Goal: Task Accomplishment & Management: Manage account settings

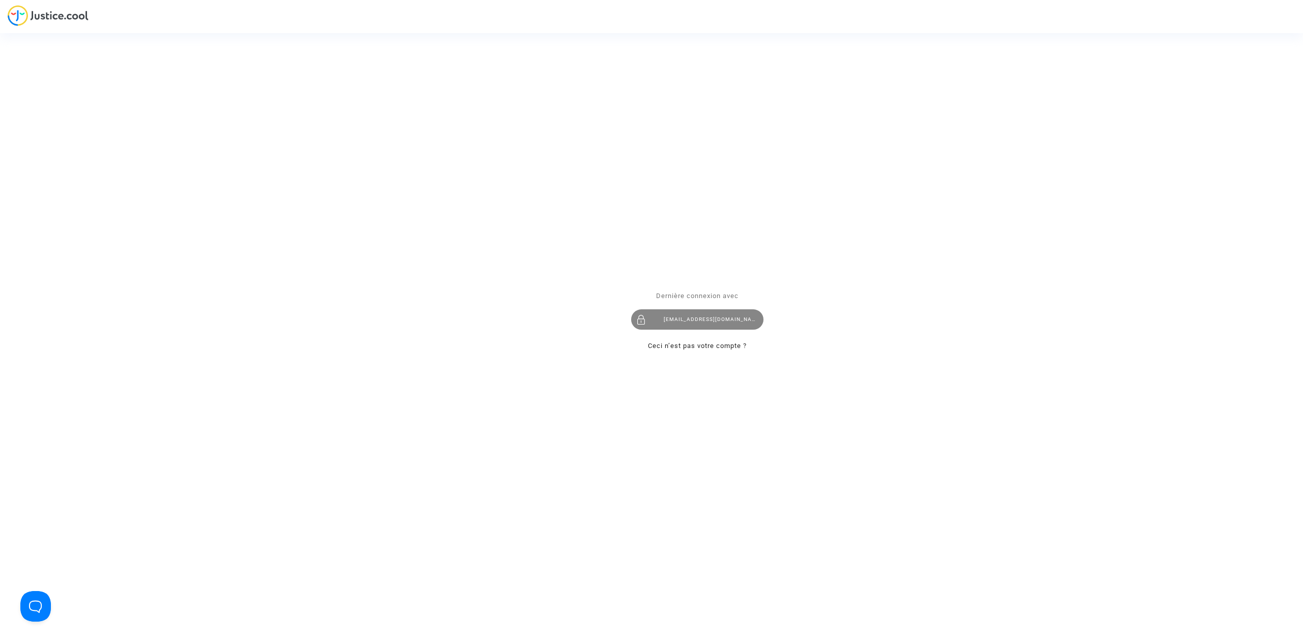
click at [721, 325] on div "hibo@pitcher-avocat.fr" at bounding box center [697, 320] width 132 height 20
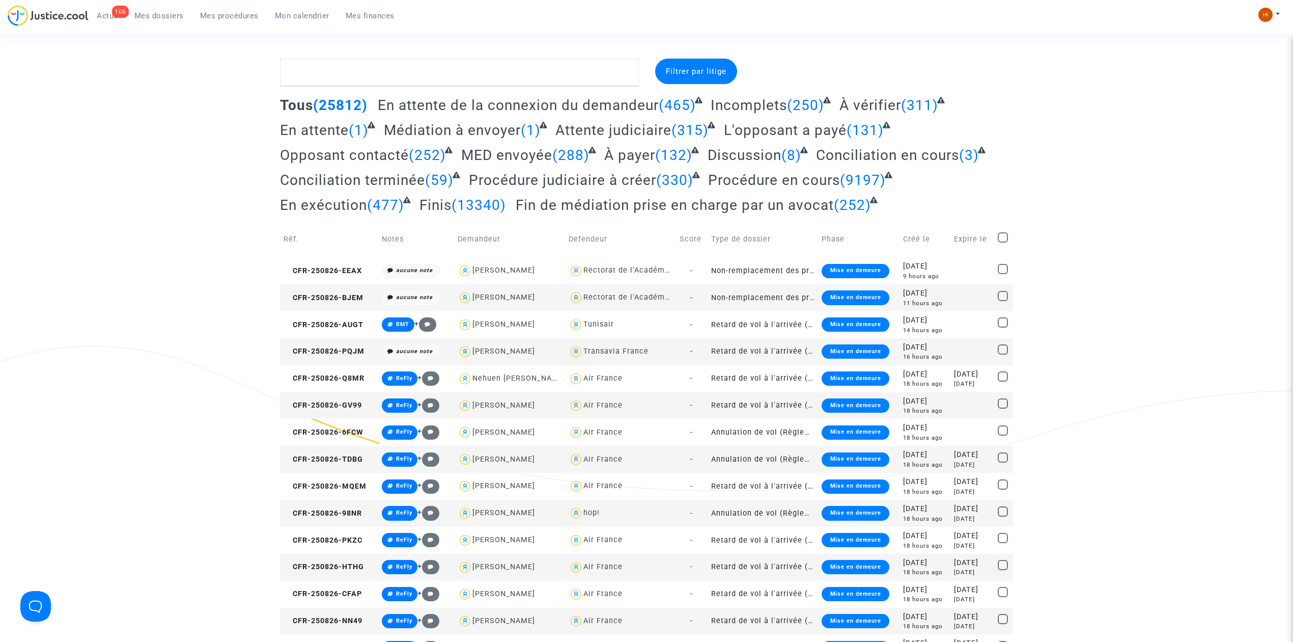
click at [314, 11] on span "Mon calendrier" at bounding box center [302, 15] width 54 height 9
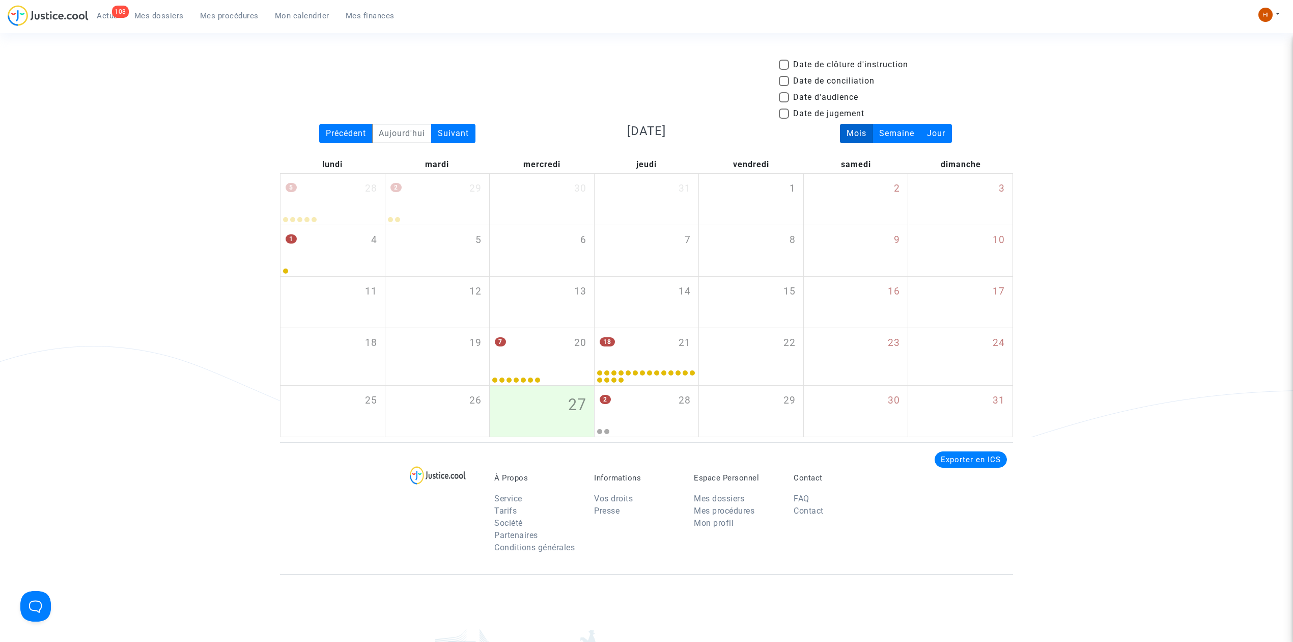
click at [147, 190] on div "Date de clôture d'instruction Date de conciliation Date d'audience Date de juge…" at bounding box center [646, 248] width 1293 height 378
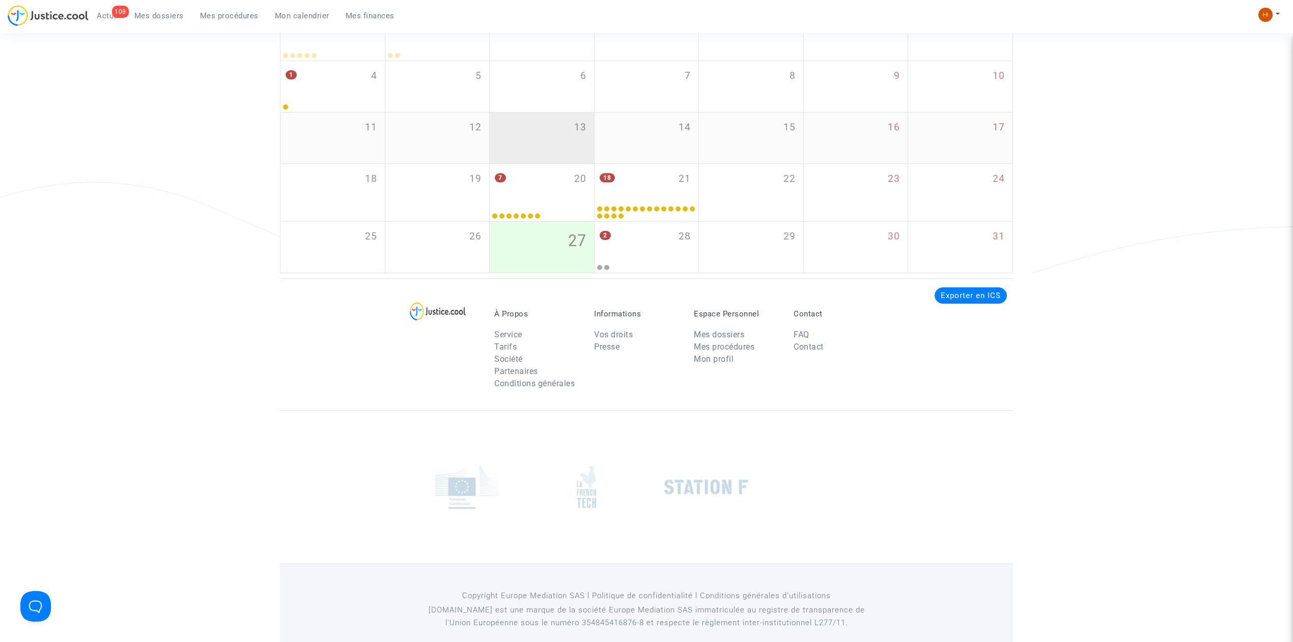
scroll to position [180, 0]
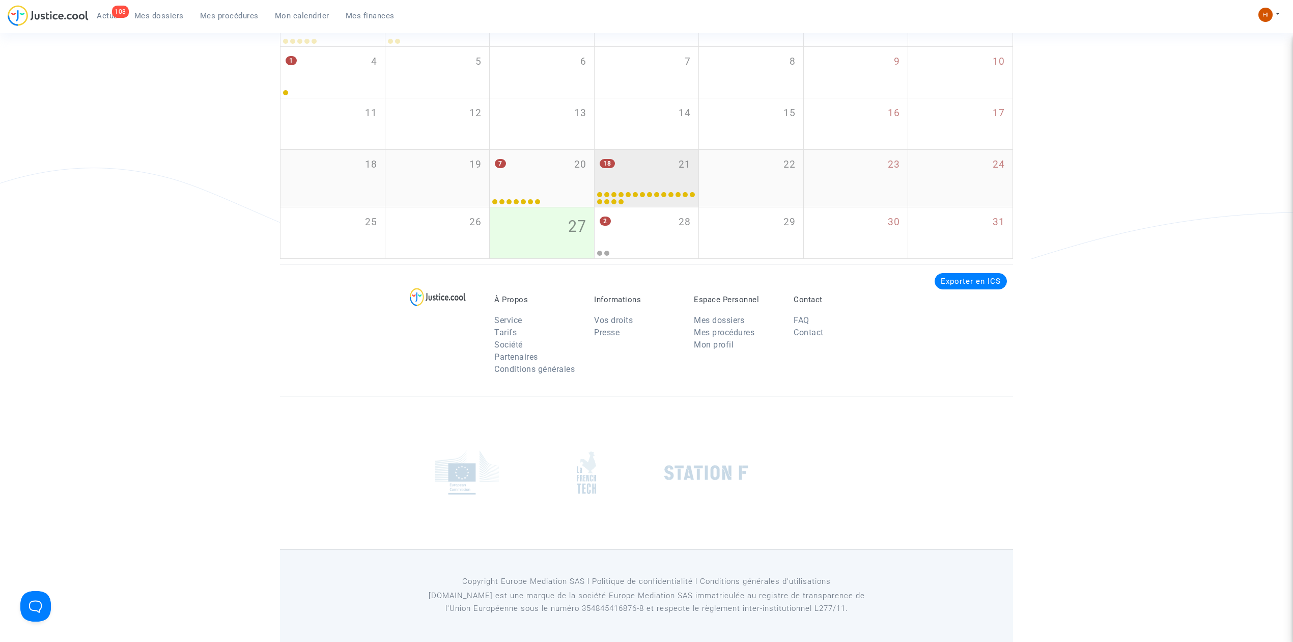
click at [648, 166] on div "18 21" at bounding box center [647, 170] width 104 height 40
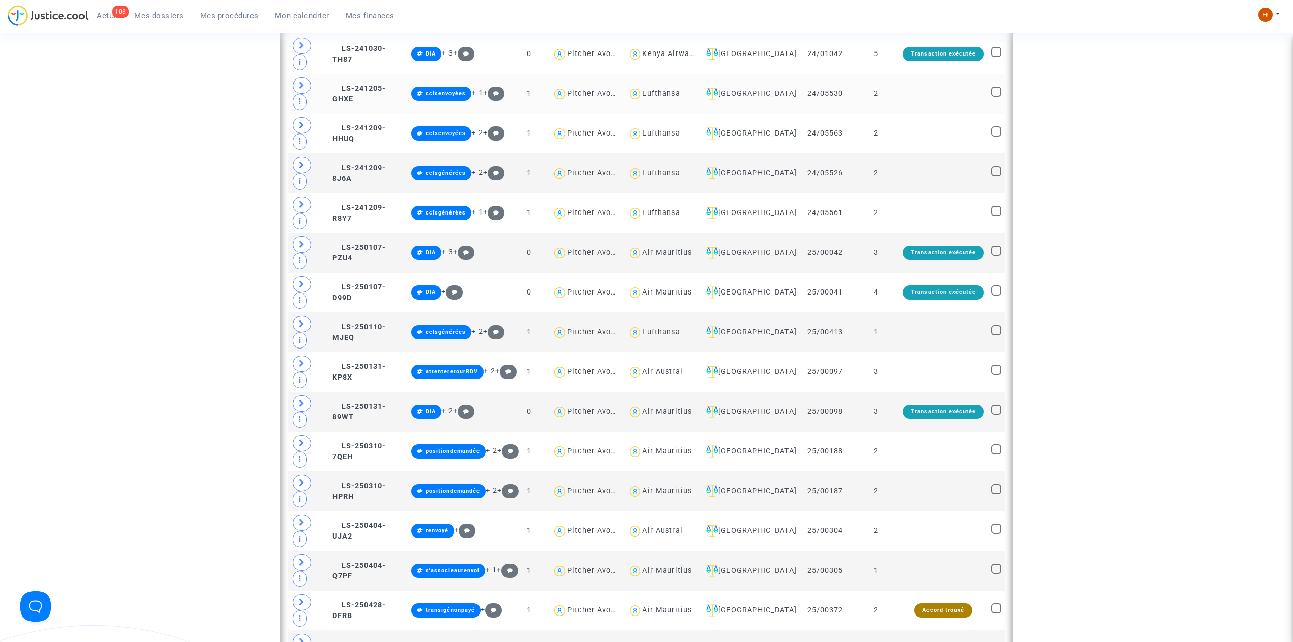
scroll to position [451, 0]
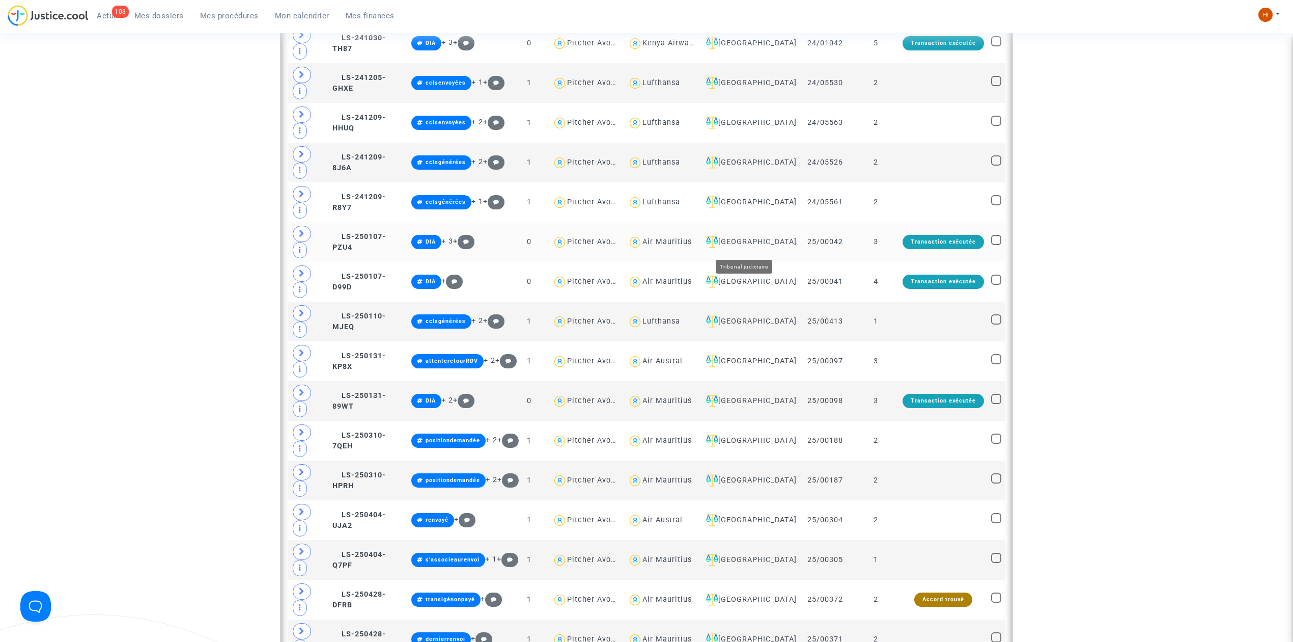
click at [764, 241] on div "Saint-Denis-de-La-Réunion" at bounding box center [748, 242] width 93 height 12
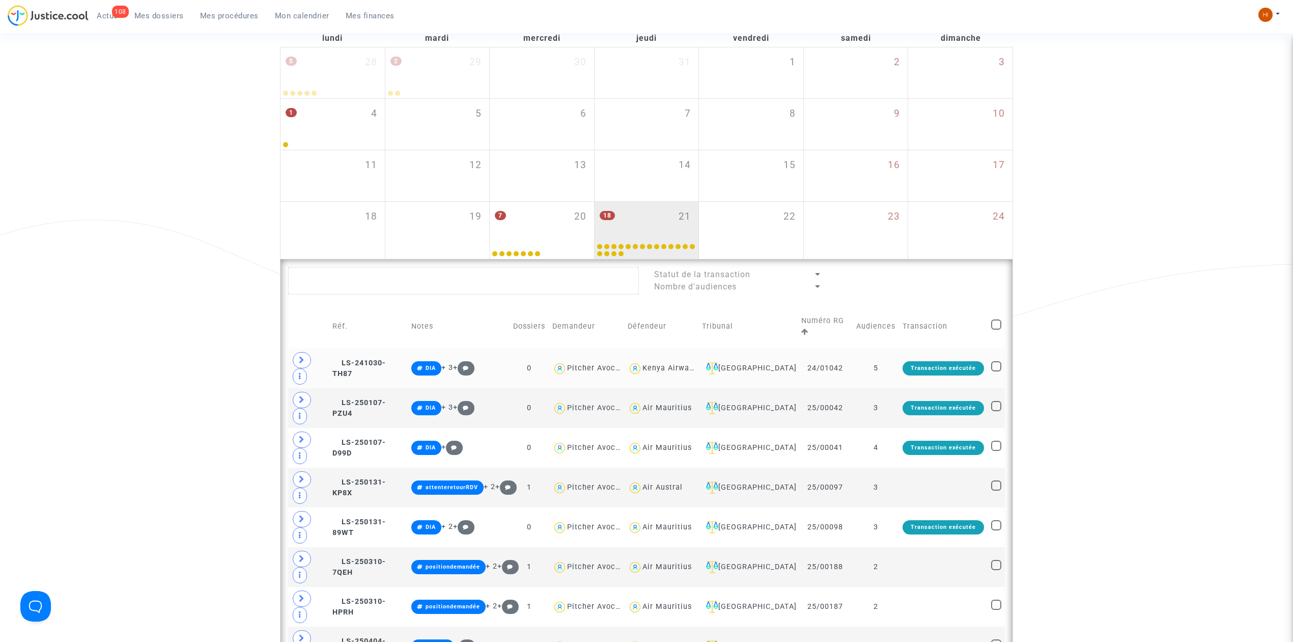
scroll to position [135, 0]
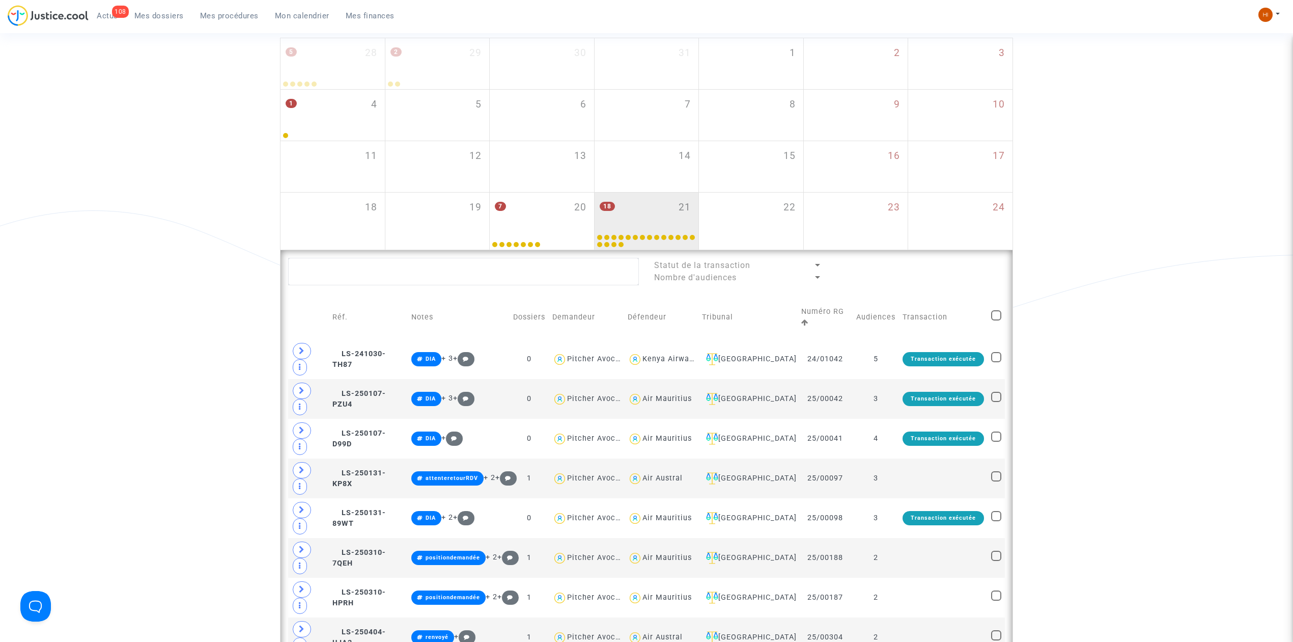
click at [998, 312] on span at bounding box center [996, 315] width 10 height 10
click at [996, 320] on input "checkbox" at bounding box center [996, 320] width 1 height 1
checkbox input "true"
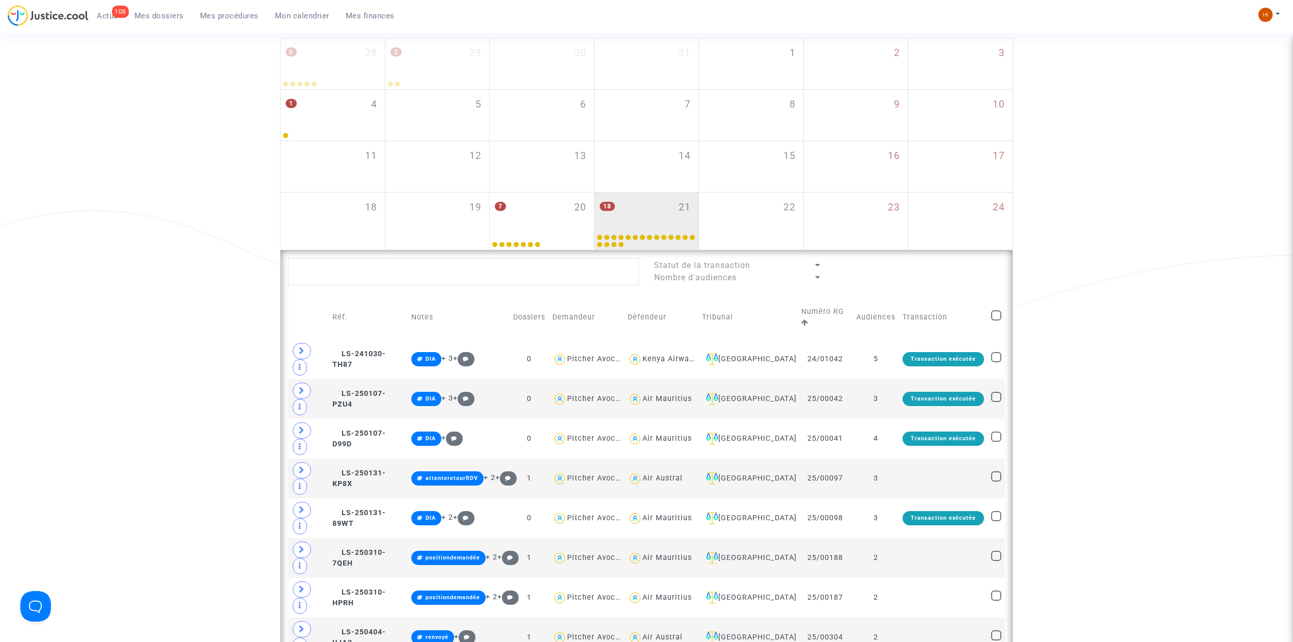
checkbox input "true"
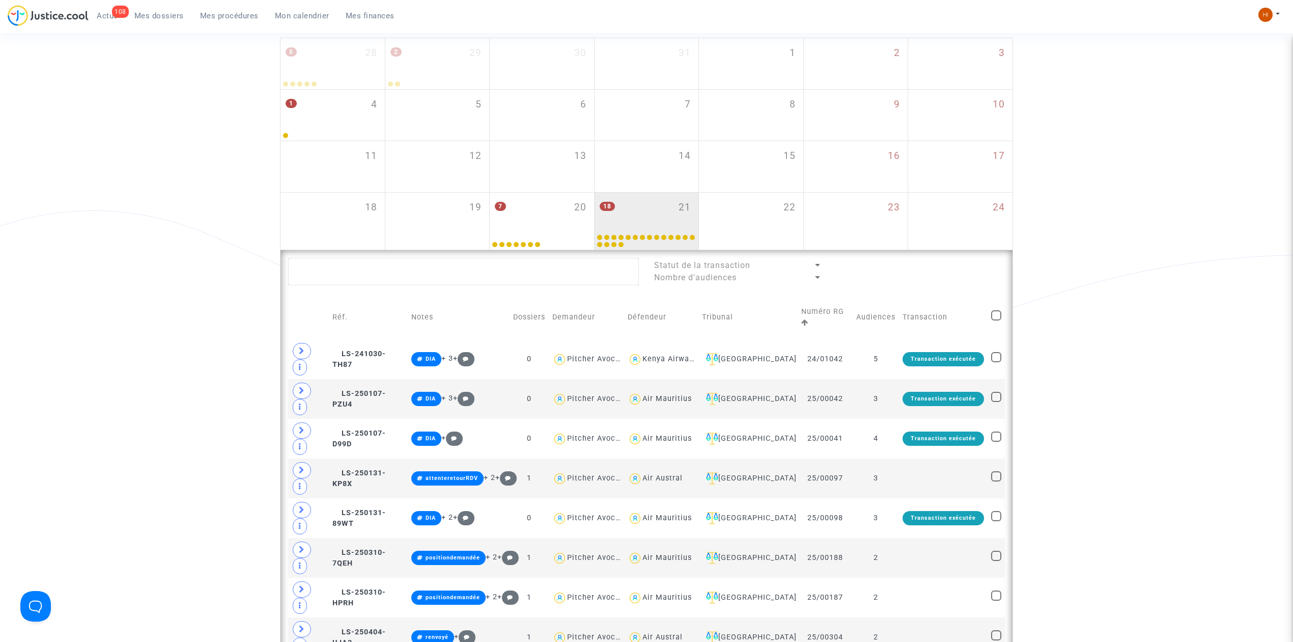
checkbox input "true"
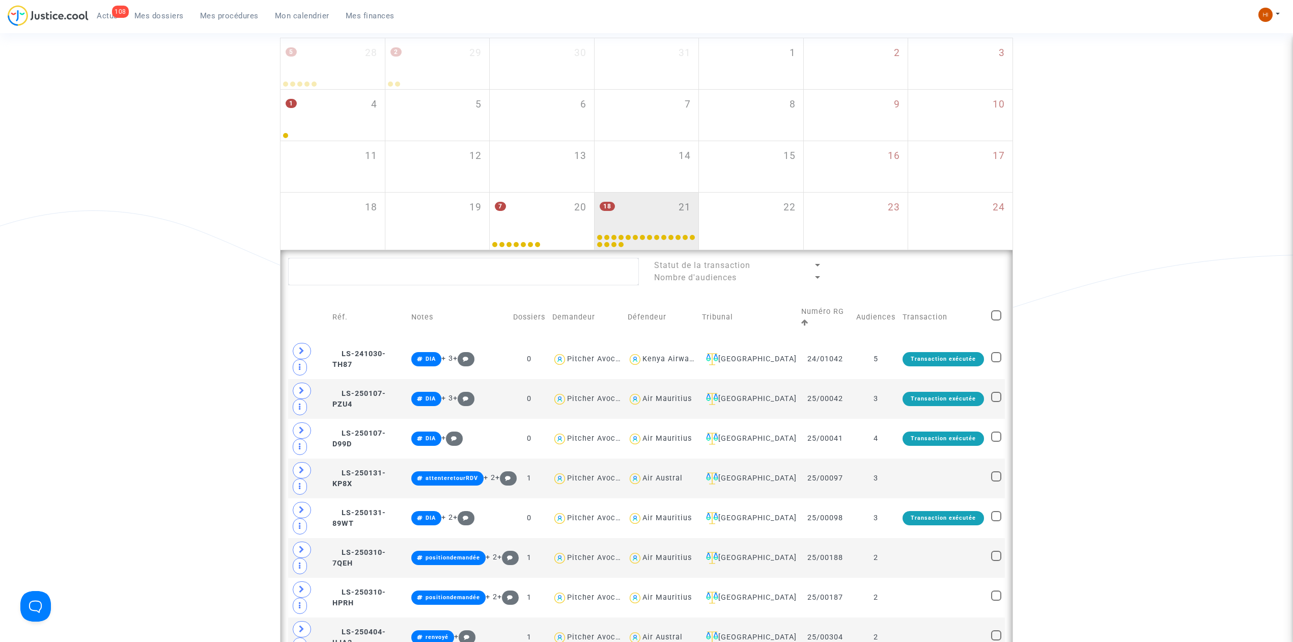
checkbox input "true"
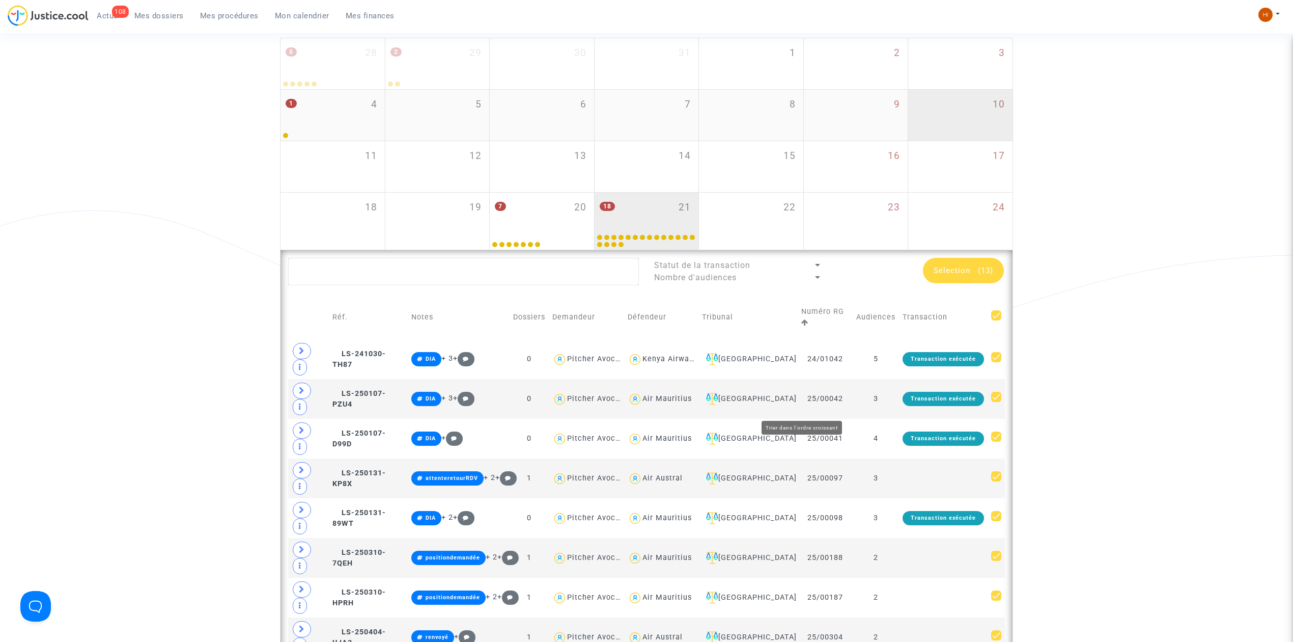
scroll to position [0, 0]
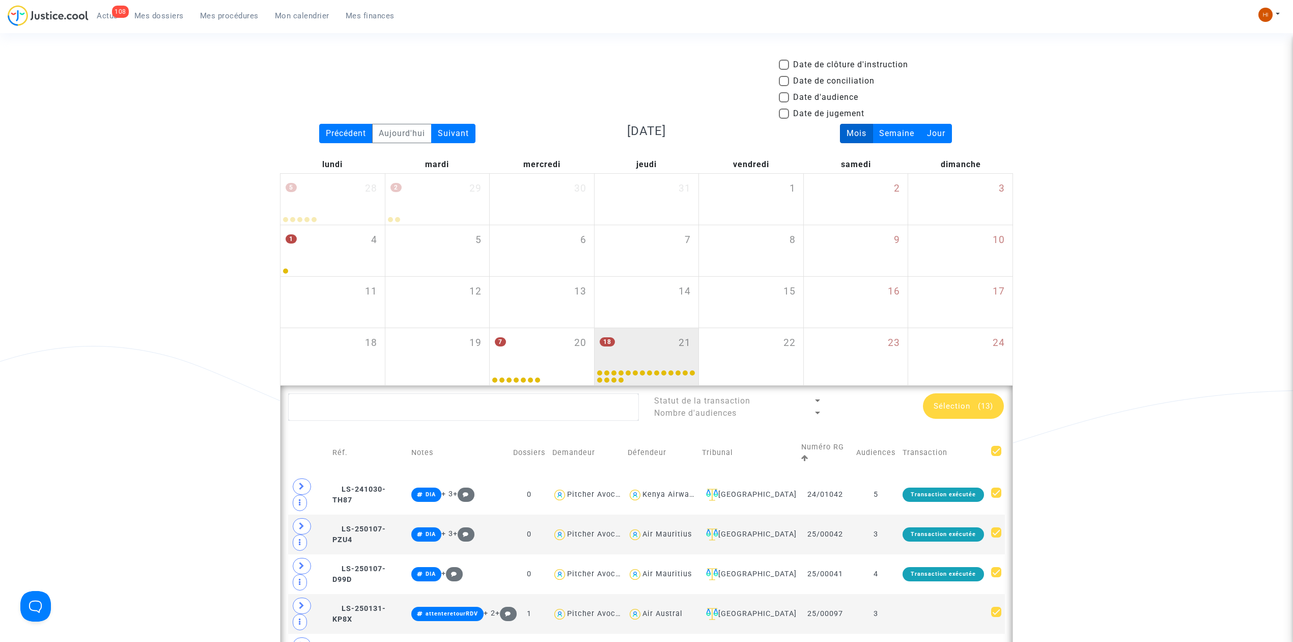
click at [804, 101] on span "Date d'audience" at bounding box center [825, 97] width 65 height 12
click at [784, 102] on input "Date d'audience" at bounding box center [784, 102] width 1 height 1
checkbox input "true"
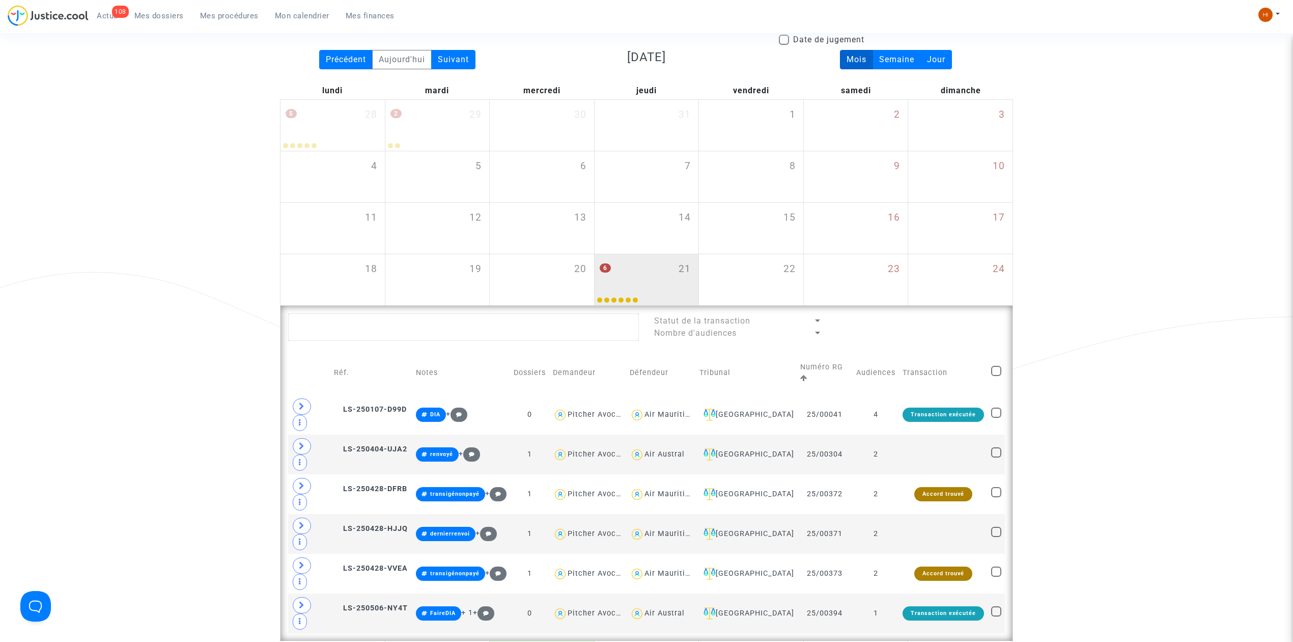
scroll to position [271, 0]
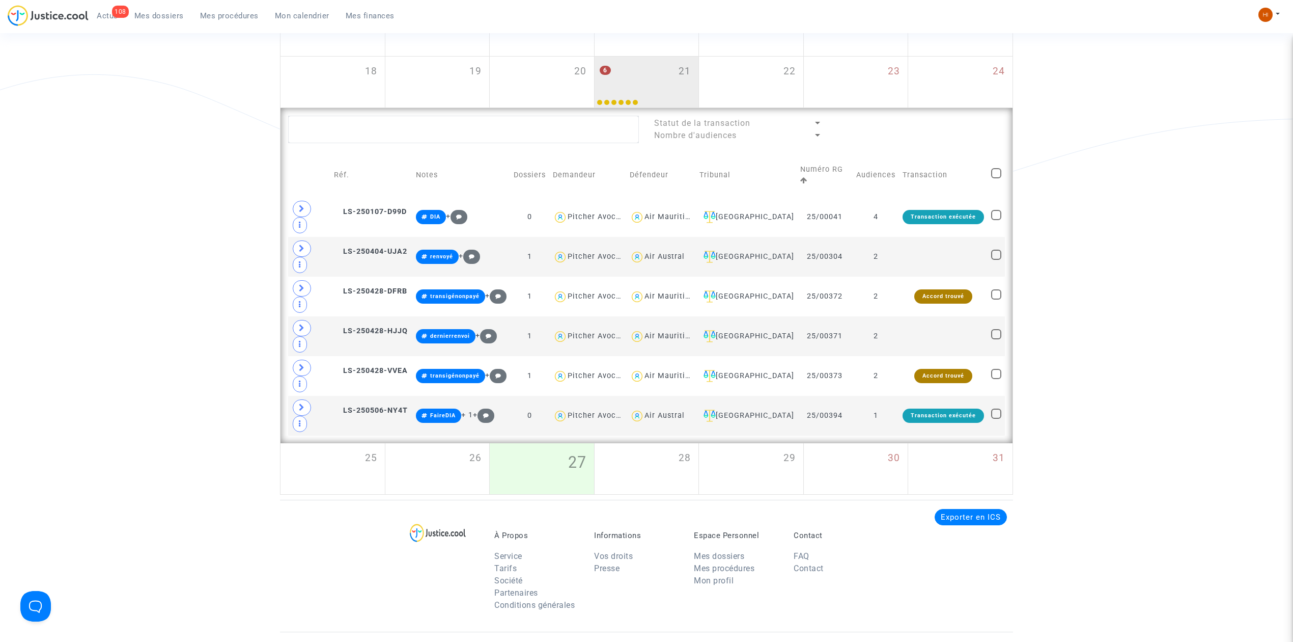
click at [1008, 176] on div "Statut de la transaction Nombre d'audiences Réf. Notes Dossiers Demandeur Défen…" at bounding box center [647, 275] width 732 height 335
click at [999, 171] on span at bounding box center [996, 173] width 10 height 10
click at [996, 178] on input "checkbox" at bounding box center [996, 178] width 1 height 1
checkbox input "true"
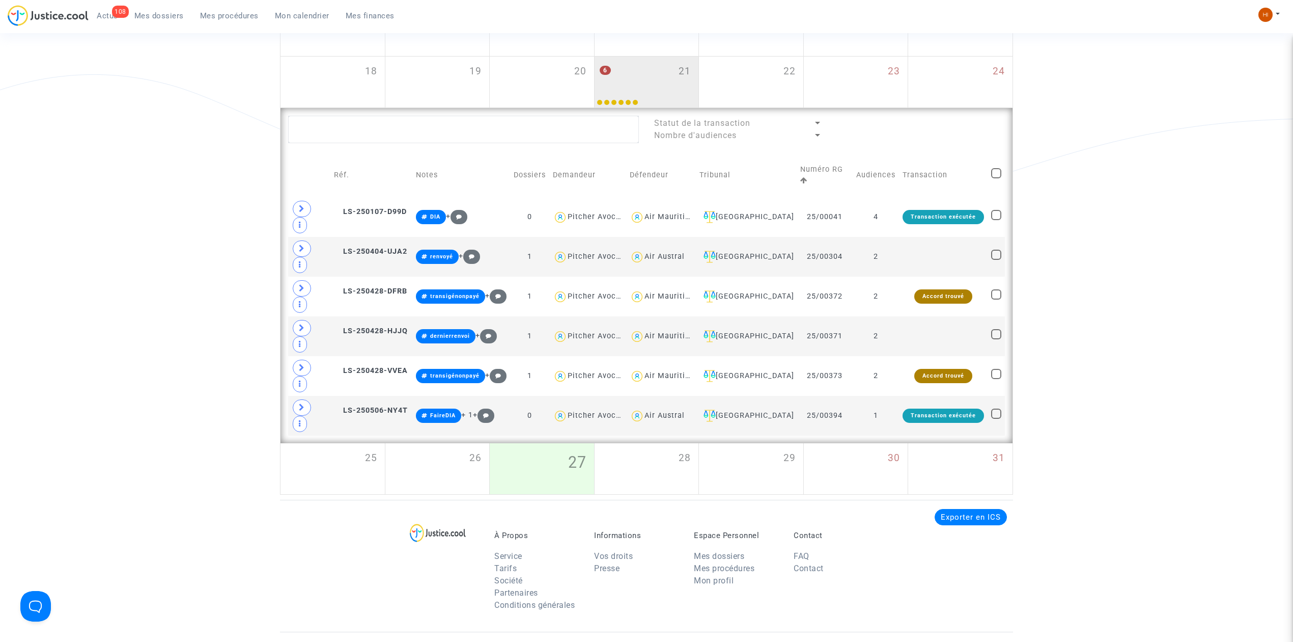
checkbox input "true"
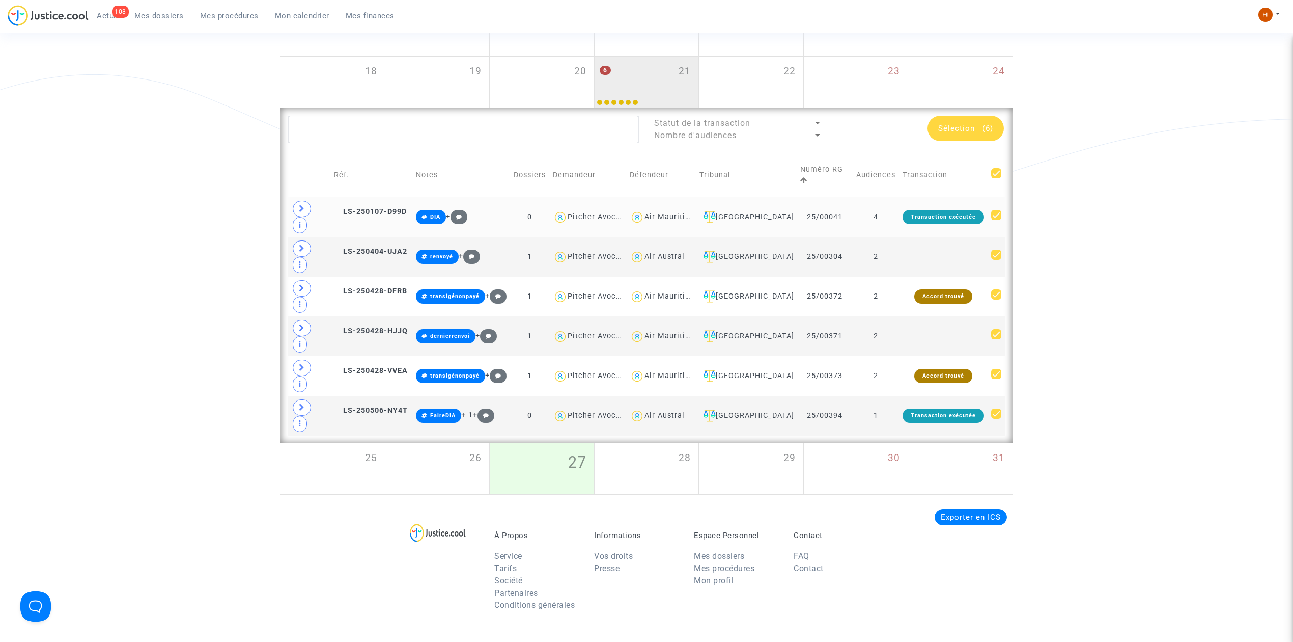
click at [887, 212] on td "4" at bounding box center [876, 217] width 46 height 40
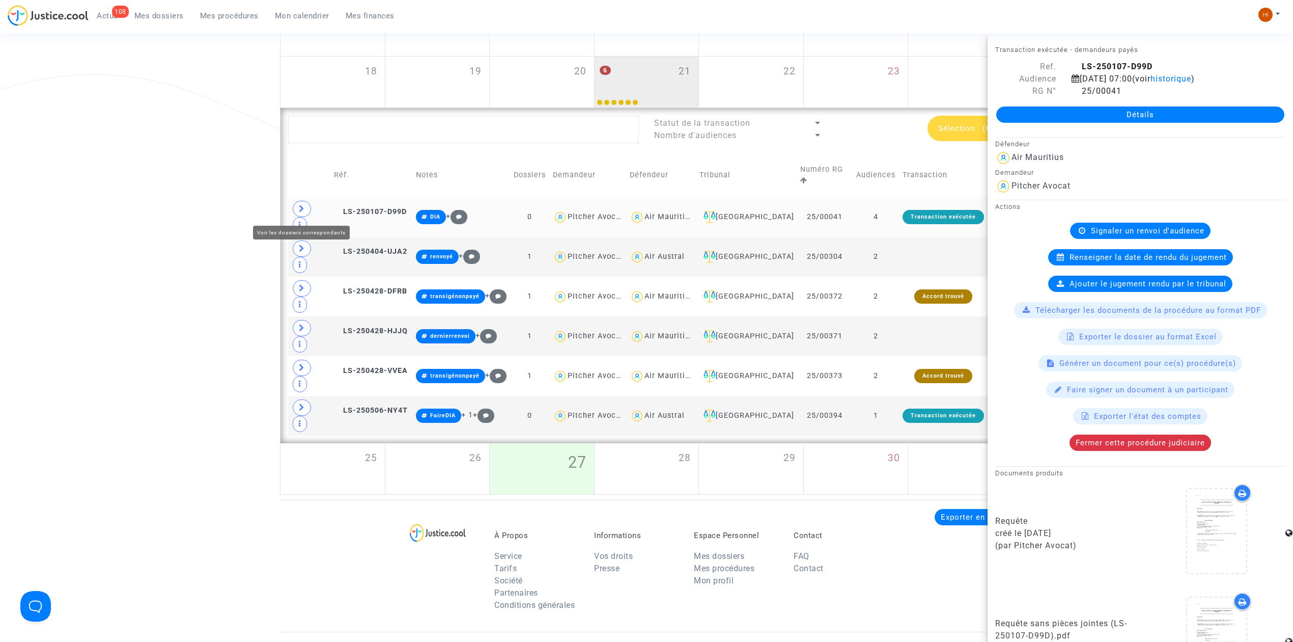
click at [304, 206] on icon at bounding box center [302, 209] width 6 height 8
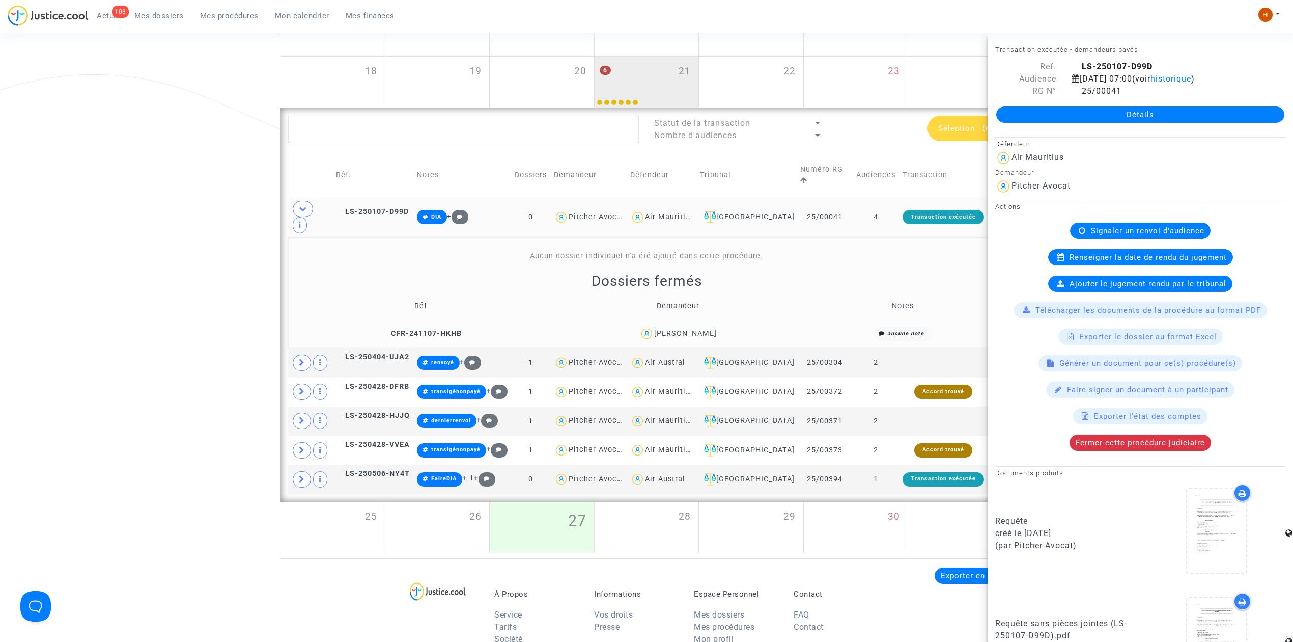
click at [380, 205] on td "LS-250107-D99D" at bounding box center [372, 217] width 81 height 40
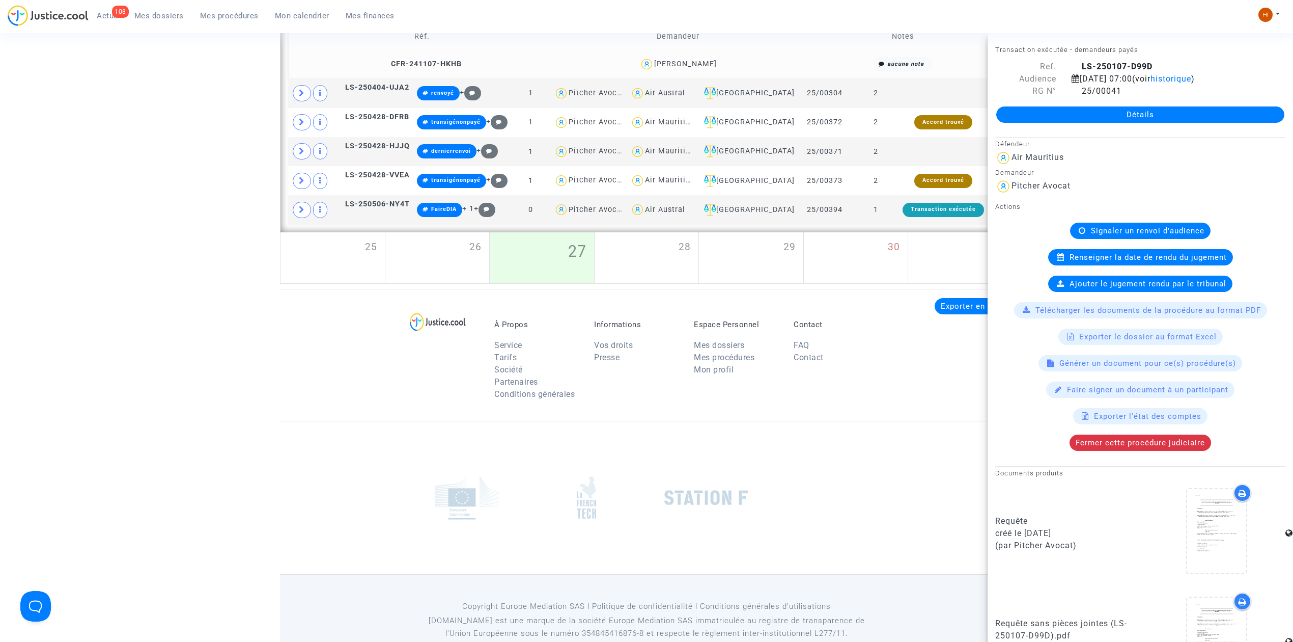
scroll to position [624, 0]
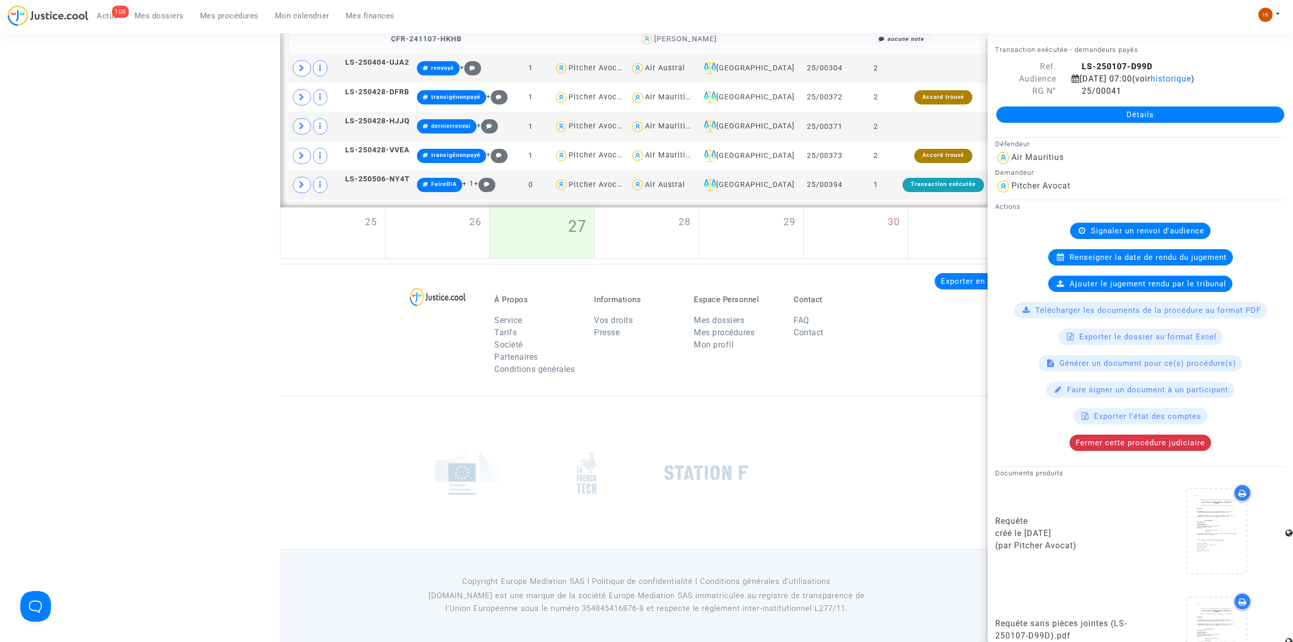
click at [1127, 256] on span "Renseigner la date de rendu du jugement" at bounding box center [1148, 257] width 157 height 9
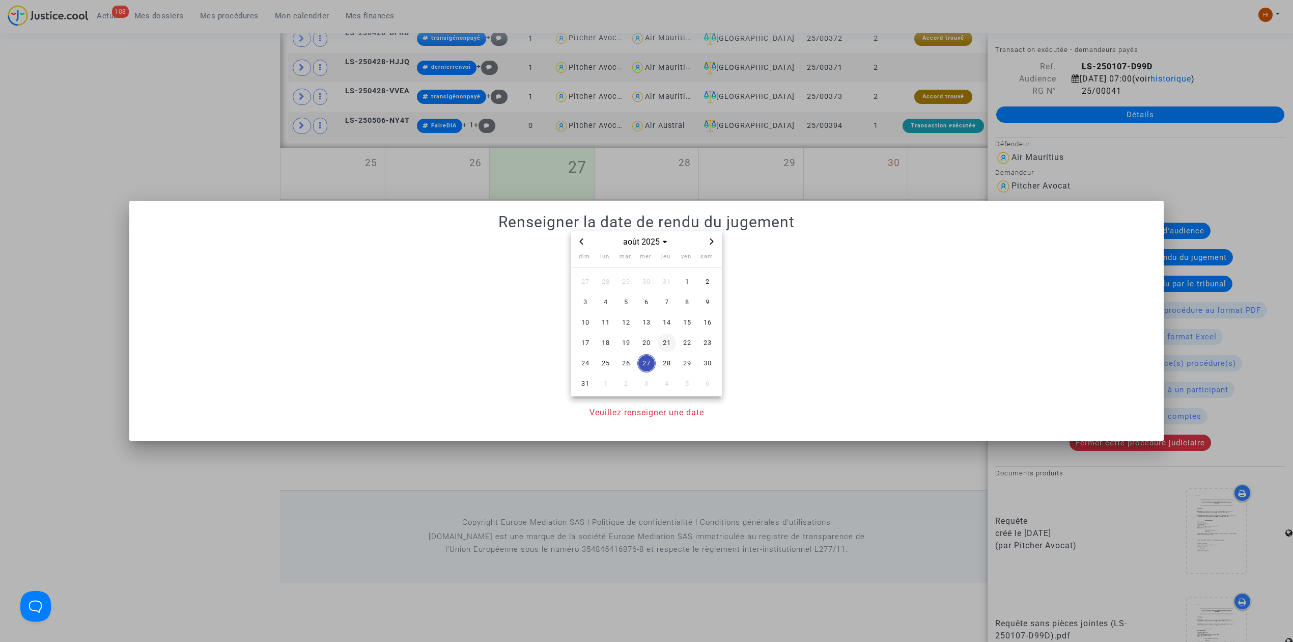
click at [673, 344] on span "21" at bounding box center [667, 342] width 18 height 18
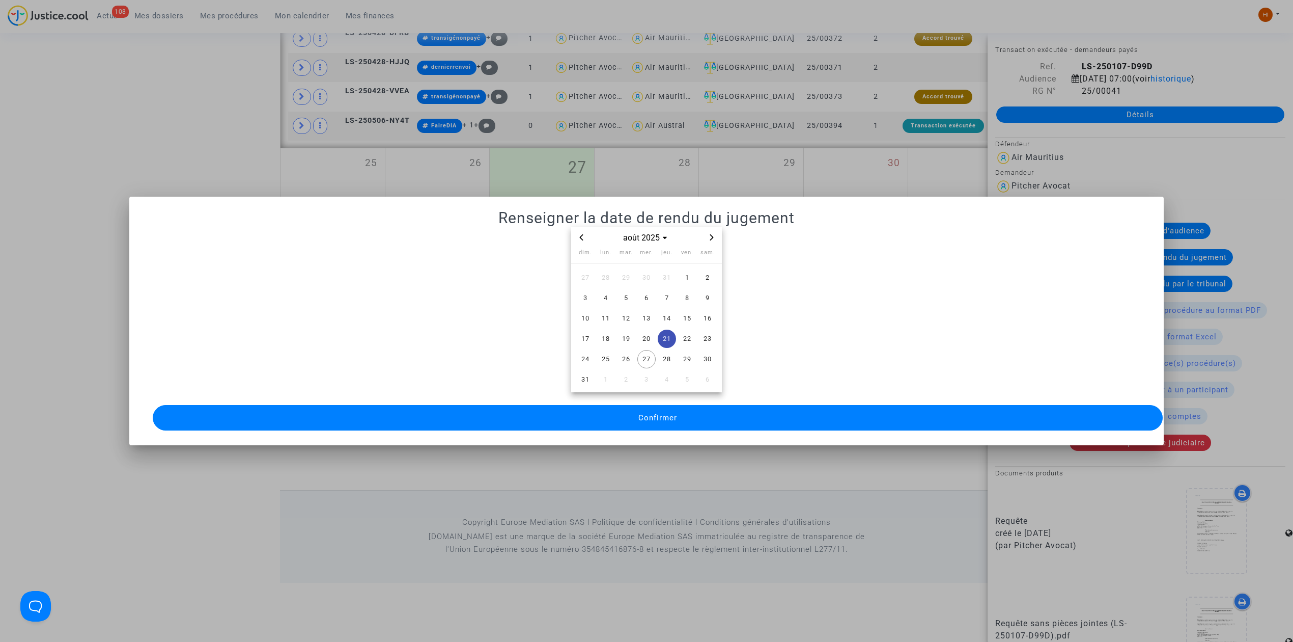
click at [664, 414] on span "Confirmer" at bounding box center [657, 417] width 39 height 9
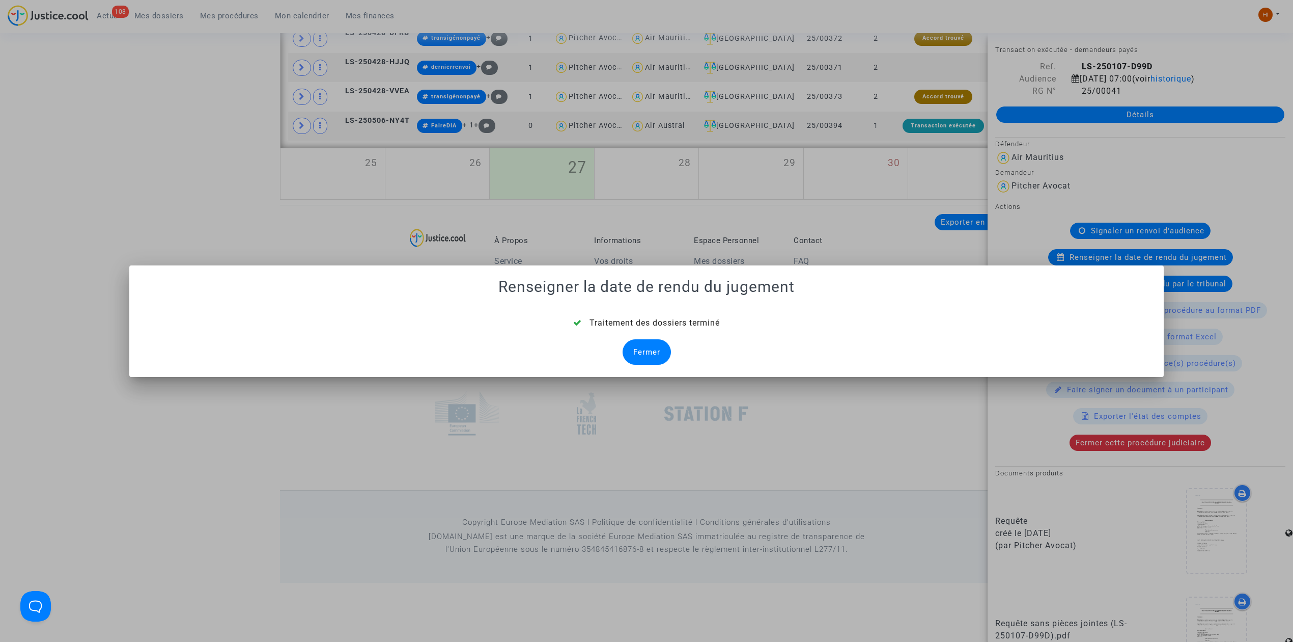
click at [619, 345] on div "Traitement des dossiers terminé Fermer" at bounding box center [647, 341] width 1010 height 48
click at [649, 353] on div "Fermer" at bounding box center [647, 351] width 48 height 25
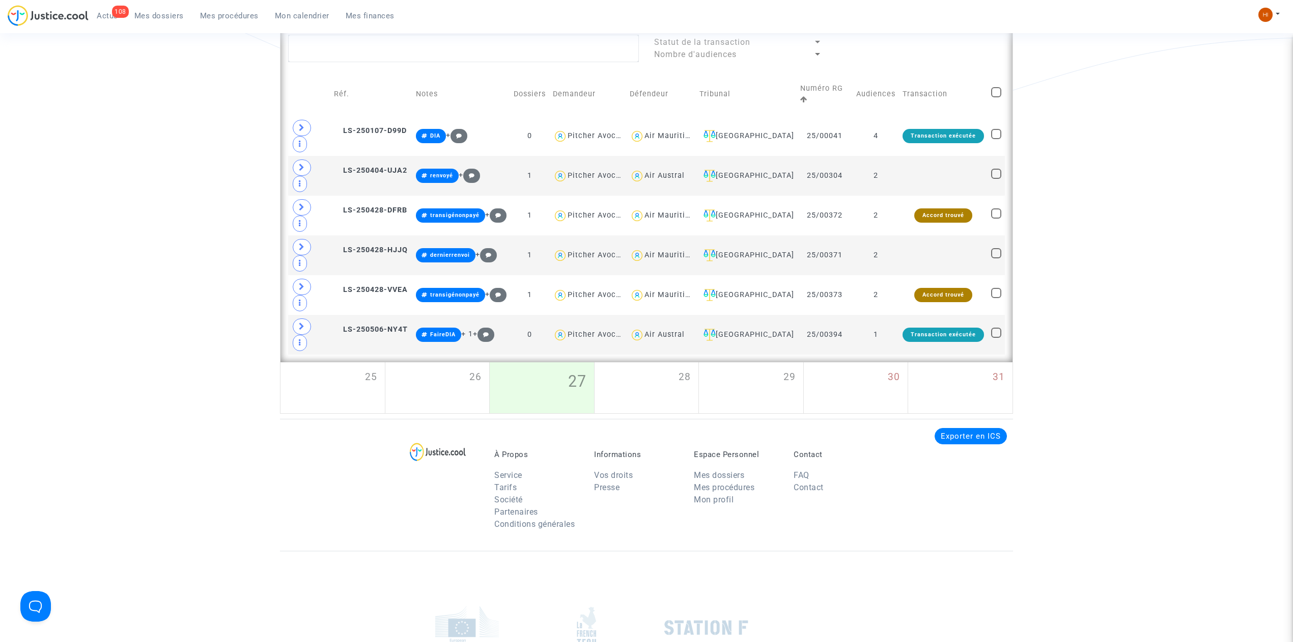
scroll to position [310, 0]
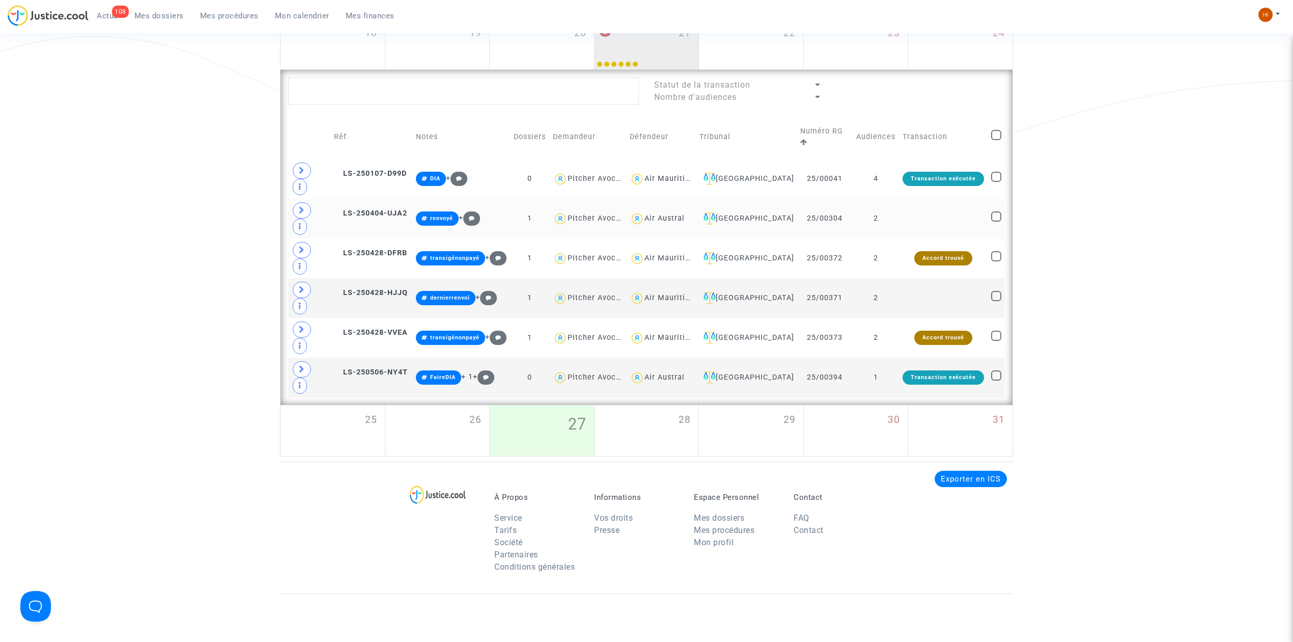
click at [927, 215] on td at bounding box center [943, 219] width 89 height 40
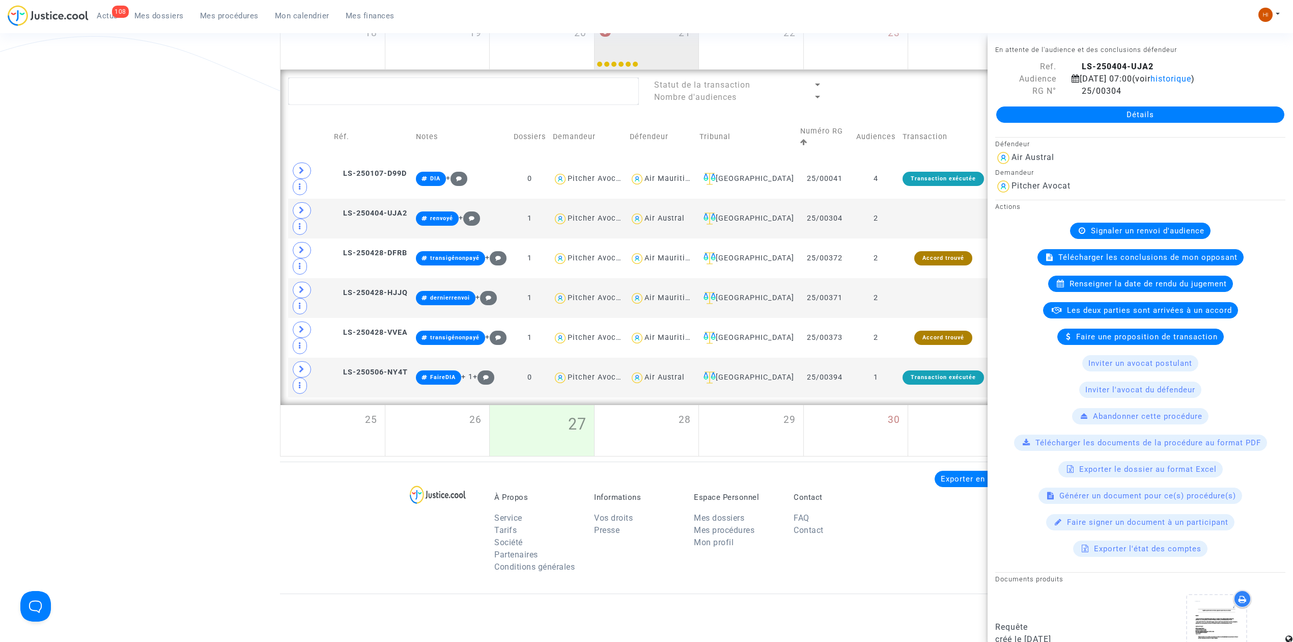
drag, startPoint x: 206, startPoint y: 176, endPoint x: 212, endPoint y: 178, distance: 5.8
click at [206, 176] on div "Date de clôture d'instruction Date de conciliation Date d'audience Date de juge…" at bounding box center [646, 102] width 1293 height 707
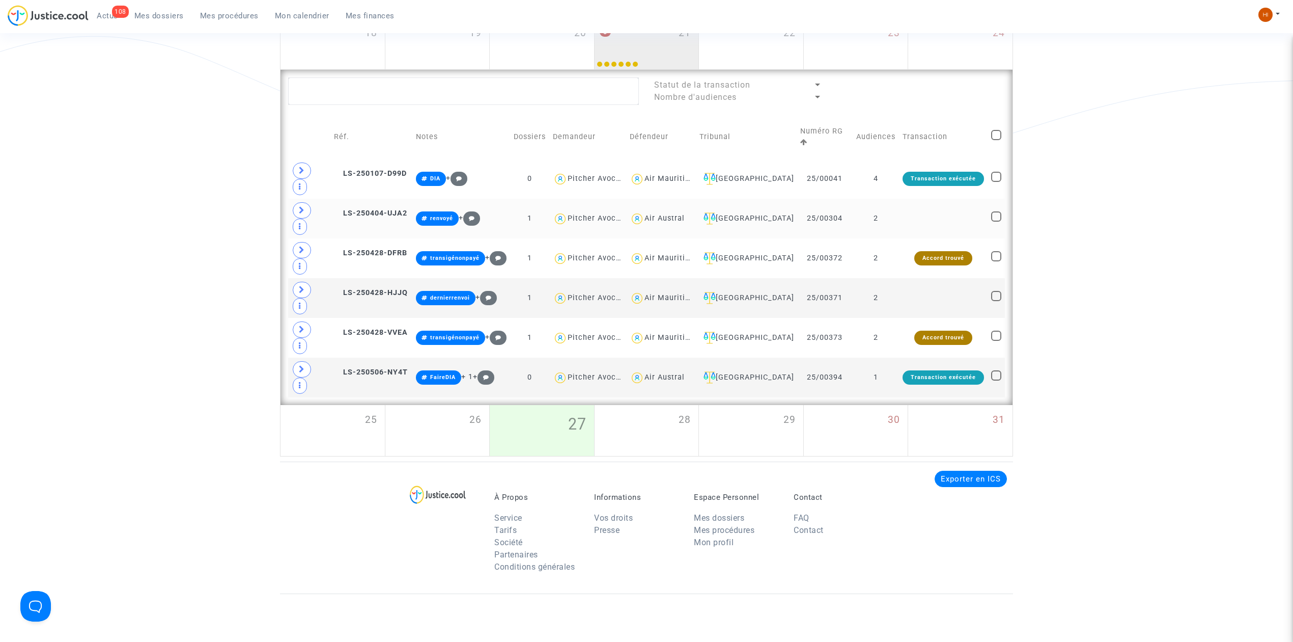
click at [998, 217] on span at bounding box center [996, 216] width 10 height 10
click at [996, 221] on input "checkbox" at bounding box center [996, 221] width 1 height 1
checkbox input "true"
click at [993, 265] on mat-checkbox at bounding box center [996, 258] width 10 height 14
click at [997, 261] on span at bounding box center [996, 256] width 10 height 10
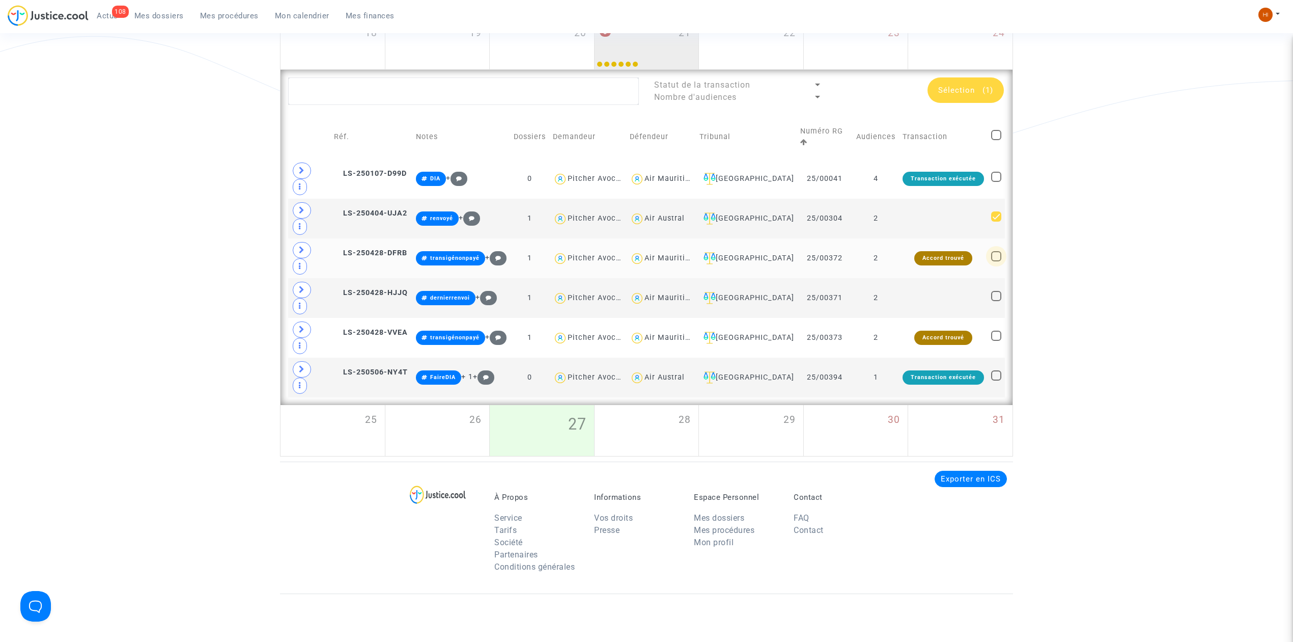
click at [996, 262] on input "checkbox" at bounding box center [996, 261] width 1 height 1
checkbox input "true"
click at [1001, 297] on td at bounding box center [996, 298] width 17 height 40
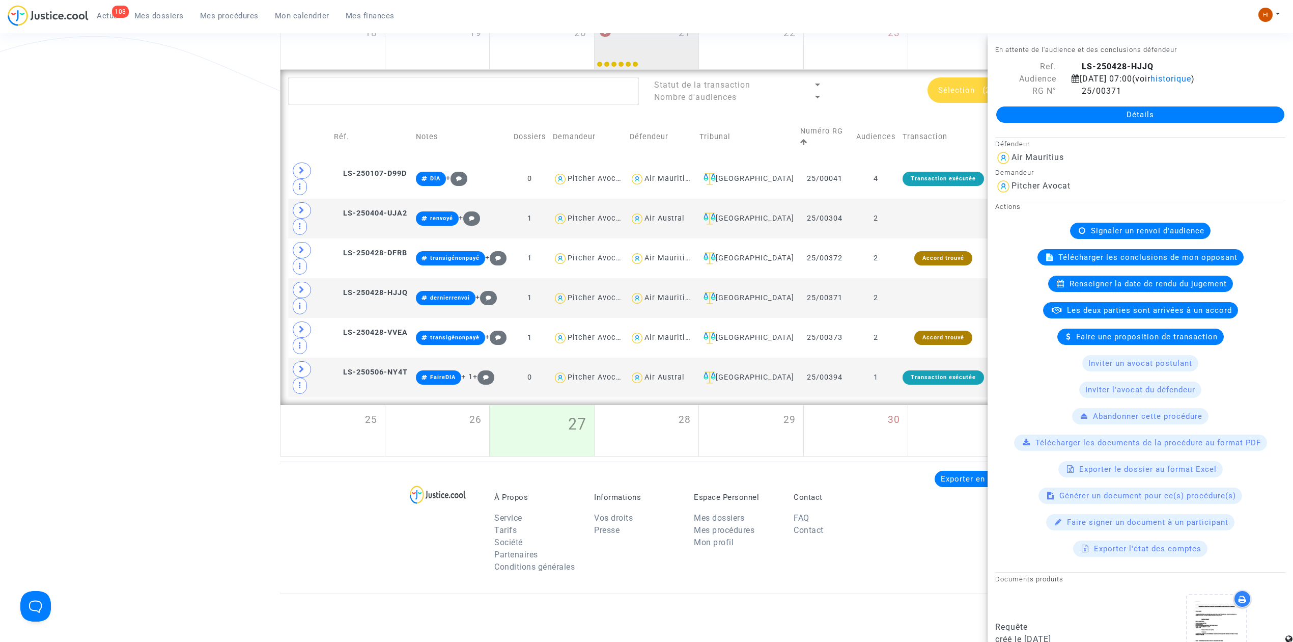
click at [996, 296] on available-action-list "Signaler un renvoi d'audience Télécharger les conclusions de mon opposant Rense…" at bounding box center [1140, 389] width 290 height 334
click at [203, 280] on div "Date de clôture d'instruction Date de conciliation Date d'audience Date de juge…" at bounding box center [646, 102] width 1293 height 707
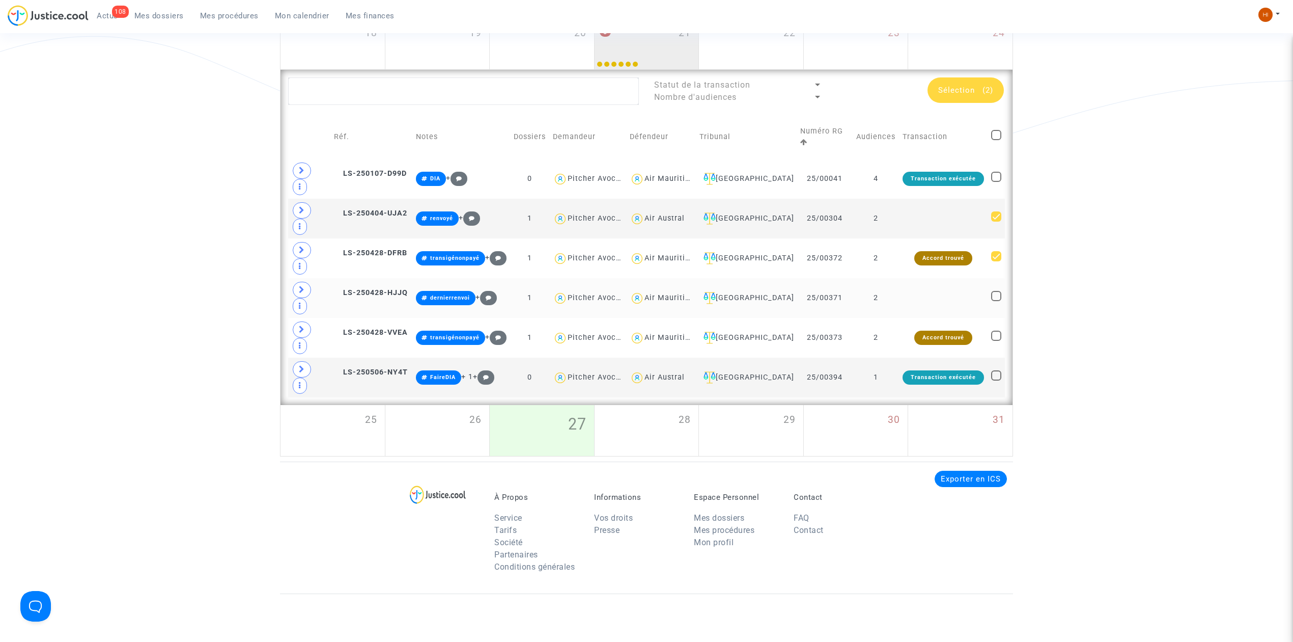
click at [992, 297] on span at bounding box center [996, 296] width 10 height 10
click at [996, 301] on input "checkbox" at bounding box center [996, 301] width 1 height 1
checkbox input "true"
click at [998, 345] on mat-checkbox at bounding box center [996, 337] width 10 height 14
click at [996, 341] on span at bounding box center [996, 335] width 10 height 10
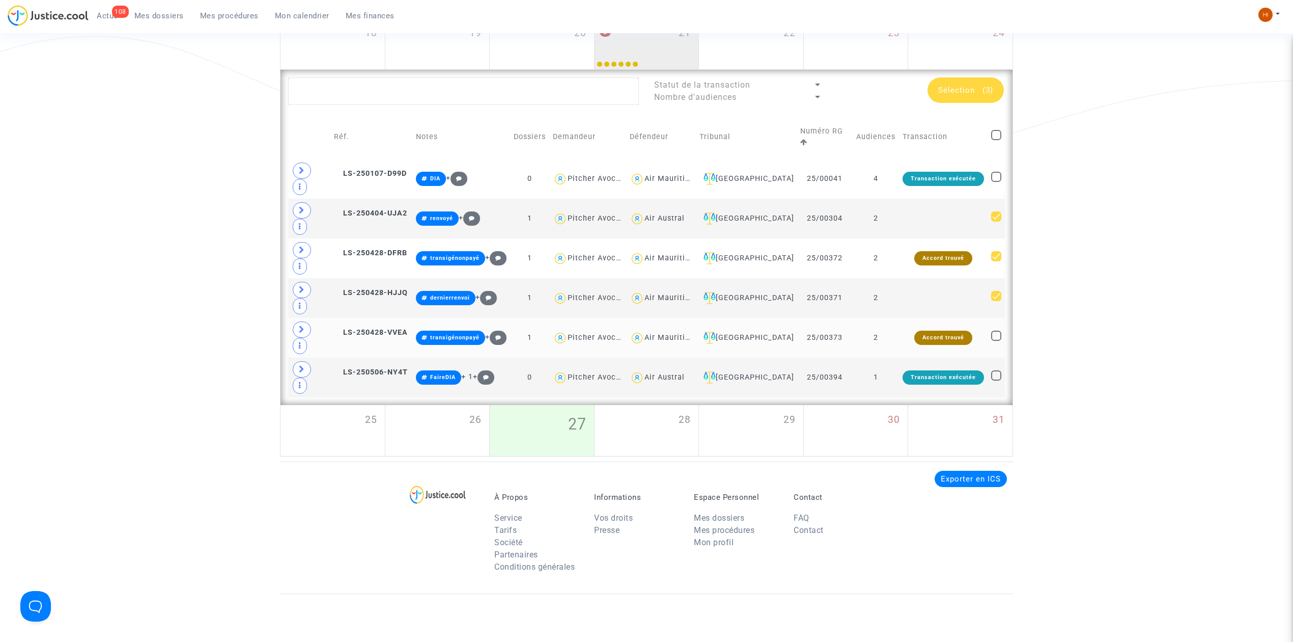
click at [996, 341] on input "checkbox" at bounding box center [996, 341] width 1 height 1
checkbox input "true"
click at [988, 93] on span "(4)" at bounding box center [988, 90] width 11 height 9
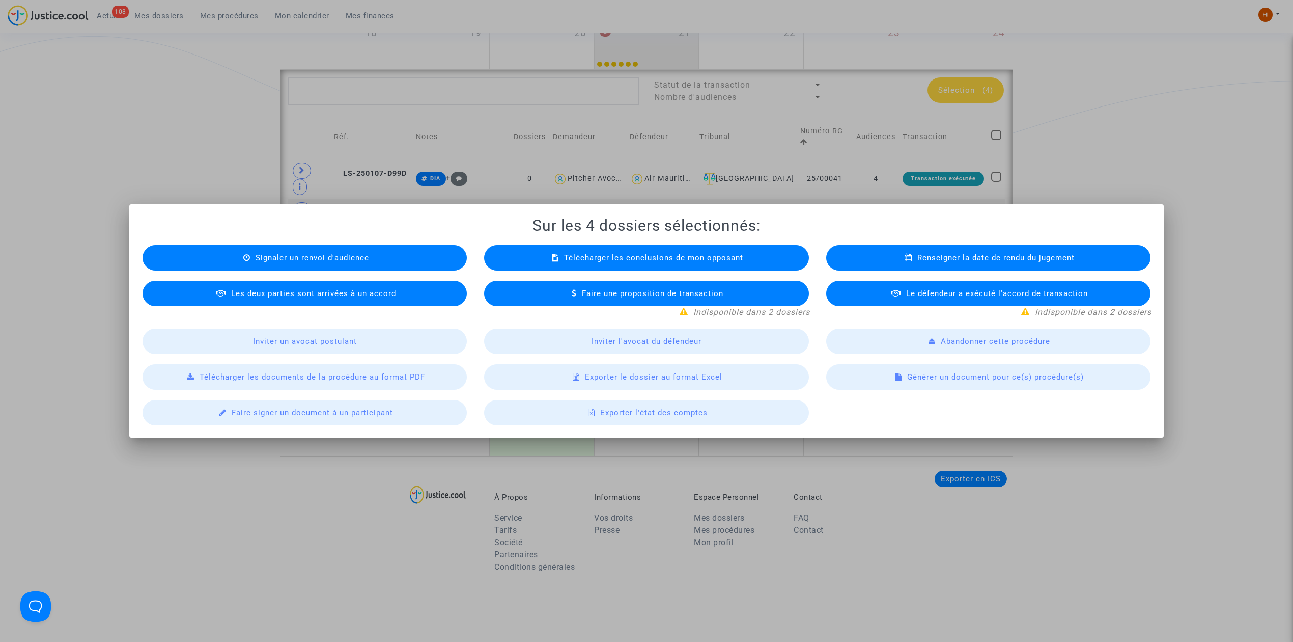
scroll to position [0, 0]
click at [373, 257] on div "Signaler un renvoi d'audience" at bounding box center [305, 257] width 324 height 25
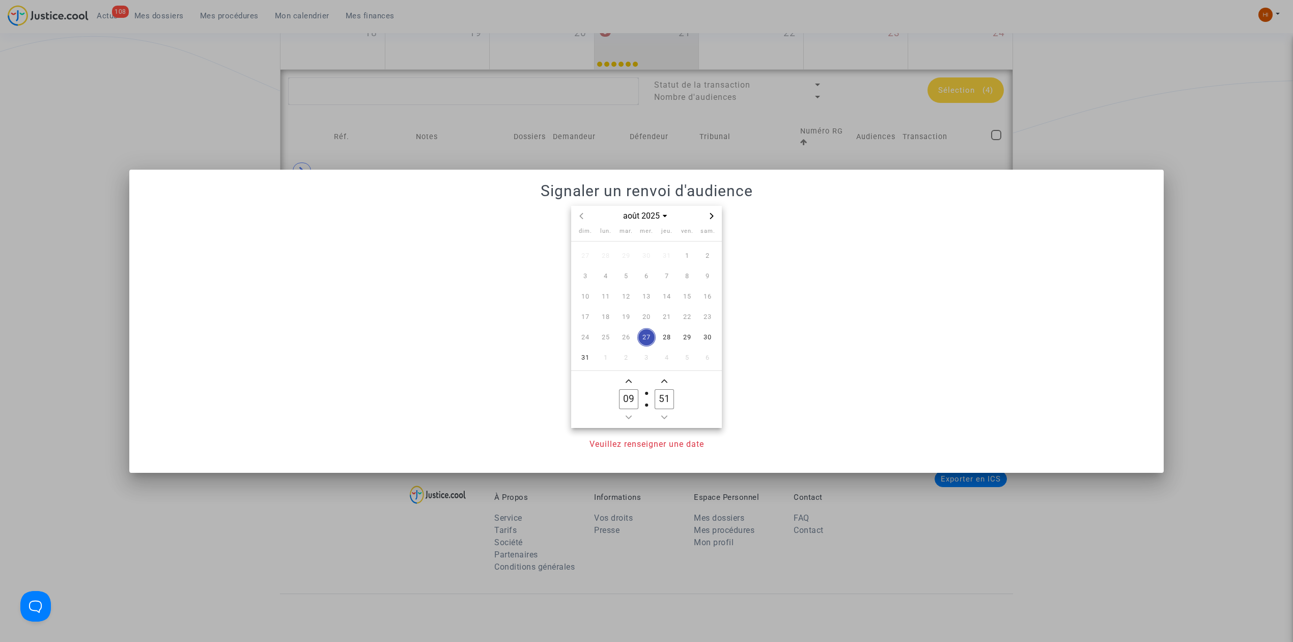
click at [713, 216] on icon "Next month" at bounding box center [712, 216] width 6 height 6
click at [683, 300] on span "14" at bounding box center [687, 296] width 18 height 18
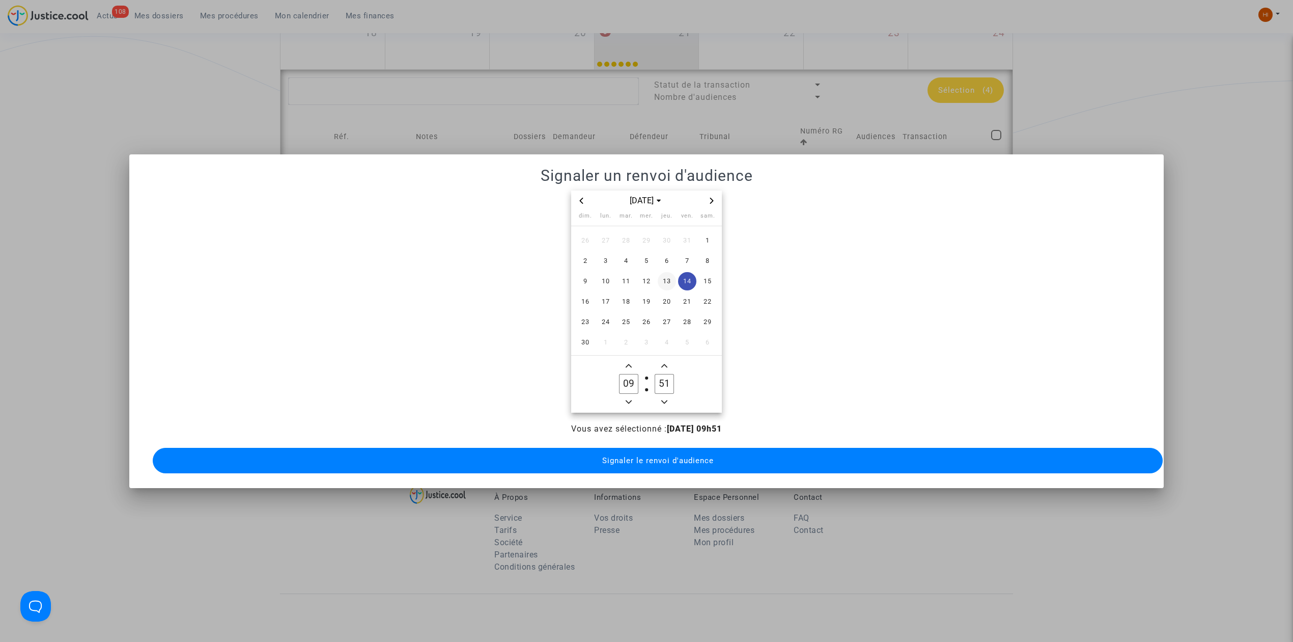
click at [668, 282] on span "13" at bounding box center [667, 281] width 18 height 18
click at [678, 382] on label "51 Minute" at bounding box center [665, 384] width 36 height 20
click at [674, 382] on input "51" at bounding box center [664, 383] width 19 height 19
click at [669, 383] on input "51" at bounding box center [664, 383] width 19 height 19
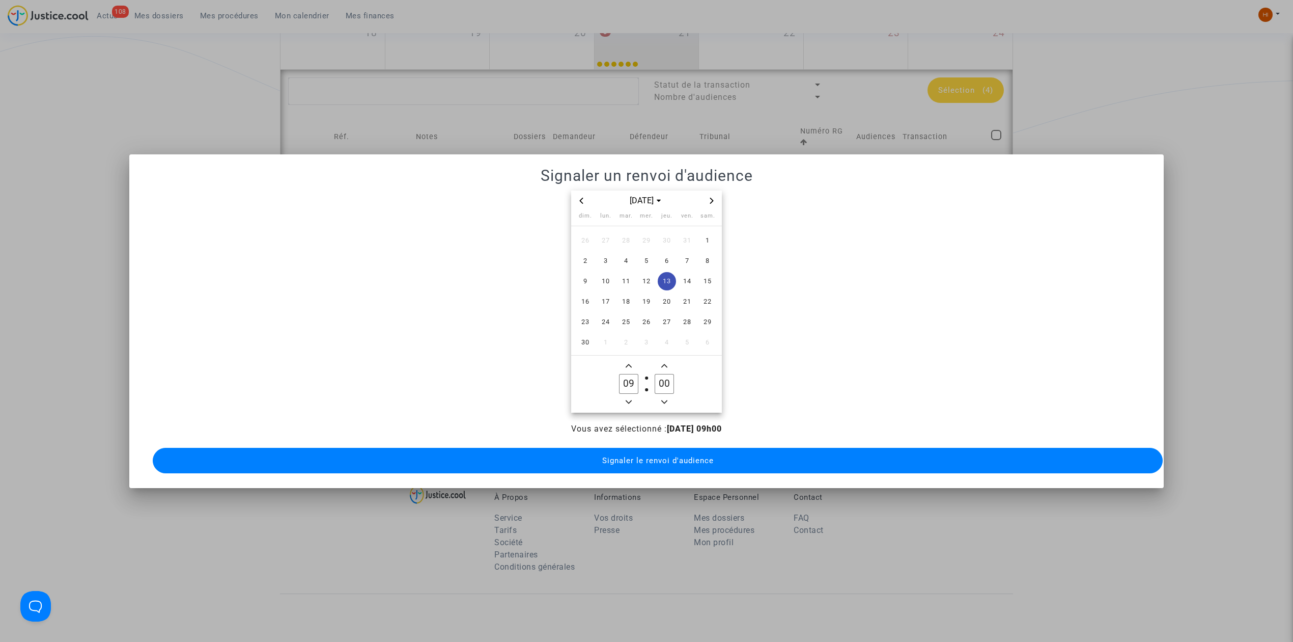
type input "00"
click at [646, 456] on span "Signaler le renvoi d'audience" at bounding box center [658, 460] width 112 height 9
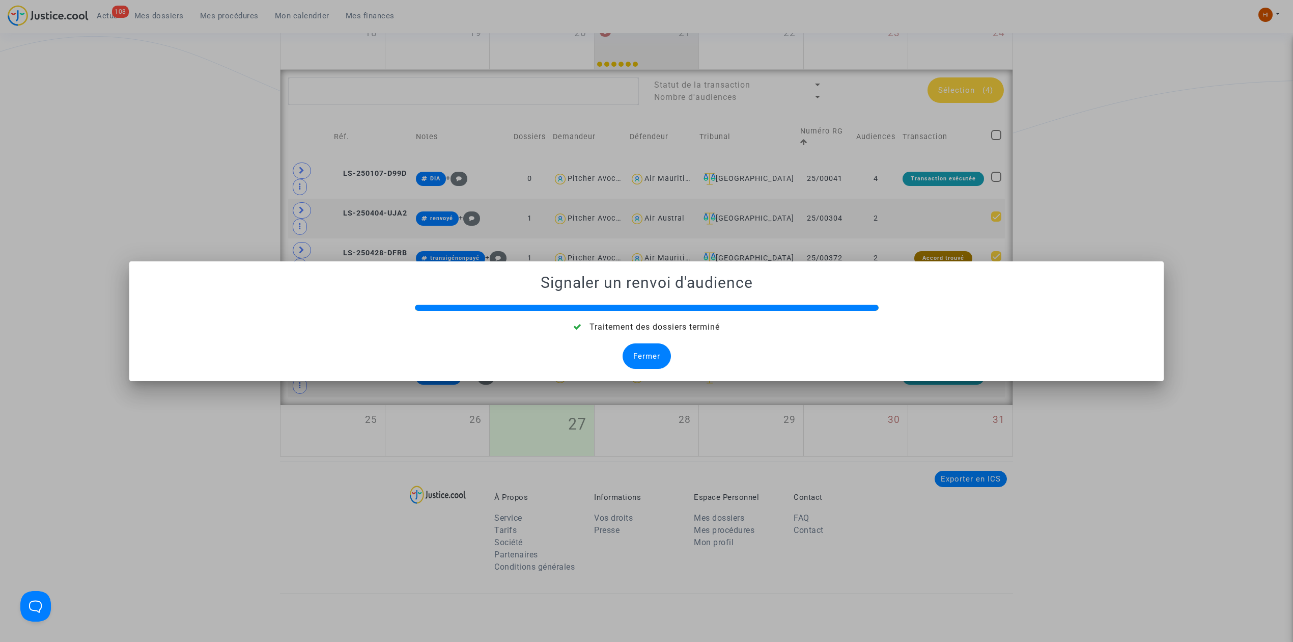
drag, startPoint x: 637, startPoint y: 349, endPoint x: 628, endPoint y: 355, distance: 10.7
click at [637, 349] on div "Fermer" at bounding box center [647, 355] width 48 height 25
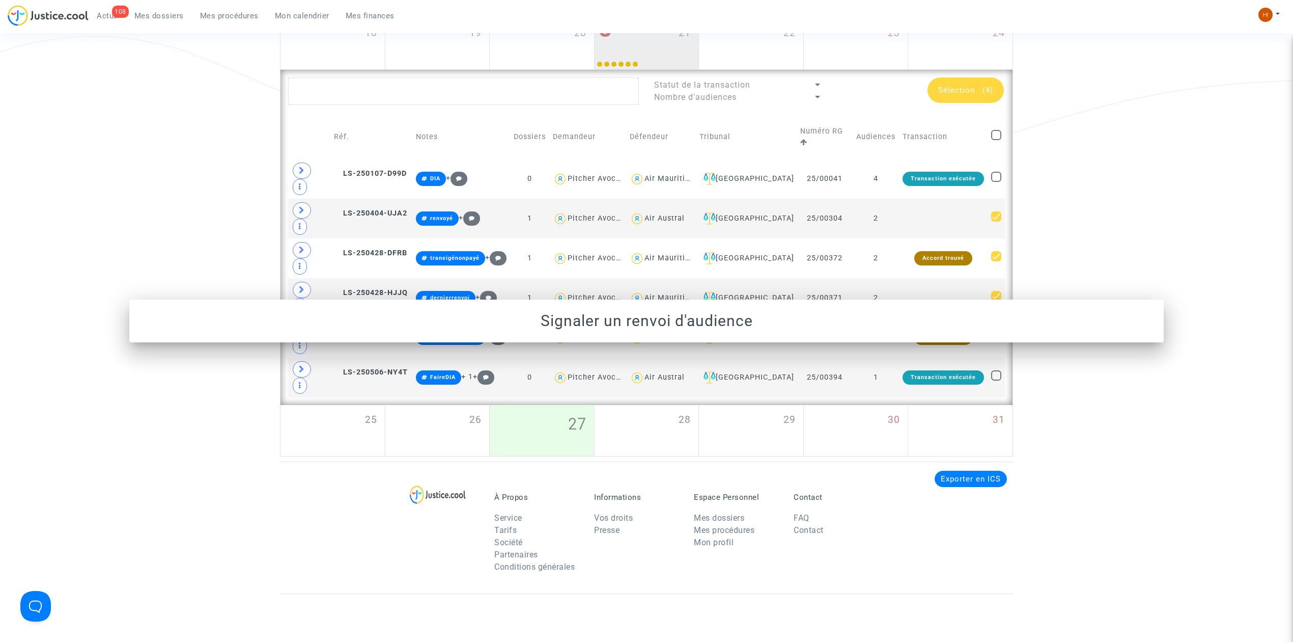
scroll to position [310, 0]
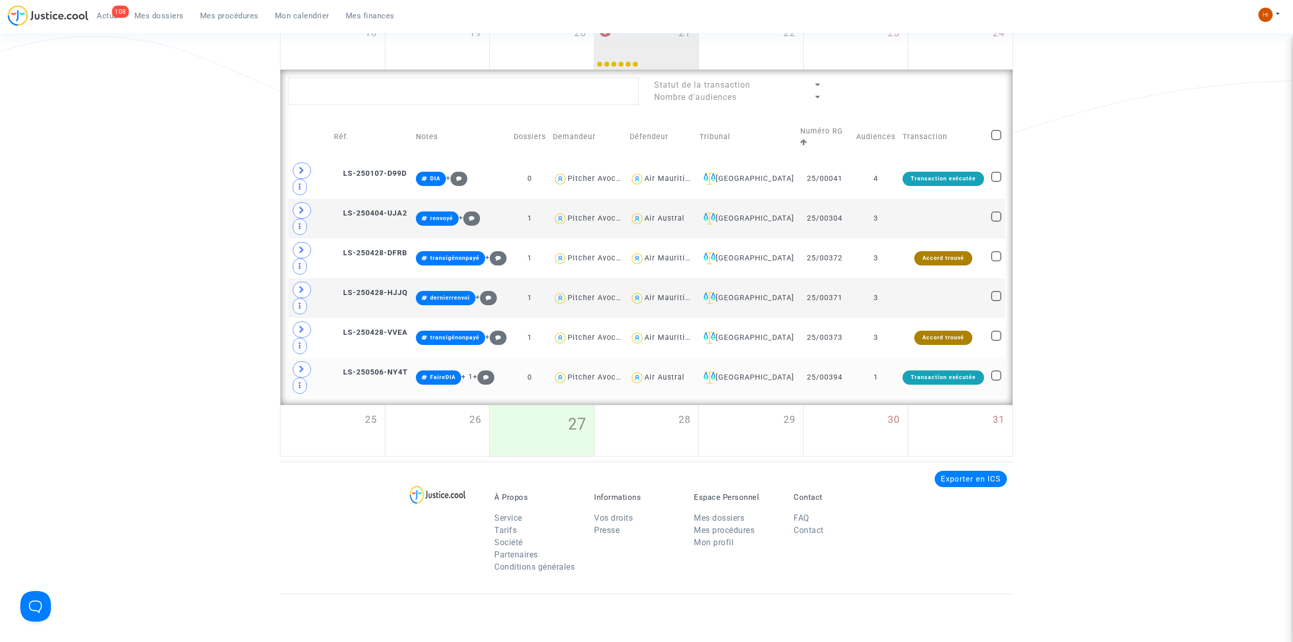
click at [893, 381] on td "1" at bounding box center [876, 377] width 46 height 40
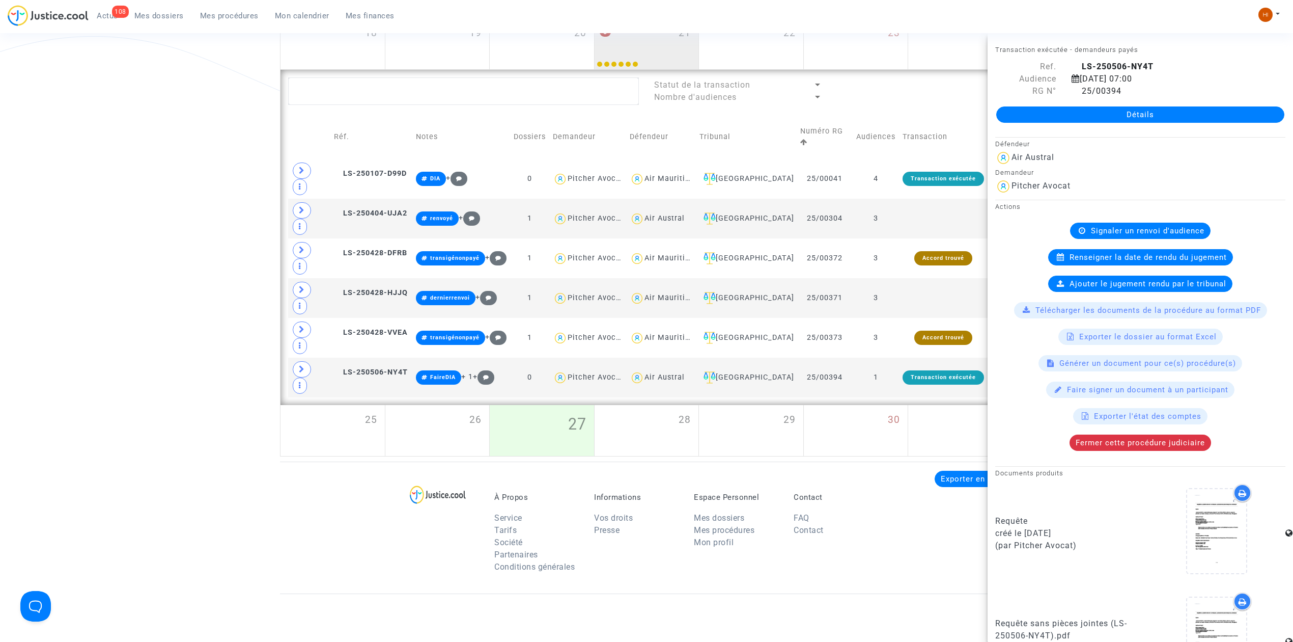
click at [1113, 263] on div "Renseigner la date de rendu du jugement" at bounding box center [1140, 257] width 185 height 16
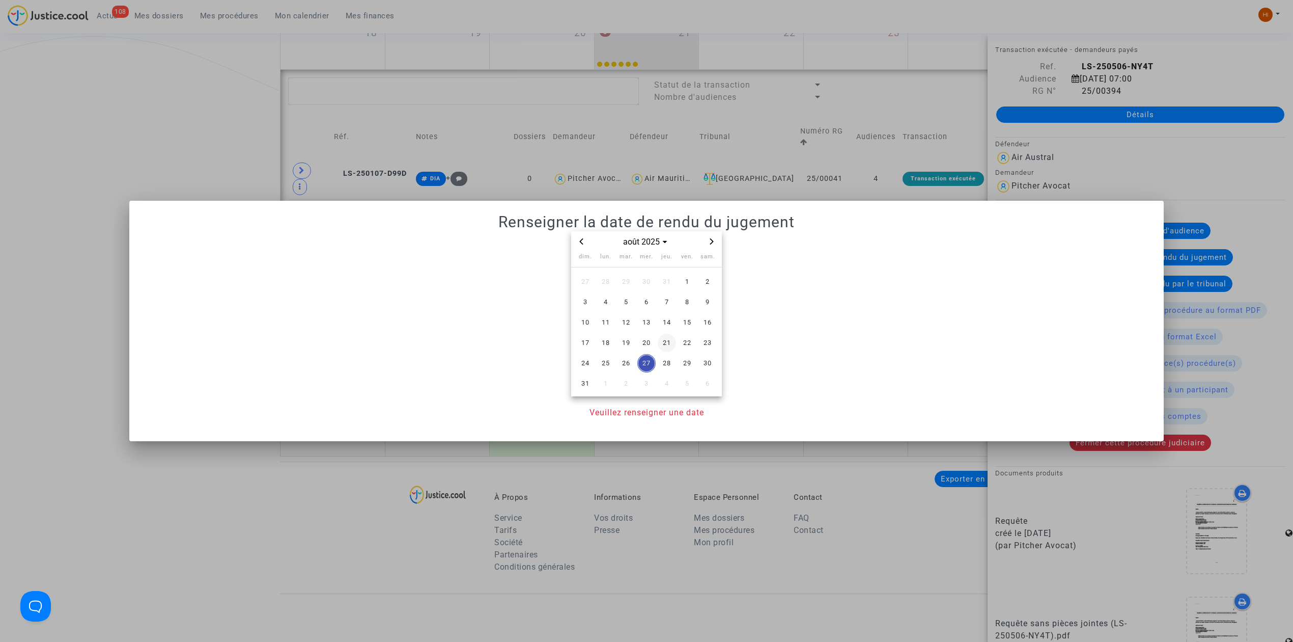
click at [666, 339] on span "21" at bounding box center [667, 342] width 18 height 18
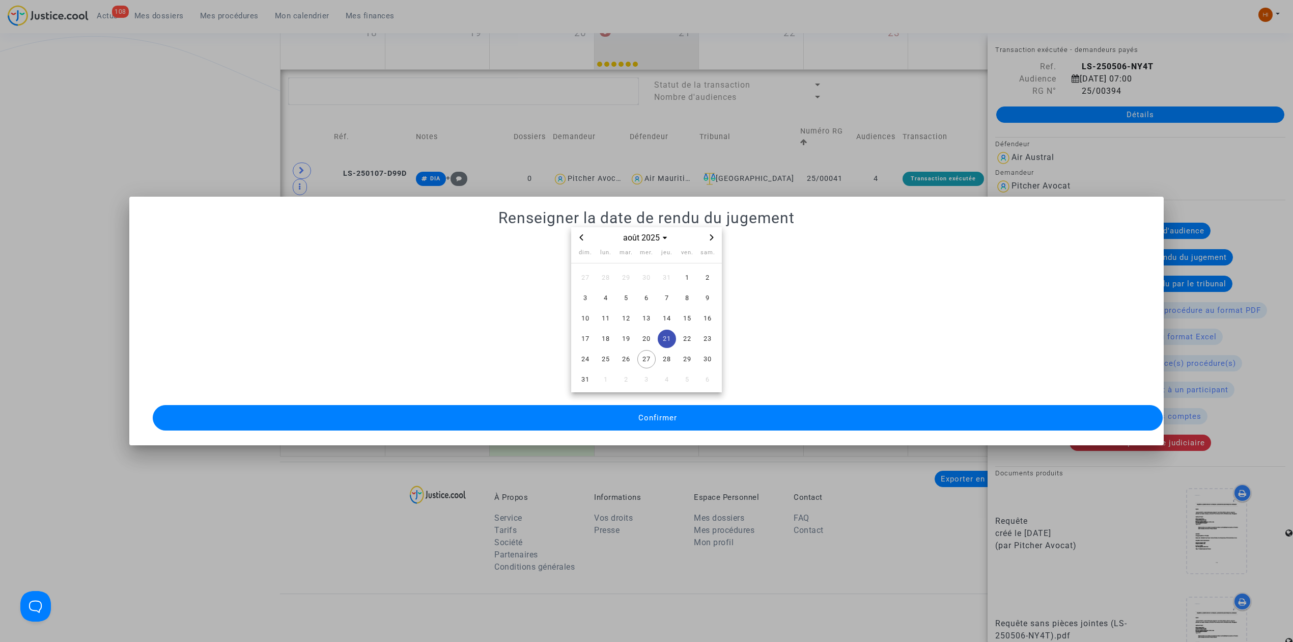
click at [679, 412] on button "Confirmer" at bounding box center [658, 417] width 1010 height 25
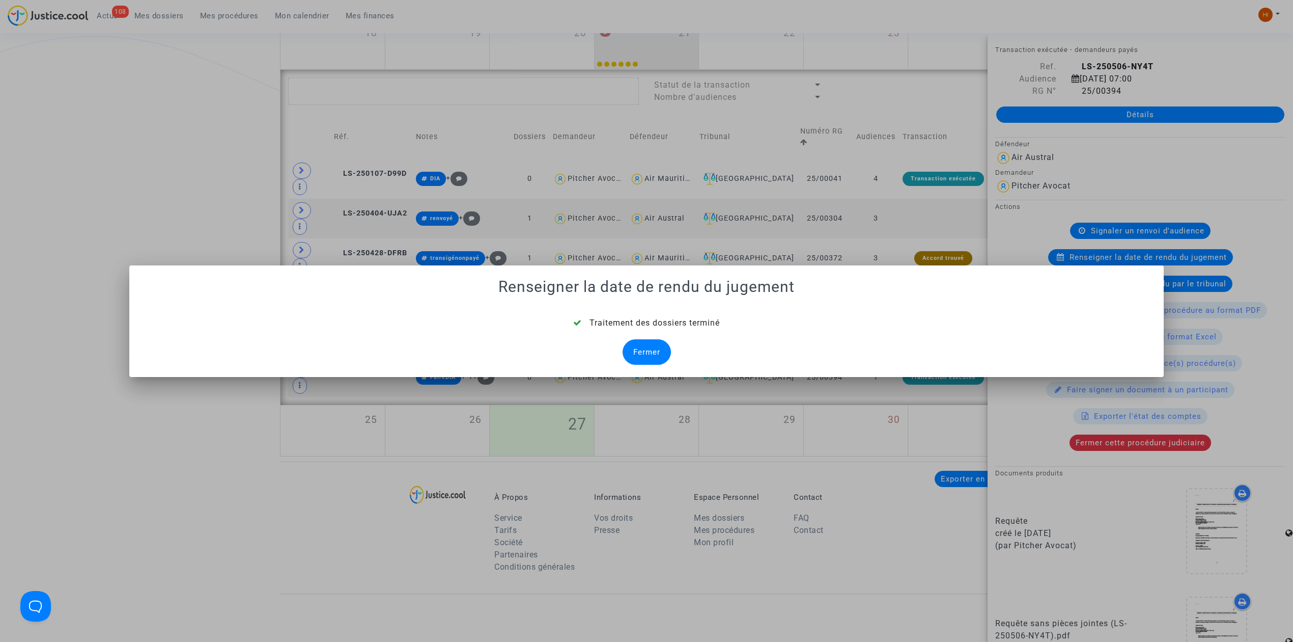
click at [658, 352] on div "Fermer" at bounding box center [647, 351] width 48 height 25
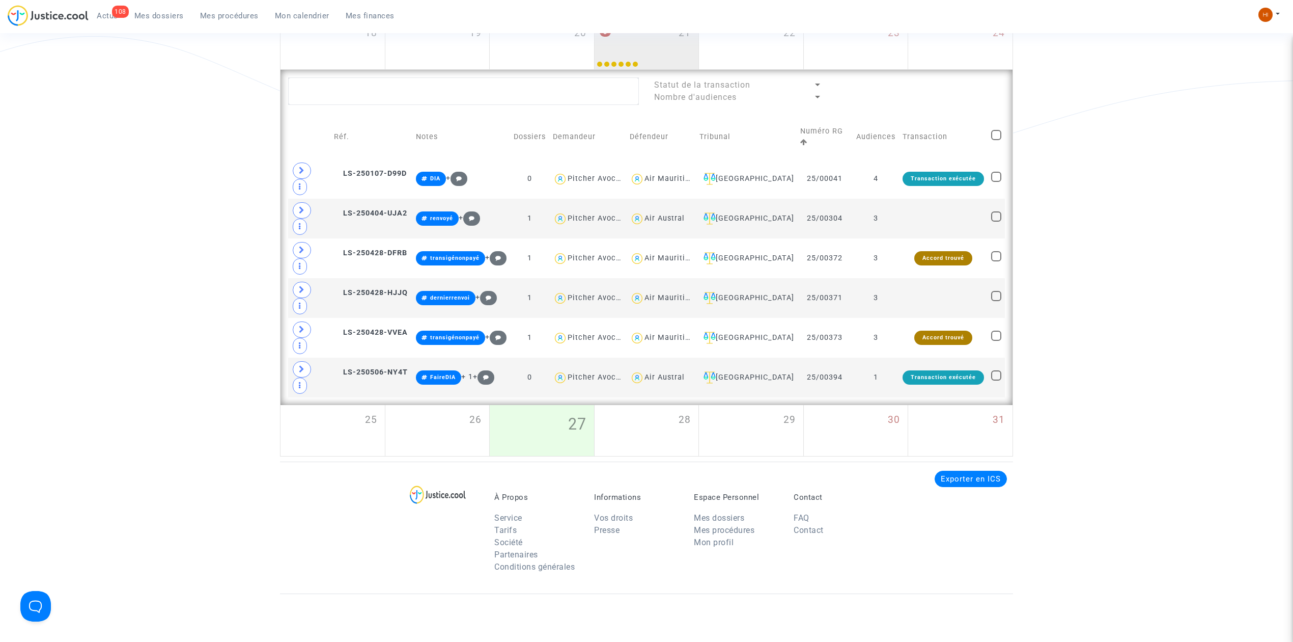
click at [13, 147] on div "Date de clôture d'instruction Date de conciliation Date d'audience Date de juge…" at bounding box center [646, 102] width 1293 height 707
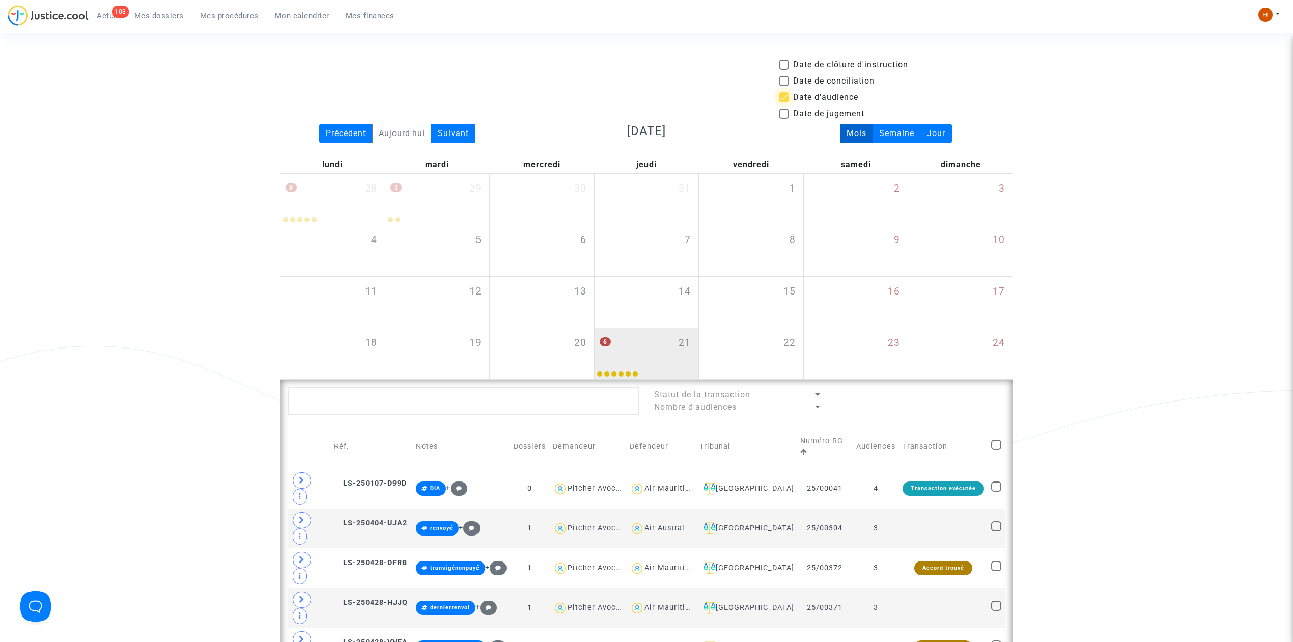
click at [805, 91] on span "Date d'audience" at bounding box center [825, 97] width 65 height 12
click at [784, 102] on input "Date d'audience" at bounding box center [784, 102] width 1 height 1
checkbox input "false"
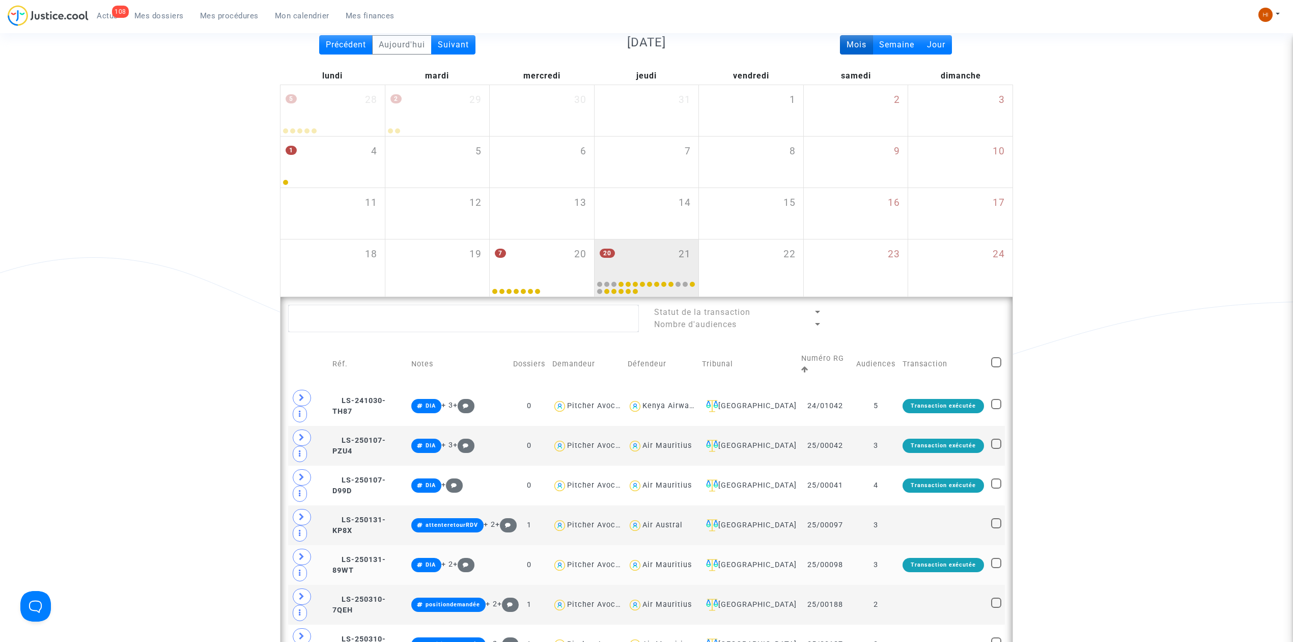
scroll to position [271, 0]
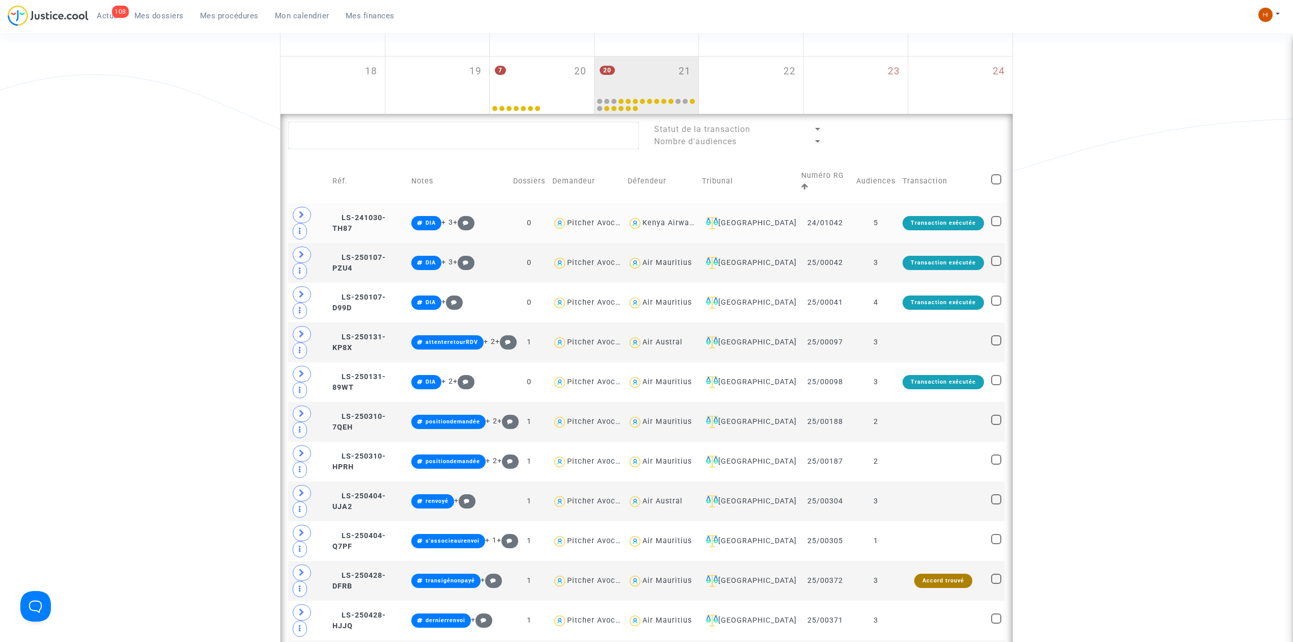
click at [886, 224] on td "5" at bounding box center [876, 223] width 46 height 40
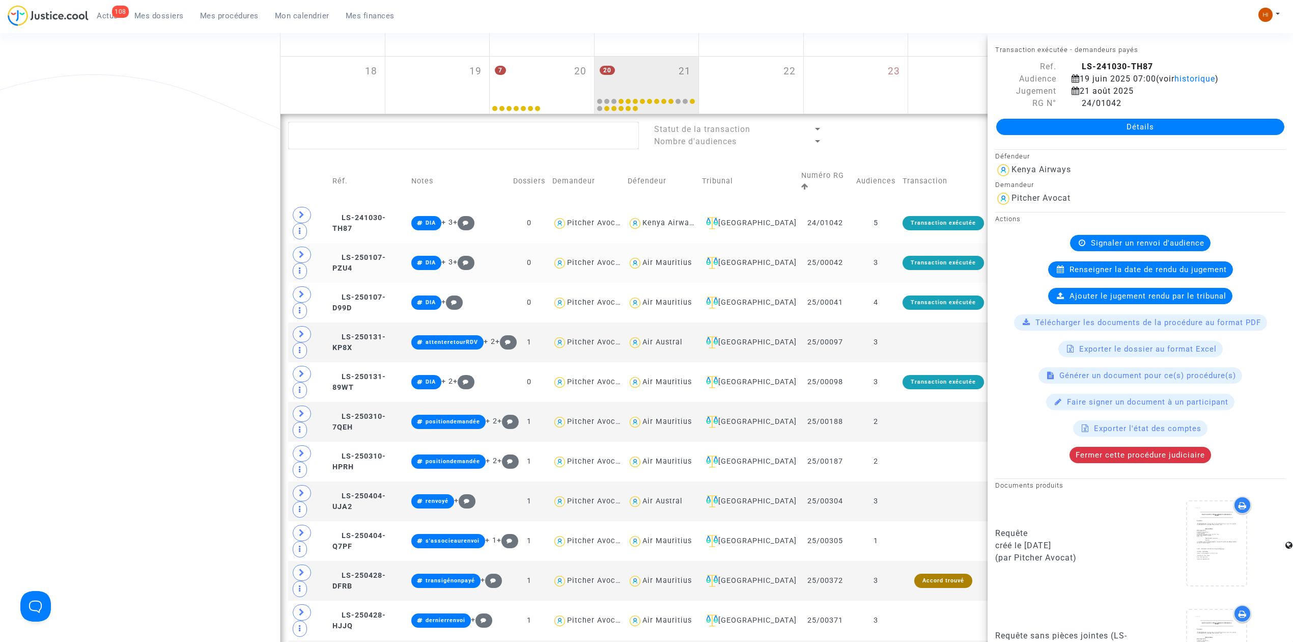
click at [894, 260] on td "3" at bounding box center [876, 263] width 46 height 40
click at [903, 309] on td "Transaction exécutée" at bounding box center [943, 303] width 89 height 40
click at [896, 355] on td "3" at bounding box center [876, 342] width 46 height 40
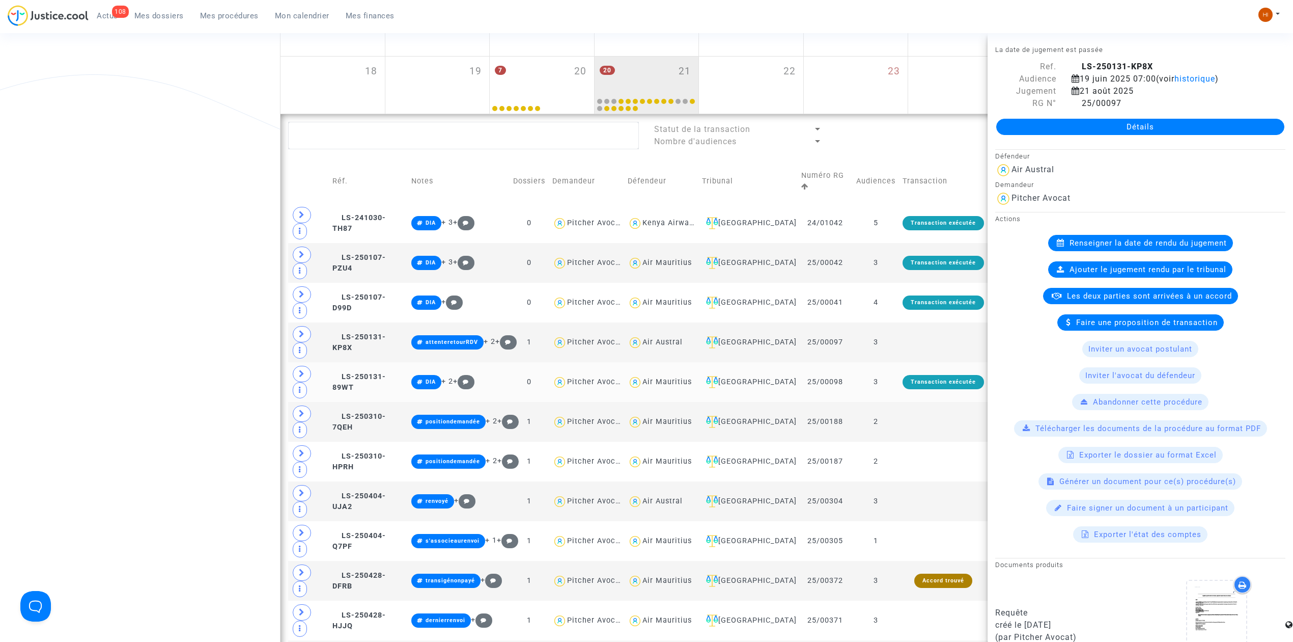
click at [897, 378] on td "3" at bounding box center [876, 382] width 46 height 40
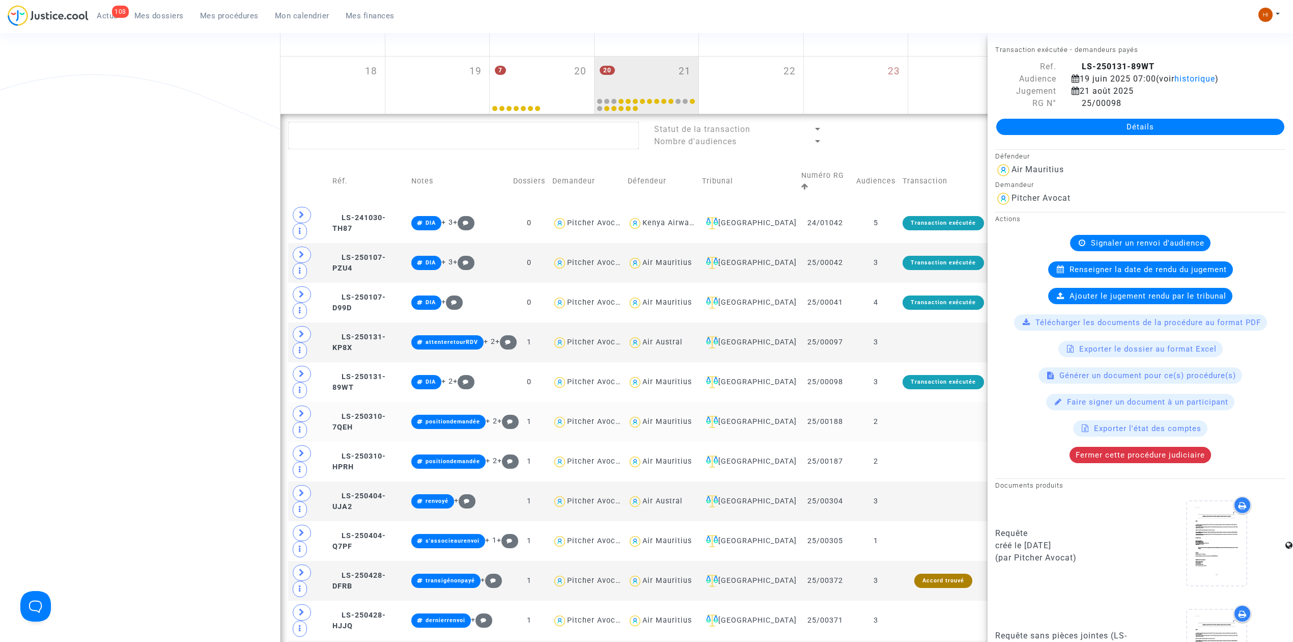
click at [910, 430] on td at bounding box center [943, 422] width 89 height 40
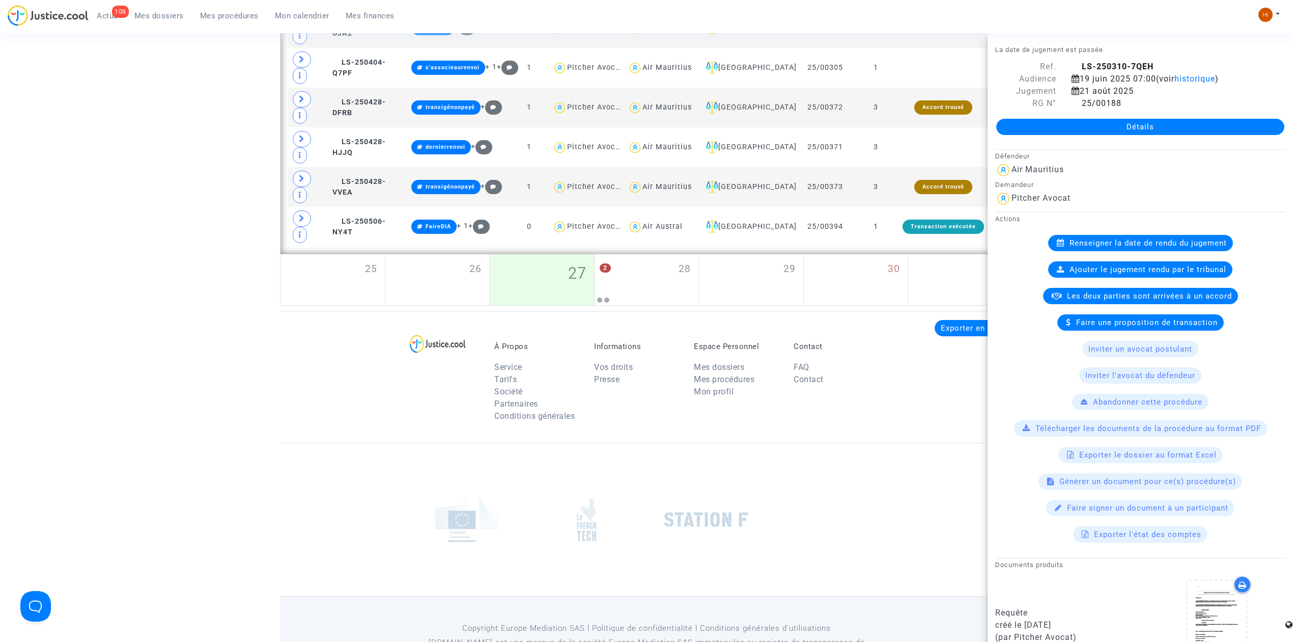
scroll to position [746, 0]
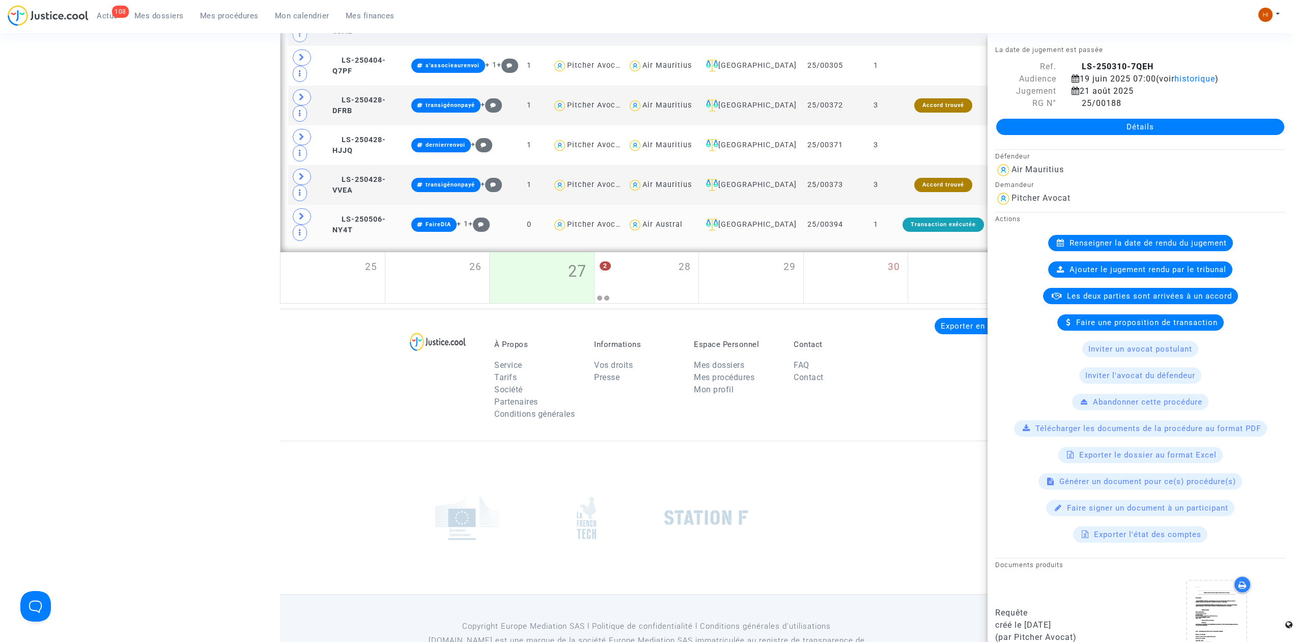
click at [890, 227] on td "1" at bounding box center [876, 225] width 46 height 40
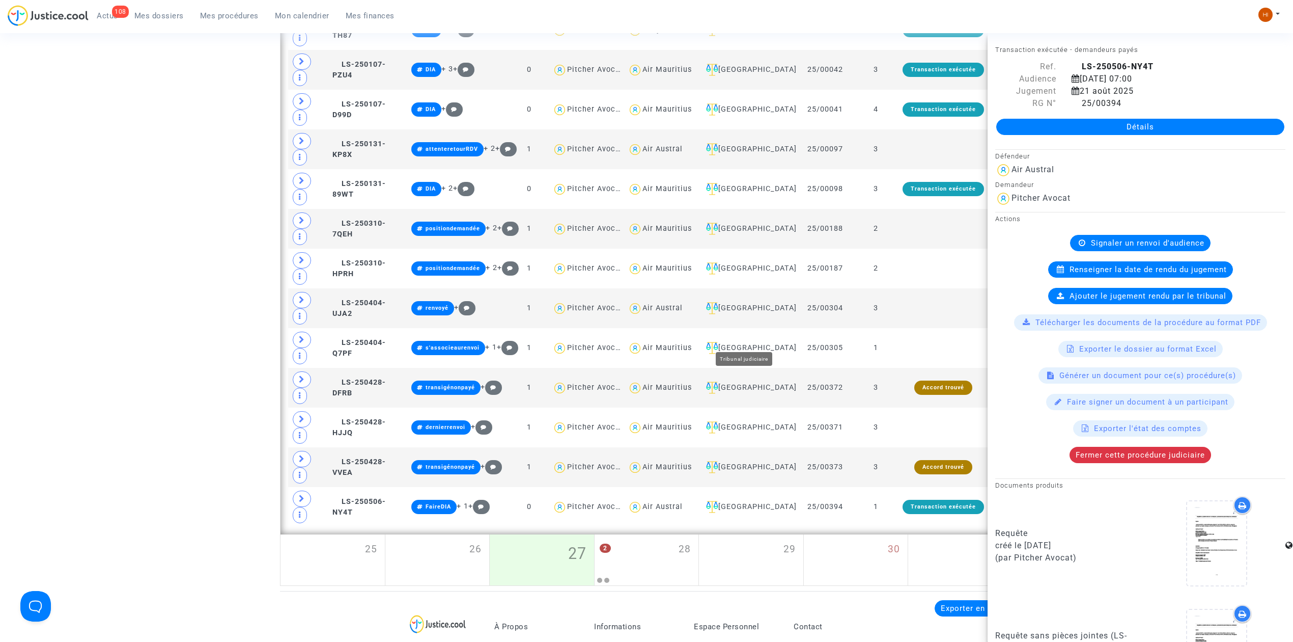
scroll to position [271, 0]
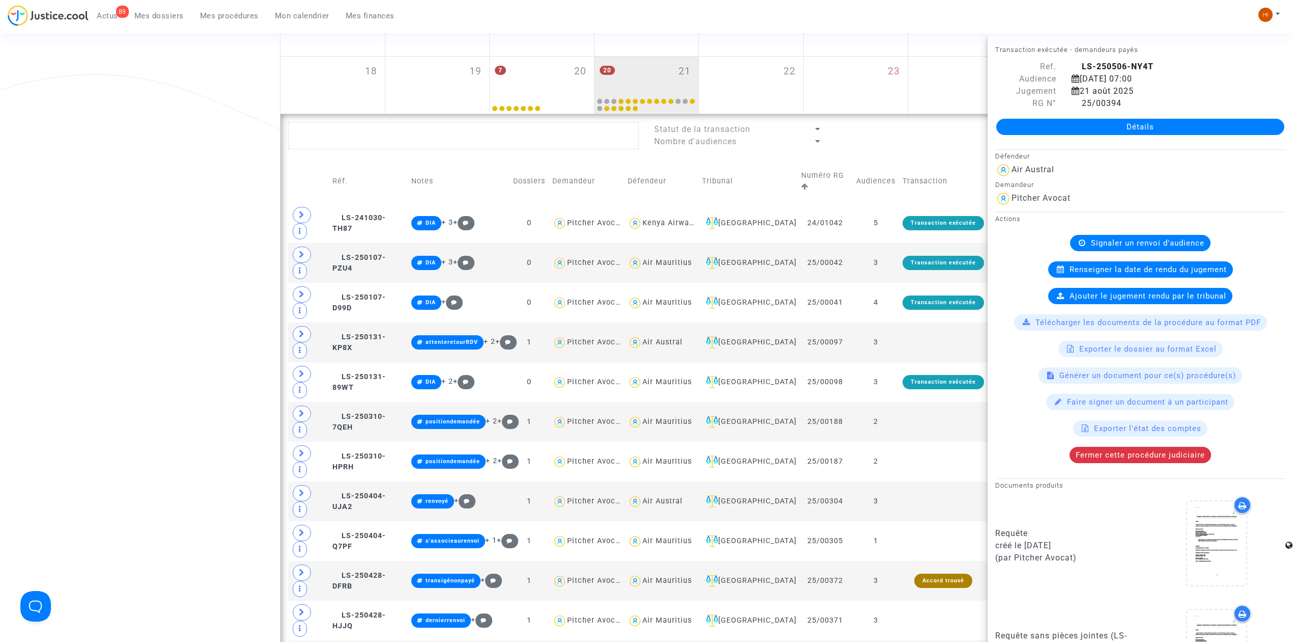
click at [213, 17] on span "Mes procédures" at bounding box center [229, 15] width 59 height 9
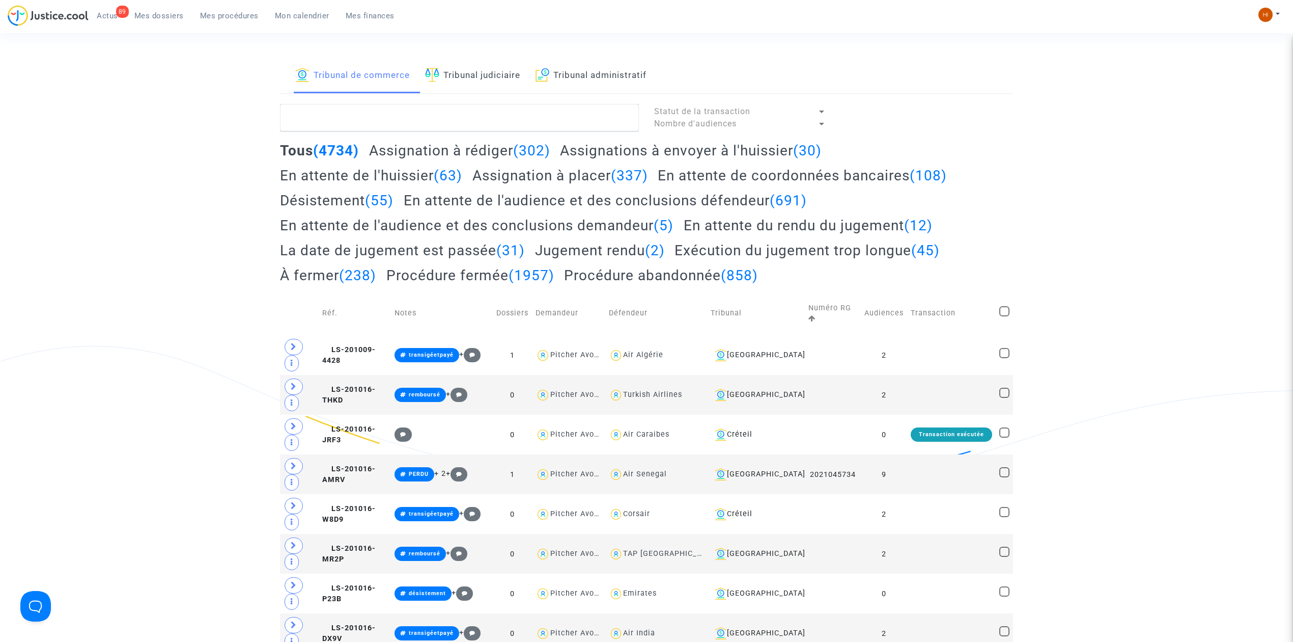
click at [499, 78] on link "Tribunal judiciaire" at bounding box center [472, 76] width 95 height 35
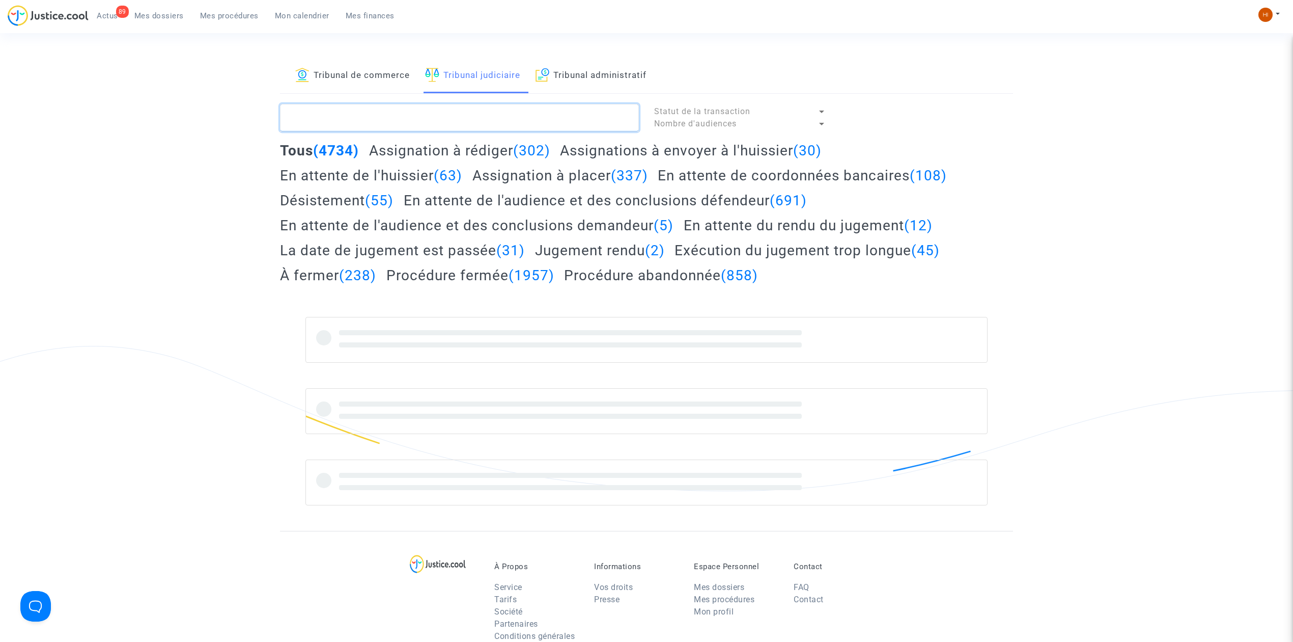
click at [494, 122] on textarea at bounding box center [459, 117] width 359 height 27
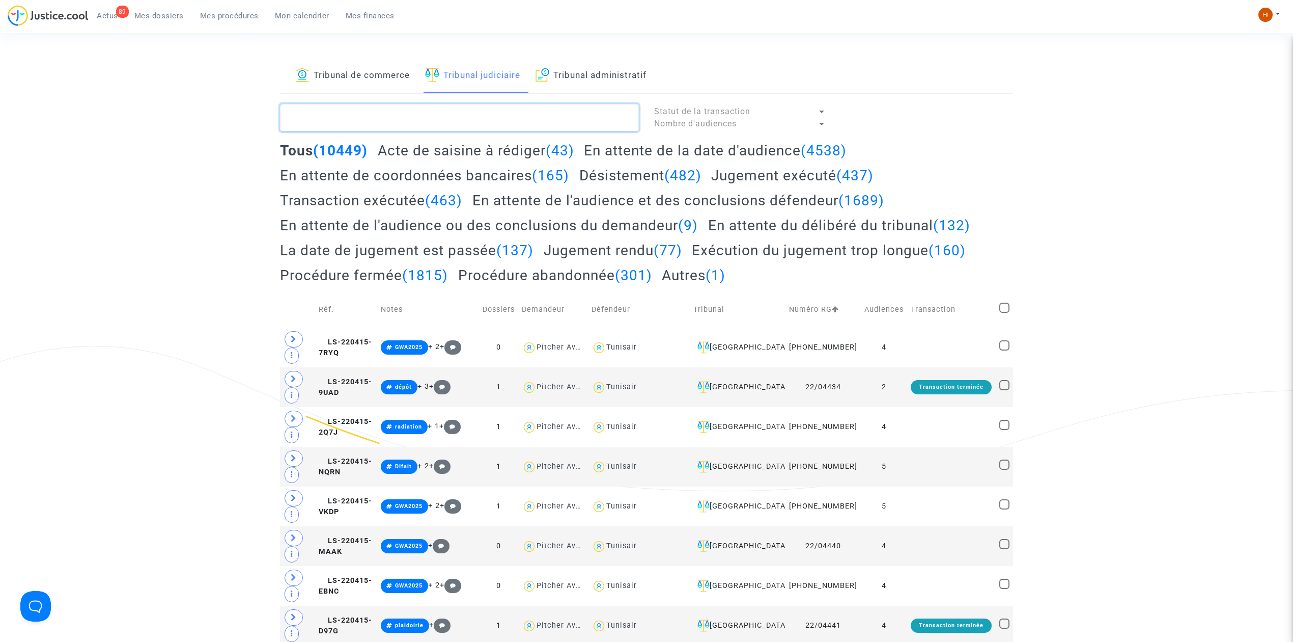
paste textarea "CFR-240523-6HN8"
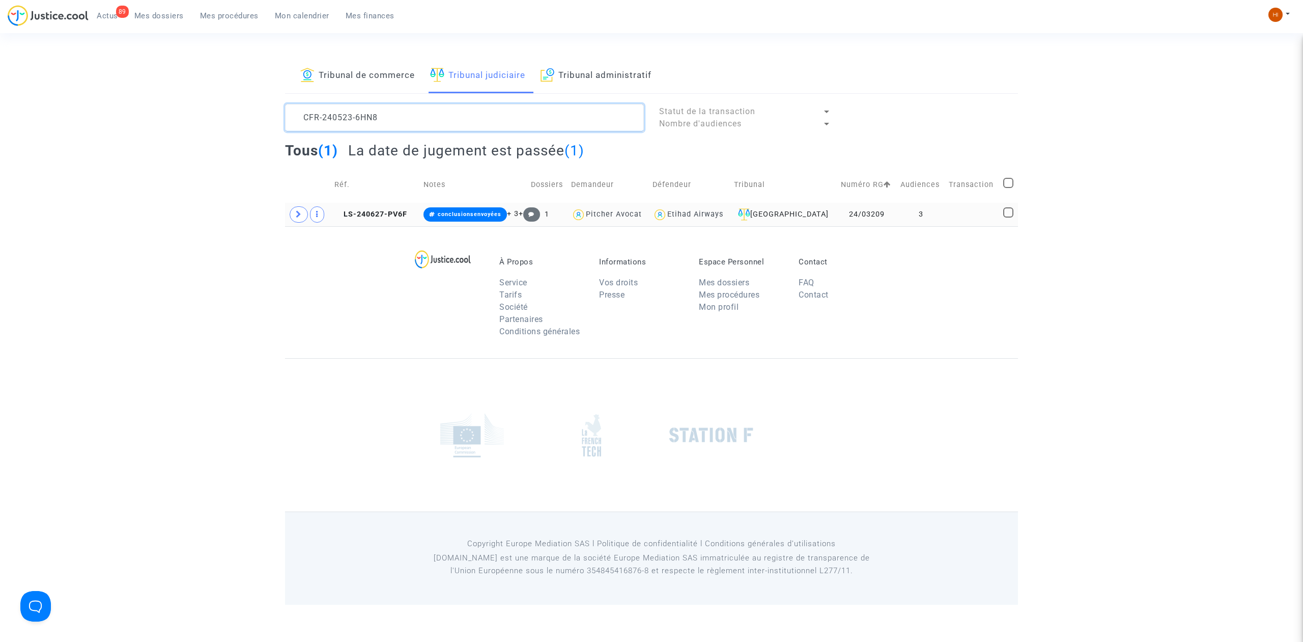
type textarea "CFR-240523-6HN8"
click at [394, 220] on td "LS-240627-PV6F" at bounding box center [375, 214] width 89 height 23
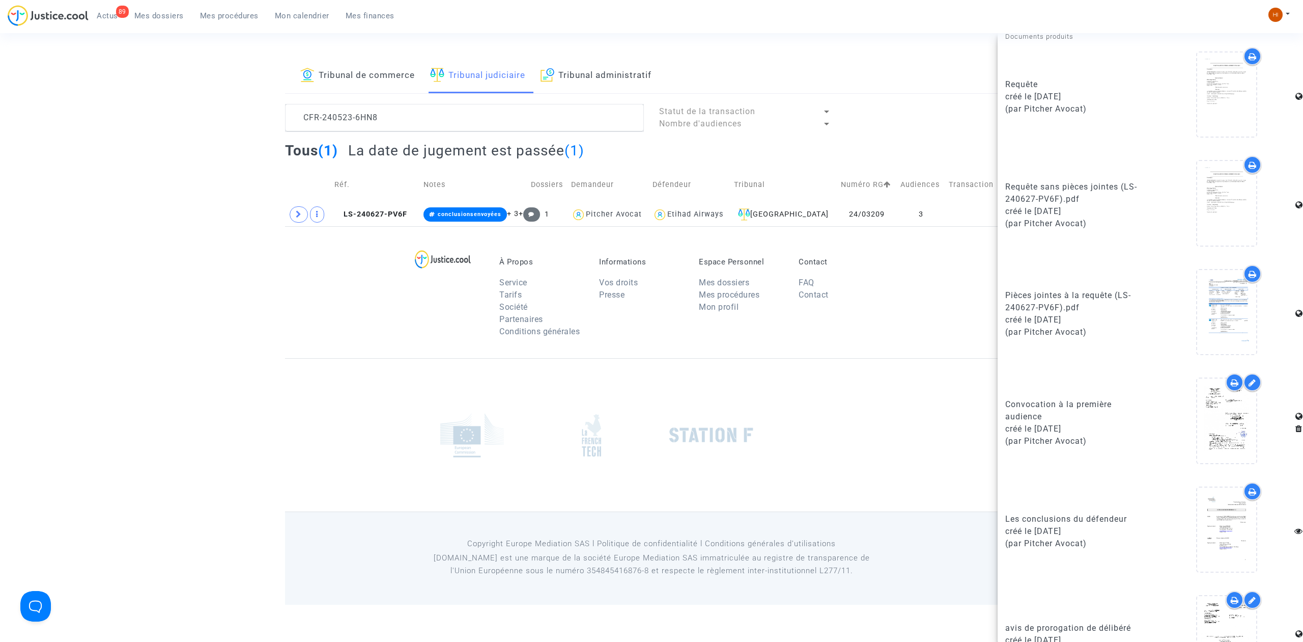
scroll to position [689, 0]
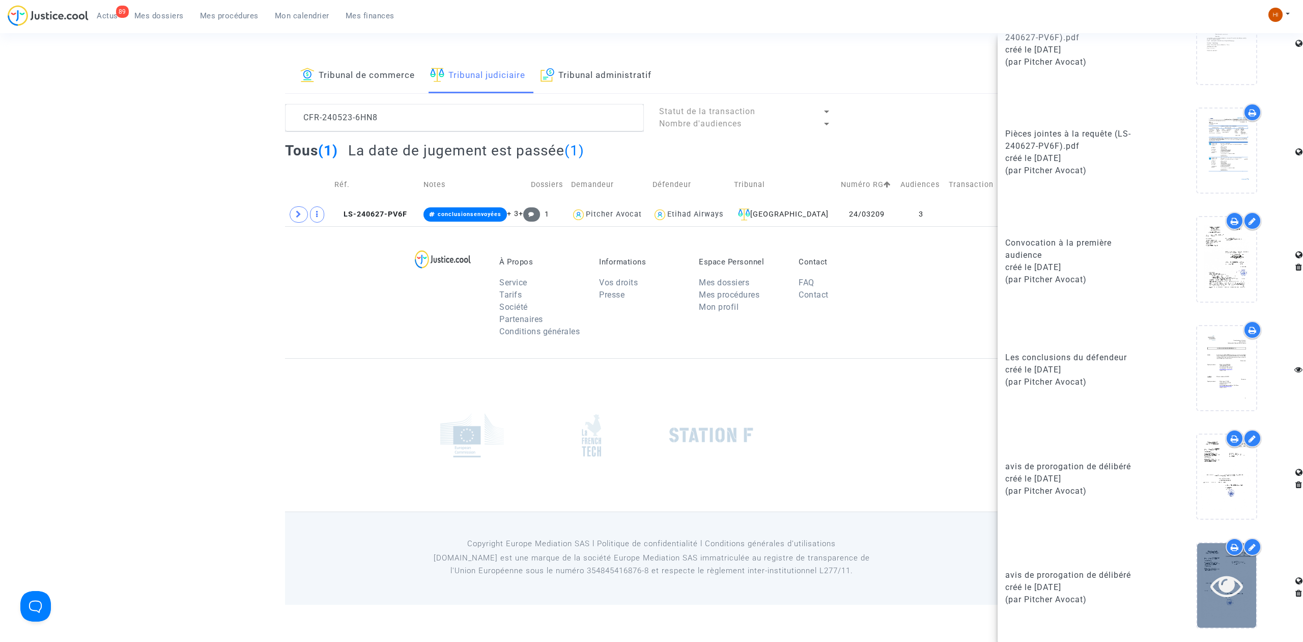
click at [1221, 593] on icon at bounding box center [1227, 585] width 33 height 33
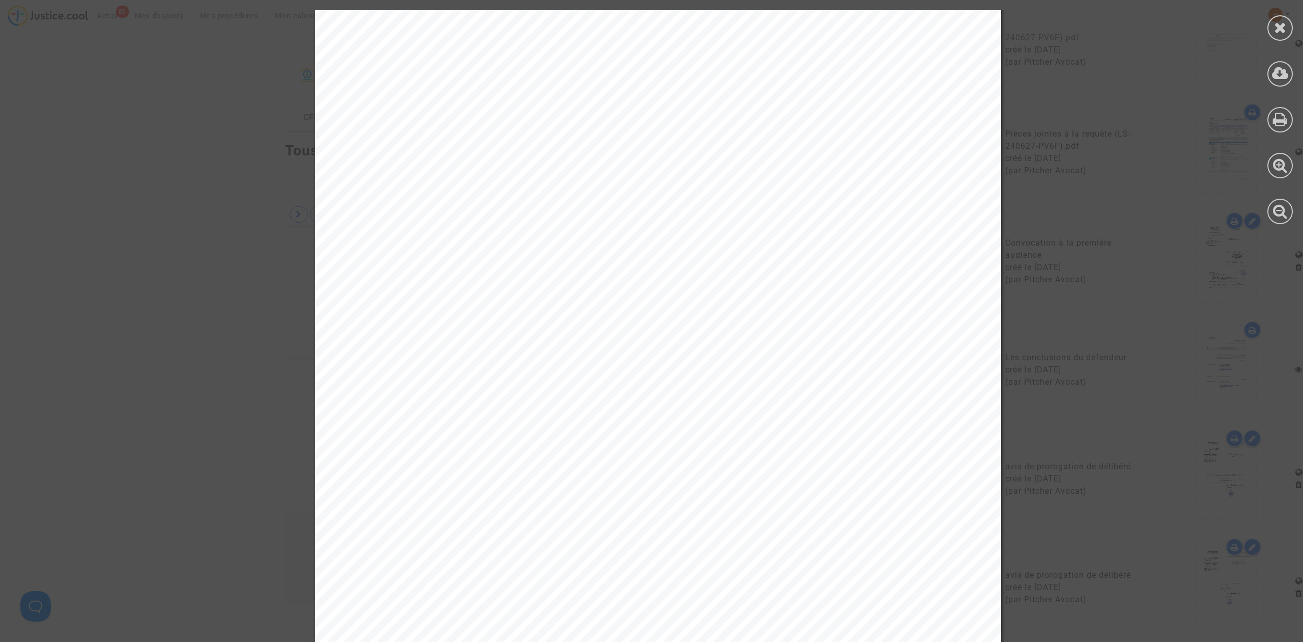
scroll to position [16, 0]
click at [1279, 18] on div at bounding box center [1280, 27] width 25 height 25
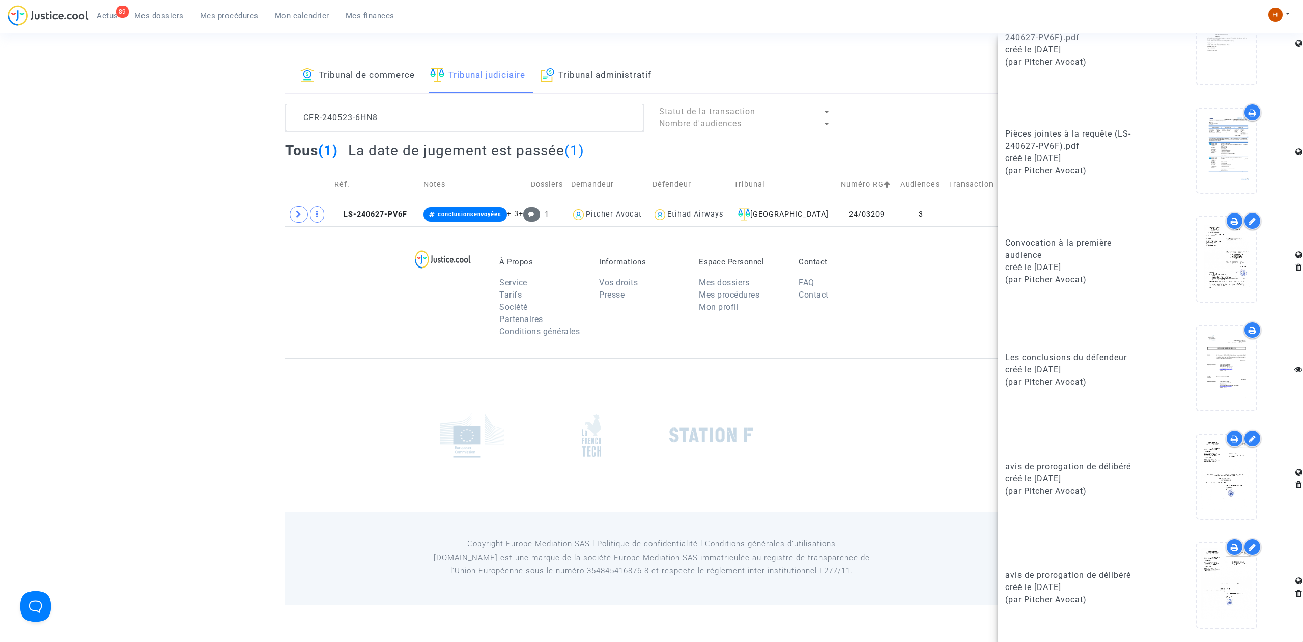
drag, startPoint x: 251, startPoint y: 353, endPoint x: 220, endPoint y: 21, distance: 333.3
click at [257, 333] on footerbar "À Propos Service Tarifs Société Partenaires Conditions générales Informations V…" at bounding box center [651, 415] width 1303 height 378
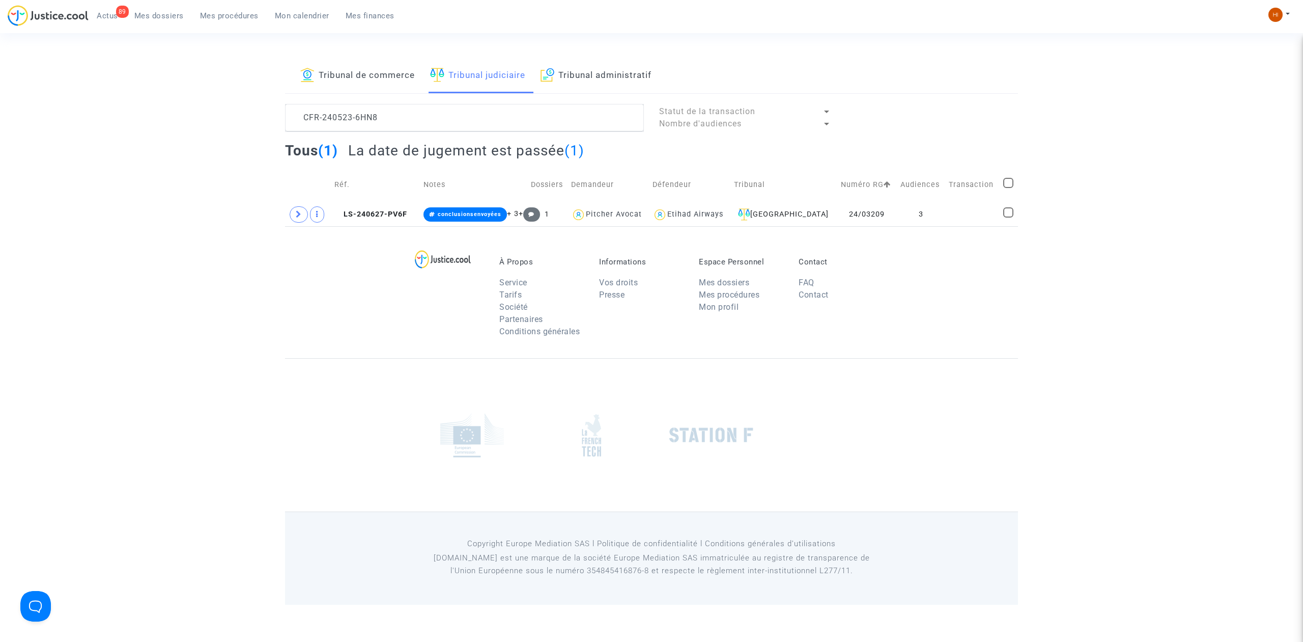
drag, startPoint x: 159, startPoint y: 21, endPoint x: 294, endPoint y: 33, distance: 135.4
click at [158, 21] on link "Mes dossiers" at bounding box center [159, 15] width 66 height 15
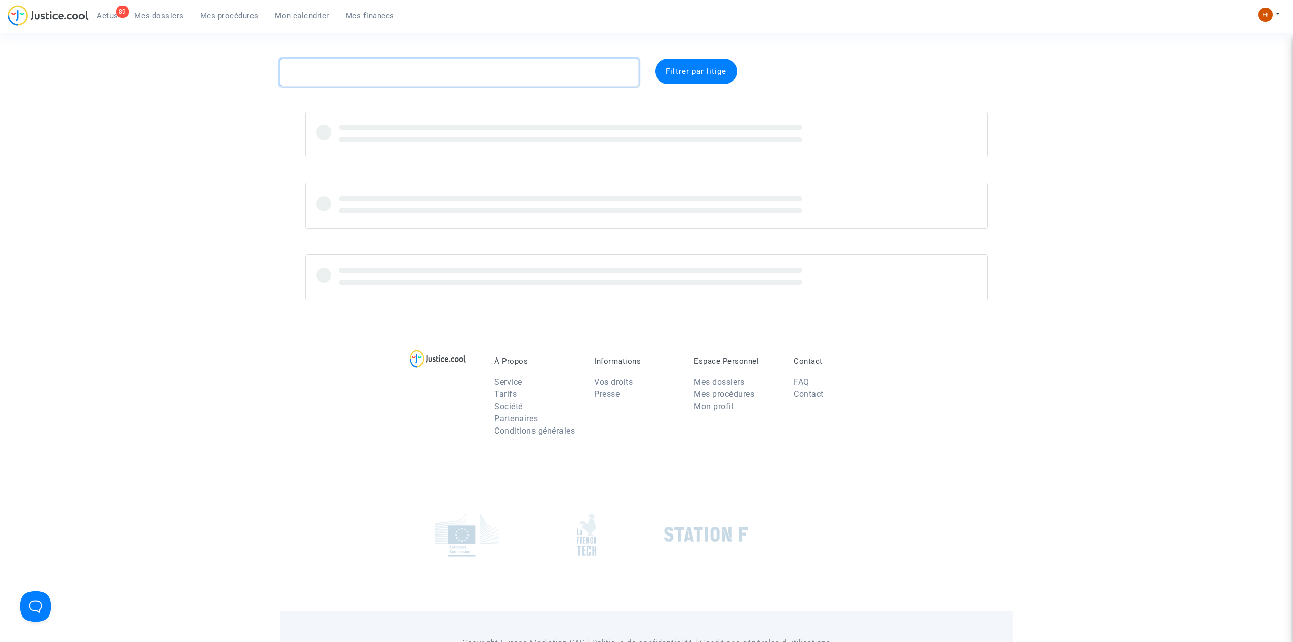
click at [350, 81] on textarea at bounding box center [459, 72] width 359 height 27
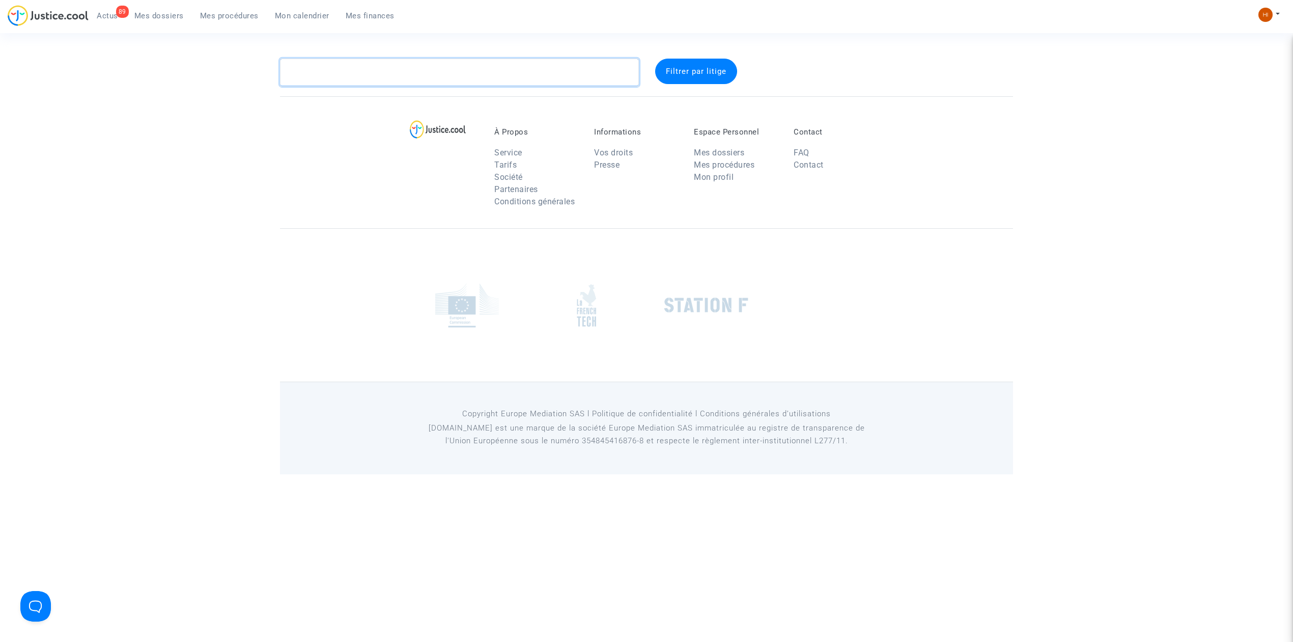
click at [353, 78] on textarea at bounding box center [459, 72] width 359 height 27
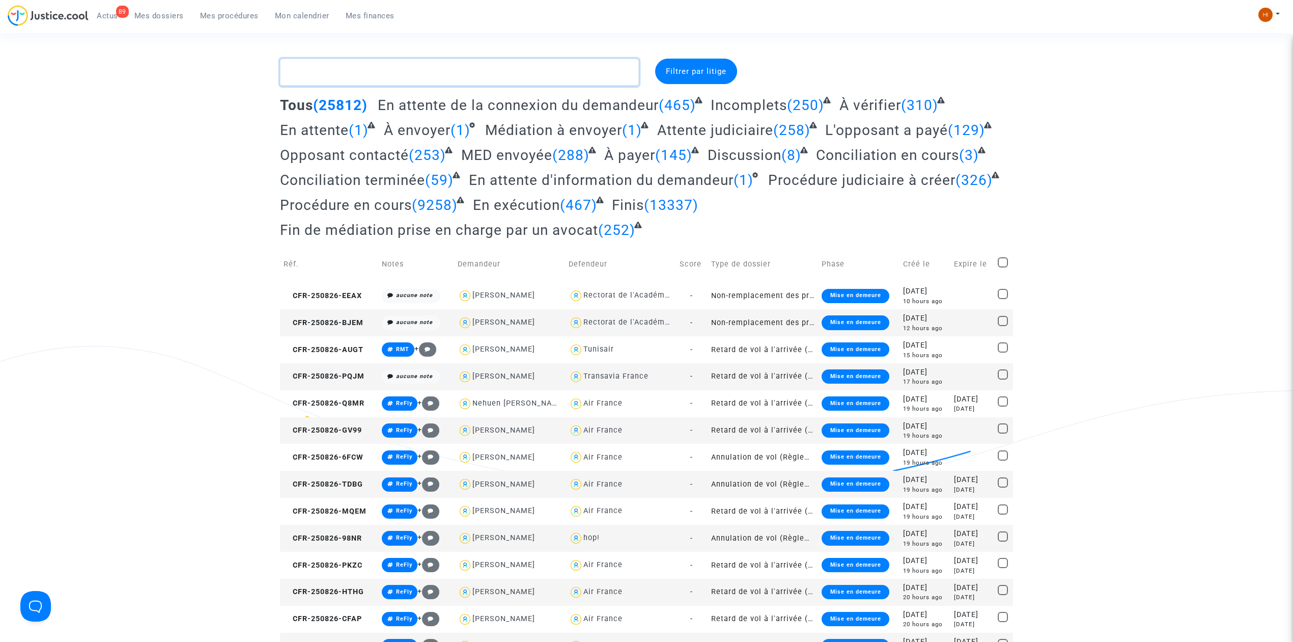
paste textarea "CFR-250311-FAEJ"
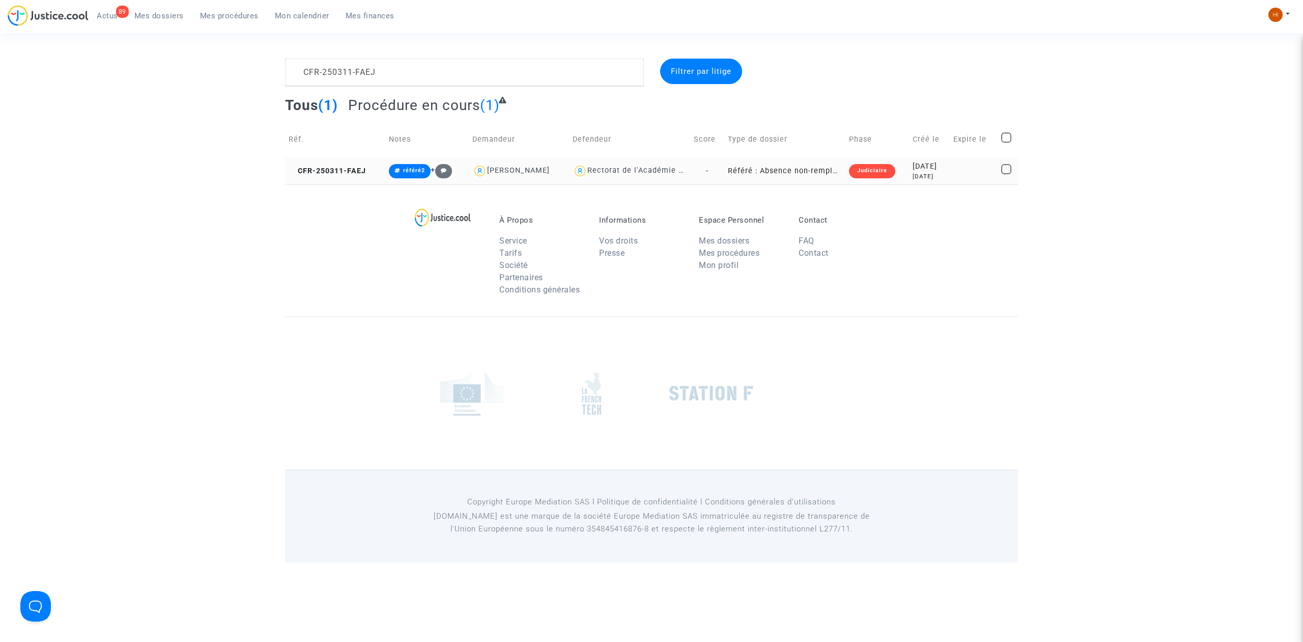
click at [650, 163] on span "Rectorat de l'Académie de Créteil" at bounding box center [652, 140] width 128 height 67
type textarea "CFR-250311-FAEJ @"Rectorat de l'Académie de Créteil""
drag, startPoint x: 550, startPoint y: 76, endPoint x: 391, endPoint y: 76, distance: 158.9
click at [391, 76] on textarea at bounding box center [464, 72] width 359 height 27
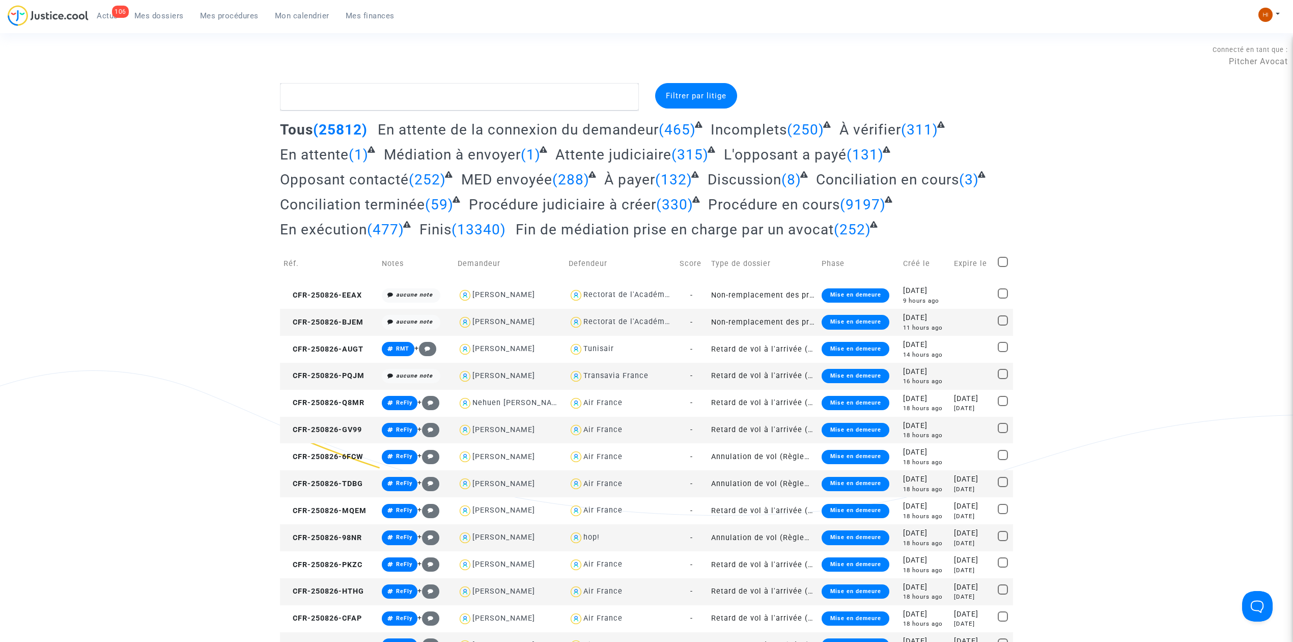
click at [212, 18] on span "Mes procédures" at bounding box center [229, 15] width 59 height 9
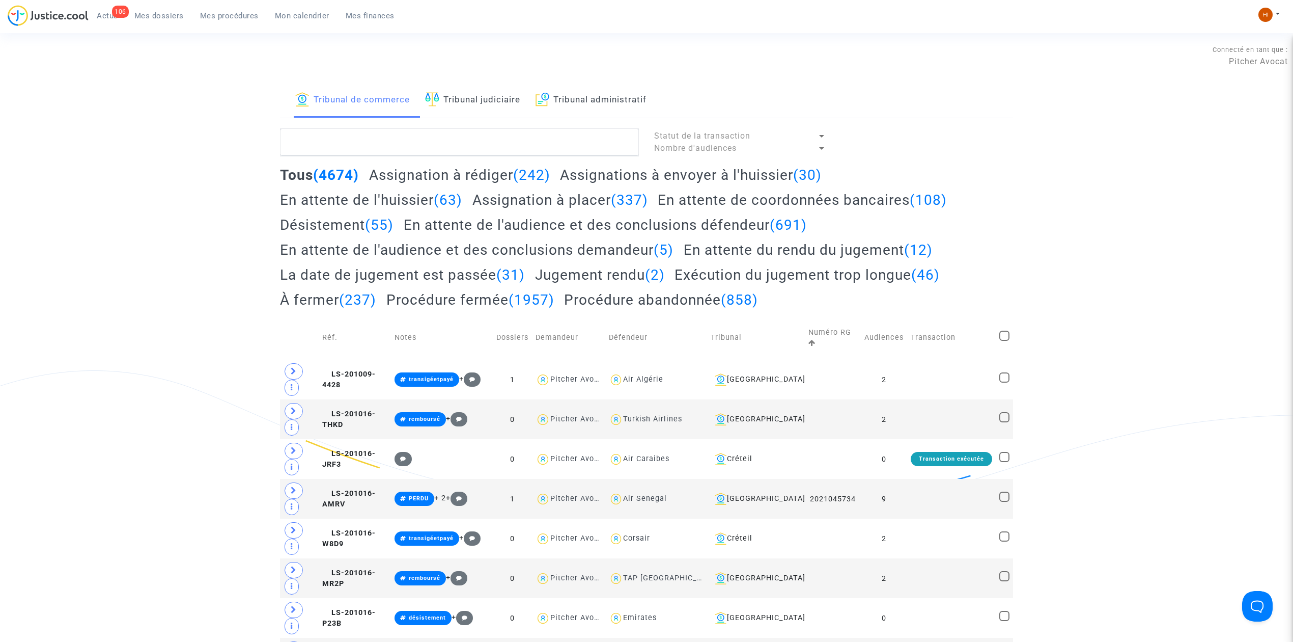
drag, startPoint x: 458, startPoint y: 113, endPoint x: 454, endPoint y: 135, distance: 22.3
click at [458, 113] on link "Tribunal judiciaire" at bounding box center [472, 100] width 95 height 35
click at [454, 136] on textarea at bounding box center [459, 141] width 359 height 27
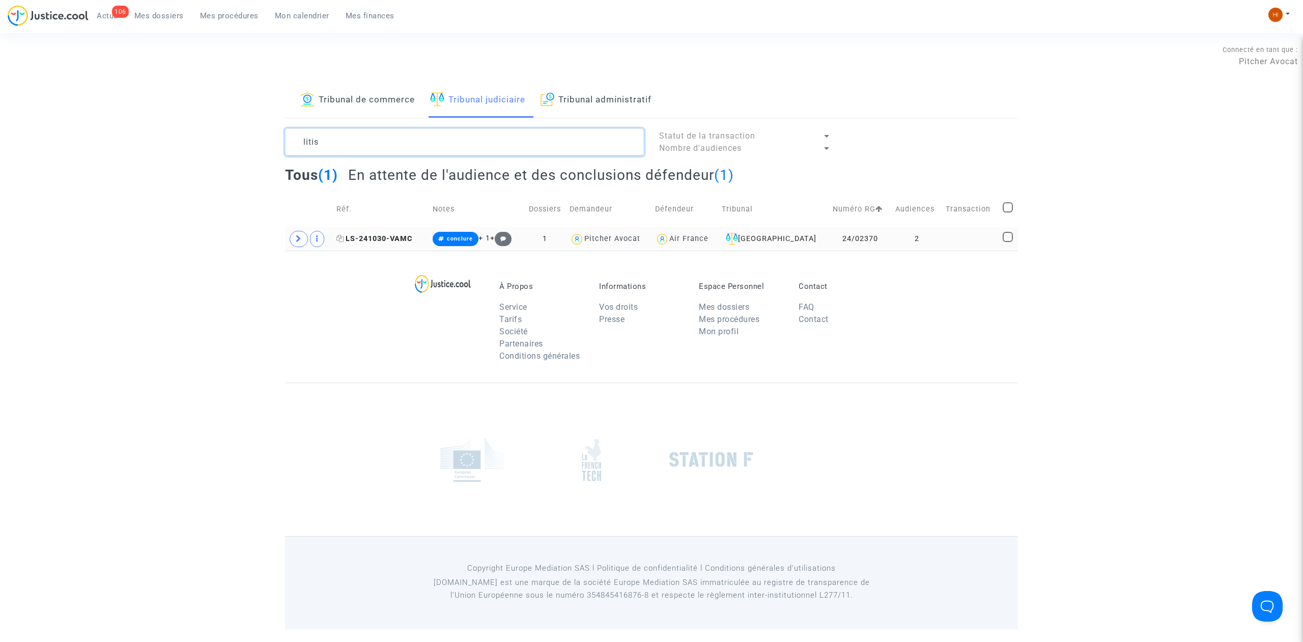
type textarea "litis"
click at [387, 242] on span "LS-241030-VAMC" at bounding box center [375, 238] width 76 height 9
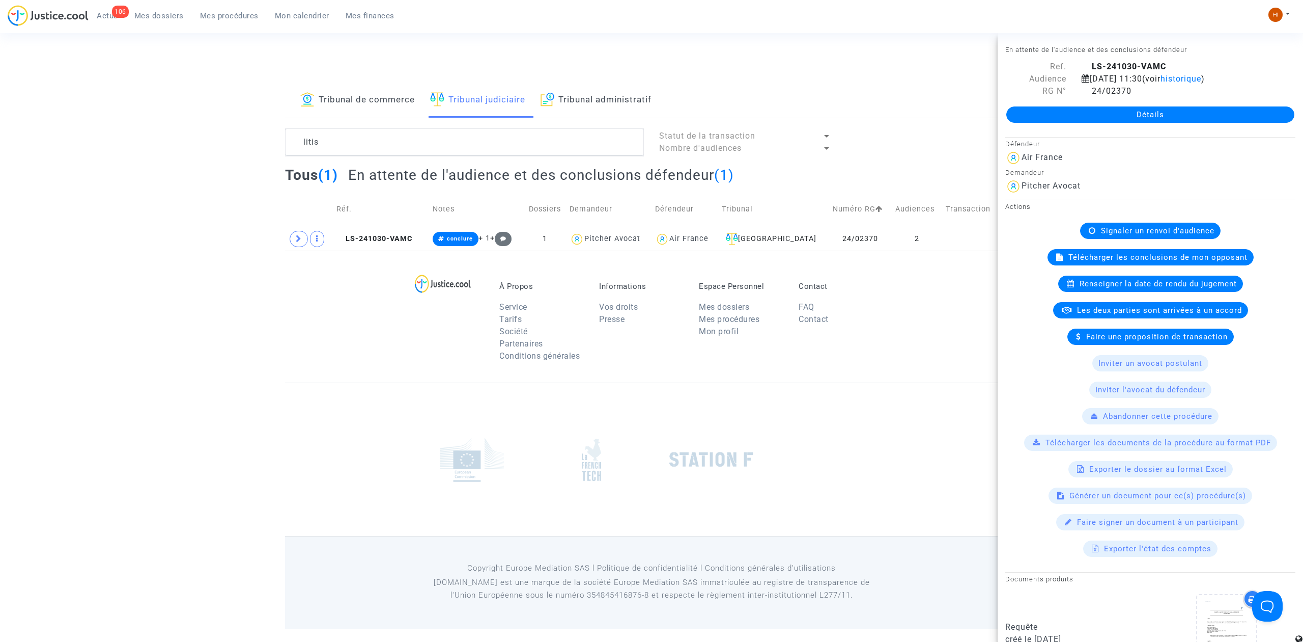
click at [1068, 117] on div "Détails" at bounding box center [1150, 114] width 305 height 35
click at [1068, 123] on link "Détails" at bounding box center [1151, 114] width 288 height 16
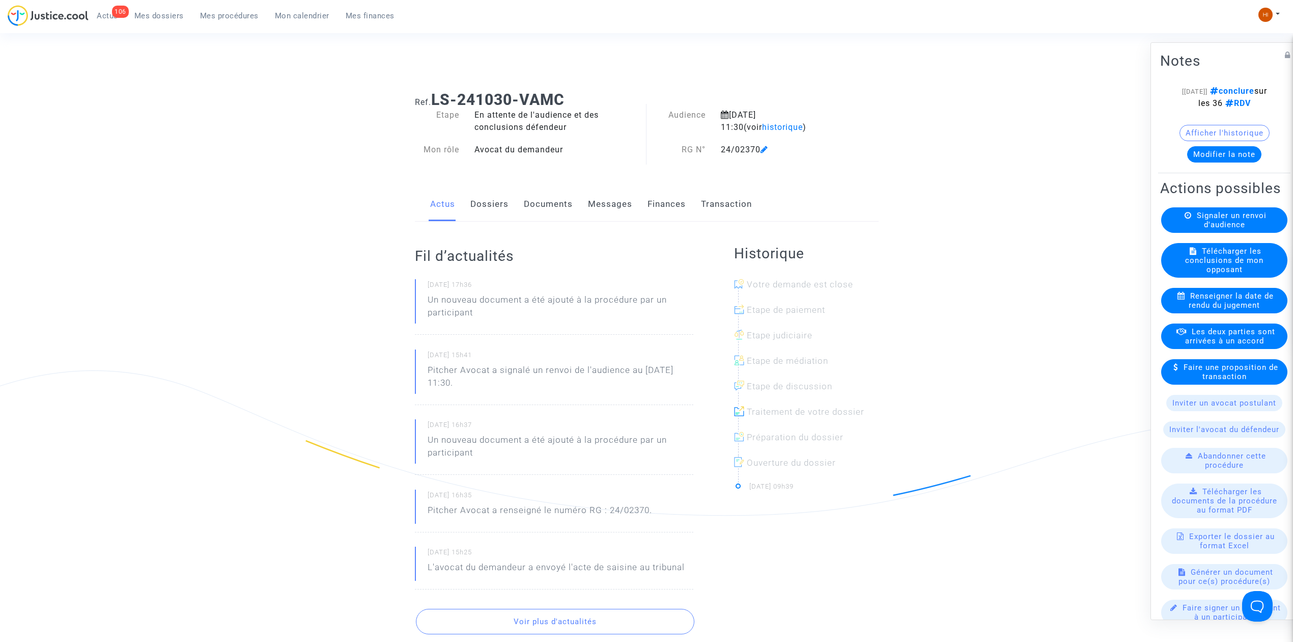
click at [1200, 141] on button "Afficher l'historique" at bounding box center [1225, 133] width 90 height 16
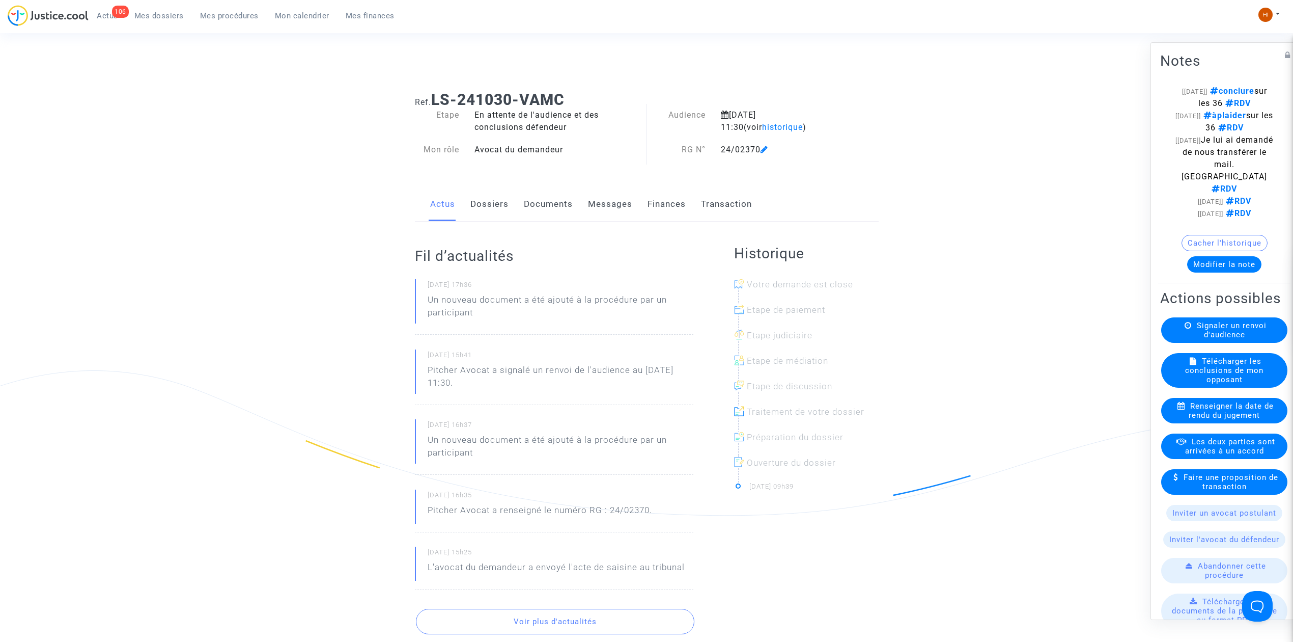
click at [1234, 251] on button "Cacher l'historique" at bounding box center [1225, 243] width 86 height 16
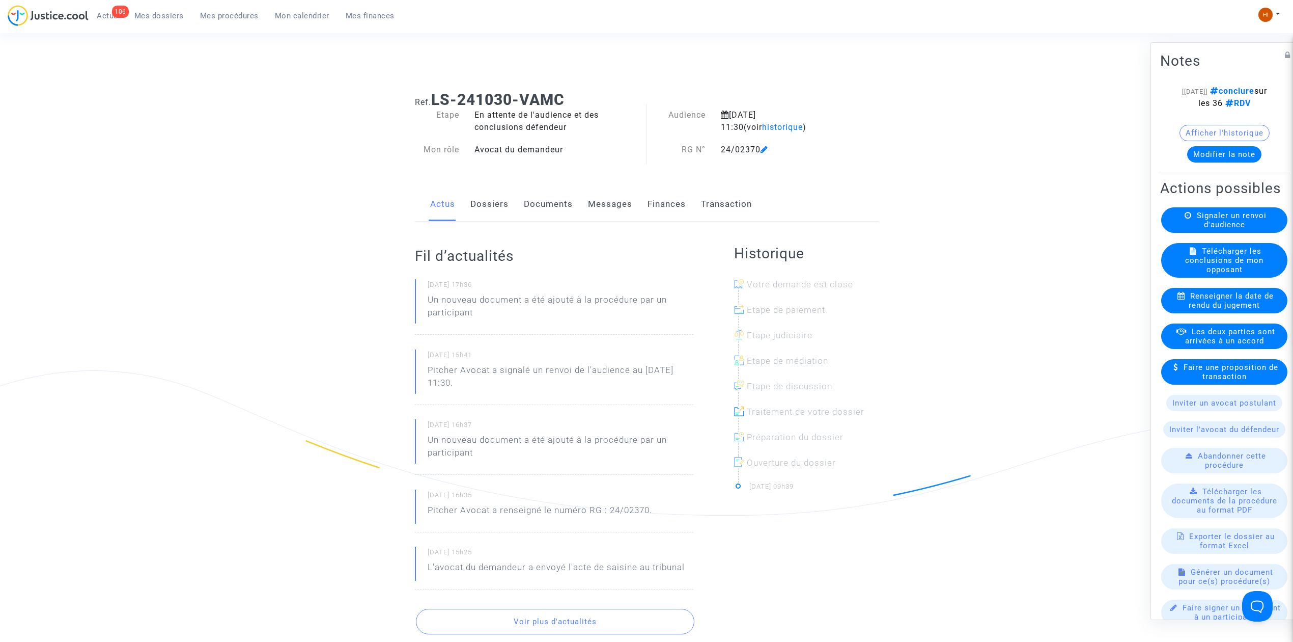
click at [480, 212] on link "Dossiers" at bounding box center [489, 204] width 38 height 34
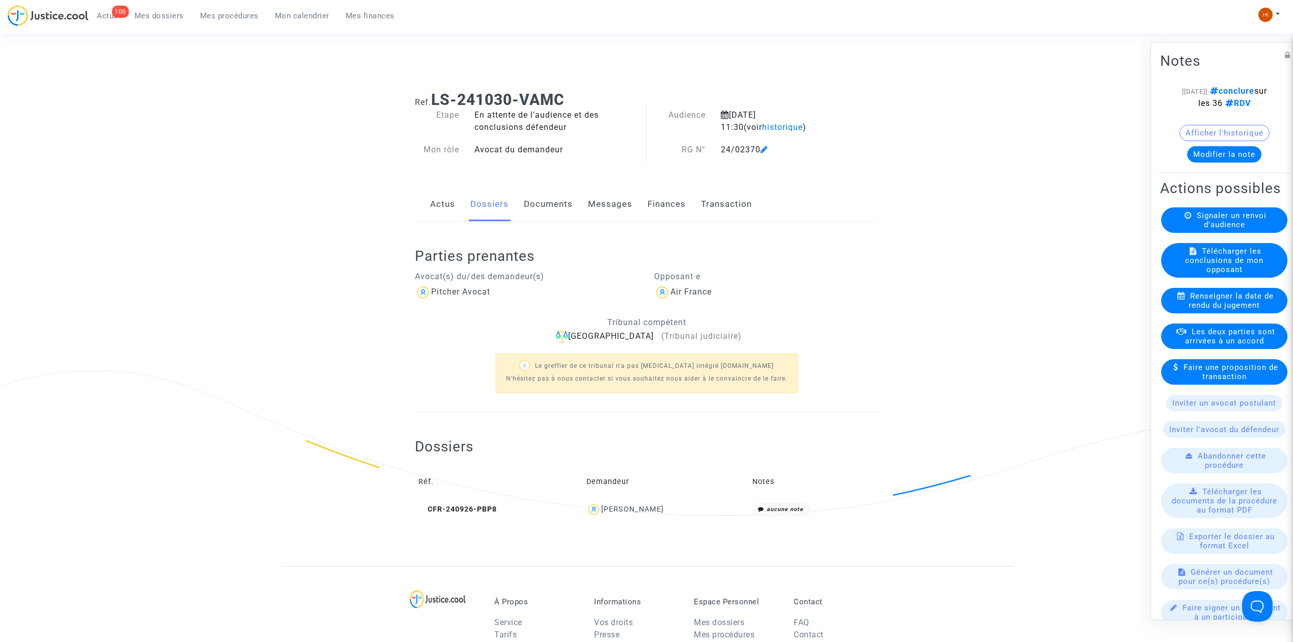
scroll to position [303, 0]
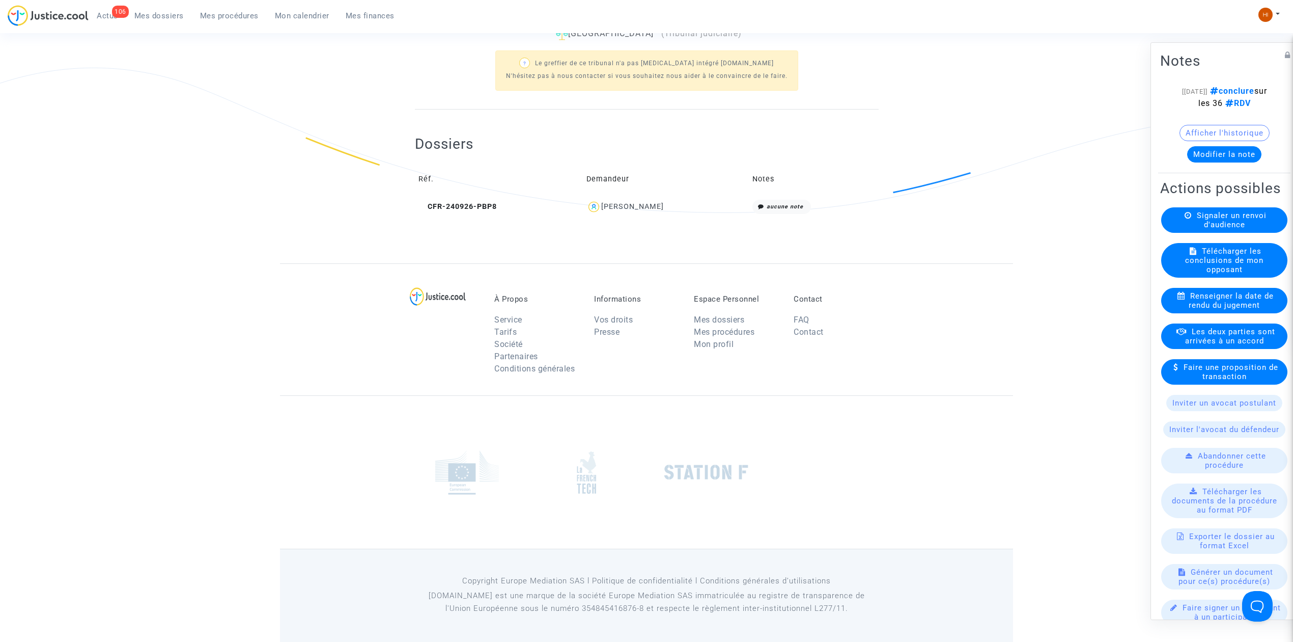
click at [467, 201] on td "CFR-240926-PBP8" at bounding box center [499, 207] width 168 height 22
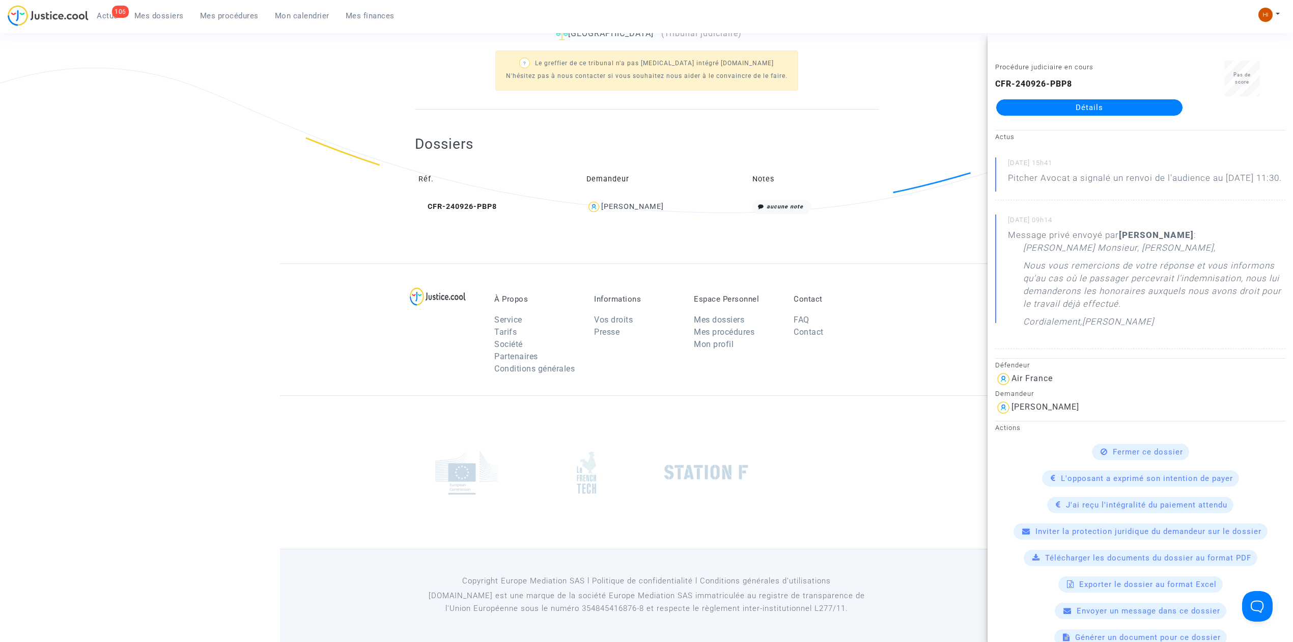
click at [1072, 108] on link "Détails" at bounding box center [1089, 107] width 186 height 16
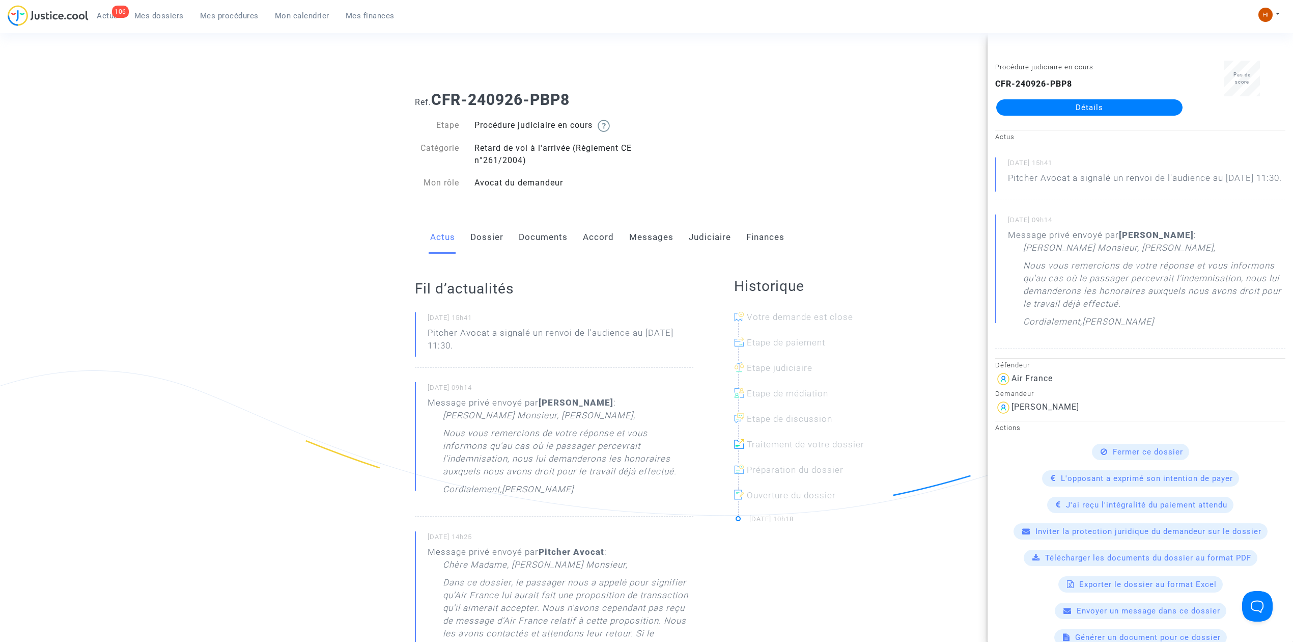
click at [834, 100] on h1 "Ref. CFR-240926-PBP8" at bounding box center [647, 100] width 464 height 18
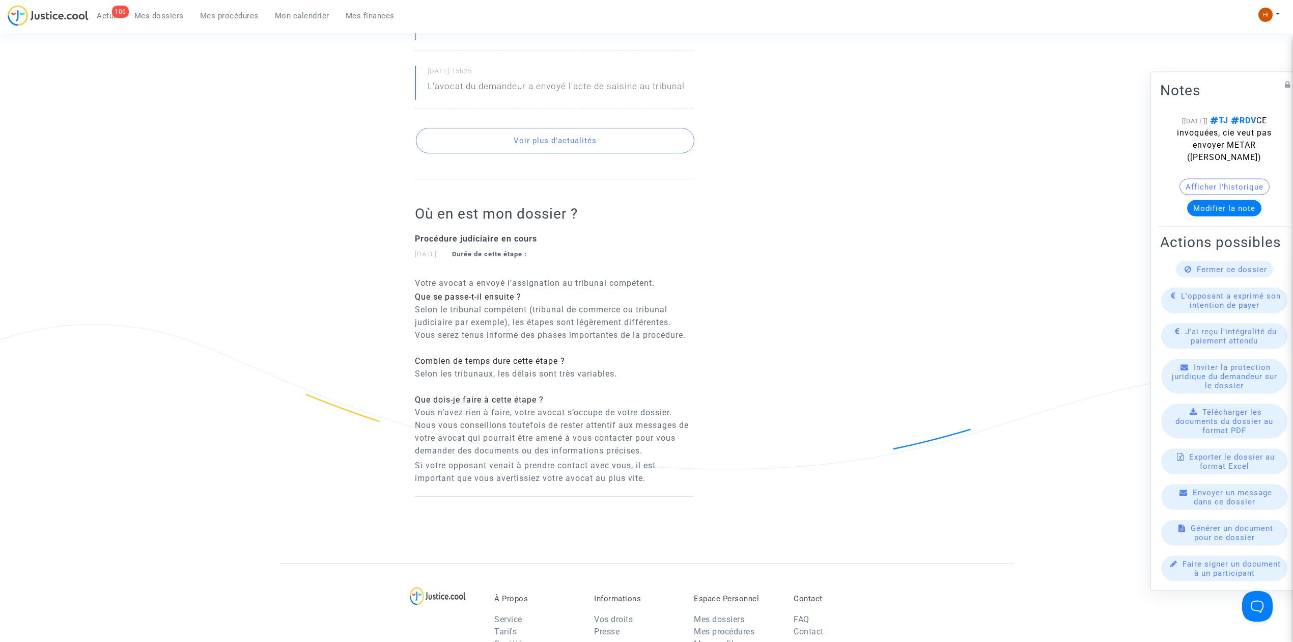
scroll to position [679, 0]
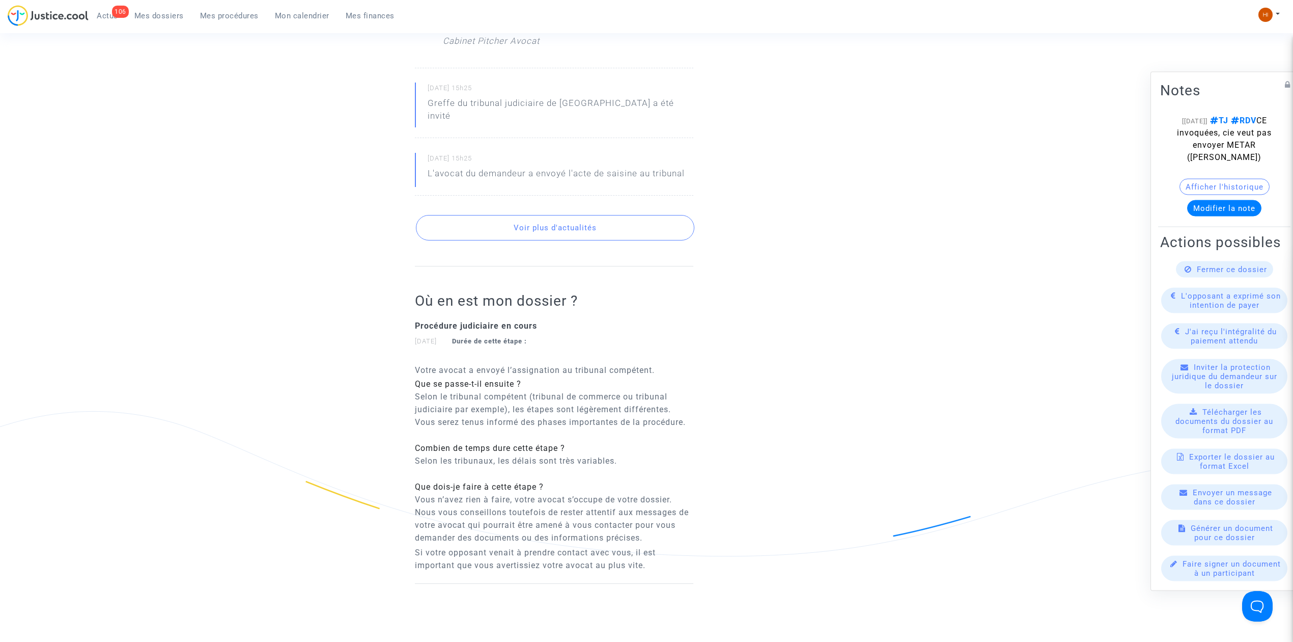
click at [622, 215] on button "Voir plus d'actualités" at bounding box center [555, 227] width 279 height 25
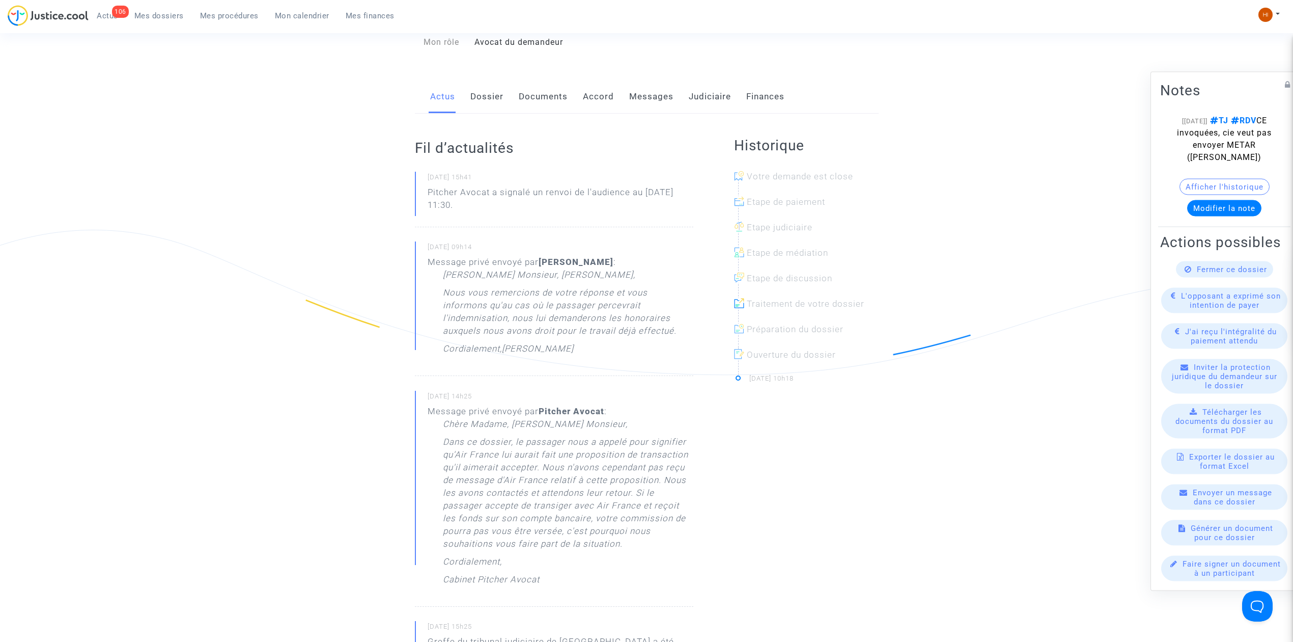
scroll to position [0, 0]
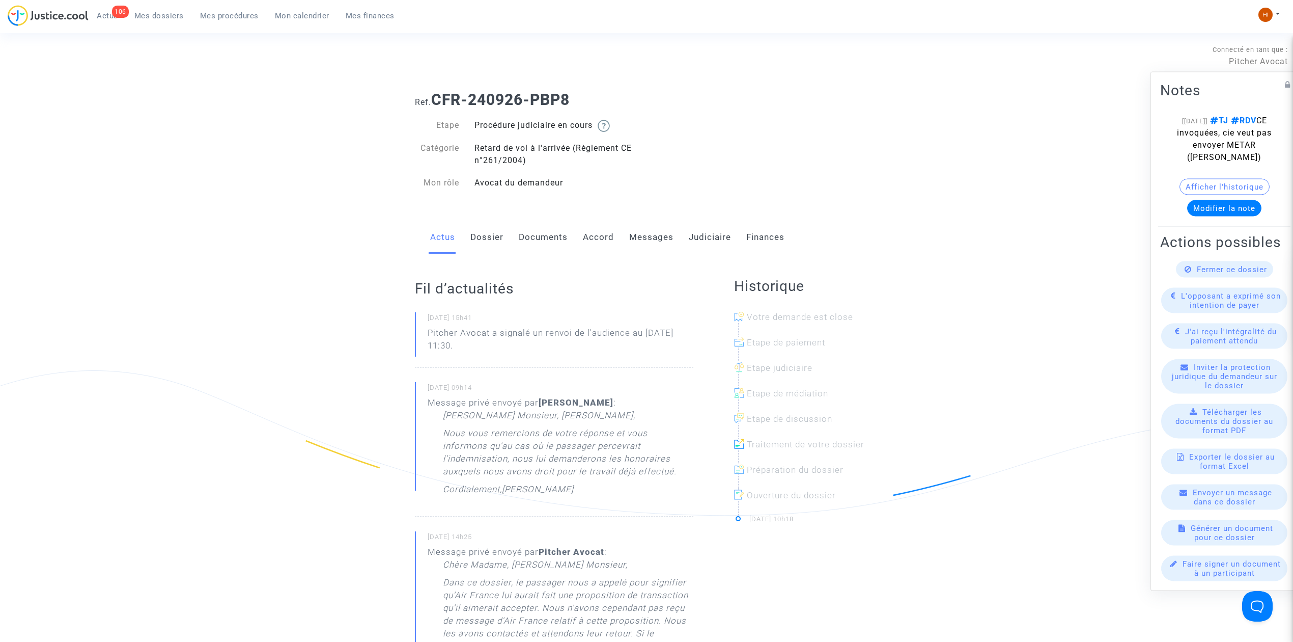
click at [728, 236] on link "Judiciaire" at bounding box center [710, 237] width 42 height 34
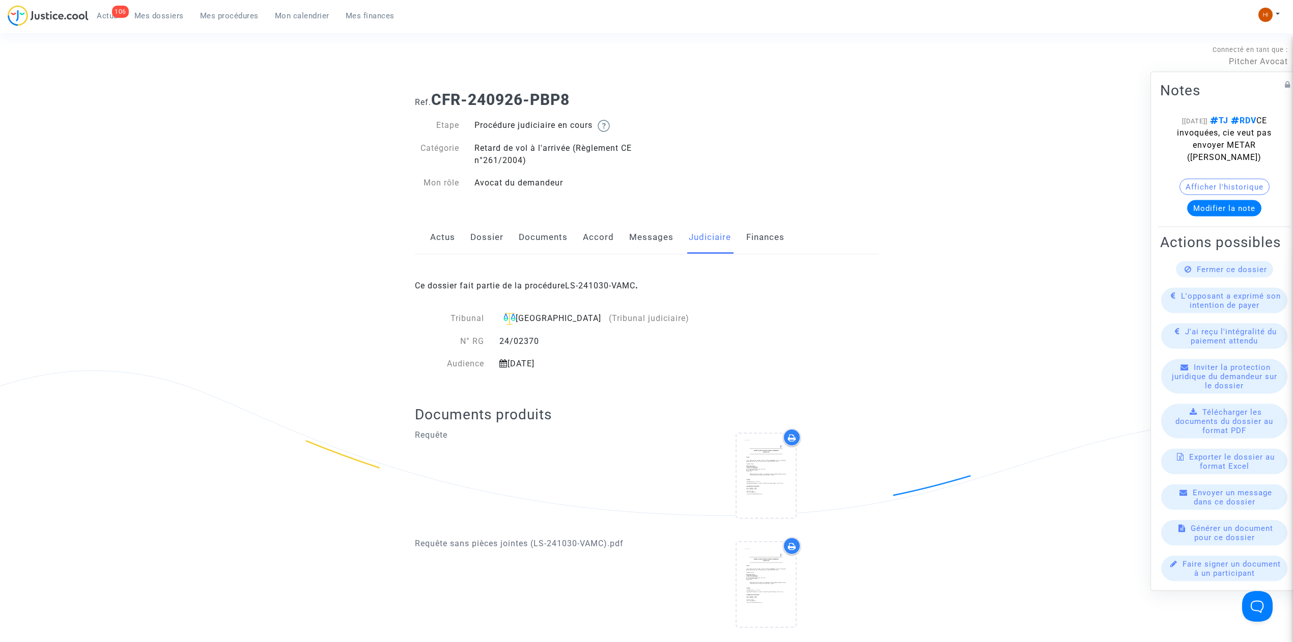
click at [616, 280] on div "Ce dossier fait partie de la procédure LS-241030-VAMC ." at bounding box center [647, 278] width 464 height 48
click at [613, 282] on link "LS-241030-VAMC" at bounding box center [600, 286] width 70 height 10
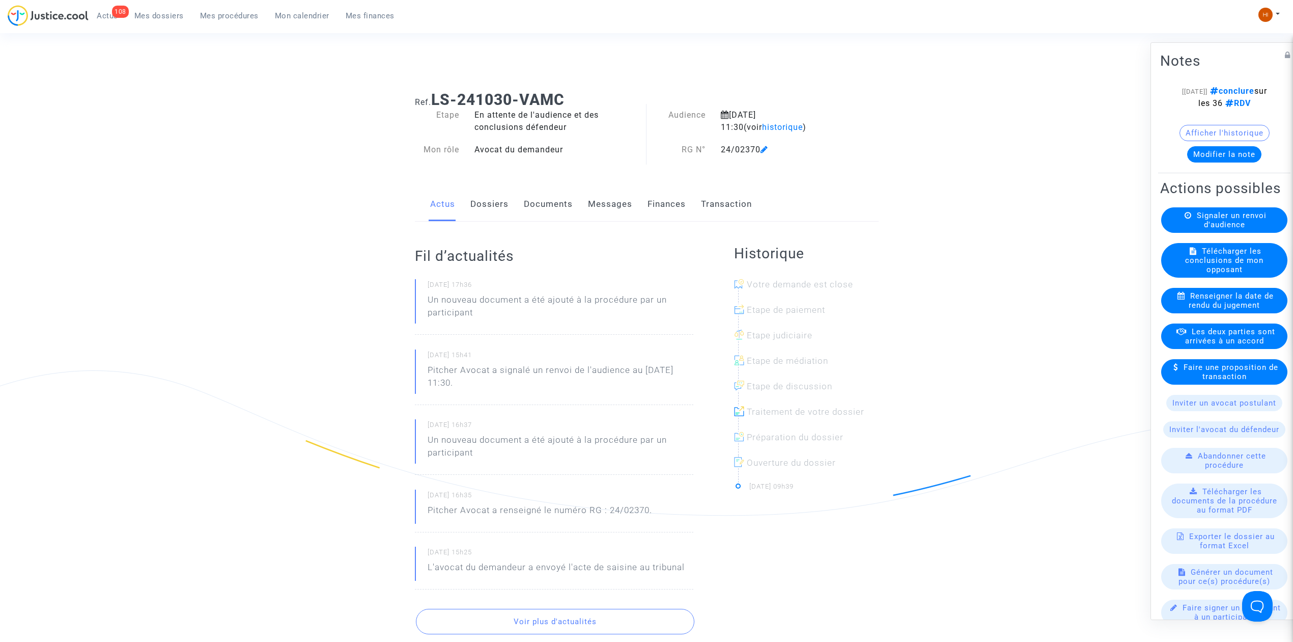
drag, startPoint x: 241, startPoint y: 12, endPoint x: 335, endPoint y: 57, distance: 103.8
click at [241, 13] on span "Mes procédures" at bounding box center [229, 15] width 59 height 9
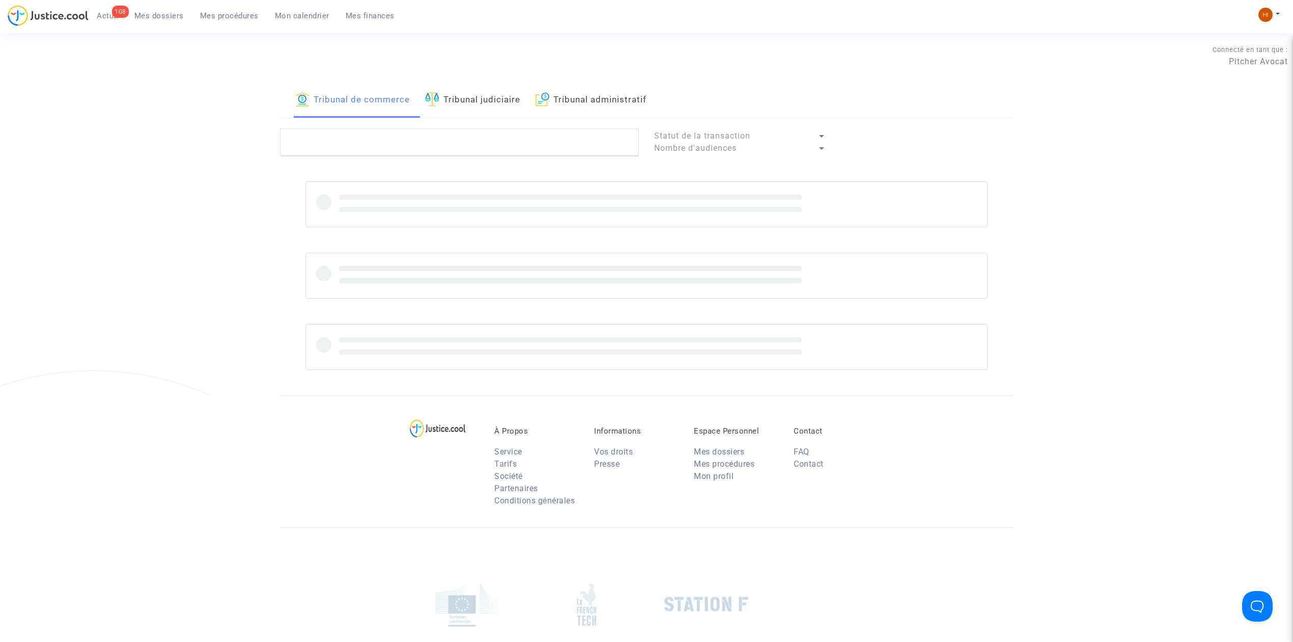
click at [461, 83] on link "Tribunal judiciaire" at bounding box center [472, 100] width 95 height 35
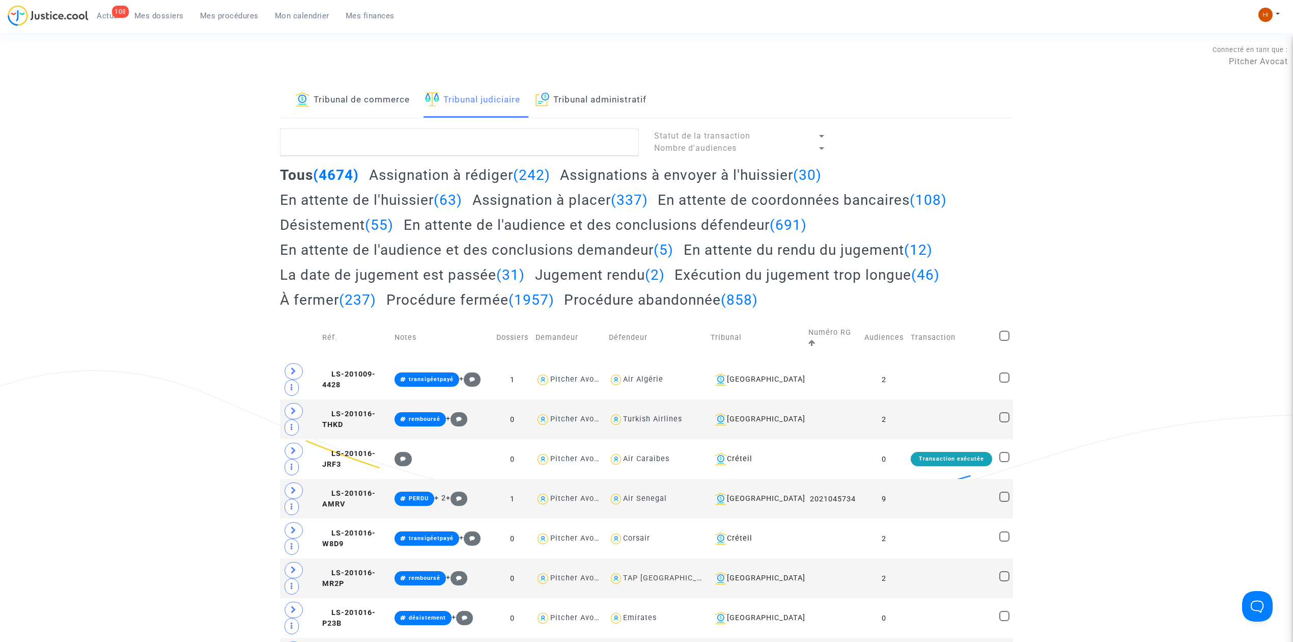
click at [466, 102] on link "Tribunal judiciaire" at bounding box center [472, 100] width 95 height 35
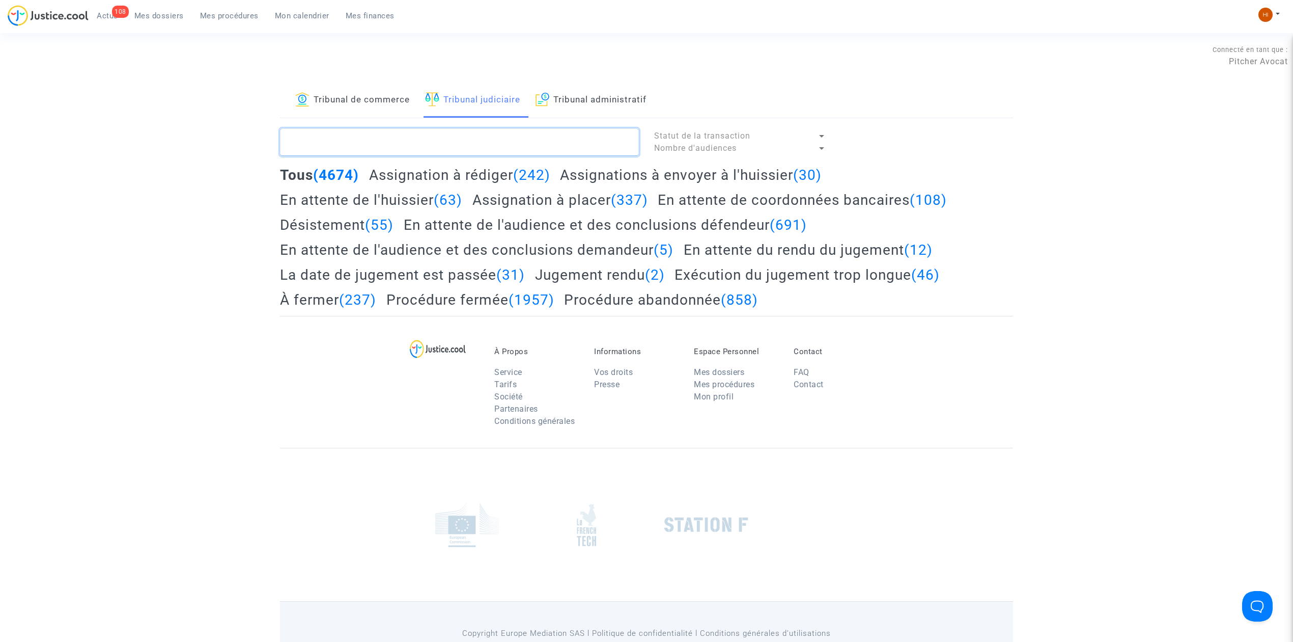
click at [465, 142] on textarea at bounding box center [459, 141] width 359 height 27
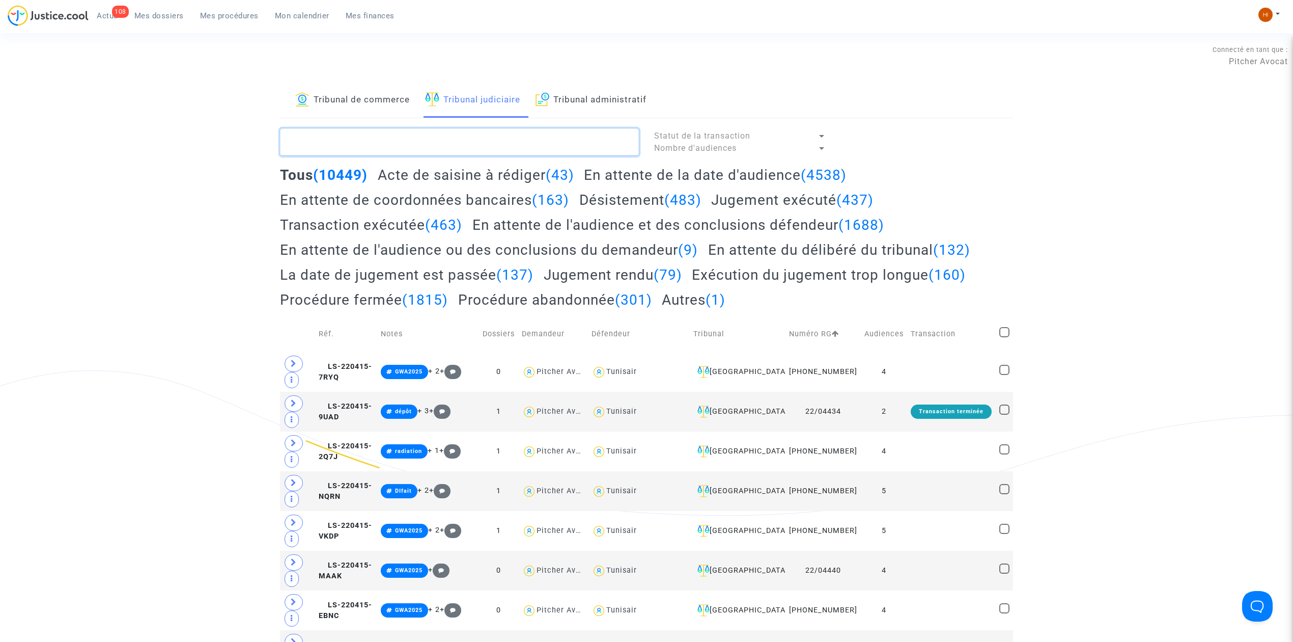
paste textarea "BLUMEREAU"
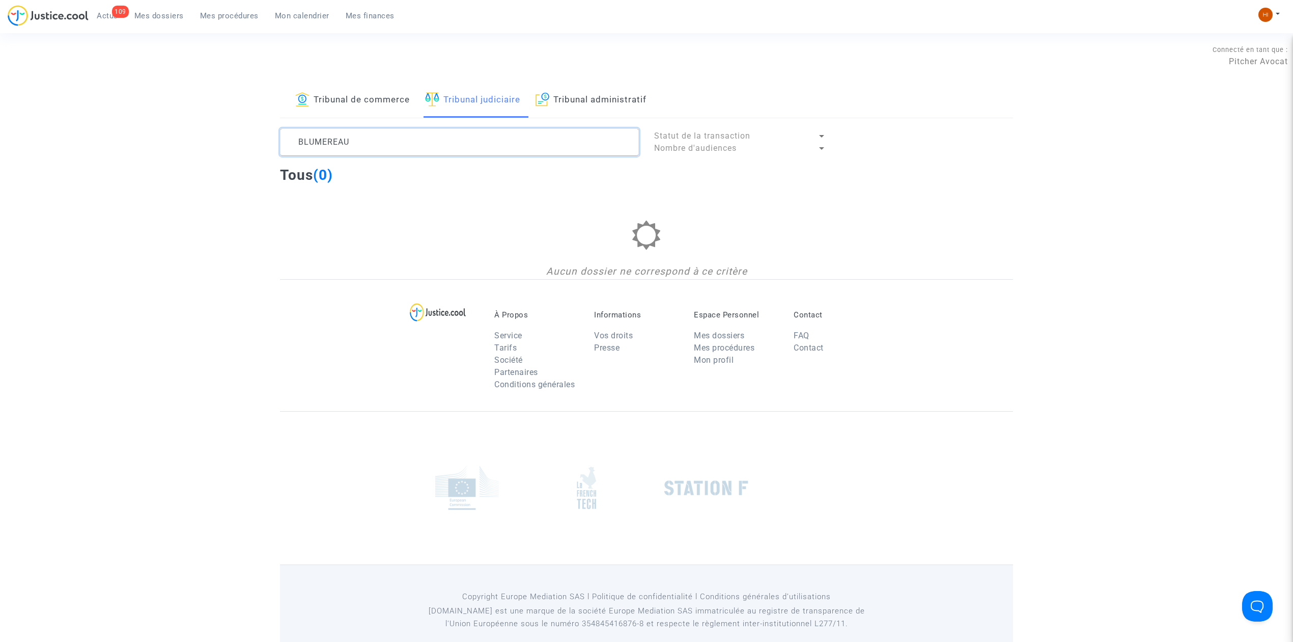
drag, startPoint x: 473, startPoint y: 129, endPoint x: 32, endPoint y: 105, distance: 442.1
click at [33, 105] on div "Tribunal de commerce Tribunal judiciaire Tribunal administratif BLUMEREAU Statu…" at bounding box center [646, 181] width 1293 height 196
paste textarea "ZIESEMER"
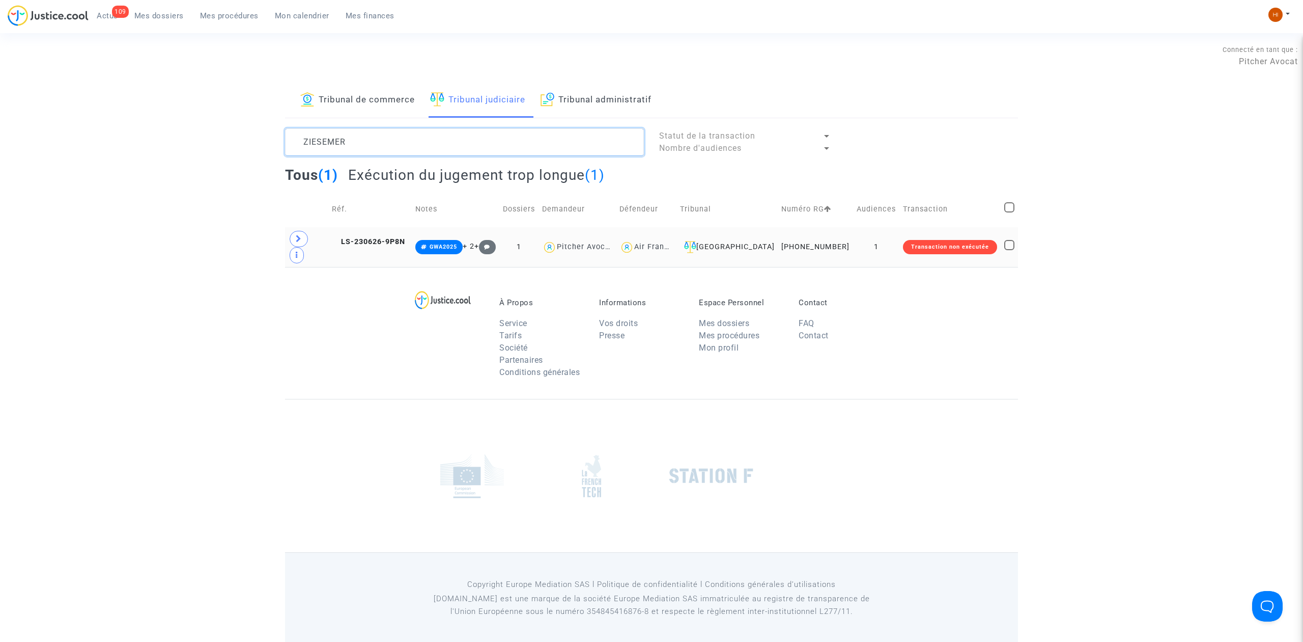
type textarea "ZIESEMER"
click at [376, 232] on td "LS-230626-9P8N" at bounding box center [370, 247] width 84 height 40
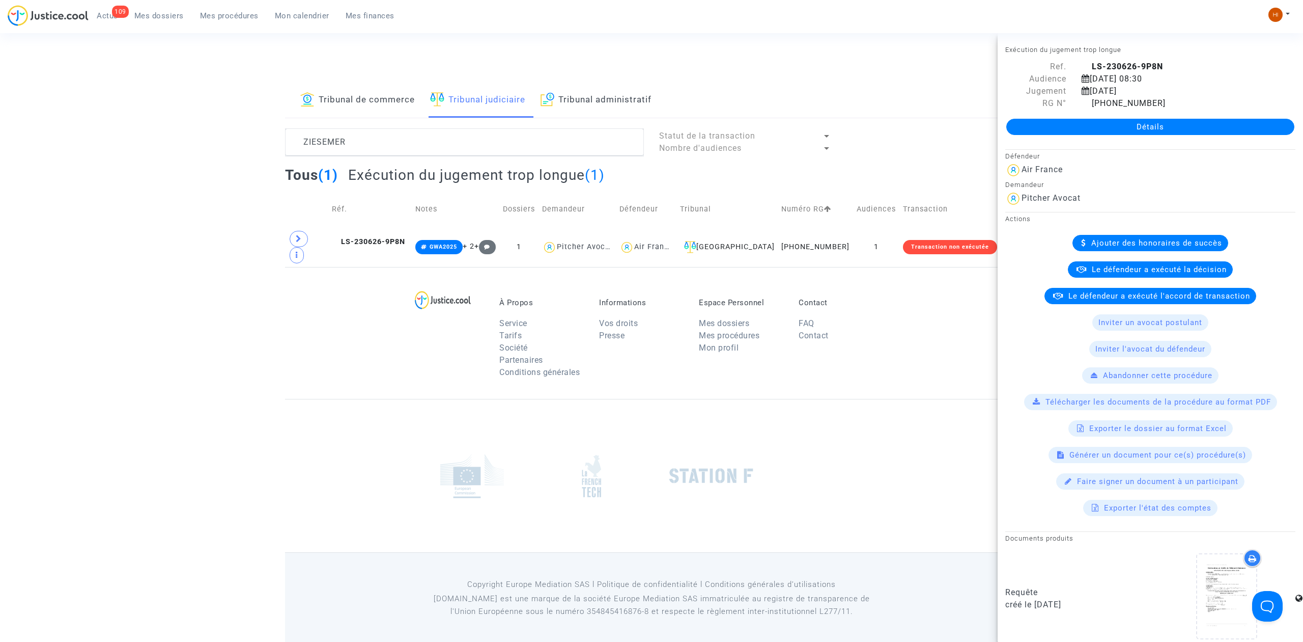
click at [1173, 128] on link "Détails" at bounding box center [1151, 127] width 288 height 16
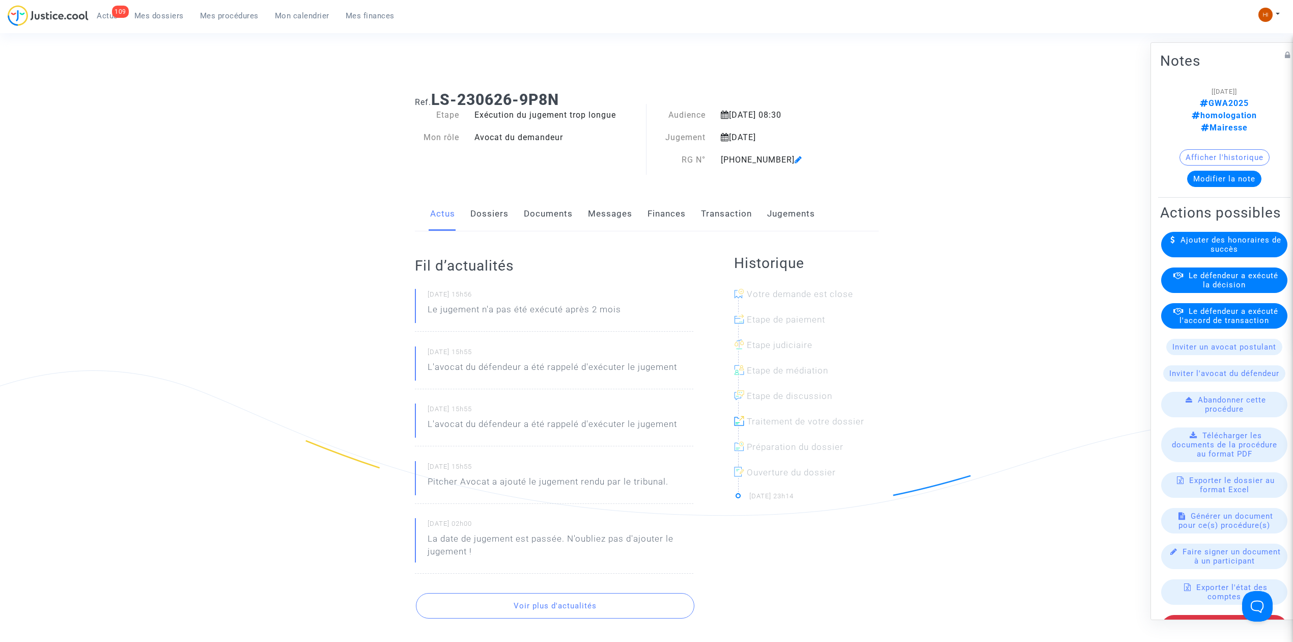
click at [550, 218] on link "Documents" at bounding box center [548, 214] width 49 height 34
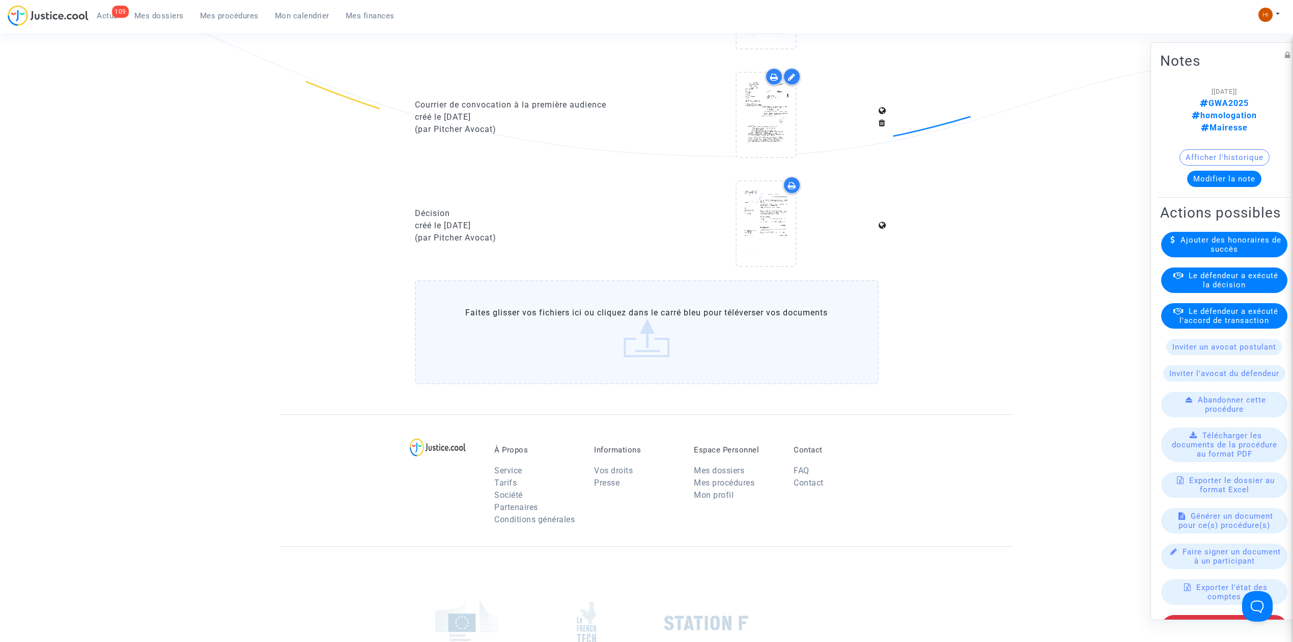
scroll to position [407, 0]
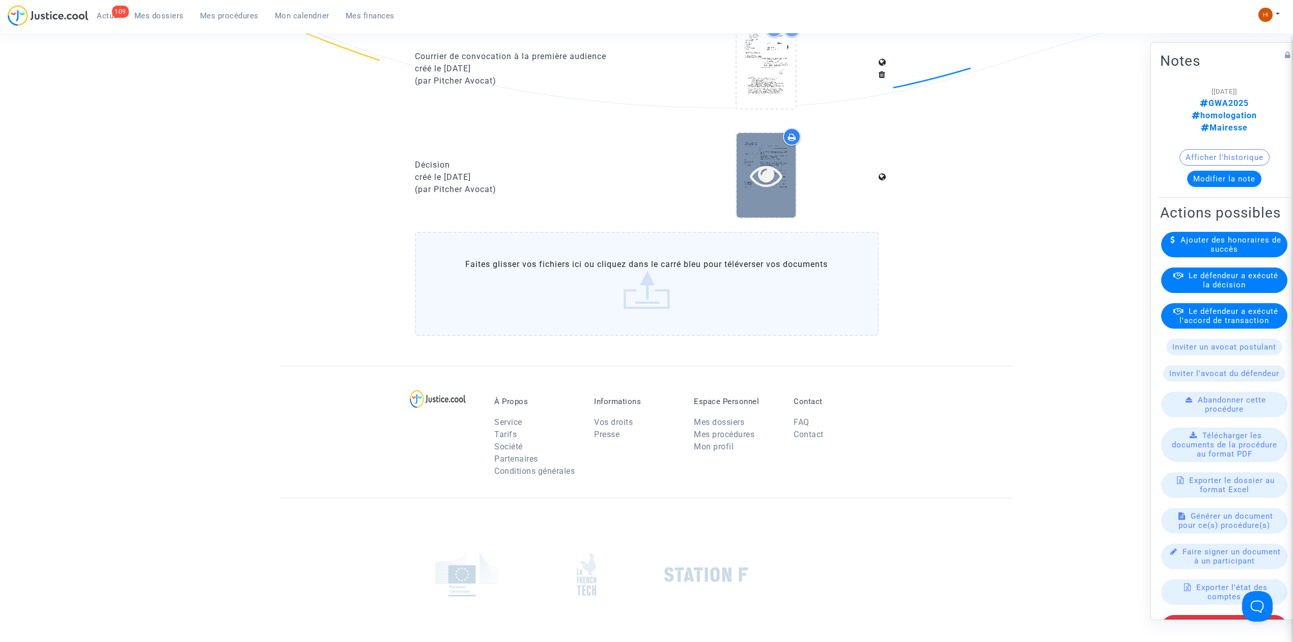
click at [786, 180] on div at bounding box center [766, 175] width 59 height 33
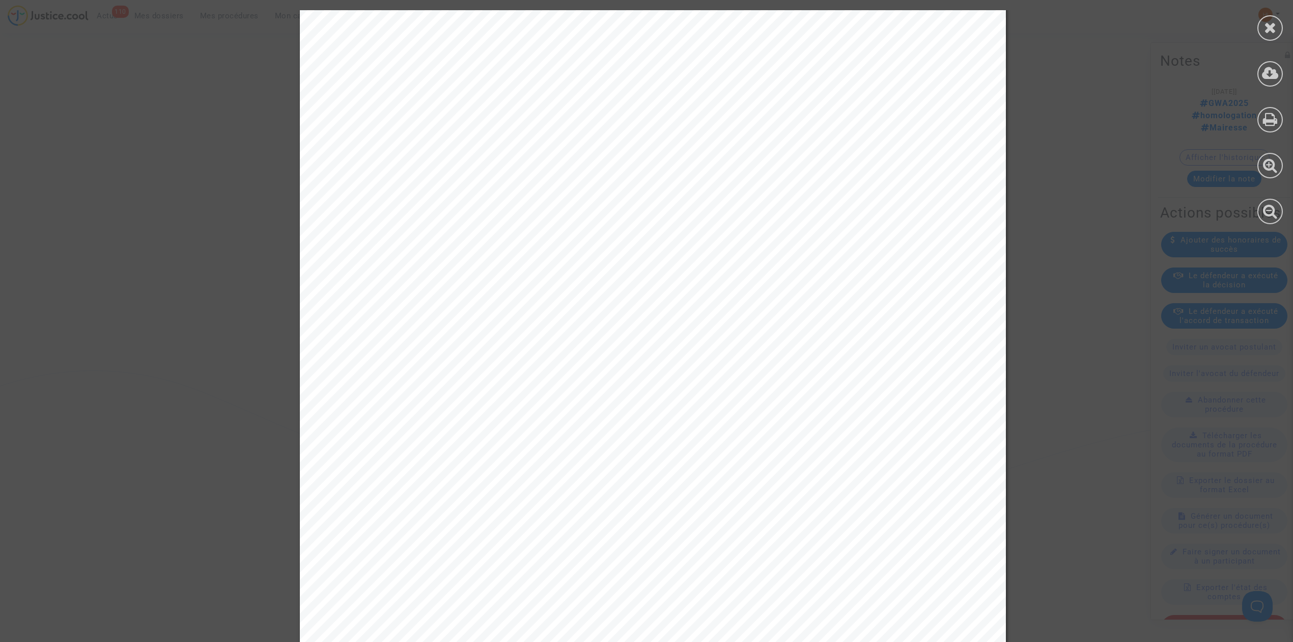
scroll to position [0, 0]
drag, startPoint x: 1273, startPoint y: 26, endPoint x: 945, endPoint y: 89, distance: 333.2
click at [1273, 26] on icon at bounding box center [1270, 27] width 13 height 15
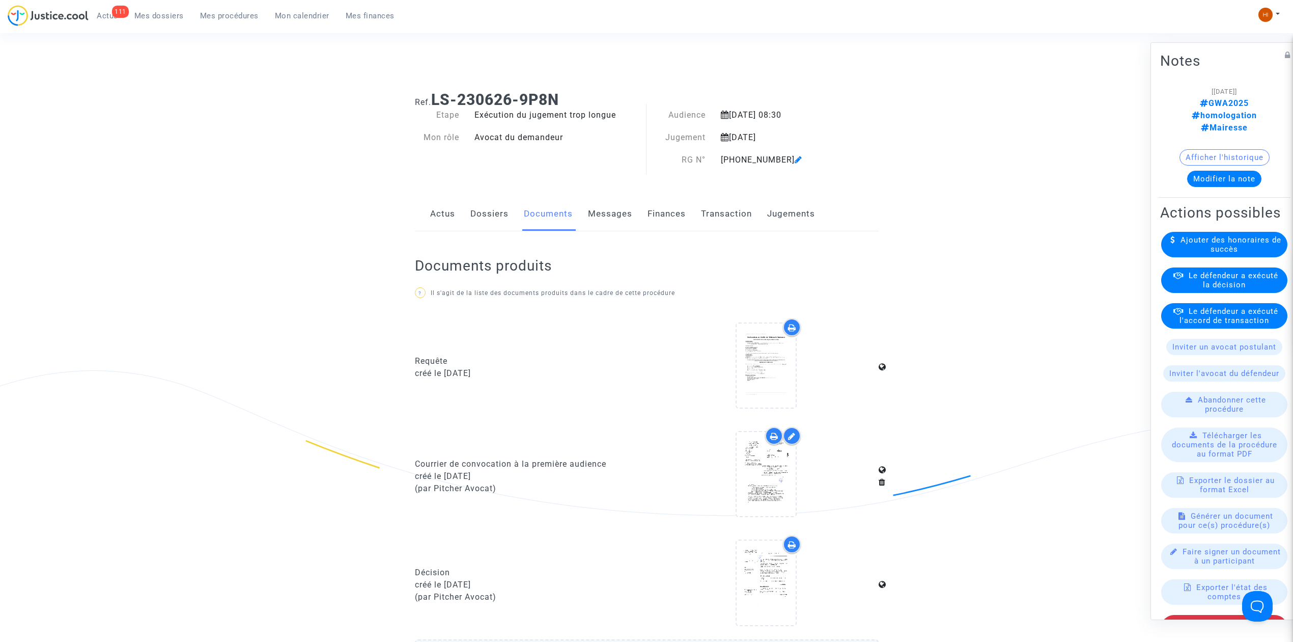
click at [795, 159] on icon at bounding box center [799, 159] width 8 height 8
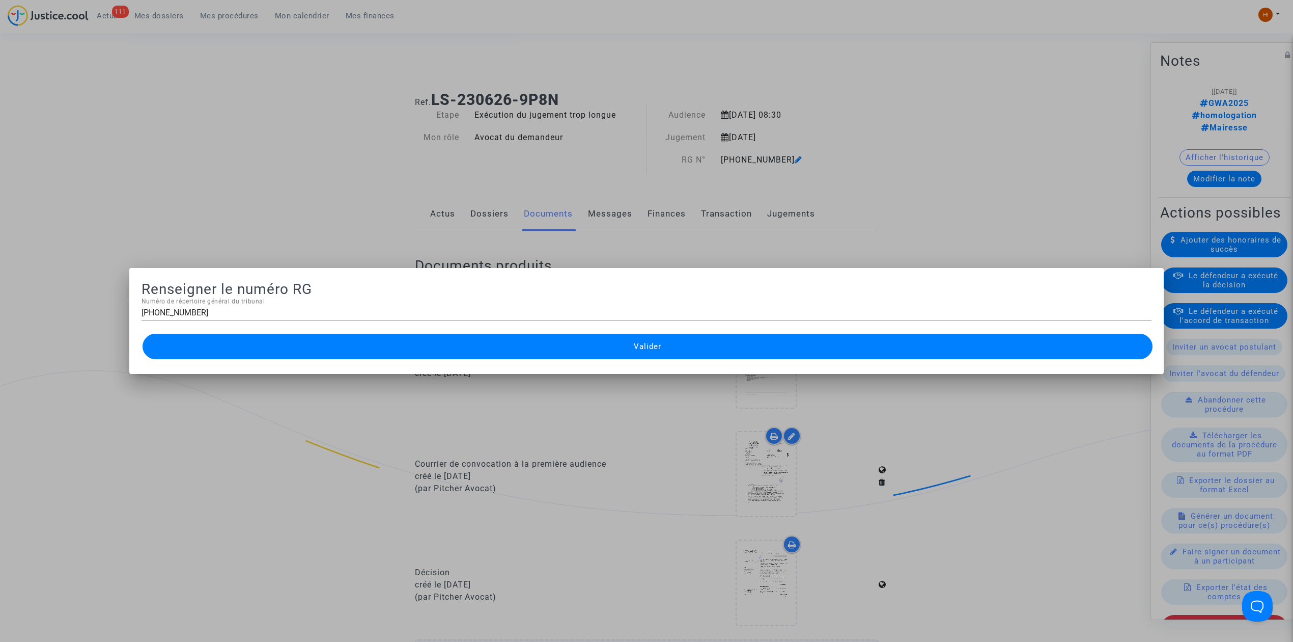
click at [304, 218] on div at bounding box center [646, 321] width 1293 height 642
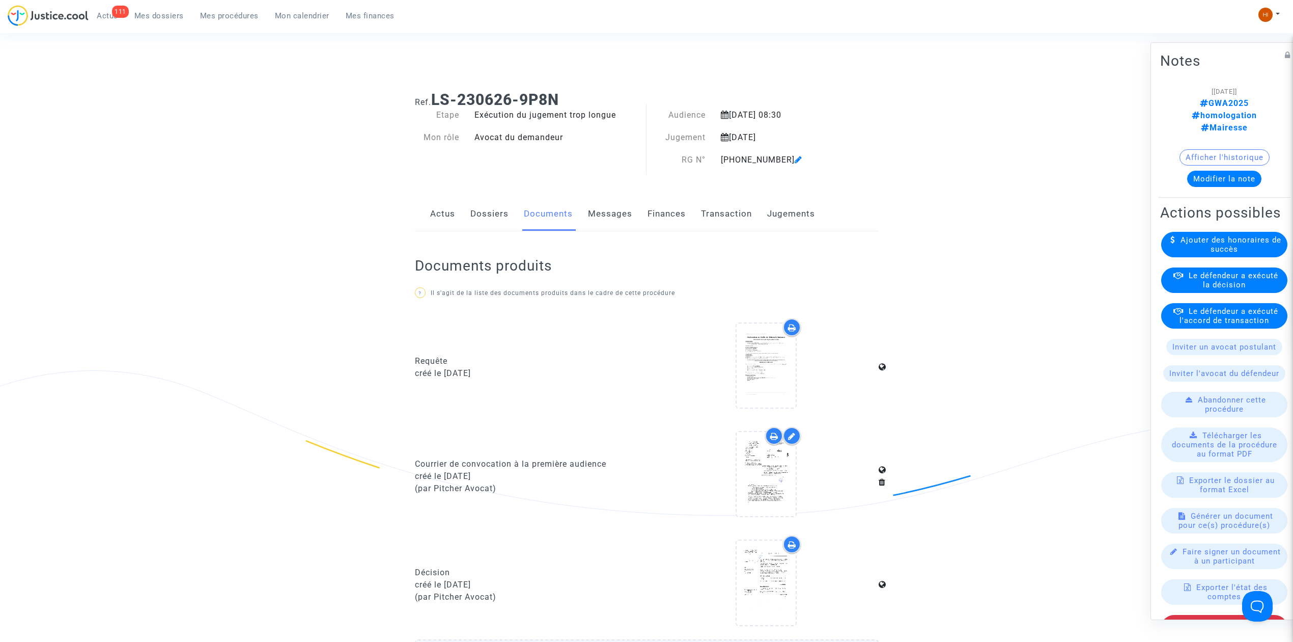
click at [475, 215] on link "Dossiers" at bounding box center [489, 214] width 38 height 34
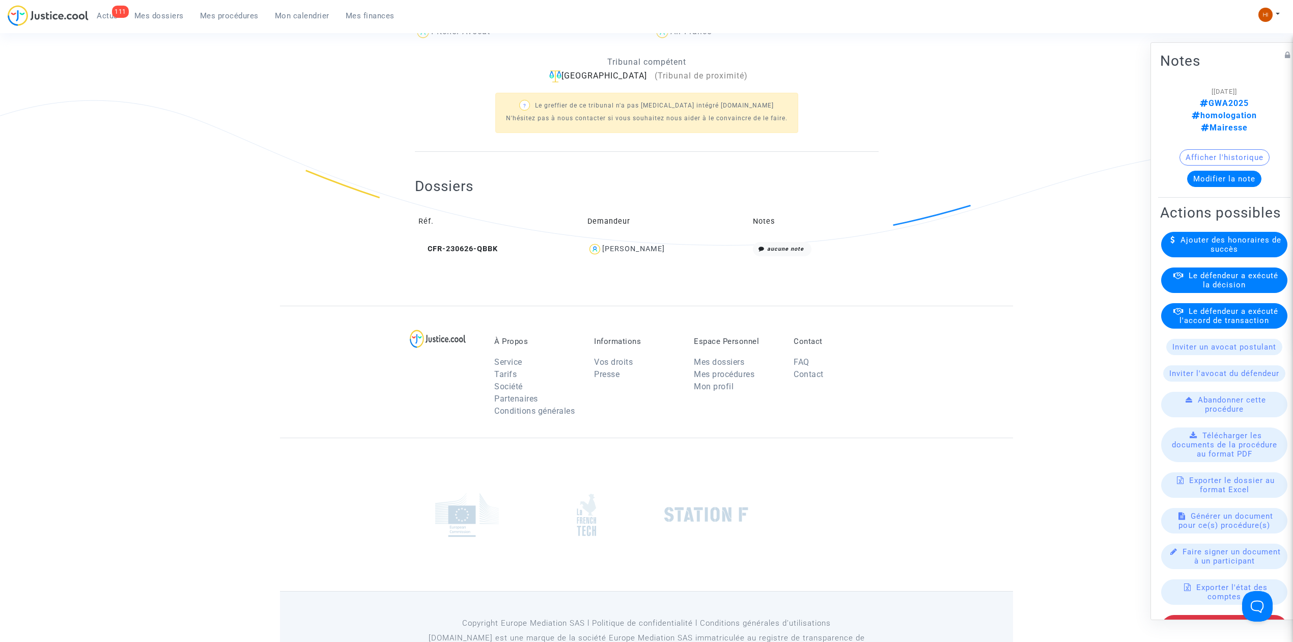
scroll to position [314, 0]
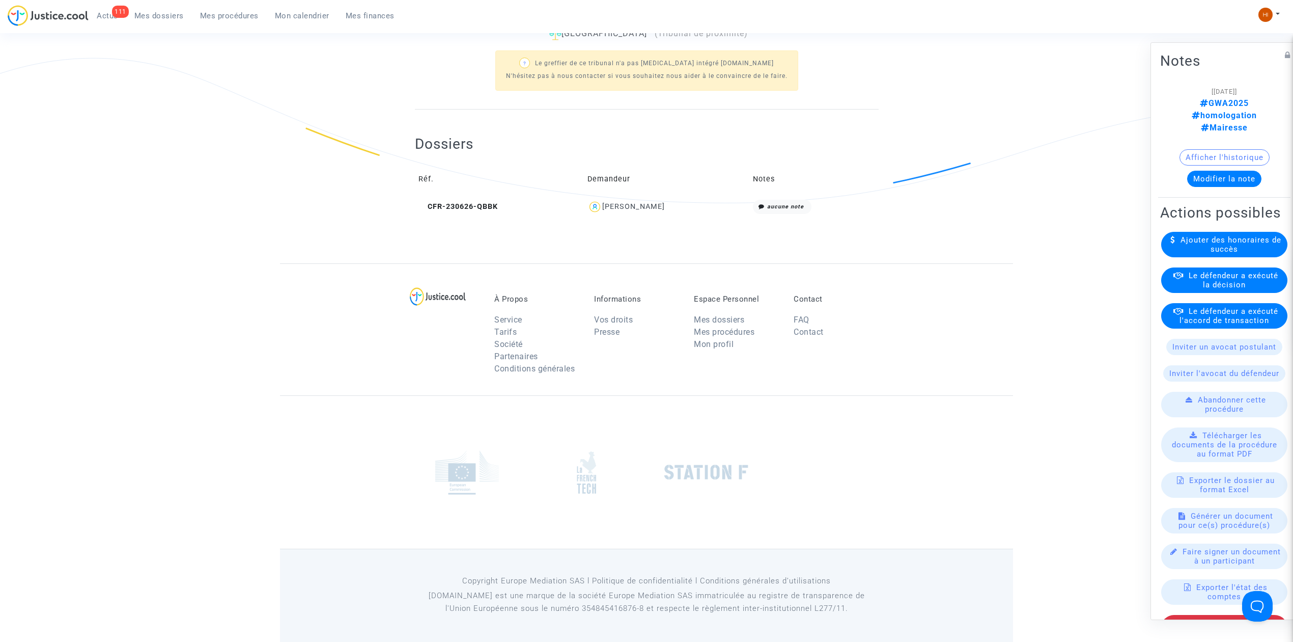
drag, startPoint x: 707, startPoint y: 211, endPoint x: 601, endPoint y: 212, distance: 106.4
click at [601, 212] on div "Vinzenz ZIESEMER" at bounding box center [667, 207] width 158 height 15
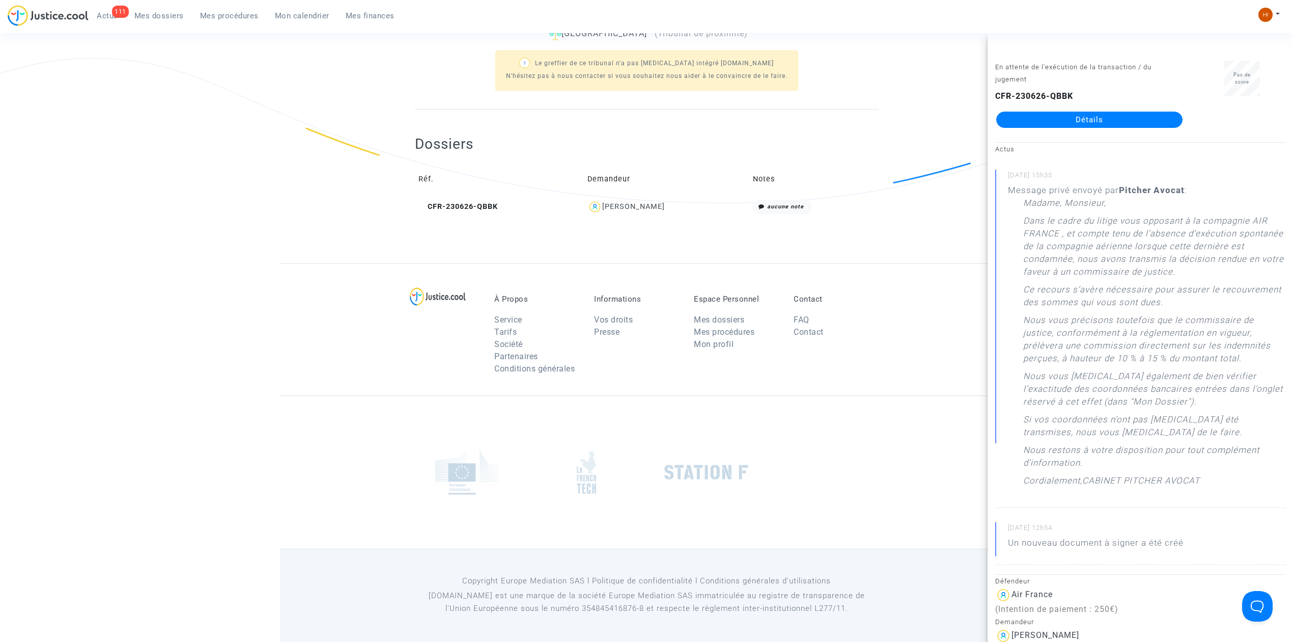
copy div "inzenz ZIESEMER"
click at [281, 147] on ng-component "Ref. LS-230626-9P8N Etape Exécution du jugement trop longue Mon rôle Avocat du …" at bounding box center [646, 17] width 733 height 492
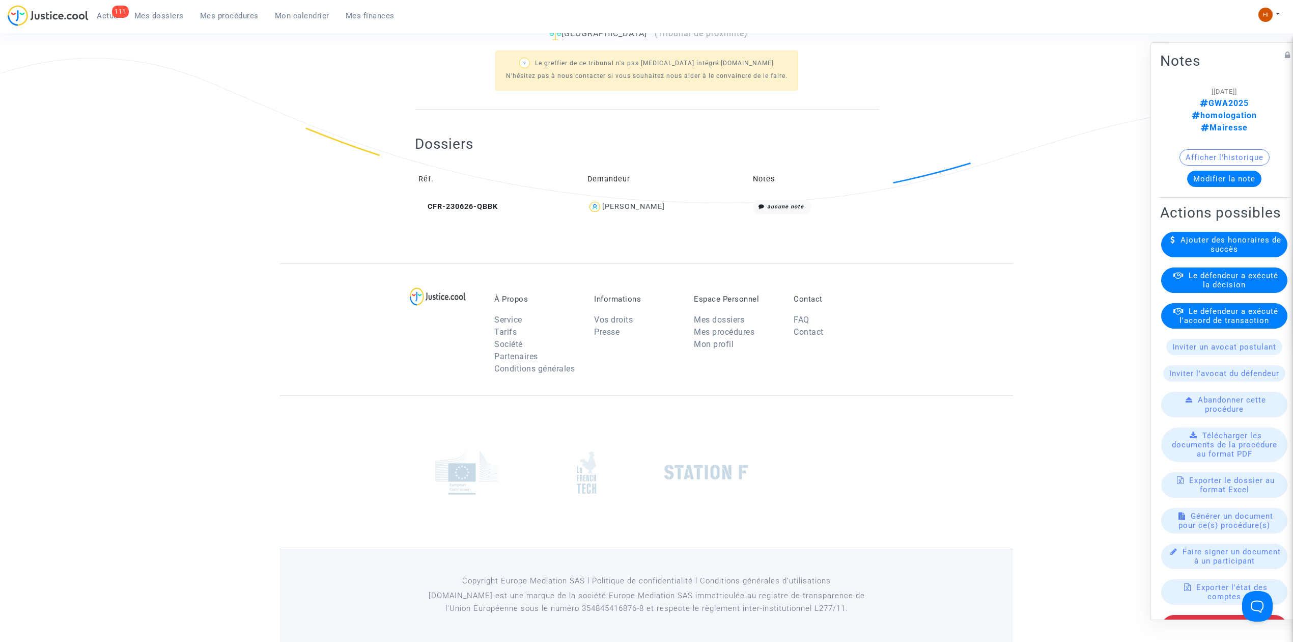
drag, startPoint x: 705, startPoint y: 213, endPoint x: 683, endPoint y: 213, distance: 22.4
click at [683, 213] on div "Vinzenz ZIESEMER" at bounding box center [667, 207] width 158 height 15
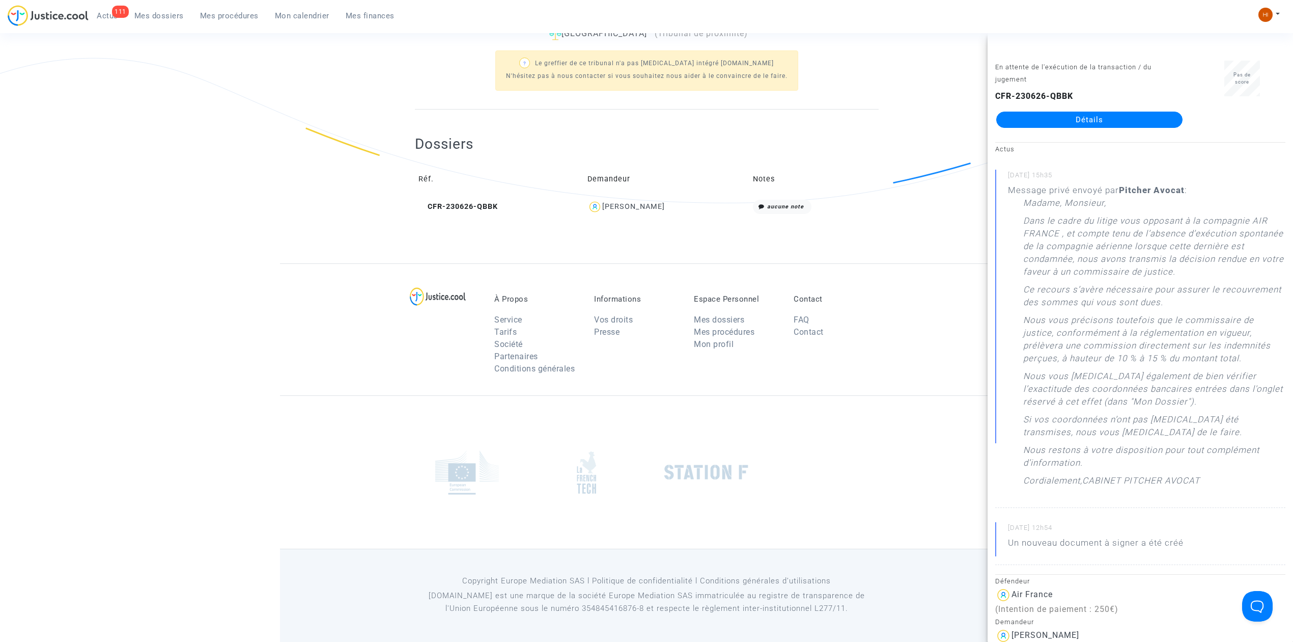
drag, startPoint x: 654, startPoint y: 211, endPoint x: 627, endPoint y: 212, distance: 26.5
click at [627, 212] on div "Vinzenz ZIESEMER" at bounding box center [667, 207] width 158 height 15
copy div "ZIESEMER"
drag, startPoint x: 204, startPoint y: 11, endPoint x: 320, endPoint y: 64, distance: 128.1
click at [204, 11] on span "Mes procédures" at bounding box center [229, 15] width 59 height 9
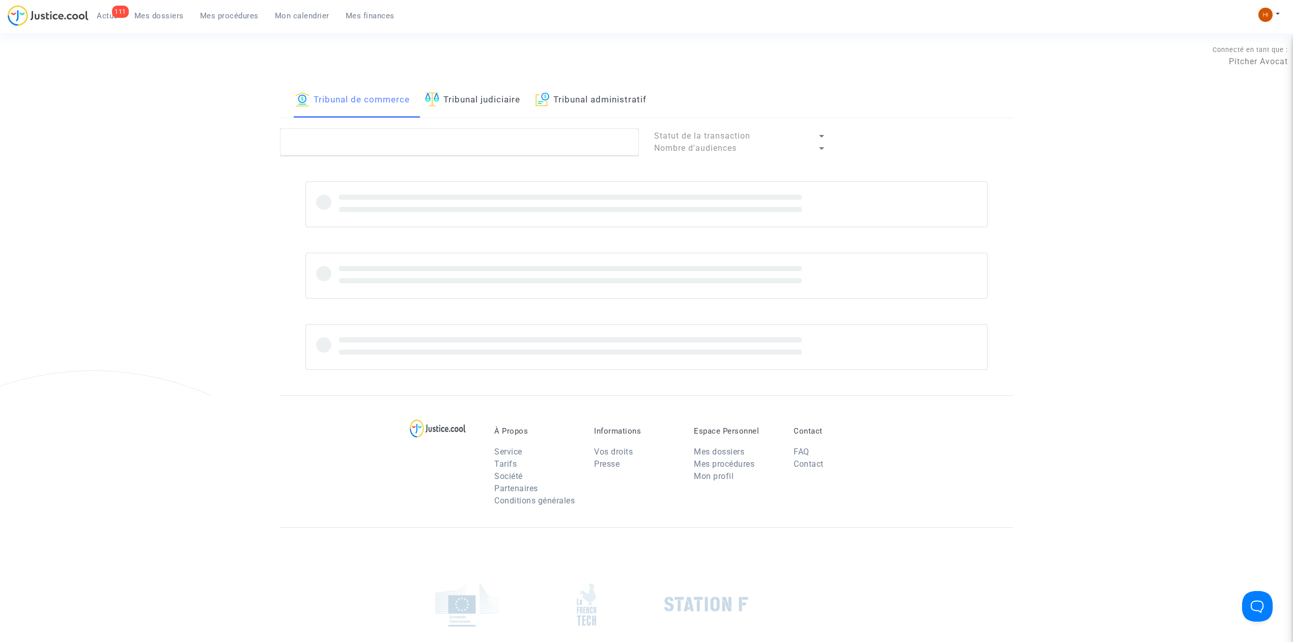
click at [438, 93] on img at bounding box center [432, 99] width 14 height 14
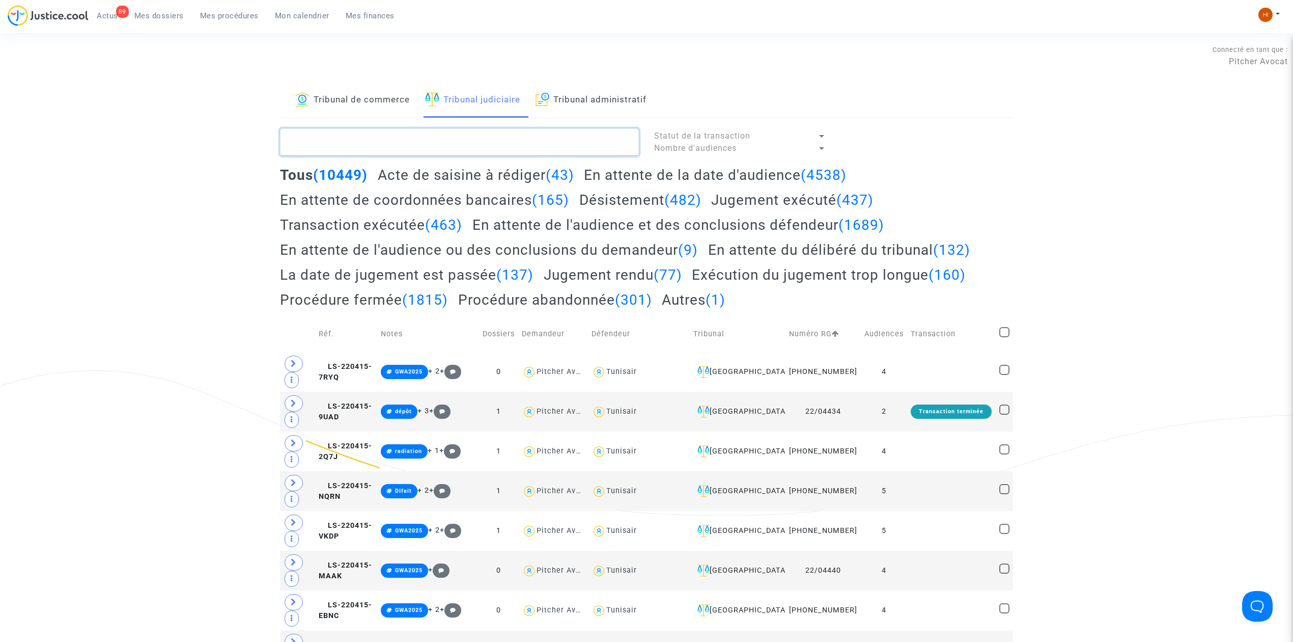
click at [452, 129] on textarea at bounding box center [459, 141] width 359 height 27
paste textarea "CHOUCHOU Bakhta"
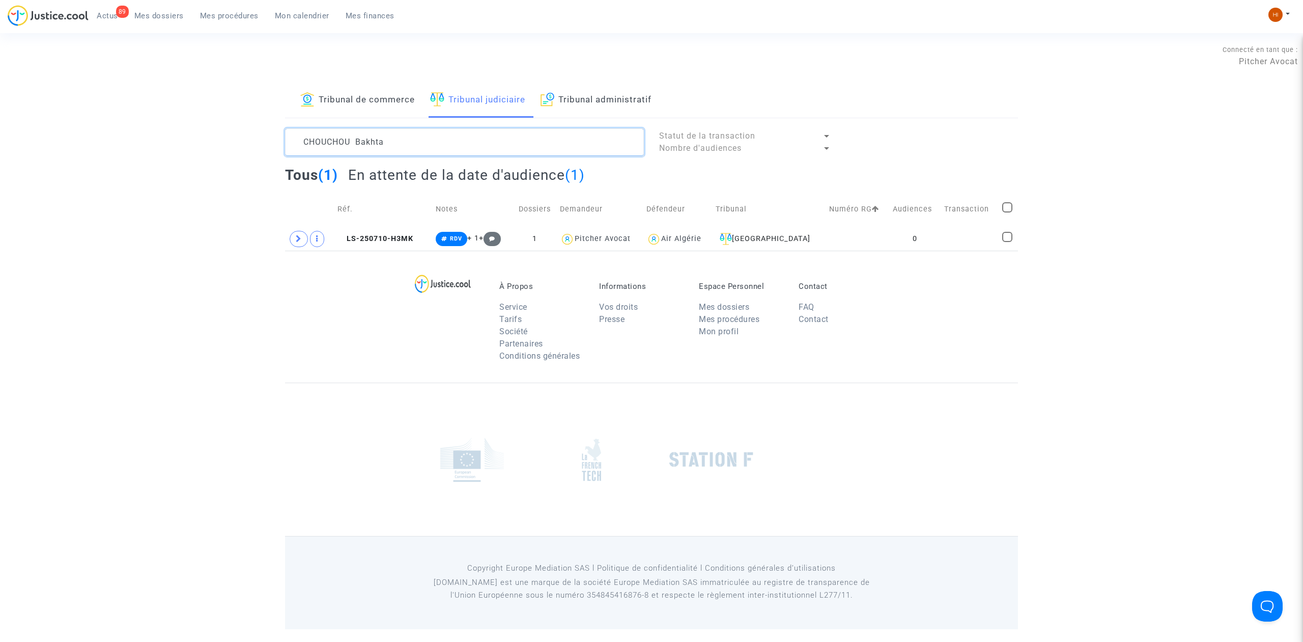
type textarea "CHOUCHOU Bakhta"
click at [631, 91] on link "Tribunal administratif" at bounding box center [596, 100] width 111 height 35
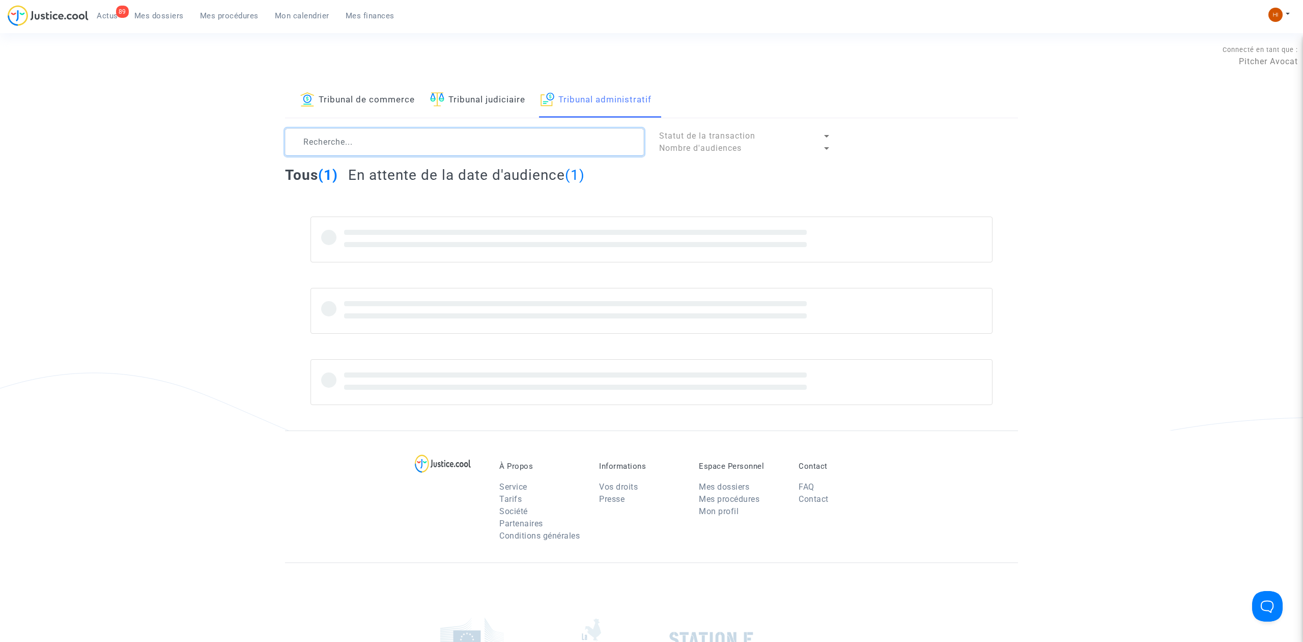
click at [581, 136] on textarea at bounding box center [464, 141] width 359 height 27
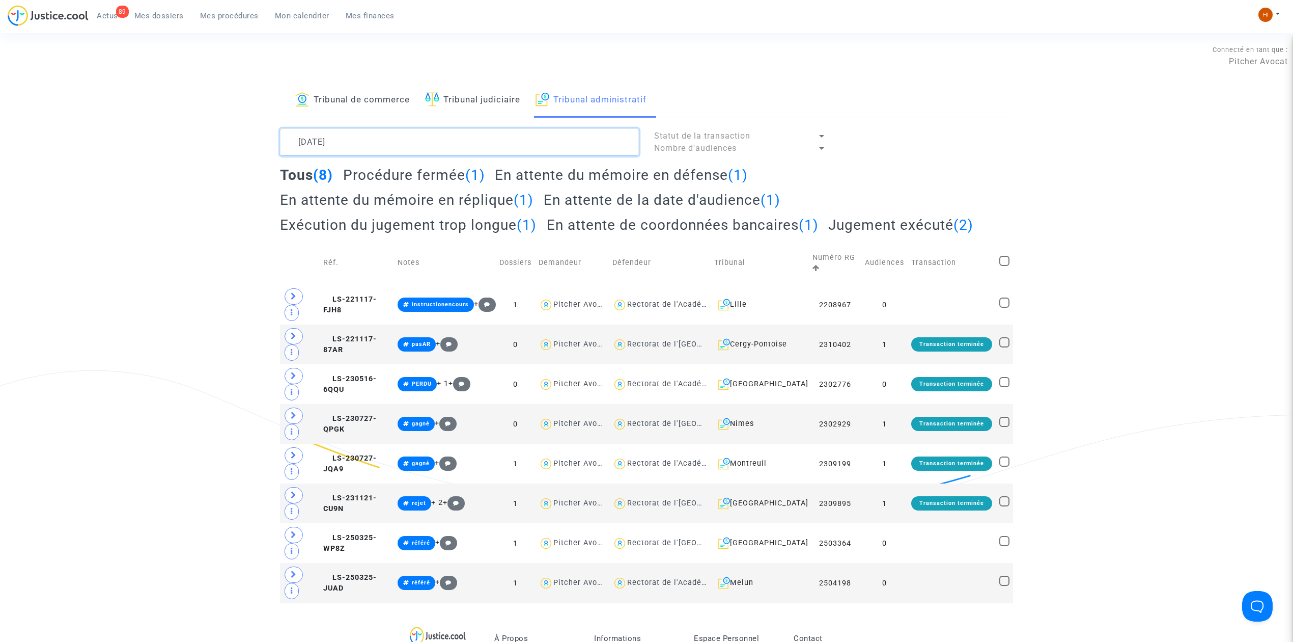
click at [580, 137] on textarea at bounding box center [459, 141] width 359 height 27
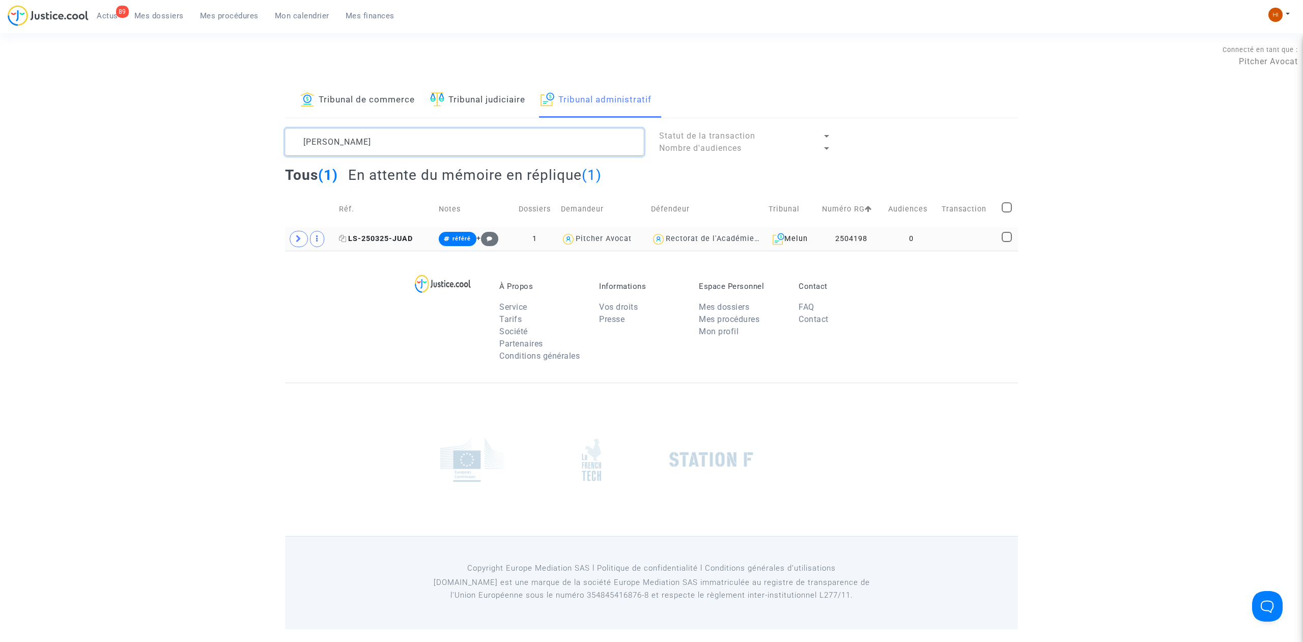
type textarea "julie RODRIGUEZ"
drag, startPoint x: 396, startPoint y: 238, endPoint x: 497, endPoint y: 238, distance: 101.3
click at [396, 238] on span "LS-250325-JUAD" at bounding box center [376, 238] width 74 height 9
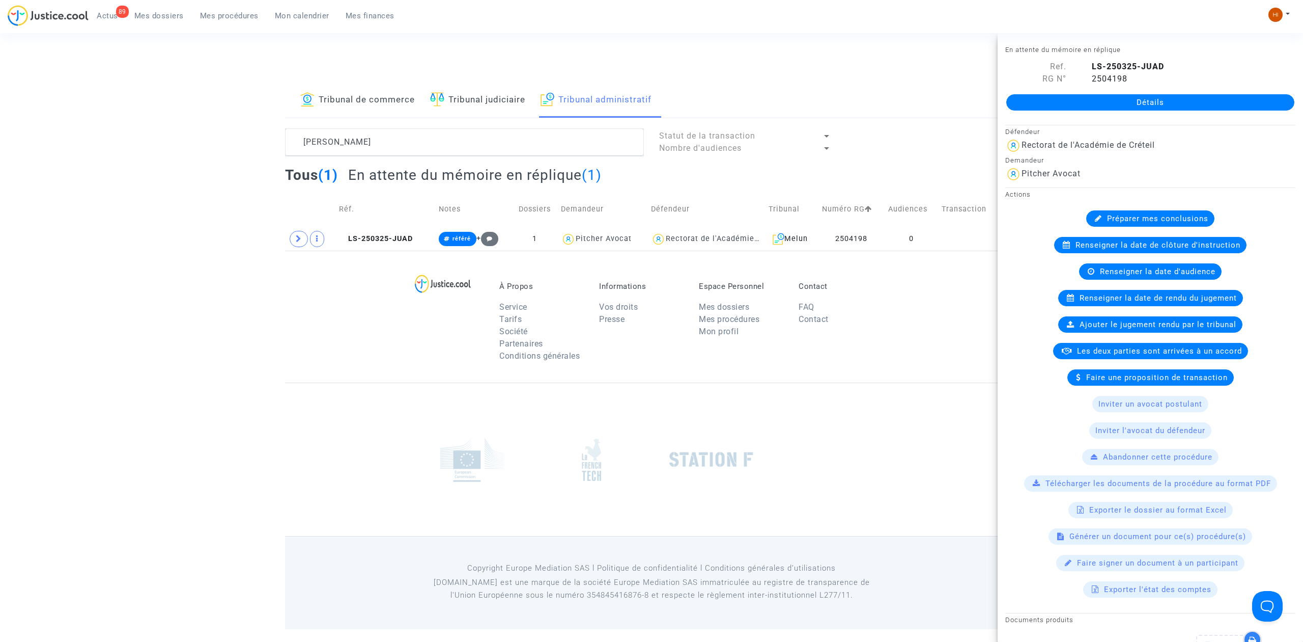
click at [1100, 90] on div "Détails" at bounding box center [1150, 102] width 305 height 35
click at [1097, 92] on div "Détails" at bounding box center [1150, 102] width 305 height 35
click at [1095, 112] on div "Détails" at bounding box center [1150, 102] width 305 height 35
click at [1042, 103] on link "Détails" at bounding box center [1151, 102] width 288 height 16
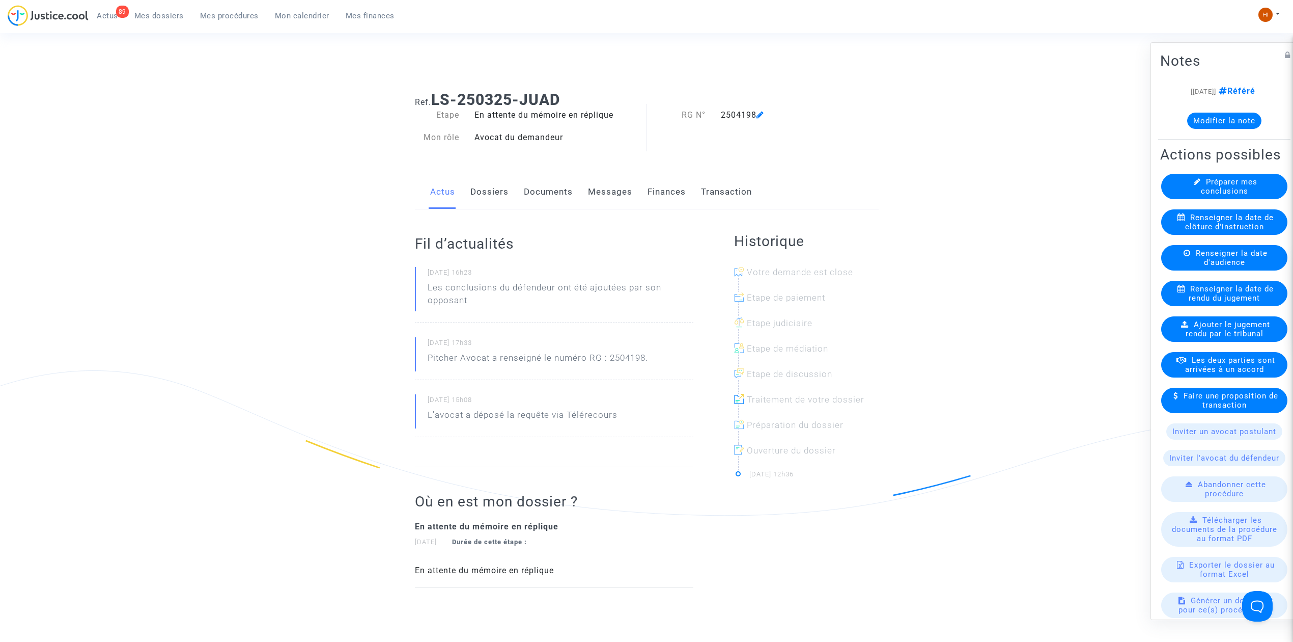
drag, startPoint x: 536, startPoint y: 186, endPoint x: 528, endPoint y: 186, distance: 7.7
click at [536, 186] on link "Documents" at bounding box center [548, 192] width 49 height 34
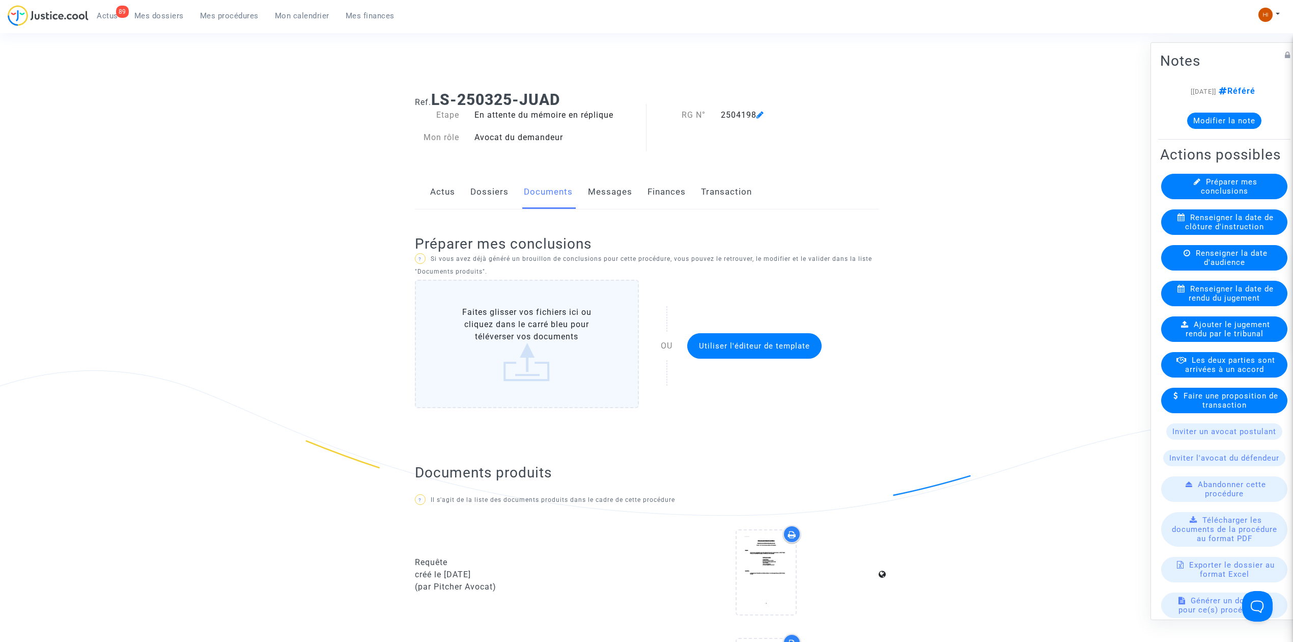
click at [497, 192] on link "Dossiers" at bounding box center [489, 192] width 38 height 34
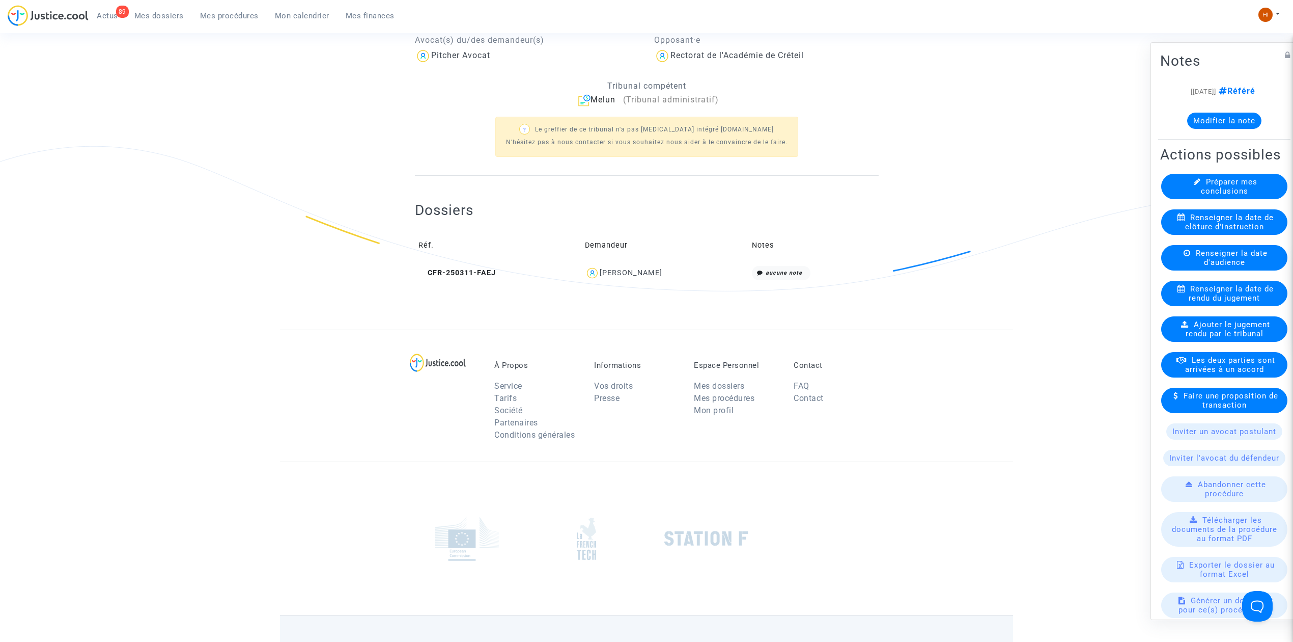
scroll to position [223, 0]
click at [476, 275] on span "CFR-250311-FAEJ" at bounding box center [457, 273] width 77 height 9
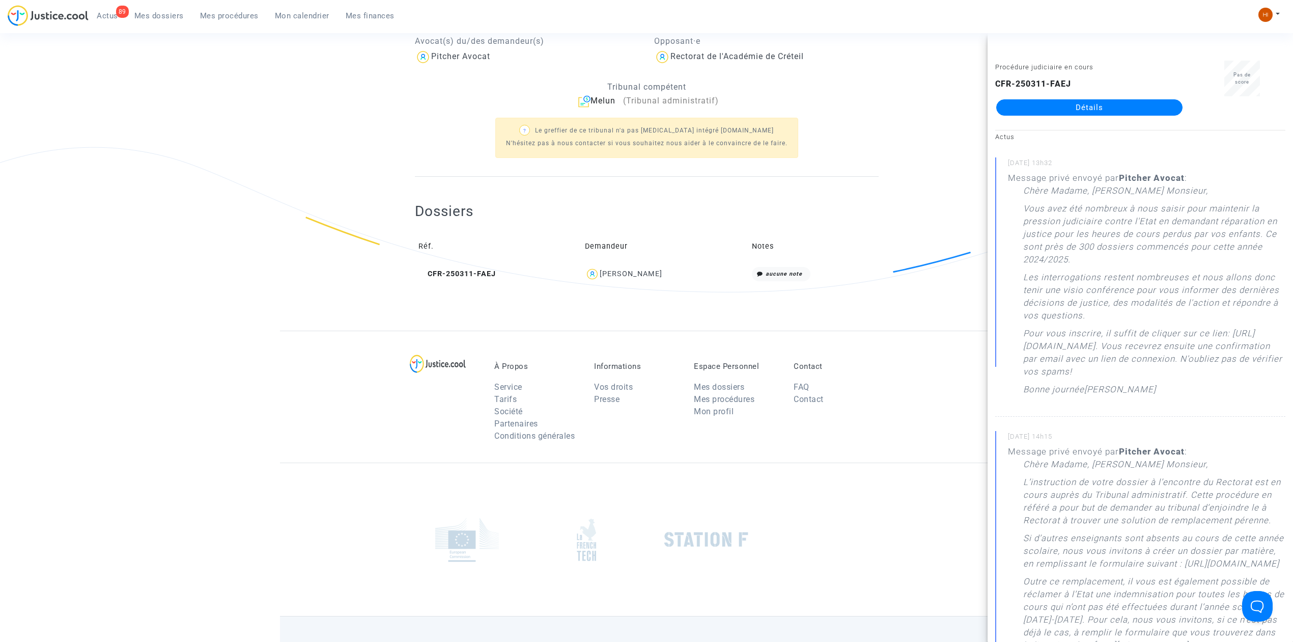
drag, startPoint x: 318, startPoint y: 141, endPoint x: 324, endPoint y: 144, distance: 6.8
click at [313, 141] on ng-component "Ref. LS-250325-JUAD Etape En attente du mémoire en réplique Mon rôle Avocat du …" at bounding box center [646, 95] width 733 height 470
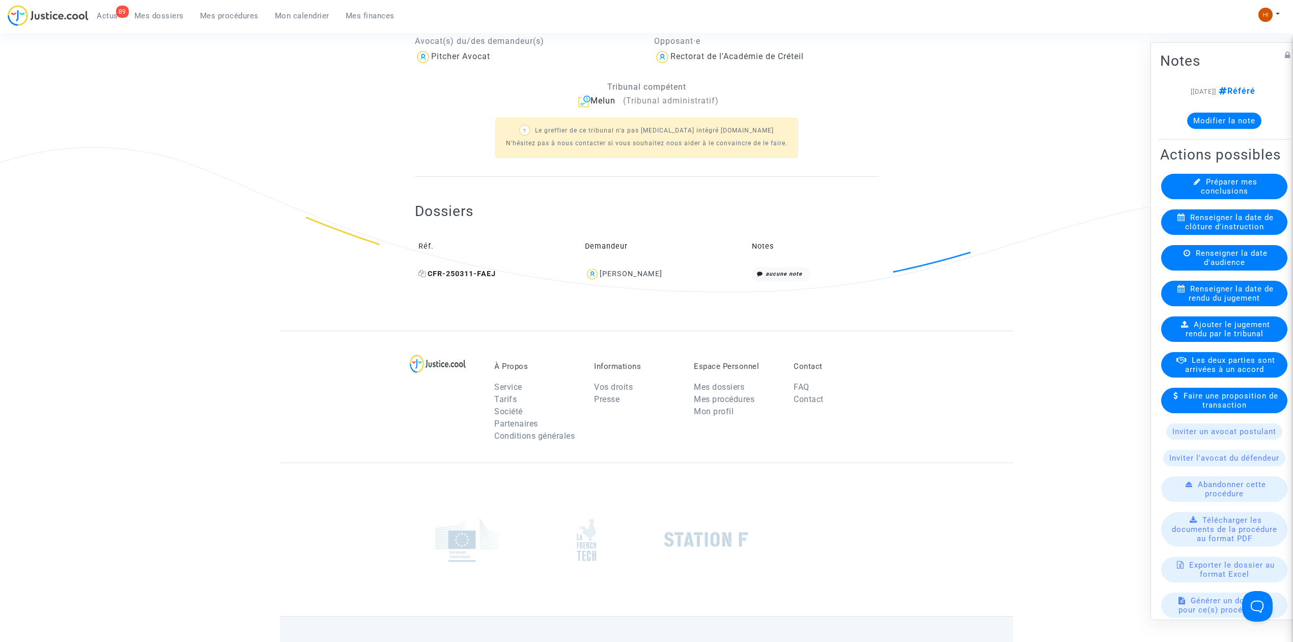
click at [459, 274] on span "CFR-250311-FAEJ" at bounding box center [457, 273] width 77 height 9
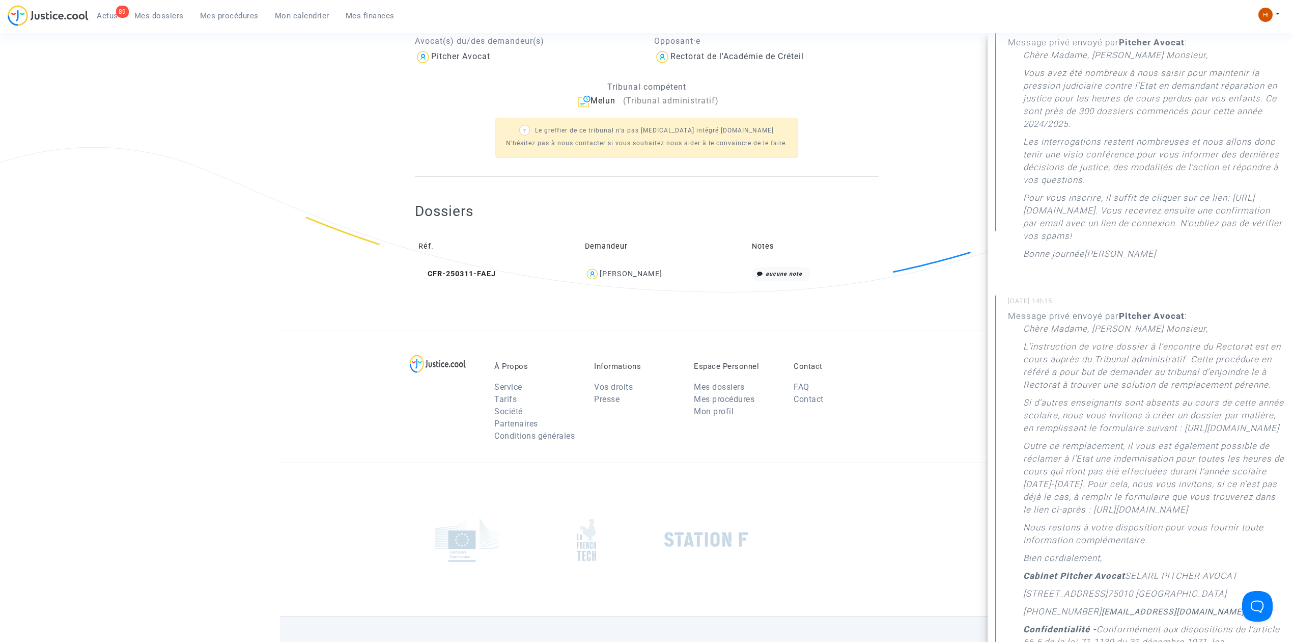
scroll to position [204, 0]
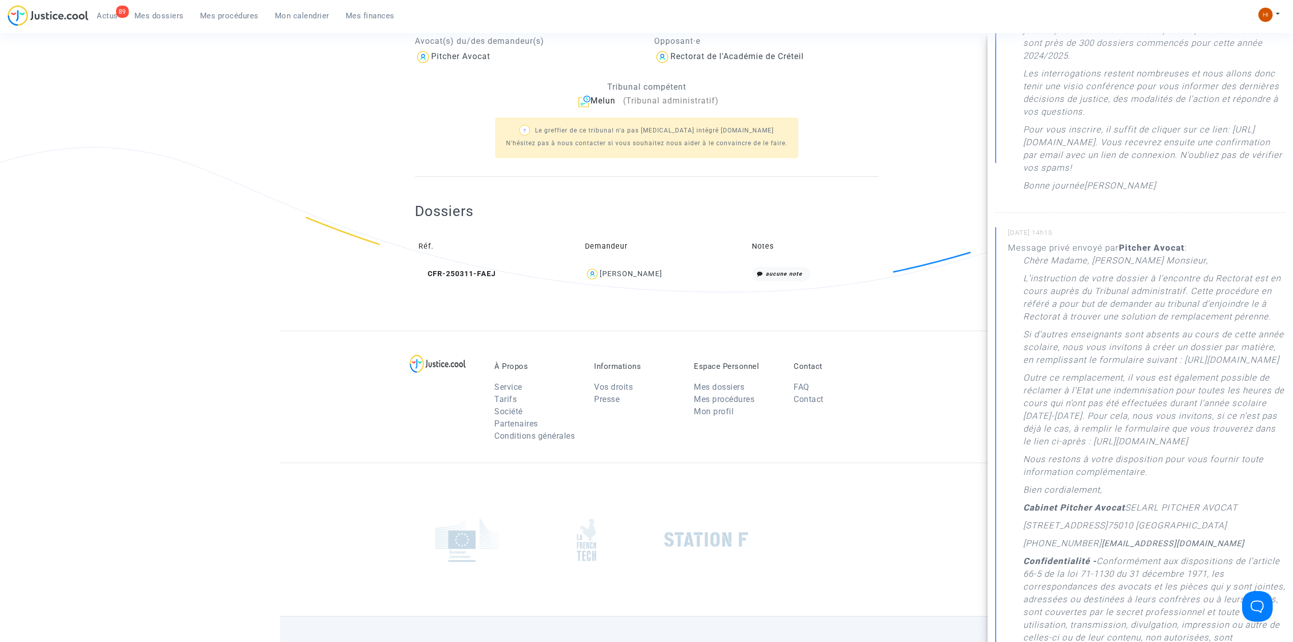
click at [840, 123] on div "? Le greffier de ce tribunal n'a pas encore intégré Justice.cool N'hésitez pas …" at bounding box center [647, 136] width 464 height 59
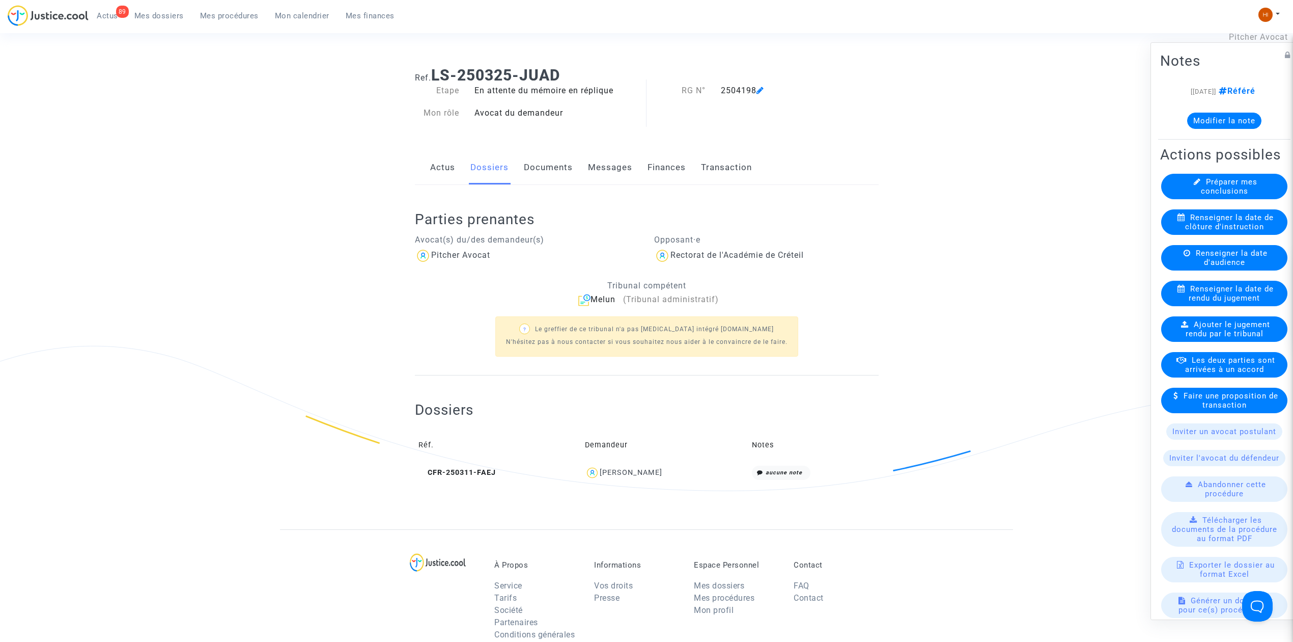
scroll to position [0, 0]
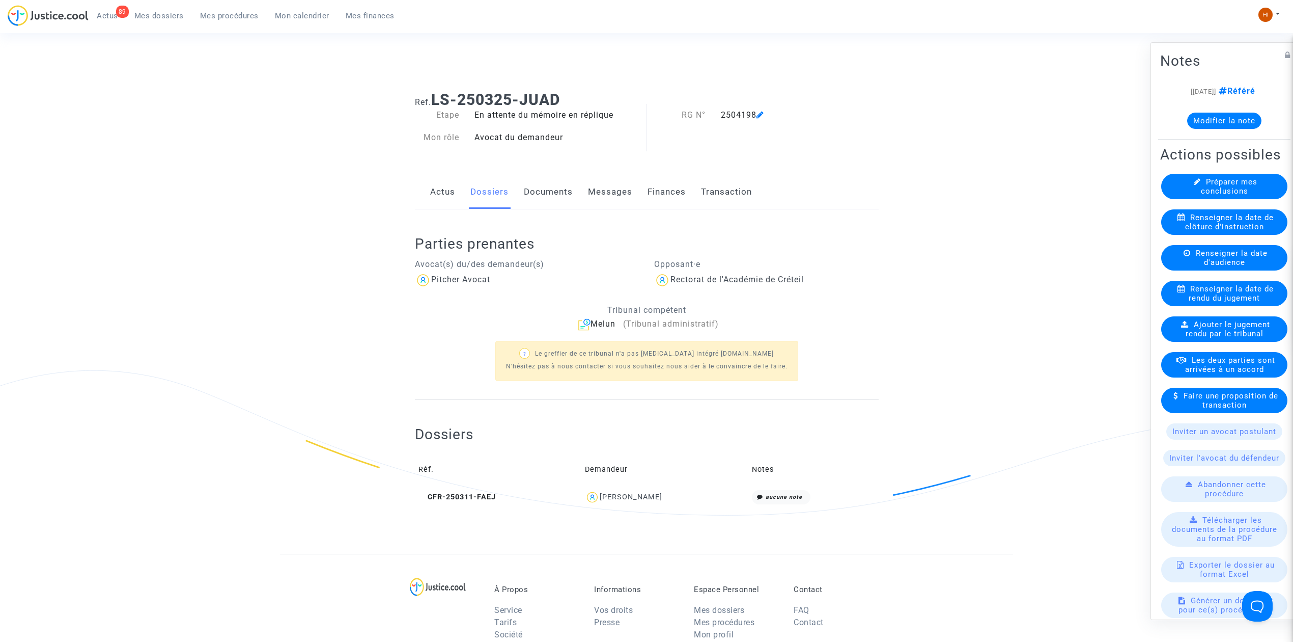
click at [1239, 267] on span "Renseigner la date d'audience" at bounding box center [1232, 257] width 72 height 18
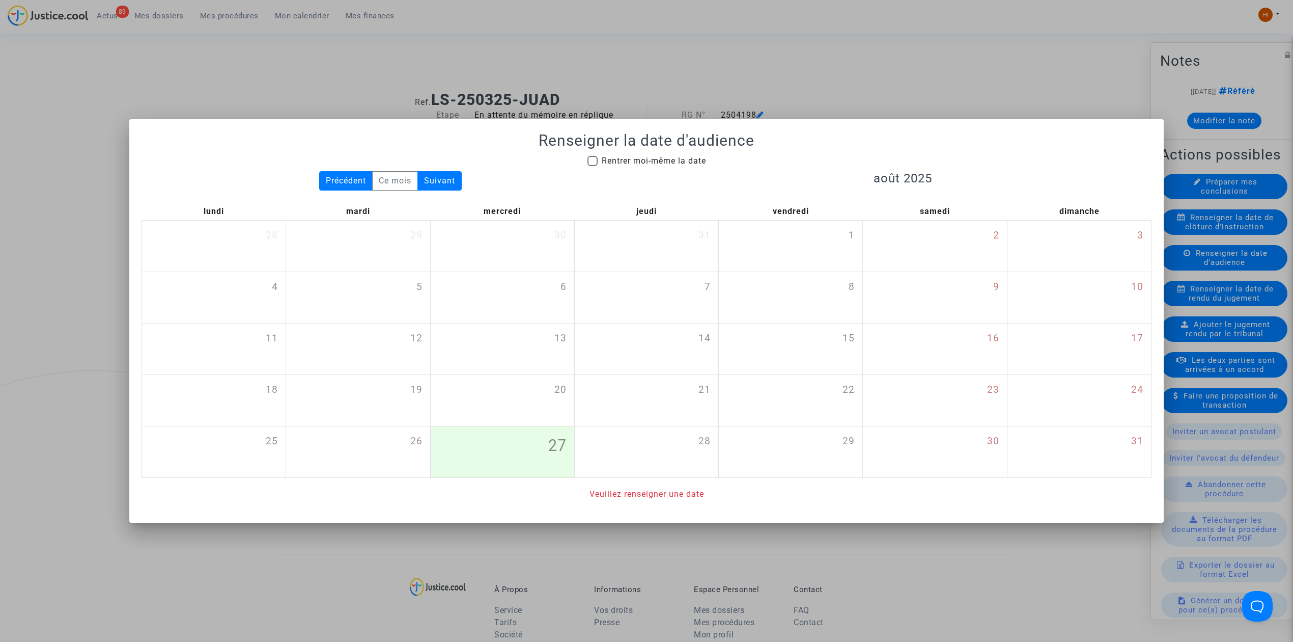
click at [763, 94] on div at bounding box center [646, 321] width 1293 height 642
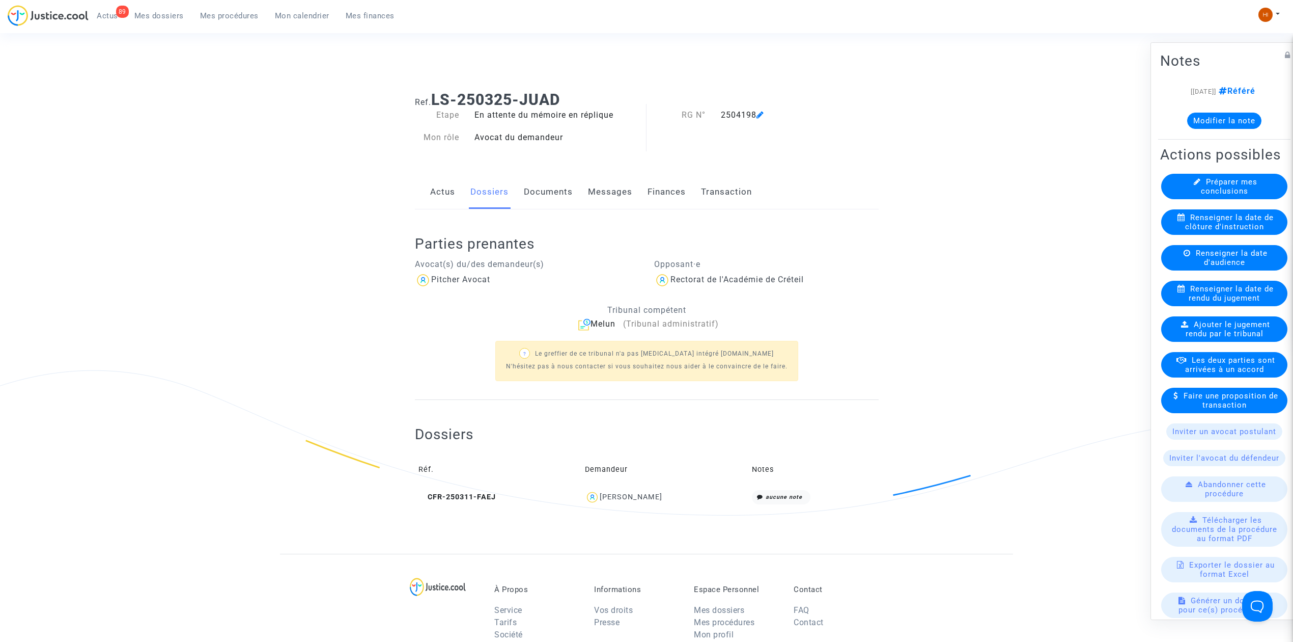
click at [1215, 302] on span "Renseigner la date de rendu du jugement" at bounding box center [1231, 293] width 85 height 18
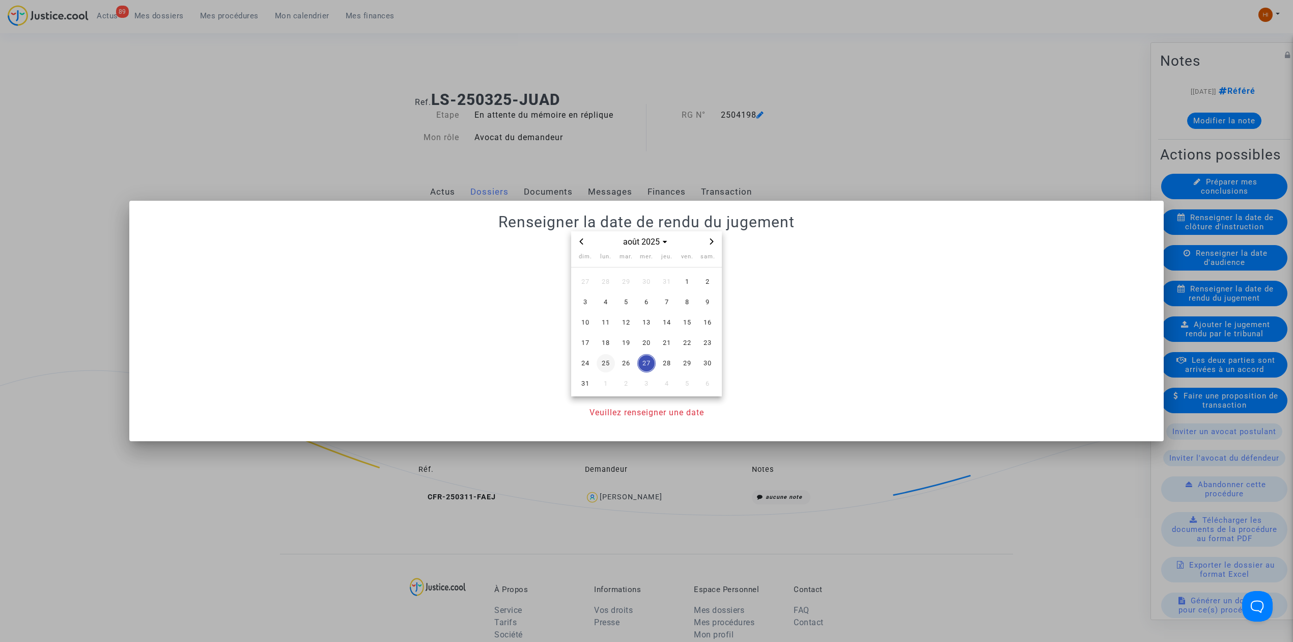
click at [597, 361] on span "25" at bounding box center [606, 363] width 18 height 18
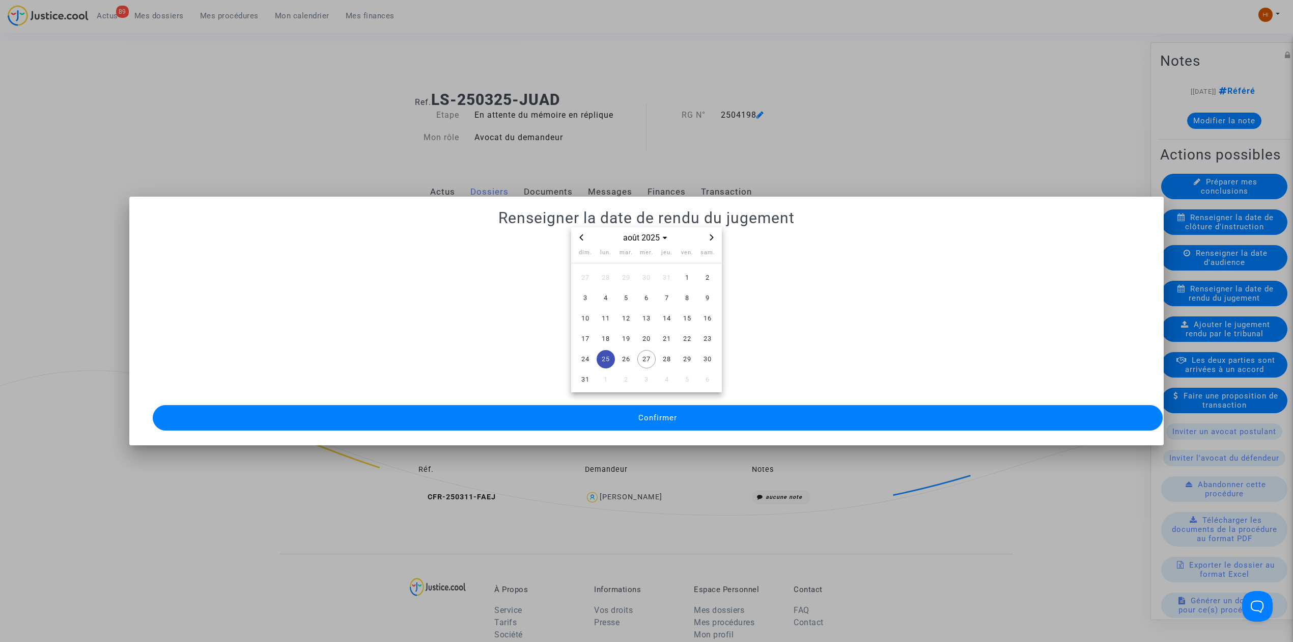
click at [603, 416] on button "Confirmer" at bounding box center [658, 417] width 1010 height 25
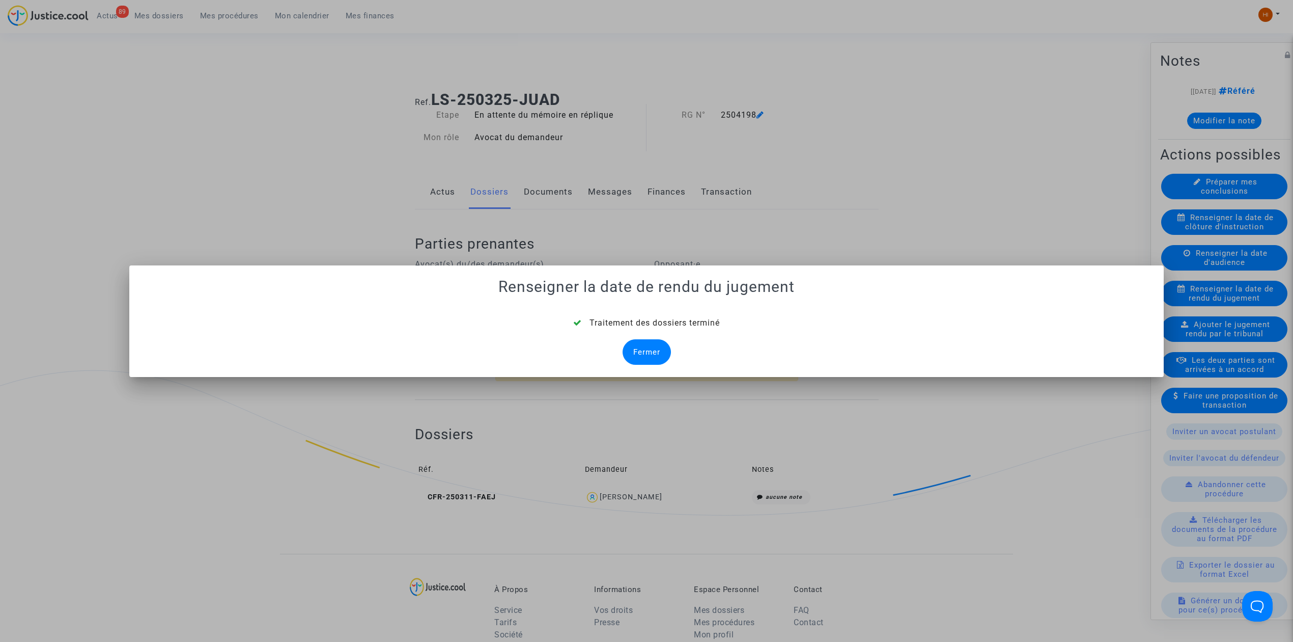
click at [632, 354] on div "Fermer" at bounding box center [647, 351] width 48 height 25
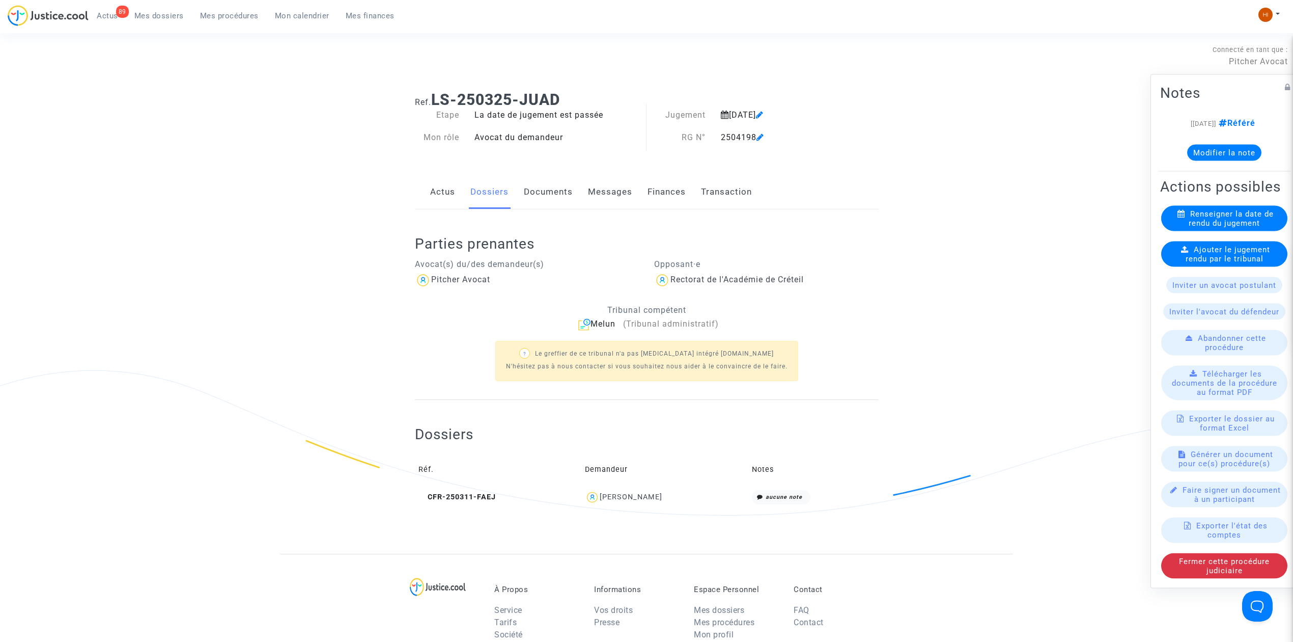
click at [1215, 261] on span "Ajouter le jugement rendu par le tribunal" at bounding box center [1228, 254] width 85 height 18
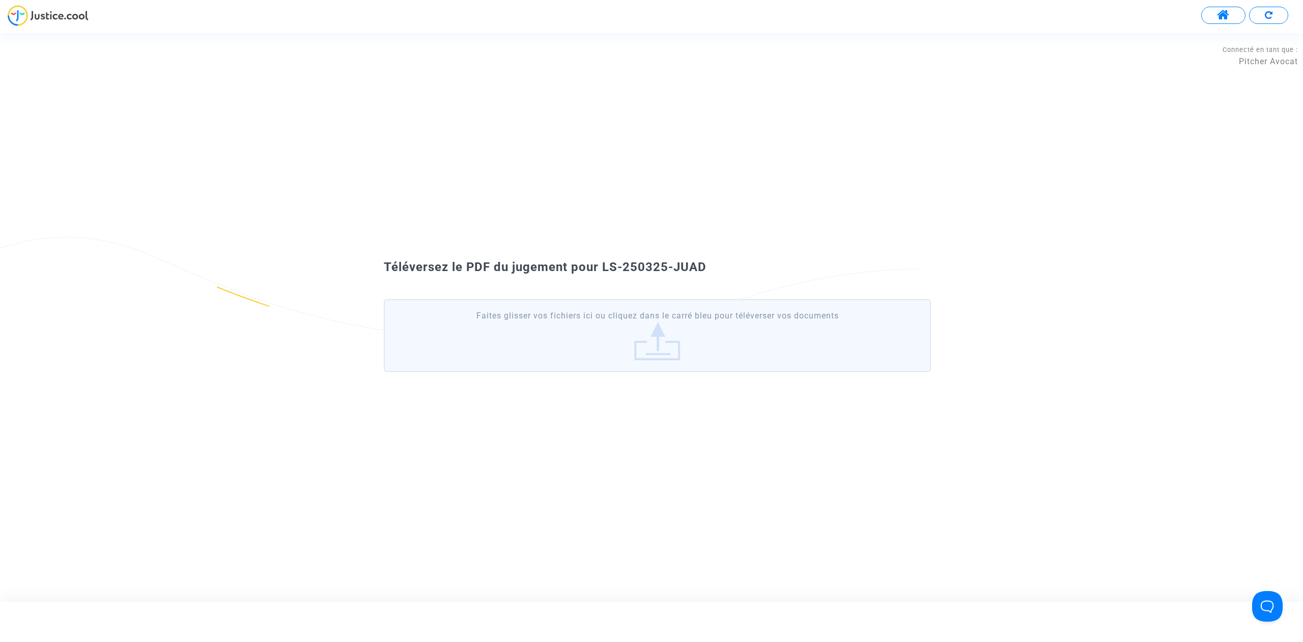
drag, startPoint x: 770, startPoint y: 277, endPoint x: 587, endPoint y: 256, distance: 184.5
click at [587, 256] on div "Téléversez le PDF du jugement pour LS-250325-JUAD Faites glisser vos fichiers i…" at bounding box center [651, 317] width 1303 height 130
click at [612, 260] on span "Téléversez le PDF du jugement pour LS-250325-JUAD" at bounding box center [545, 267] width 323 height 14
drag, startPoint x: 711, startPoint y: 263, endPoint x: 599, endPoint y: 258, distance: 111.6
click at [599, 258] on div "Téléversez le PDF du jugement pour LS-250325-JUAD Faites glisser vos fichiers i…" at bounding box center [651, 317] width 1303 height 130
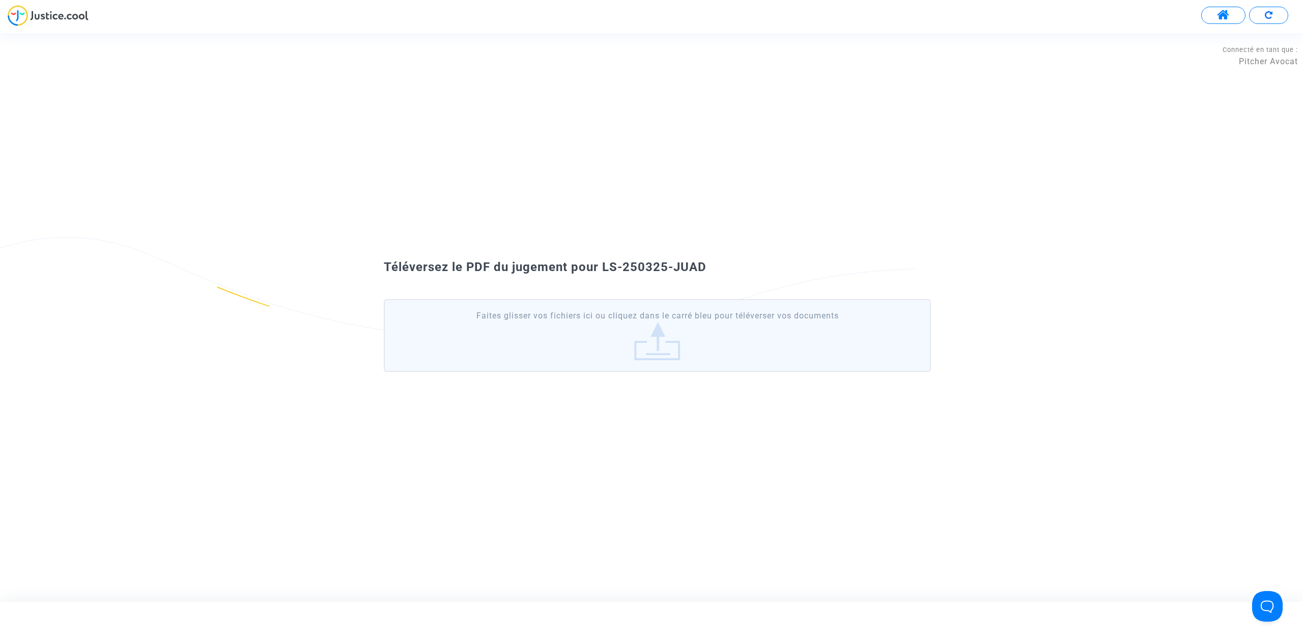
copy span "LS-250325-JUAD"
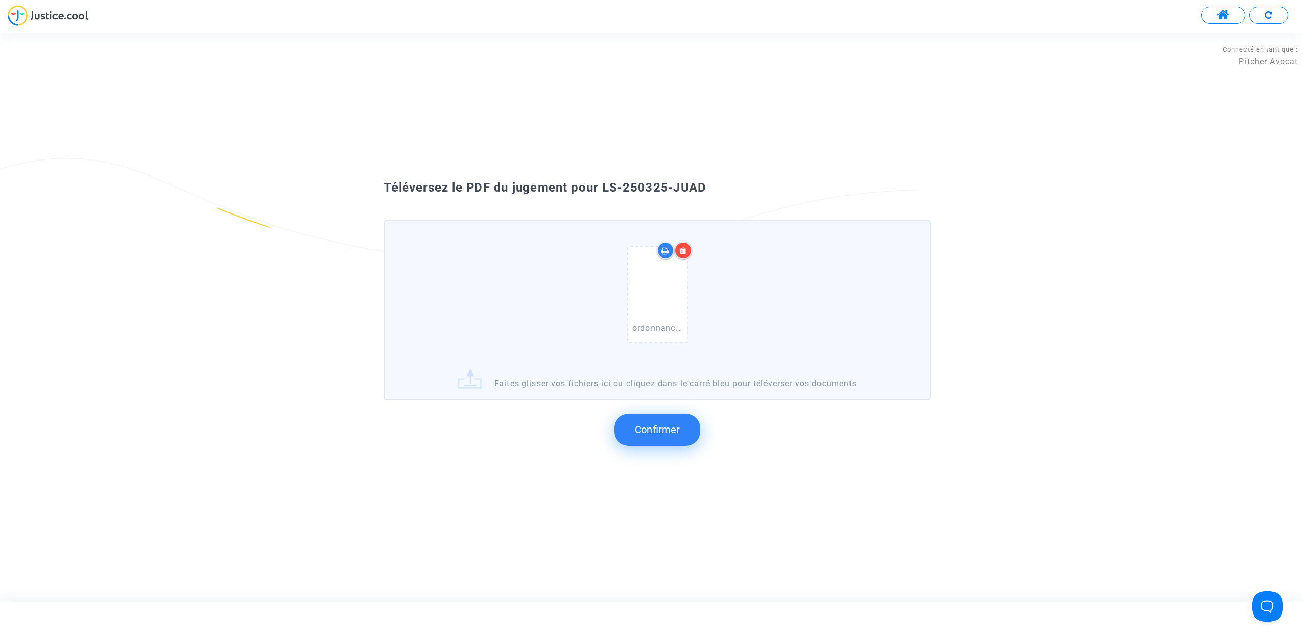
click at [658, 428] on span "Confirmer" at bounding box center [657, 429] width 45 height 12
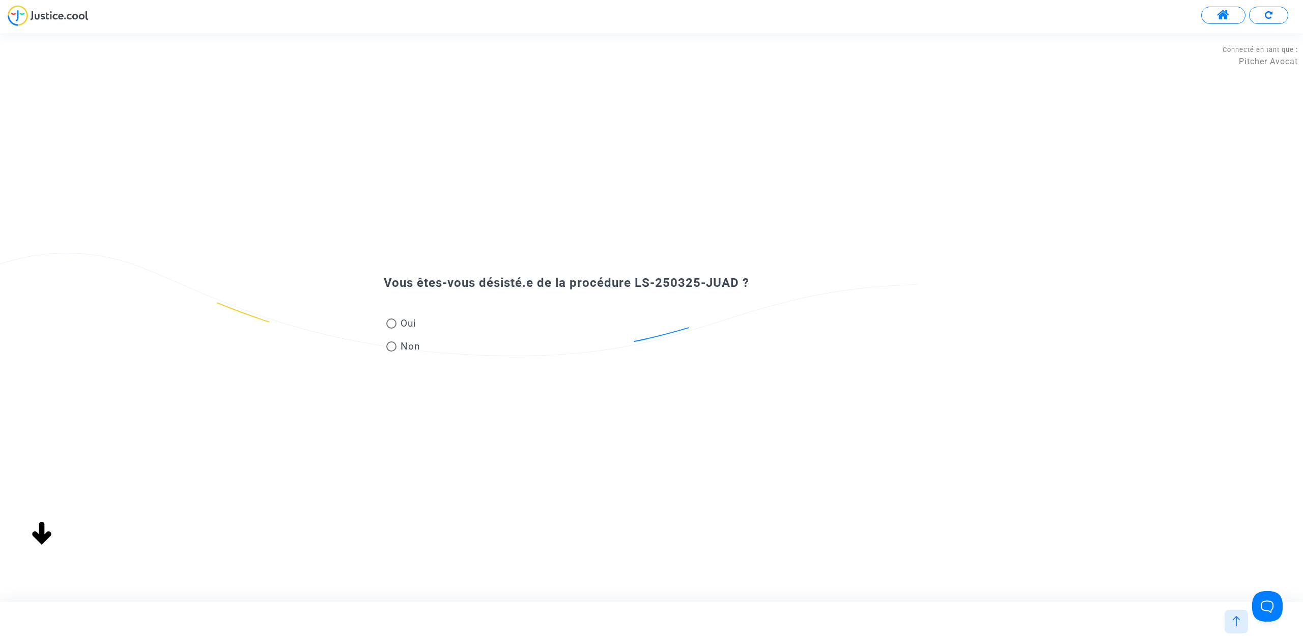
click at [402, 350] on span "Non" at bounding box center [409, 346] width 24 height 14
click at [392, 351] on input "Non" at bounding box center [391, 351] width 1 height 1
radio input "true"
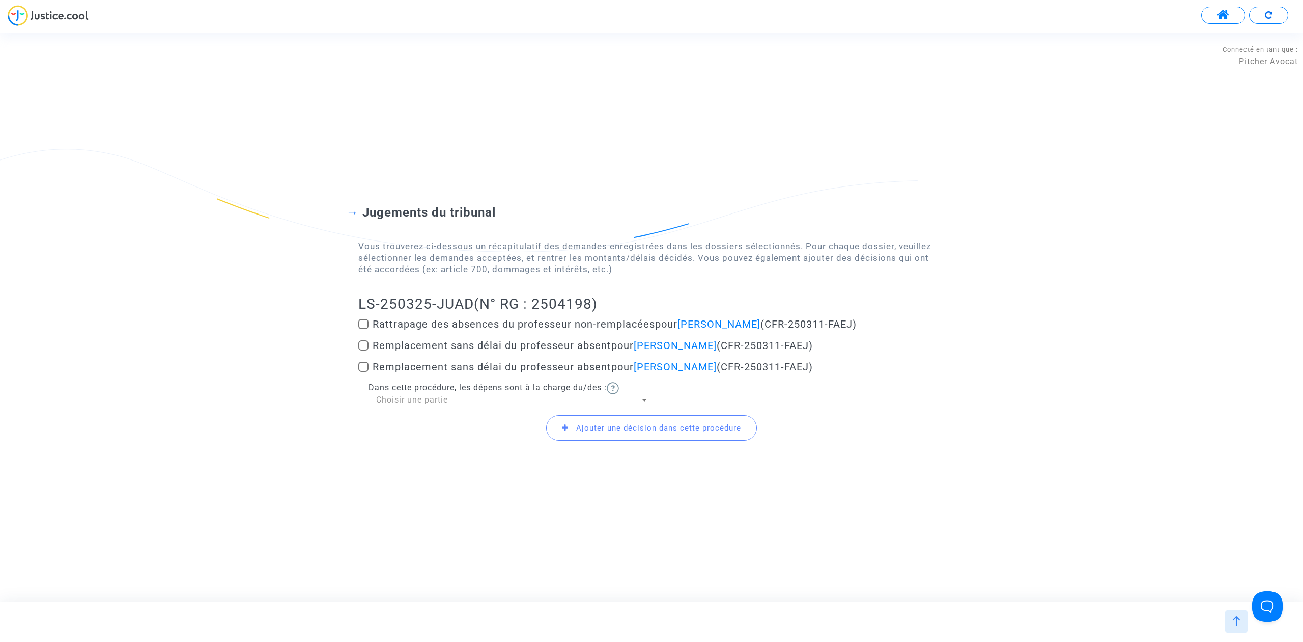
click at [489, 404] on div "Choisir une partie" at bounding box center [508, 399] width 264 height 11
click at [480, 400] on span "Demandeur(s)" at bounding box center [512, 399] width 273 height 24
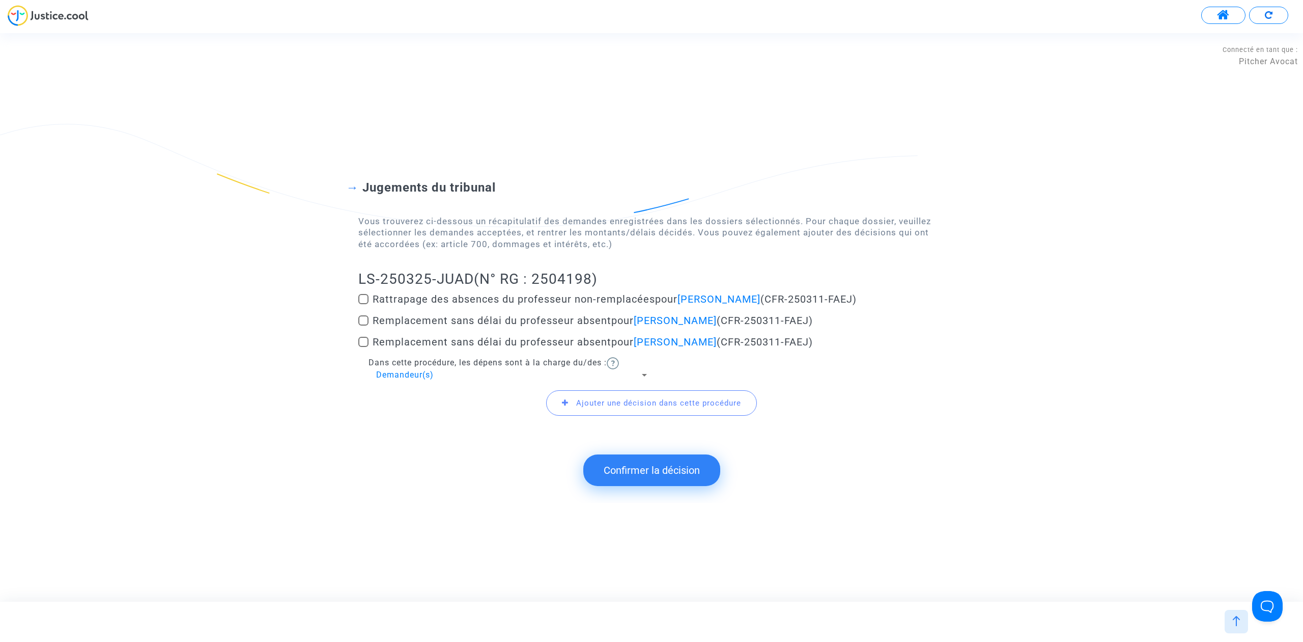
click at [633, 463] on button "Confirmer la décision" at bounding box center [651, 470] width 137 height 32
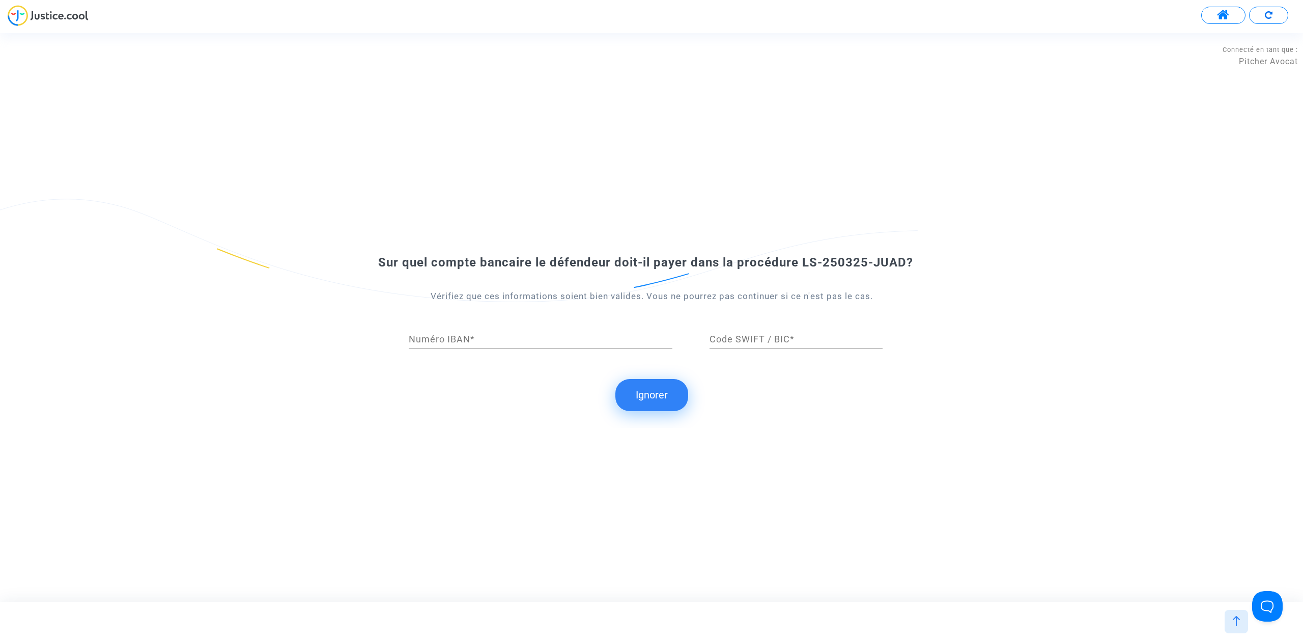
click at [645, 395] on button "Ignorer" at bounding box center [652, 395] width 73 height 32
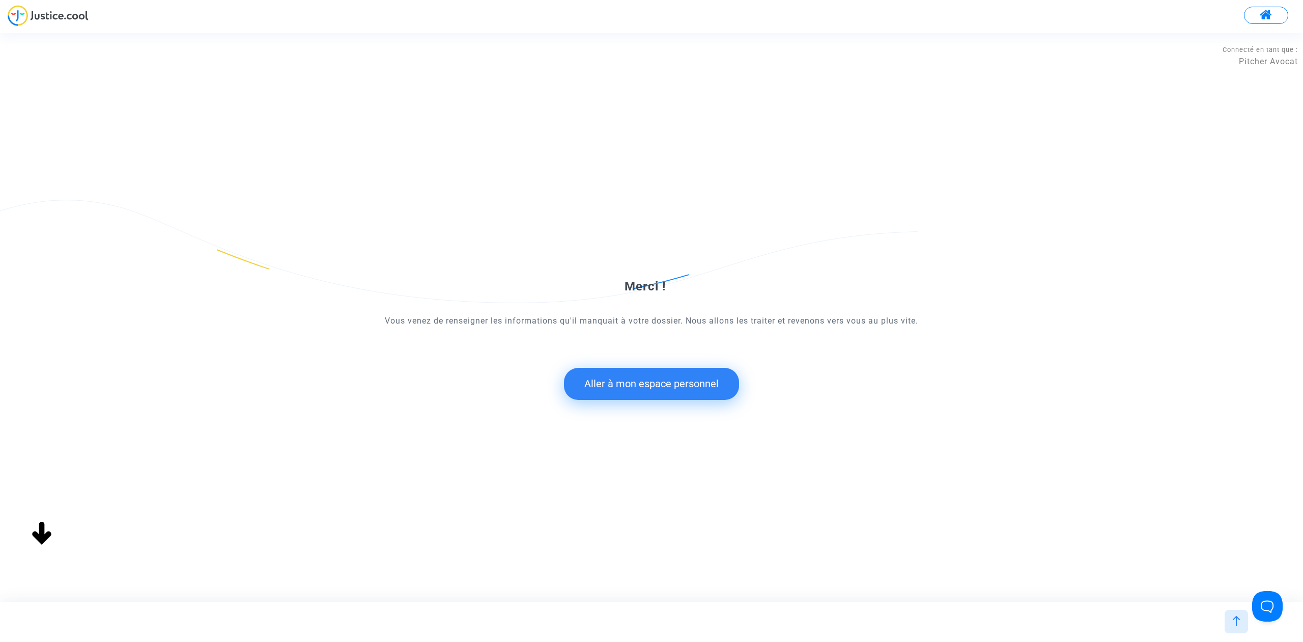
click at [605, 377] on button "Aller à mon espace personnel" at bounding box center [651, 384] width 175 height 32
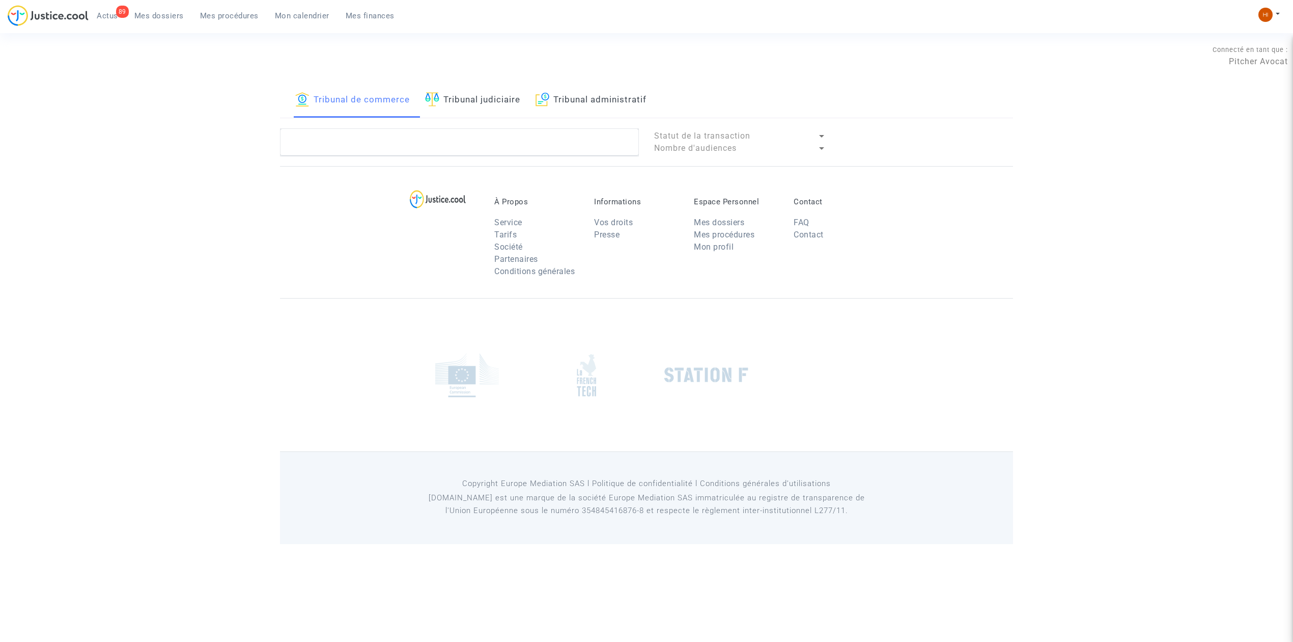
click at [483, 103] on link "Tribunal judiciaire" at bounding box center [472, 100] width 95 height 35
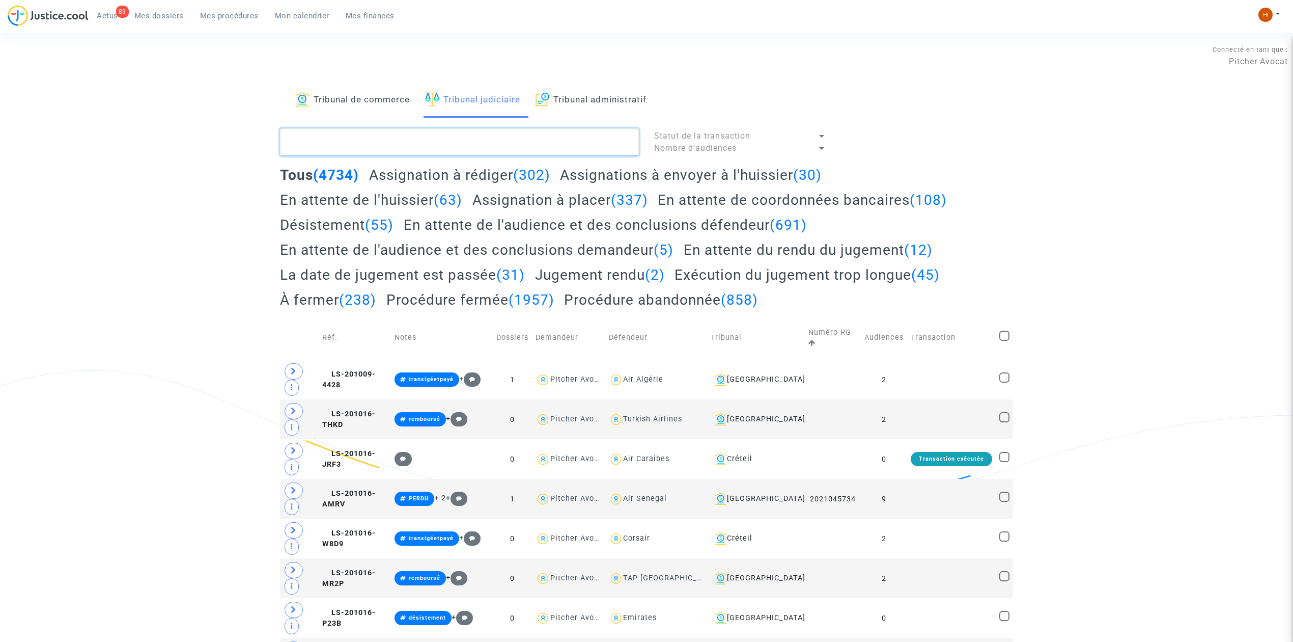
click at [483, 142] on textarea at bounding box center [459, 141] width 359 height 27
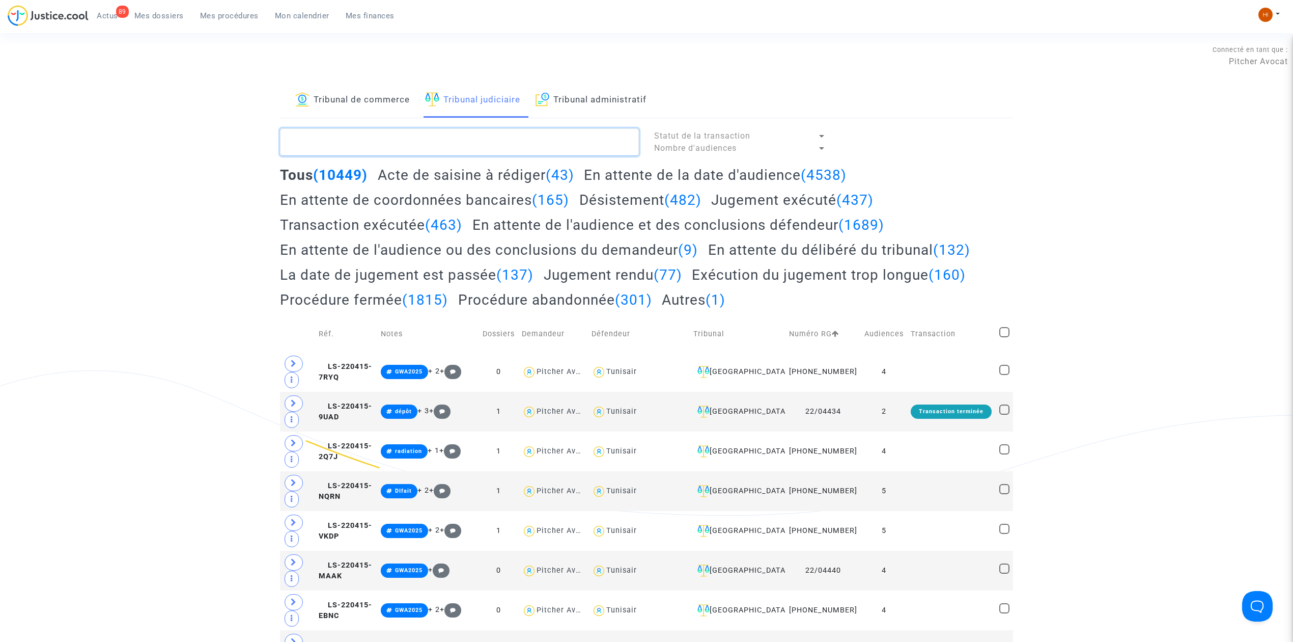
paste textarea "LS-250325-JUAD"
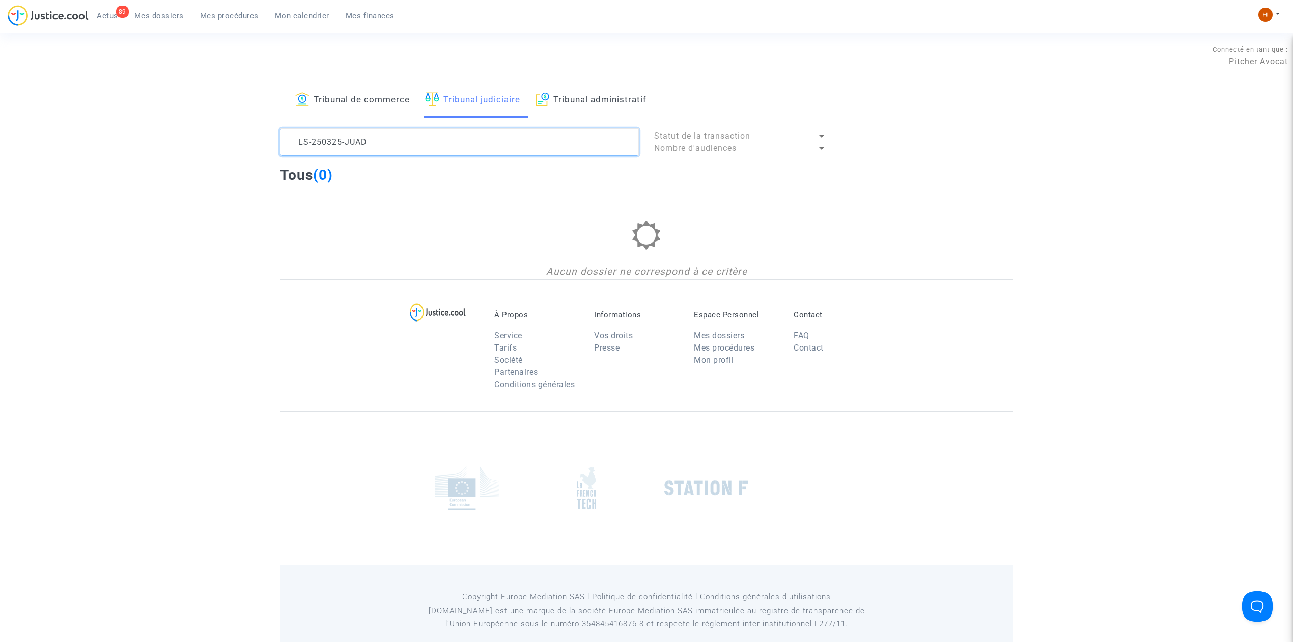
type textarea "LS-250325-JUAD"
click at [601, 108] on link "Tribunal administratif" at bounding box center [591, 100] width 111 height 35
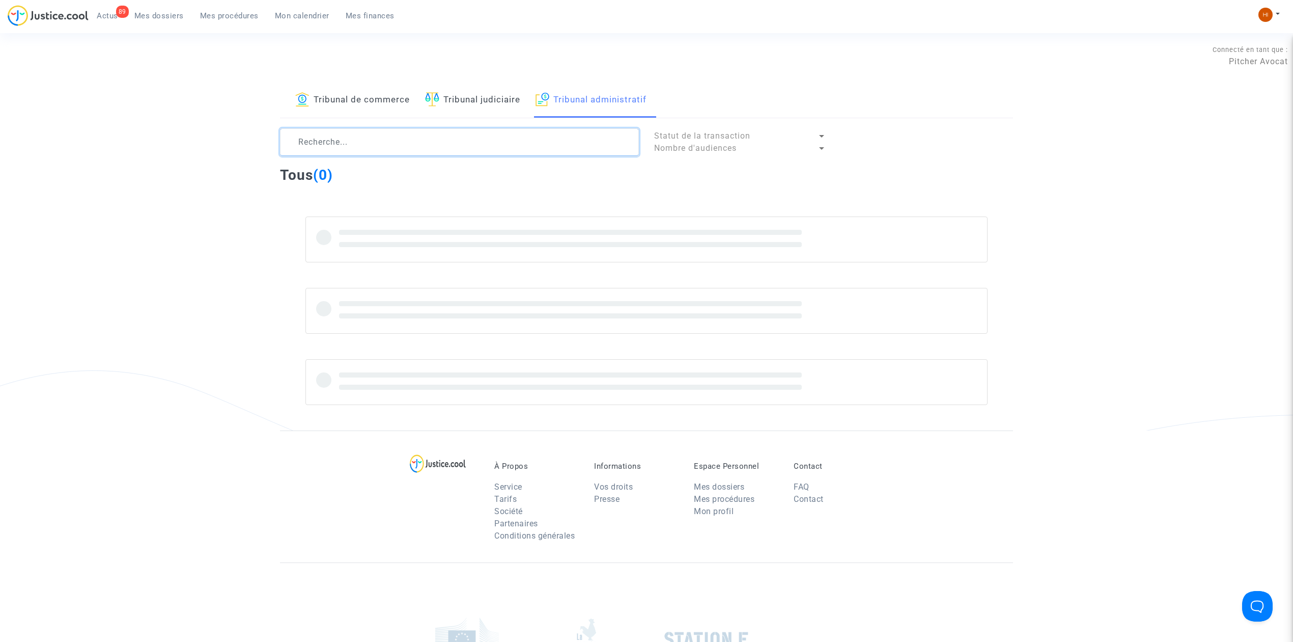
click at [573, 152] on textarea at bounding box center [459, 141] width 359 height 27
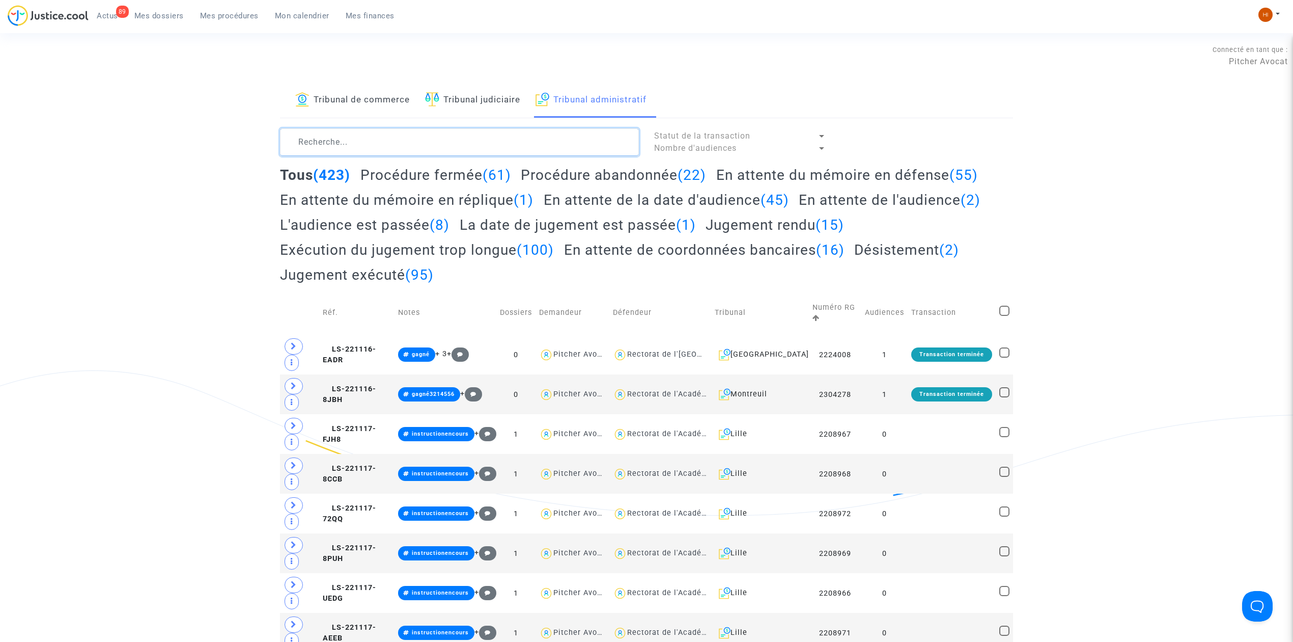
paste textarea "LS-250325-JUAD"
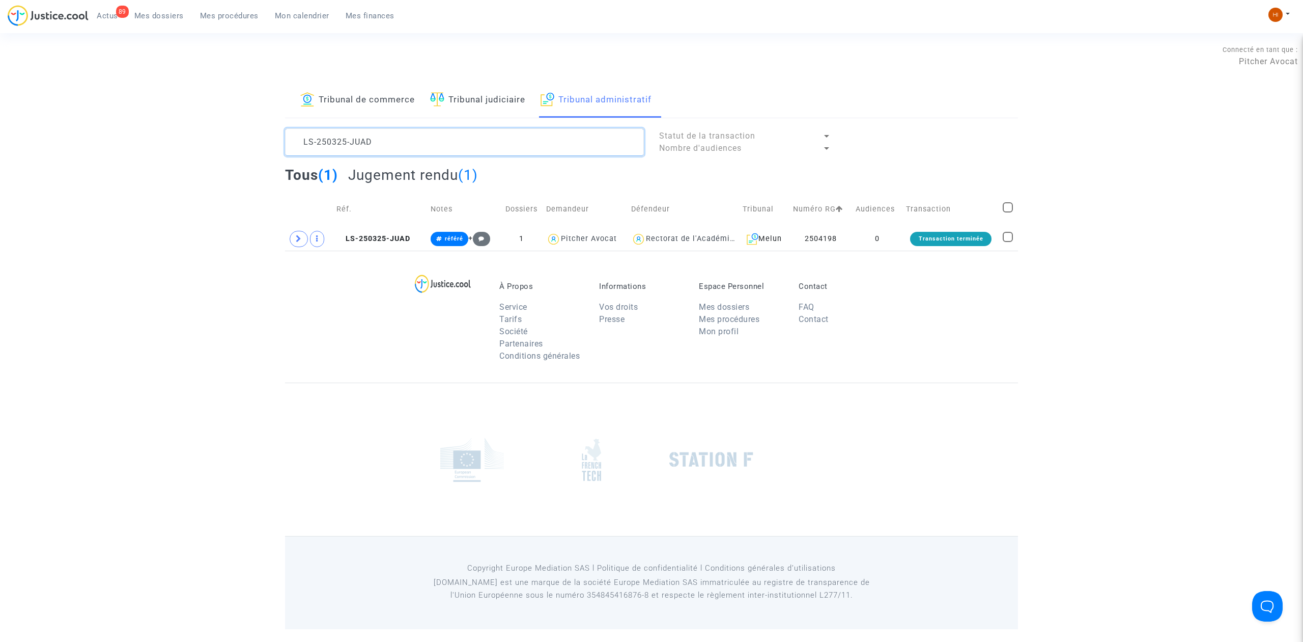
type textarea "LS-250325-JUAD"
click at [390, 235] on span "LS-250325-JUAD" at bounding box center [374, 238] width 74 height 9
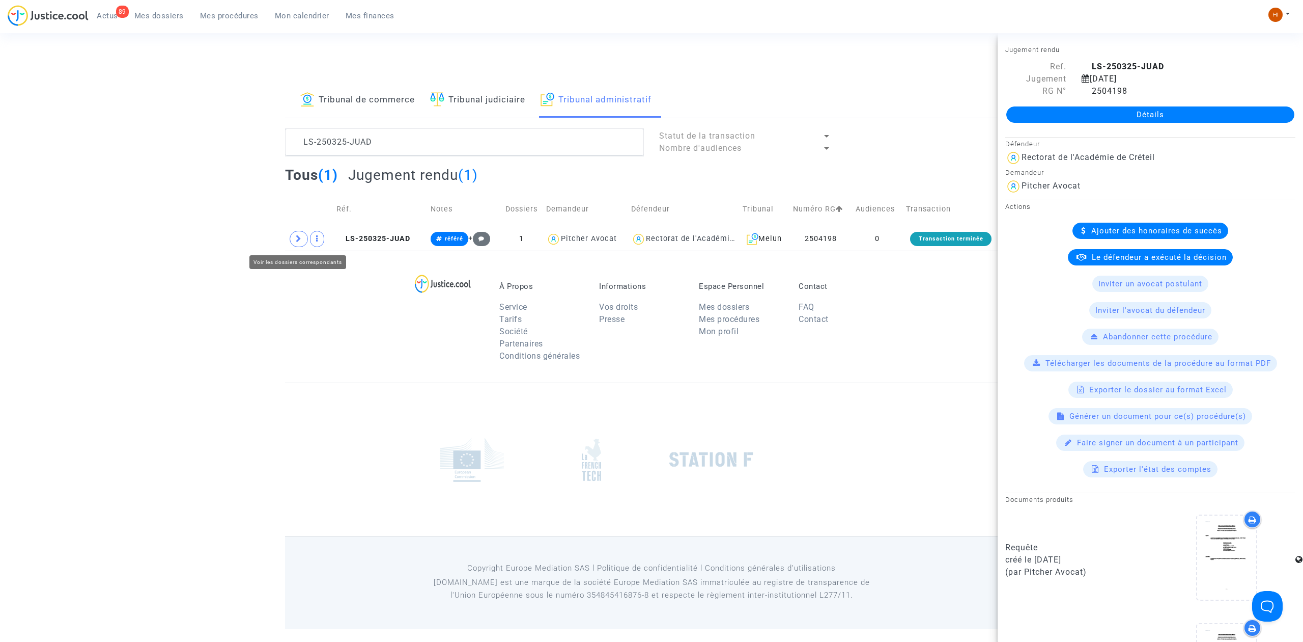
drag, startPoint x: 306, startPoint y: 241, endPoint x: 344, endPoint y: 268, distance: 46.5
click at [300, 245] on span at bounding box center [299, 239] width 18 height 16
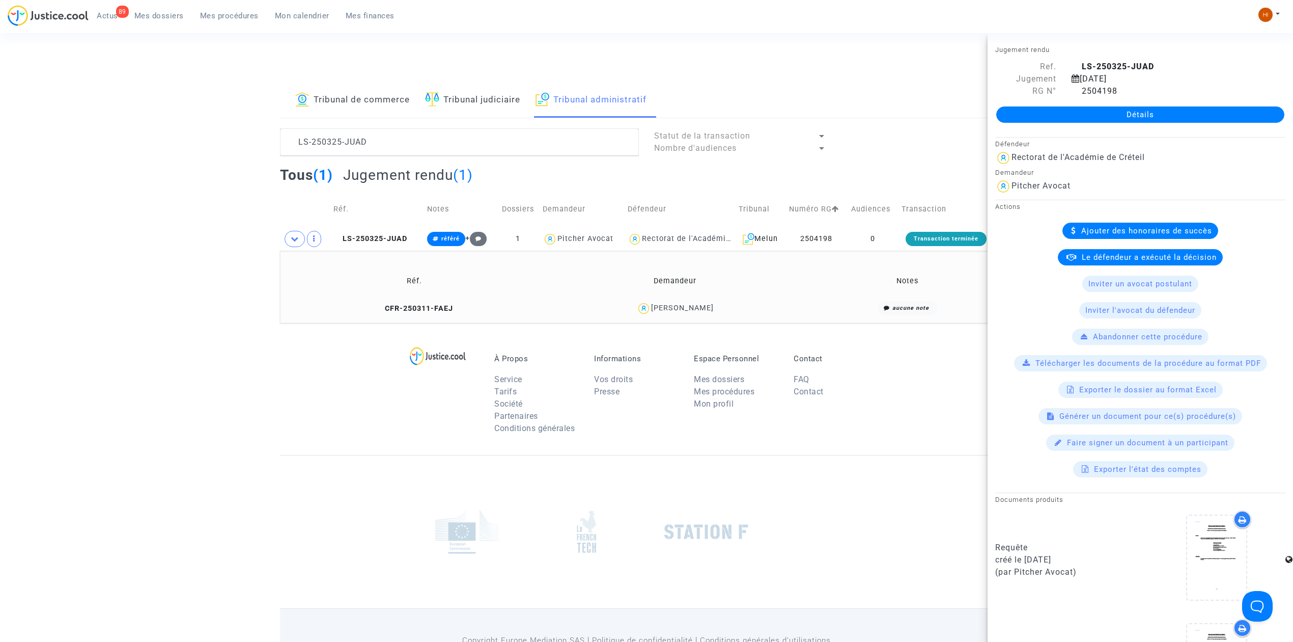
drag, startPoint x: 438, startPoint y: 302, endPoint x: 497, endPoint y: 314, distance: 60.7
click at [442, 302] on td "CFR-250311-FAEJ" at bounding box center [414, 308] width 261 height 22
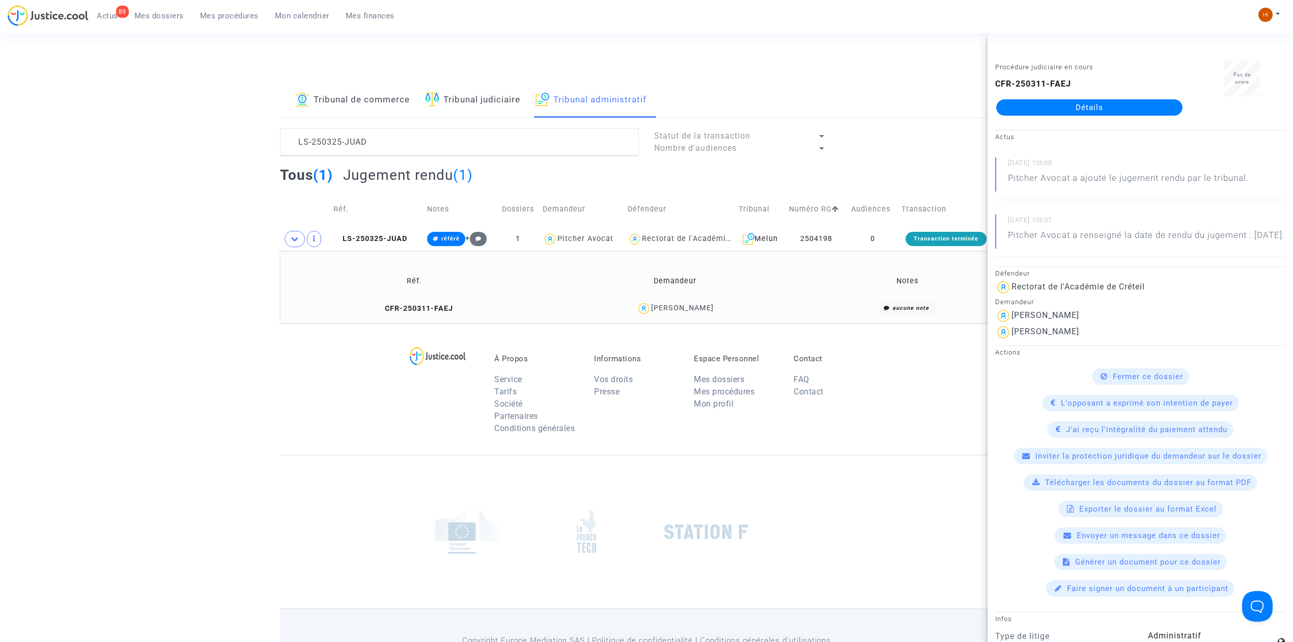
click at [1100, 102] on link "Détails" at bounding box center [1089, 107] width 186 height 16
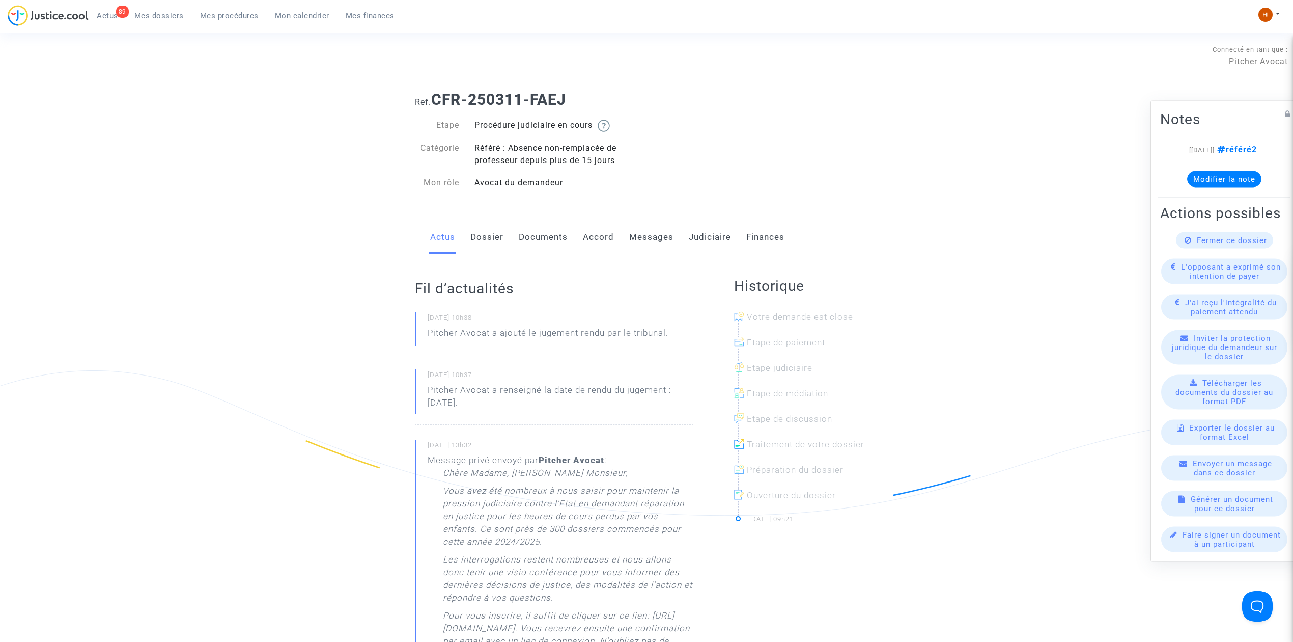
click at [662, 239] on link "Messages" at bounding box center [651, 237] width 44 height 34
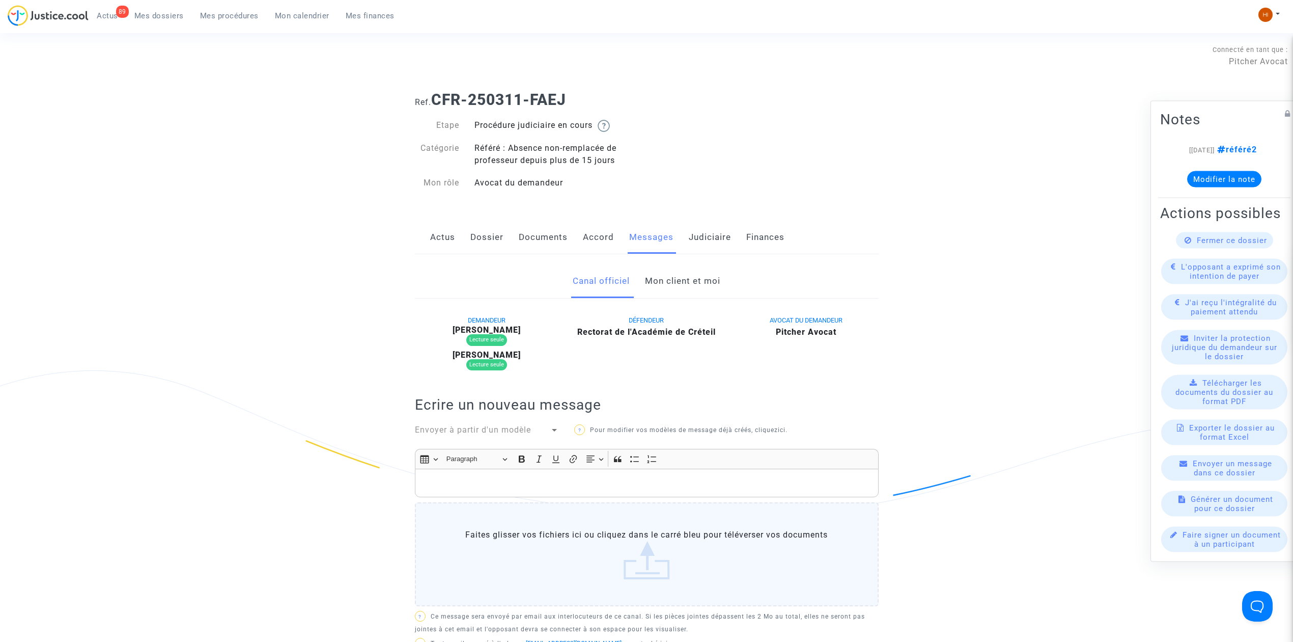
click at [689, 280] on link "Mon client et moi" at bounding box center [682, 281] width 75 height 34
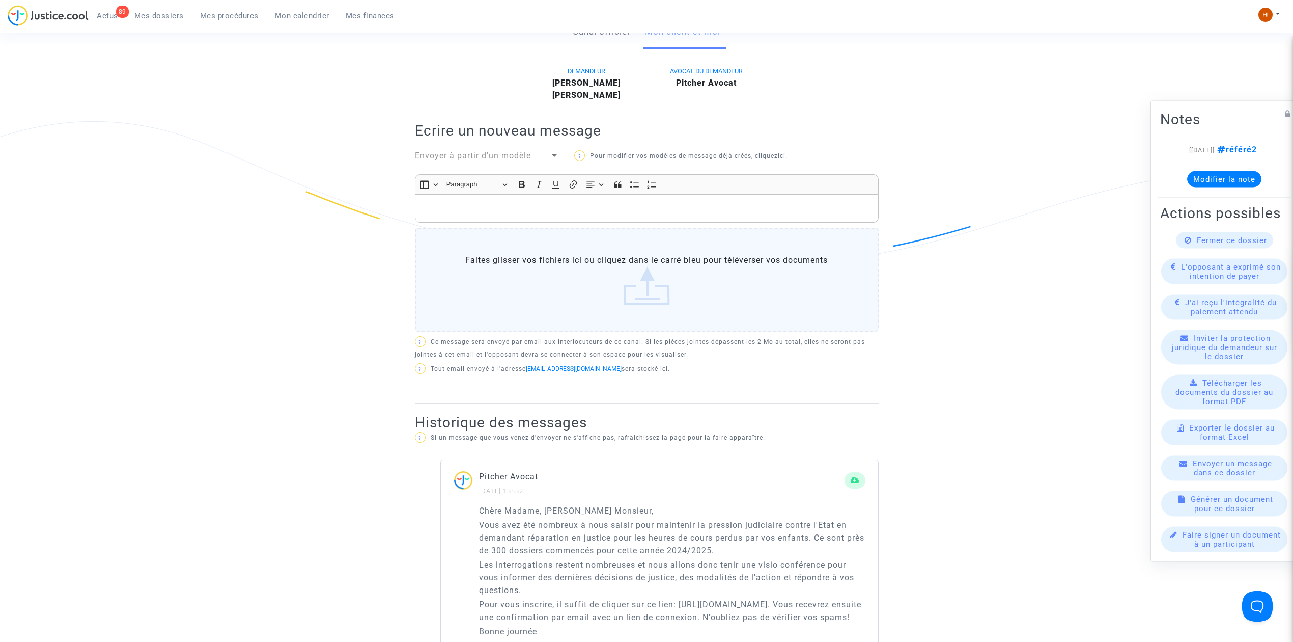
scroll to position [271, 0]
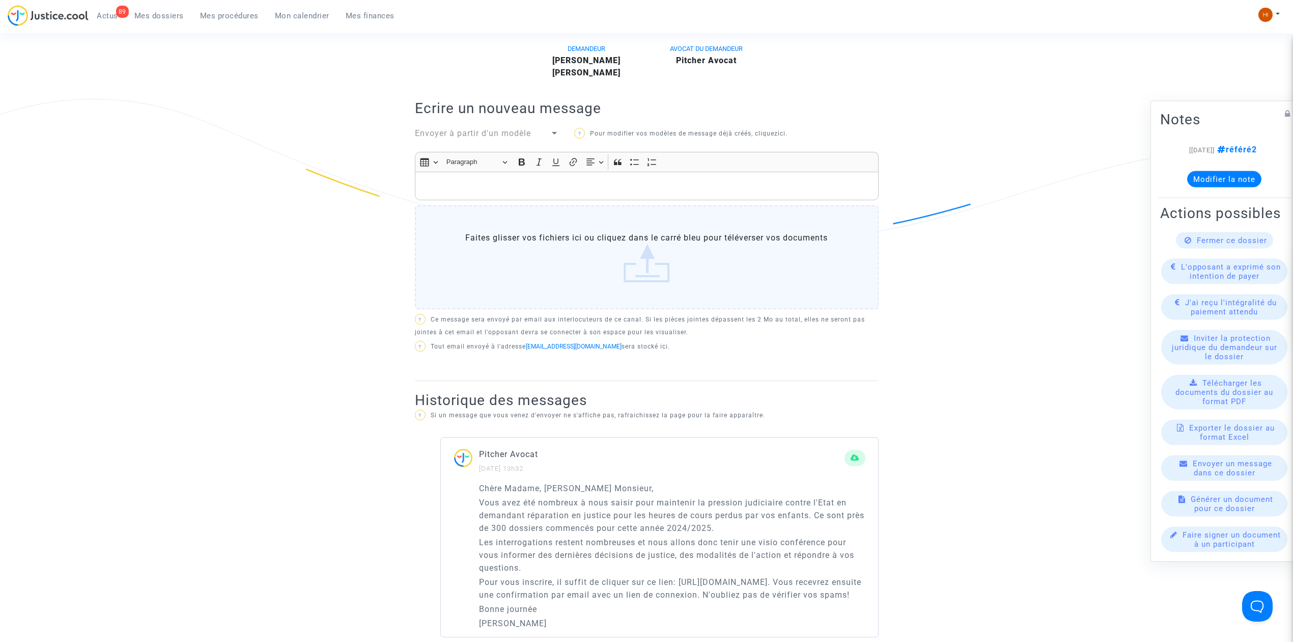
click at [707, 192] on p "Rich Text Editor, main" at bounding box center [646, 186] width 453 height 13
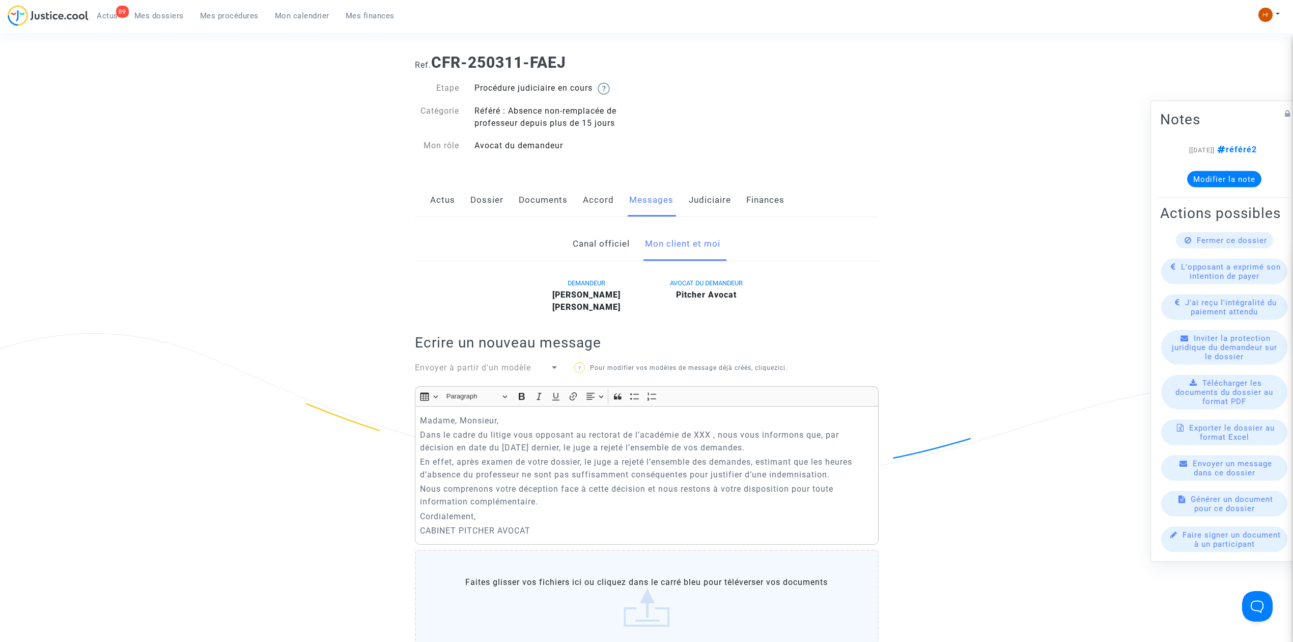
scroll to position [0, 0]
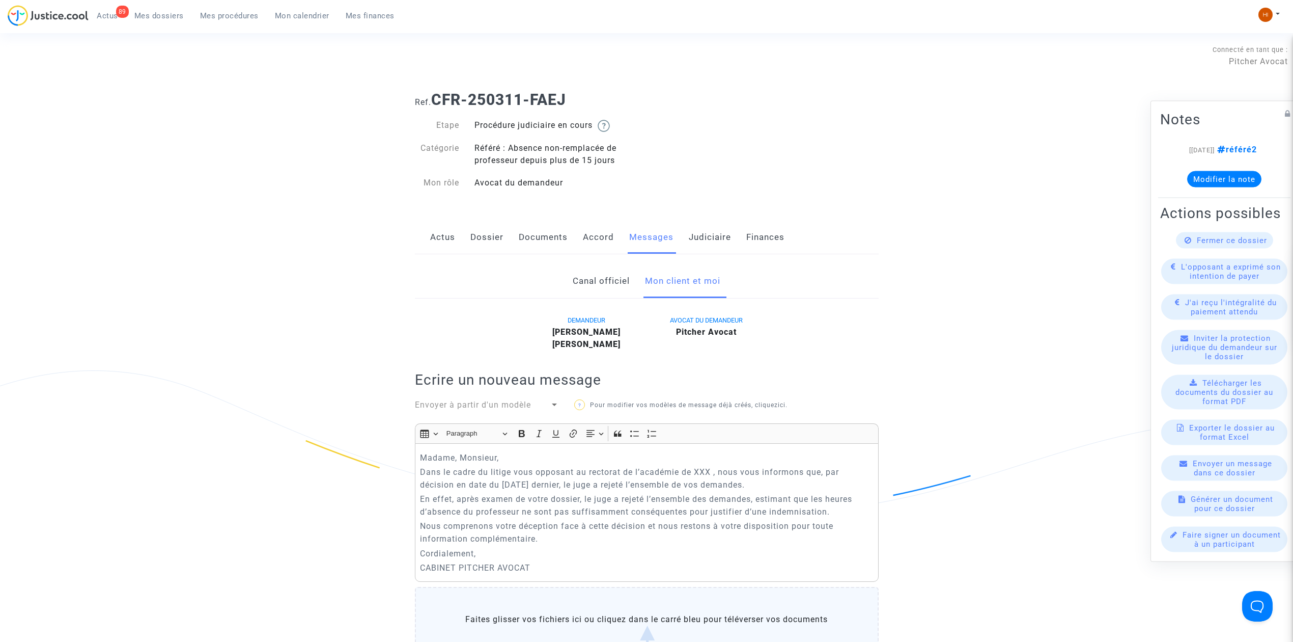
drag, startPoint x: 564, startPoint y: 91, endPoint x: 436, endPoint y: 98, distance: 128.0
click at [436, 98] on h1 "Ref. CFR-250311-FAEJ" at bounding box center [647, 100] width 464 height 18
copy b "CFR-250311-FAEJ"
drag, startPoint x: 713, startPoint y: 475, endPoint x: 695, endPoint y: 469, distance: 18.7
click at [695, 469] on p "Dans le cadre du litige vous opposant au rectorat de l’académie de XXX , nous v…" at bounding box center [646, 477] width 453 height 25
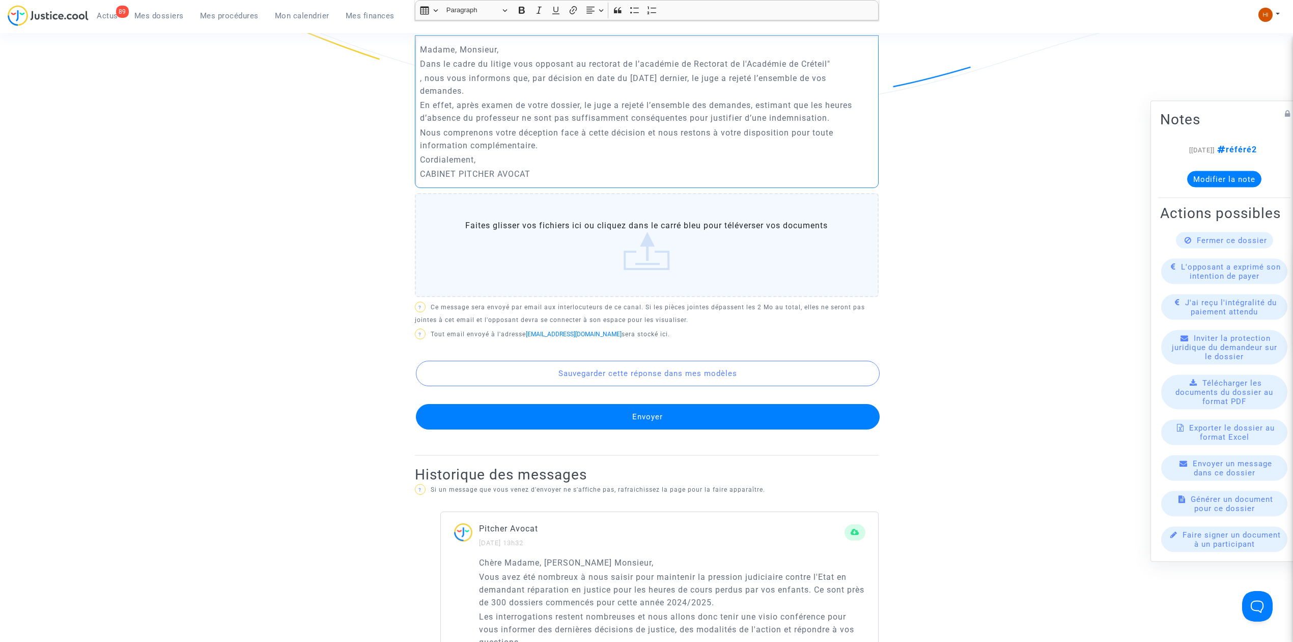
scroll to position [407, 0]
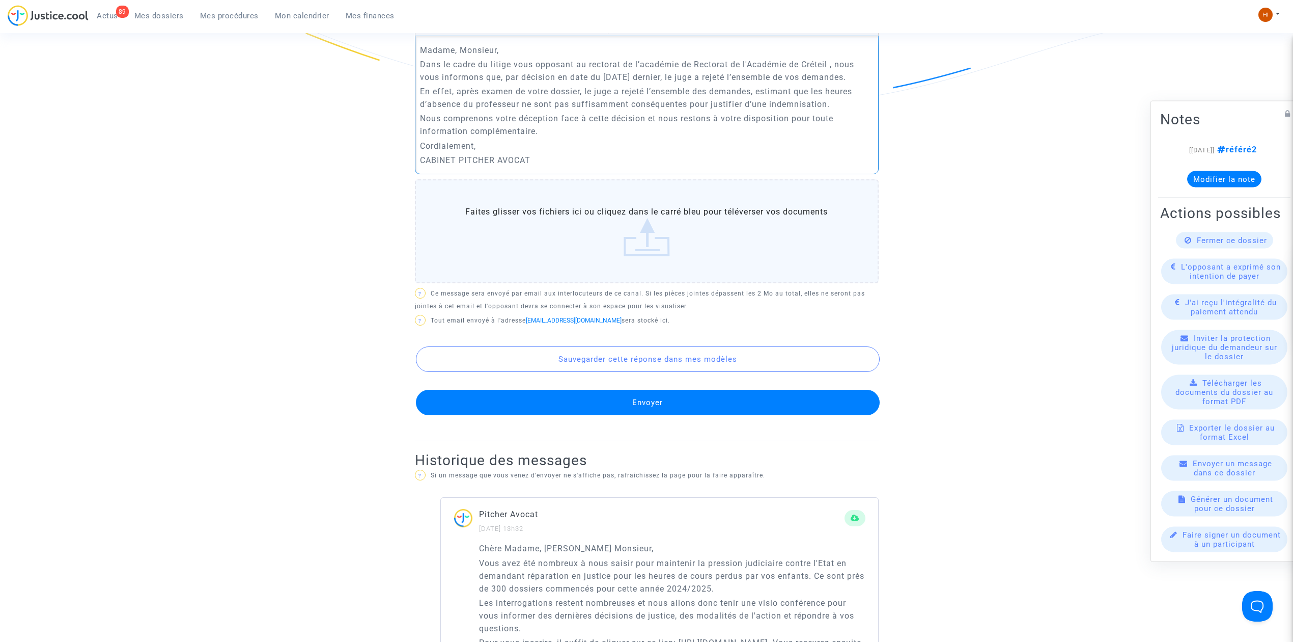
drag, startPoint x: 689, startPoint y: 64, endPoint x: 594, endPoint y: 62, distance: 95.7
click at [594, 62] on p "Dans le cadre du litige vous opposant au rectorat de l’académie de Rectorat de …" at bounding box center [646, 70] width 453 height 25
click at [526, 76] on p "Dans le cadre du litige vous opposant au Rectorat de l'Académie de Créteil , no…" at bounding box center [646, 70] width 453 height 25
click at [546, 80] on p "Dans le cadre du litige vous opposant au Rectorat de l'Académie de Créteil , no…" at bounding box center [646, 70] width 453 height 25
drag, startPoint x: 530, startPoint y: 80, endPoint x: 504, endPoint y: 84, distance: 26.7
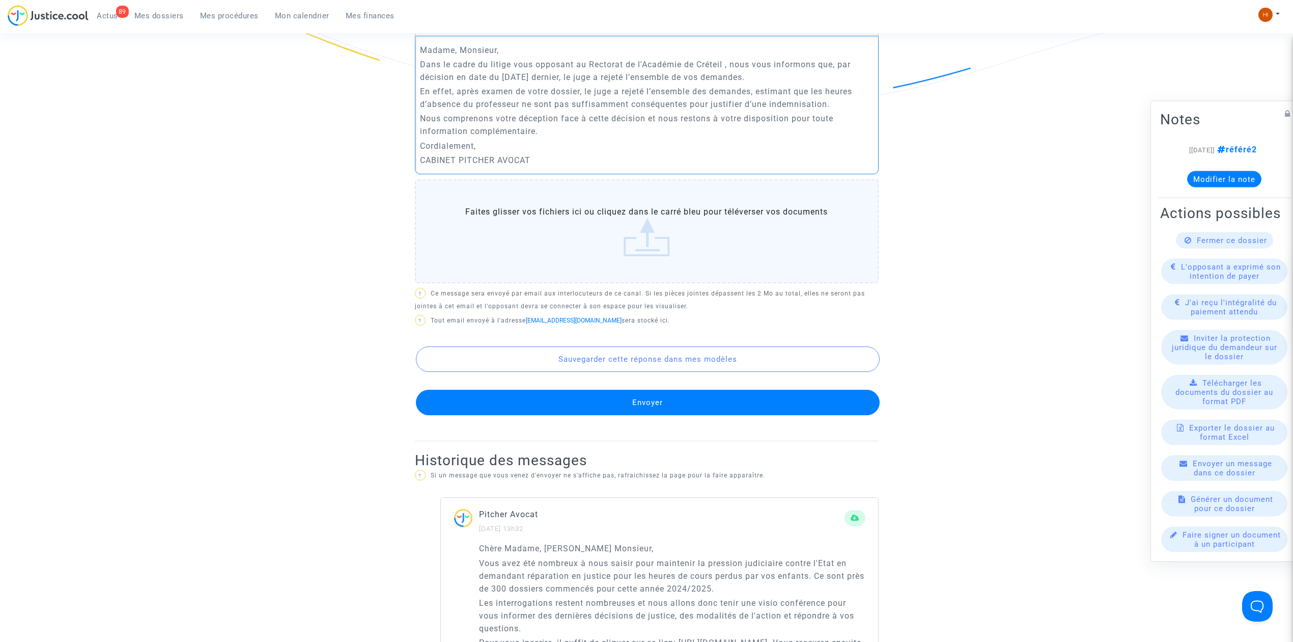
click at [504, 84] on p "Dans le cadre du litige vous opposant au Rectorat de l'Académie de Créteil , no…" at bounding box center [646, 70] width 453 height 25
click at [532, 79] on p "Dans le cadre du litige vous opposant au Rectorat de l'Académie de Créteil , no…" at bounding box center [646, 70] width 453 height 25
click at [637, 398] on button "Envoyer" at bounding box center [648, 402] width 464 height 25
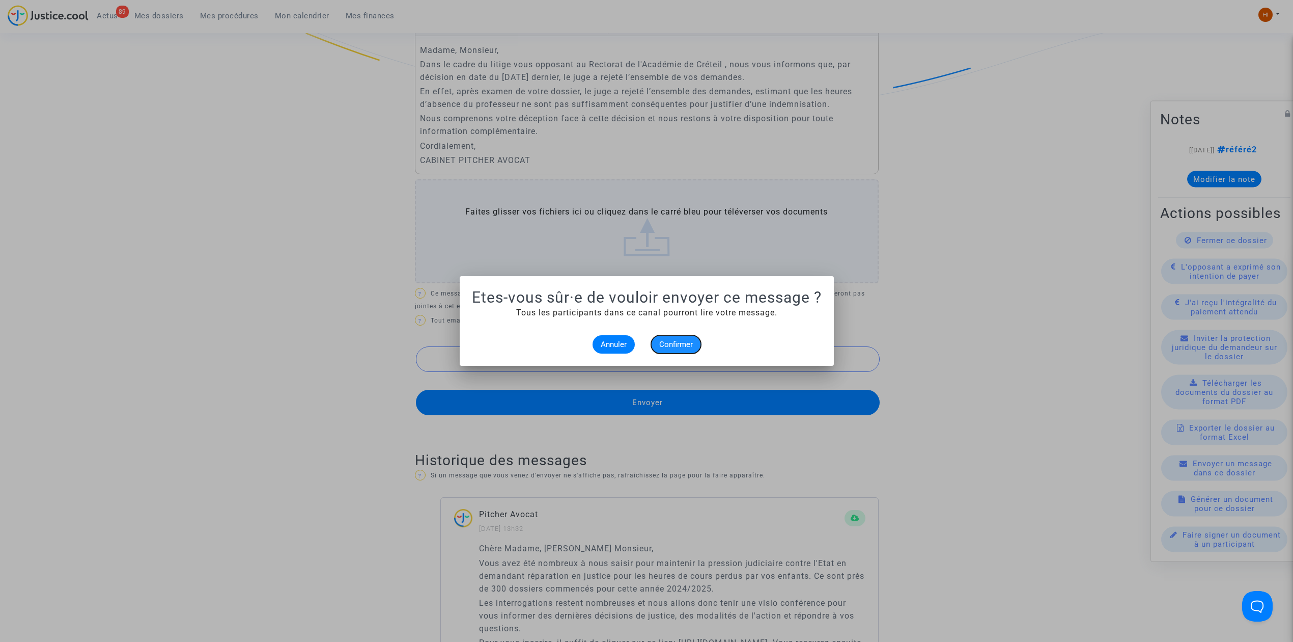
click at [686, 340] on span "Confirmer" at bounding box center [676, 344] width 34 height 9
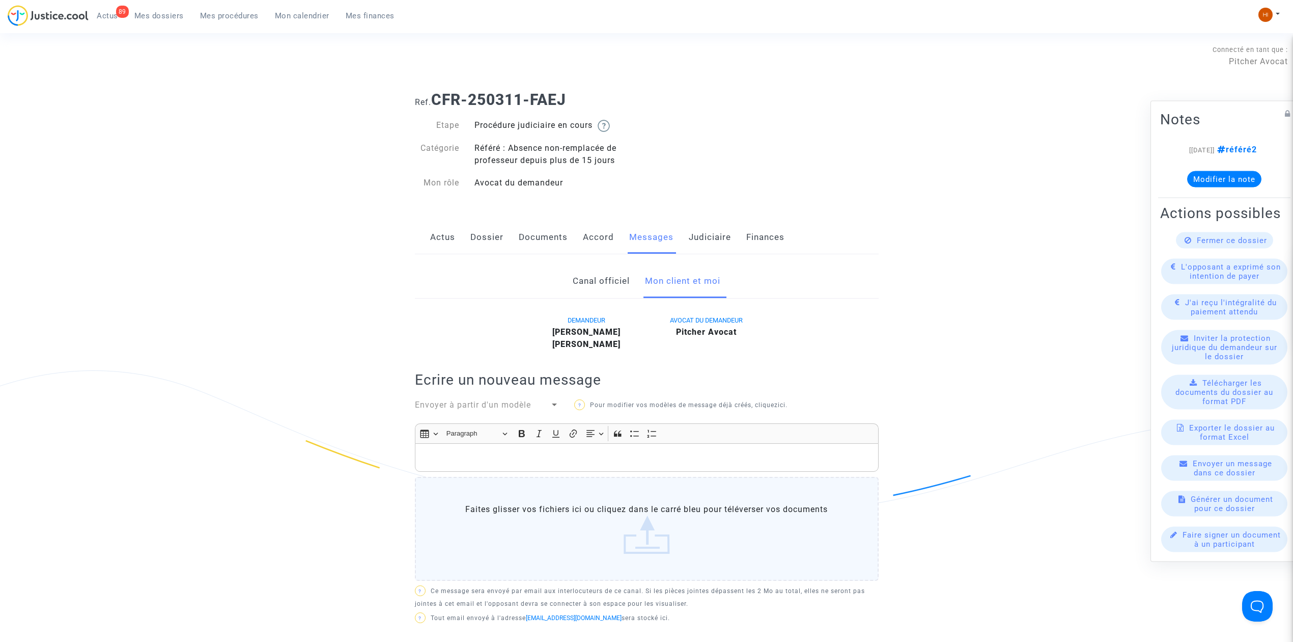
click at [713, 247] on link "Judiciaire" at bounding box center [710, 237] width 42 height 34
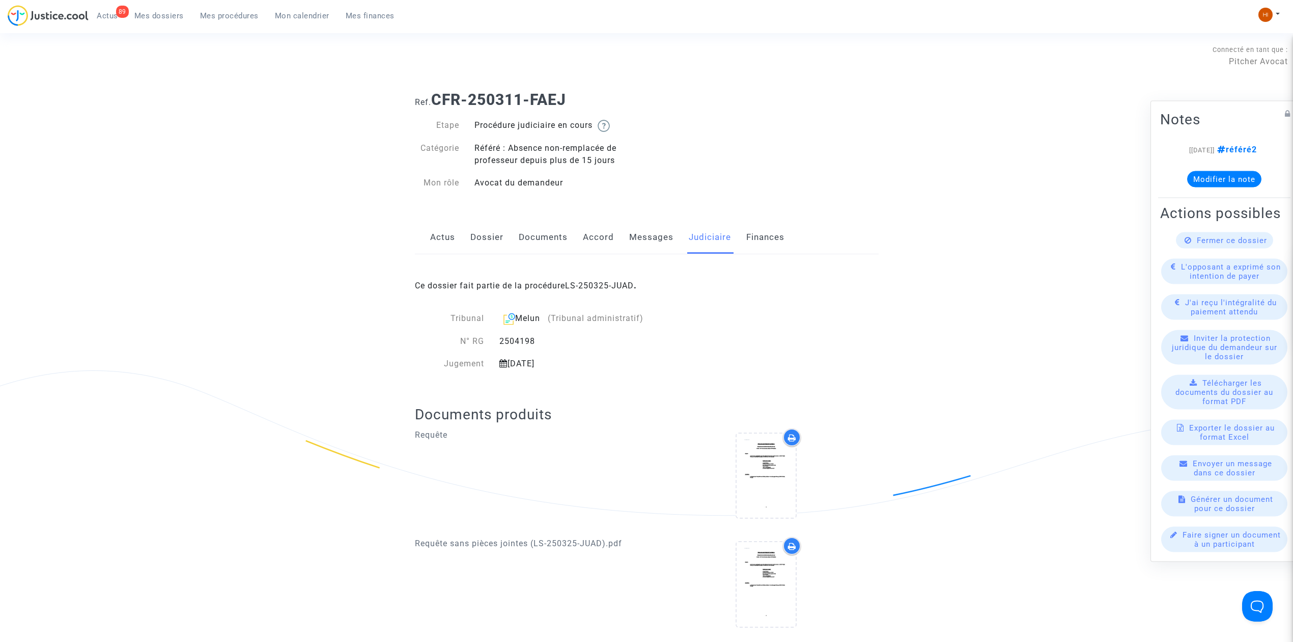
click at [471, 241] on link "Dossier" at bounding box center [486, 237] width 33 height 34
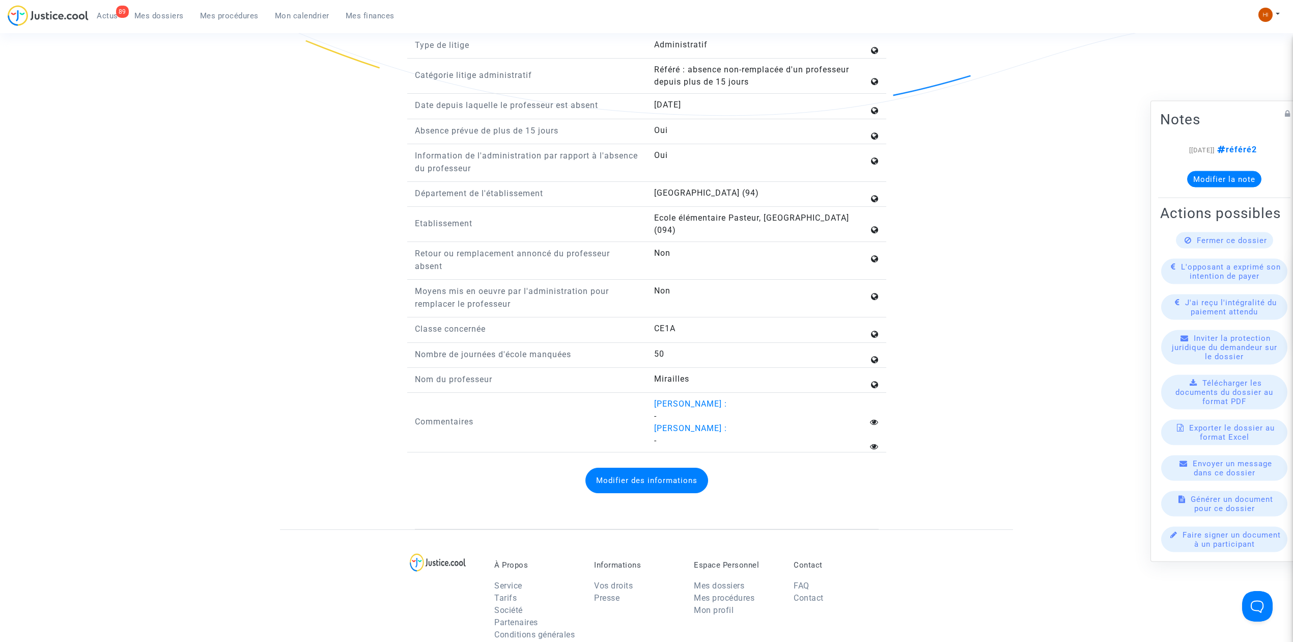
scroll to position [1018, 0]
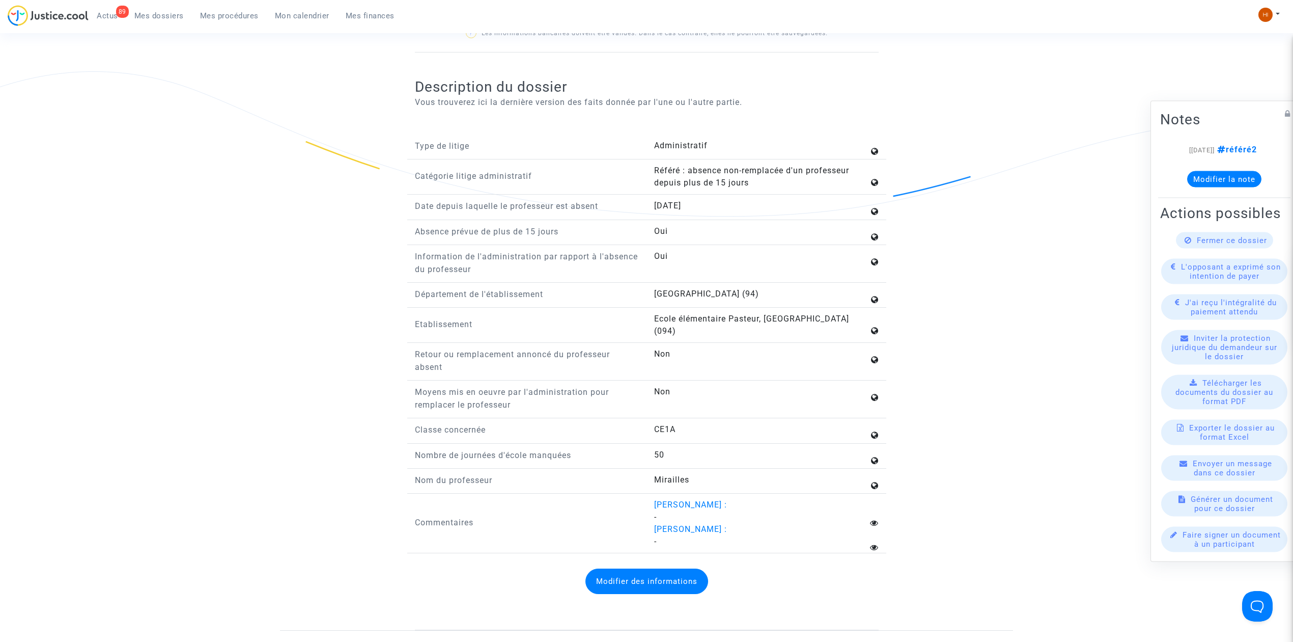
click at [1228, 245] on span "Fermer ce dossier" at bounding box center [1232, 240] width 70 height 9
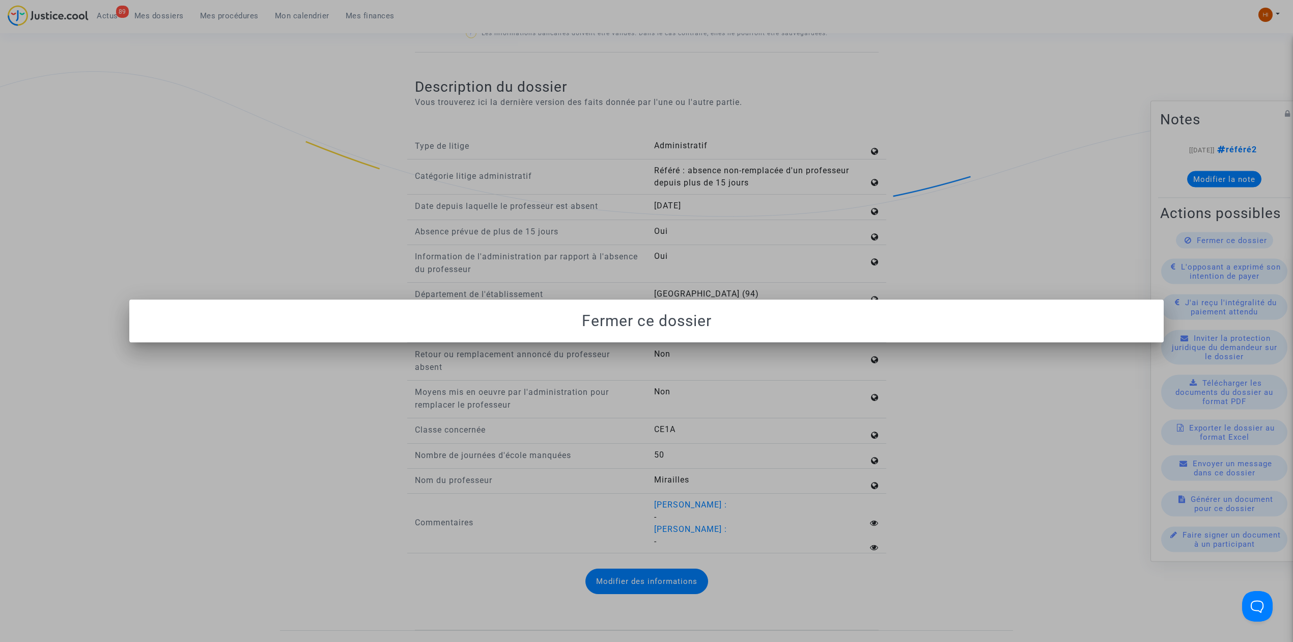
scroll to position [0, 0]
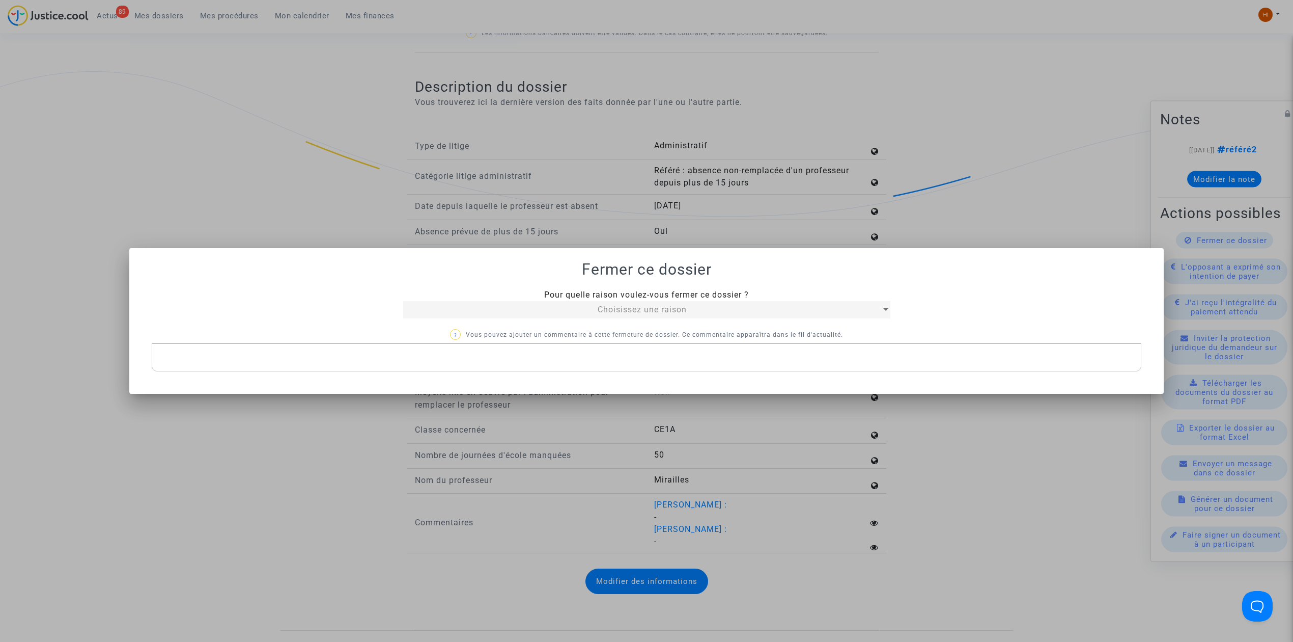
click at [689, 312] on div "Choisissez une raison" at bounding box center [642, 309] width 478 height 12
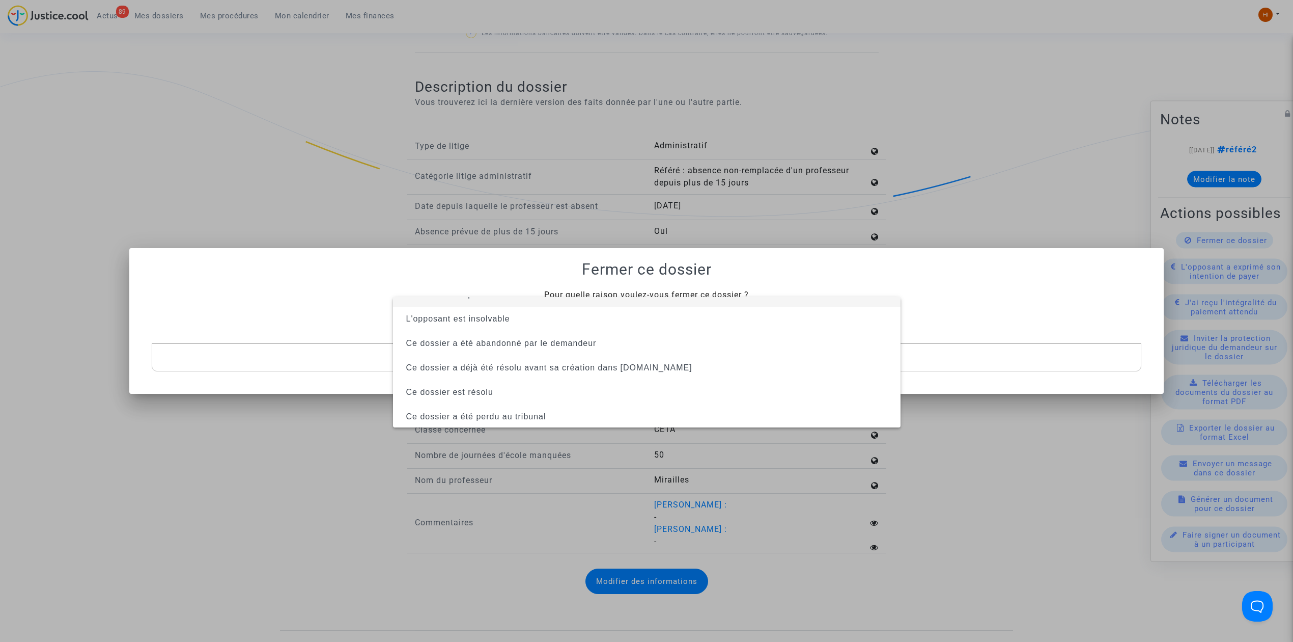
scroll to position [65, 0]
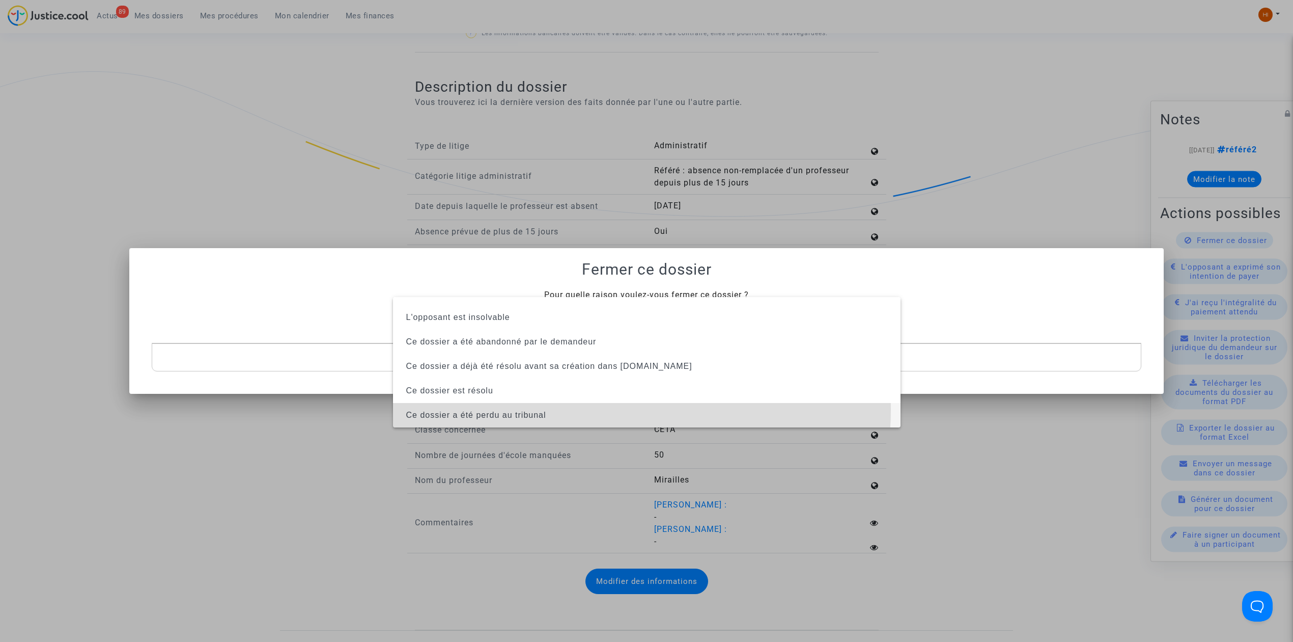
click at [639, 410] on span "Ce dossier a été perdu au tribunal" at bounding box center [646, 415] width 491 height 24
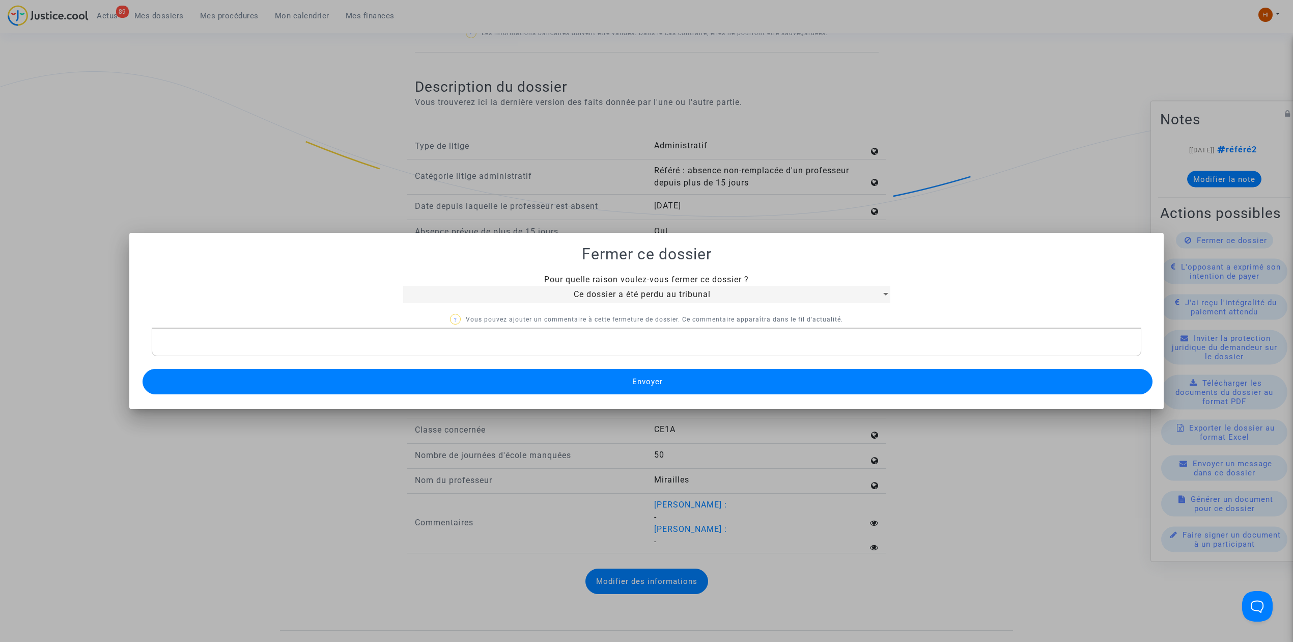
click at [673, 379] on button "Envoyer" at bounding box center [648, 381] width 1010 height 25
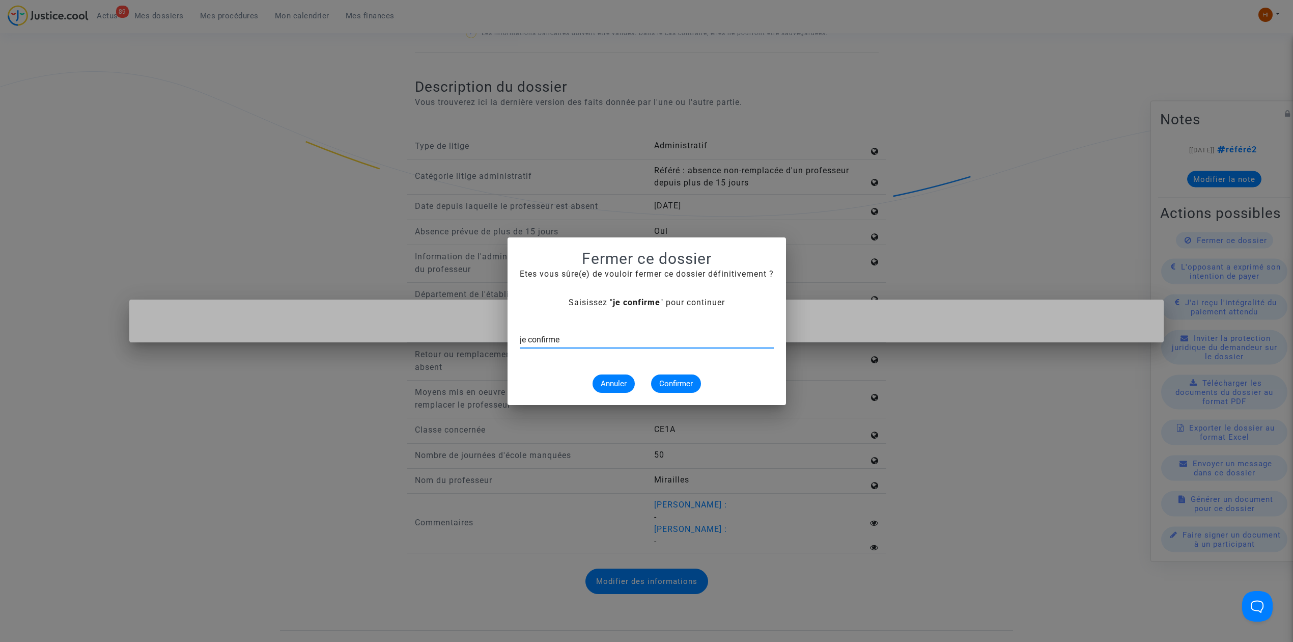
type input "je confirme"
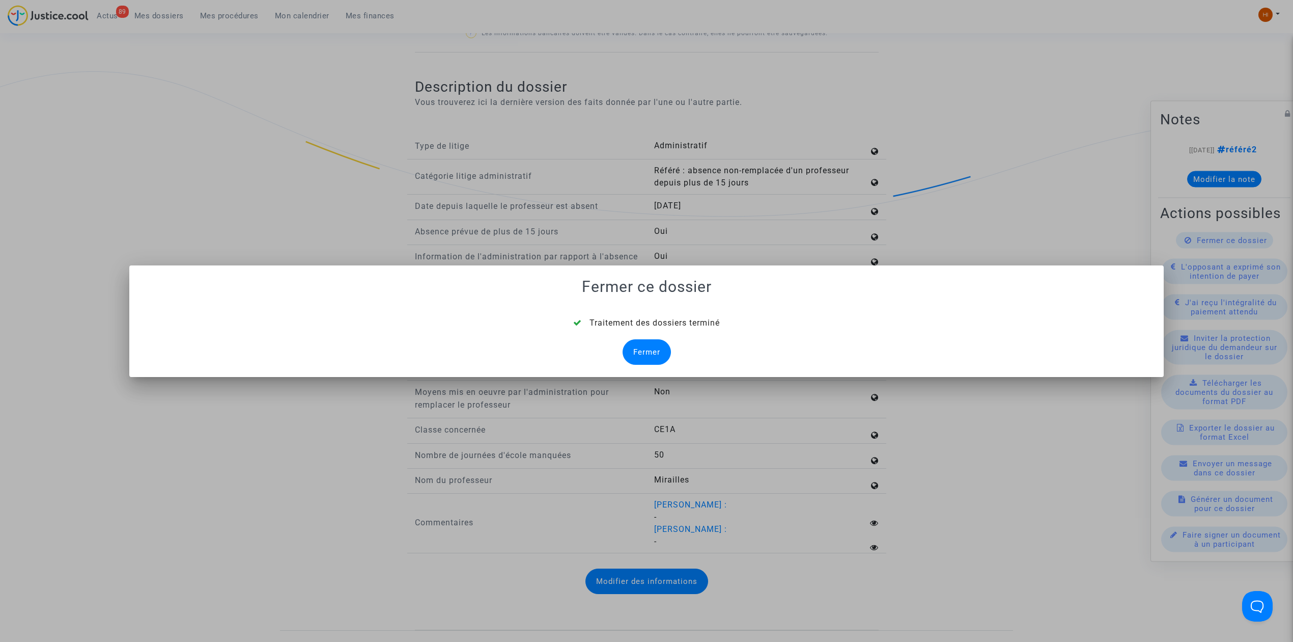
click at [651, 347] on div "Fermer" at bounding box center [647, 351] width 48 height 25
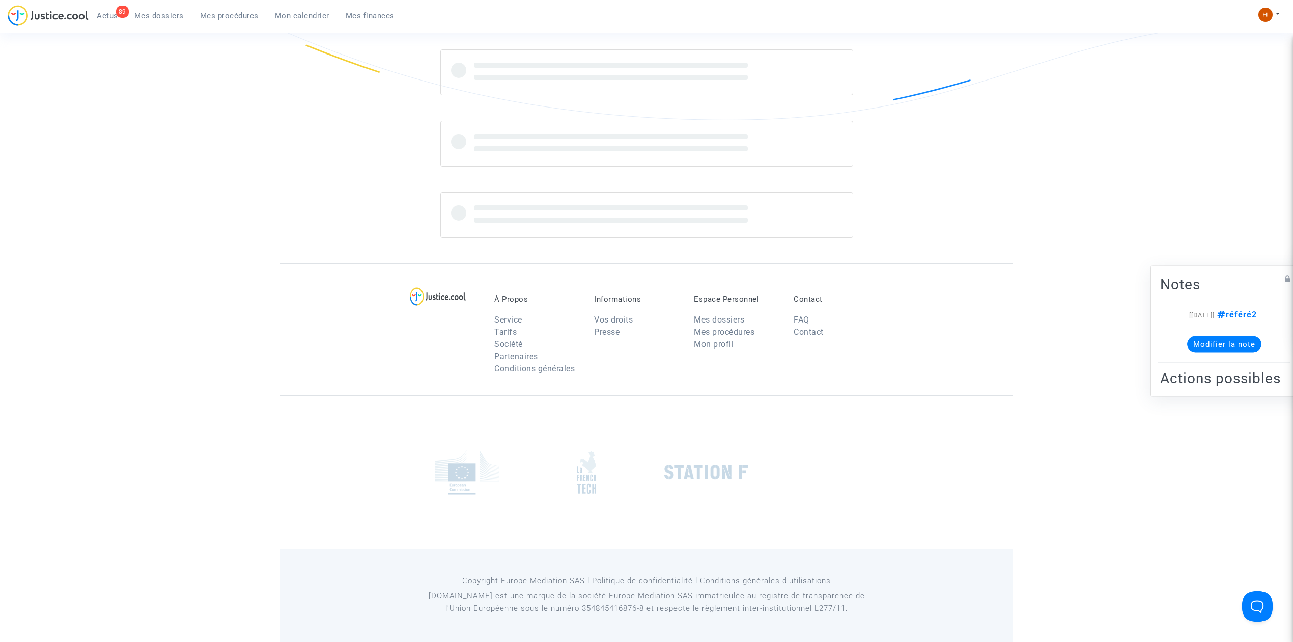
scroll to position [0, 0]
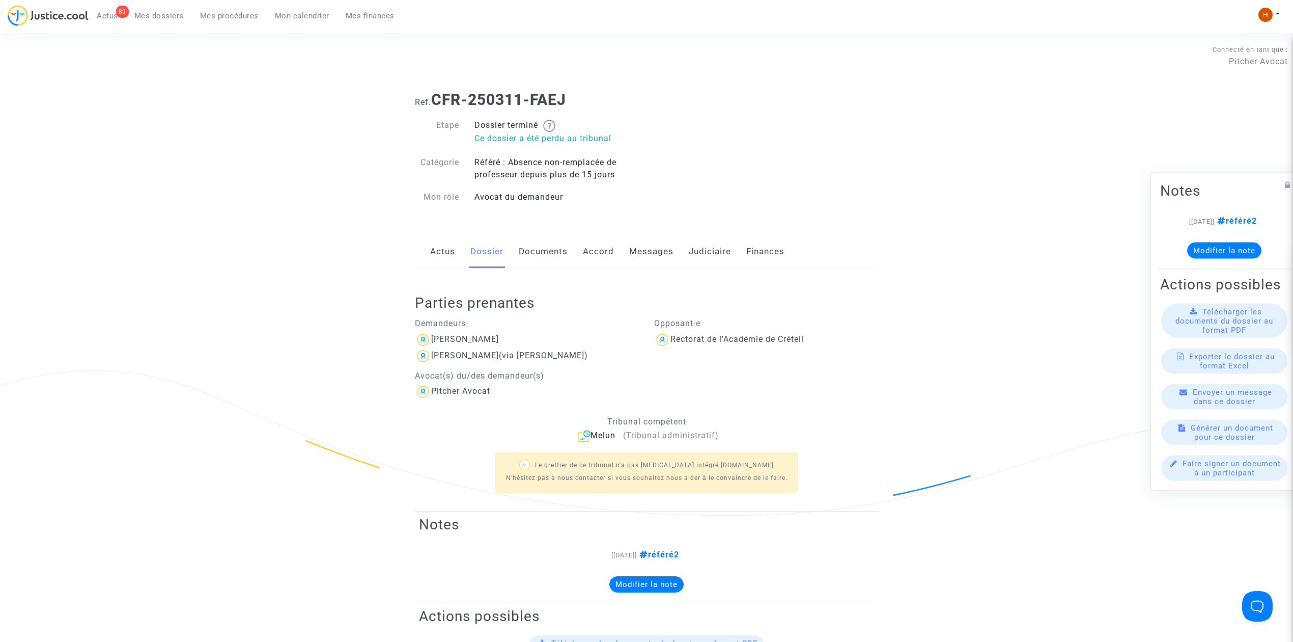
click at [704, 259] on link "Judiciaire" at bounding box center [710, 252] width 42 height 34
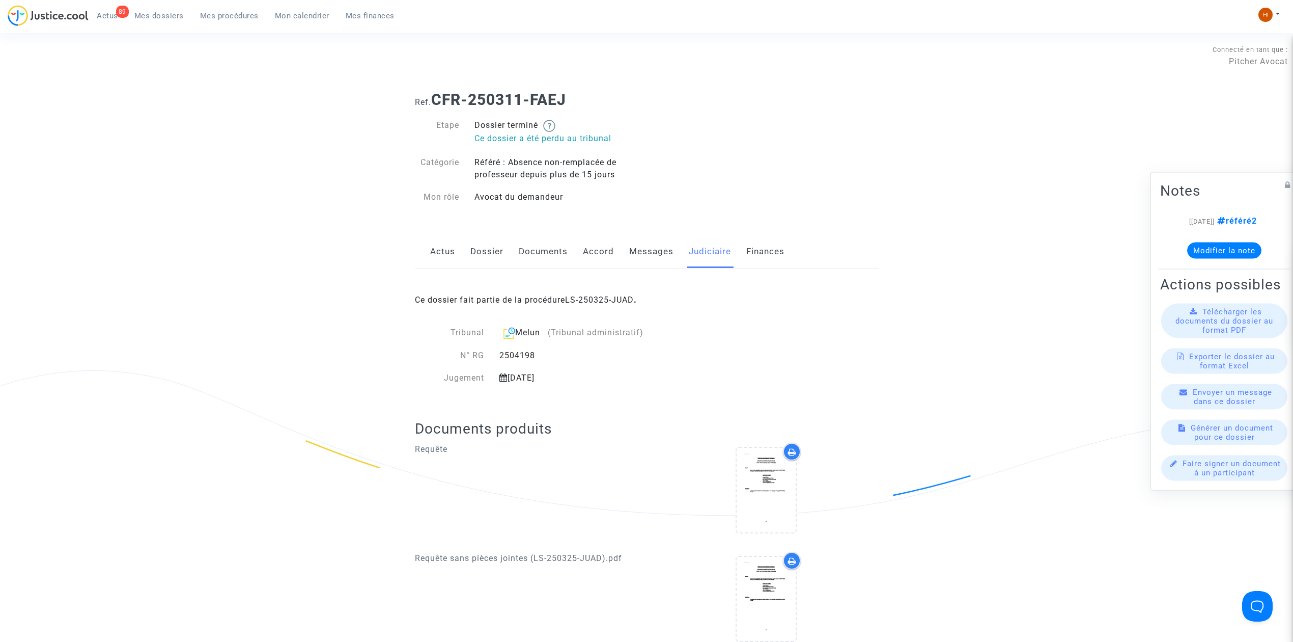
click at [611, 293] on div "Ce dossier fait partie de la procédure LS-250325-JUAD ." at bounding box center [647, 292] width 464 height 48
click at [614, 303] on link "LS-250325-JUAD" at bounding box center [599, 300] width 69 height 10
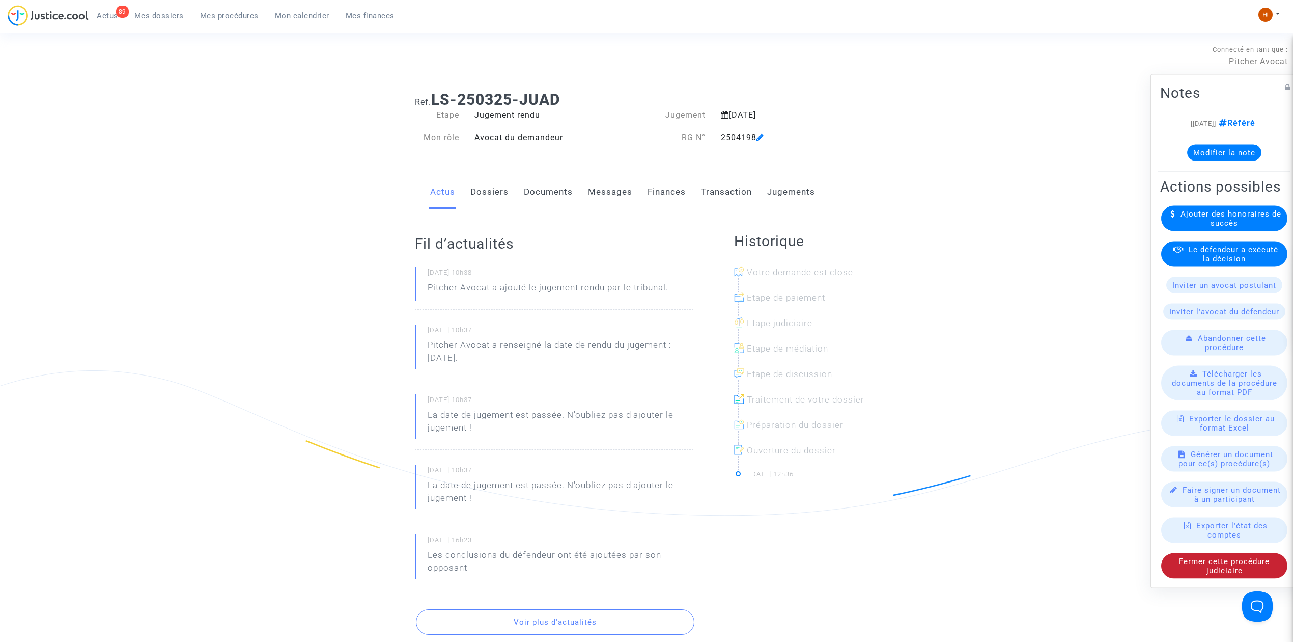
click at [1211, 575] on span "Fermer cette procédure judiciaire" at bounding box center [1224, 566] width 91 height 18
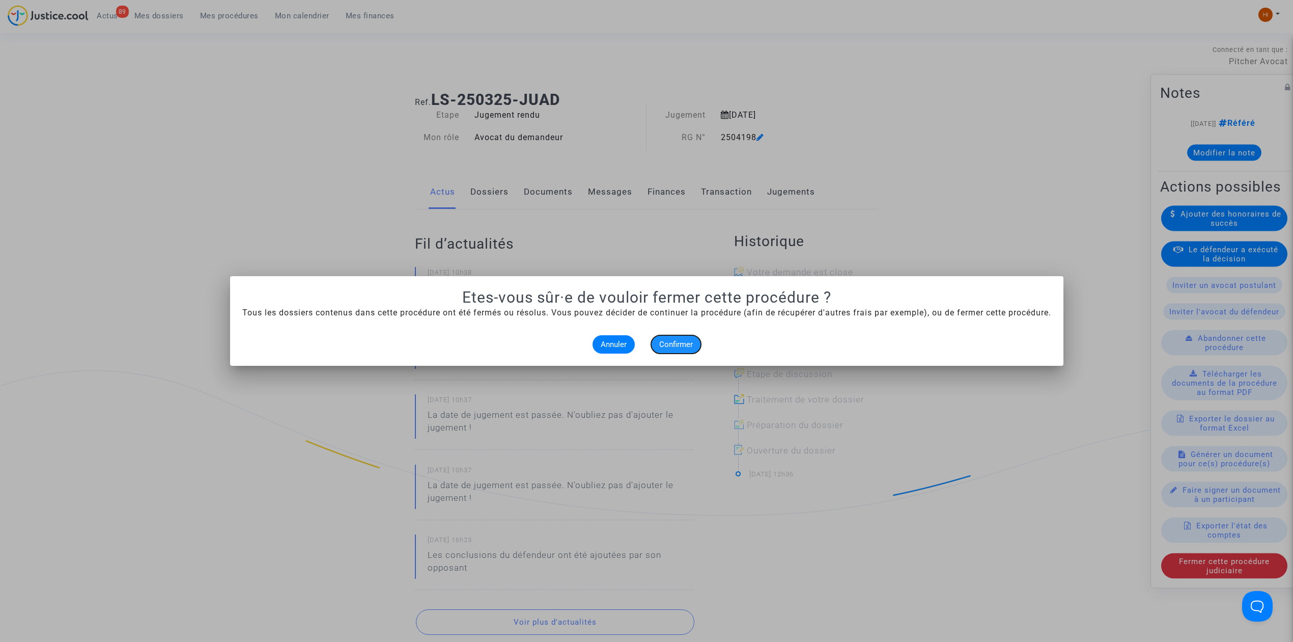
click at [693, 344] on button "Confirmer" at bounding box center [676, 344] width 50 height 18
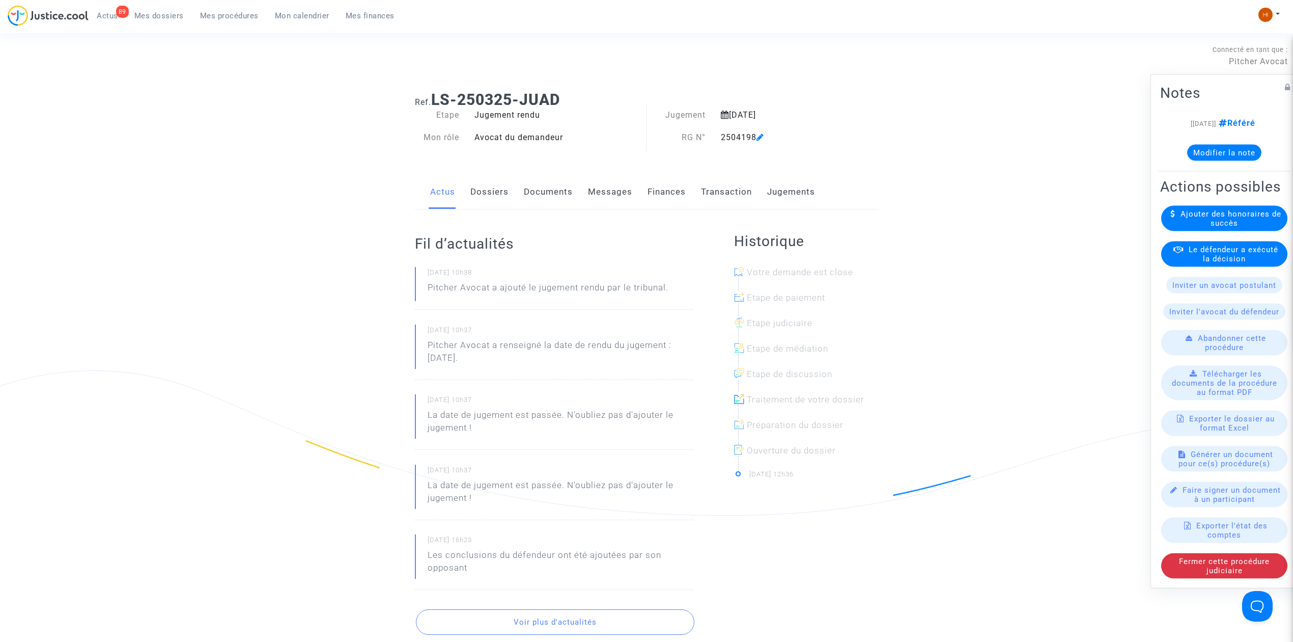
click at [478, 192] on link "Dossiers" at bounding box center [489, 192] width 38 height 34
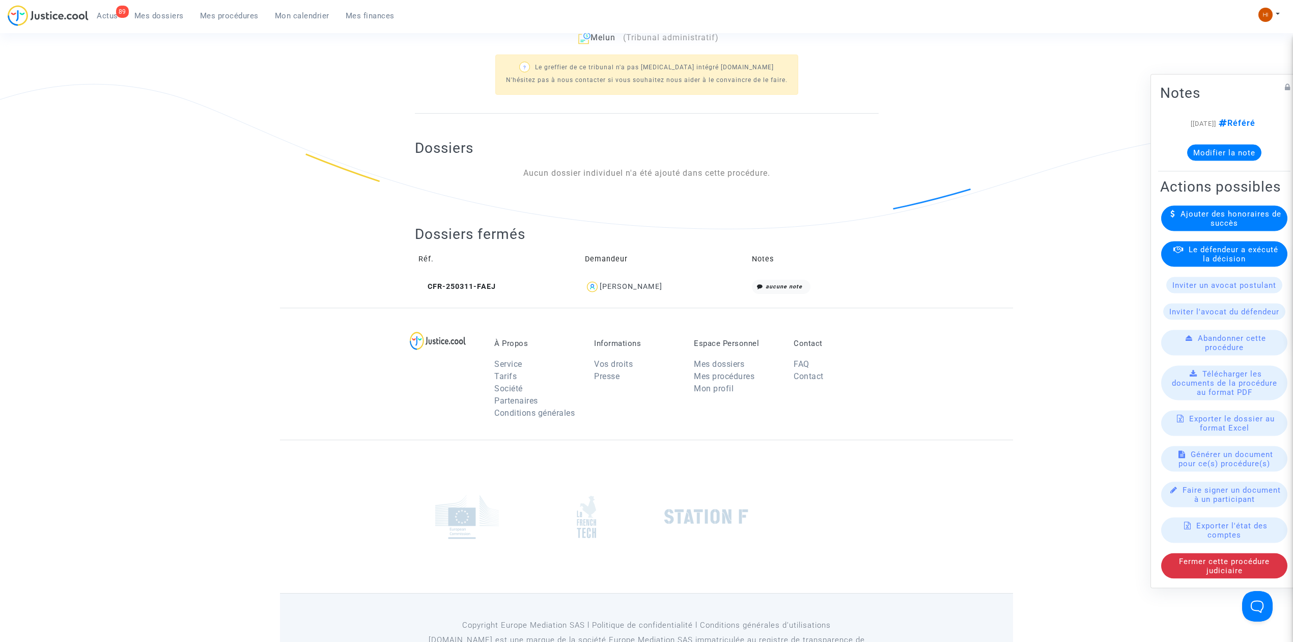
scroll to position [332, 0]
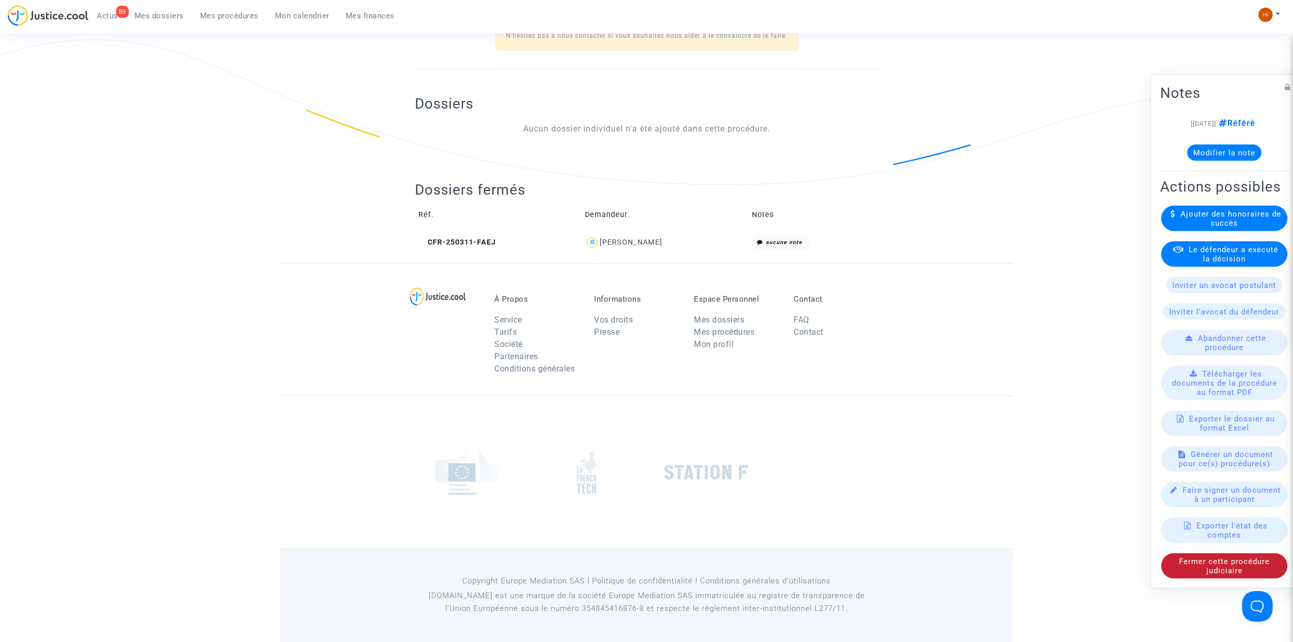
click at [1214, 575] on span "Fermer cette procédure judiciaire" at bounding box center [1224, 566] width 91 height 18
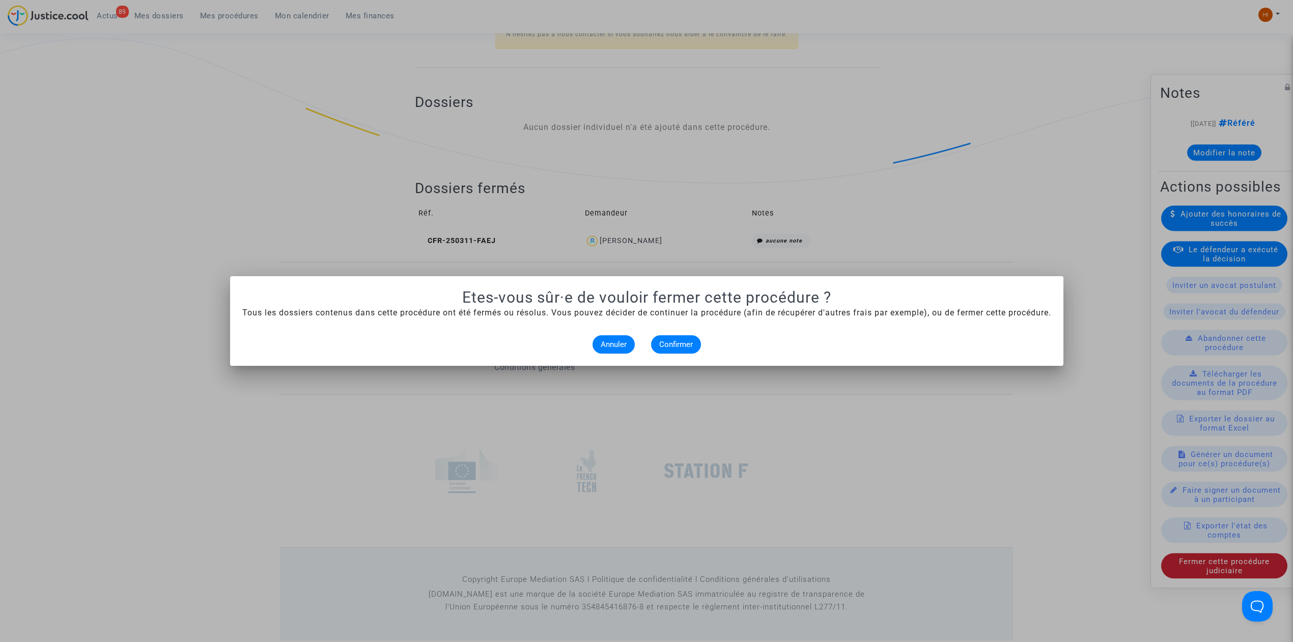
scroll to position [0, 0]
click at [675, 350] on button "Confirmer" at bounding box center [676, 344] width 50 height 18
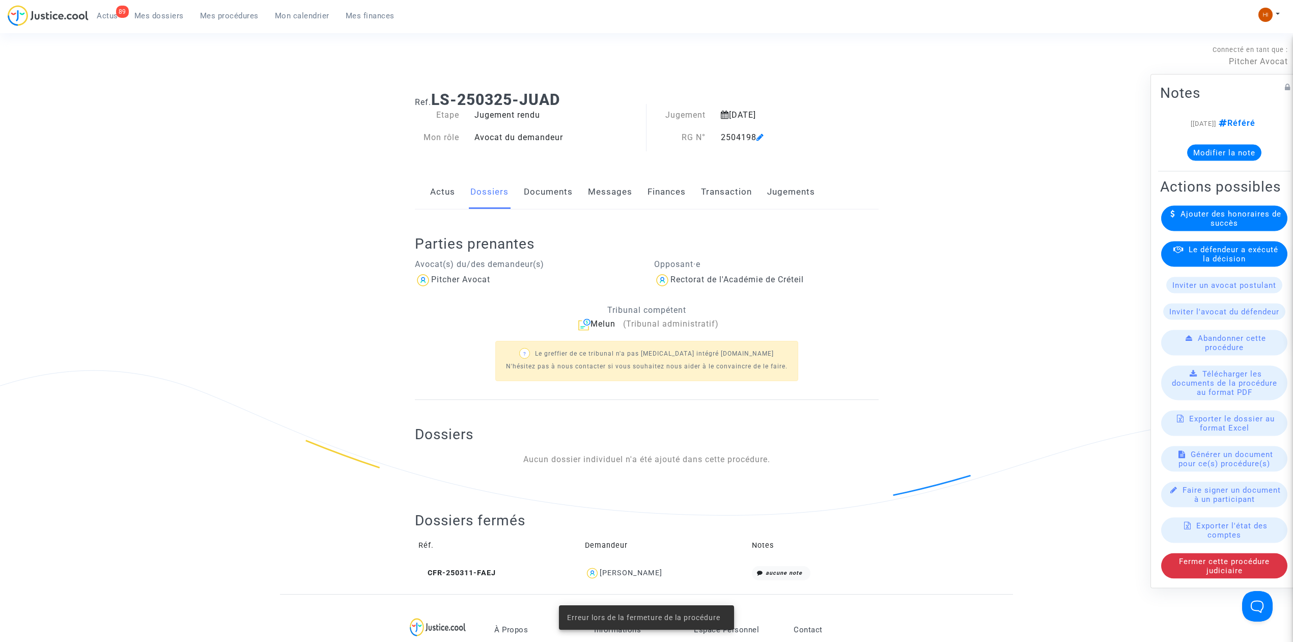
scroll to position [332, 0]
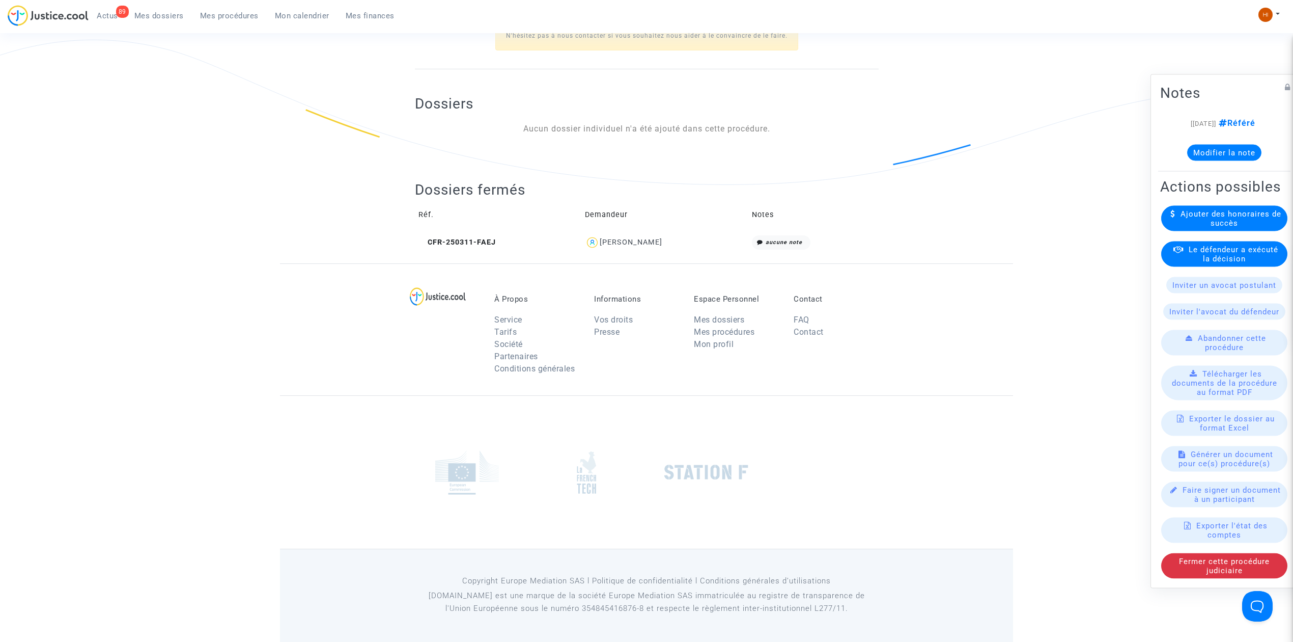
drag, startPoint x: 218, startPoint y: 11, endPoint x: 435, endPoint y: 50, distance: 219.9
click at [218, 11] on span "Mes procédures" at bounding box center [229, 15] width 59 height 9
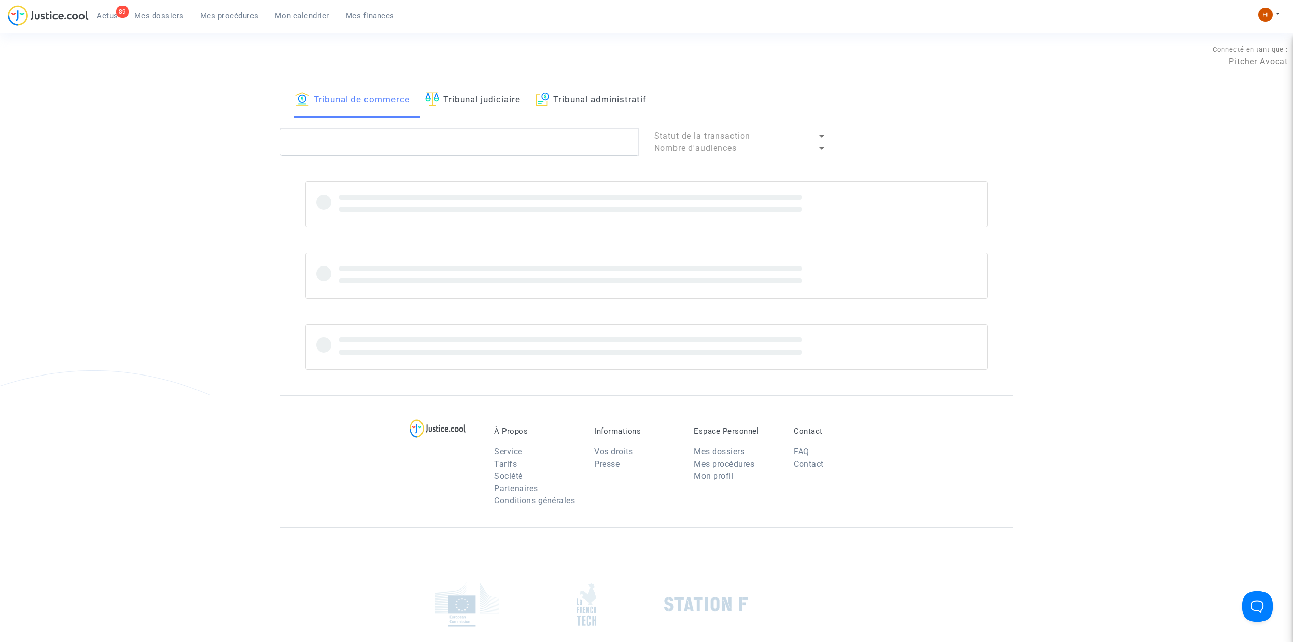
click at [474, 98] on link "Tribunal judiciaire" at bounding box center [472, 100] width 95 height 35
paste textarea "Launspach"
click at [459, 133] on textarea at bounding box center [459, 141] width 359 height 27
type textarea "Launspach"
drag, startPoint x: 620, startPoint y: 85, endPoint x: 617, endPoint y: 98, distance: 14.1
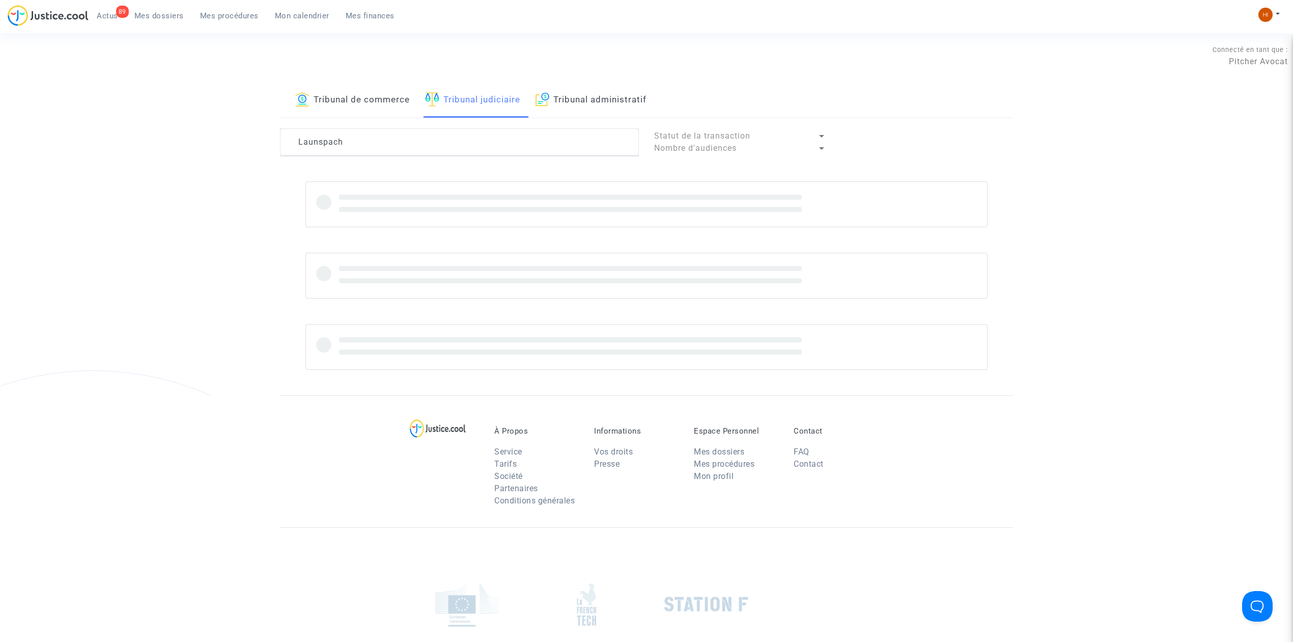
click at [622, 85] on link "Tribunal administratif" at bounding box center [591, 100] width 111 height 35
click at [617, 98] on link "Tribunal administratif" at bounding box center [591, 100] width 111 height 35
paste textarea "Launspach"
click at [530, 147] on textarea at bounding box center [459, 141] width 359 height 27
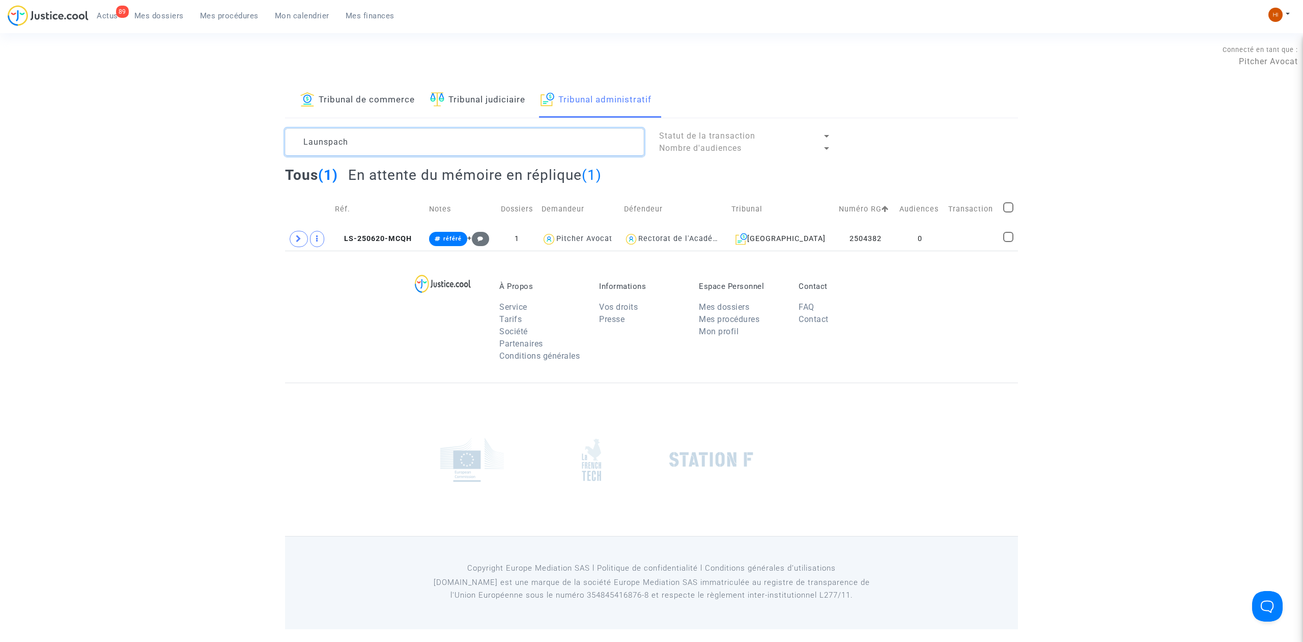
type textarea "Launspach"
click at [369, 234] on copy "LS-250620-MCQH" at bounding box center [373, 238] width 77 height 9
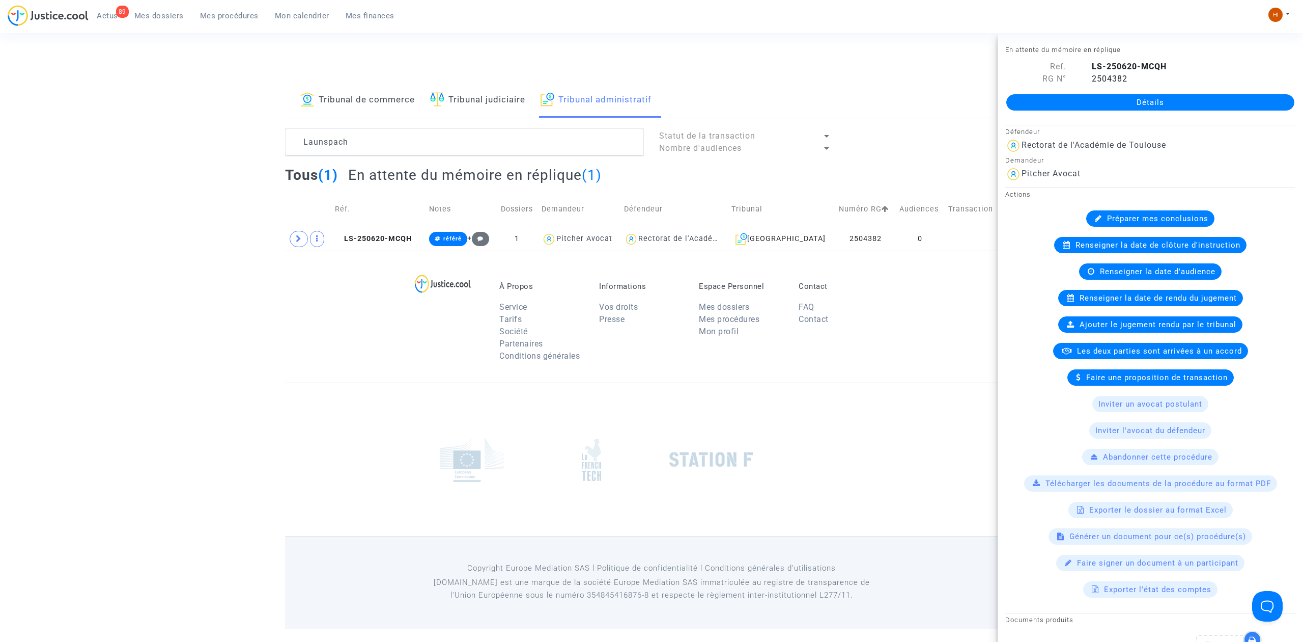
click at [1072, 97] on link "Détails" at bounding box center [1151, 102] width 288 height 16
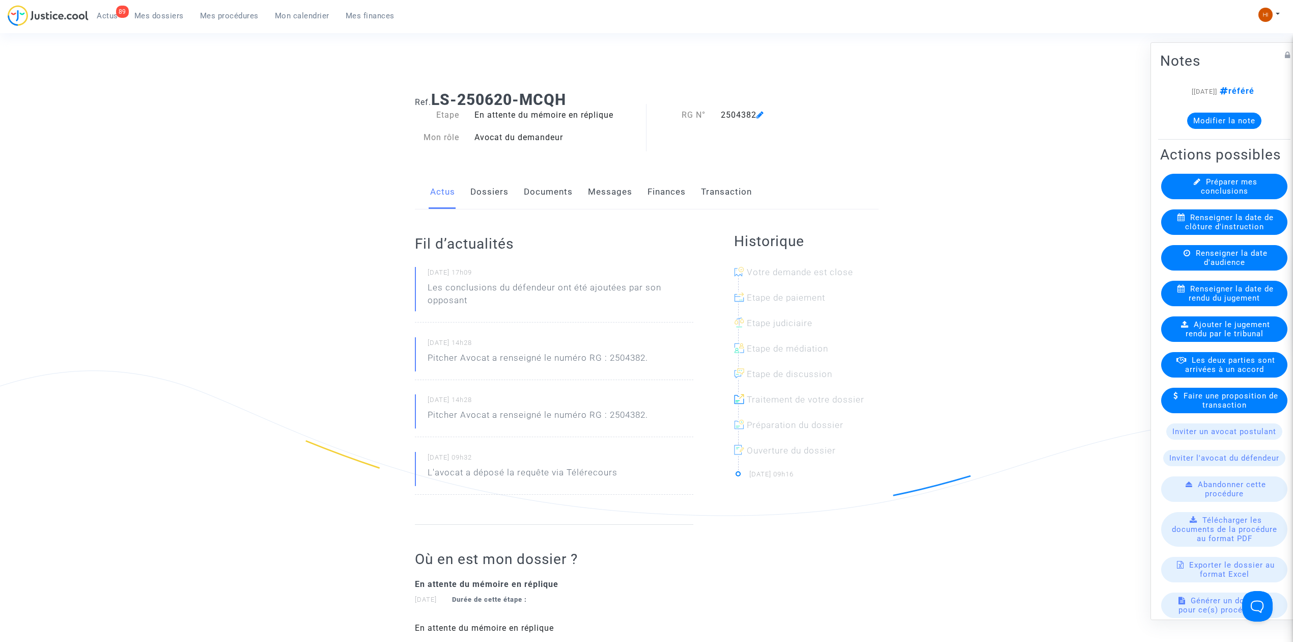
click at [484, 190] on link "Dossiers" at bounding box center [489, 192] width 38 height 34
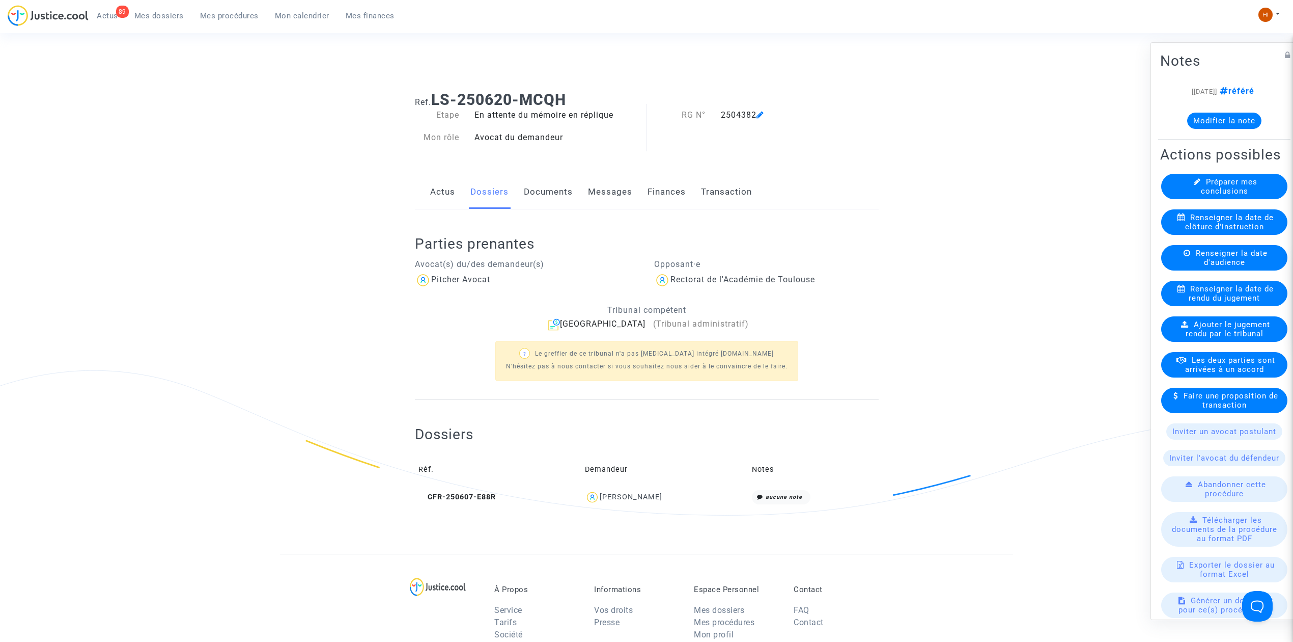
click at [546, 194] on link "Documents" at bounding box center [548, 192] width 49 height 34
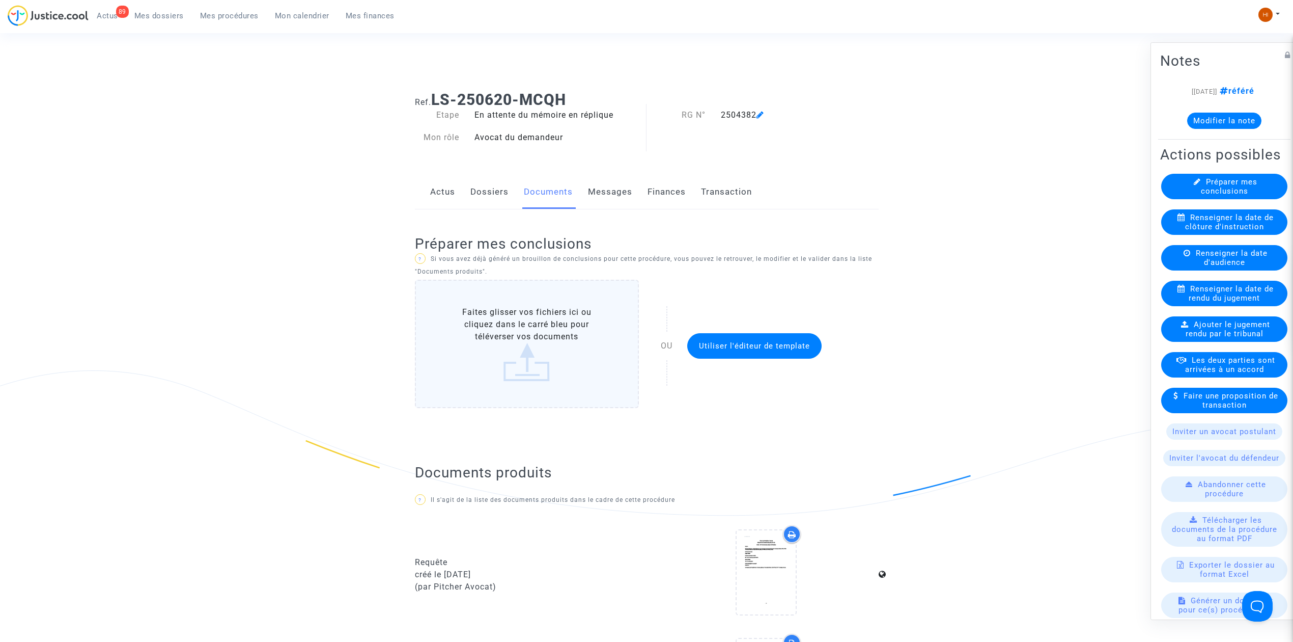
click at [764, 110] on span at bounding box center [761, 85] width 8 height 68
copy body "89 Actus Mes dossiers Mes procédures Mon calendrier Mes finances Mon profil Cha…"
click at [756, 113] on div "2504382" at bounding box center [779, 115] width 133 height 12
click at [768, 110] on div "2504382" at bounding box center [779, 115] width 133 height 12
click at [762, 118] on icon at bounding box center [761, 114] width 8 height 8
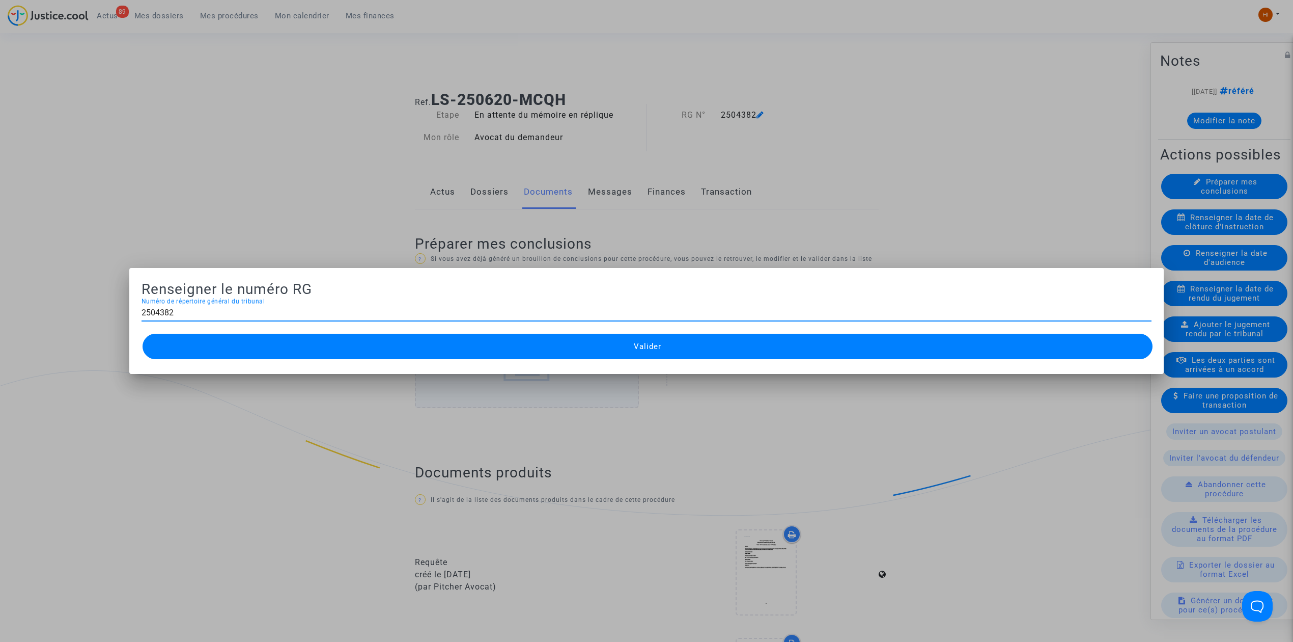
click at [322, 131] on div at bounding box center [646, 321] width 1293 height 642
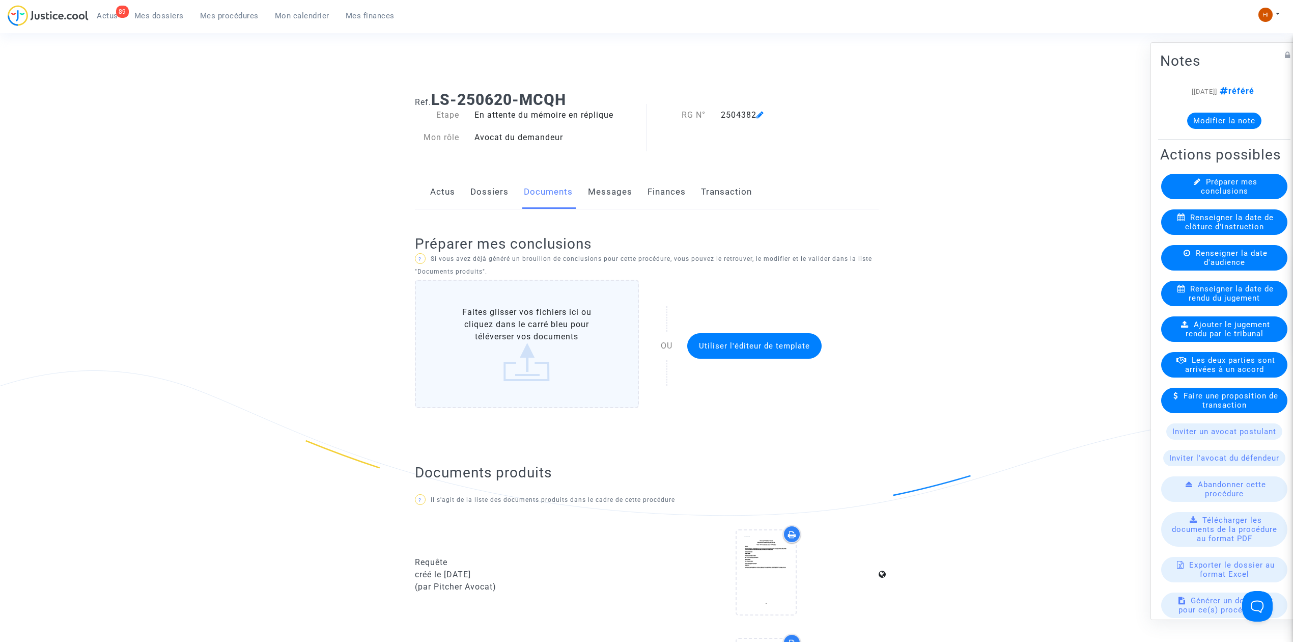
click at [1208, 302] on span "Renseigner la date de rendu du jugement" at bounding box center [1231, 293] width 85 height 18
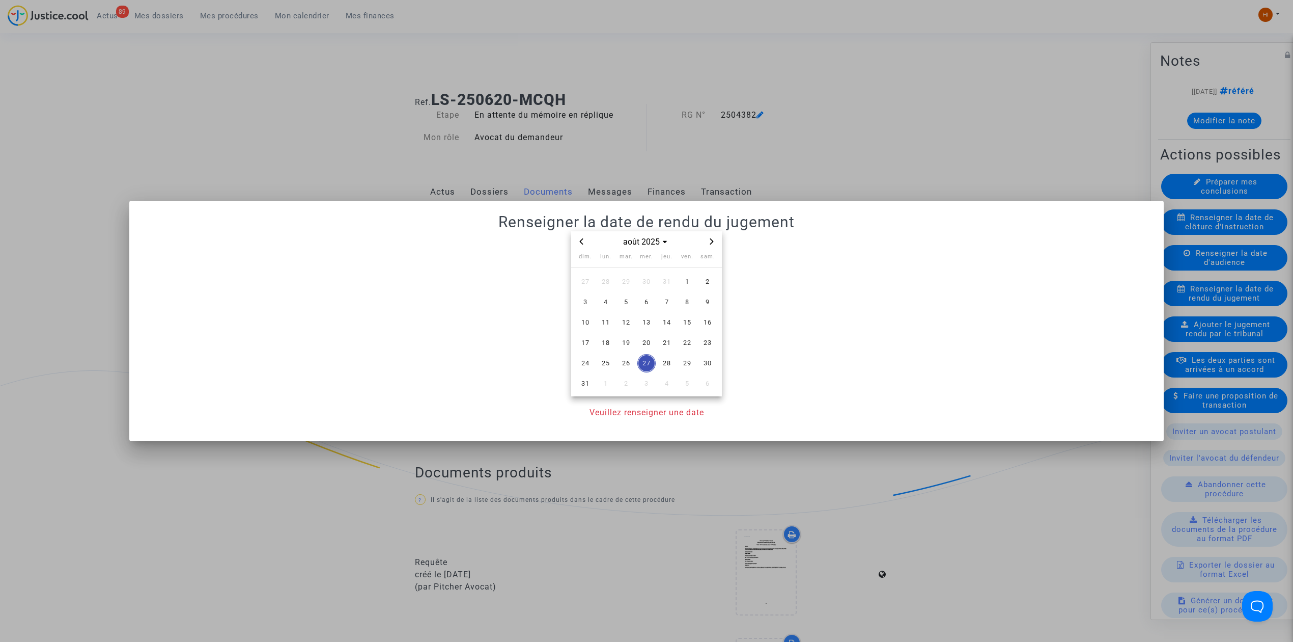
click at [577, 242] on span "Previous month" at bounding box center [581, 241] width 12 height 12
click at [634, 344] on span "22" at bounding box center [626, 342] width 18 height 18
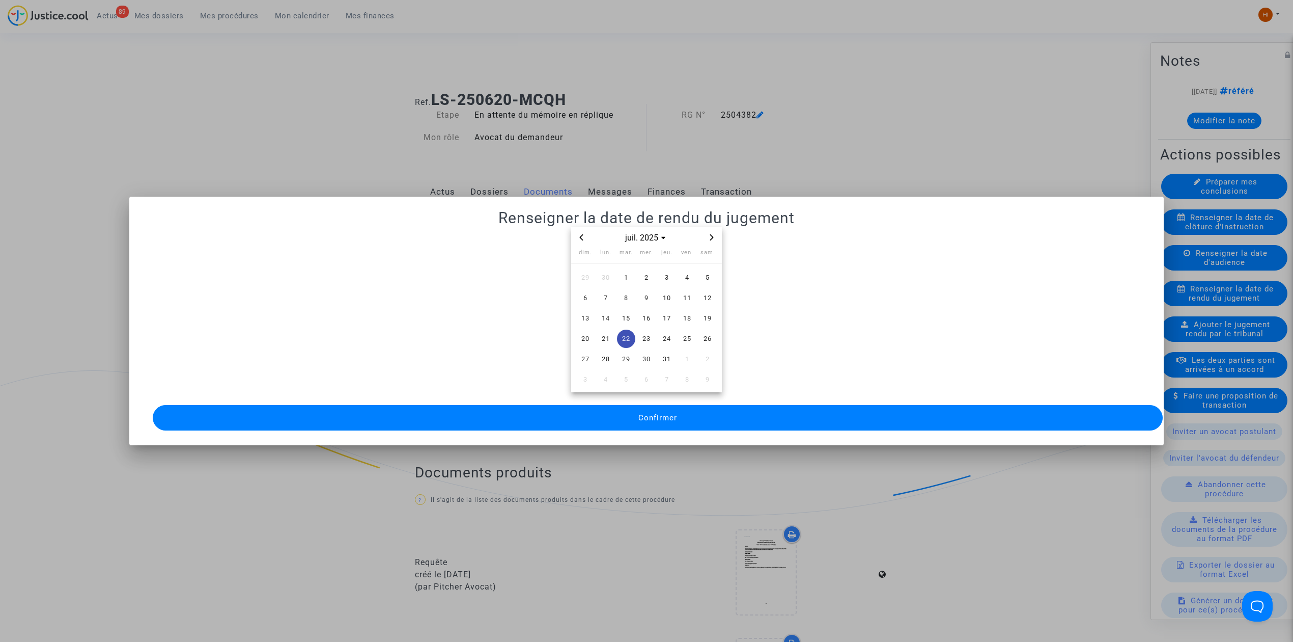
click at [631, 424] on button "Confirmer" at bounding box center [658, 417] width 1010 height 25
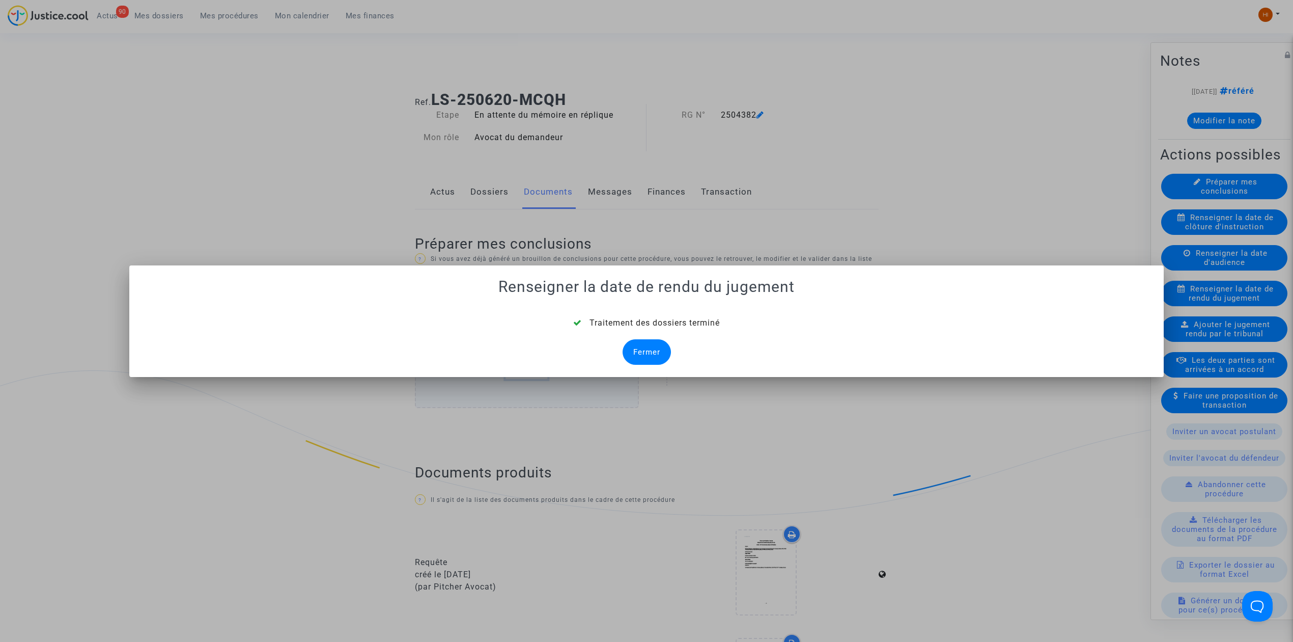
click at [641, 348] on div "Fermer" at bounding box center [647, 351] width 48 height 25
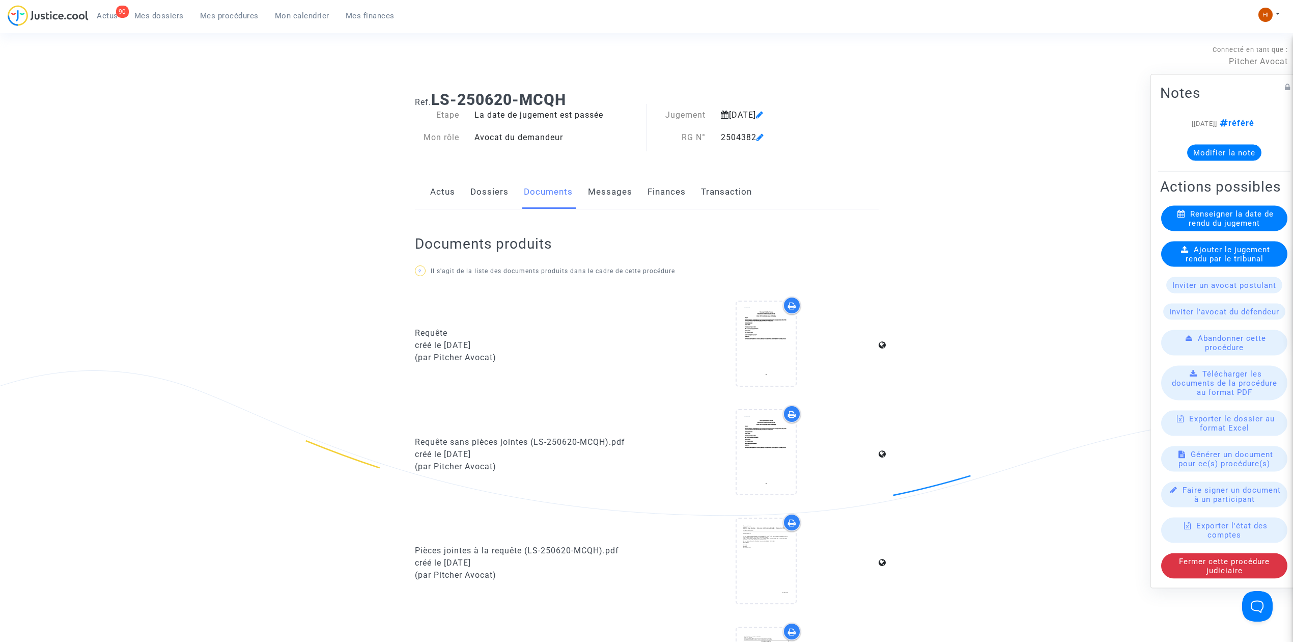
click at [467, 188] on div "Actus Dossiers Documents Messages Finances Transaction" at bounding box center [647, 192] width 464 height 34
click at [484, 198] on link "Dossiers" at bounding box center [489, 192] width 38 height 34
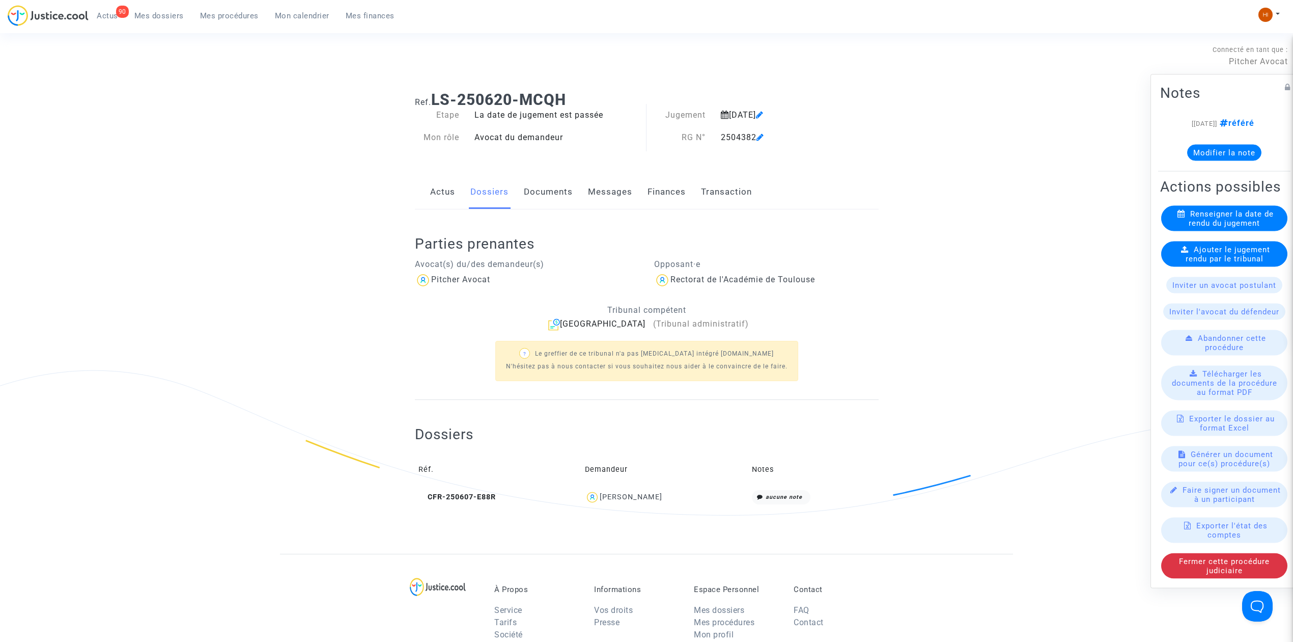
drag, startPoint x: 583, startPoint y: 98, endPoint x: 438, endPoint y: 101, distance: 145.1
click at [438, 101] on h1 "Ref. LS-250620-MCQH" at bounding box center [647, 100] width 464 height 18
copy b "LS-250620-MCQH"
click at [1195, 249] on span "Ajouter le jugement rendu par le tribunal" at bounding box center [1228, 254] width 85 height 18
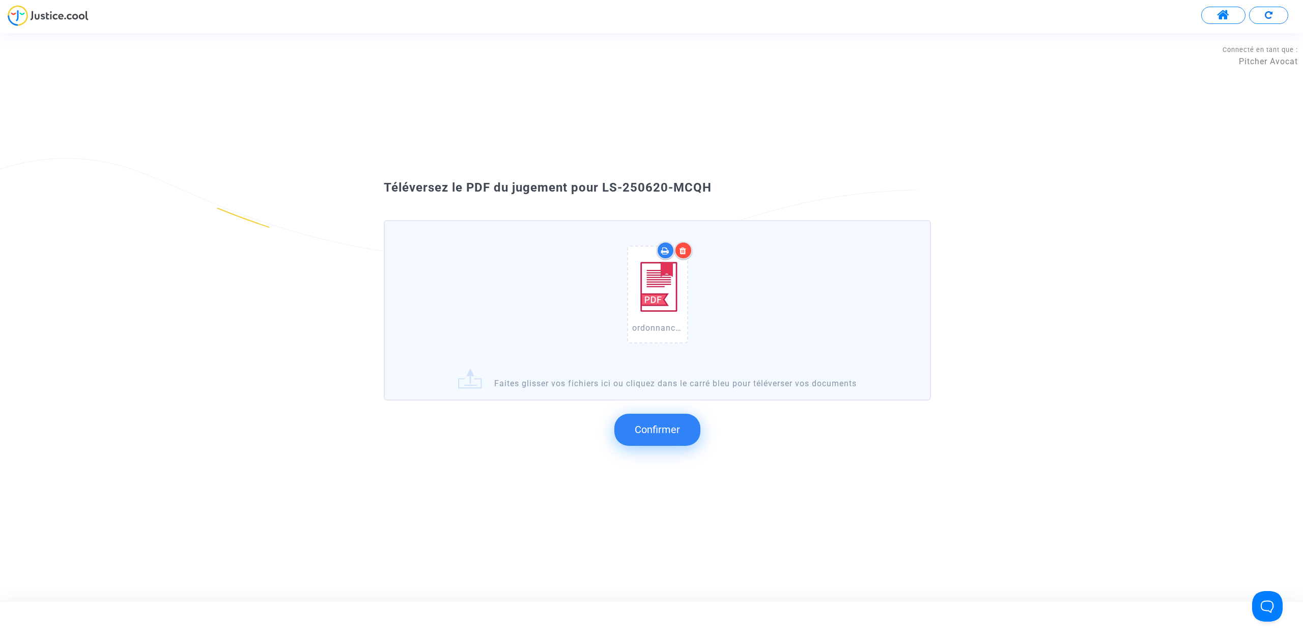
drag, startPoint x: 768, startPoint y: 201, endPoint x: 602, endPoint y: 183, distance: 166.9
click at [602, 183] on div "Téléversez le PDF du jugement pour LS-250620-MCQH ordonnance de rejet Launspach…" at bounding box center [651, 317] width 1303 height 288
copy span "LS-250620-MCQH"
click at [671, 424] on span "Confirmer" at bounding box center [657, 429] width 45 height 12
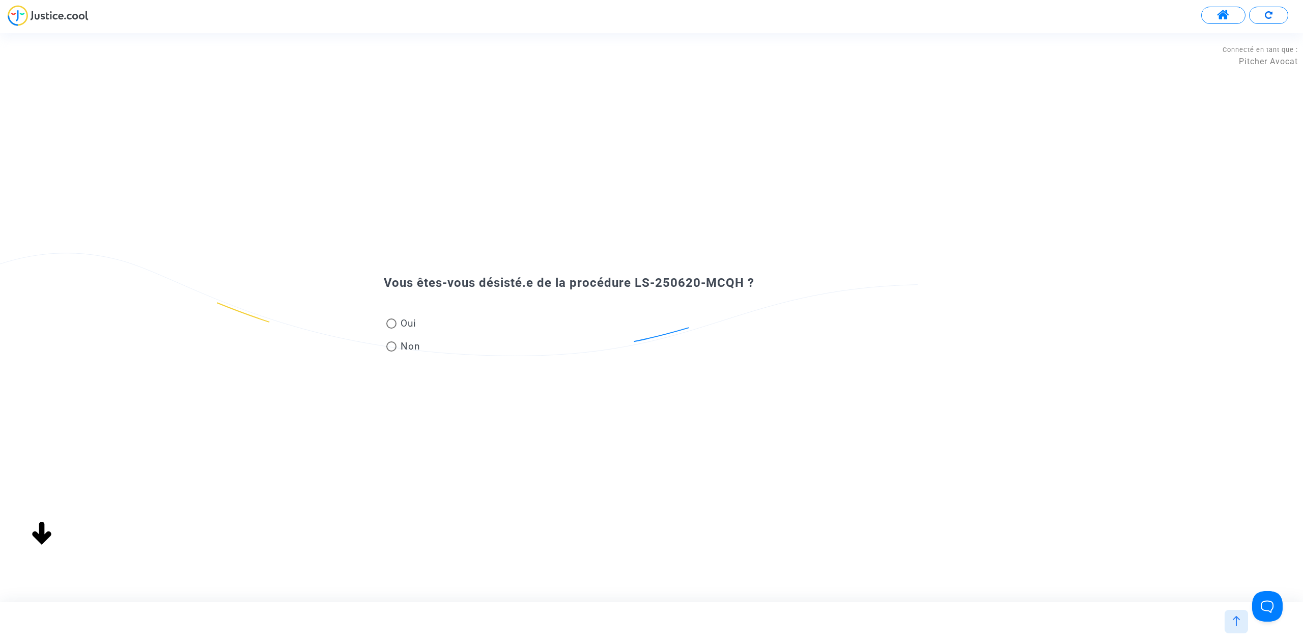
click at [404, 355] on mat-radio-button "Non" at bounding box center [403, 348] width 34 height 18
radio input "true"
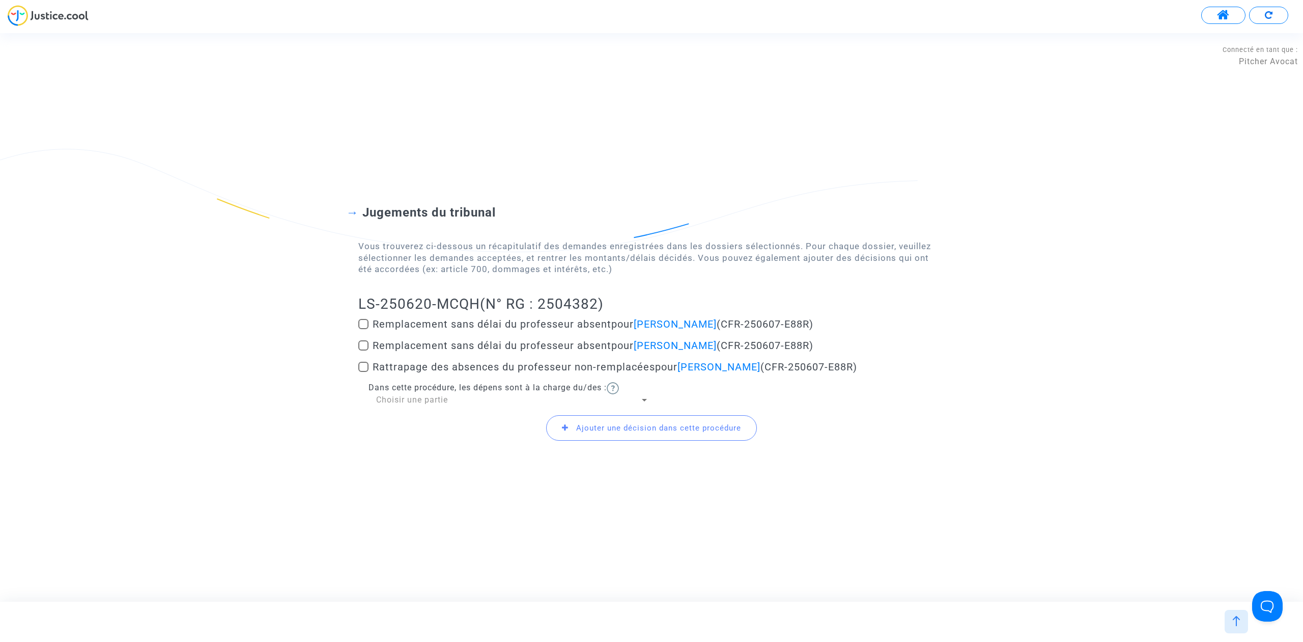
click at [503, 404] on div "Choisir une partie" at bounding box center [508, 399] width 264 height 11
click at [498, 405] on span "Demandeur(s)" at bounding box center [512, 399] width 273 height 24
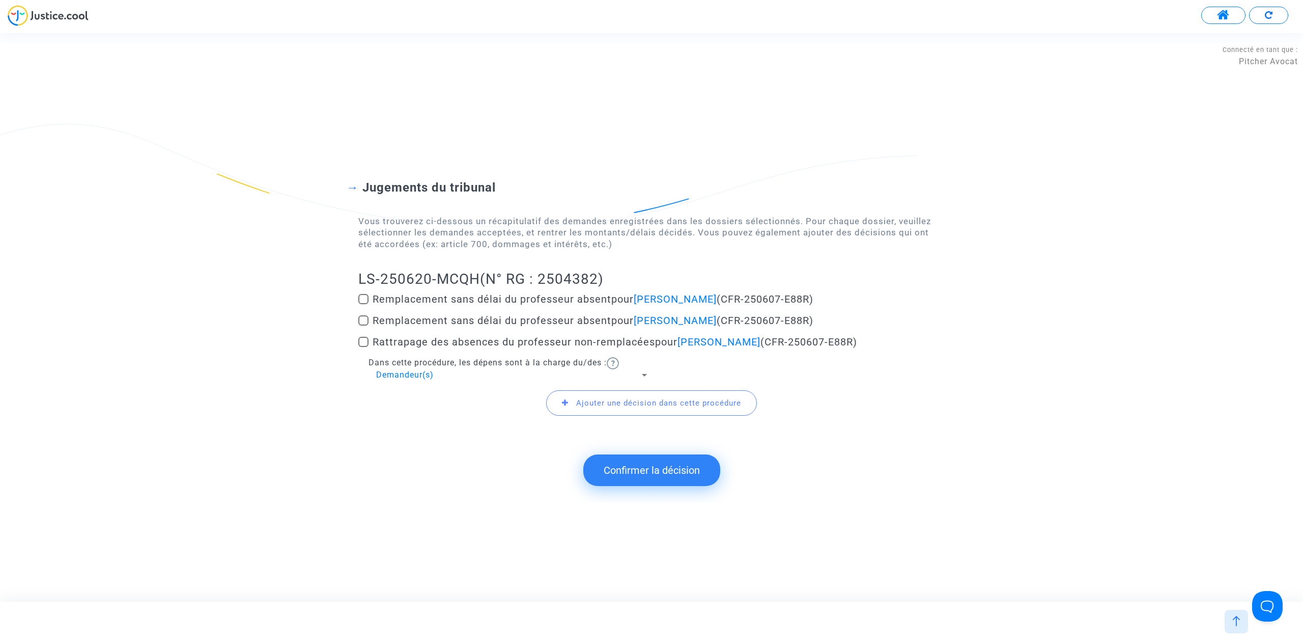
drag, startPoint x: 639, startPoint y: 462, endPoint x: 617, endPoint y: 449, distance: 26.0
click at [640, 462] on button "Confirmer la décision" at bounding box center [651, 470] width 137 height 32
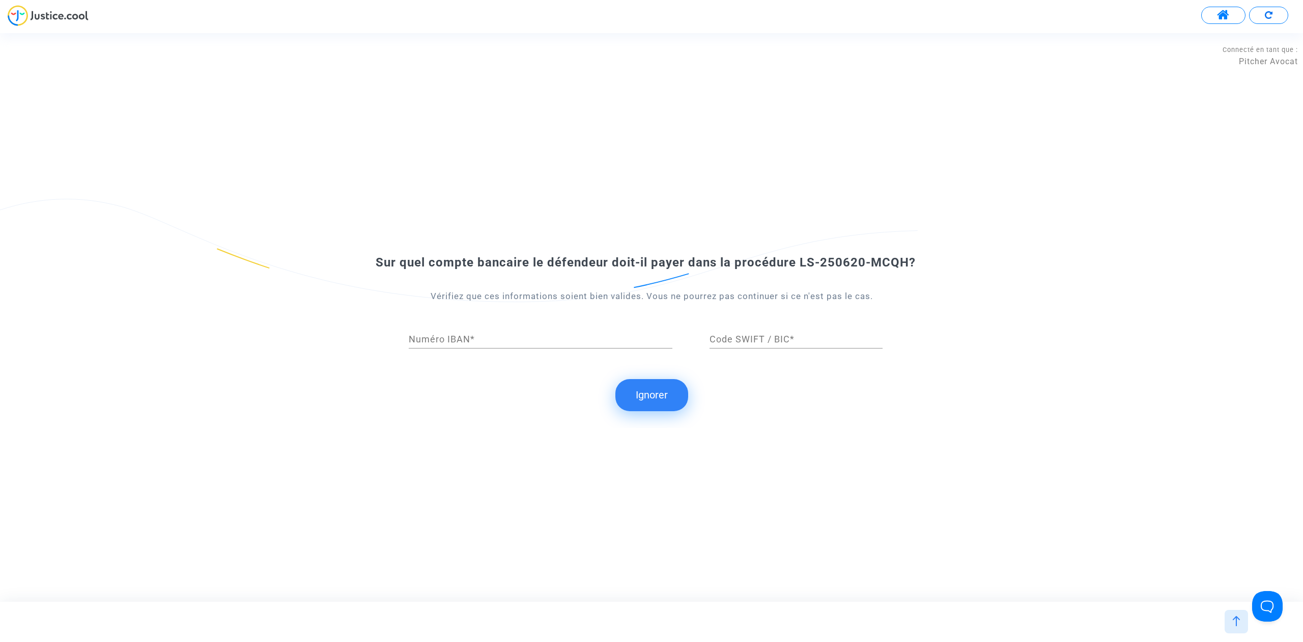
click at [656, 377] on div "Sur quel compte bancaire le défendeur doit-il payer dans la procédure LS-250620…" at bounding box center [651, 316] width 1303 height 221
click at [654, 387] on button "Ignorer" at bounding box center [652, 395] width 73 height 32
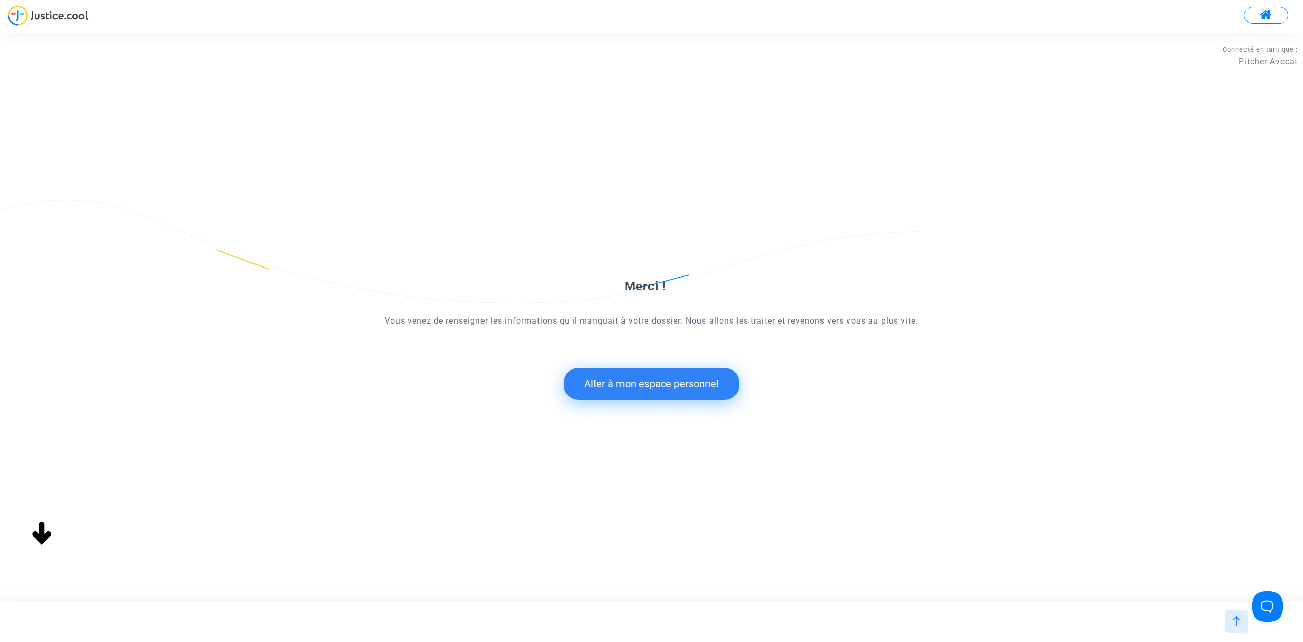
click at [631, 385] on button "Aller à mon espace personnel" at bounding box center [651, 384] width 175 height 32
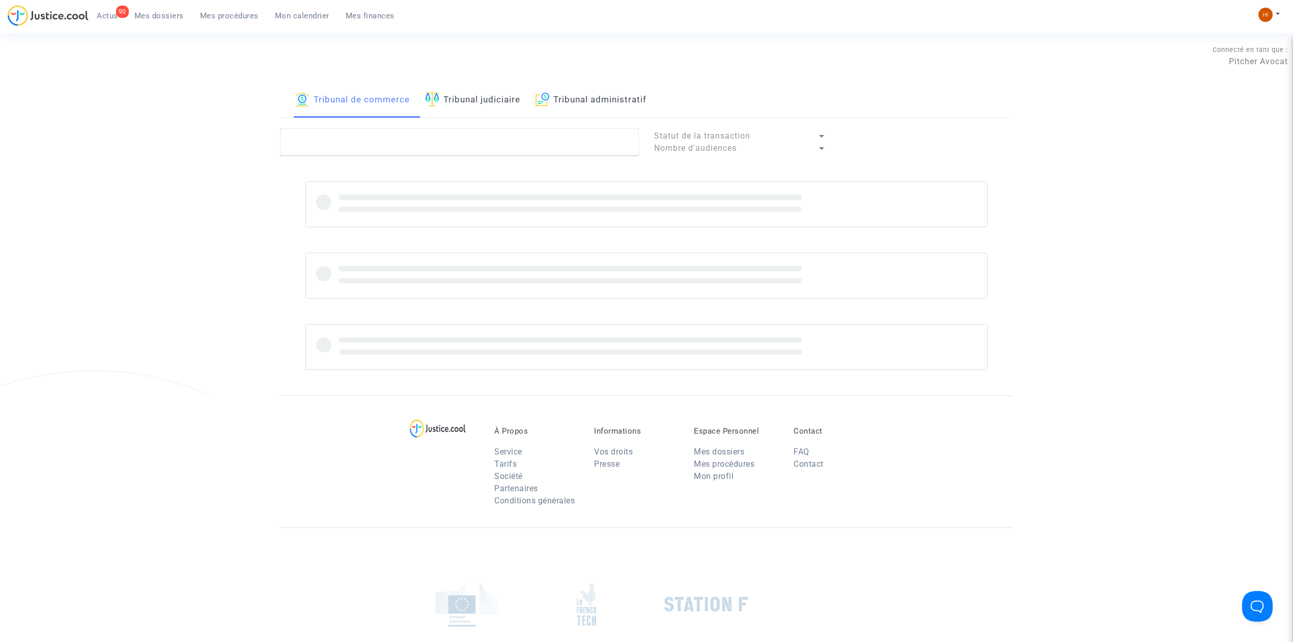
click at [475, 101] on link "Tribunal judiciaire" at bounding box center [472, 100] width 95 height 35
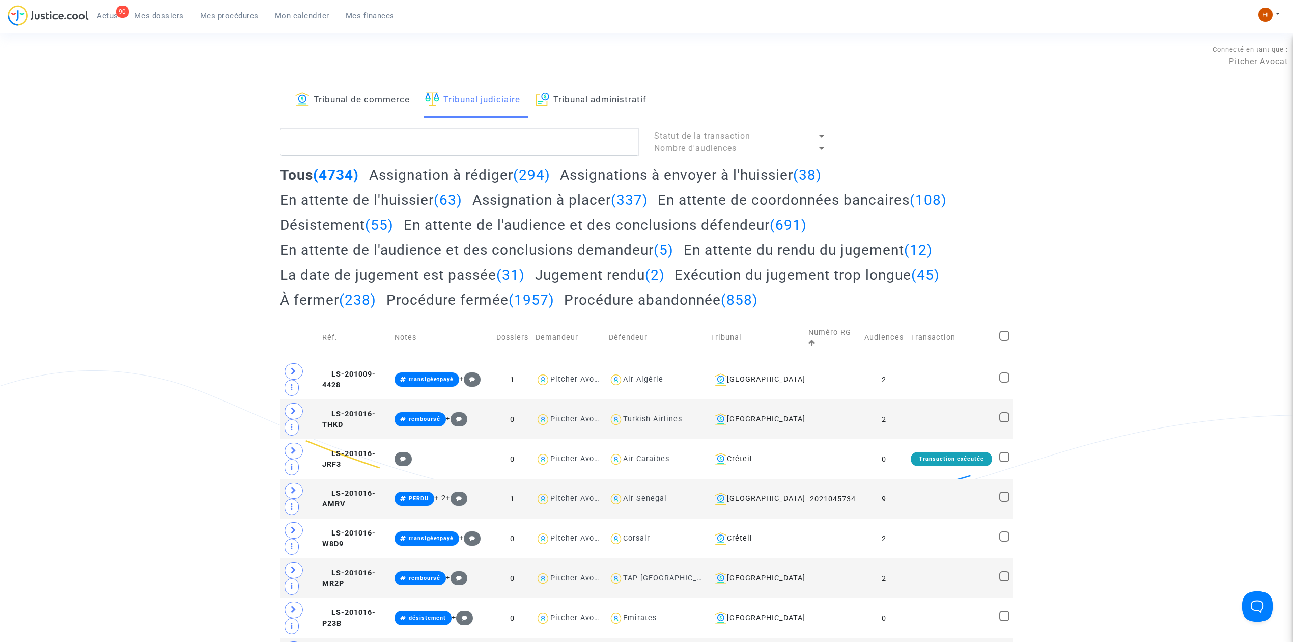
drag, startPoint x: 651, startPoint y: 95, endPoint x: 645, endPoint y: 98, distance: 7.1
click at [647, 96] on link "Tribunal administratif" at bounding box center [591, 100] width 111 height 35
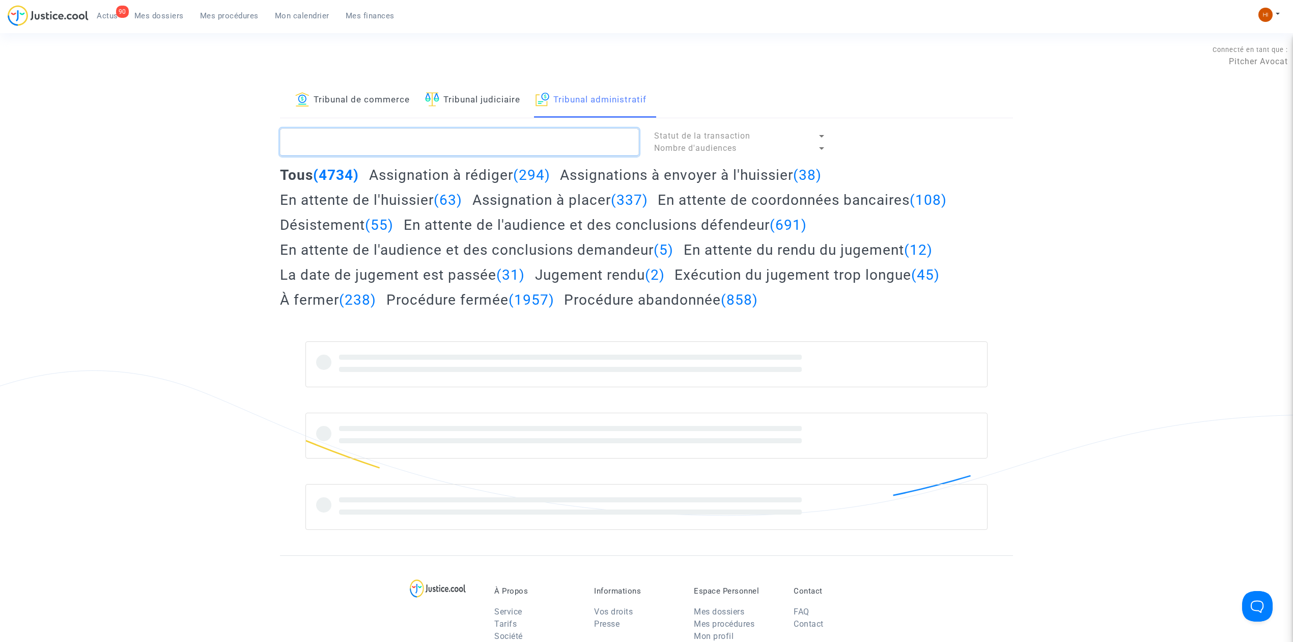
click at [605, 147] on textarea at bounding box center [459, 141] width 359 height 27
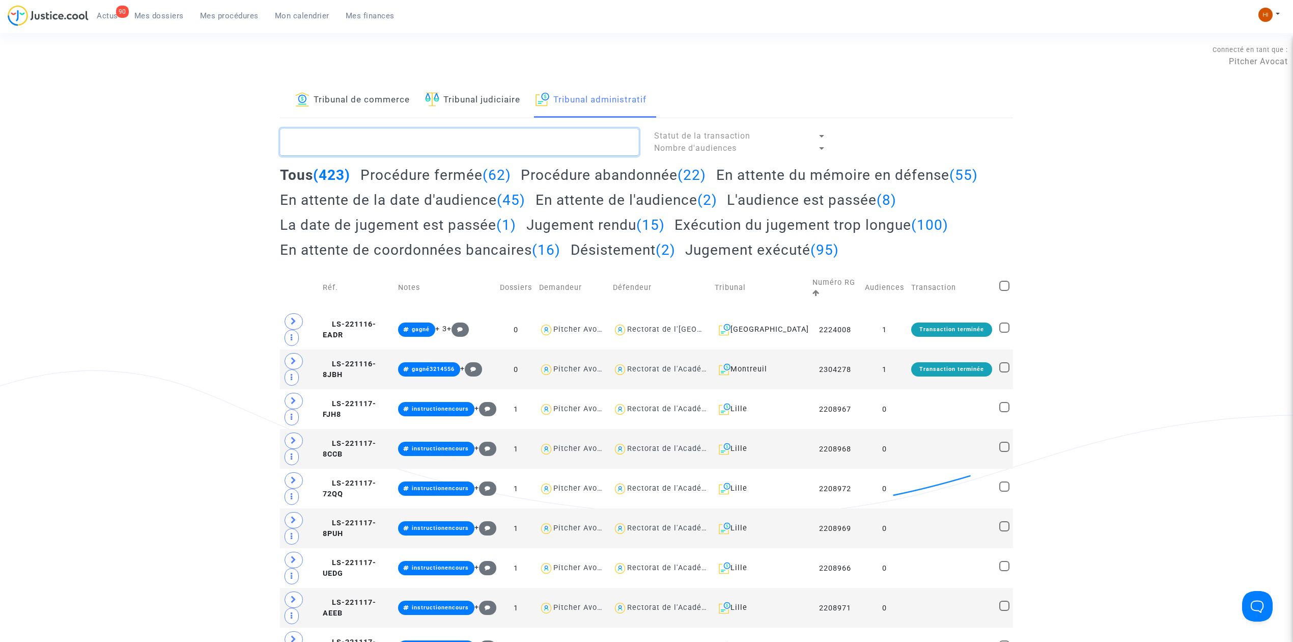
paste textarea "LS-250620-MCQH"
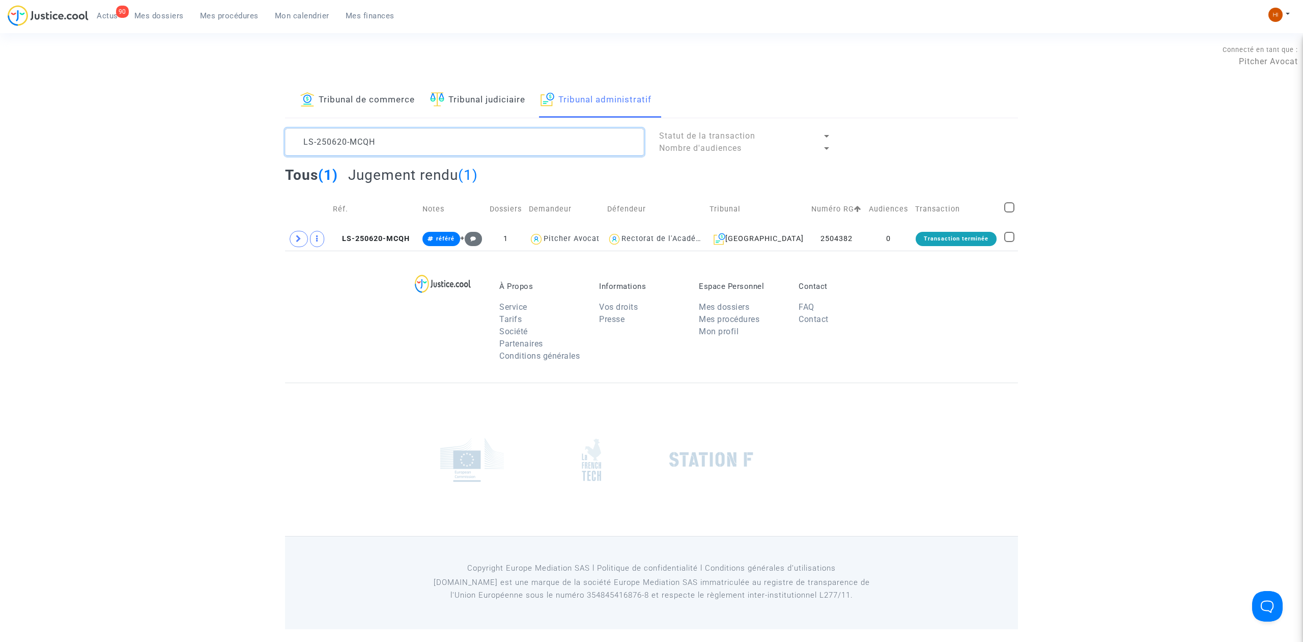
type textarea "LS-250620-MCQH"
drag, startPoint x: 300, startPoint y: 241, endPoint x: 340, endPoint y: 245, distance: 39.9
click at [300, 241] on icon at bounding box center [299, 239] width 6 height 8
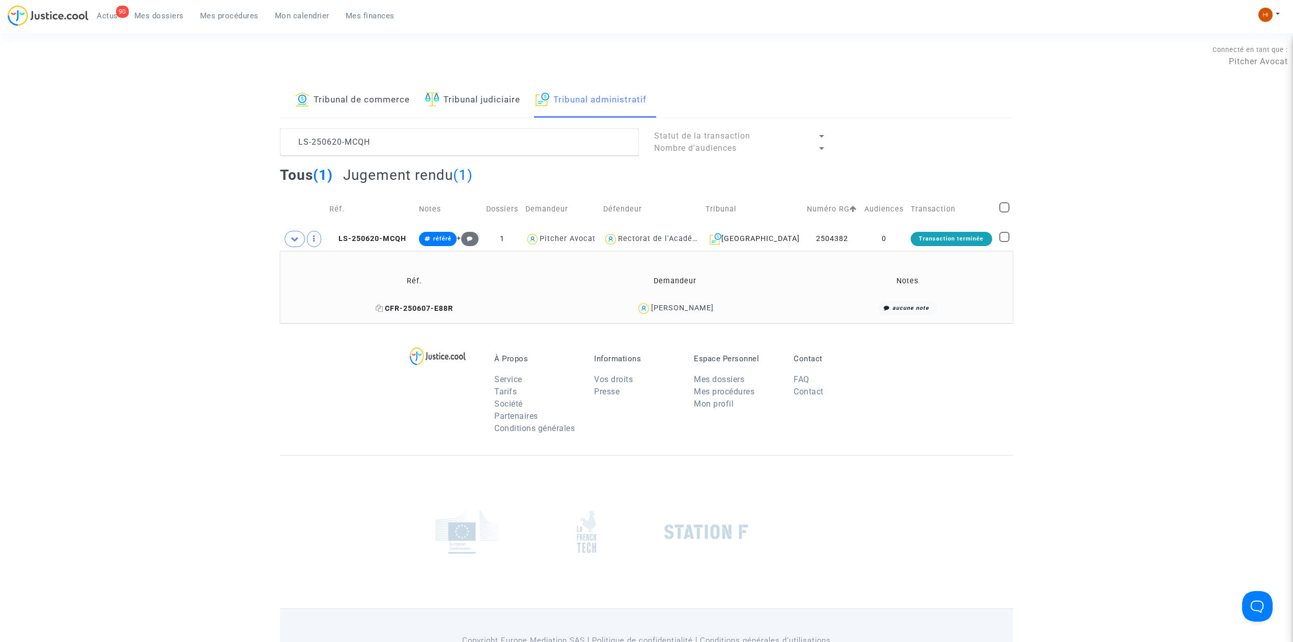
click at [447, 312] on span "CFR-250607-E88R" at bounding box center [414, 308] width 77 height 9
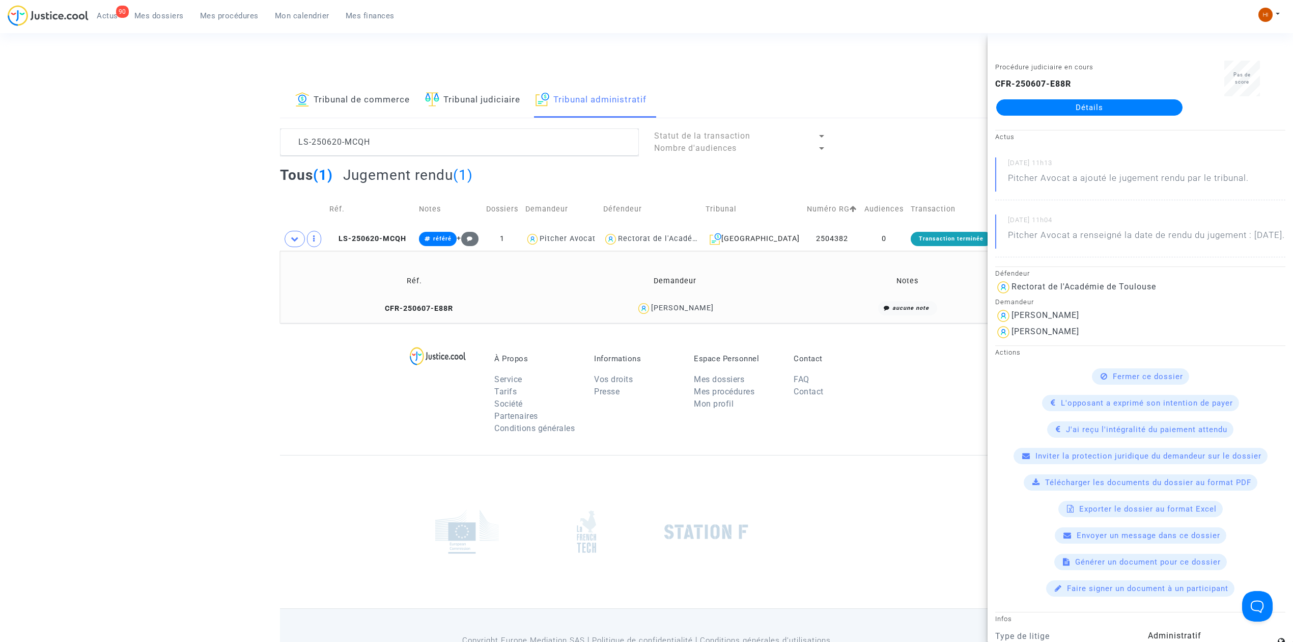
click at [1035, 109] on link "Détails" at bounding box center [1089, 107] width 186 height 16
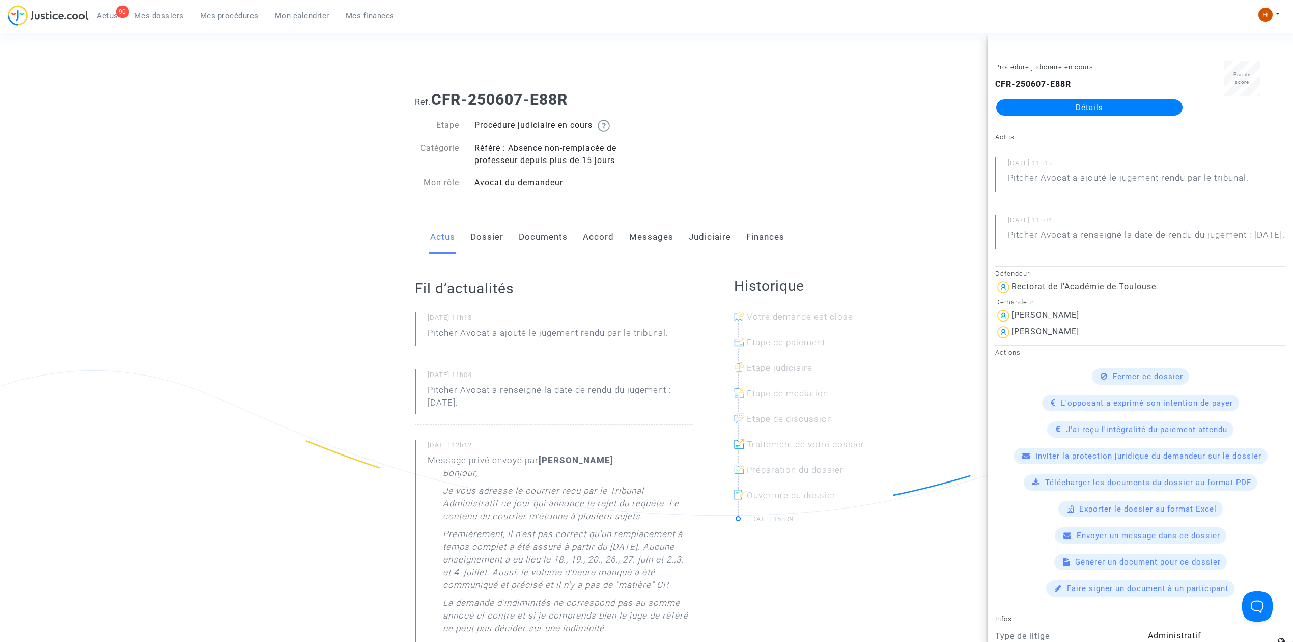
click at [651, 245] on link "Messages" at bounding box center [651, 237] width 44 height 34
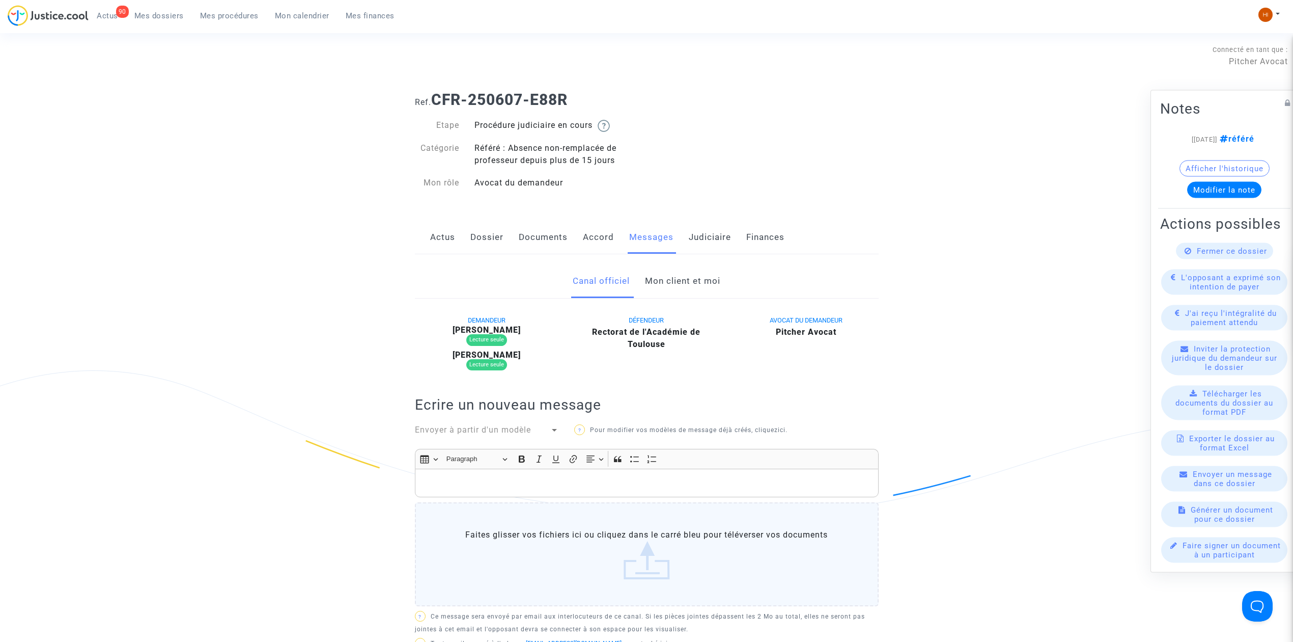
click at [694, 282] on link "Mon client et moi" at bounding box center [682, 281] width 75 height 34
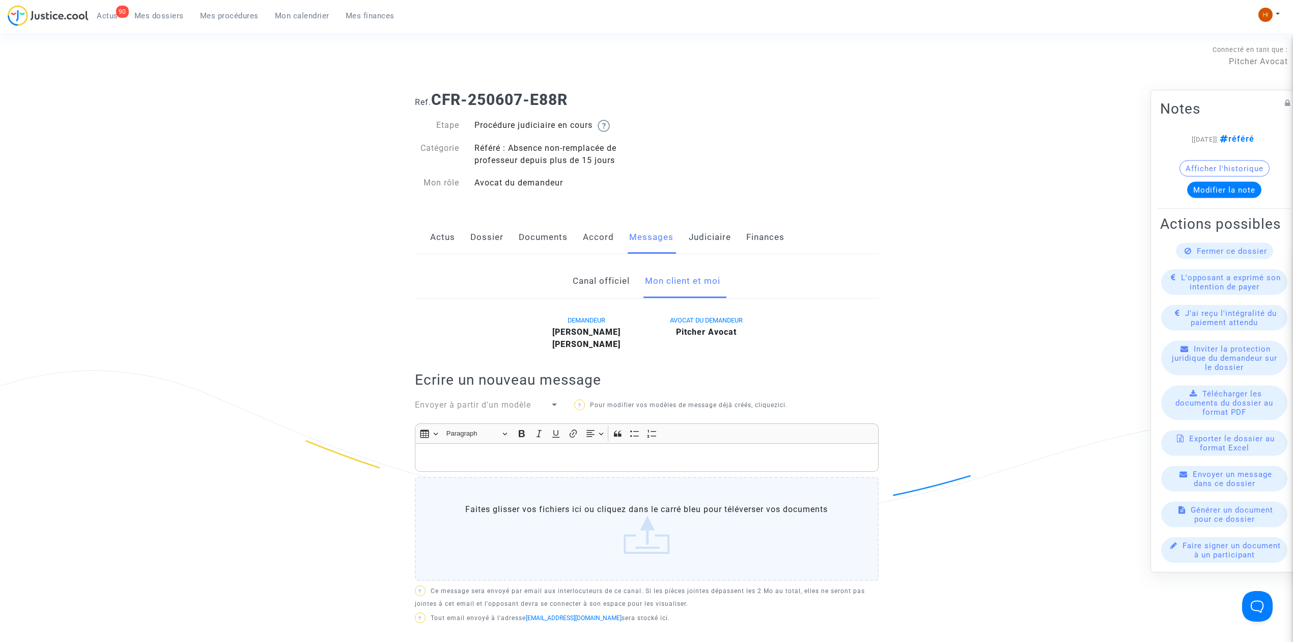
click at [585, 463] on p "Rich Text Editor, main" at bounding box center [646, 457] width 453 height 13
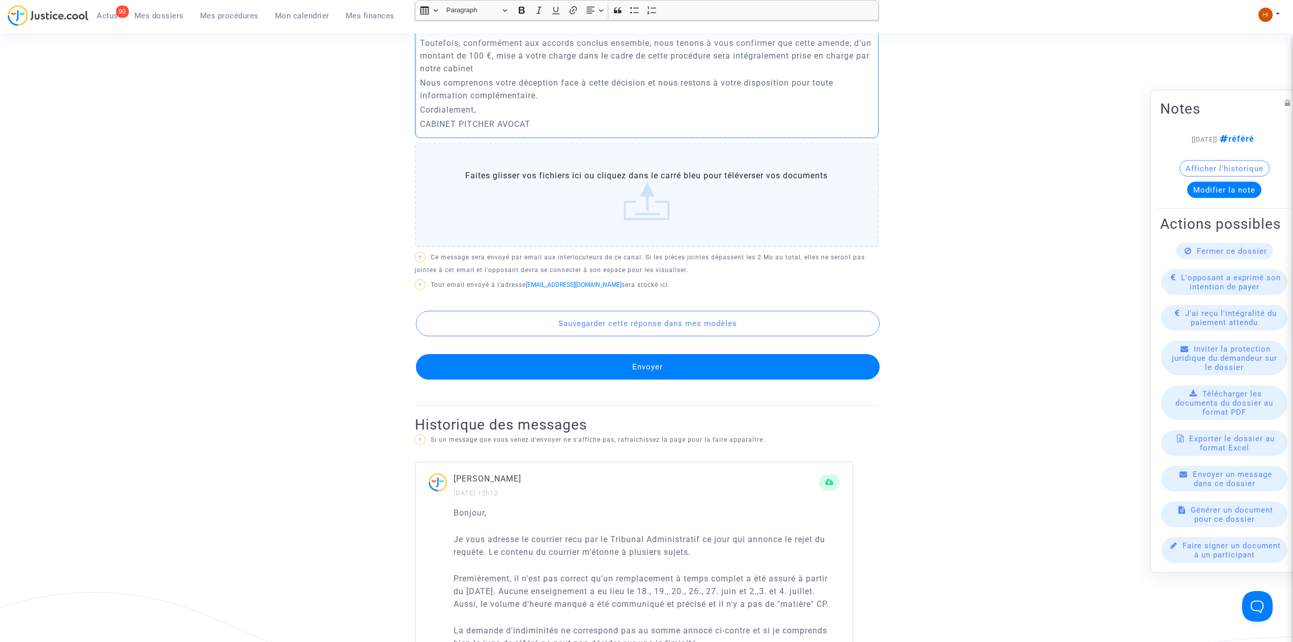
scroll to position [502, 0]
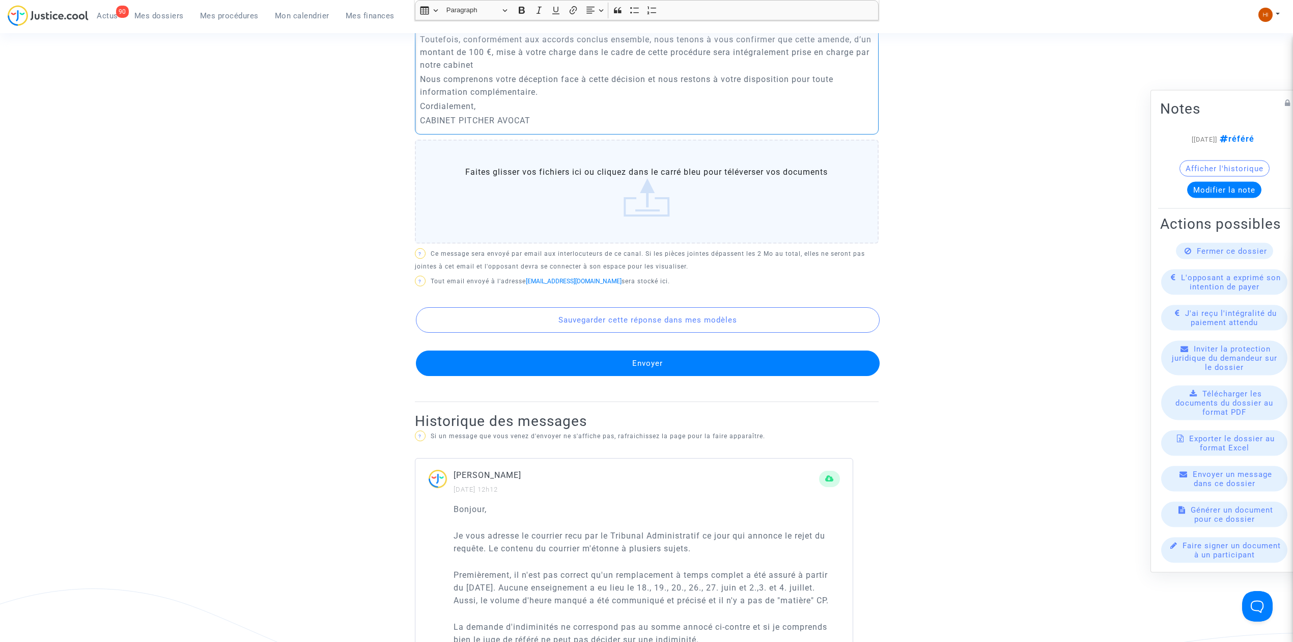
click at [666, 364] on button "Envoyer" at bounding box center [648, 362] width 464 height 25
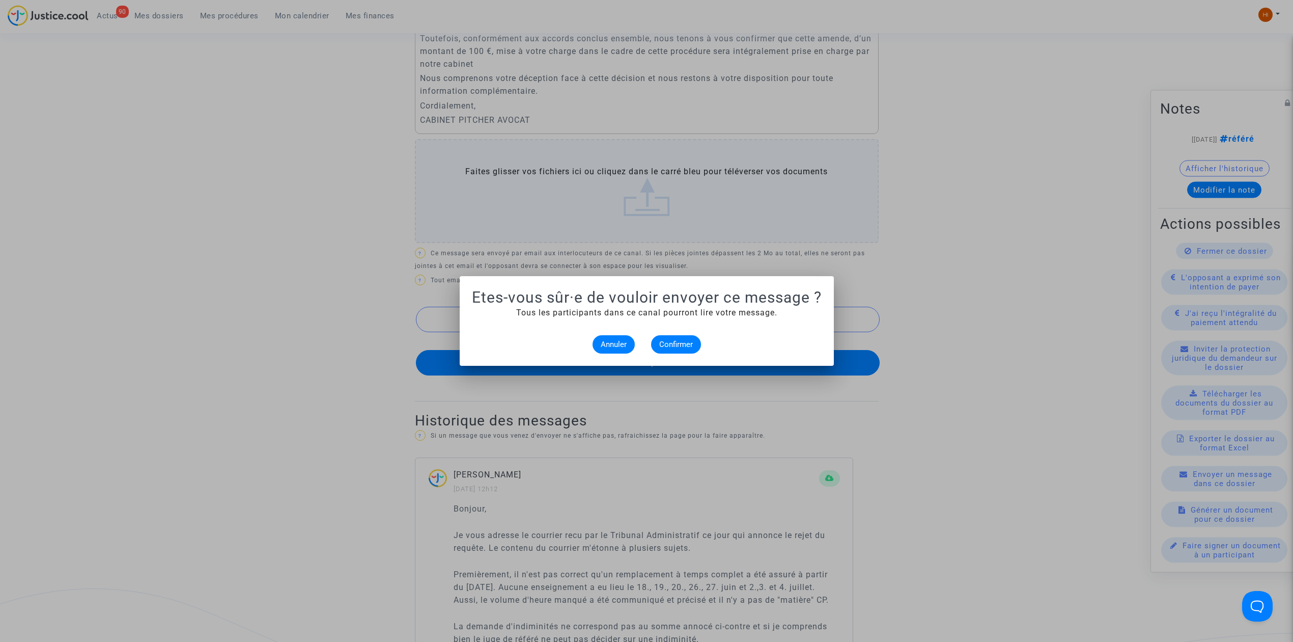
scroll to position [0, 0]
click at [685, 342] on span "Confirmer" at bounding box center [676, 344] width 34 height 9
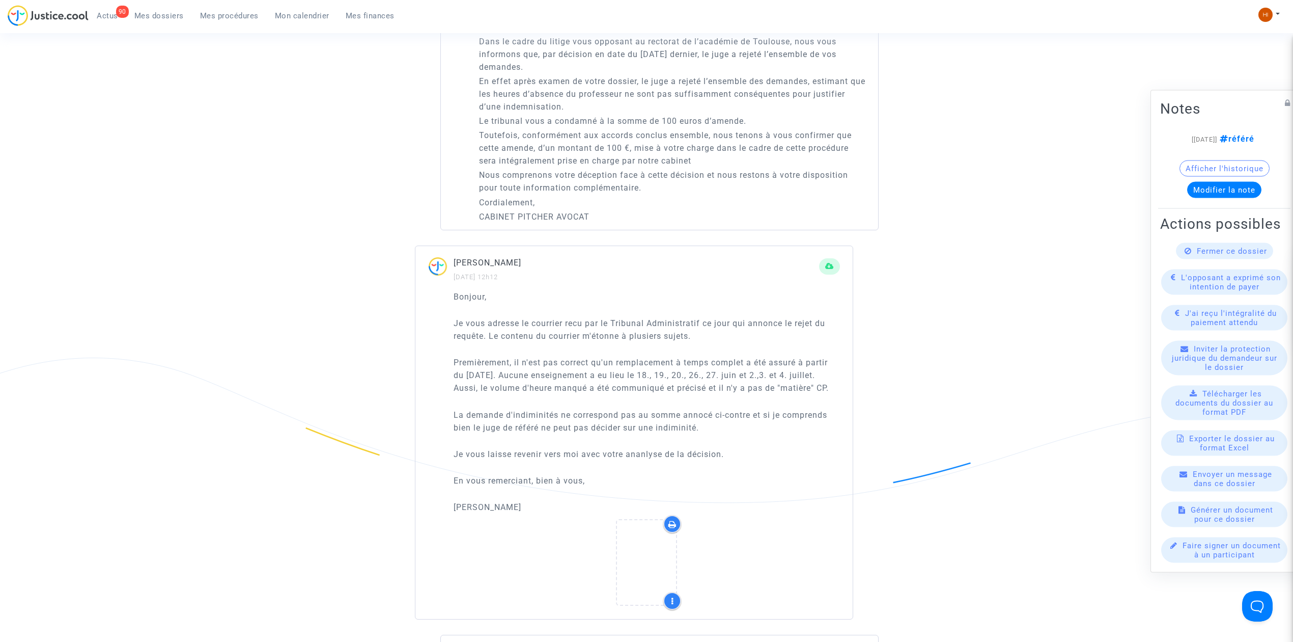
scroll to position [977, 0]
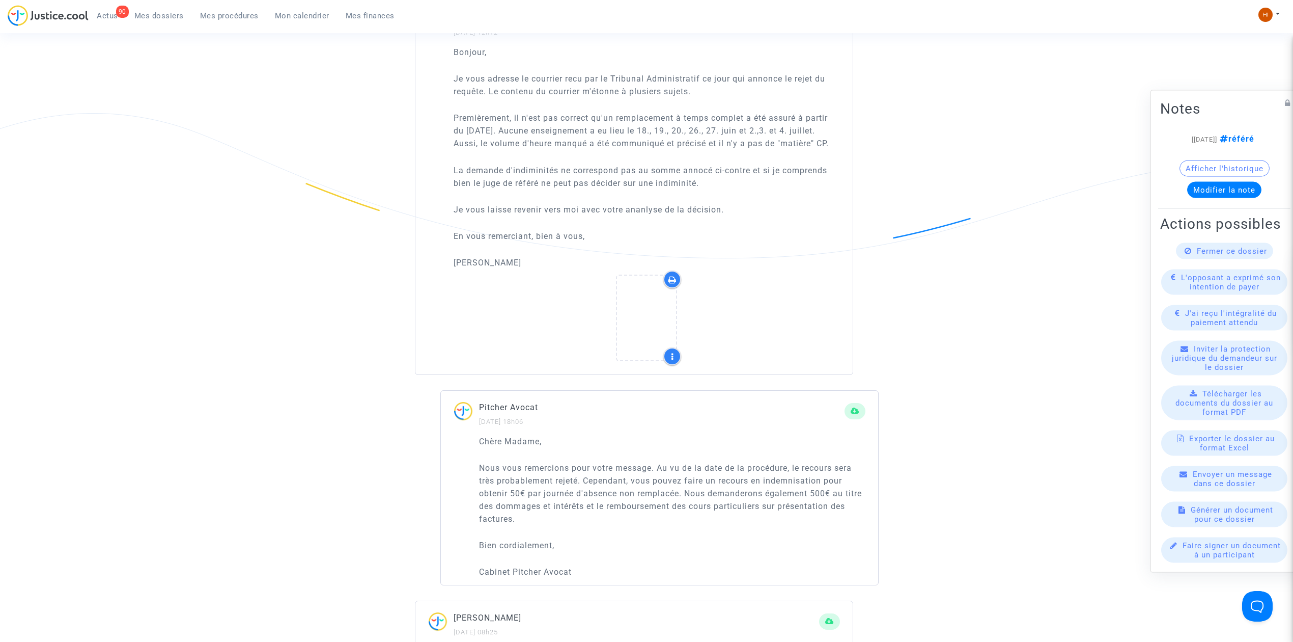
click at [1218, 254] on span "Fermer ce dossier" at bounding box center [1232, 250] width 70 height 9
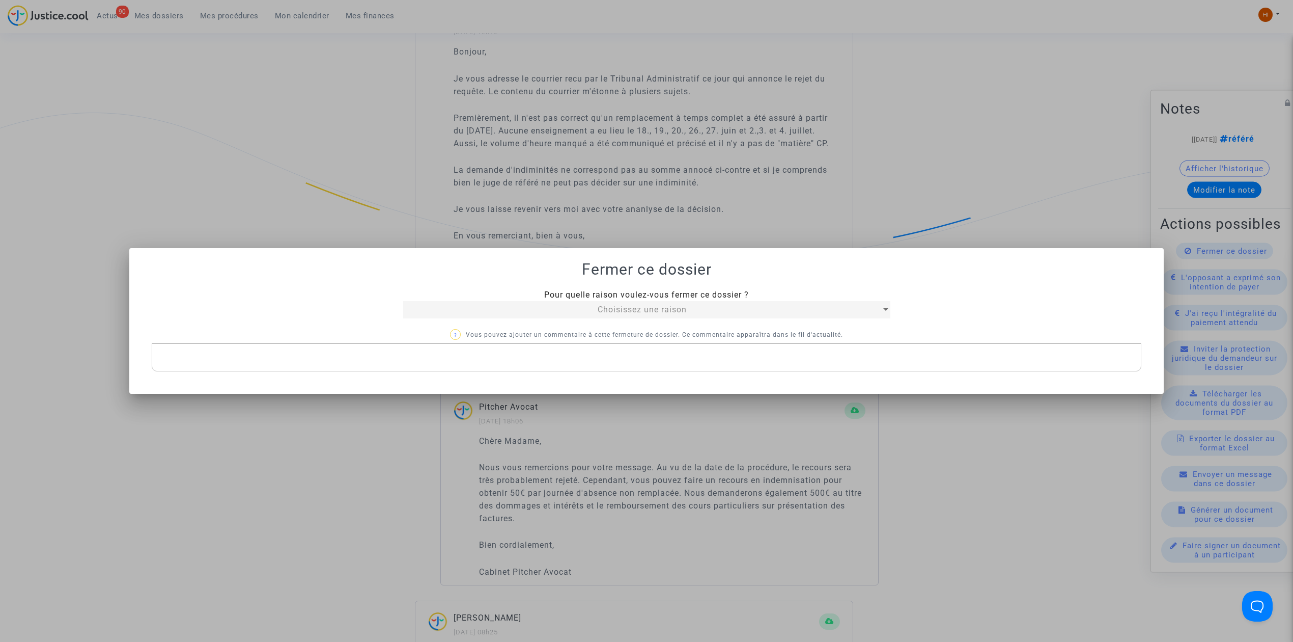
scroll to position [0, 0]
click at [845, 323] on div "Pour quelle raison voulez-vous fermer ce dossier ? Choisissez une raison ? Vous…" at bounding box center [647, 330] width 990 height 83
click at [846, 307] on div "Choisissez une raison" at bounding box center [642, 309] width 478 height 12
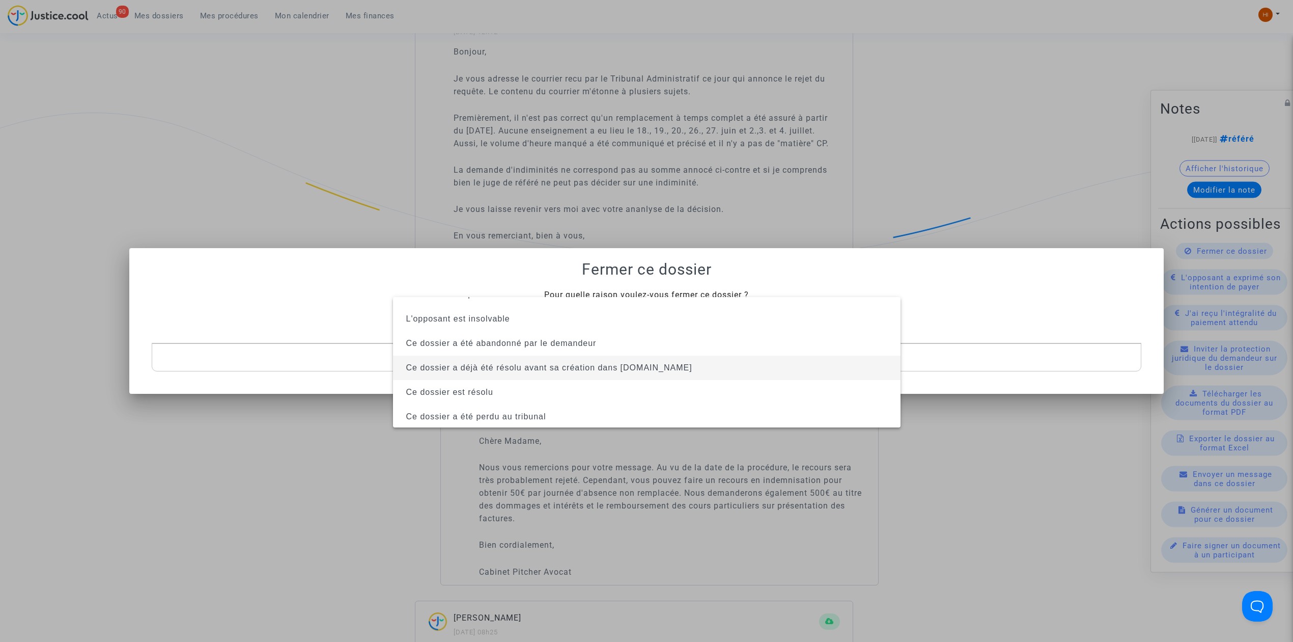
scroll to position [65, 0]
click at [783, 404] on span "Ce dossier a été perdu au tribunal" at bounding box center [646, 415] width 491 height 24
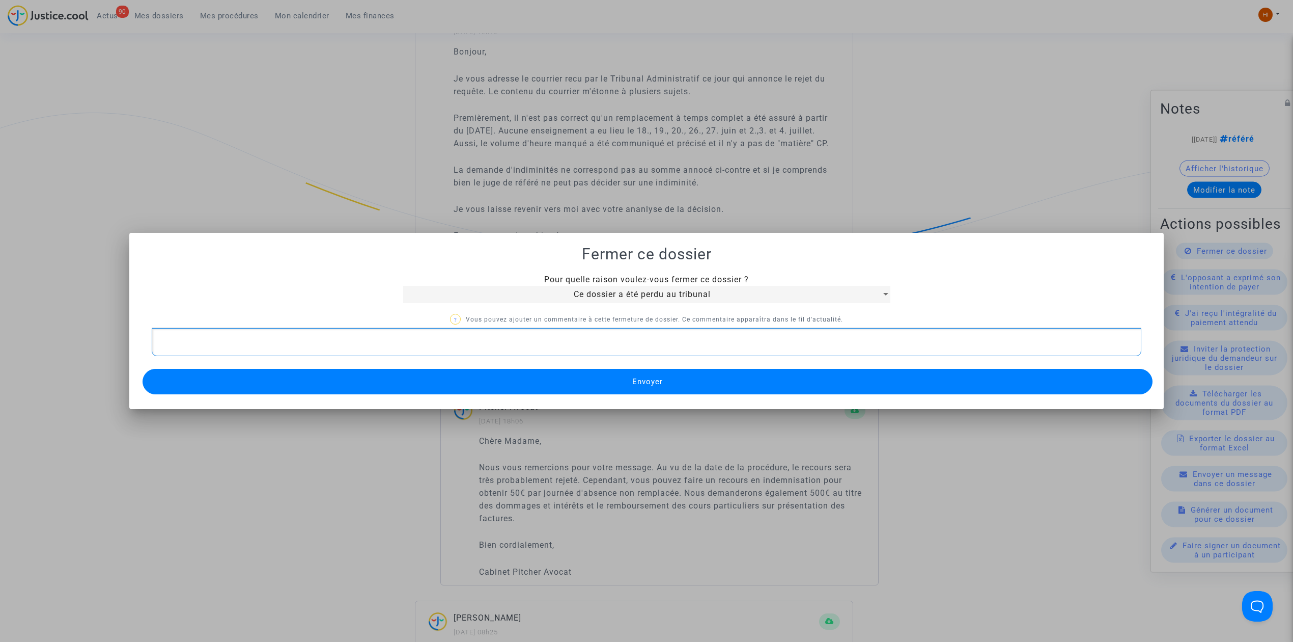
click at [675, 353] on div "Rich Text Editor, main" at bounding box center [647, 342] width 990 height 29
click at [671, 379] on button "Envoyer" at bounding box center [648, 381] width 1010 height 25
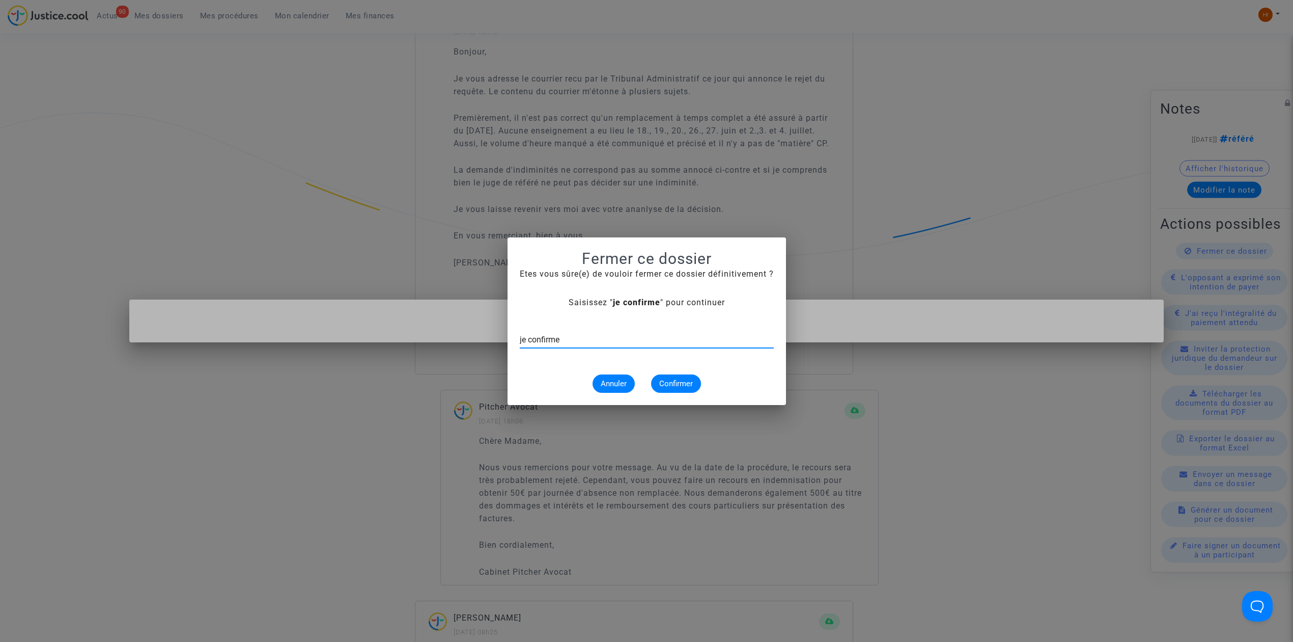
type input "je confirme"
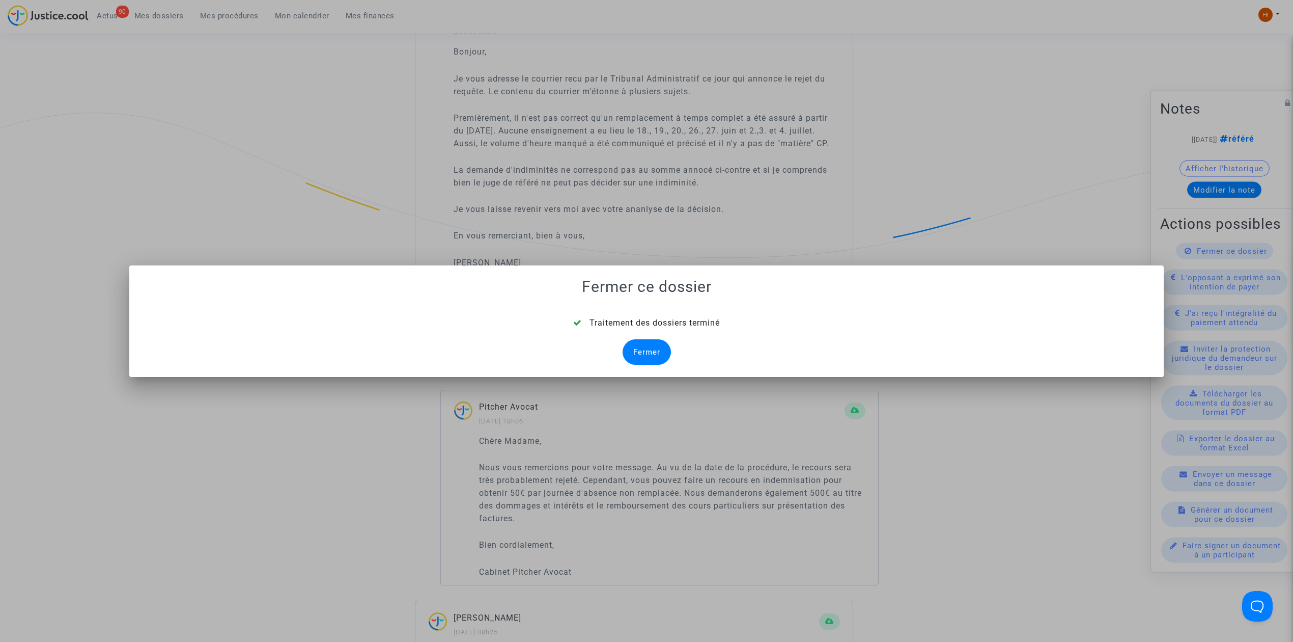
click at [634, 349] on div "Fermer" at bounding box center [647, 351] width 48 height 25
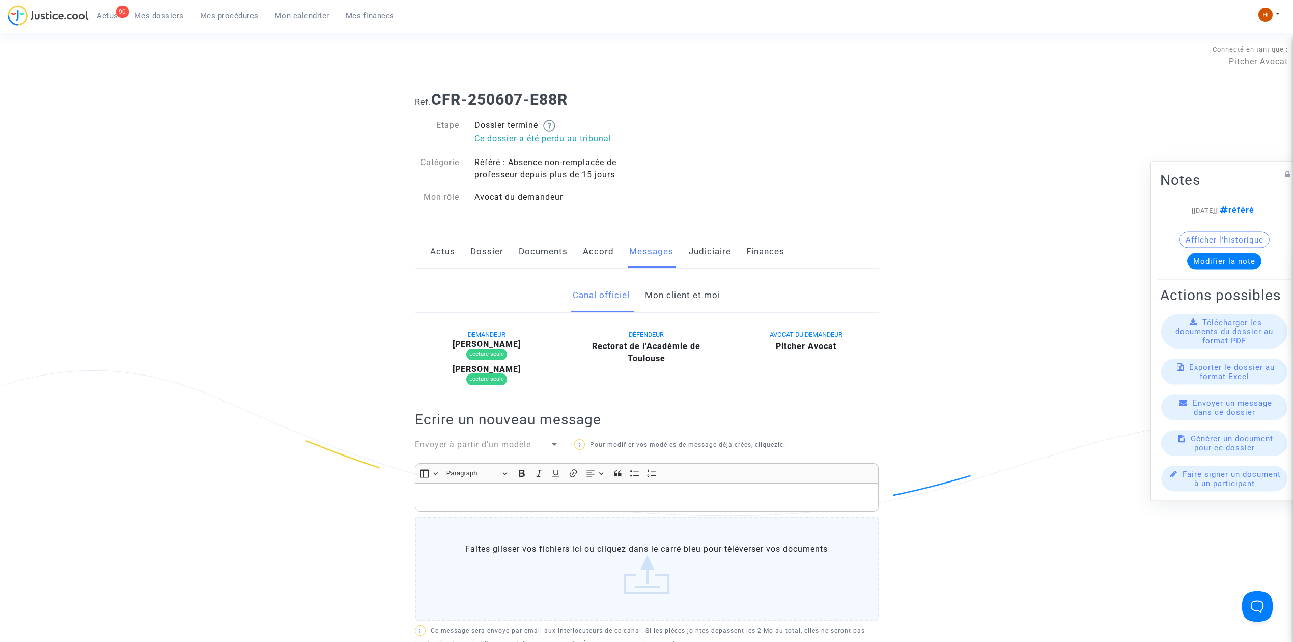
click at [713, 255] on link "Judiciaire" at bounding box center [710, 252] width 42 height 34
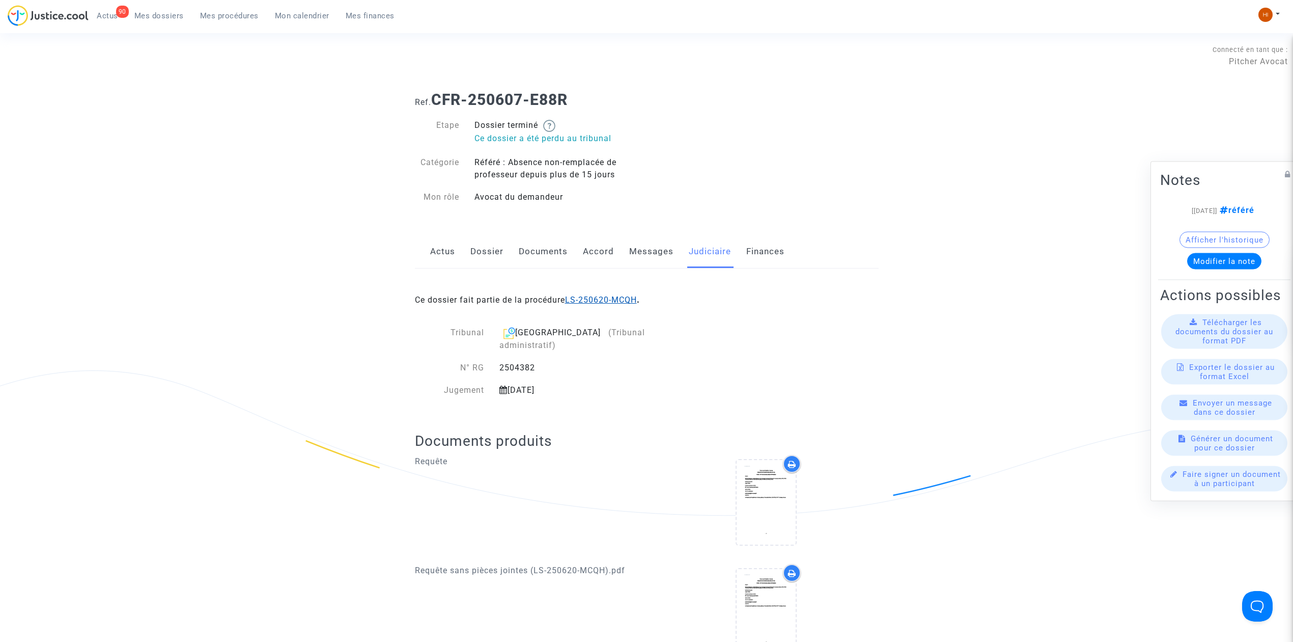
click at [609, 298] on link "LS-250620-MCQH" at bounding box center [601, 300] width 72 height 10
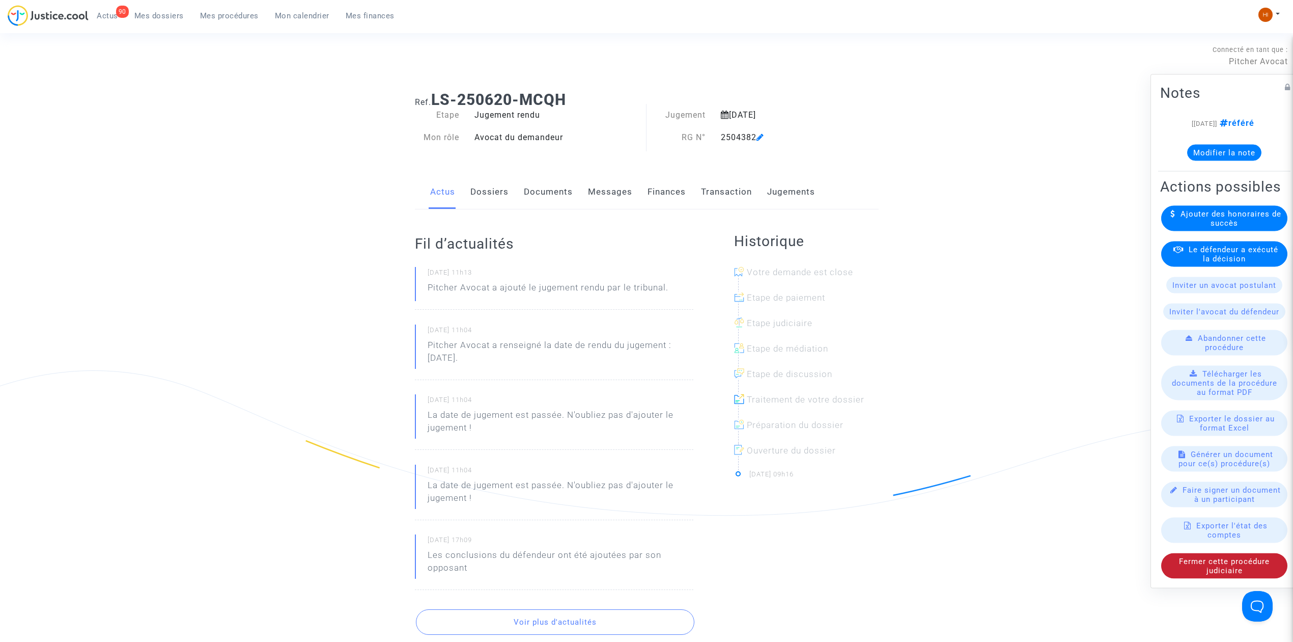
click at [1193, 578] on div "Fermer cette procédure judiciaire" at bounding box center [1224, 565] width 126 height 25
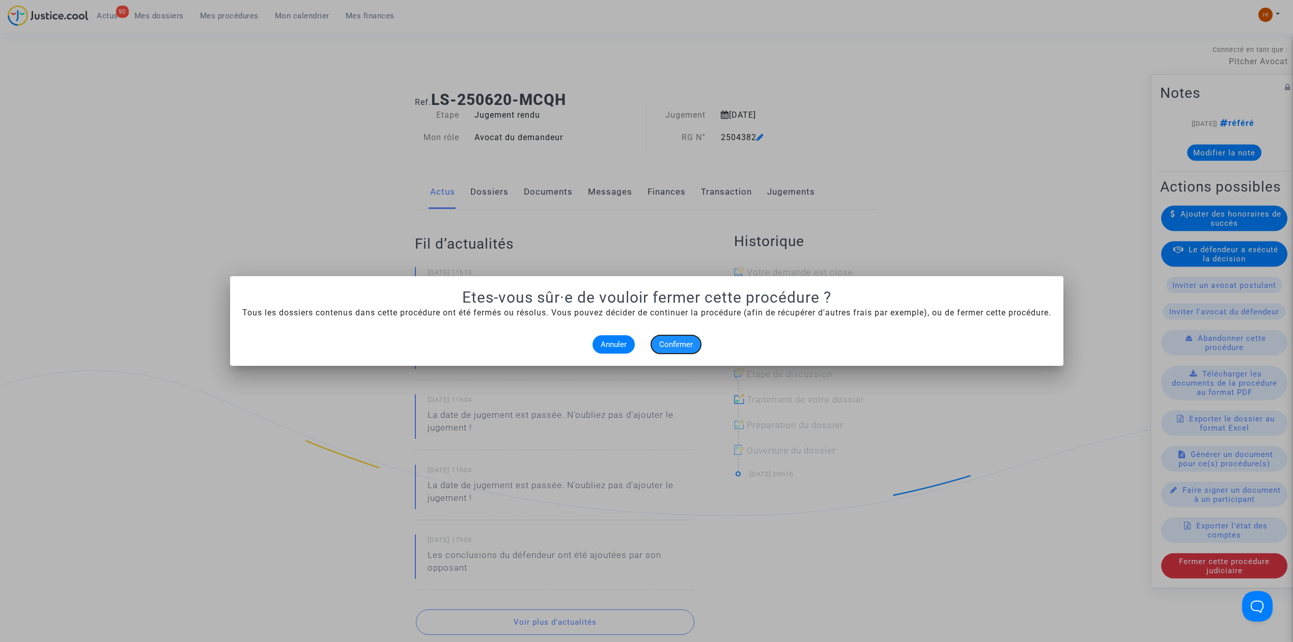
drag, startPoint x: 687, startPoint y: 340, endPoint x: 671, endPoint y: 335, distance: 17.1
click at [683, 340] on span "Confirmer" at bounding box center [676, 344] width 34 height 9
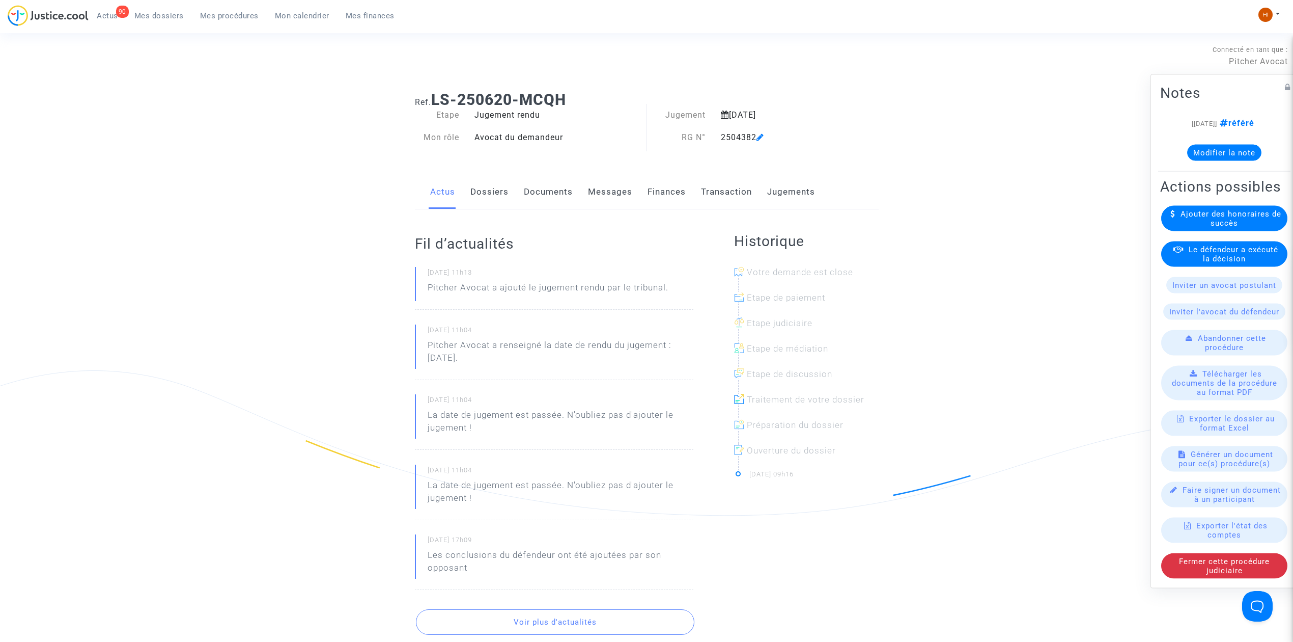
click at [219, 9] on ul "90 Actus Mes dossiers Mes procédures Mon calendrier Mes finances" at bounding box center [246, 14] width 314 height 18
click at [240, 16] on span "Mes procédures" at bounding box center [229, 15] width 59 height 9
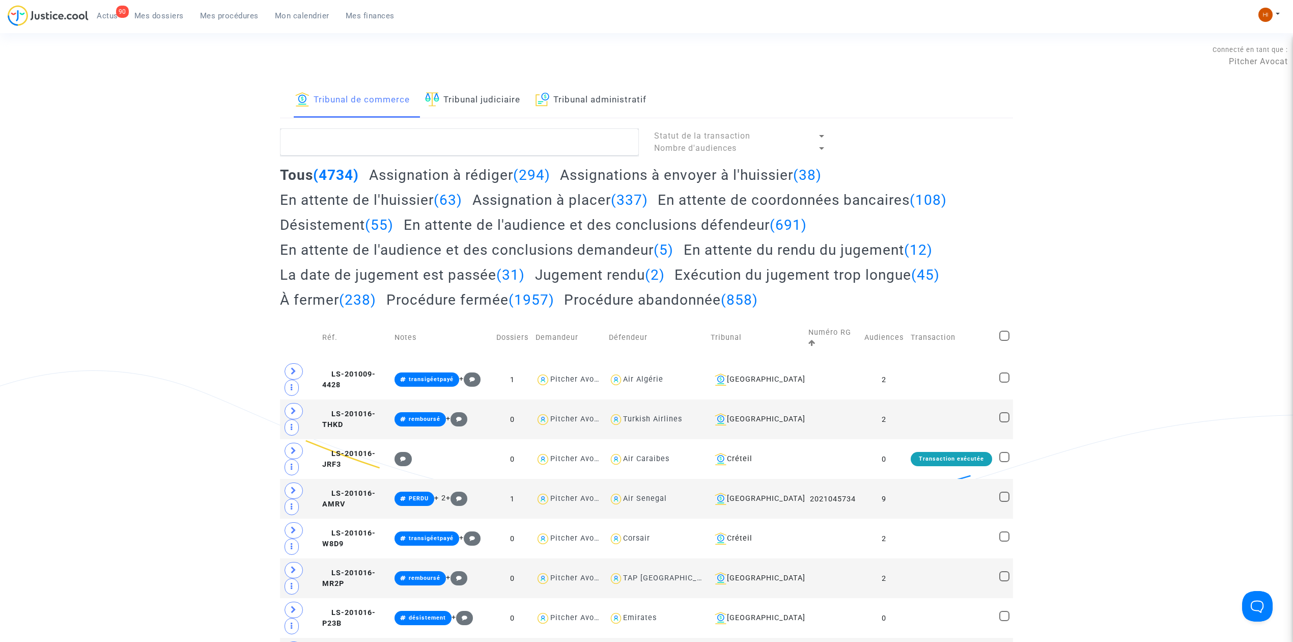
drag, startPoint x: 536, startPoint y: 106, endPoint x: 543, endPoint y: 106, distance: 6.6
click at [536, 106] on div "Tribunal de commerce Tribunal judiciaire Tribunal administratif" at bounding box center [646, 100] width 733 height 35
click at [549, 155] on textarea at bounding box center [459, 141] width 359 height 27
click at [563, 101] on link "Tribunal administratif" at bounding box center [591, 100] width 111 height 35
click at [563, 141] on textarea at bounding box center [459, 141] width 359 height 27
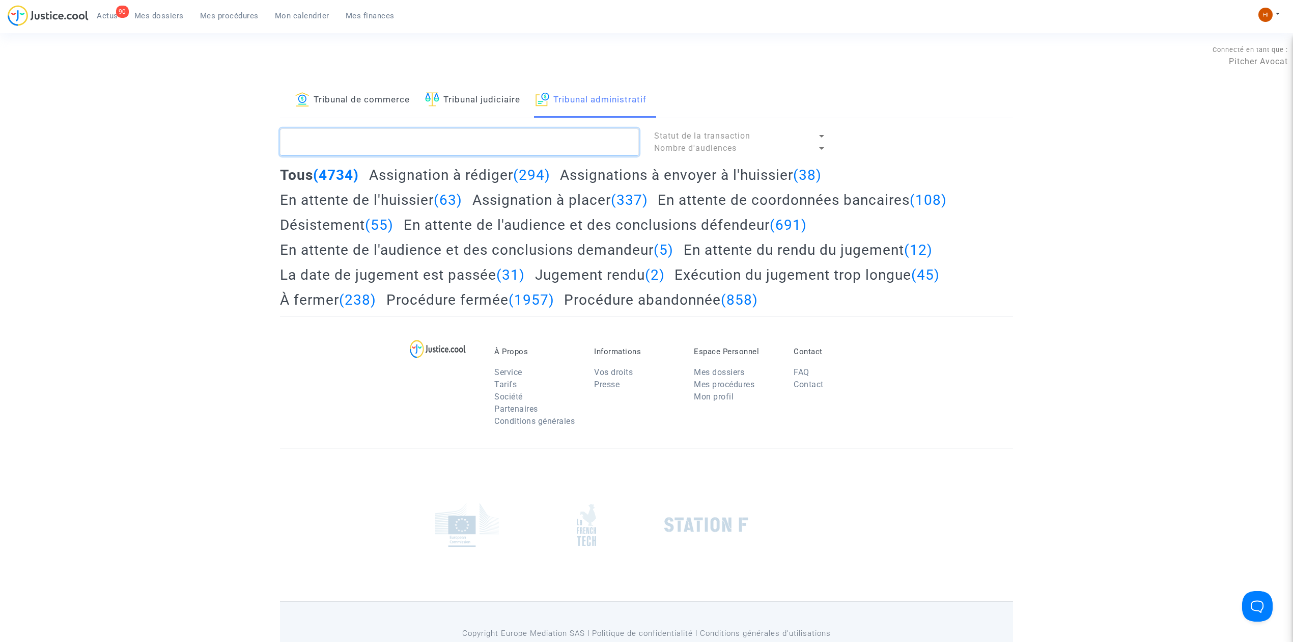
paste textarea "GILBERT"
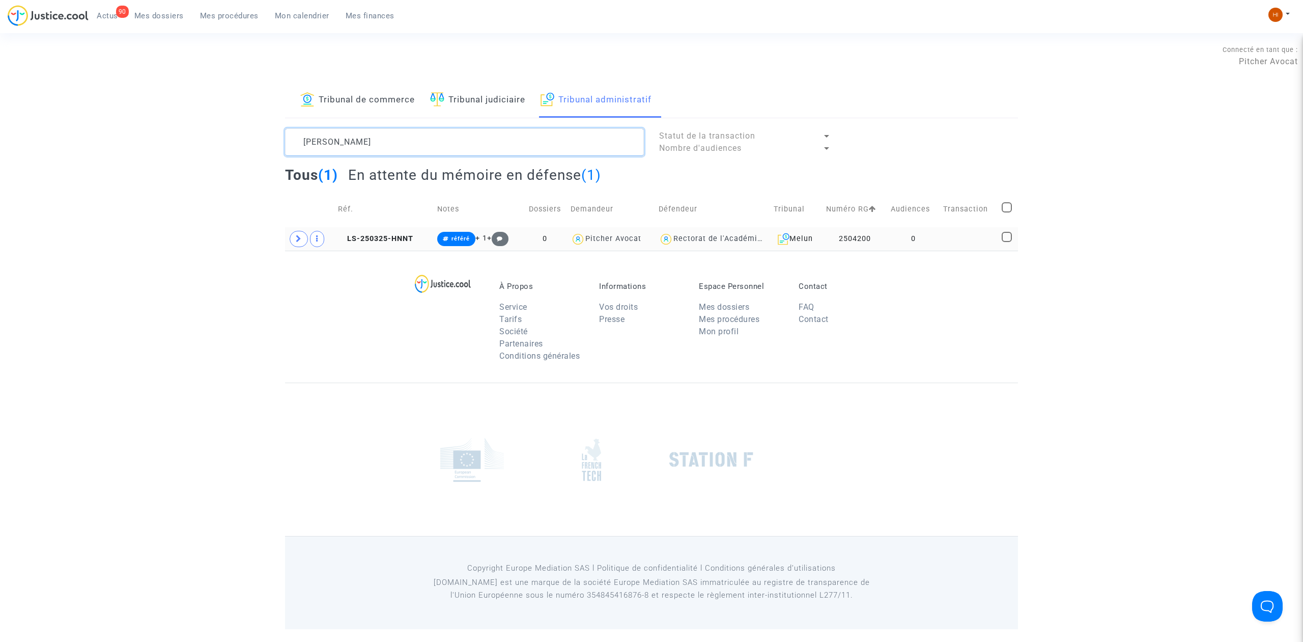
type textarea "GILBERT"
click at [388, 243] on td "LS-250325-HNNT" at bounding box center [384, 238] width 99 height 23
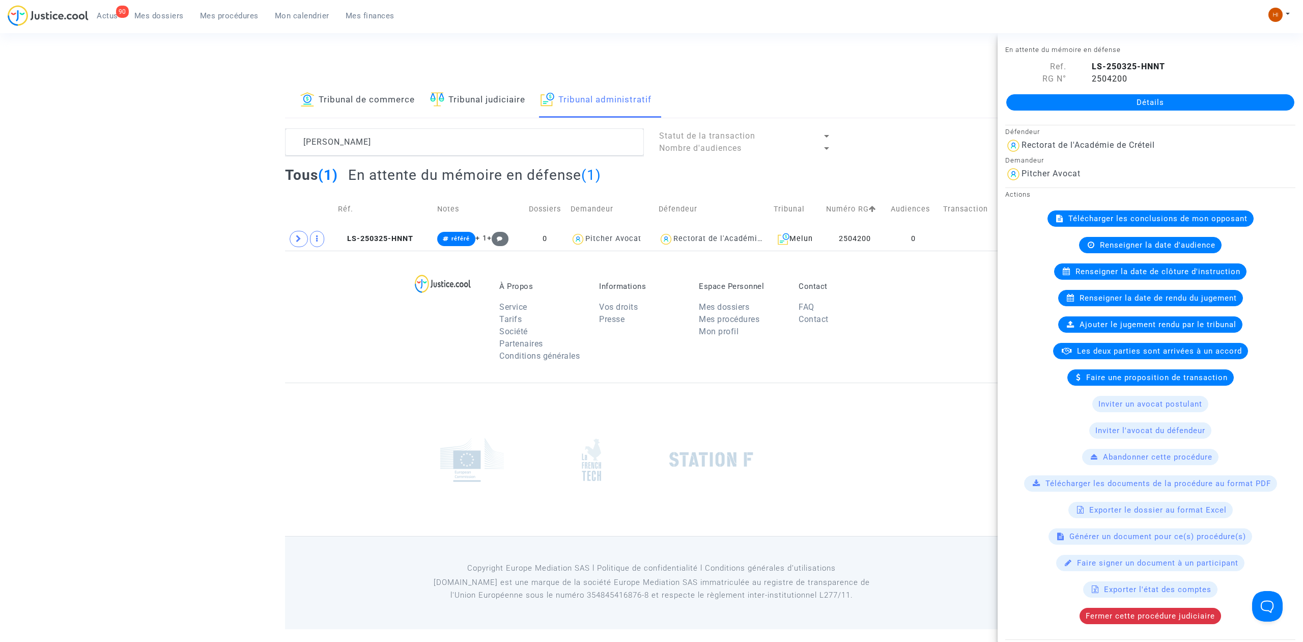
click at [1082, 96] on link "Détails" at bounding box center [1151, 102] width 288 height 16
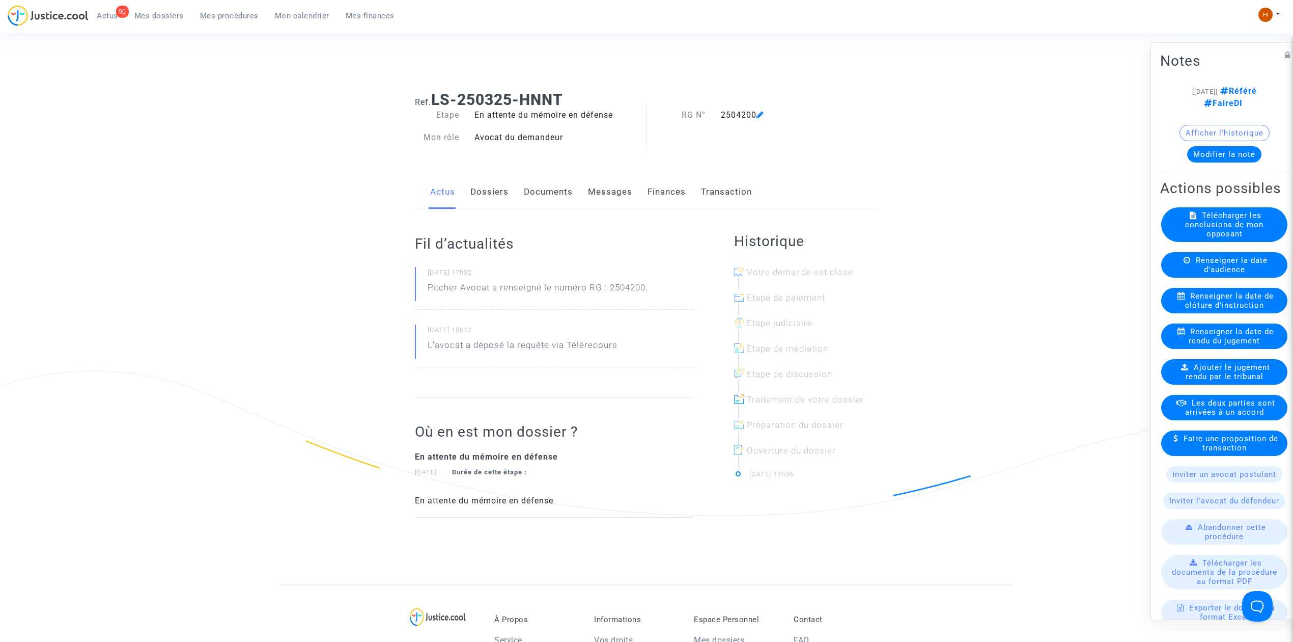
click at [506, 188] on link "Dossiers" at bounding box center [489, 192] width 38 height 34
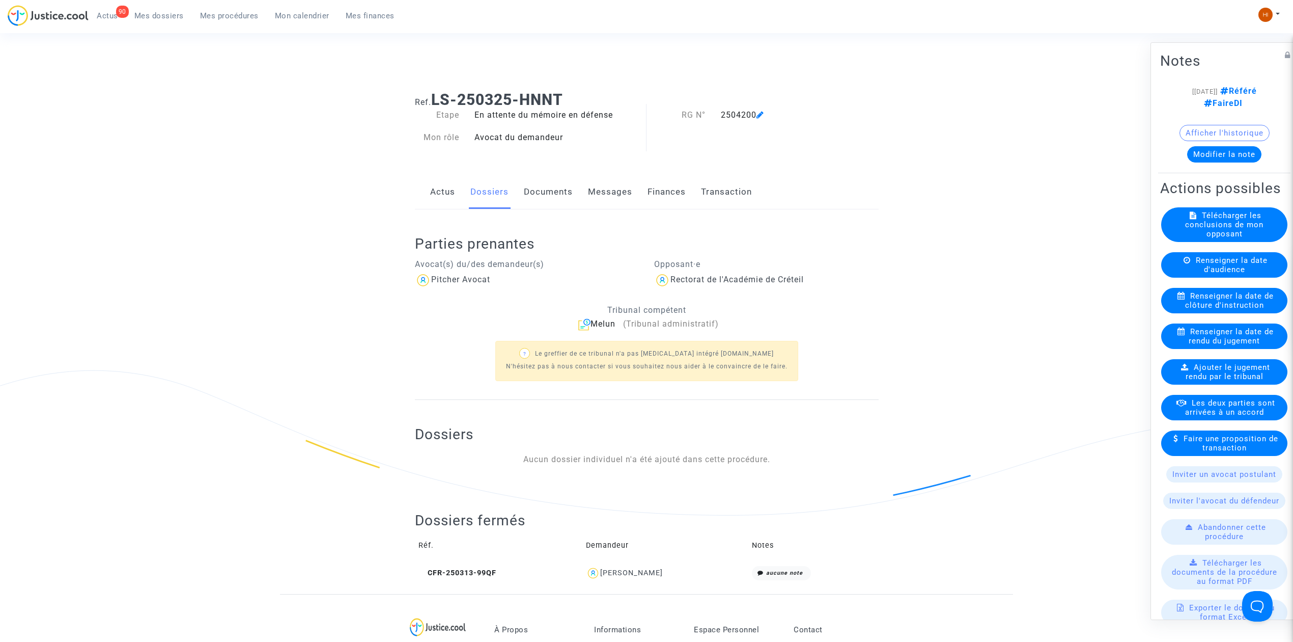
click at [1258, 310] on span "Renseigner la date de clôture d'instruction" at bounding box center [1229, 300] width 89 height 18
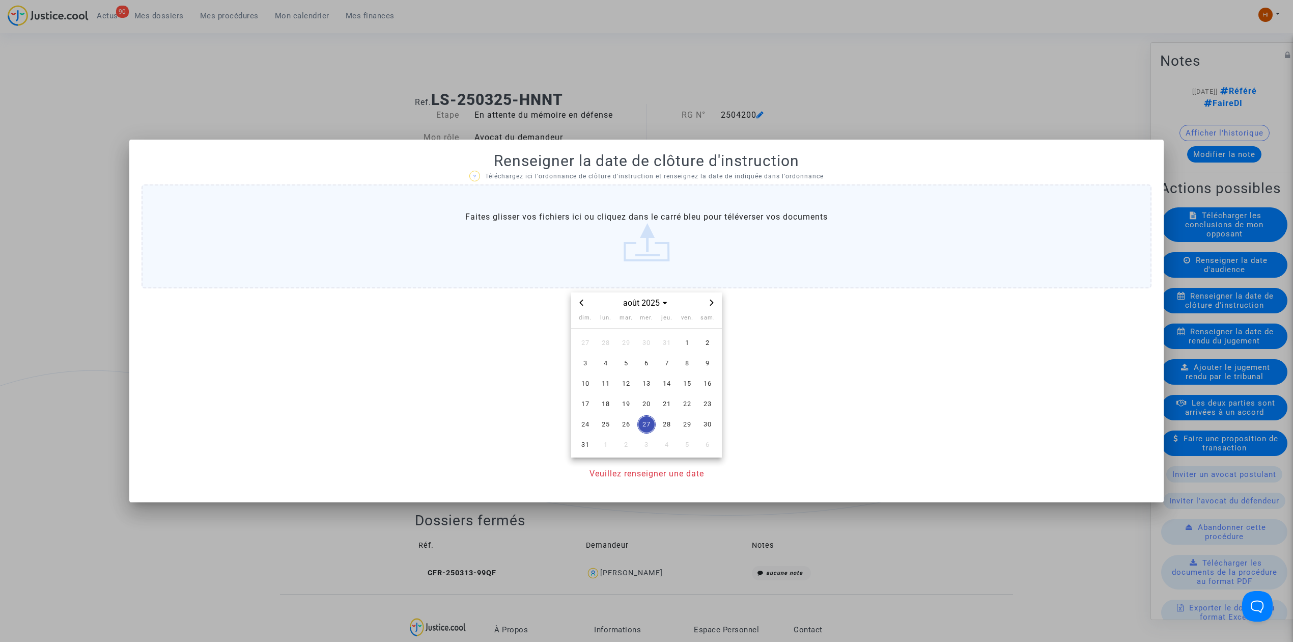
click at [802, 77] on div at bounding box center [646, 321] width 1293 height 642
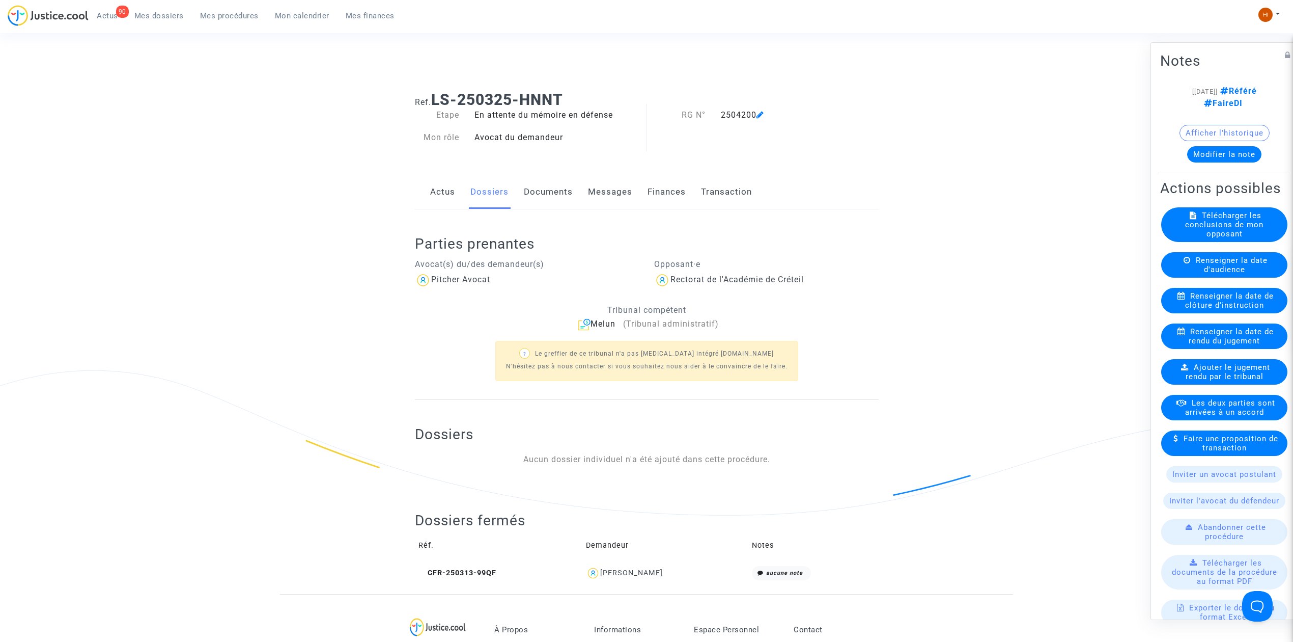
click at [1185, 349] on div "Renseigner la date de rendu du jugement" at bounding box center [1224, 335] width 126 height 25
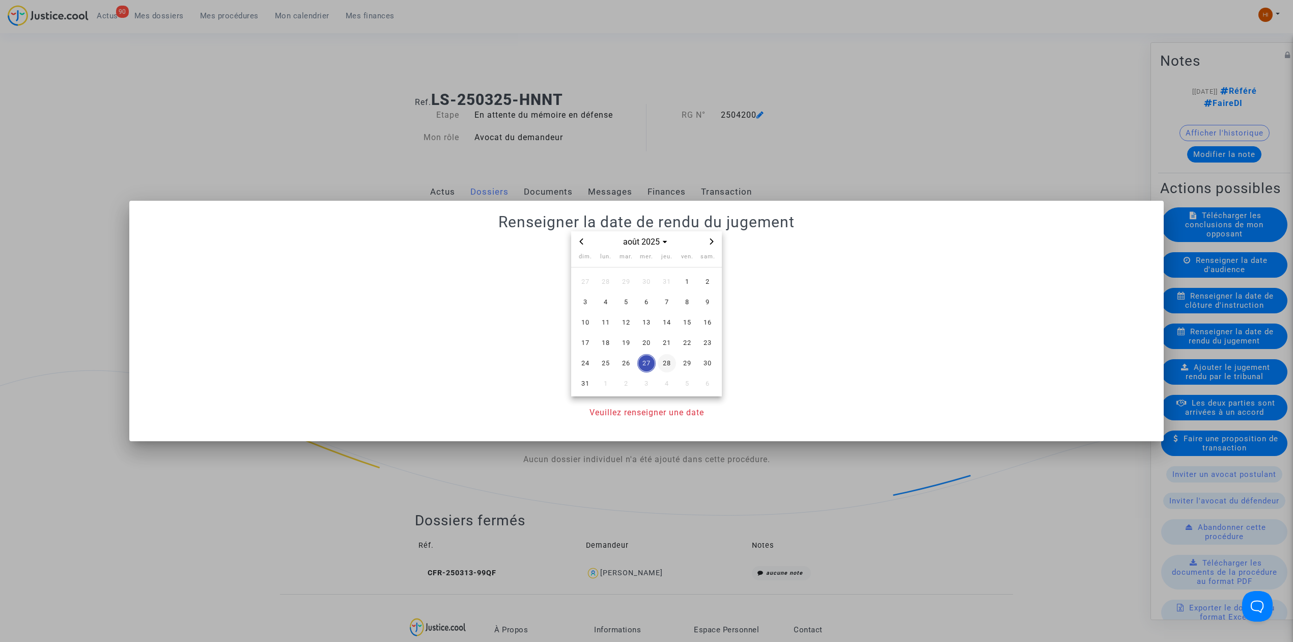
drag, startPoint x: 672, startPoint y: 343, endPoint x: 671, endPoint y: 355, distance: 12.3
click at [672, 344] on span "21" at bounding box center [667, 342] width 18 height 18
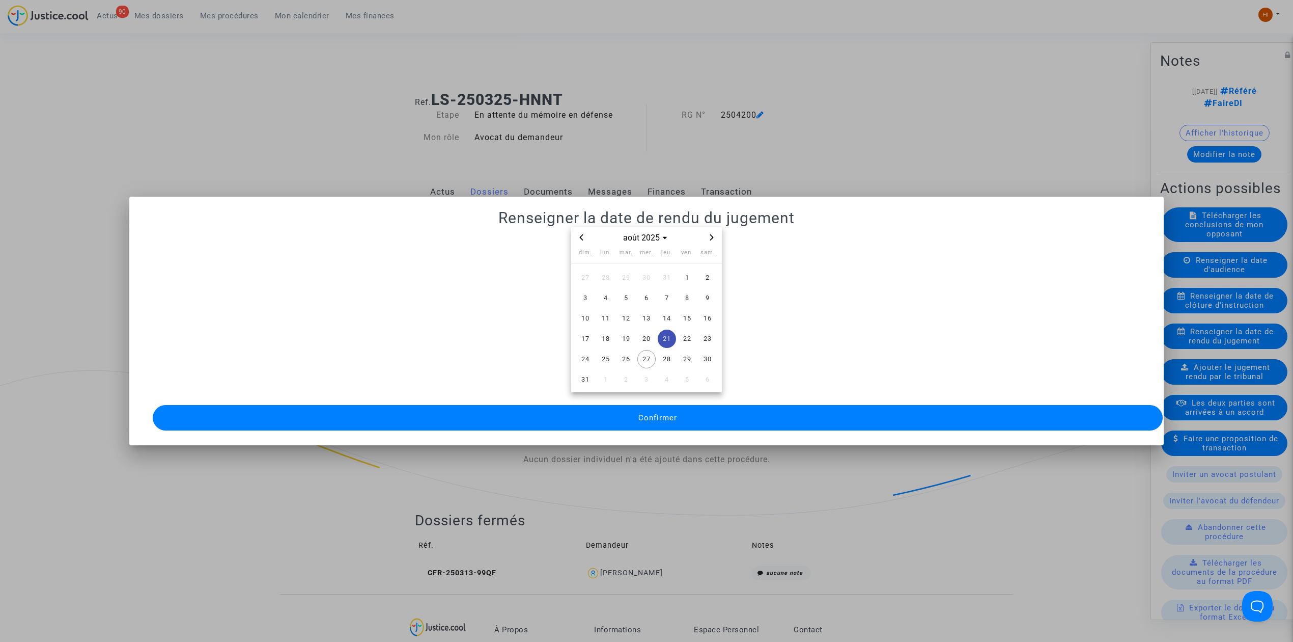
click at [666, 428] on mat-dialog-container "Renseigner la date de rendu du jugement août 2025 dim. lun. mar. mer. jeu. ven.…" at bounding box center [646, 321] width 1035 height 248
click at [669, 419] on button "Confirmer" at bounding box center [658, 417] width 1010 height 25
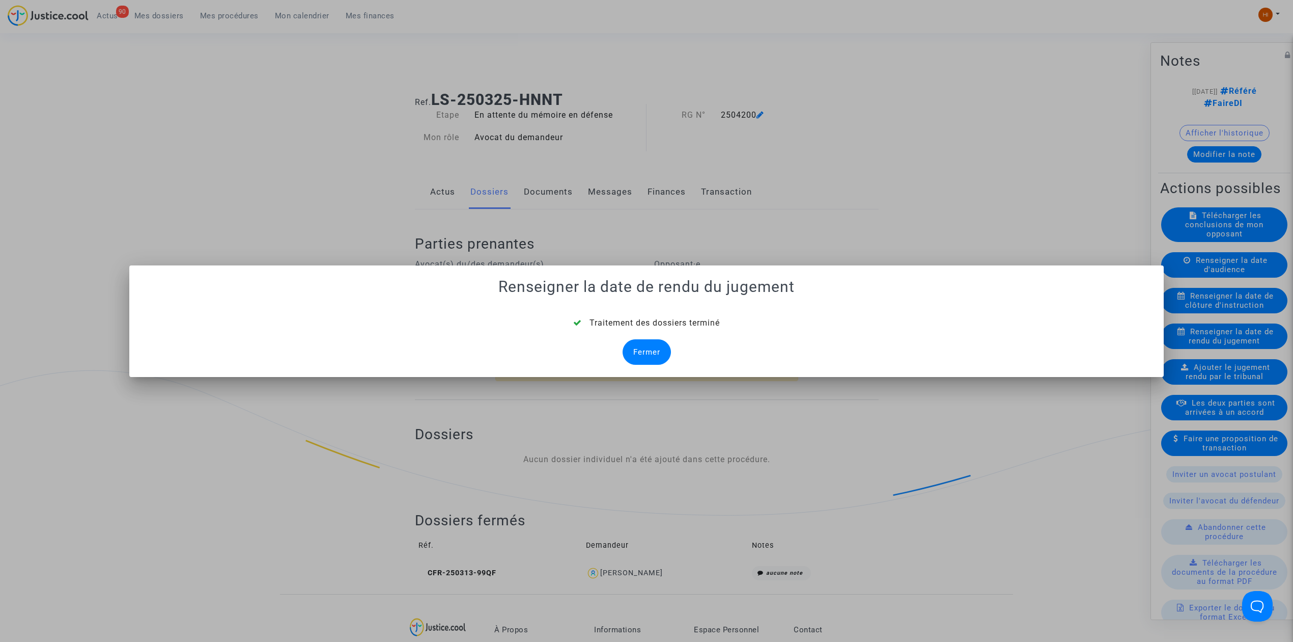
click at [643, 359] on div "Fermer" at bounding box center [647, 351] width 48 height 25
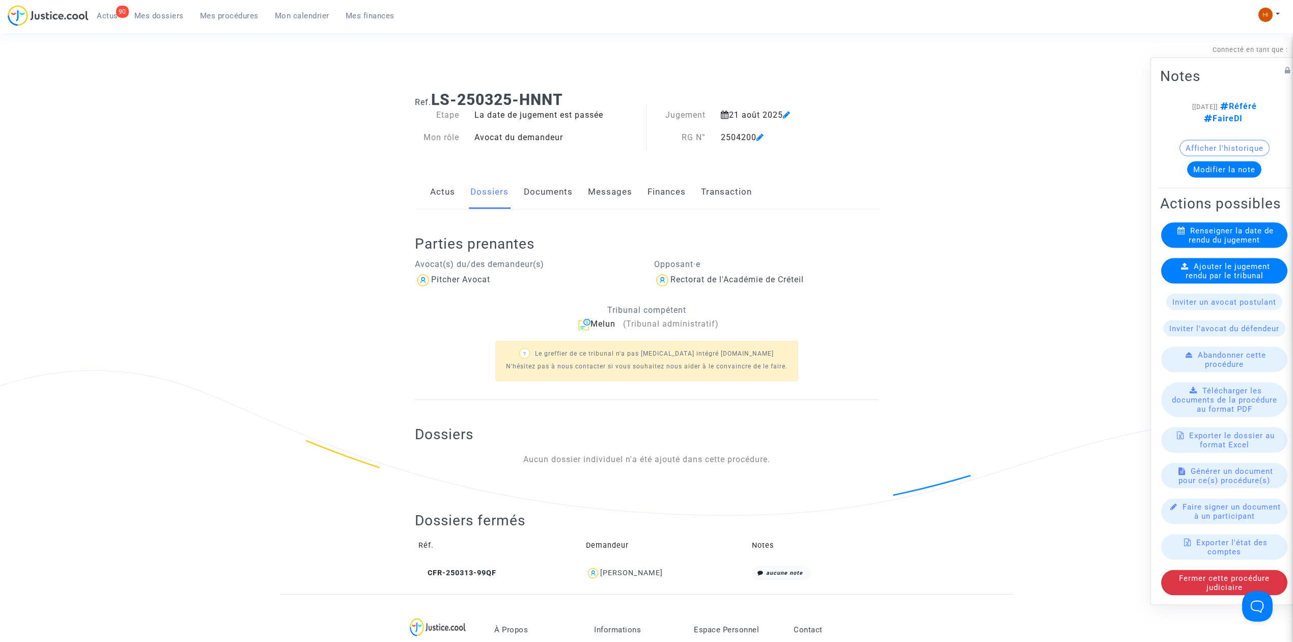
click at [1251, 289] on available-action-list "Renseigner la date de rendu du jugement Ajouter le jugement rendu par le tribun…" at bounding box center [1224, 408] width 128 height 373
click at [1217, 270] on span "Ajouter le jugement rendu par le tribunal" at bounding box center [1228, 271] width 85 height 18
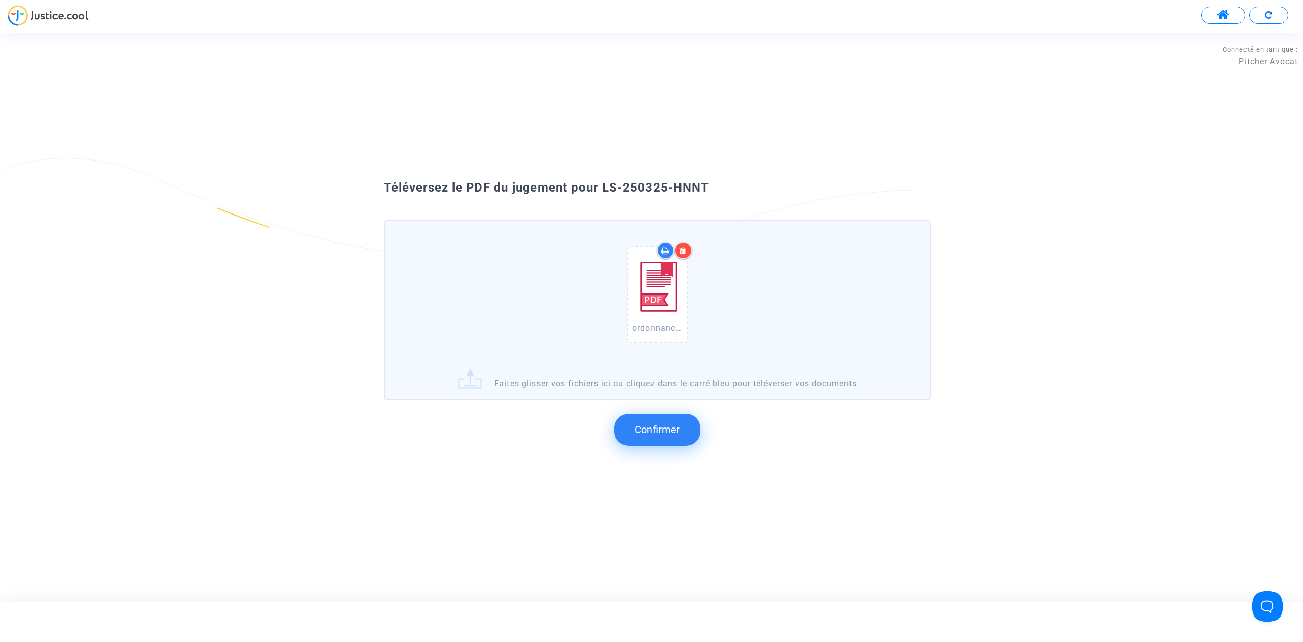
drag, startPoint x: 719, startPoint y: 218, endPoint x: 604, endPoint y: 186, distance: 119.8
click at [604, 186] on div "Téléversez le PDF du jugement pour LS-250325-HNNT" at bounding box center [651, 187] width 587 height 17
copy span "LS-250325-HNNT"
click at [677, 429] on span "Confirmer" at bounding box center [657, 429] width 45 height 12
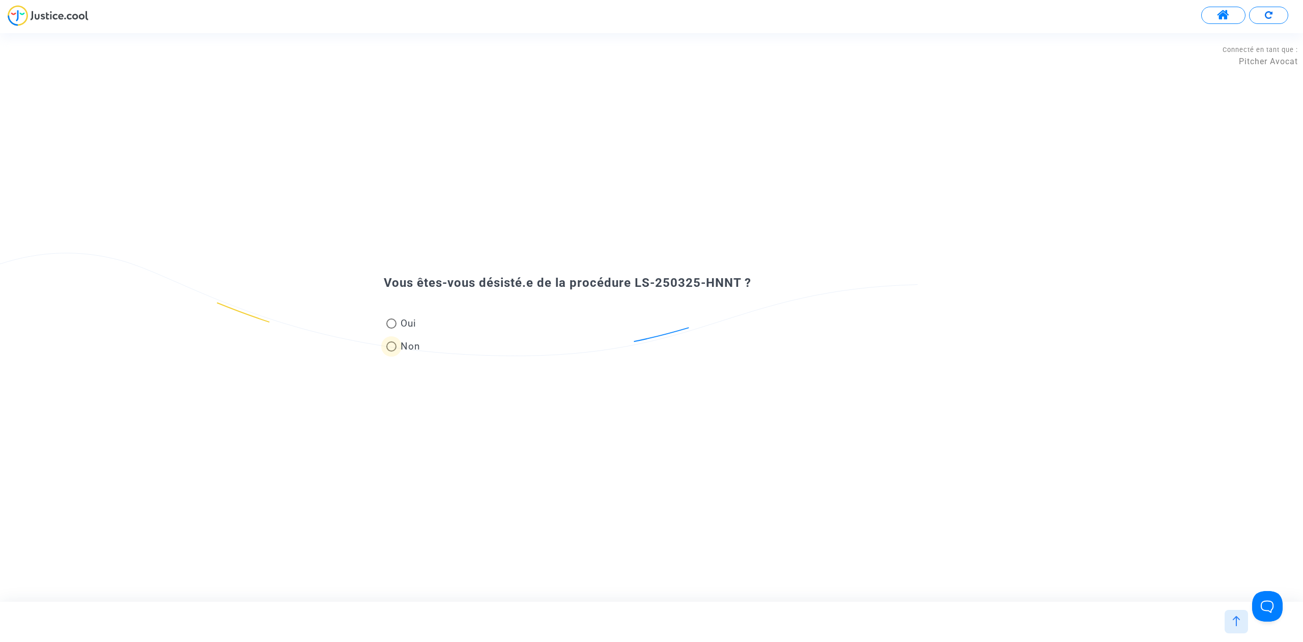
click at [399, 352] on span "Non" at bounding box center [409, 346] width 24 height 14
click at [392, 352] on input "Non" at bounding box center [391, 351] width 1 height 1
radio input "true"
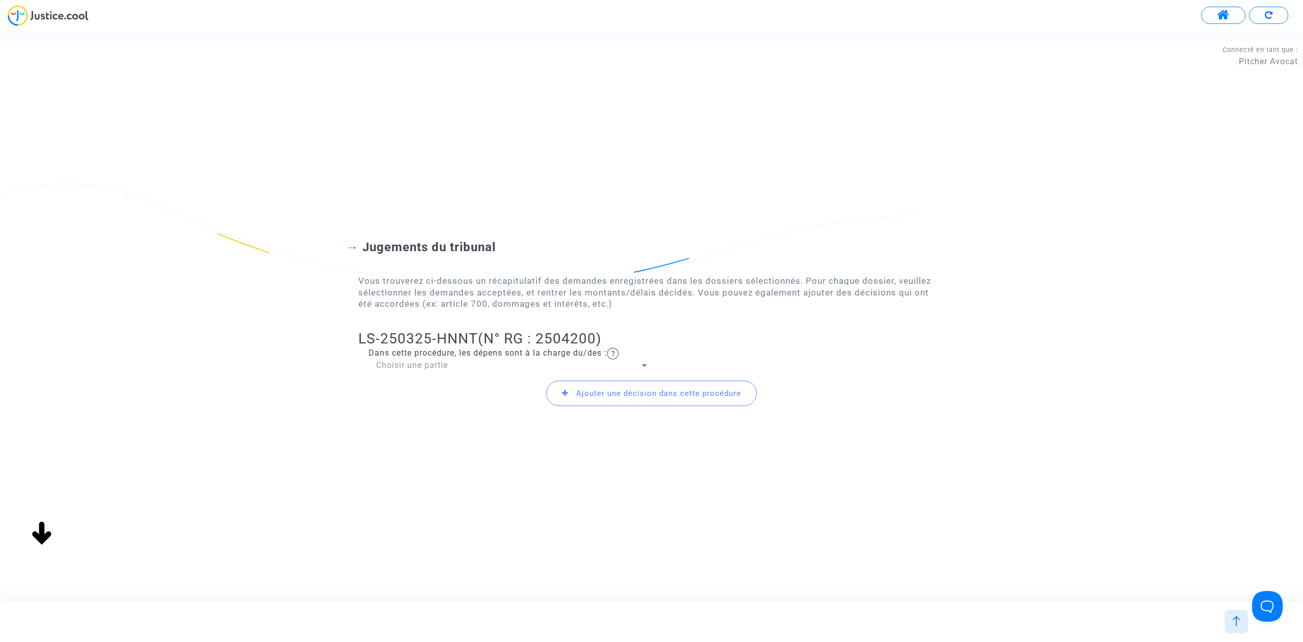
click at [479, 361] on div "Choisir une partie" at bounding box center [508, 364] width 264 height 11
click at [475, 367] on span "Demandeur(s)" at bounding box center [512, 365] width 273 height 24
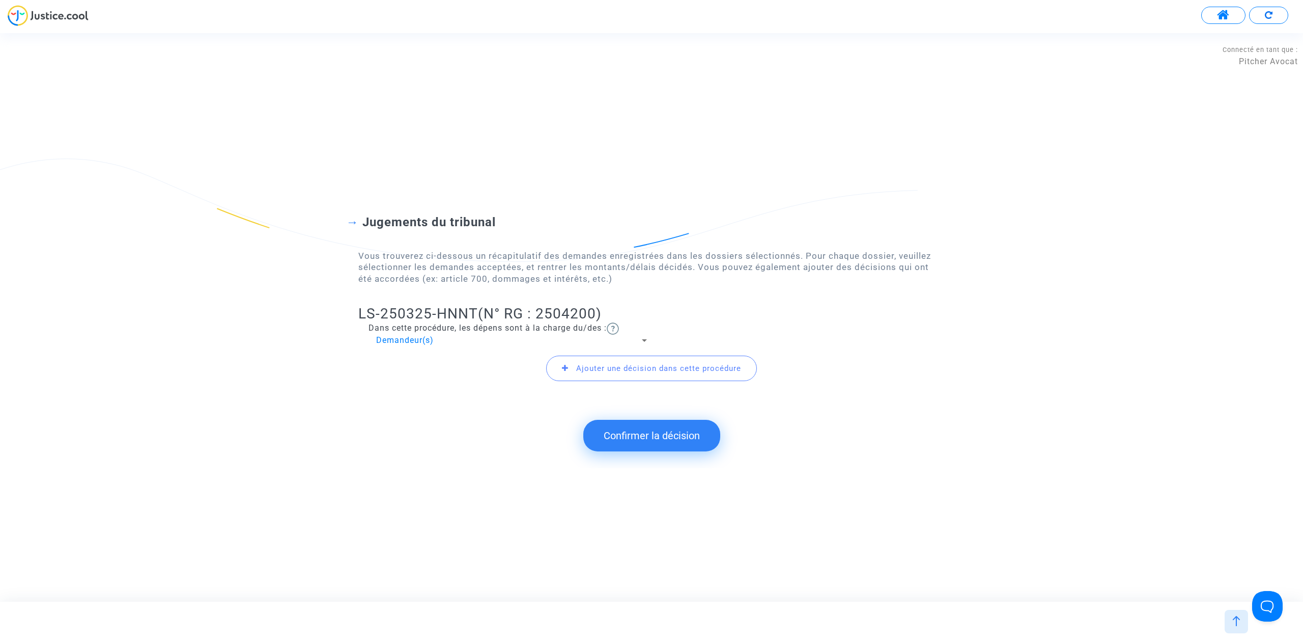
click at [646, 438] on button "Confirmer la décision" at bounding box center [651, 436] width 137 height 32
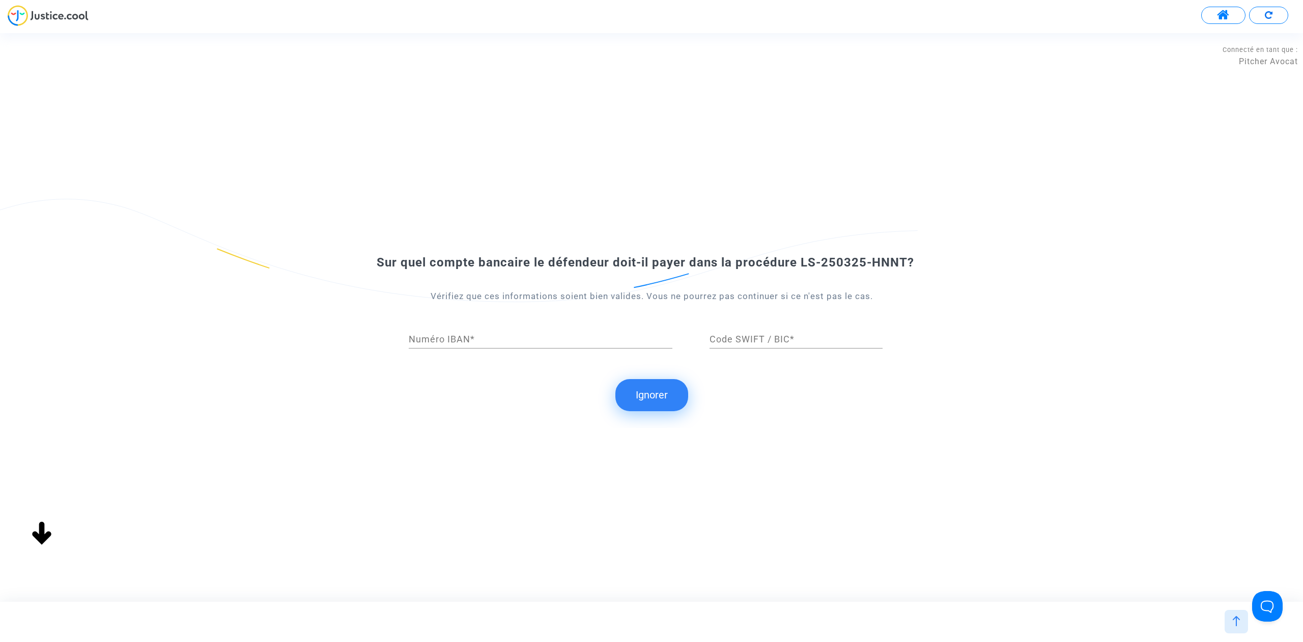
click at [679, 389] on button "Ignorer" at bounding box center [652, 395] width 73 height 32
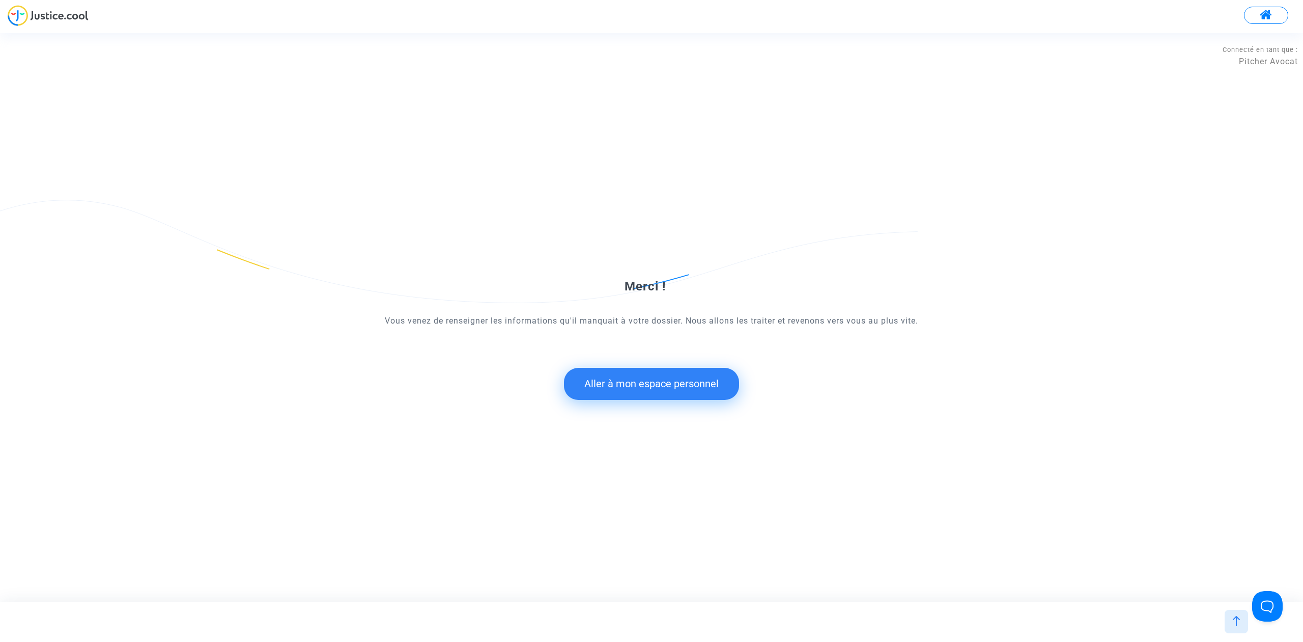
click at [601, 373] on button "Aller à mon espace personnel" at bounding box center [651, 384] width 175 height 32
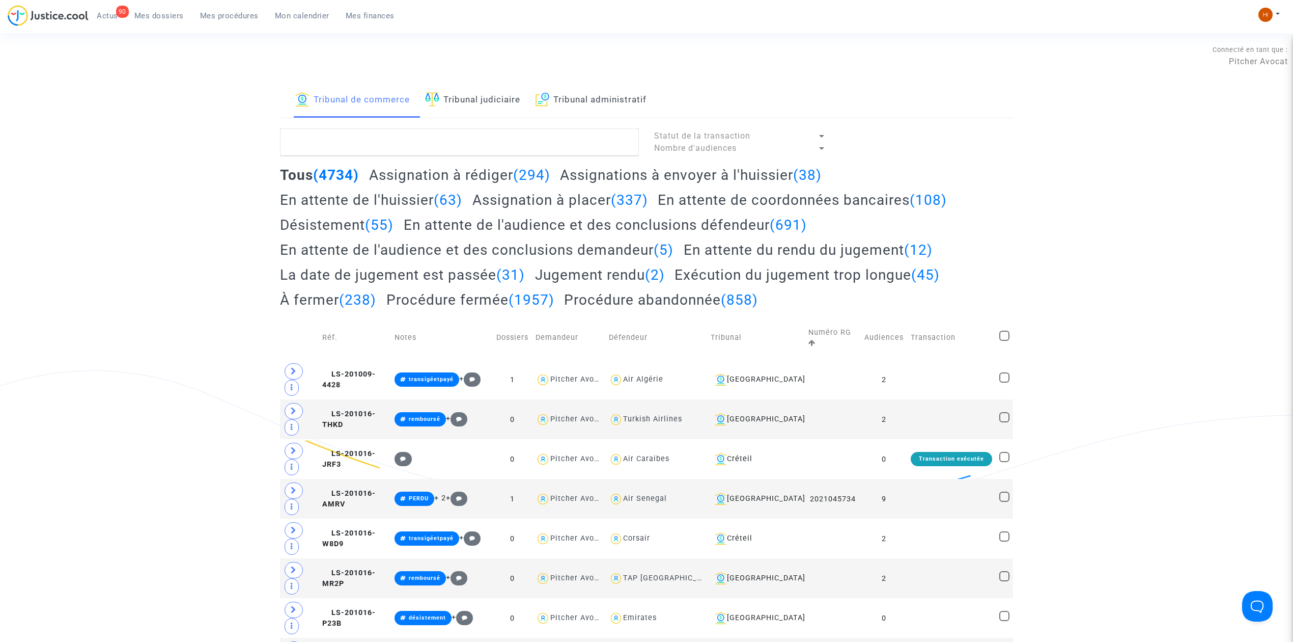
click at [603, 115] on link "Tribunal administratif" at bounding box center [591, 100] width 111 height 35
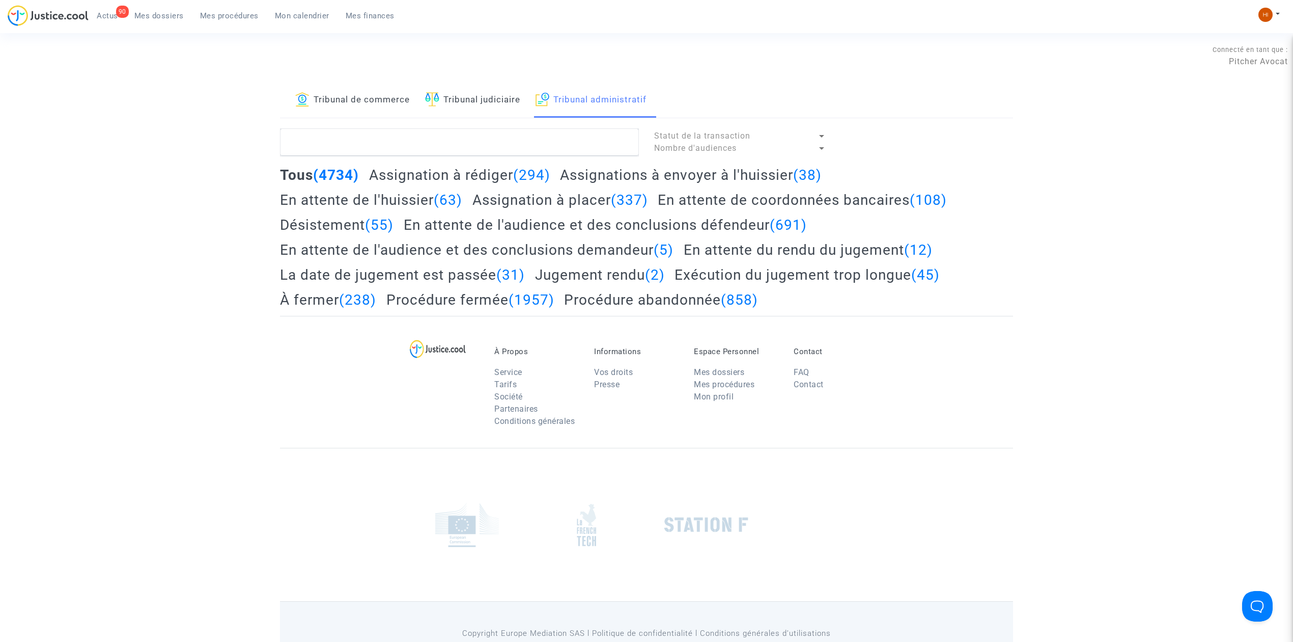
click at [603, 161] on lawsuits-list "Statut de la transaction Nombre d'audiences Tous (4734) Assignation à rédiger (…" at bounding box center [646, 221] width 733 height 187
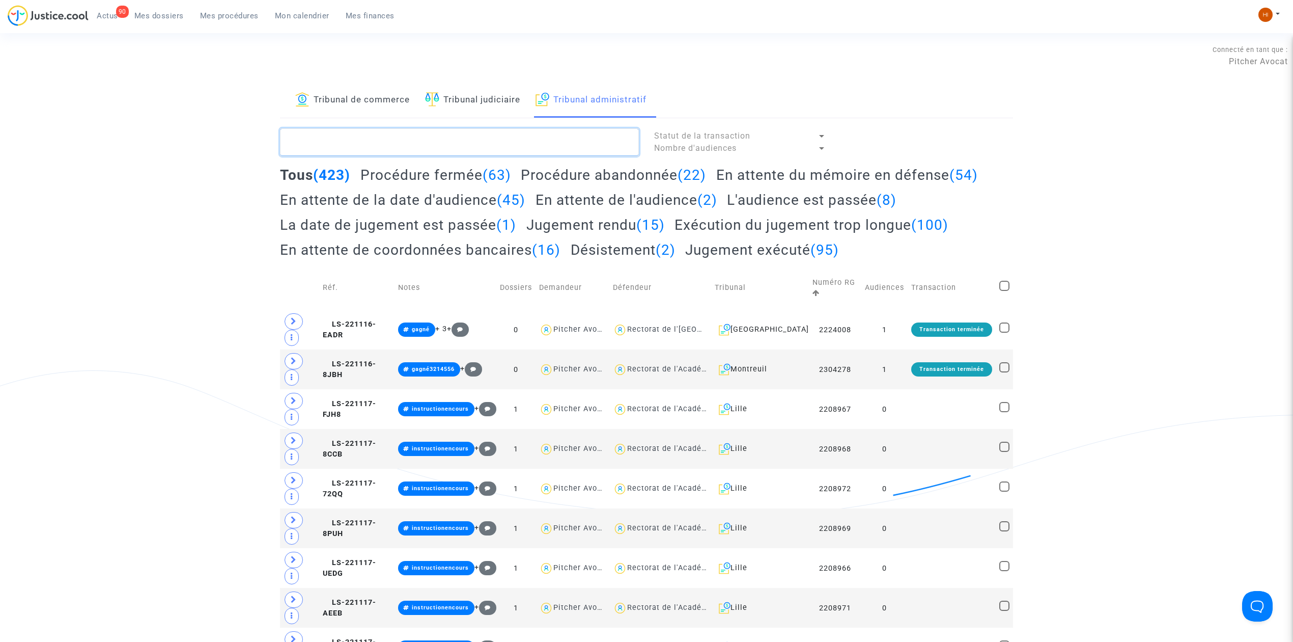
click at [609, 152] on textarea at bounding box center [459, 141] width 359 height 27
paste textarea "LS-250325-HNNT"
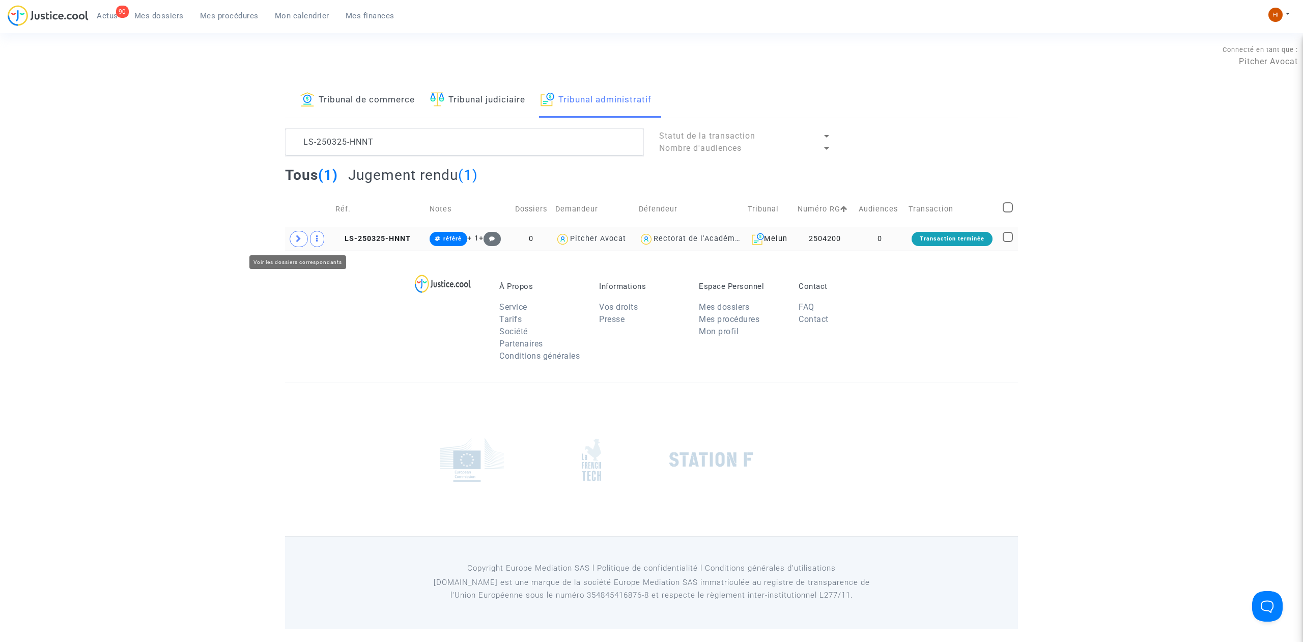
click at [297, 242] on icon at bounding box center [299, 239] width 6 height 8
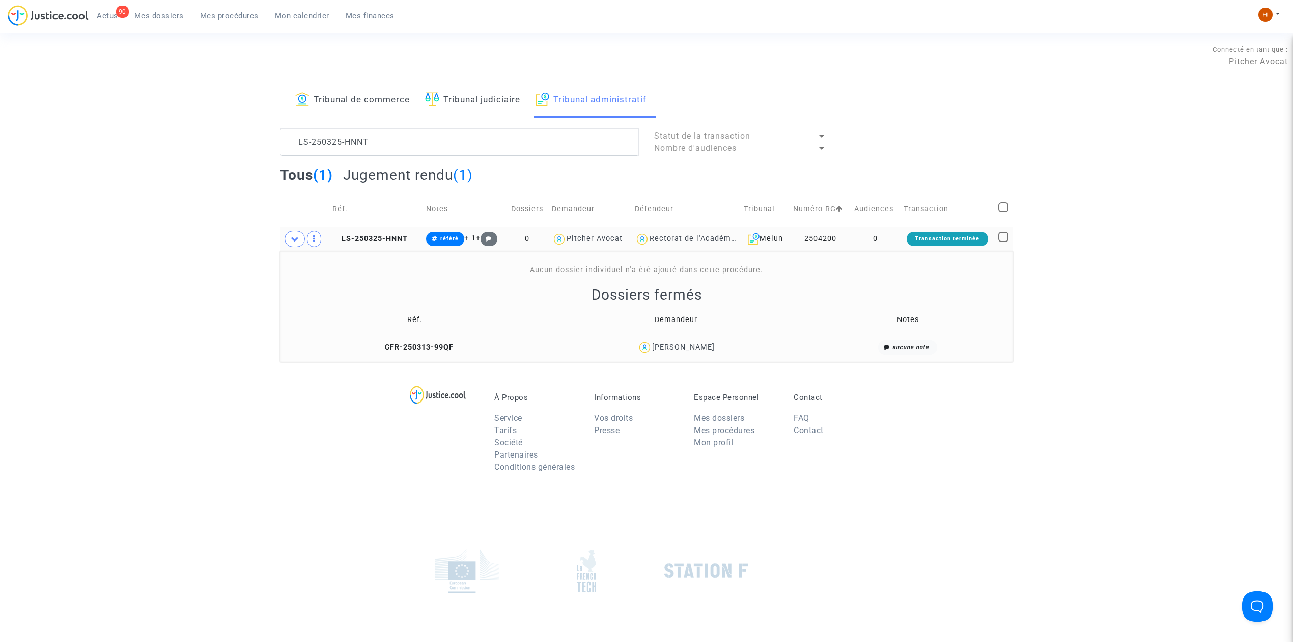
click at [390, 230] on td "LS-250325-HNNT" at bounding box center [376, 238] width 94 height 23
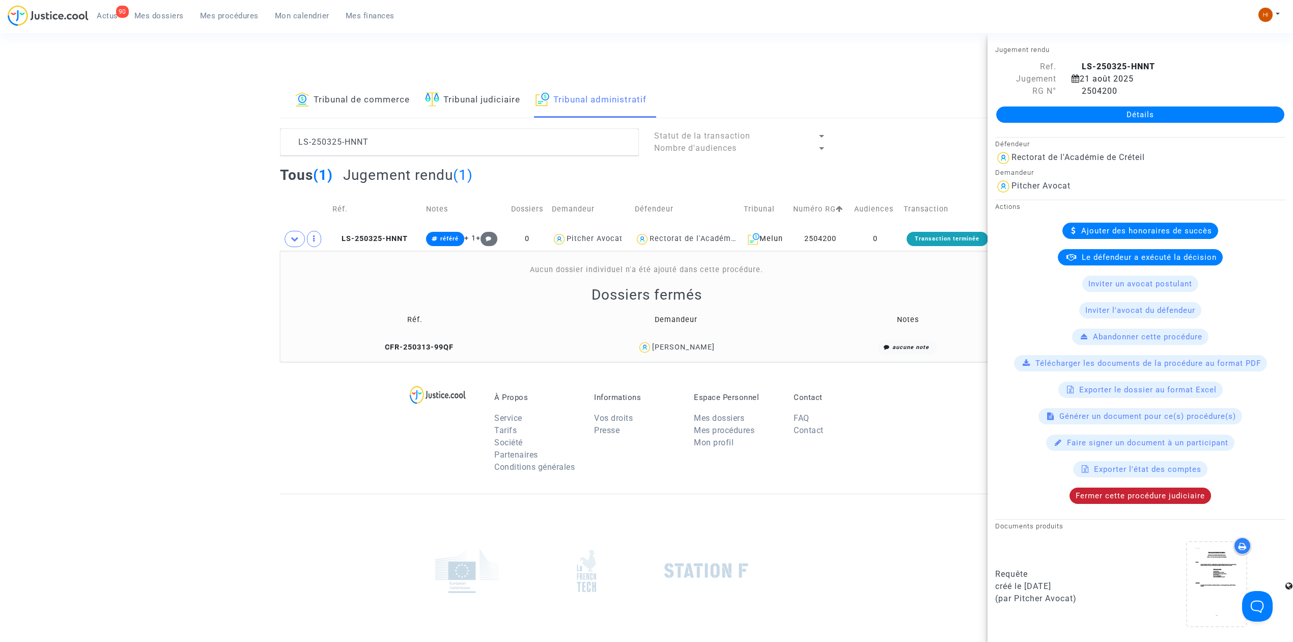
click at [1165, 494] on span "Fermer cette procédure judiciaire" at bounding box center [1140, 495] width 129 height 9
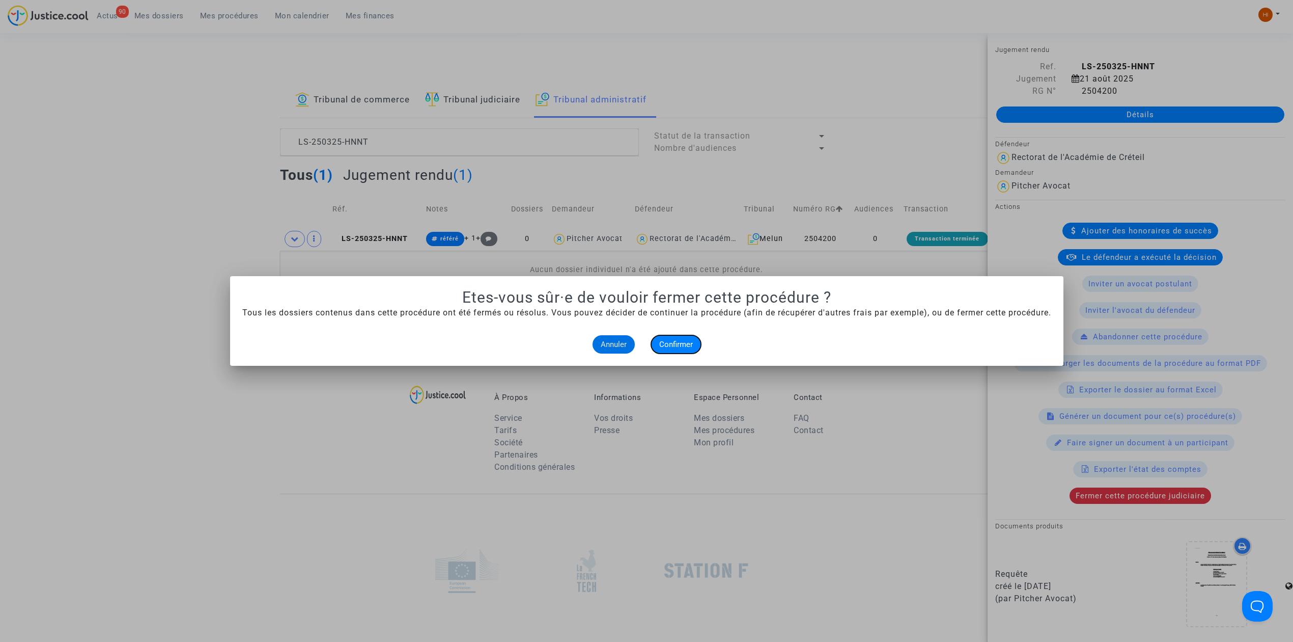
click at [682, 346] on span "Confirmer" at bounding box center [676, 344] width 34 height 9
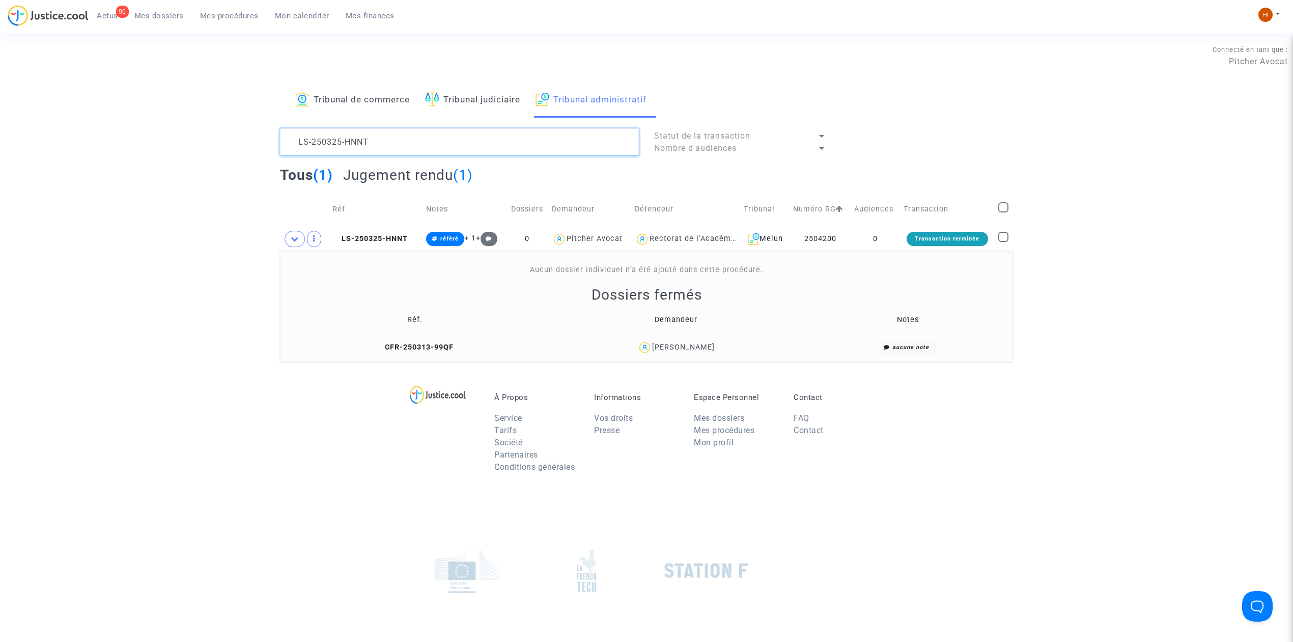
click at [538, 131] on textarea at bounding box center [459, 141] width 359 height 27
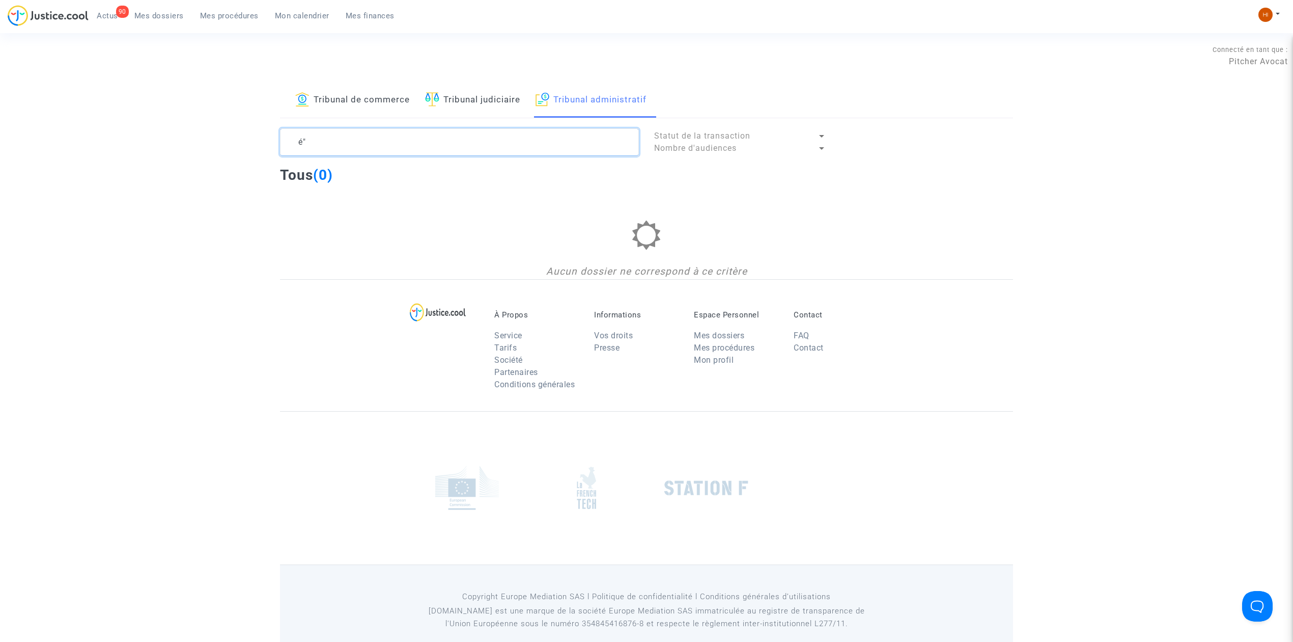
type textarea "é"
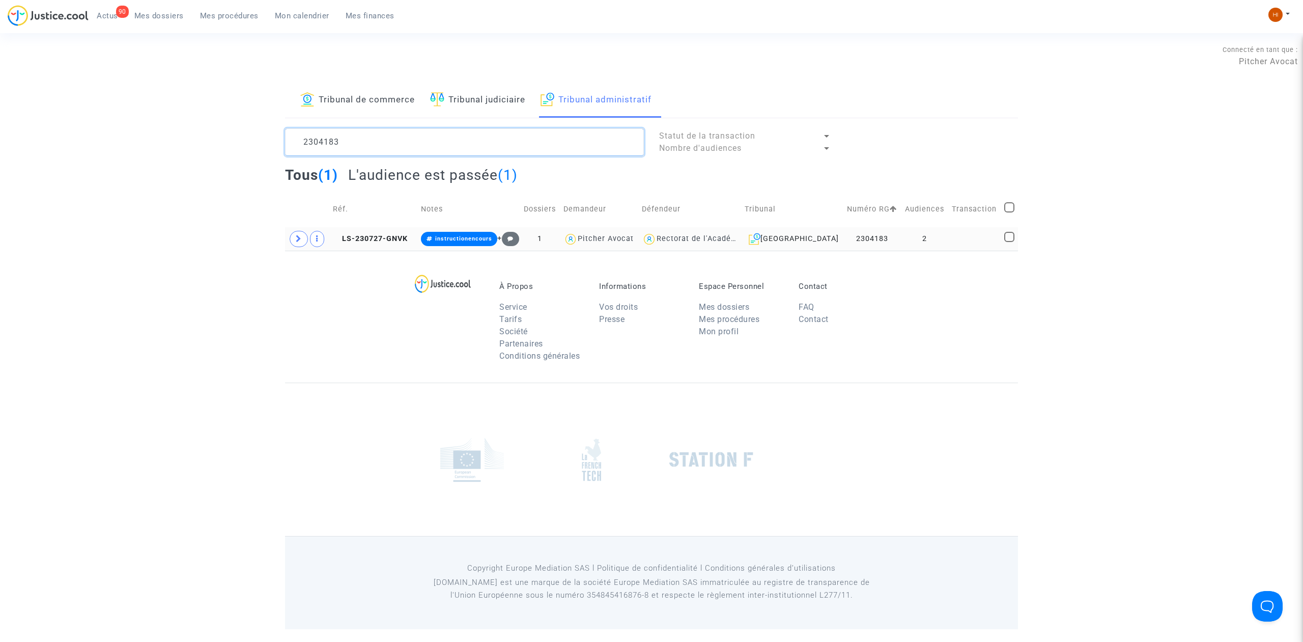
type textarea "2304183"
click at [375, 247] on td "LS-230727-GNVK" at bounding box center [373, 238] width 88 height 23
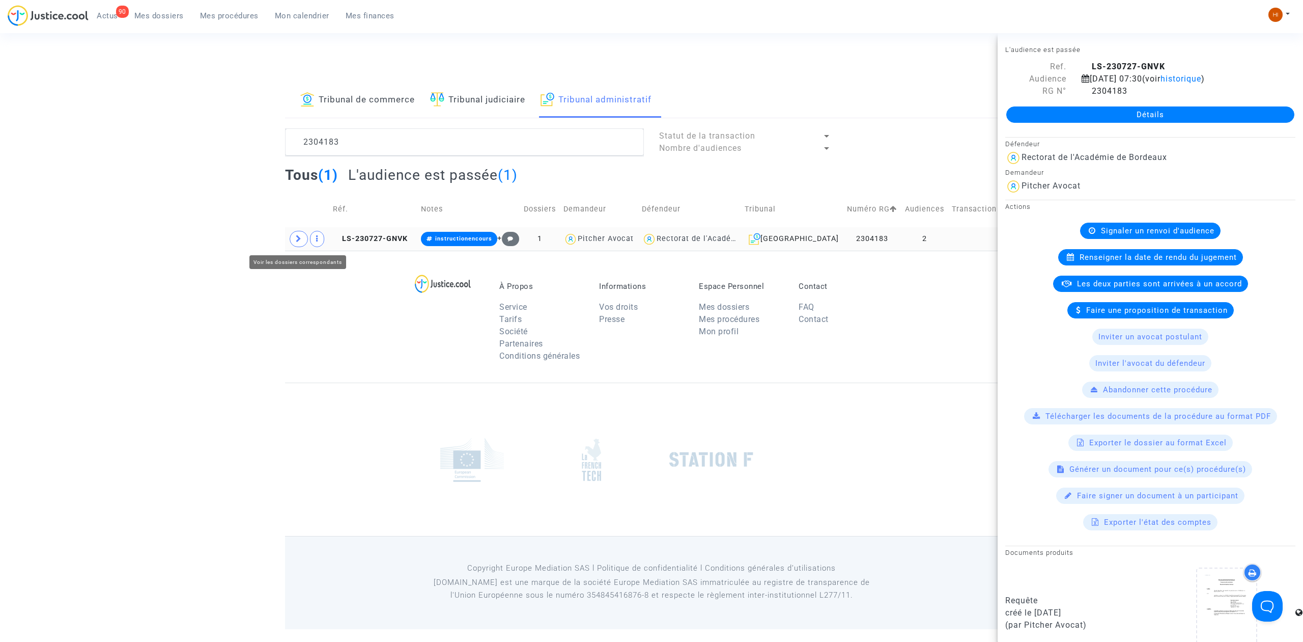
click at [296, 242] on icon at bounding box center [299, 239] width 6 height 8
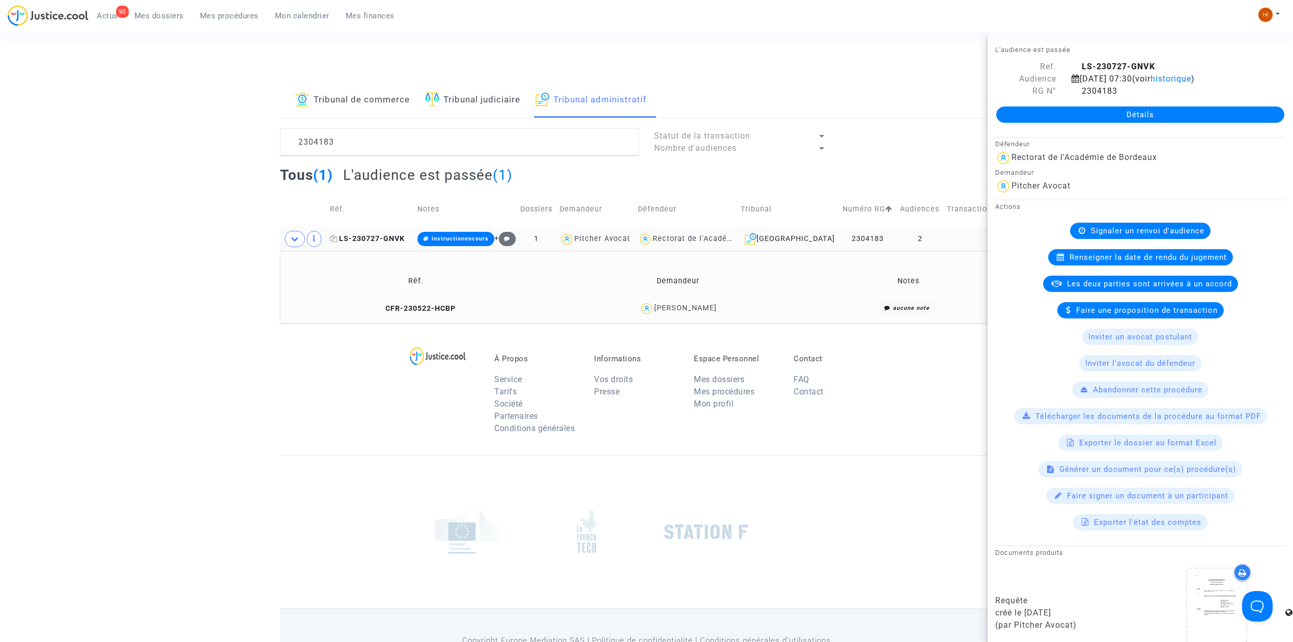
click at [394, 237] on span "LS-230727-GNVK" at bounding box center [367, 238] width 75 height 9
drag, startPoint x: 1182, startPoint y: 106, endPoint x: 1146, endPoint y: 124, distance: 40.8
click at [1183, 106] on link "Détails" at bounding box center [1140, 114] width 288 height 16
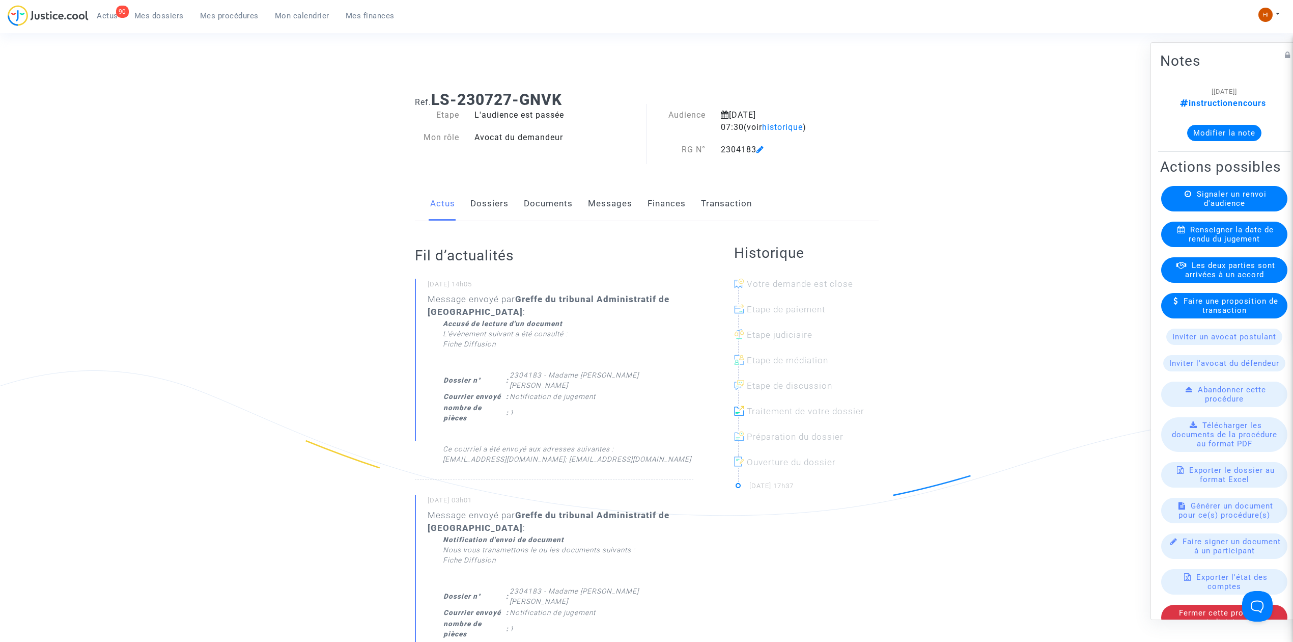
click at [1226, 243] on span "Renseigner la date de rendu du jugement" at bounding box center [1231, 234] width 85 height 18
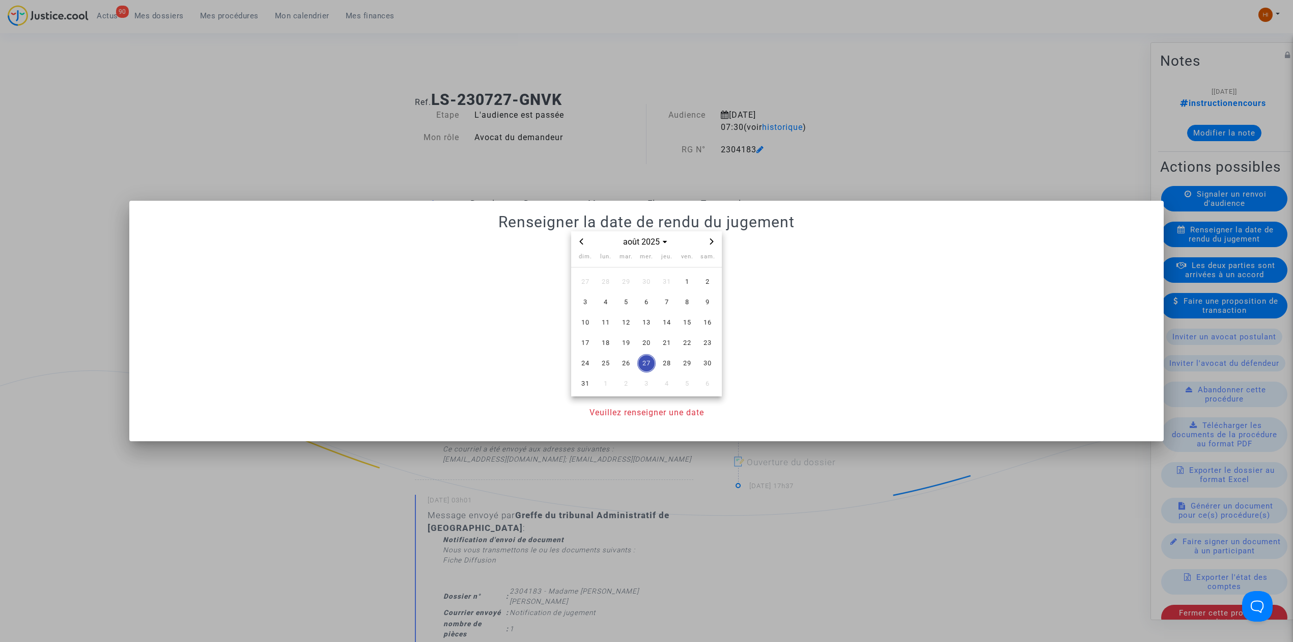
click at [575, 243] on span "Previous month" at bounding box center [581, 241] width 12 height 12
click at [581, 245] on span "Previous month" at bounding box center [581, 241] width 12 height 12
drag, startPoint x: 671, startPoint y: 347, endPoint x: 666, endPoint y: 351, distance: 5.8
click at [670, 347] on span "26" at bounding box center [667, 342] width 18 height 18
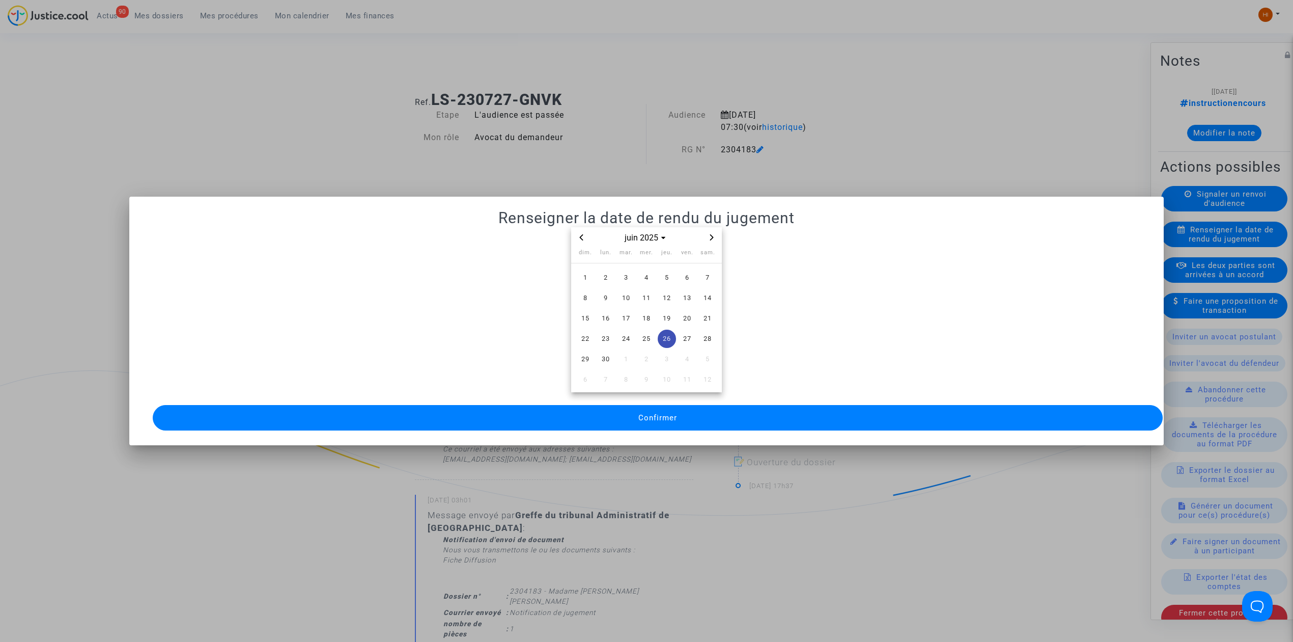
click at [682, 414] on button "Confirmer" at bounding box center [658, 417] width 1010 height 25
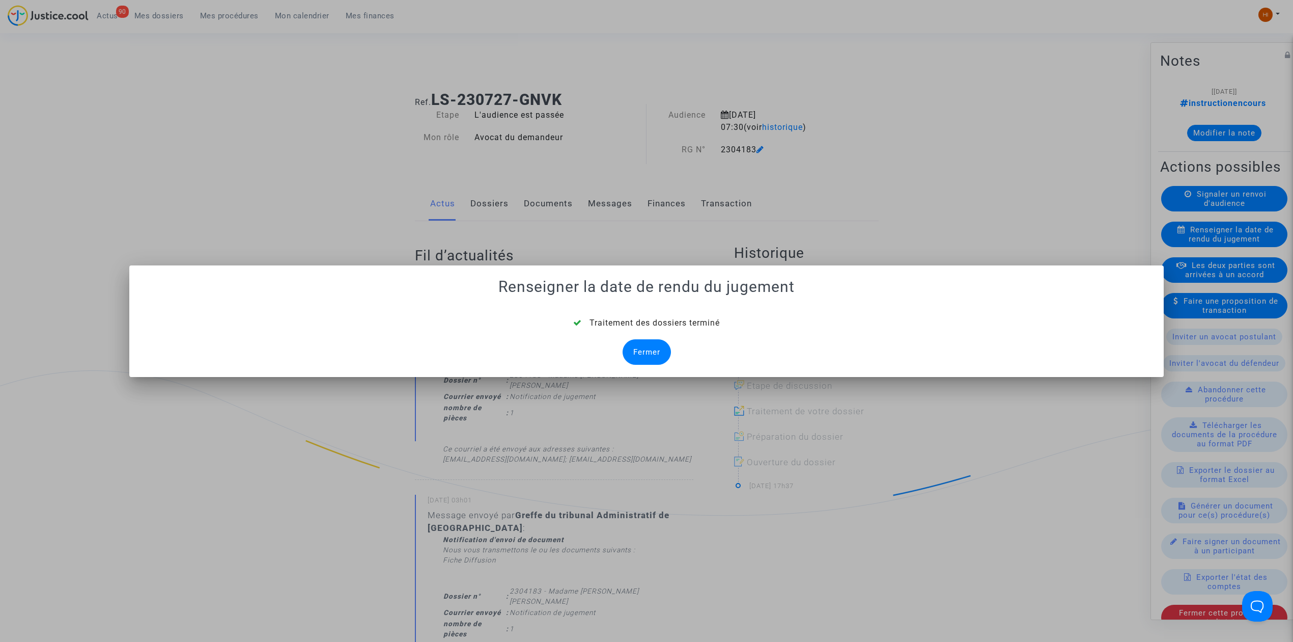
click at [656, 343] on div "Fermer" at bounding box center [647, 351] width 48 height 25
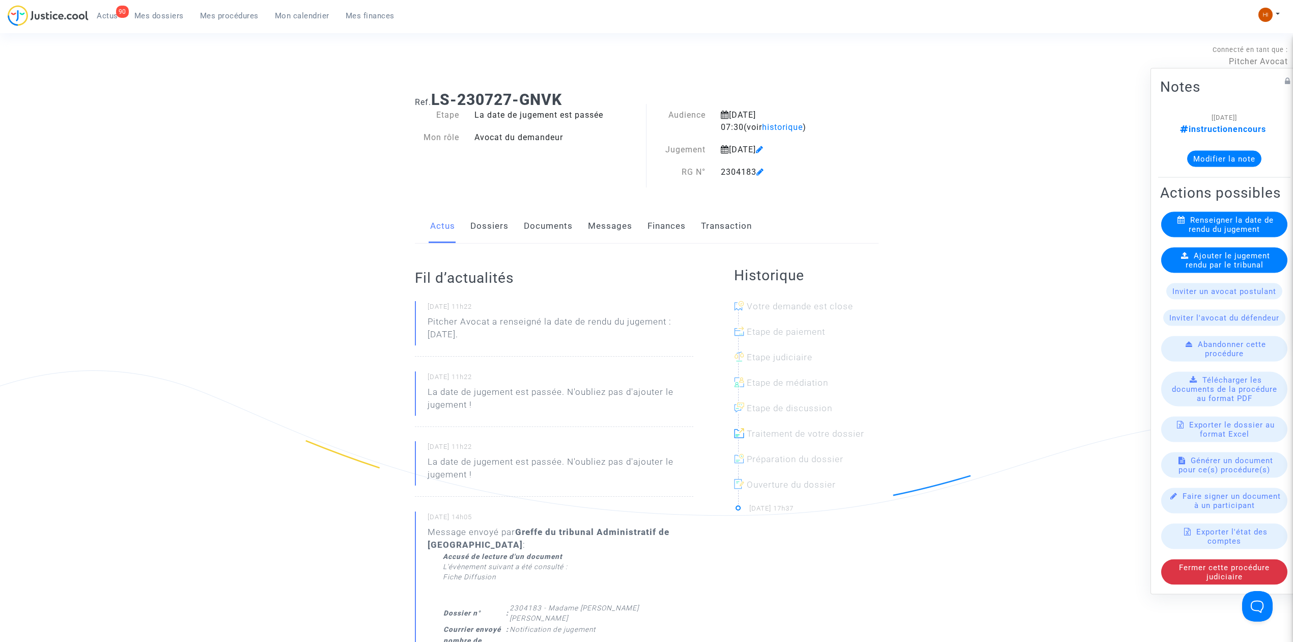
click at [1191, 258] on span "Ajouter le jugement rendu par le tribunal" at bounding box center [1228, 260] width 85 height 18
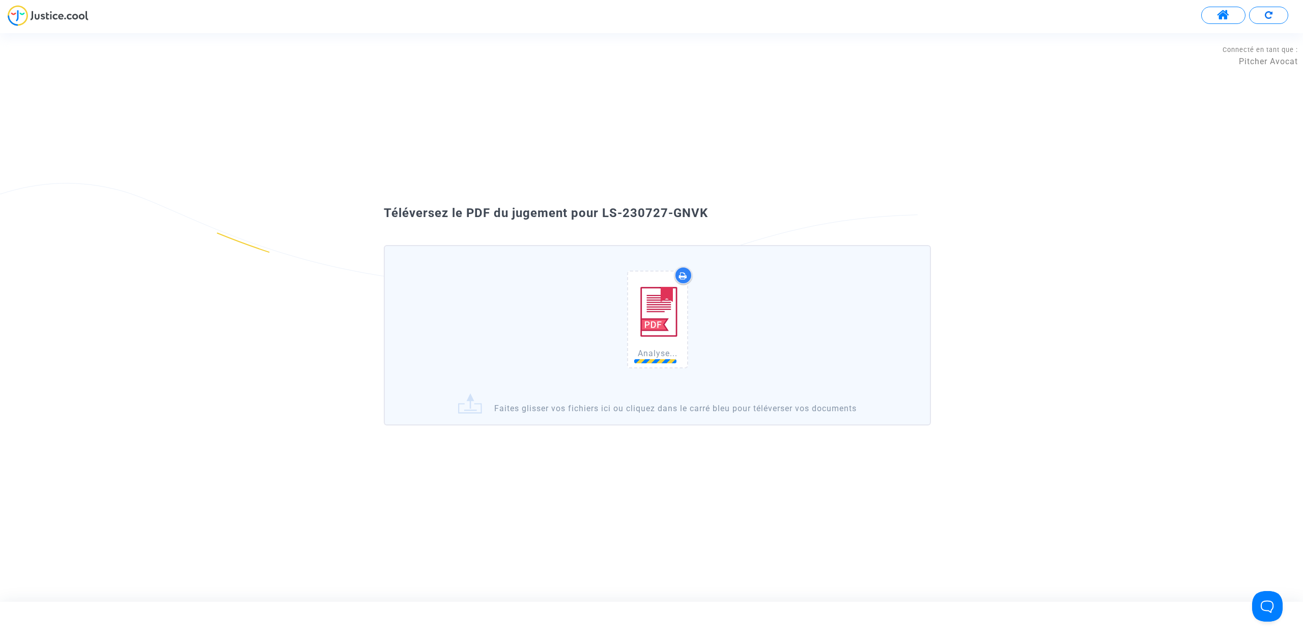
drag, startPoint x: 681, startPoint y: 206, endPoint x: 603, endPoint y: 203, distance: 77.5
click at [603, 203] on div "Téléversez le PDF du jugement pour LS-230727-GNVK Analyse... Faites glisser vos…" at bounding box center [651, 317] width 1303 height 238
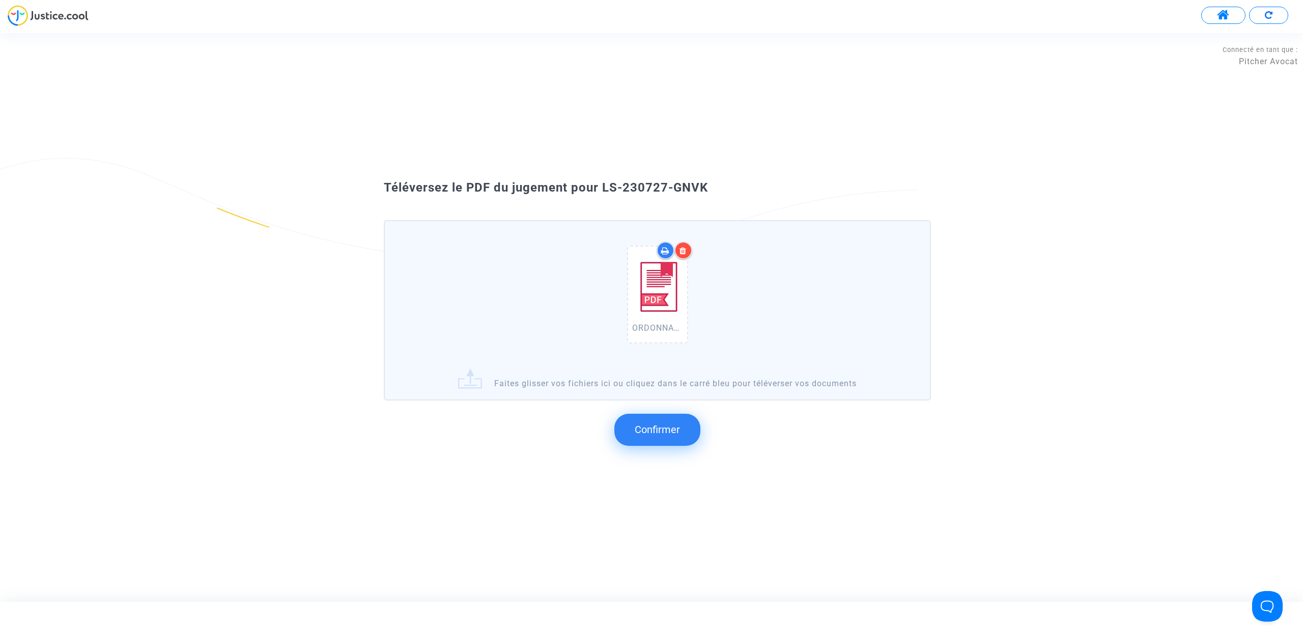
click at [719, 196] on div "Téléversez le PDF du jugement pour LS-230727-GNVK" at bounding box center [651, 187] width 587 height 17
drag, startPoint x: 721, startPoint y: 181, endPoint x: 604, endPoint y: 185, distance: 117.2
click at [604, 185] on div "Téléversez le PDF du jugement pour LS-230727-GNVK" at bounding box center [651, 187] width 587 height 17
copy span "LS-230727-GNVK"
click at [667, 424] on span "Confirmer" at bounding box center [657, 429] width 45 height 12
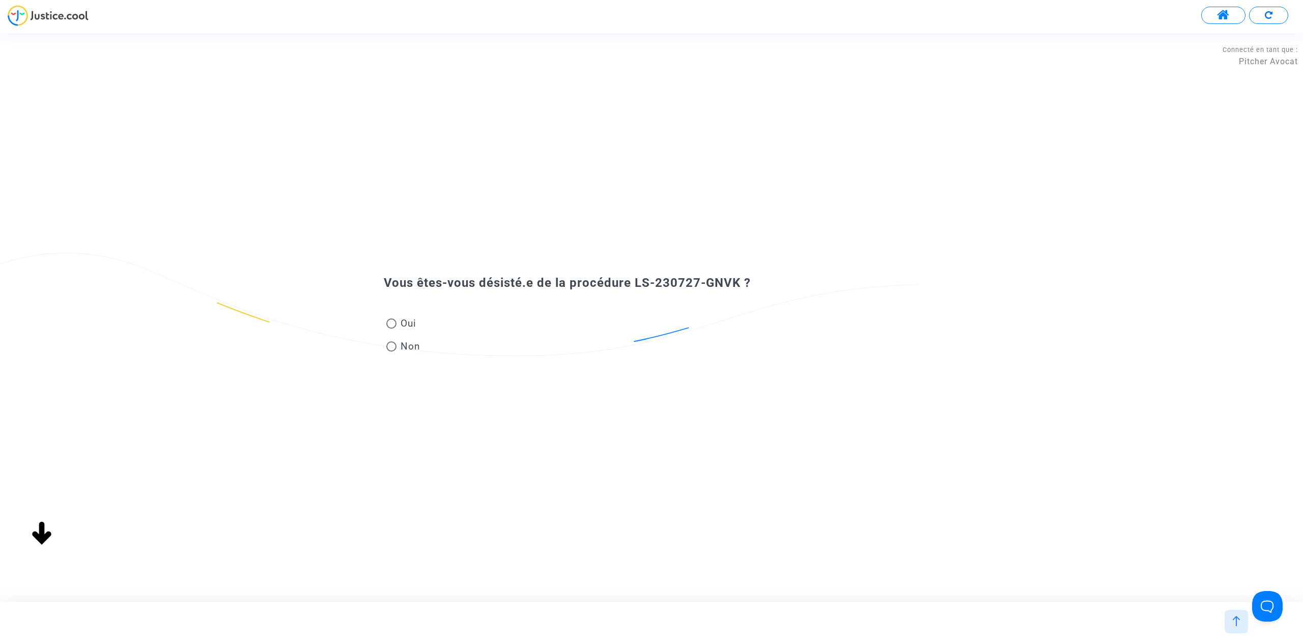
click at [391, 347] on span at bounding box center [391, 346] width 10 height 10
click at [391, 351] on input "Non" at bounding box center [391, 351] width 1 height 1
radio input "true"
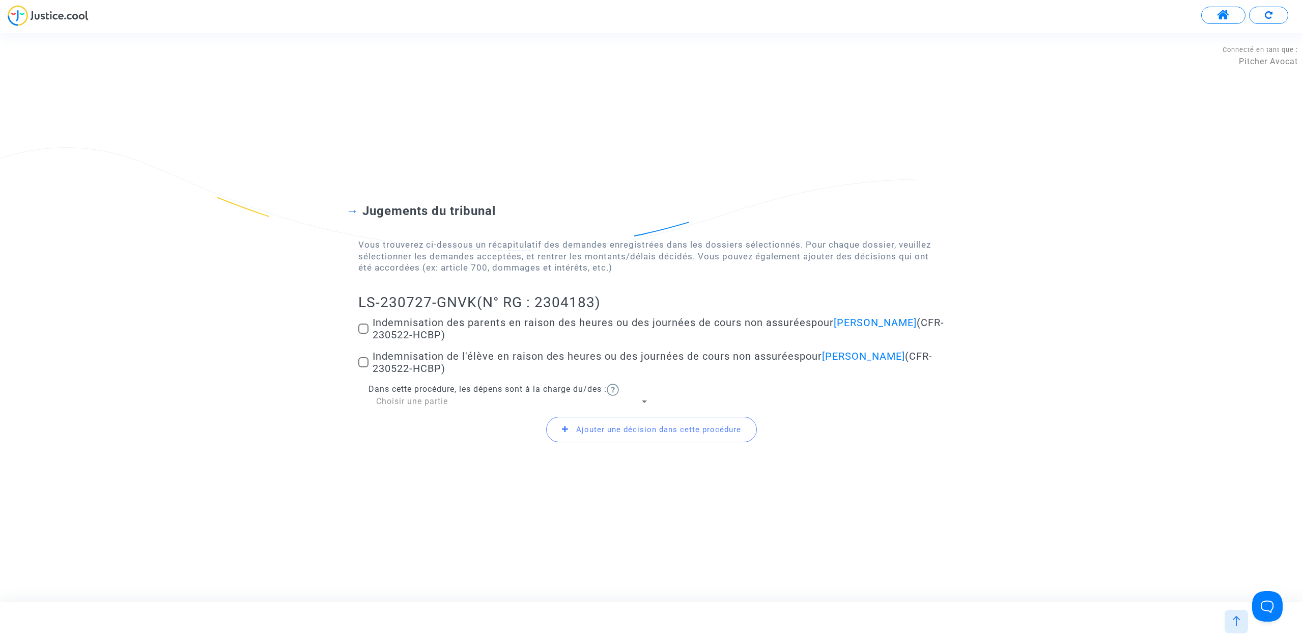
click at [467, 403] on div "Choisir une partie" at bounding box center [508, 401] width 264 height 11
click at [467, 401] on span "Demandeur(s)" at bounding box center [512, 401] width 273 height 24
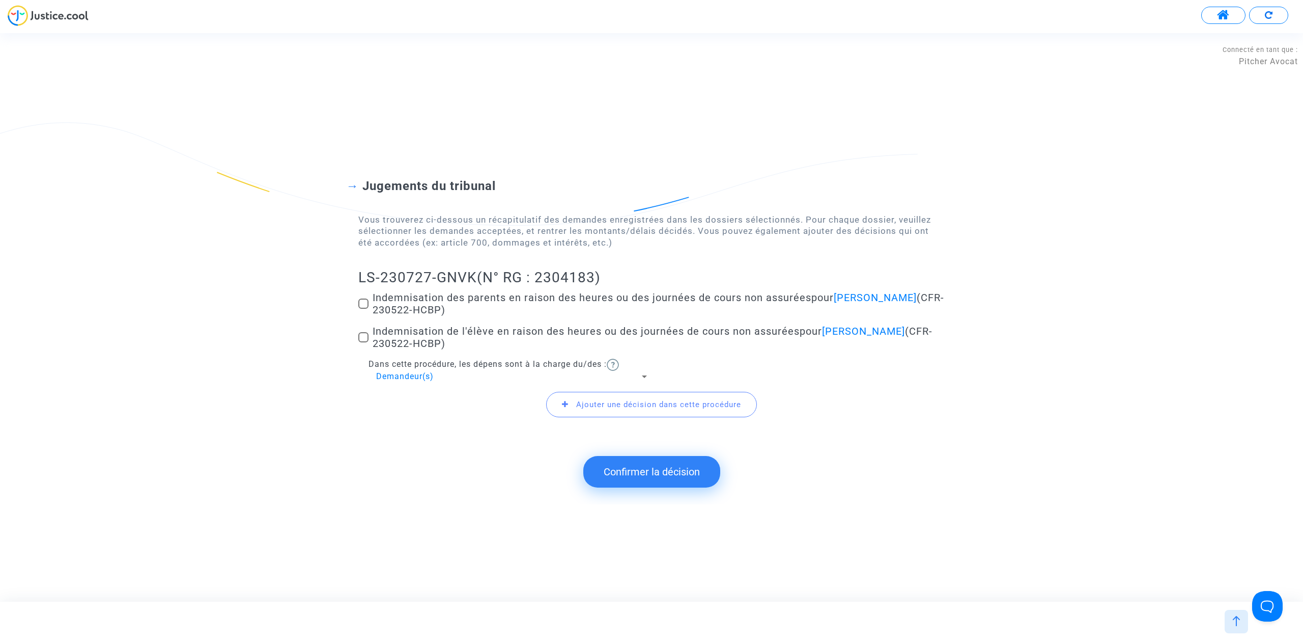
click at [633, 465] on button "Confirmer la décision" at bounding box center [651, 472] width 137 height 32
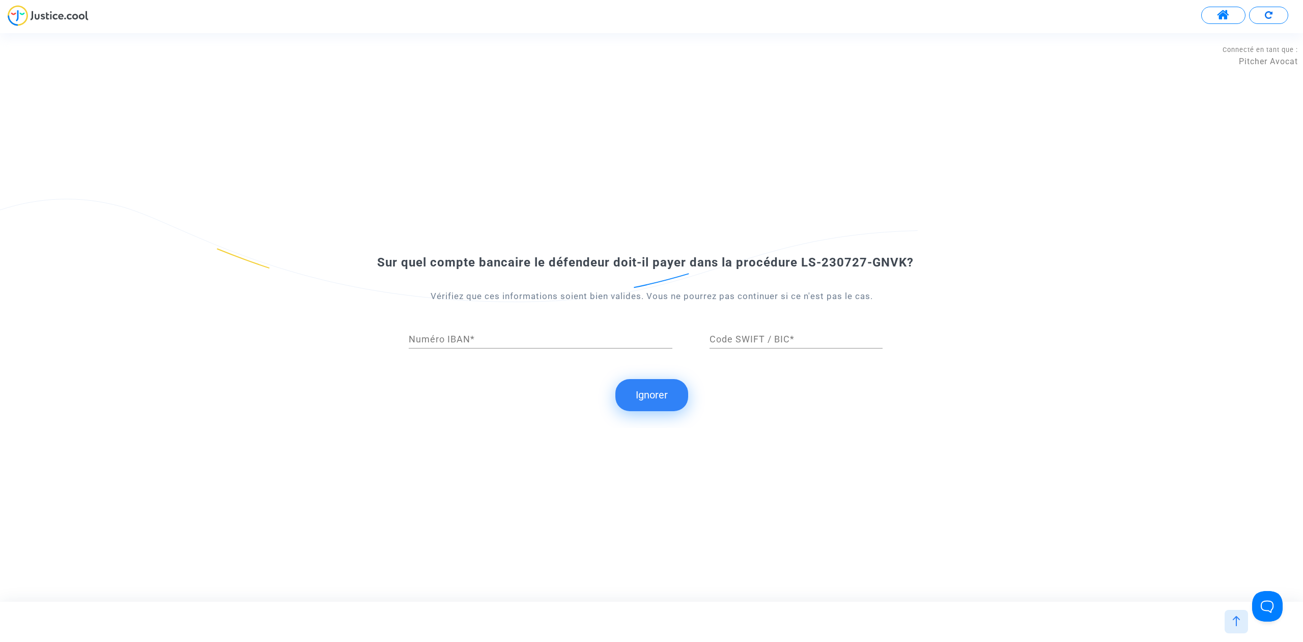
drag, startPoint x: 633, startPoint y: 401, endPoint x: 313, endPoint y: 181, distance: 388.9
click at [634, 401] on button "Ignorer" at bounding box center [652, 395] width 73 height 32
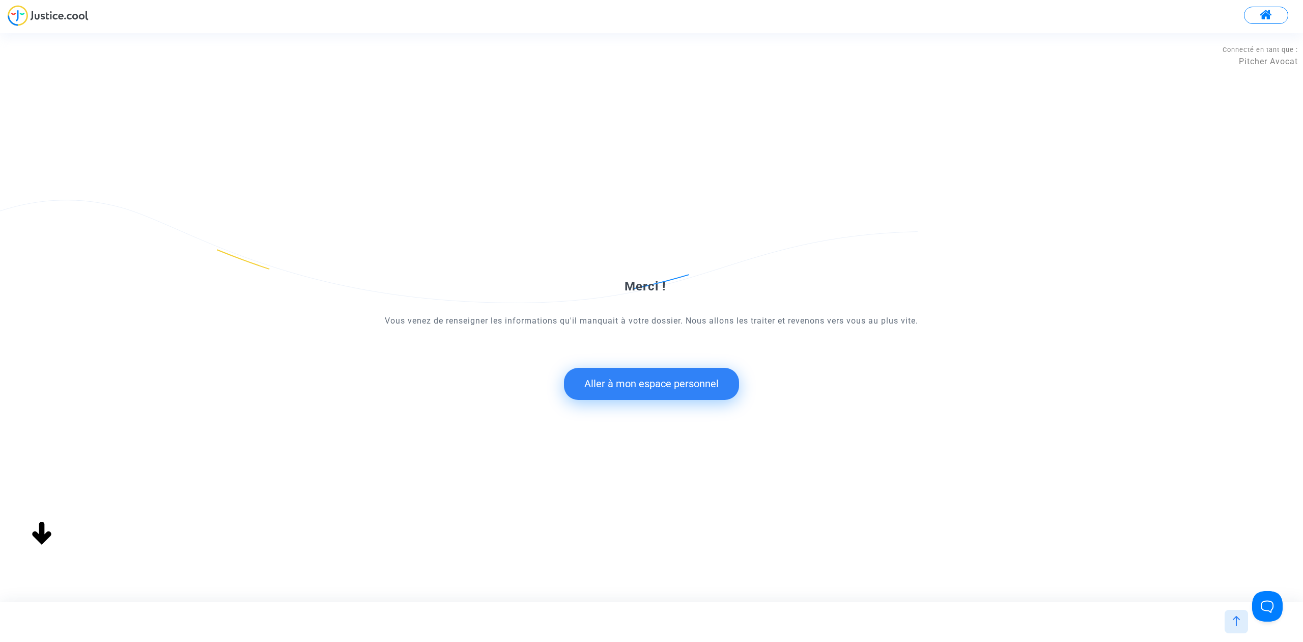
click at [671, 379] on button "Aller à mon espace personnel" at bounding box center [651, 384] width 175 height 32
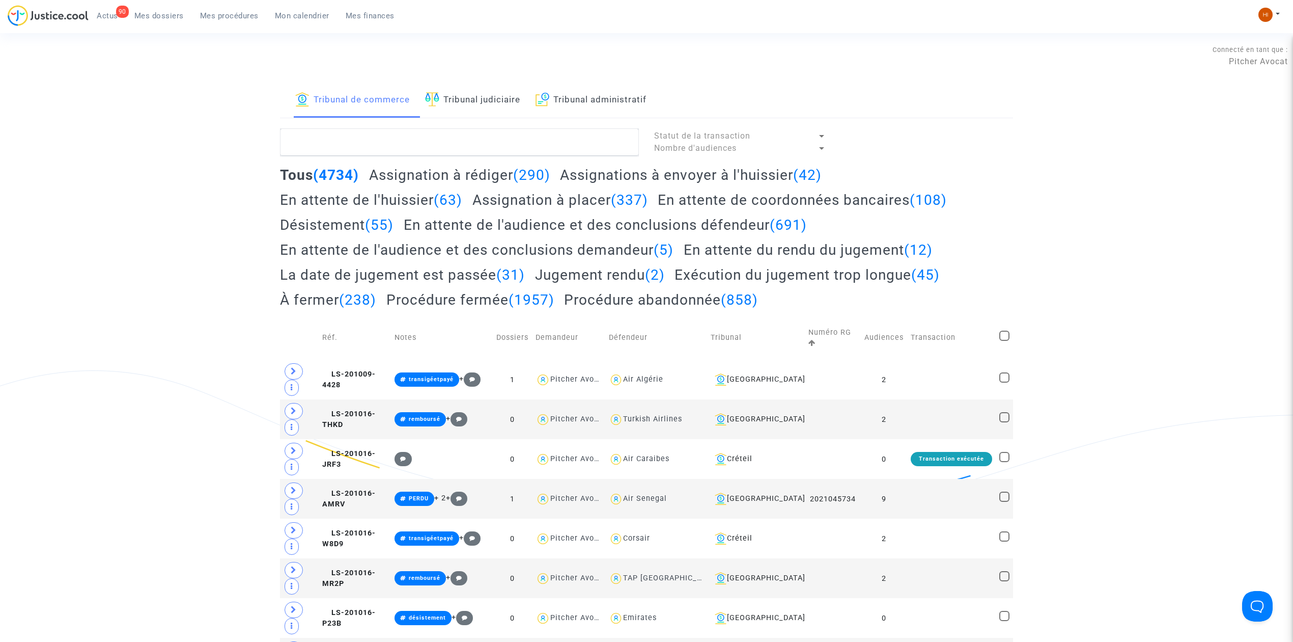
click at [589, 96] on link "Tribunal administratif" at bounding box center [591, 100] width 111 height 35
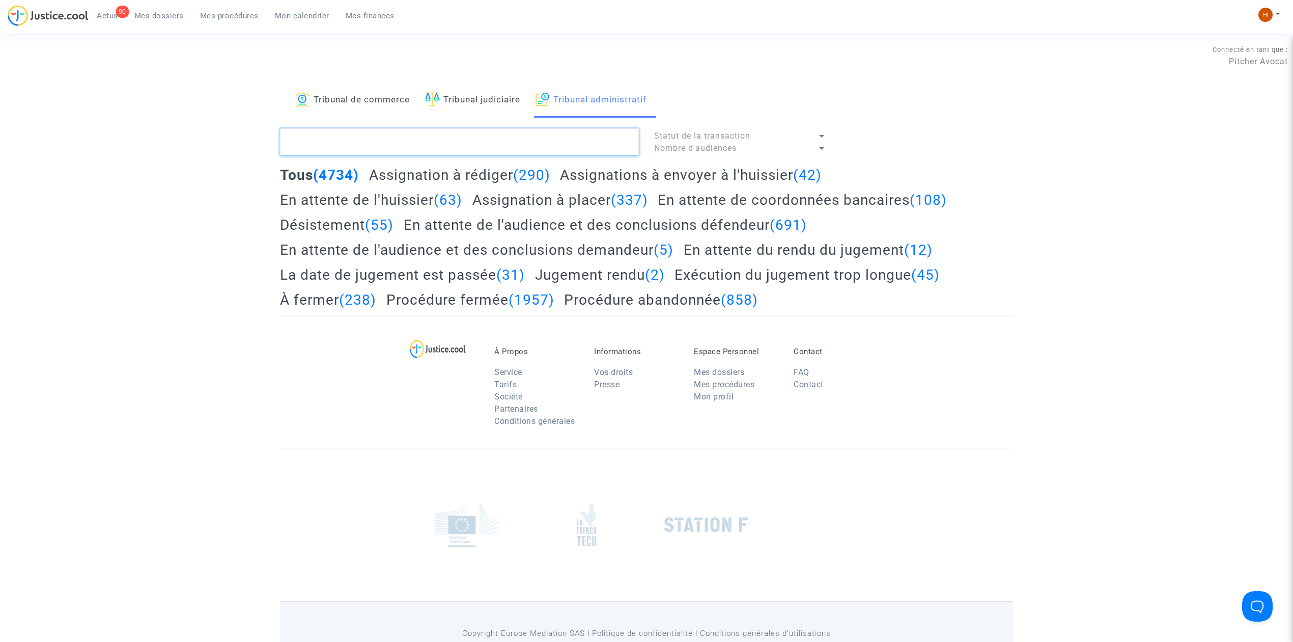
click at [569, 142] on textarea at bounding box center [459, 141] width 359 height 27
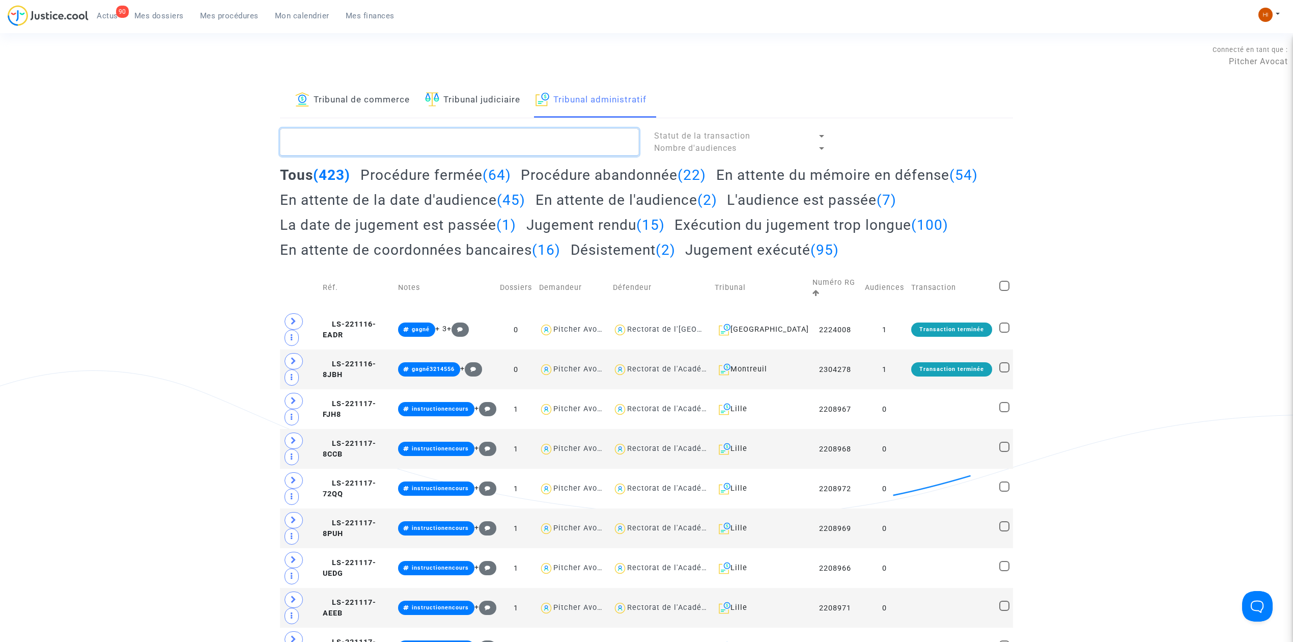
paste textarea "LS-230727-GNVK"
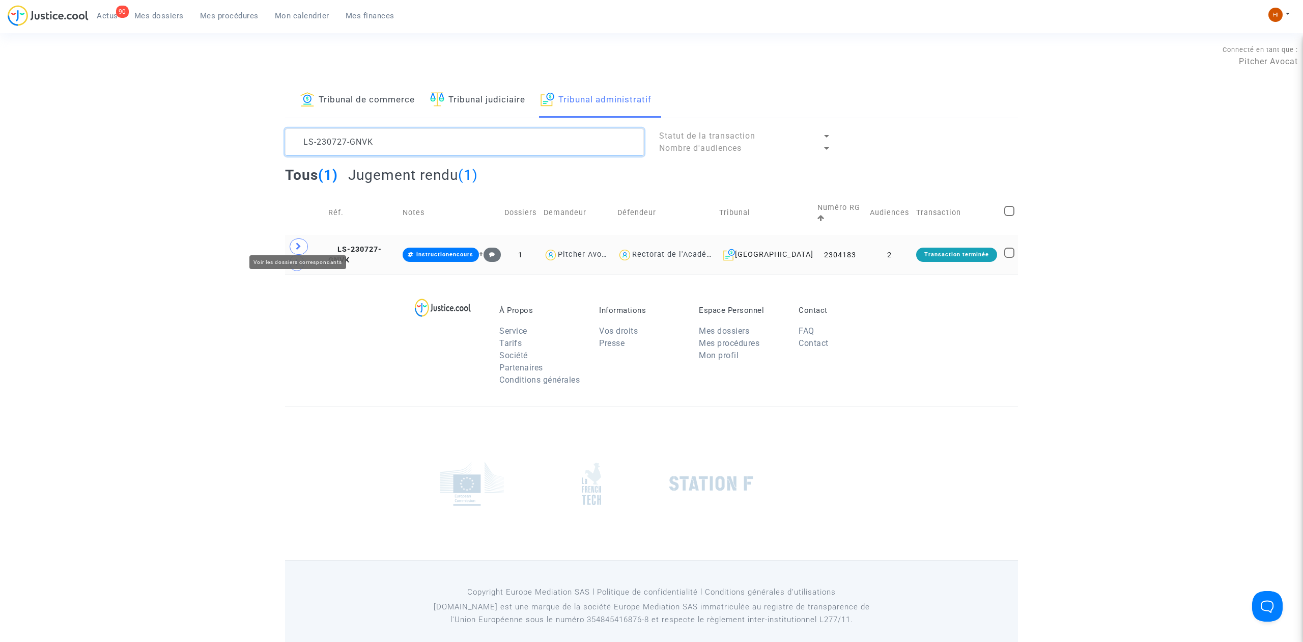
type textarea "LS-230727-GNVK"
click at [297, 245] on span at bounding box center [299, 246] width 18 height 16
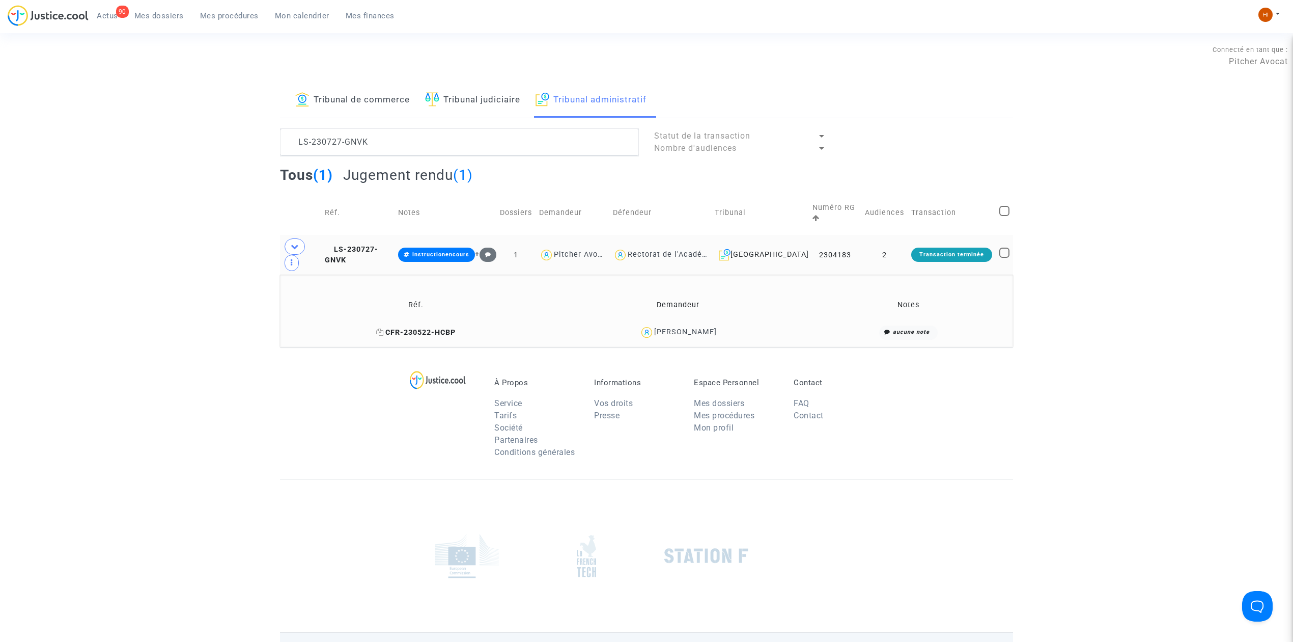
click at [422, 328] on span "CFR-230522-HCBP" at bounding box center [415, 332] width 79 height 9
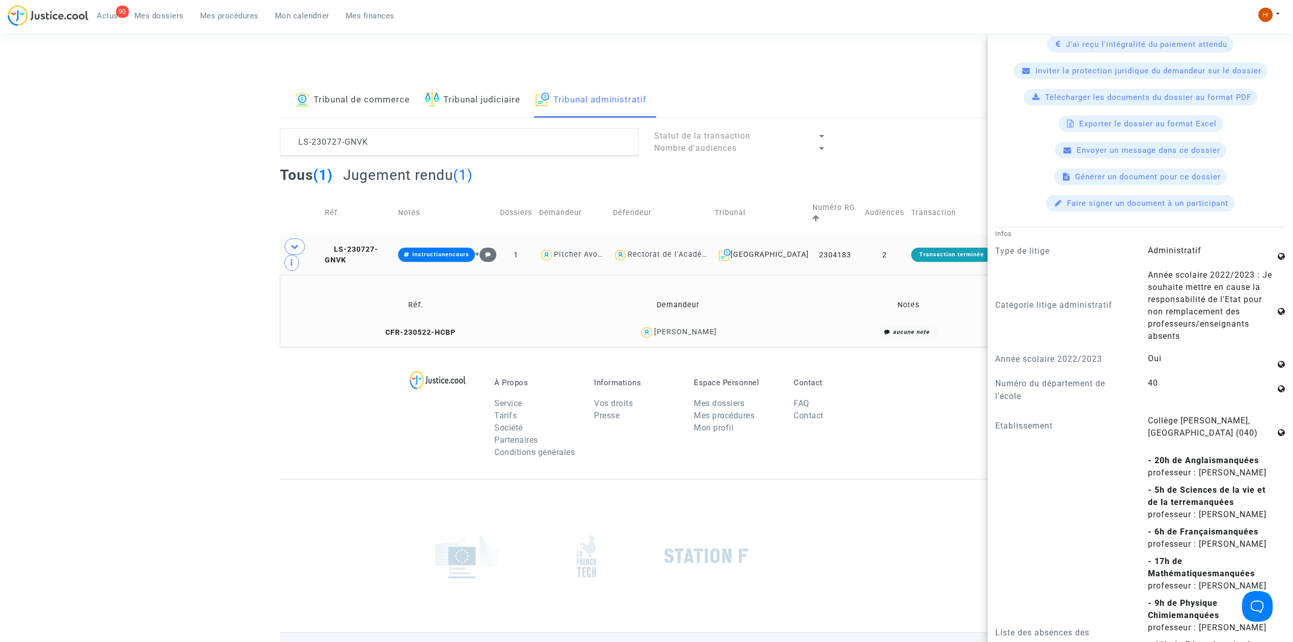
scroll to position [339, 0]
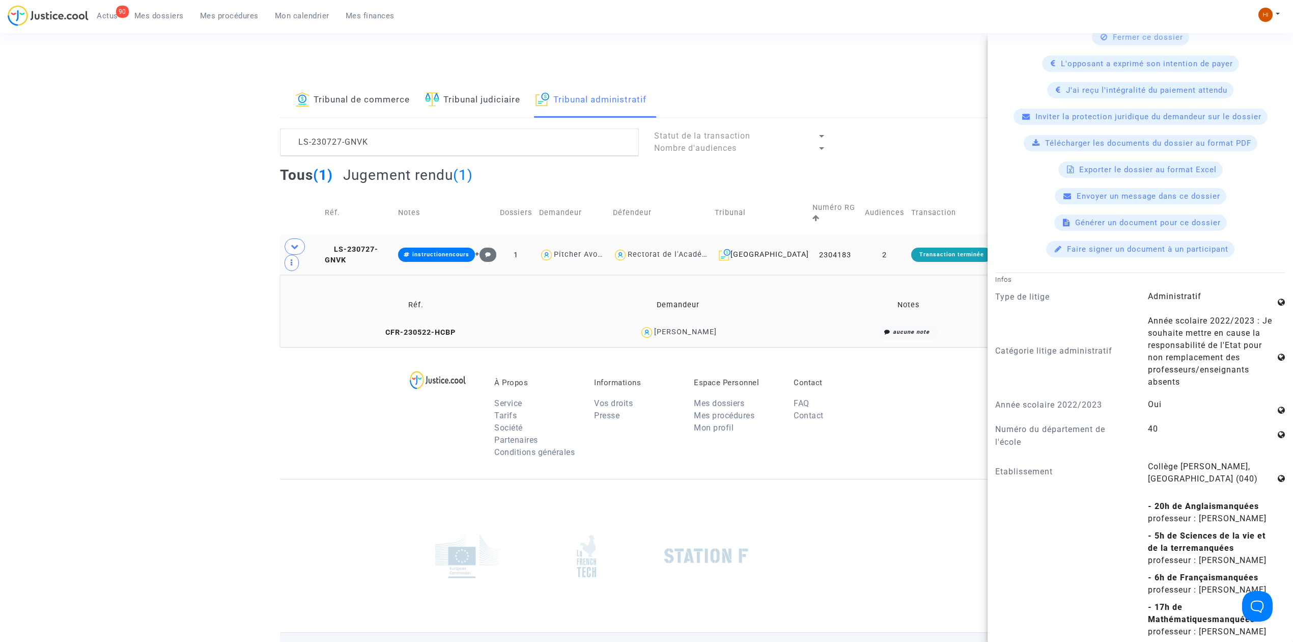
drag, startPoint x: 427, startPoint y: 304, endPoint x: 496, endPoint y: 281, distance: 72.9
click at [428, 328] on span "CFR-230522-HCBP" at bounding box center [415, 332] width 79 height 9
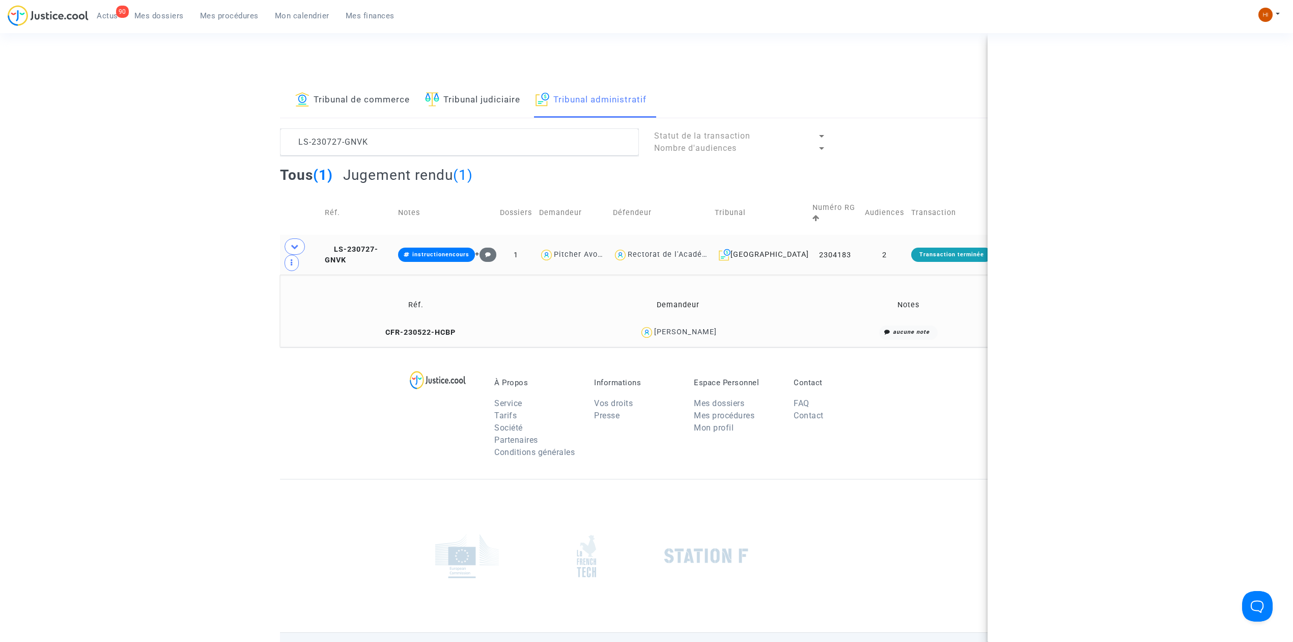
scroll to position [0, 0]
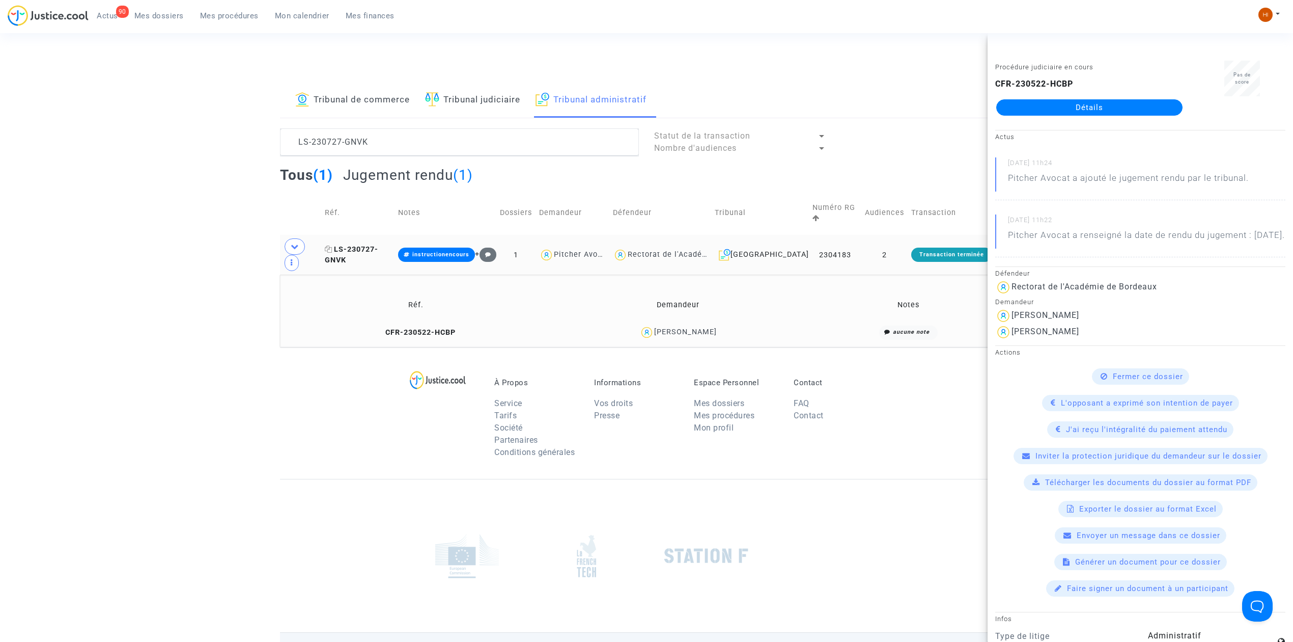
click at [373, 245] on span "LS-230727-GNVK" at bounding box center [351, 255] width 53 height 20
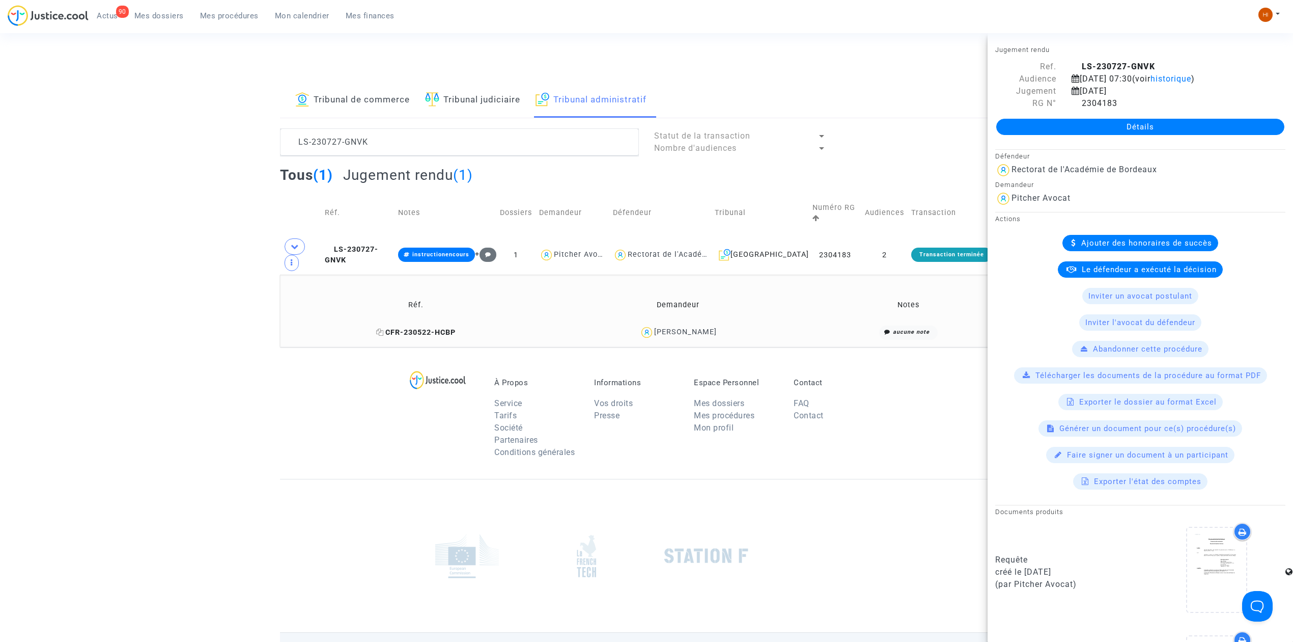
click at [406, 328] on span "CFR-230522-HCBP" at bounding box center [415, 332] width 79 height 9
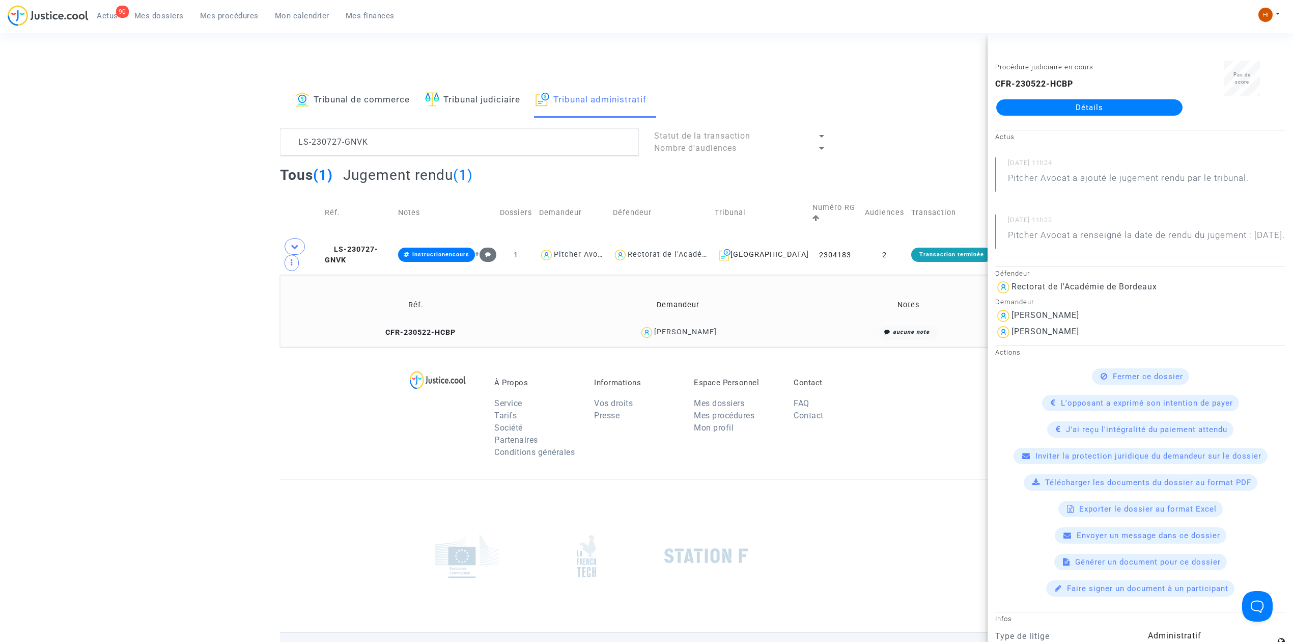
click at [1091, 99] on link "Détails" at bounding box center [1089, 107] width 186 height 16
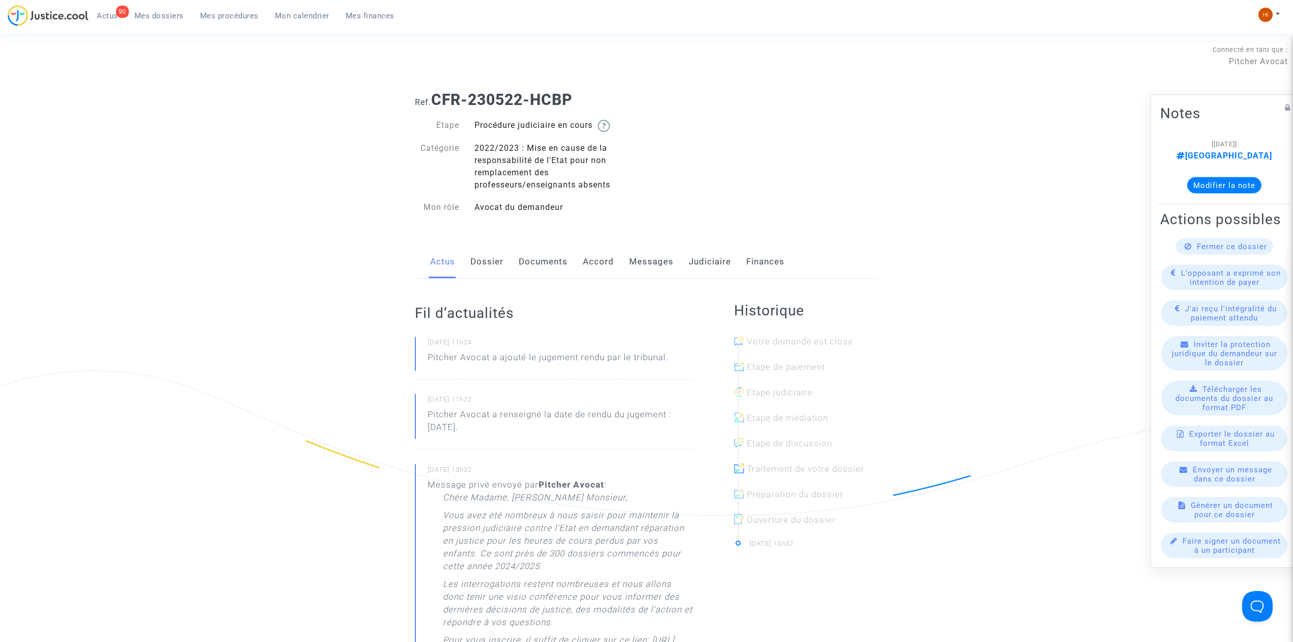
click at [635, 260] on link "Messages" at bounding box center [651, 262] width 44 height 34
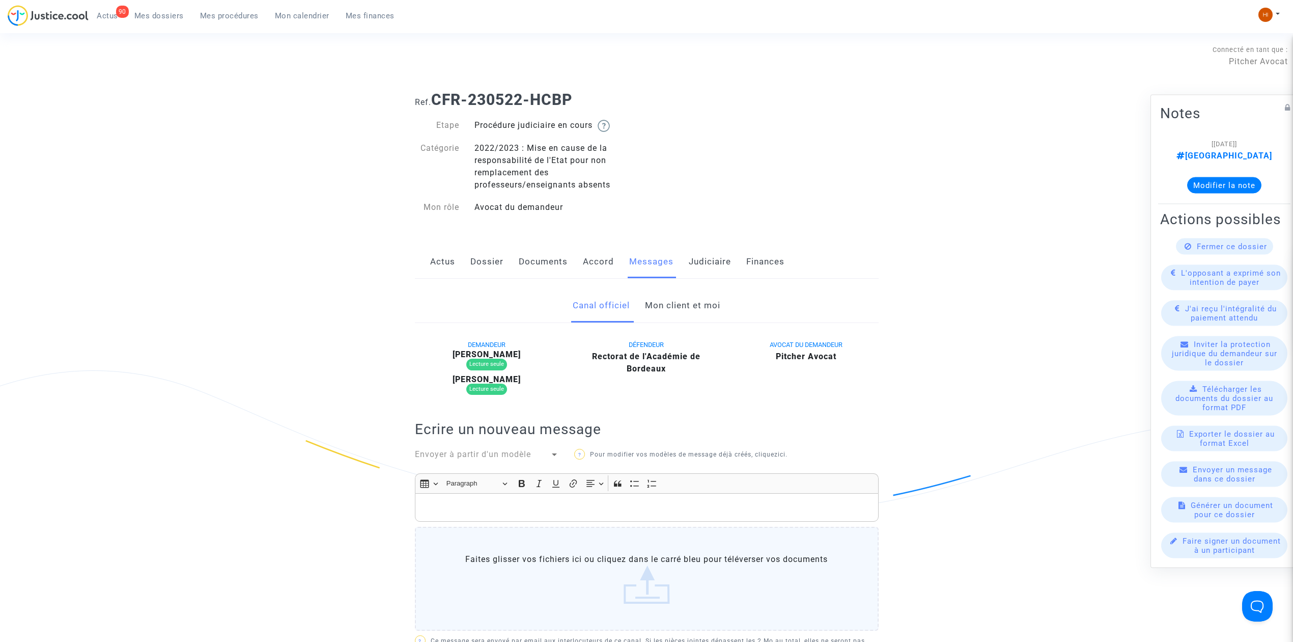
drag, startPoint x: 448, startPoint y: 264, endPoint x: 455, endPoint y: 271, distance: 10.4
click at [446, 264] on link "Actus" at bounding box center [442, 262] width 25 height 34
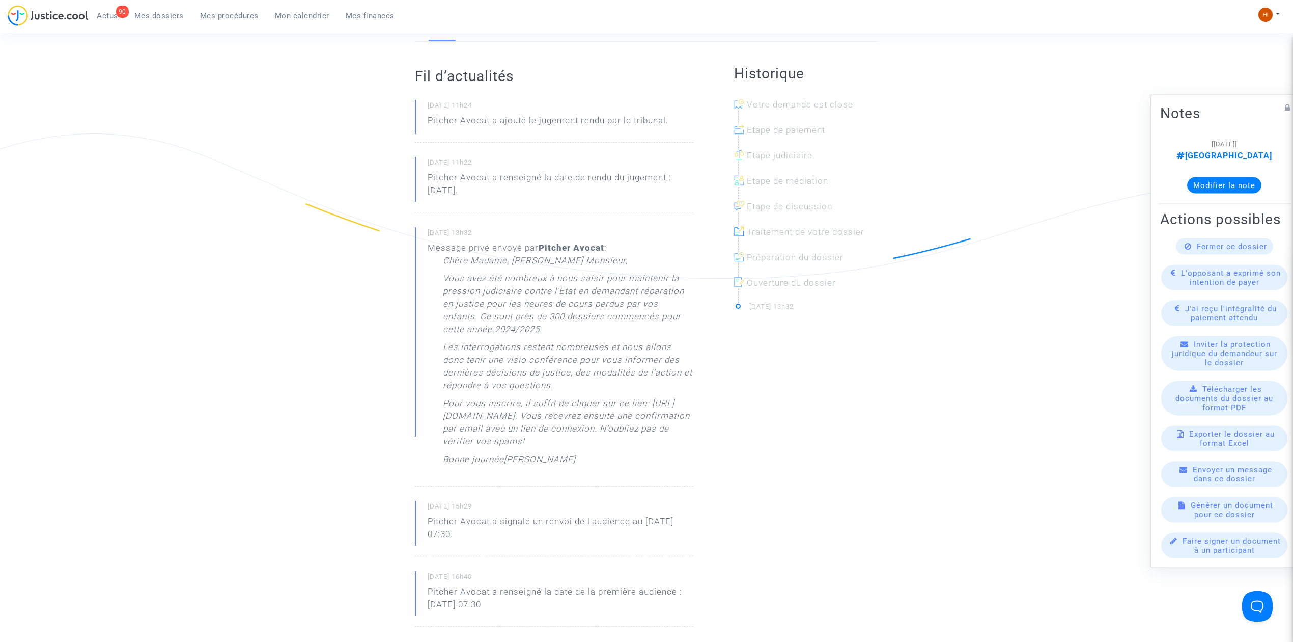
scroll to position [135, 0]
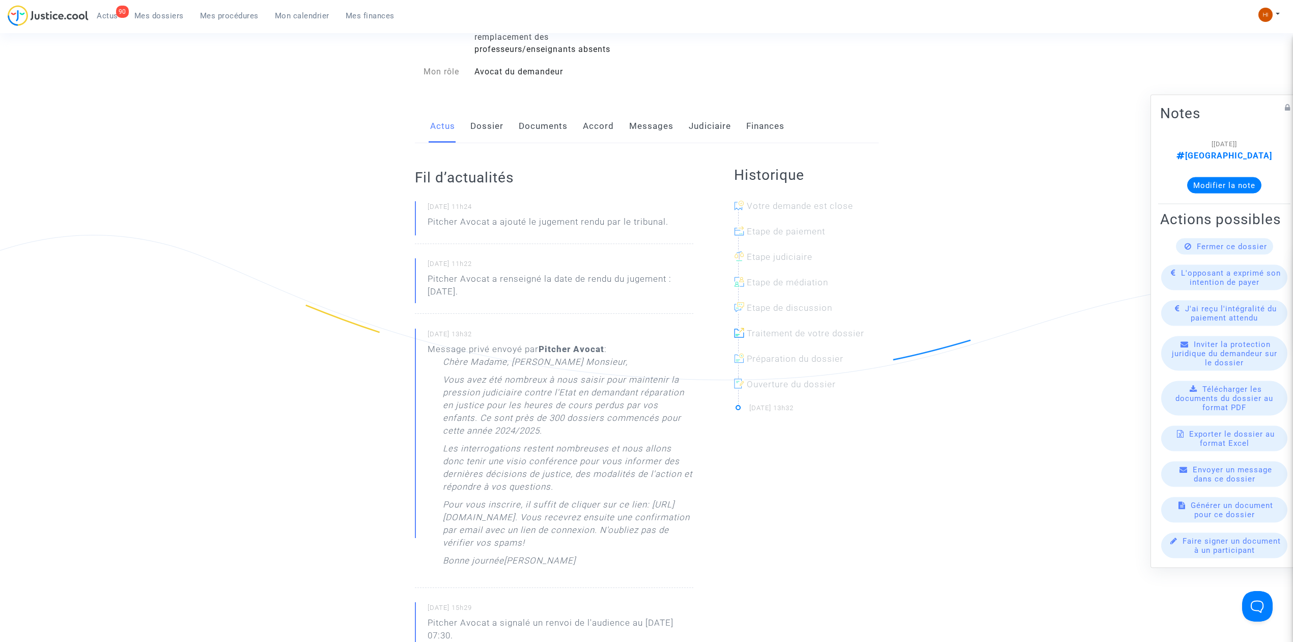
click at [658, 114] on link "Messages" at bounding box center [651, 126] width 44 height 34
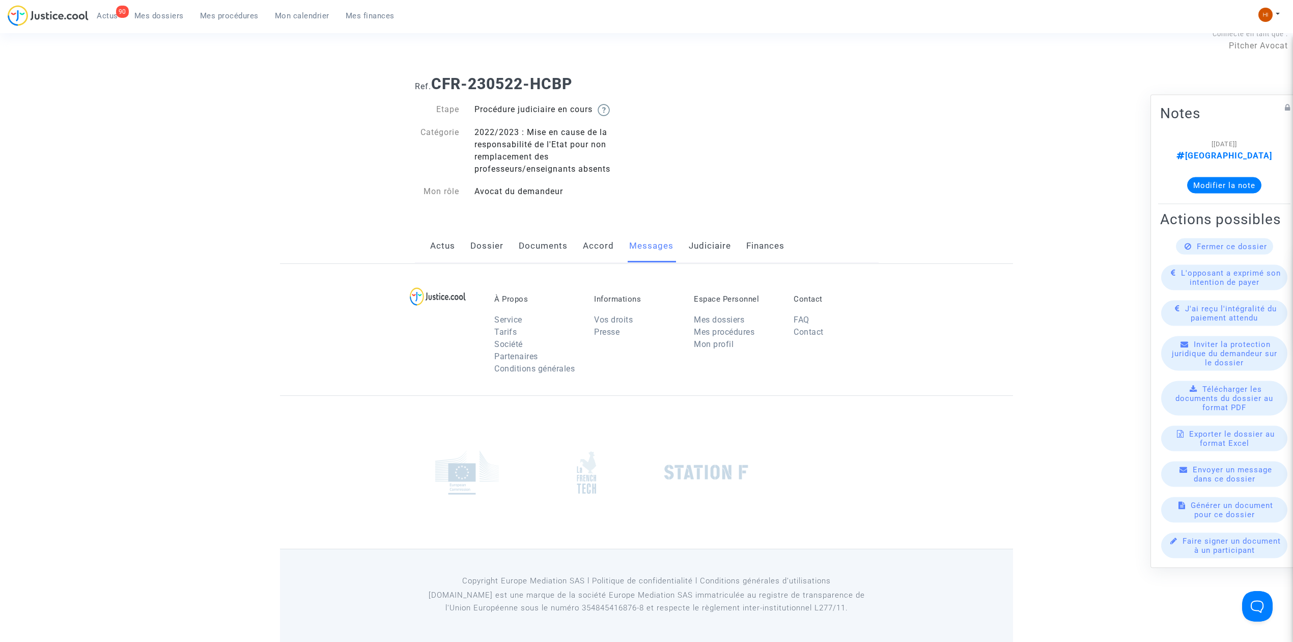
scroll to position [135, 0]
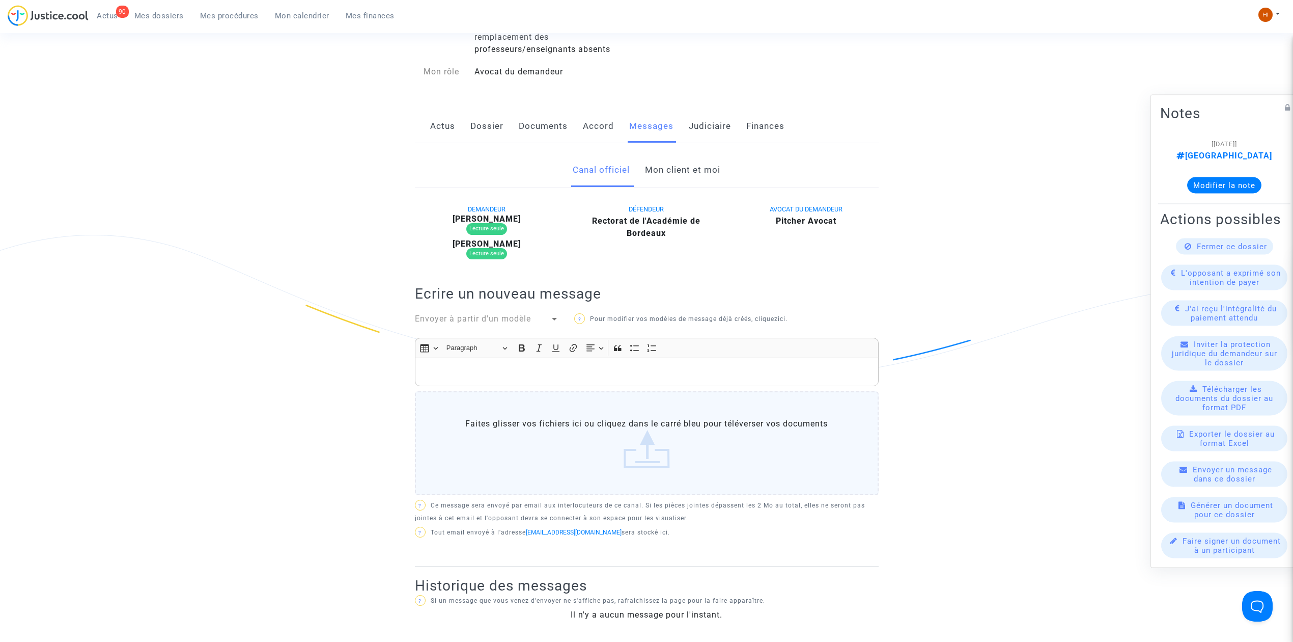
click at [698, 181] on link "Mon client et moi" at bounding box center [682, 170] width 75 height 34
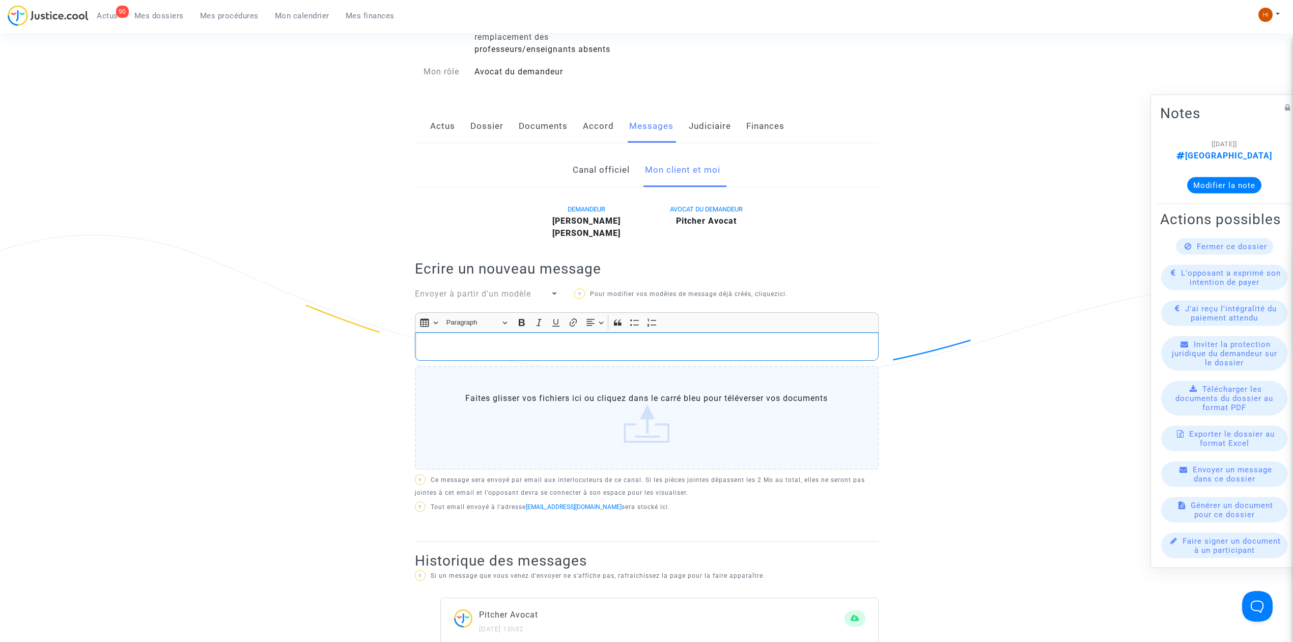
click at [583, 348] on p "Rich Text Editor, main" at bounding box center [646, 346] width 453 height 13
click at [618, 347] on p "Rich Text Editor, main" at bounding box center [646, 346] width 453 height 13
click at [455, 355] on div "Rich Text Editor, main" at bounding box center [647, 346] width 464 height 29
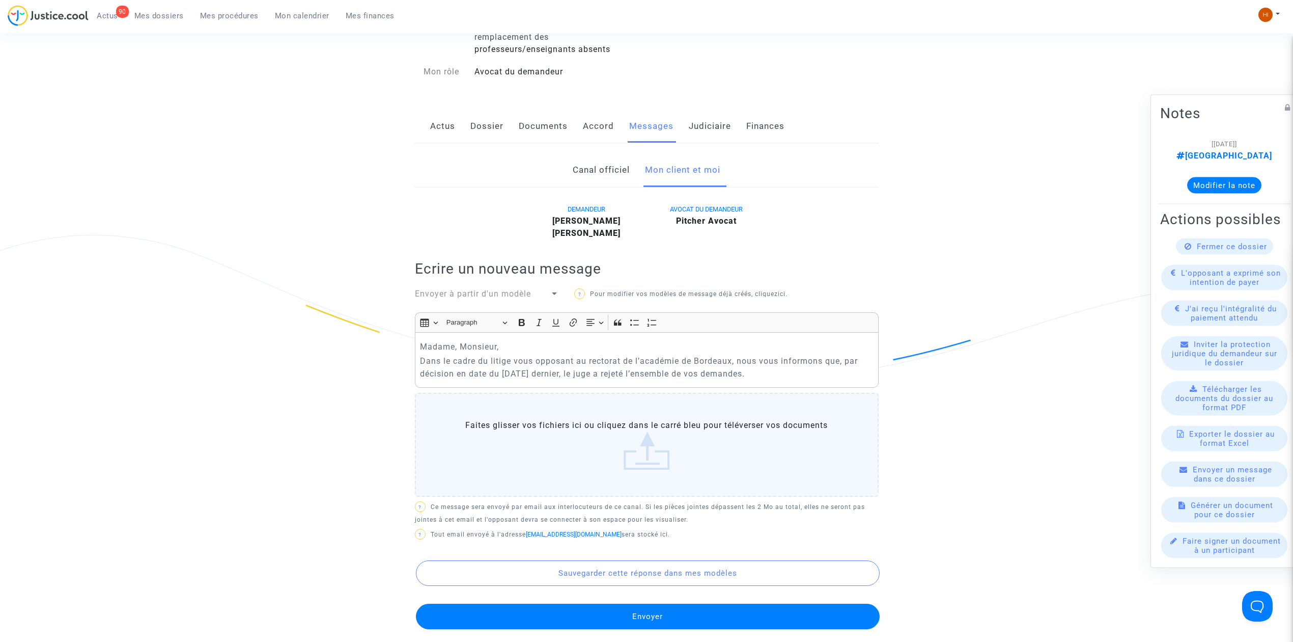
click at [813, 373] on p "Dans le cadre du litige vous opposant au rectorat de l’académie de Bordeaux, no…" at bounding box center [646, 366] width 453 height 25
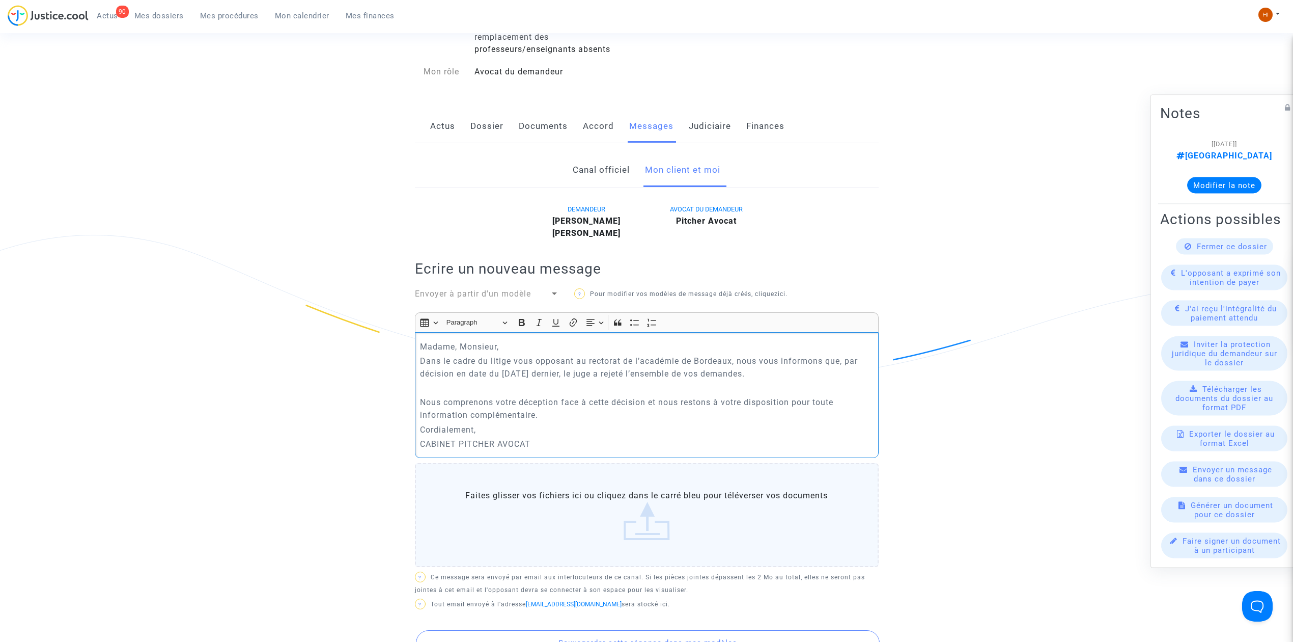
click at [644, 376] on p "Dans le cadre du litige vous opposant au rectorat de l’académie de Bordeaux, no…" at bounding box center [646, 366] width 453 height 25
click at [766, 379] on p "Dans le cadre du litige vous opposant au rectorat de l’académie de Bordeaux, no…" at bounding box center [646, 366] width 453 height 25
click at [432, 388] on p "Rich Text Editor, main" at bounding box center [646, 387] width 453 height 13
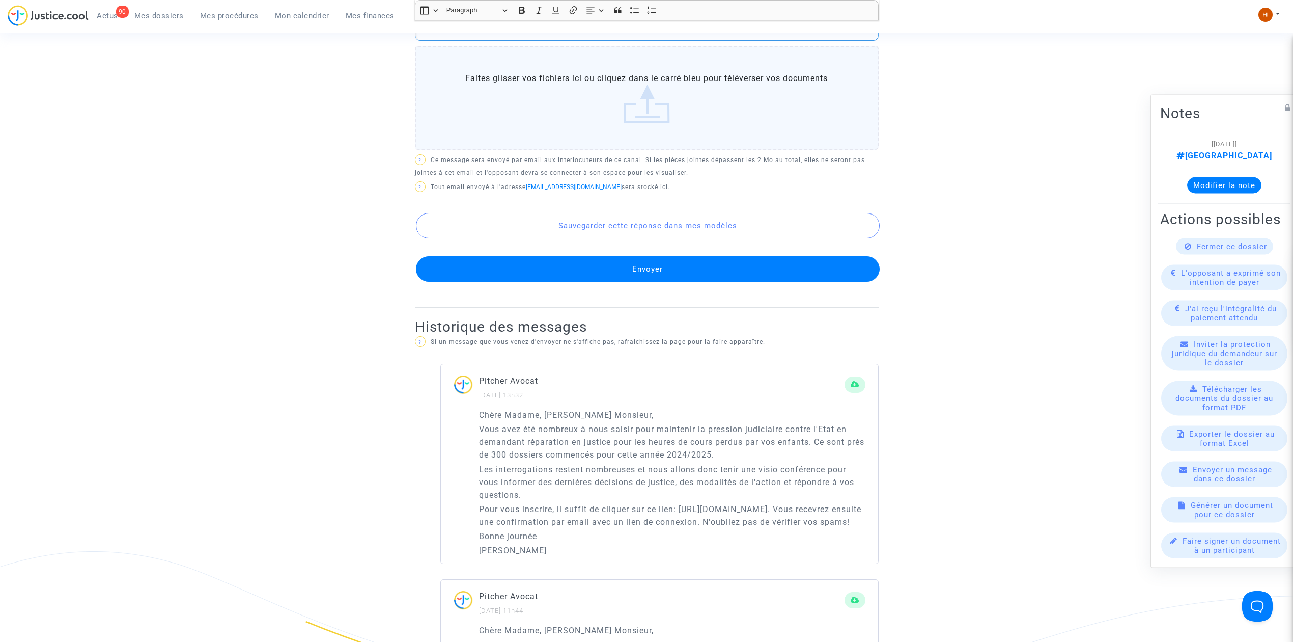
scroll to position [543, 0]
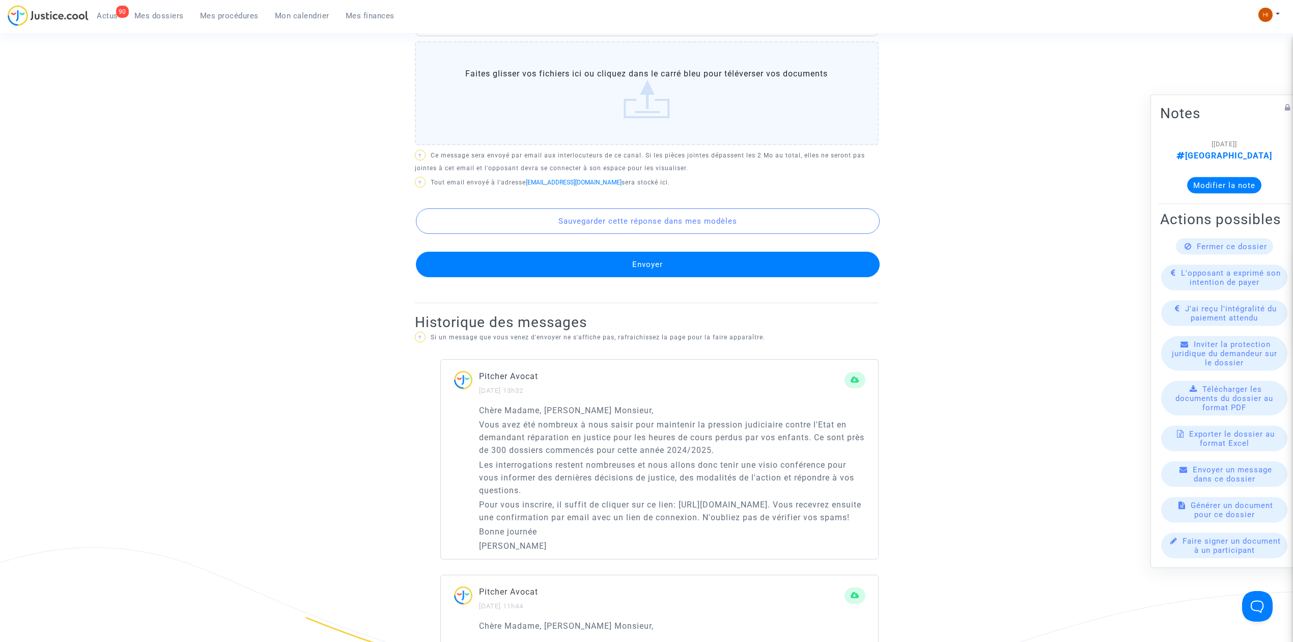
click at [672, 260] on button "Envoyer" at bounding box center [648, 264] width 464 height 25
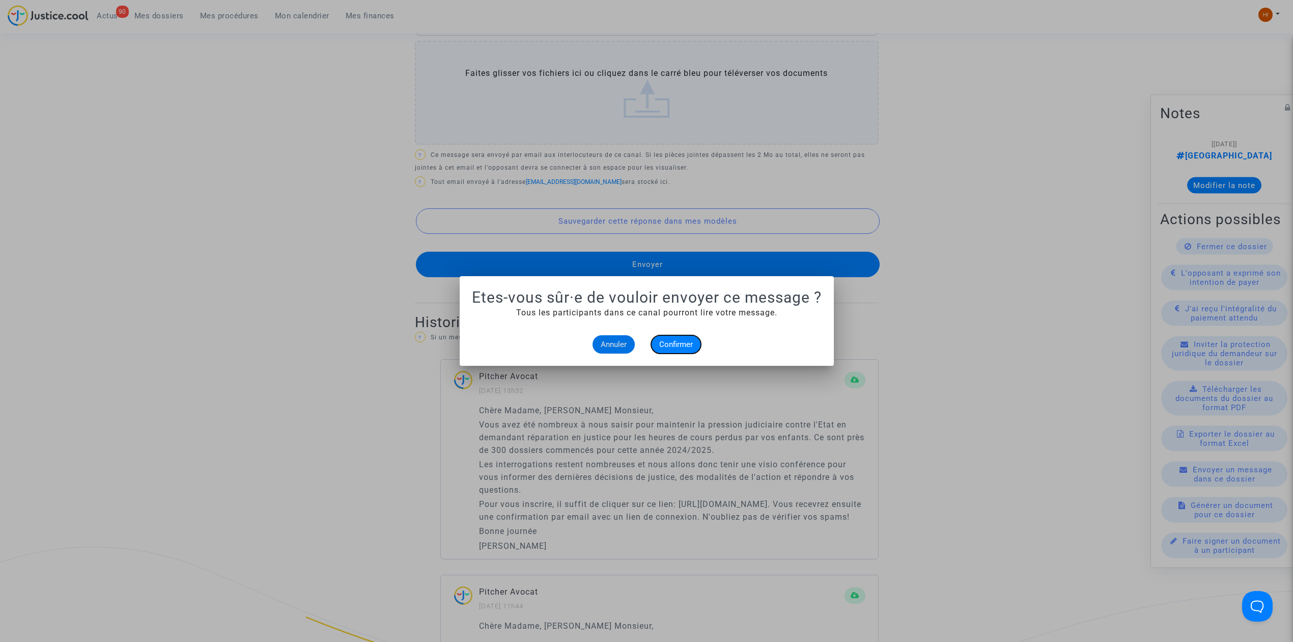
click at [695, 339] on button "Confirmer" at bounding box center [676, 344] width 50 height 18
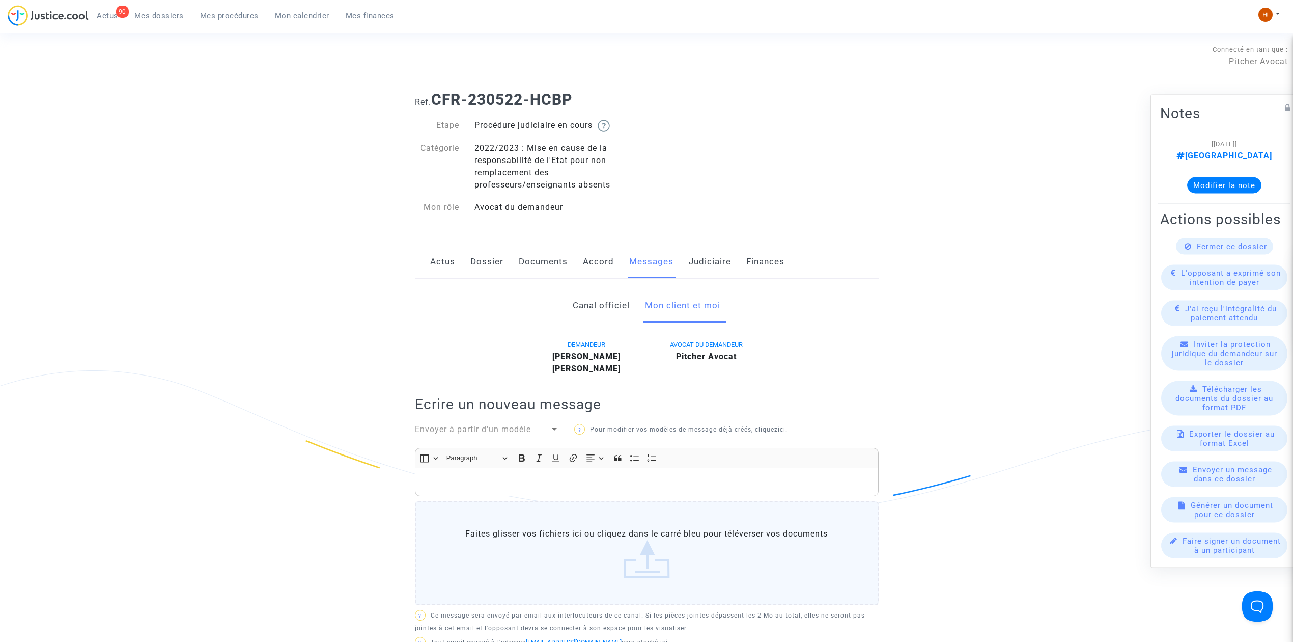
click at [701, 271] on link "Judiciaire" at bounding box center [710, 262] width 42 height 34
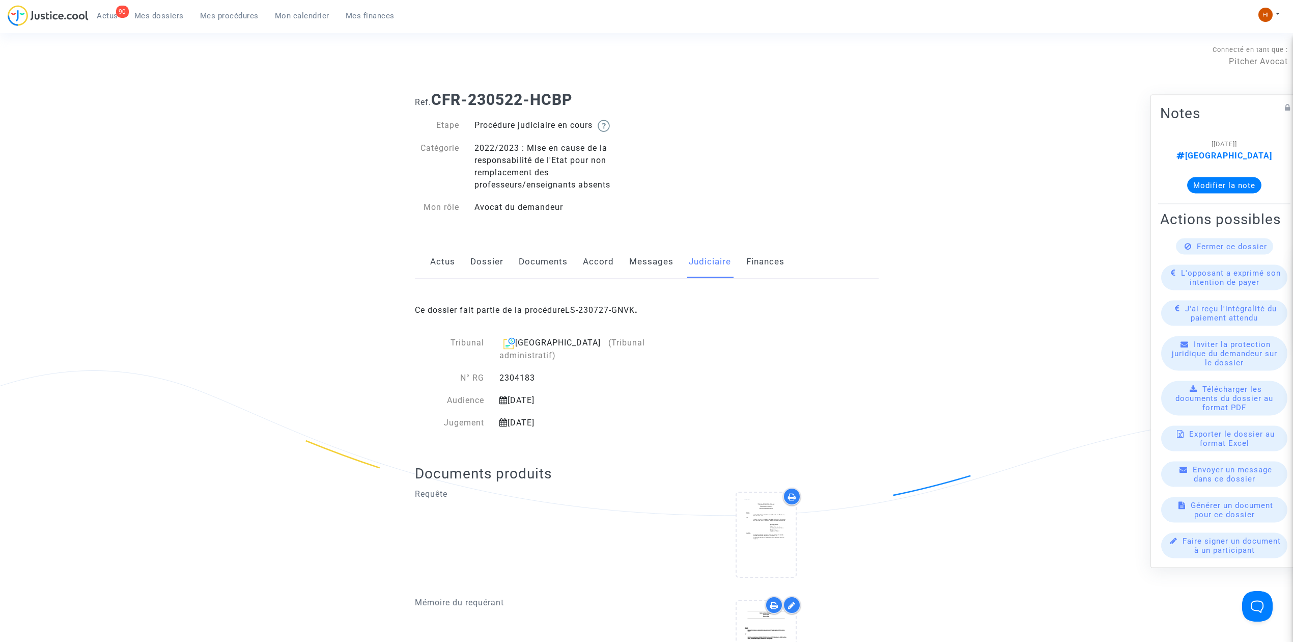
click at [647, 266] on link "Messages" at bounding box center [651, 262] width 44 height 34
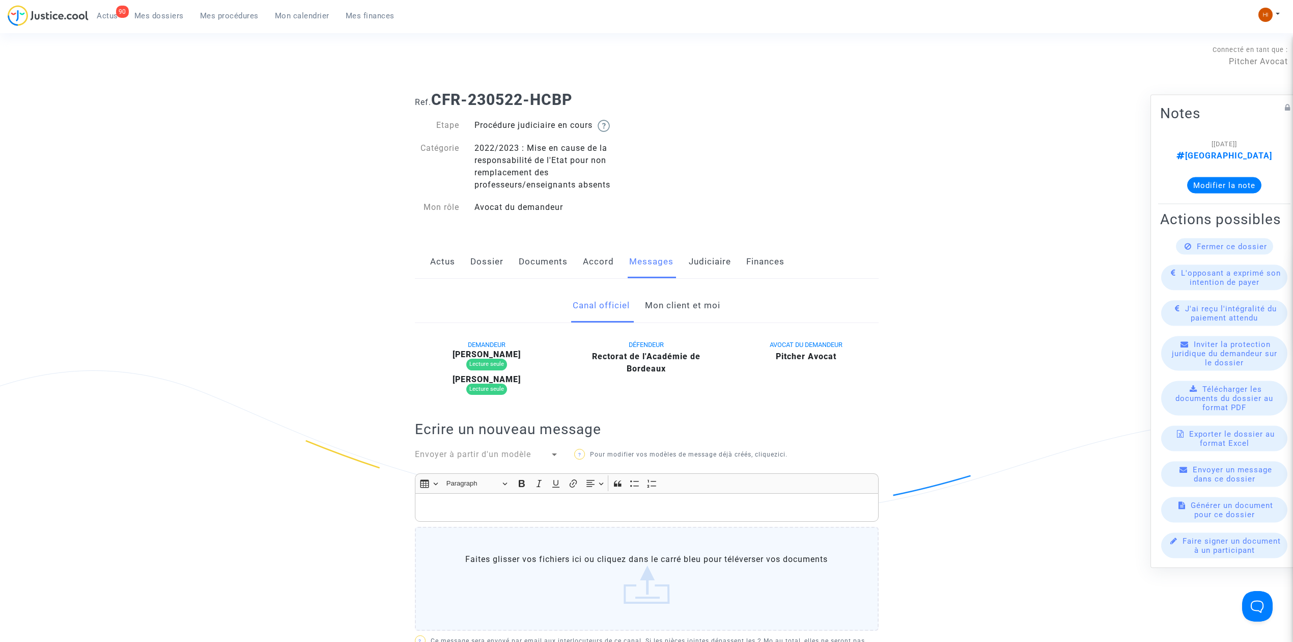
click at [1231, 255] on div "Fermer ce dossier" at bounding box center [1224, 246] width 97 height 16
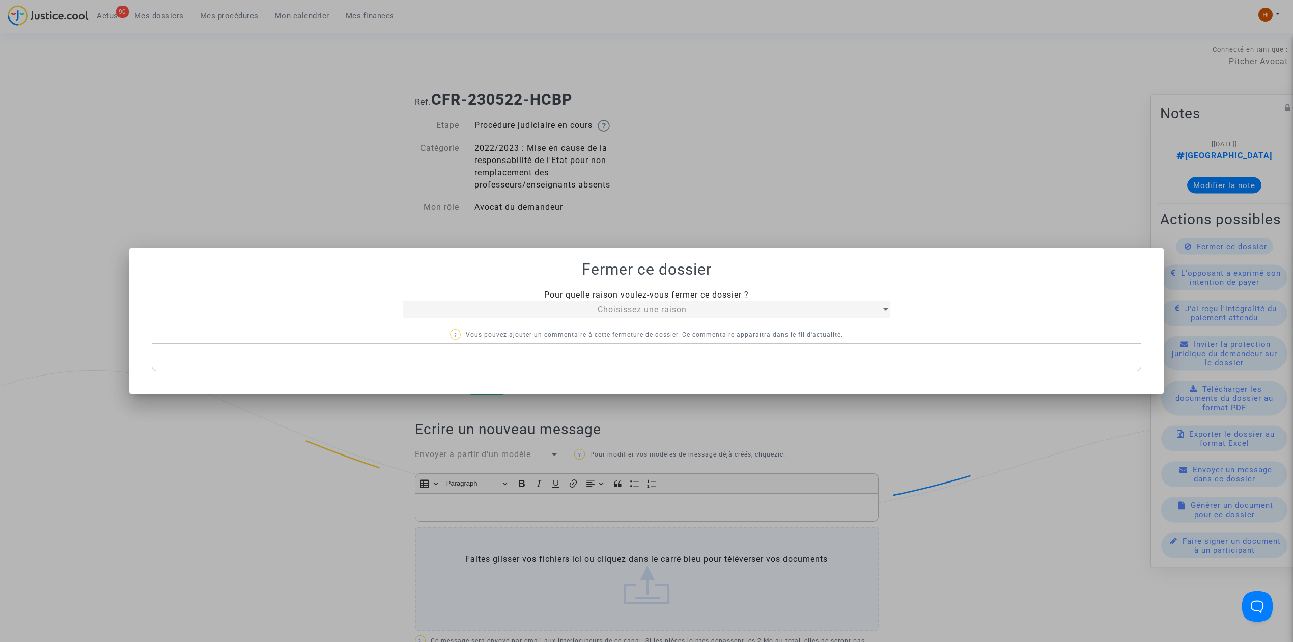
click at [708, 308] on div "Choisissez une raison" at bounding box center [642, 309] width 478 height 12
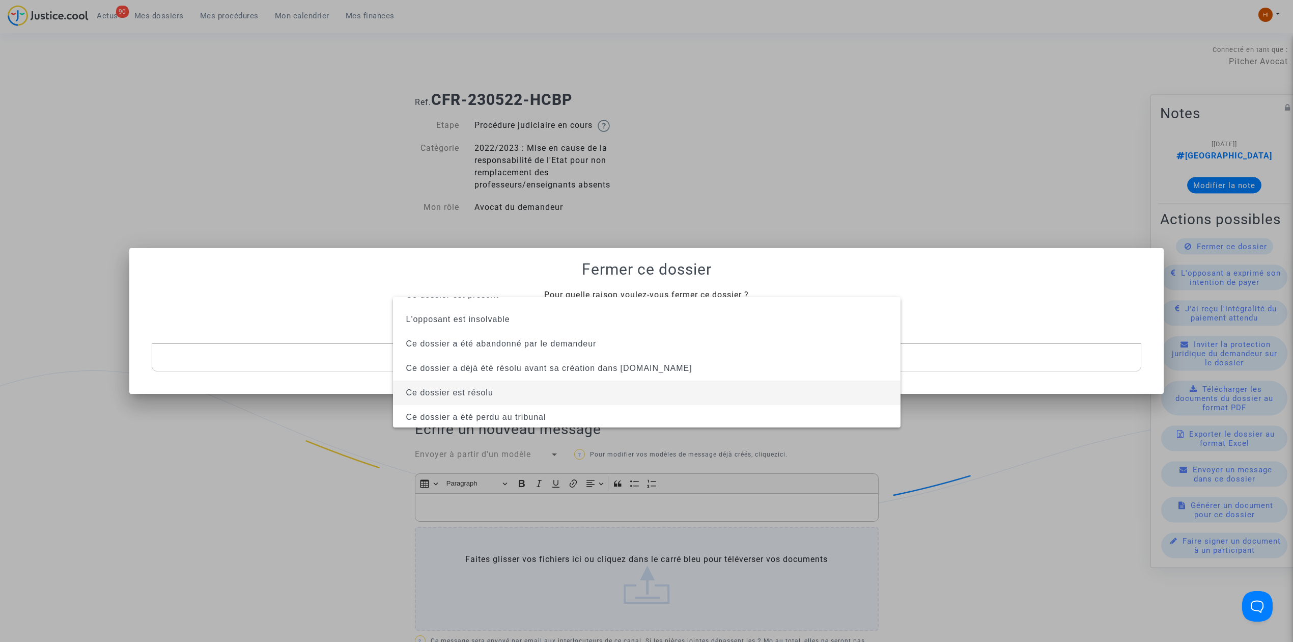
scroll to position [65, 0]
click at [666, 414] on span "Ce dossier a été perdu au tribunal" at bounding box center [646, 415] width 491 height 24
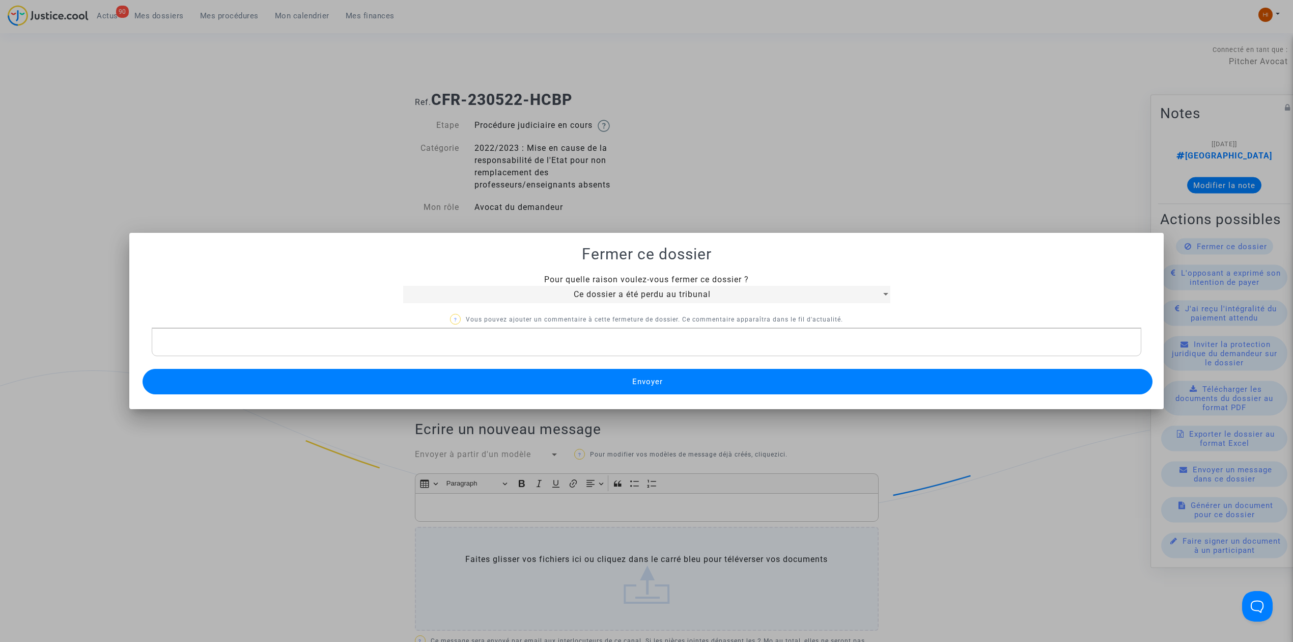
click at [721, 378] on button "Envoyer" at bounding box center [648, 381] width 1010 height 25
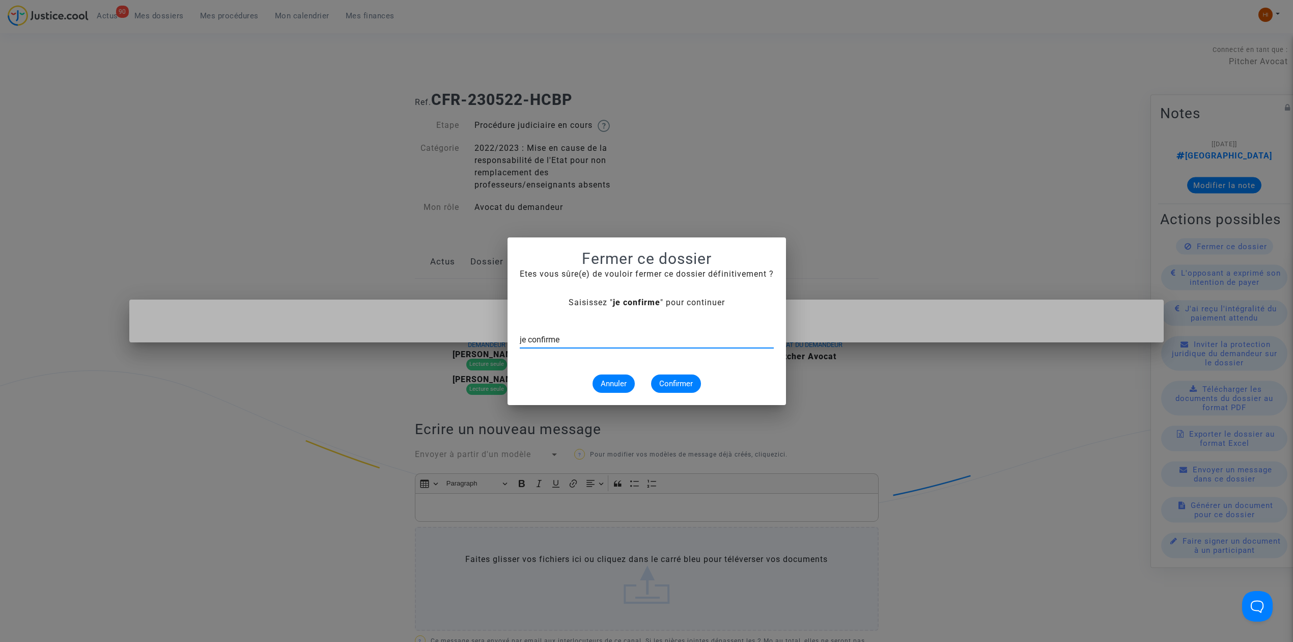
type input "je confirme"
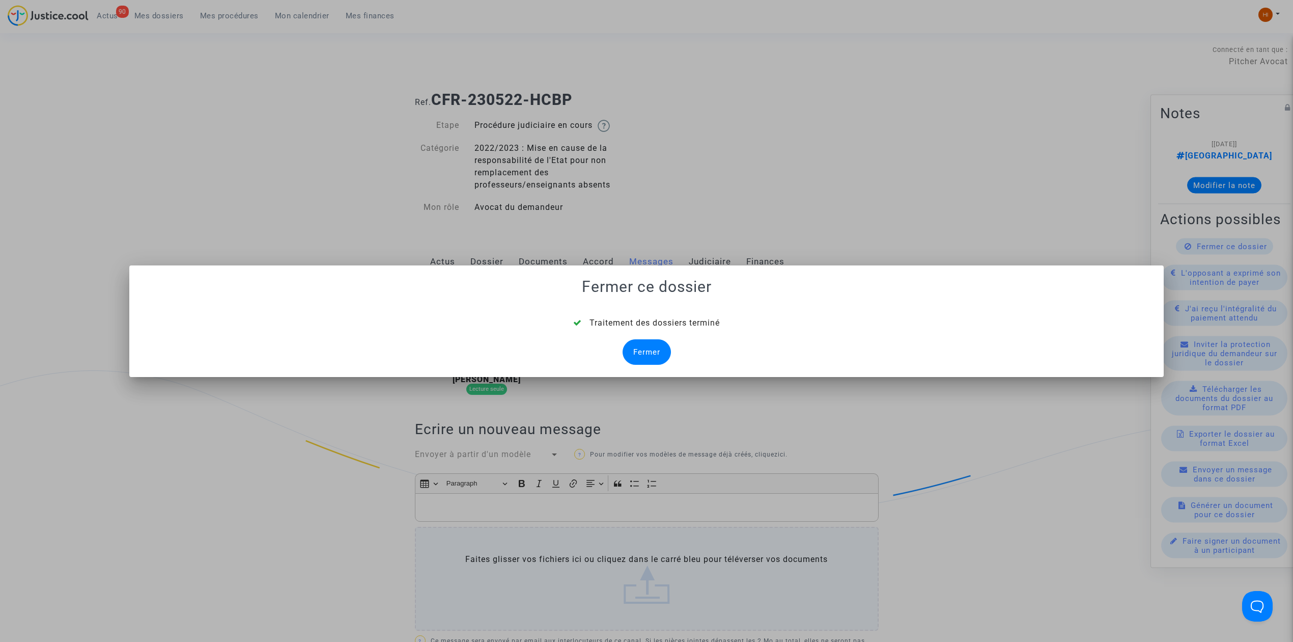
click at [634, 352] on div "Fermer" at bounding box center [647, 351] width 48 height 25
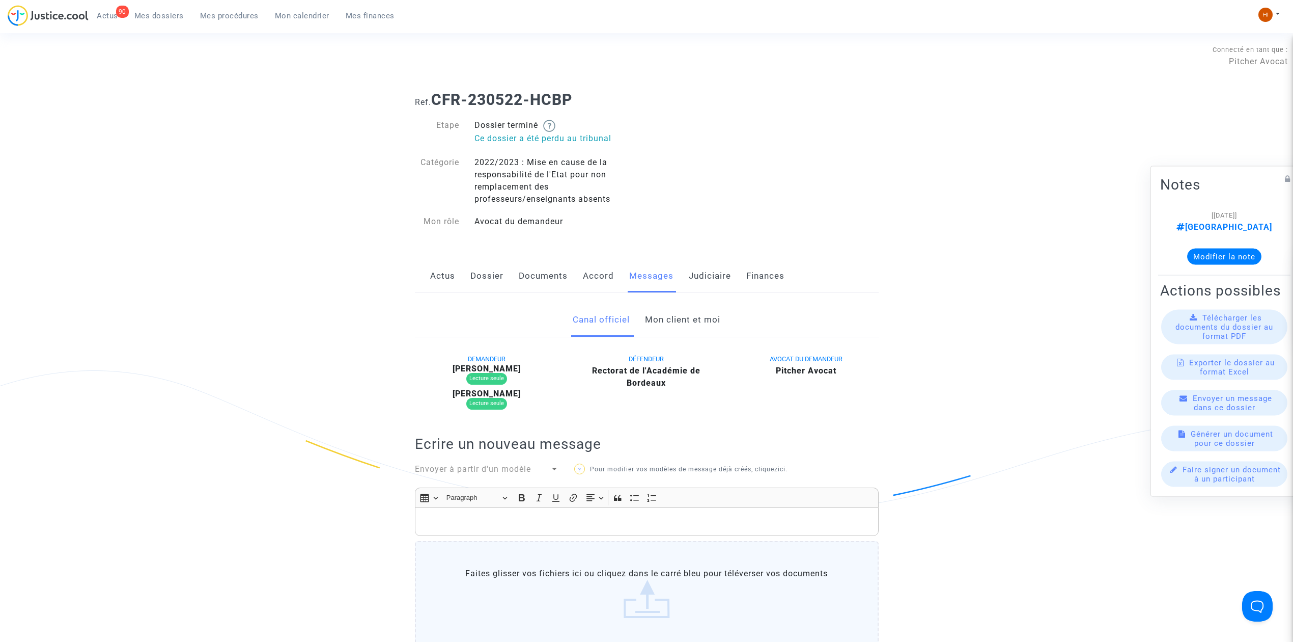
click at [712, 272] on link "Judiciaire" at bounding box center [710, 276] width 42 height 34
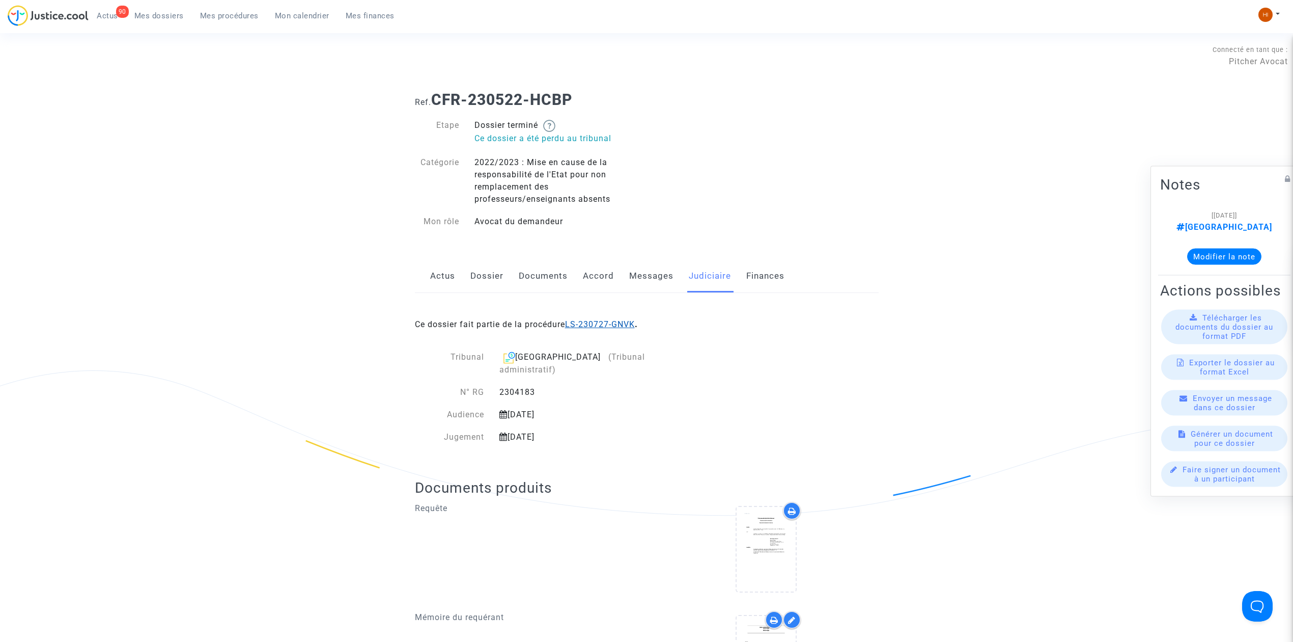
click at [611, 322] on link "LS-230727-GNVK" at bounding box center [600, 324] width 70 height 10
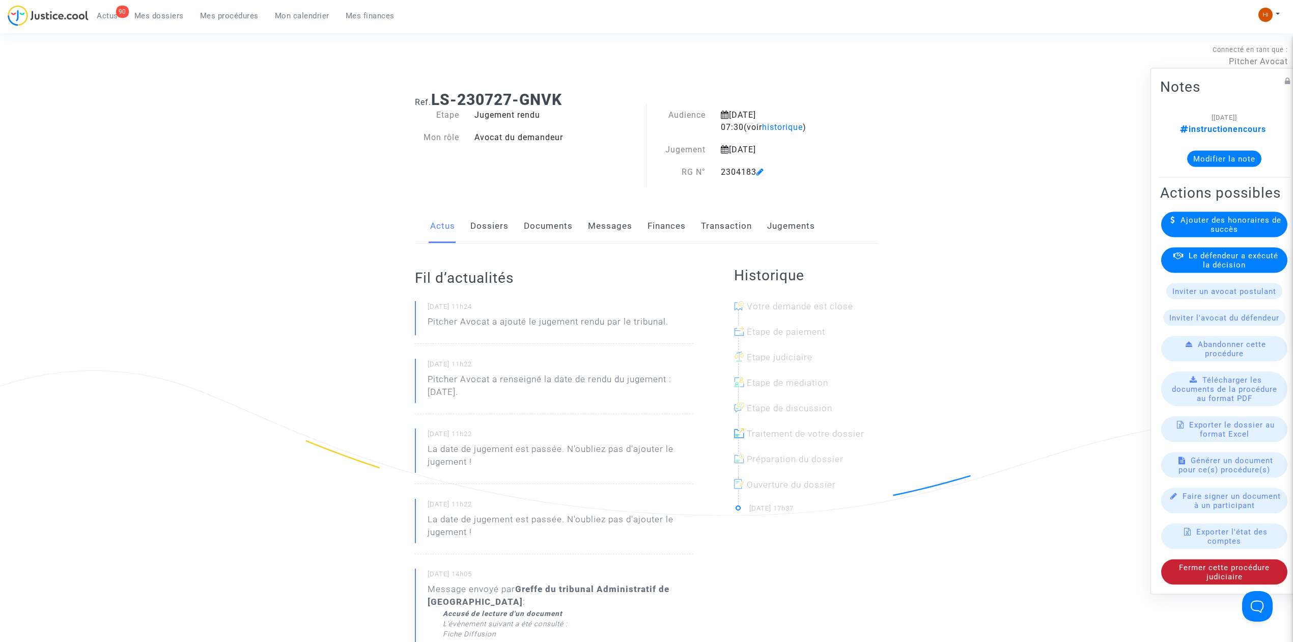
click at [1208, 585] on div "Fermer cette procédure judiciaire" at bounding box center [1224, 571] width 126 height 25
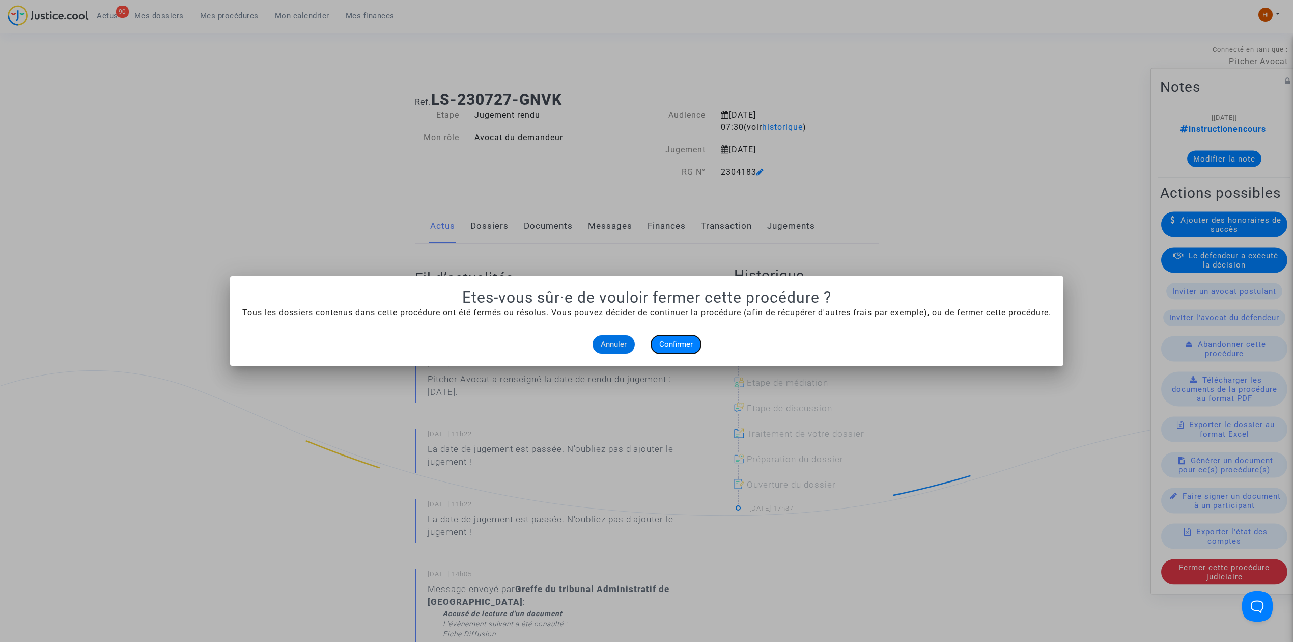
click at [674, 345] on span "Confirmer" at bounding box center [676, 344] width 34 height 9
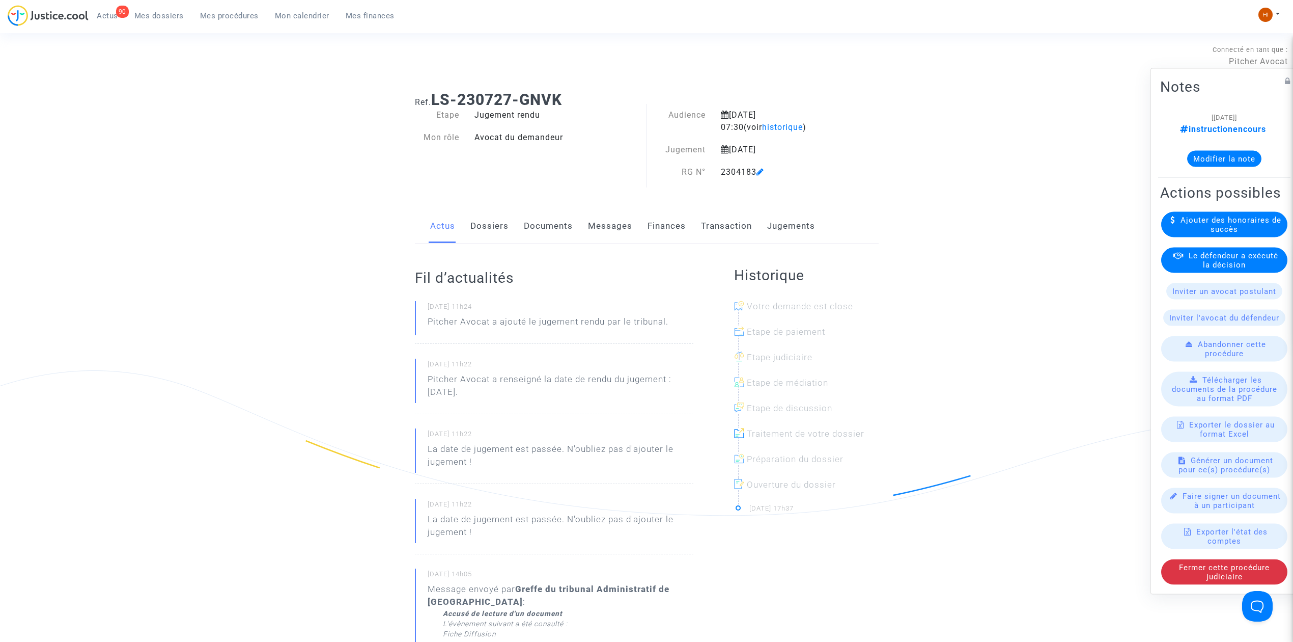
click at [491, 223] on link "Dossiers" at bounding box center [489, 226] width 38 height 34
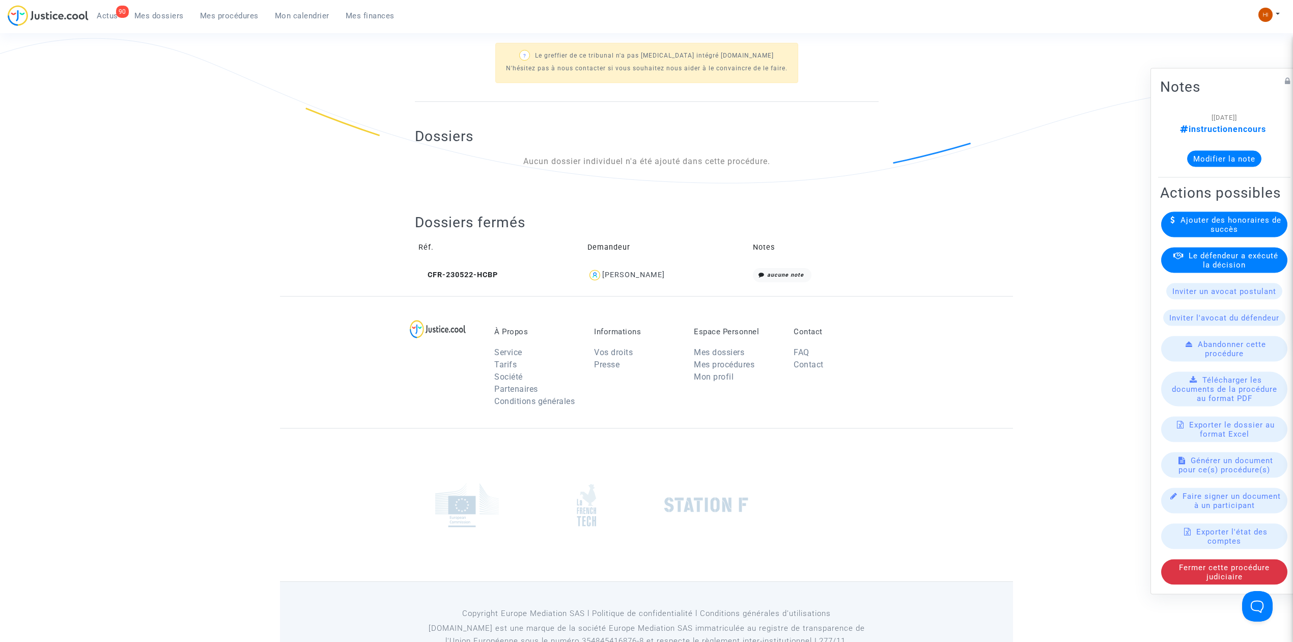
scroll to position [366, 0]
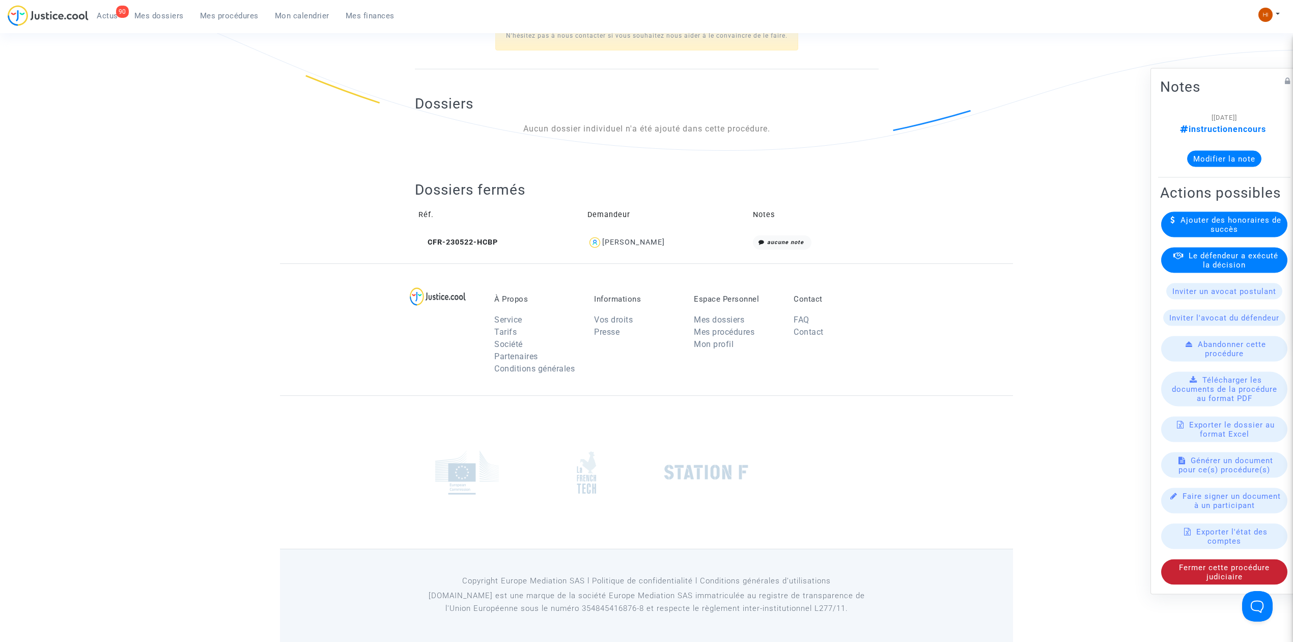
click at [1199, 581] on span "Fermer cette procédure judiciaire" at bounding box center [1224, 572] width 91 height 18
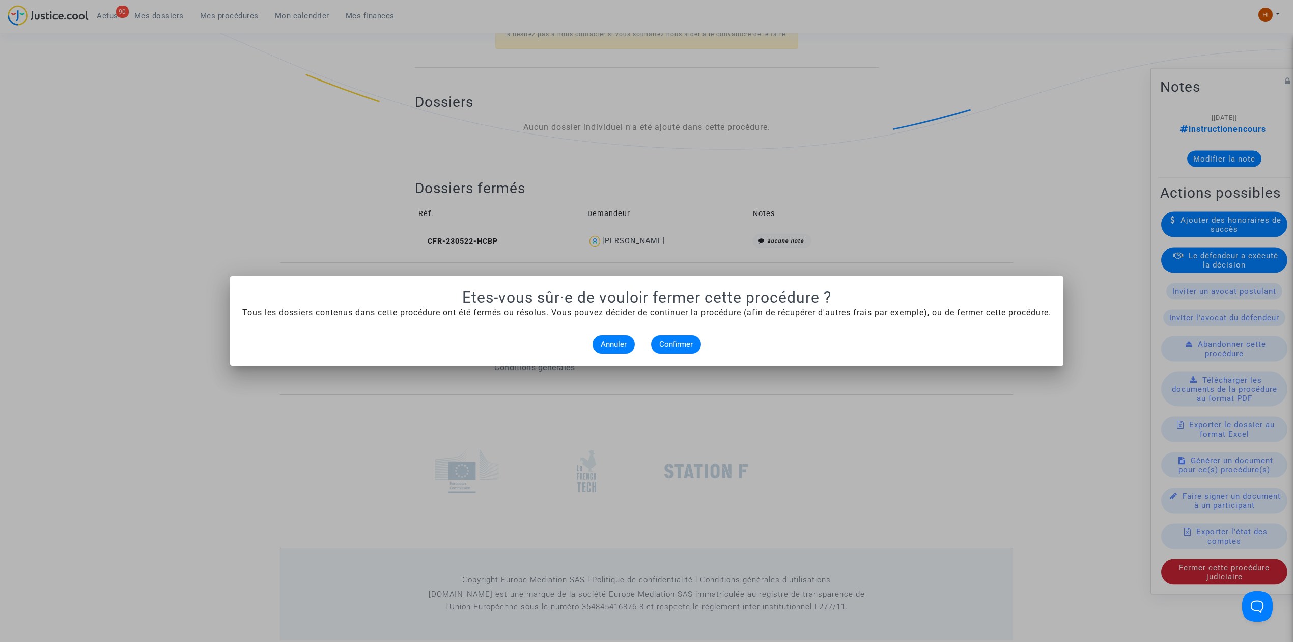
scroll to position [0, 0]
click at [753, 190] on div at bounding box center [646, 321] width 1293 height 642
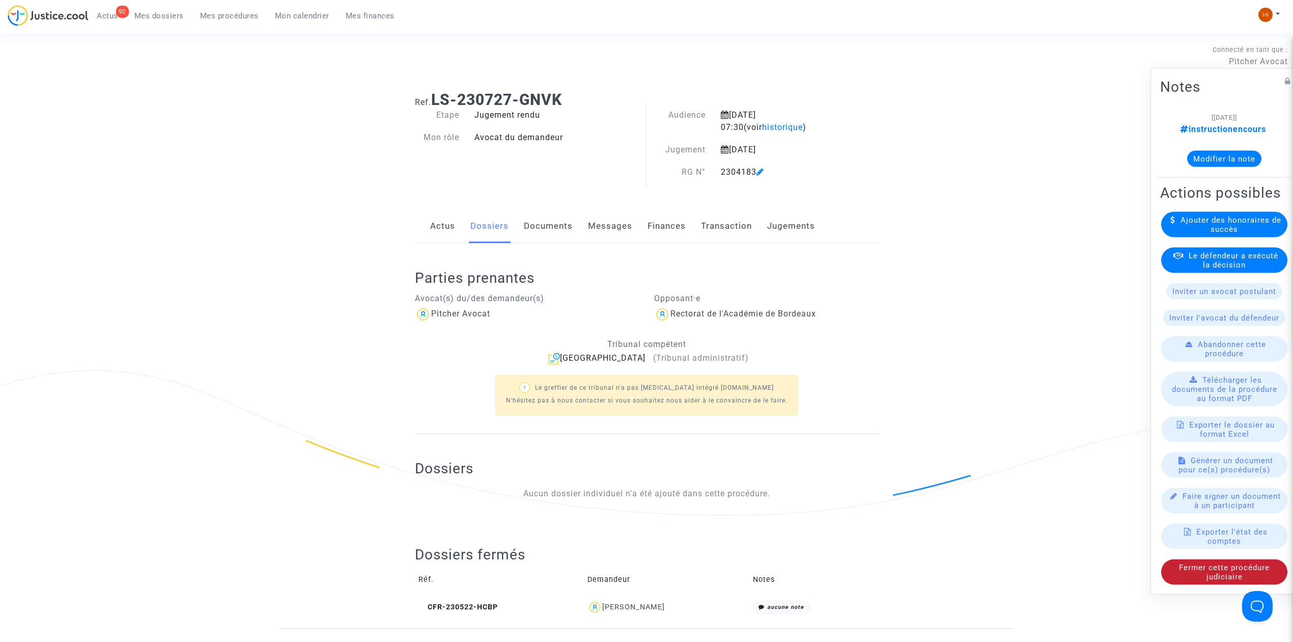
click at [1186, 585] on div "Fermer cette procédure judiciaire" at bounding box center [1224, 571] width 126 height 25
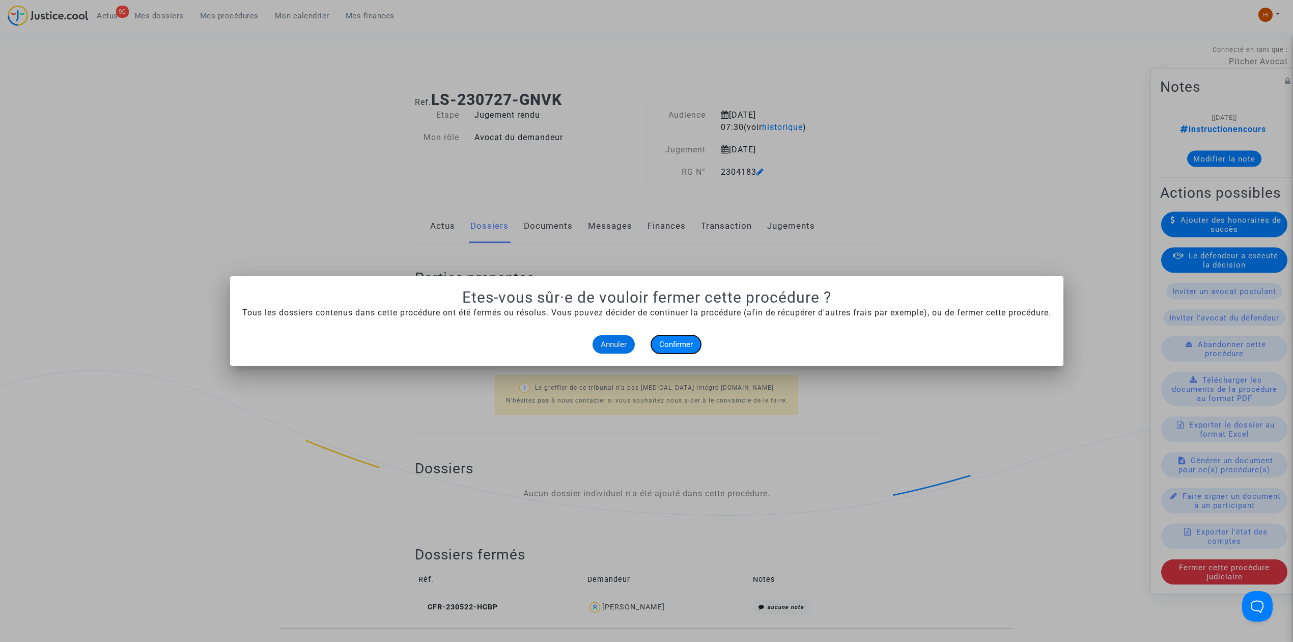
click at [686, 343] on span "Confirmer" at bounding box center [676, 344] width 34 height 9
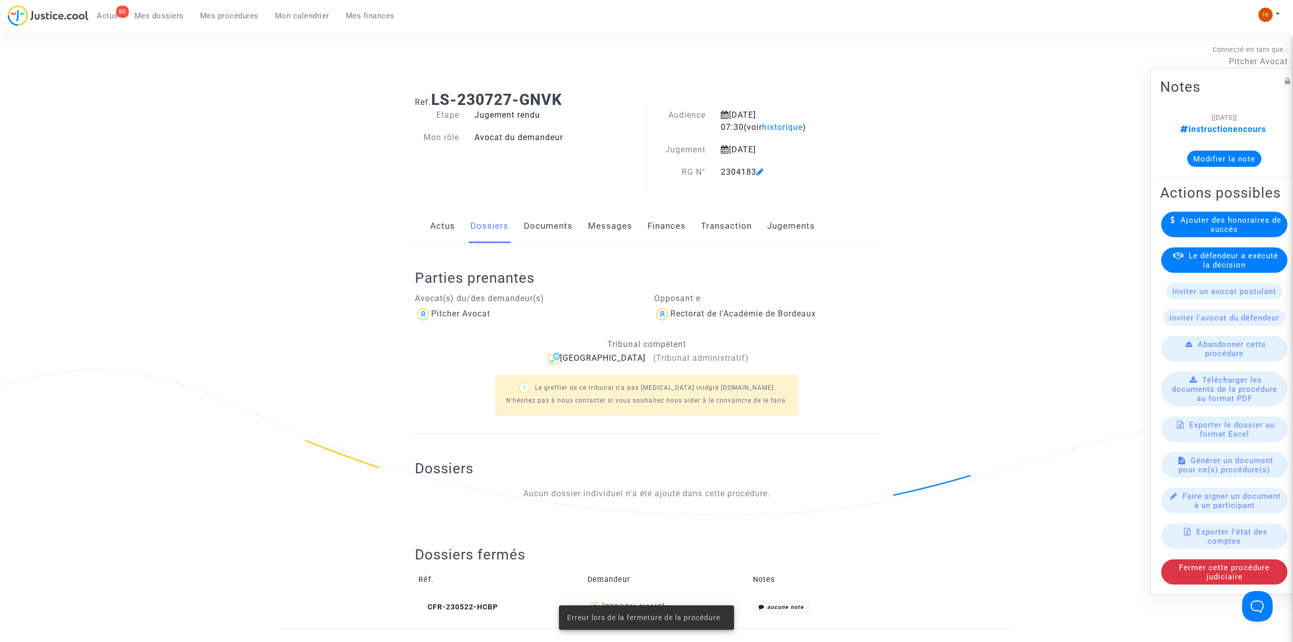
click at [143, 11] on span "Mes dossiers" at bounding box center [158, 15] width 49 height 9
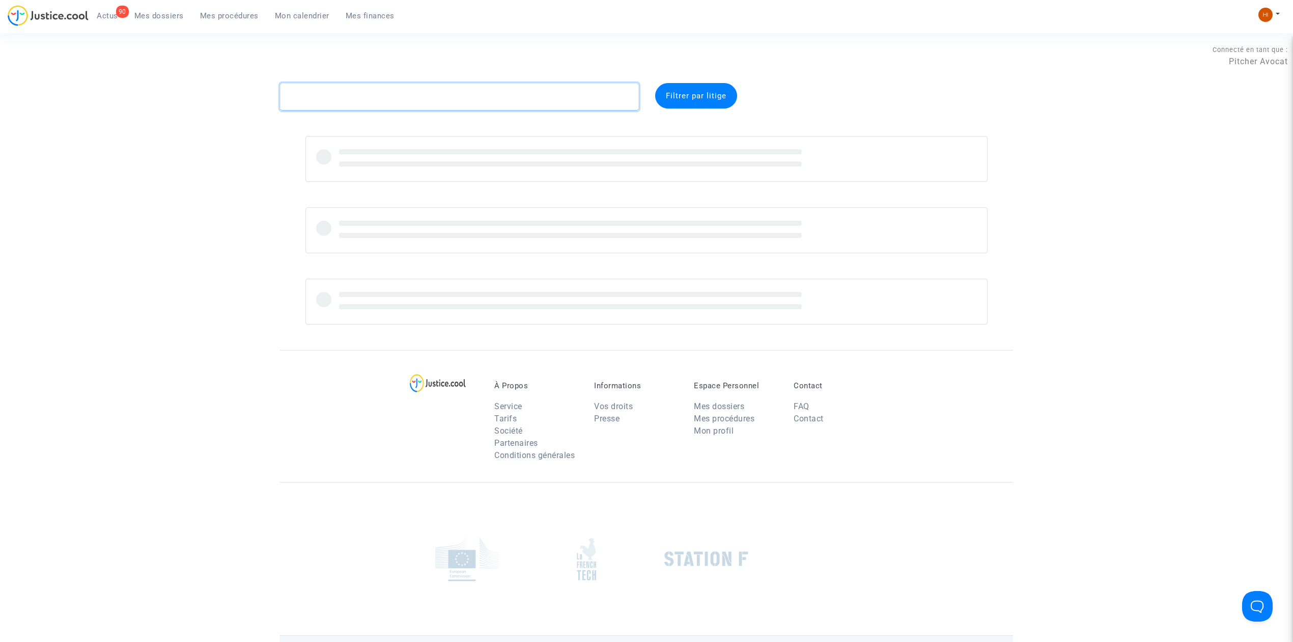
click at [313, 93] on textarea at bounding box center [459, 96] width 359 height 27
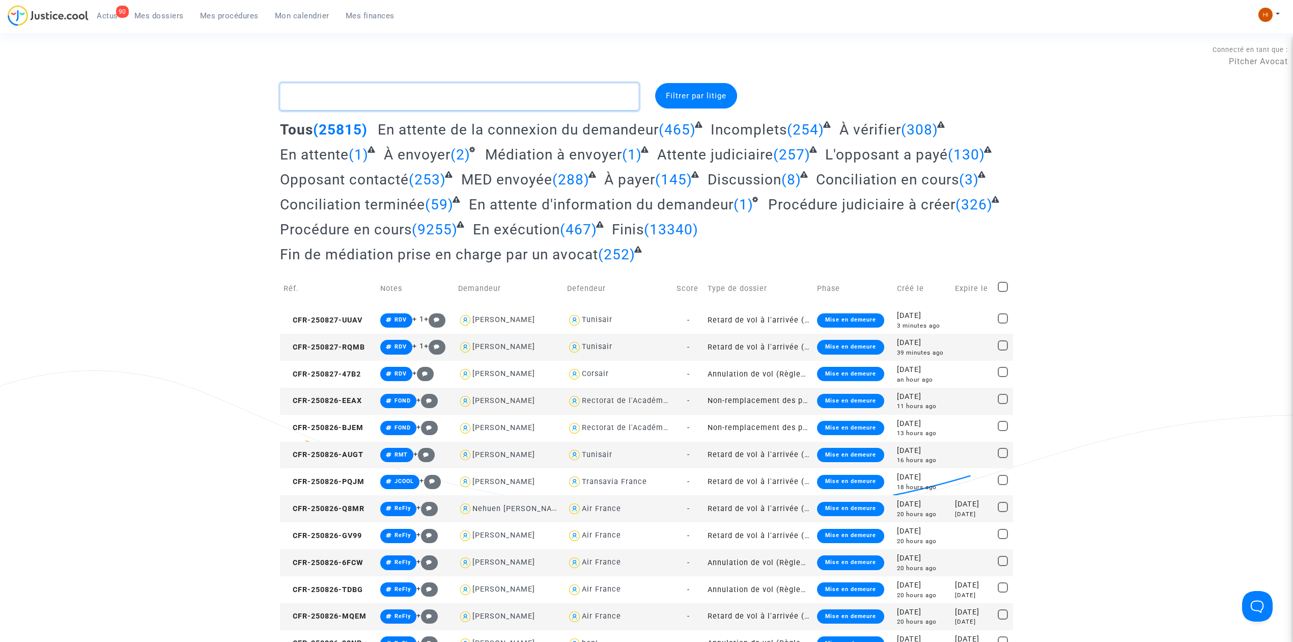
click at [444, 94] on textarea at bounding box center [459, 96] width 359 height 27
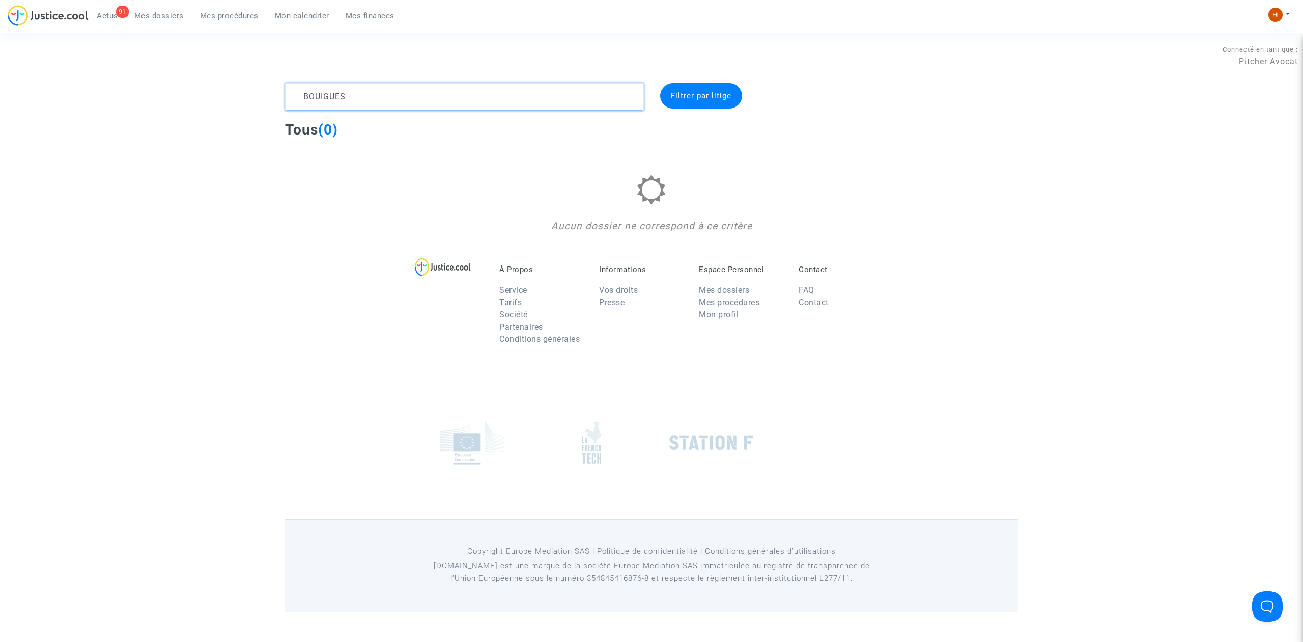
drag, startPoint x: 372, startPoint y: 92, endPoint x: 139, endPoint y: 102, distance: 232.9
click at [140, 102] on div "BOUIGUES Filtrer par litige Tous (0) Aucun dossier ne correspond à ce critère" at bounding box center [651, 158] width 1303 height 151
type textarea "BOUIGUES"
click at [370, 94] on textarea at bounding box center [464, 96] width 359 height 27
click at [369, 94] on textarea at bounding box center [464, 96] width 359 height 27
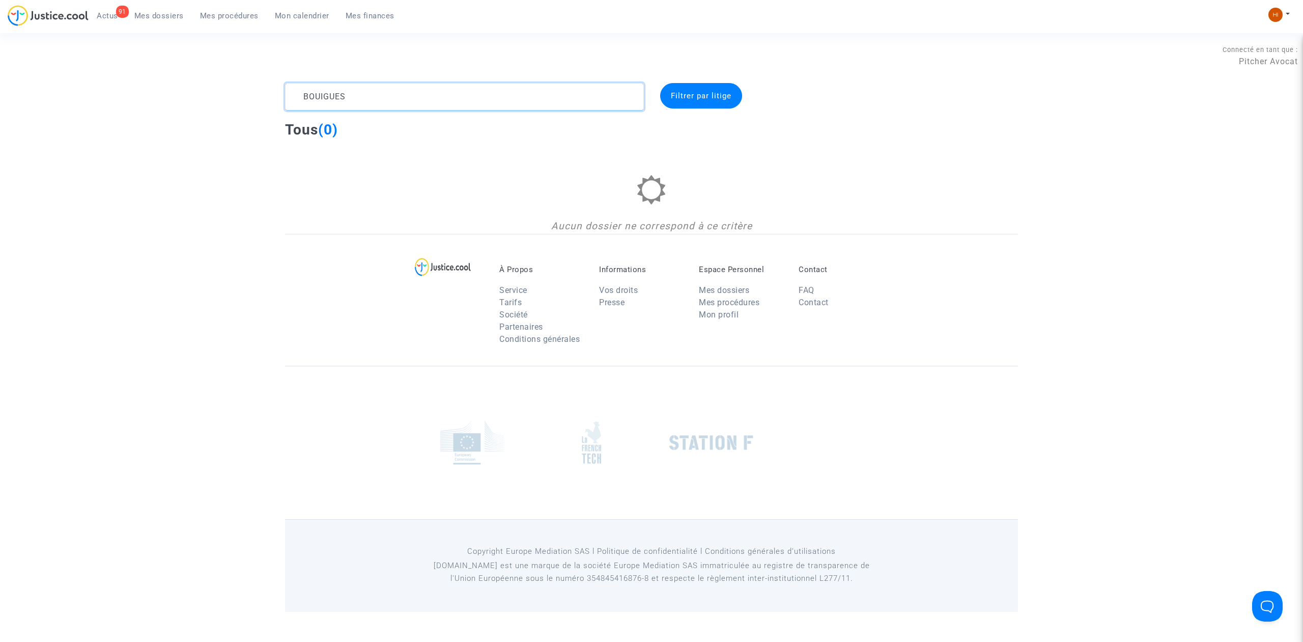
click at [368, 94] on textarea at bounding box center [464, 96] width 359 height 27
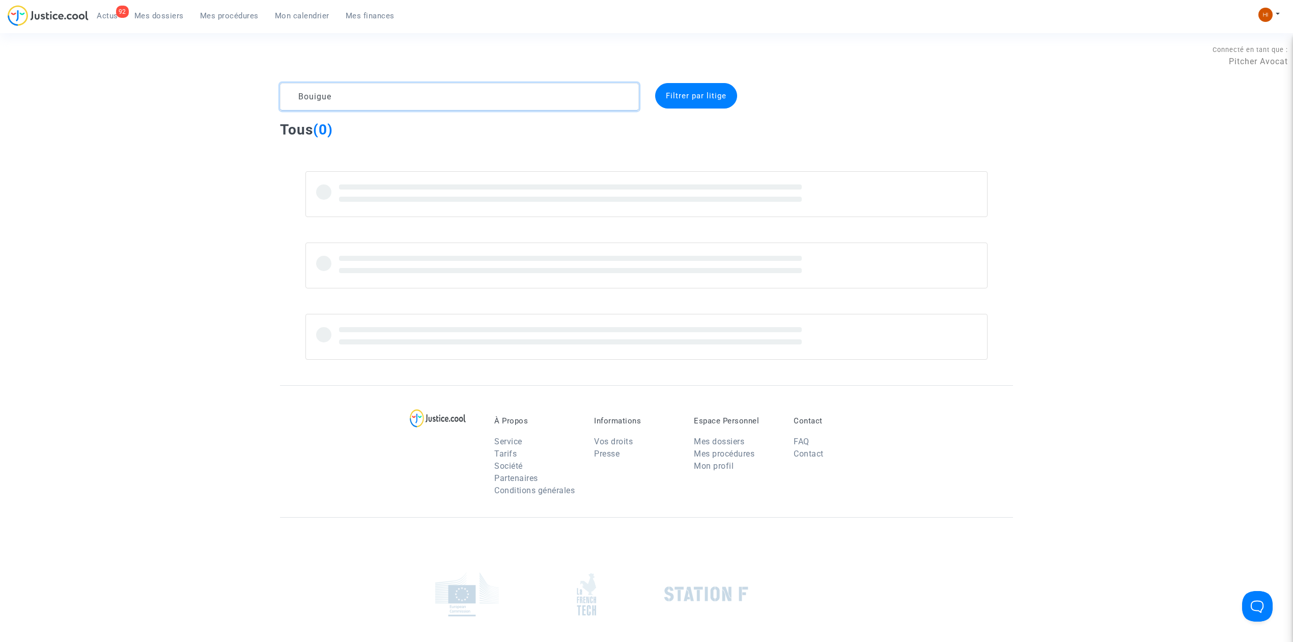
type textarea "Bouigue"
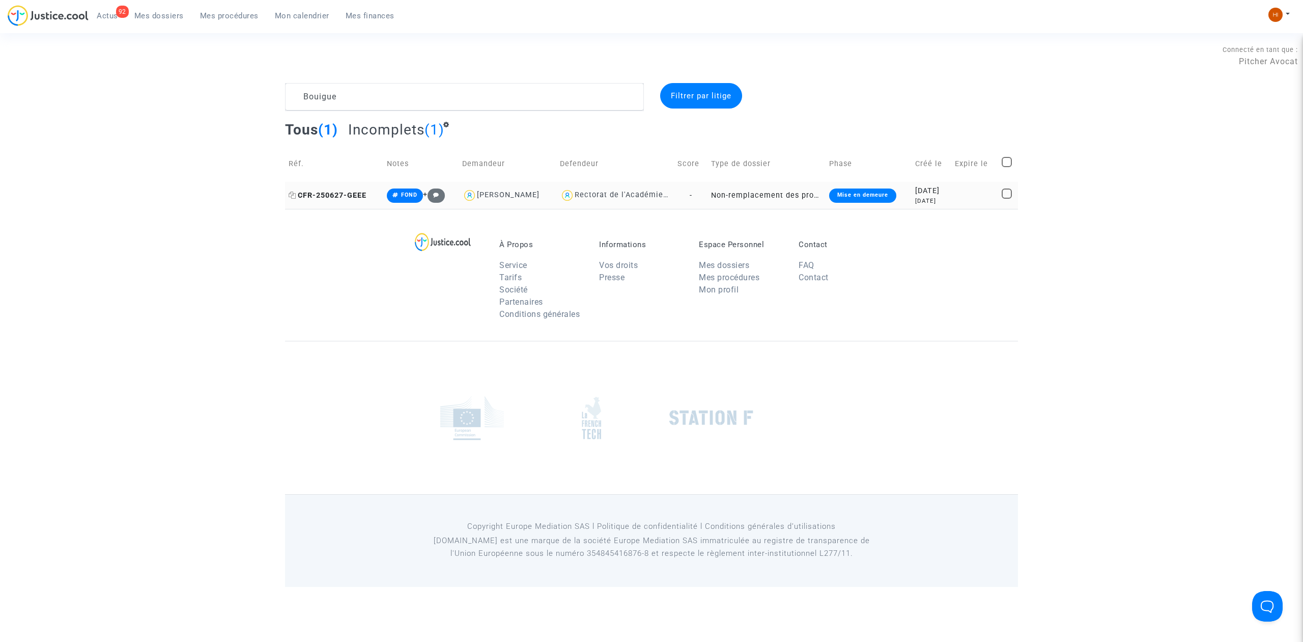
click at [354, 192] on span "CFR-250627-GEEE" at bounding box center [328, 195] width 78 height 9
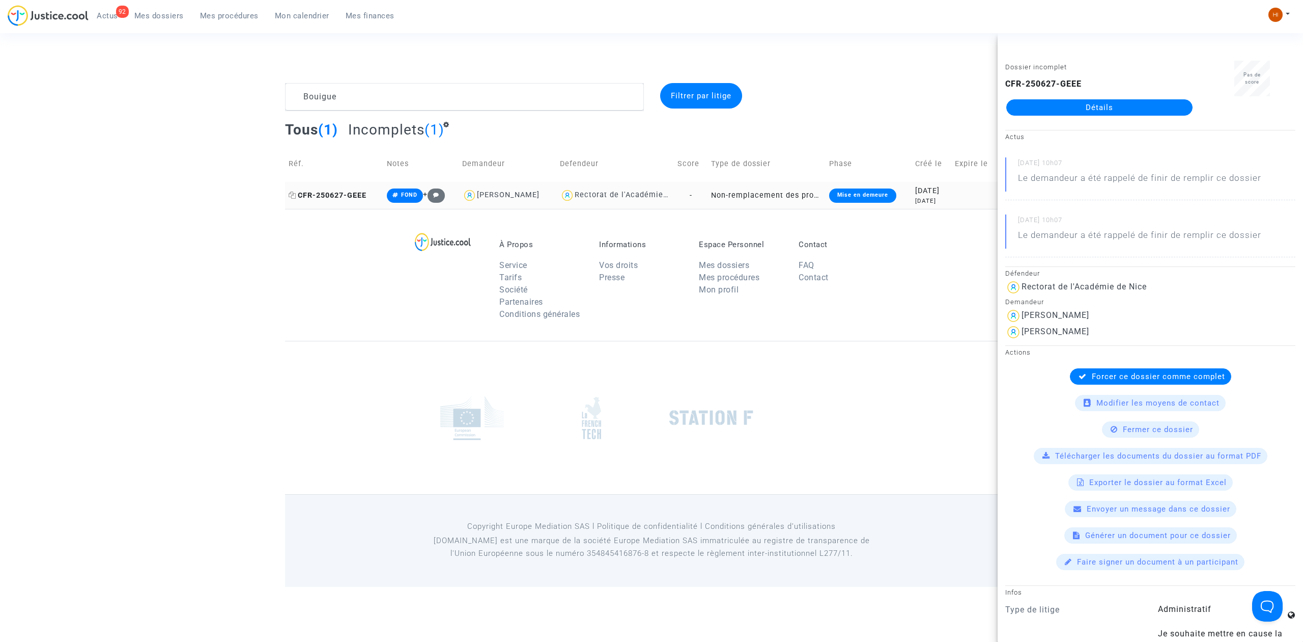
click at [339, 196] on span "CFR-250627-GEEE" at bounding box center [328, 195] width 78 height 9
click at [1147, 99] on link "Détails" at bounding box center [1100, 107] width 186 height 16
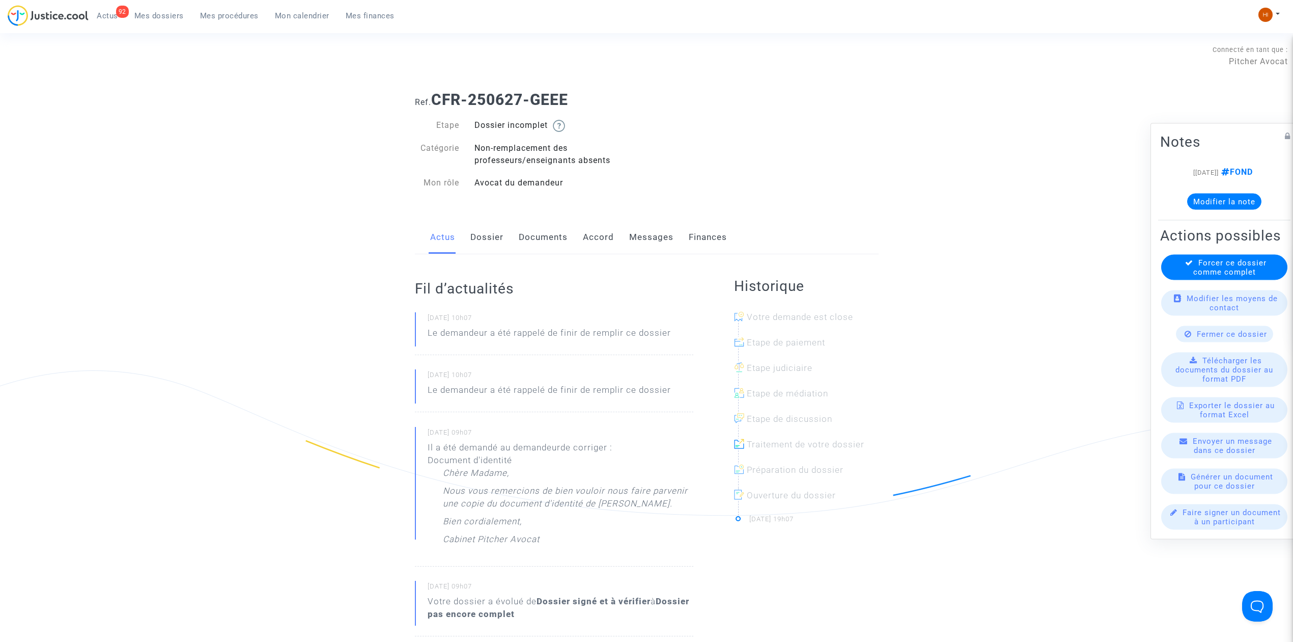
click at [493, 243] on link "Dossier" at bounding box center [486, 237] width 33 height 34
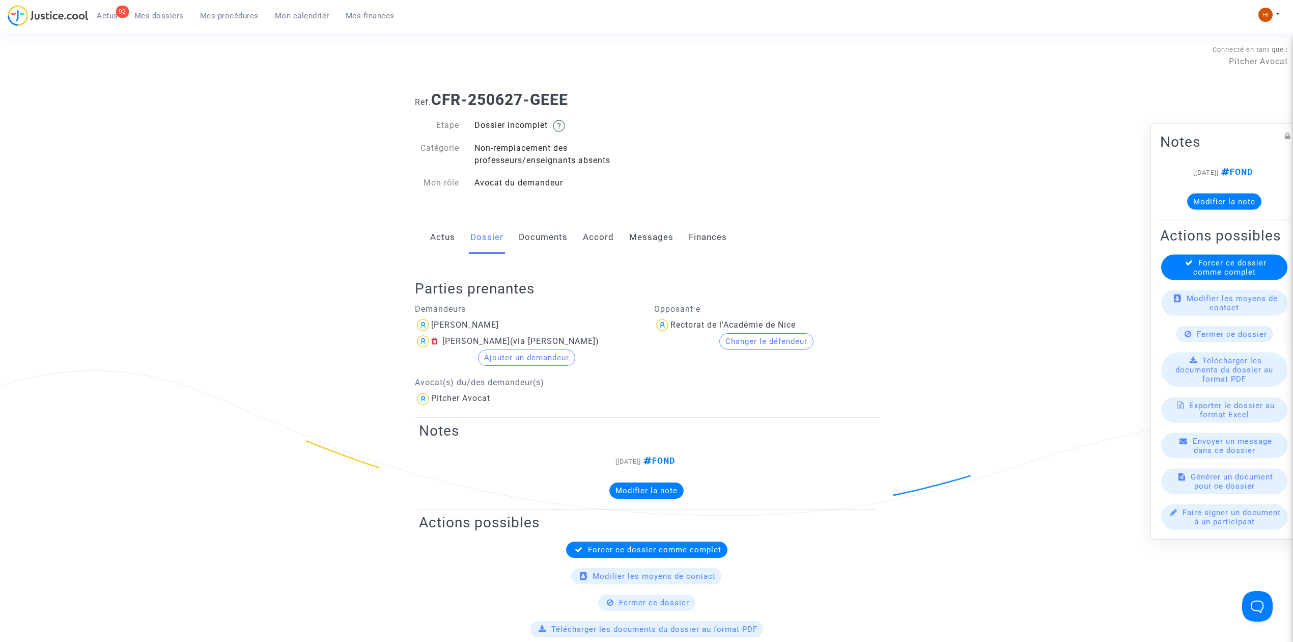
click at [550, 243] on link "Documents" at bounding box center [543, 237] width 49 height 34
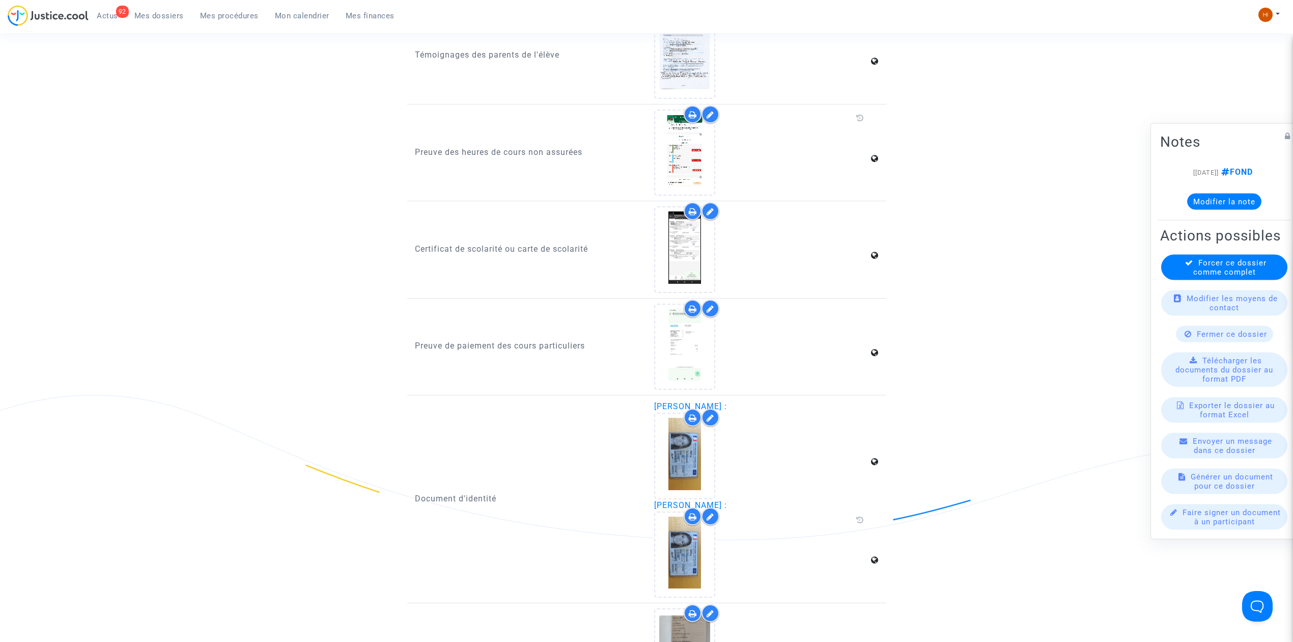
scroll to position [746, 0]
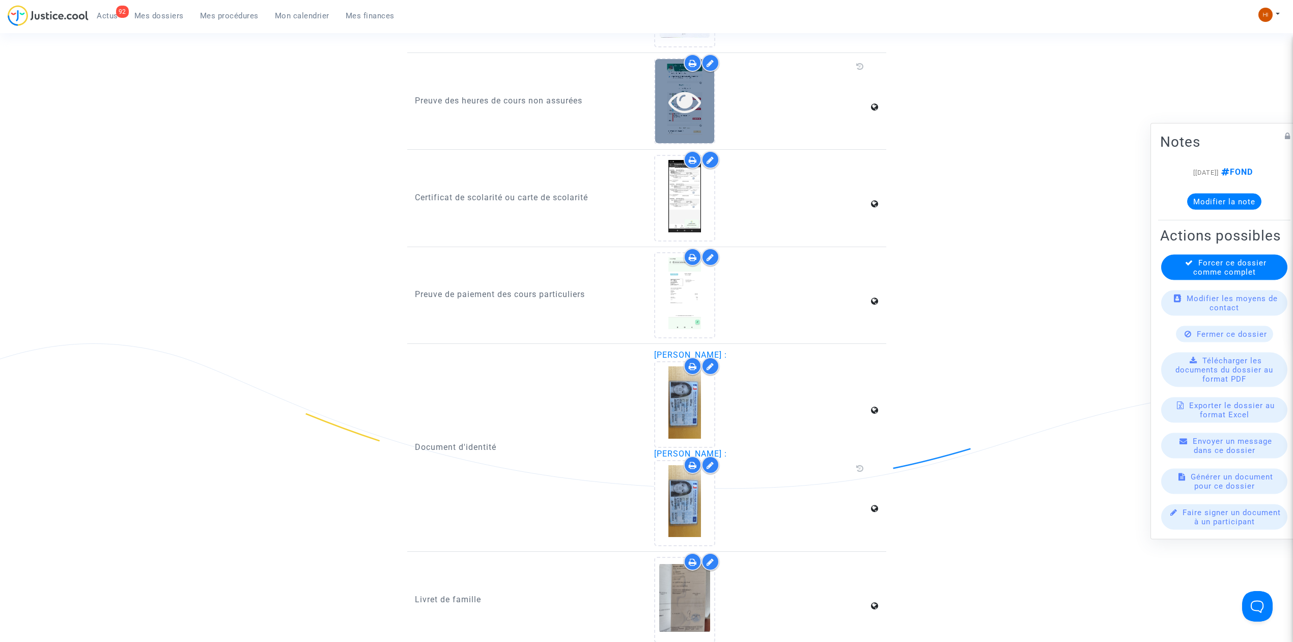
click at [685, 110] on icon at bounding box center [685, 101] width 33 height 33
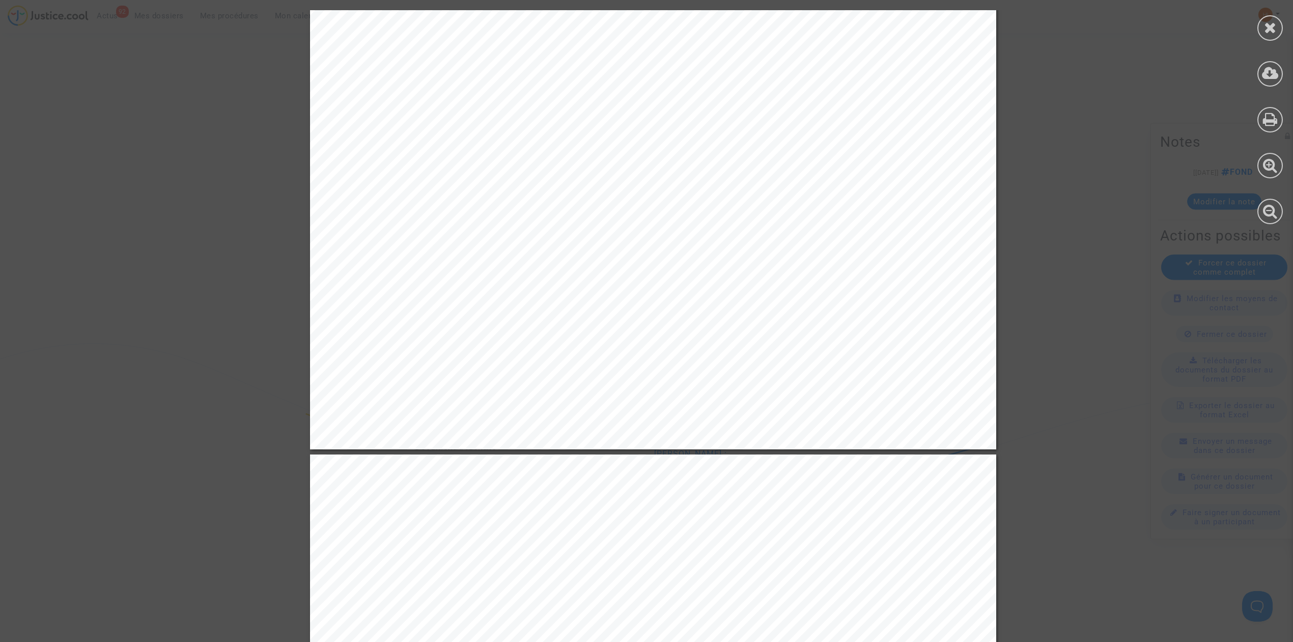
scroll to position [3734, 0]
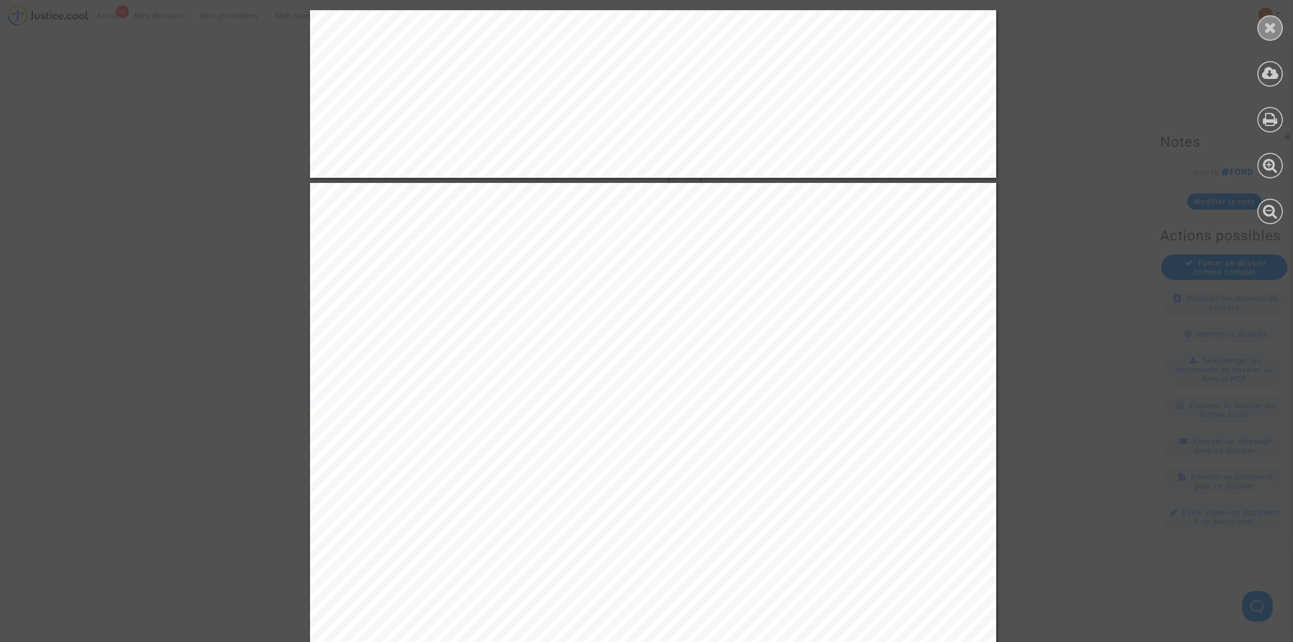
click at [1267, 39] on div at bounding box center [1270, 27] width 25 height 25
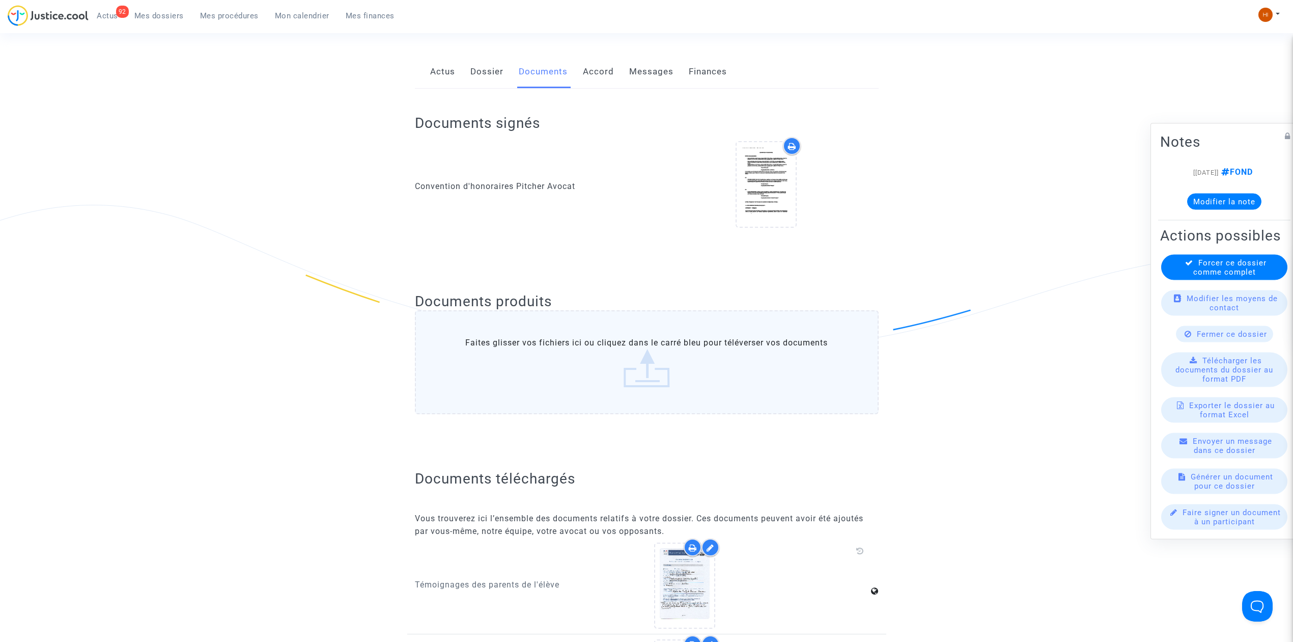
scroll to position [0, 0]
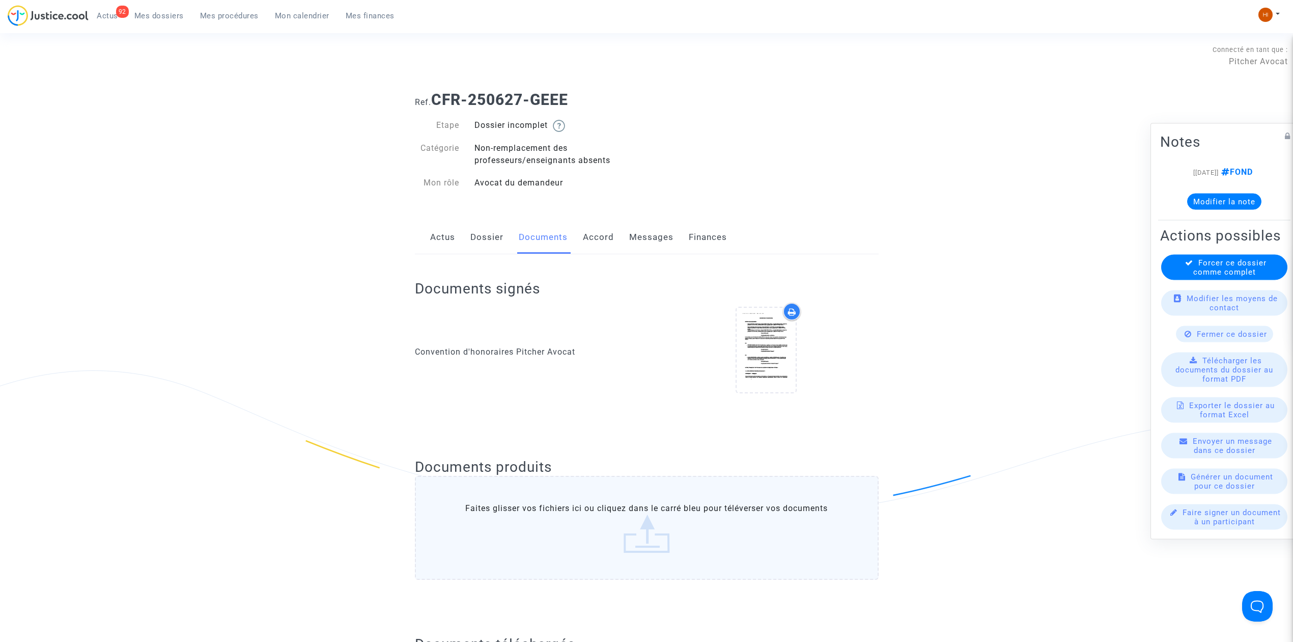
click at [493, 229] on link "Dossier" at bounding box center [486, 237] width 33 height 34
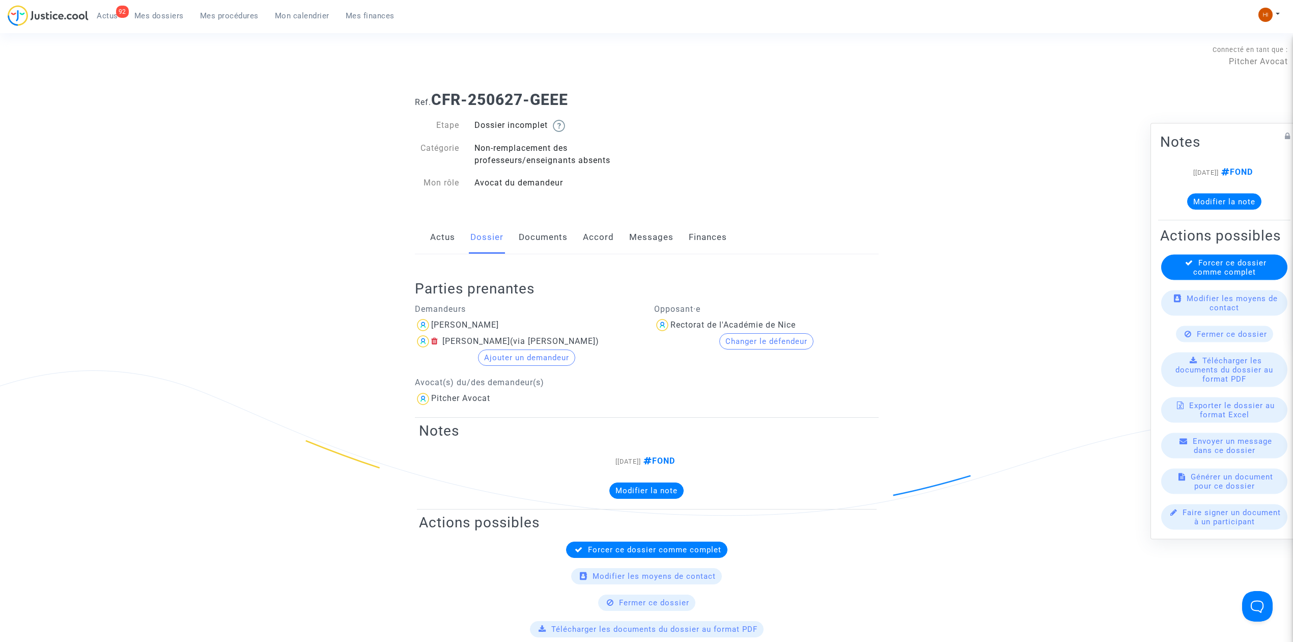
drag, startPoint x: 504, startPoint y: 326, endPoint x: 428, endPoint y: 329, distance: 75.9
click at [428, 329] on div "Julie Bouigue" at bounding box center [527, 325] width 225 height 16
copy div "Julie Bouigue"
drag, startPoint x: 550, startPoint y: 251, endPoint x: 542, endPoint y: 249, distance: 8.2
click at [550, 251] on link "Documents" at bounding box center [543, 237] width 49 height 34
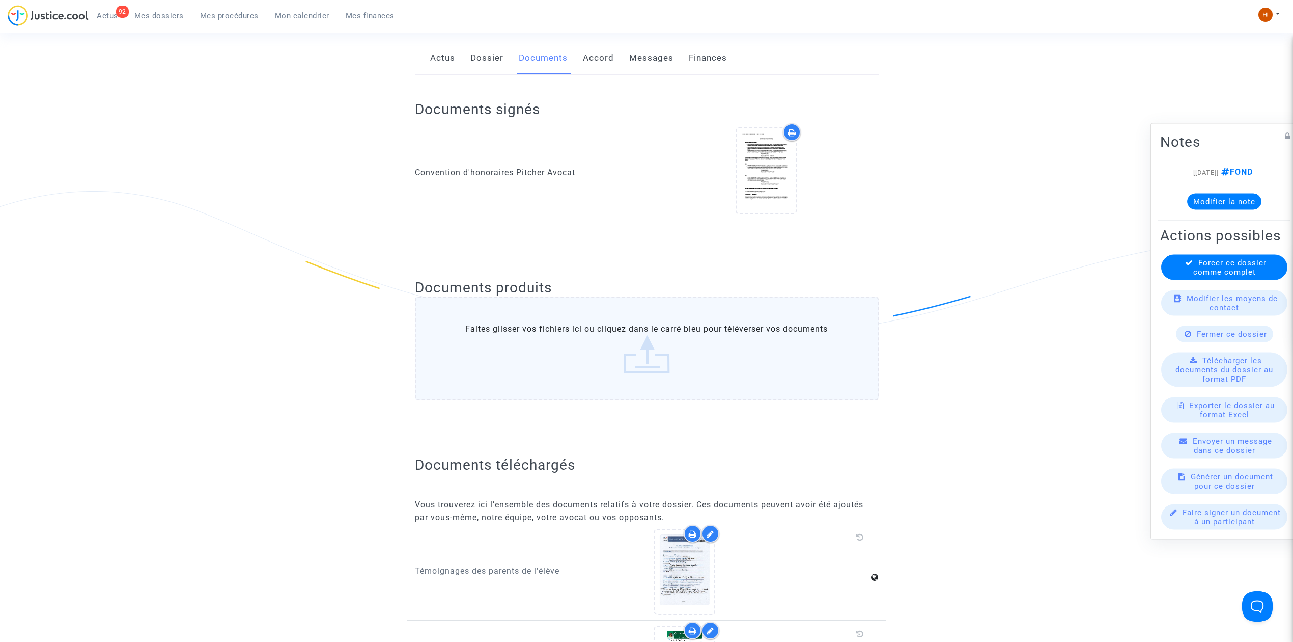
scroll to position [68, 0]
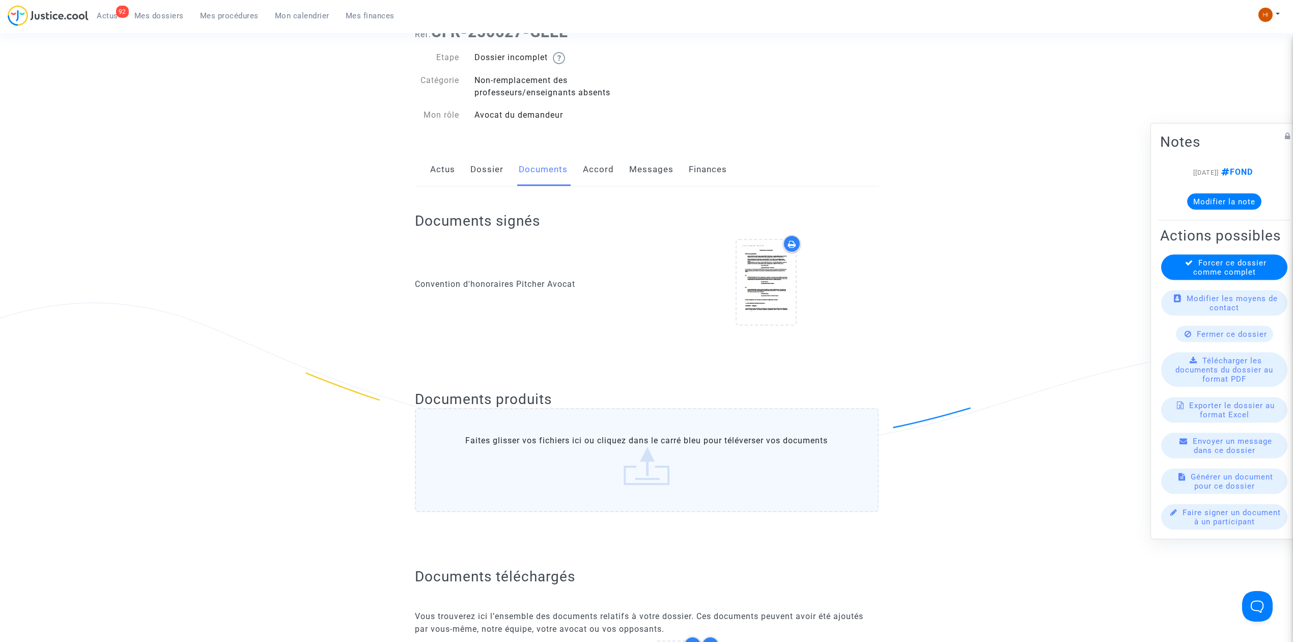
click at [483, 179] on link "Dossier" at bounding box center [486, 170] width 33 height 34
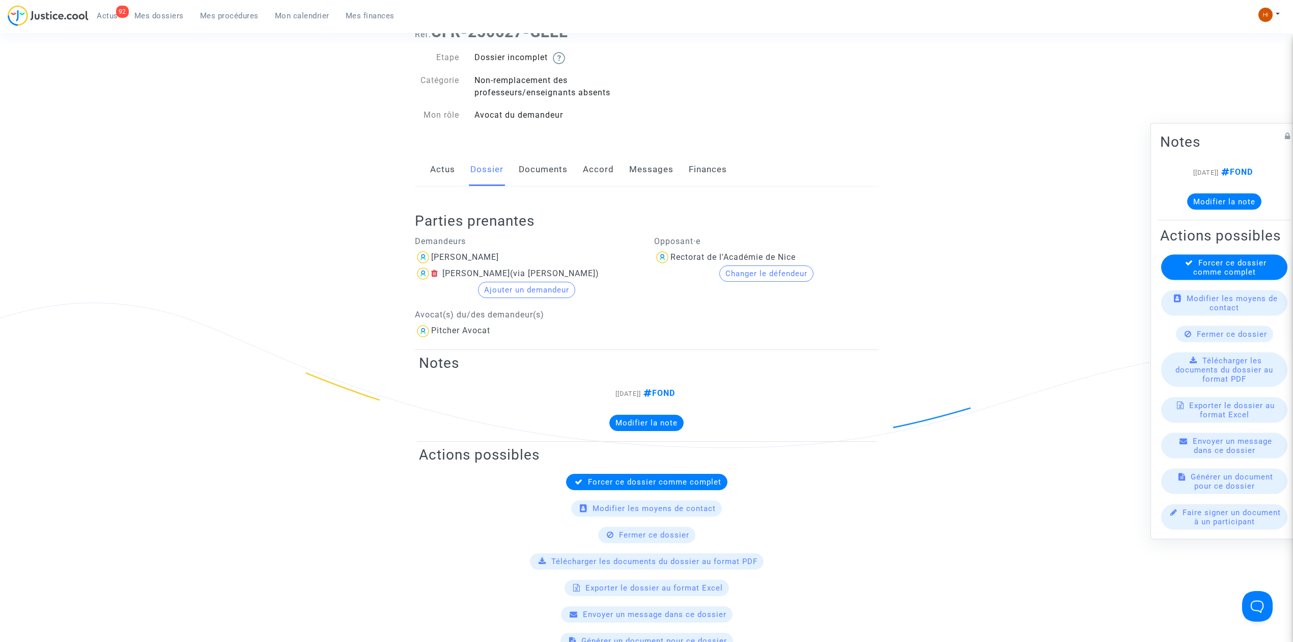
click at [447, 179] on link "Actus" at bounding box center [442, 170] width 25 height 34
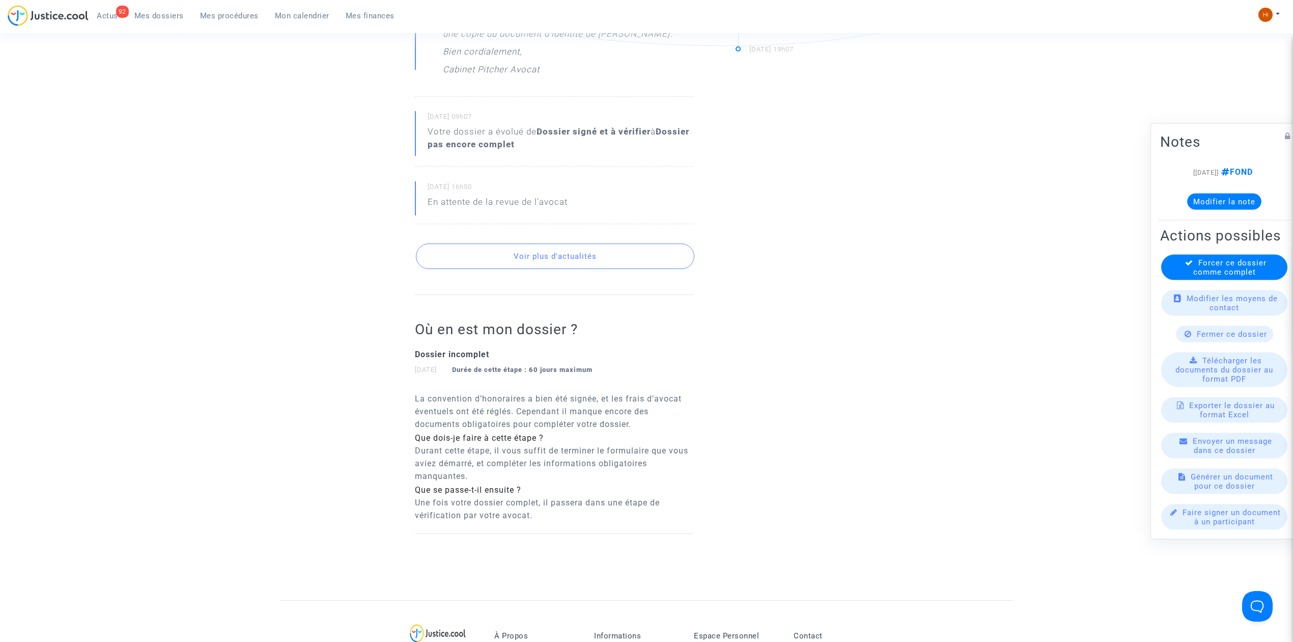
scroll to position [475, 0]
click at [547, 263] on button "Voir plus d'actualités" at bounding box center [555, 250] width 279 height 25
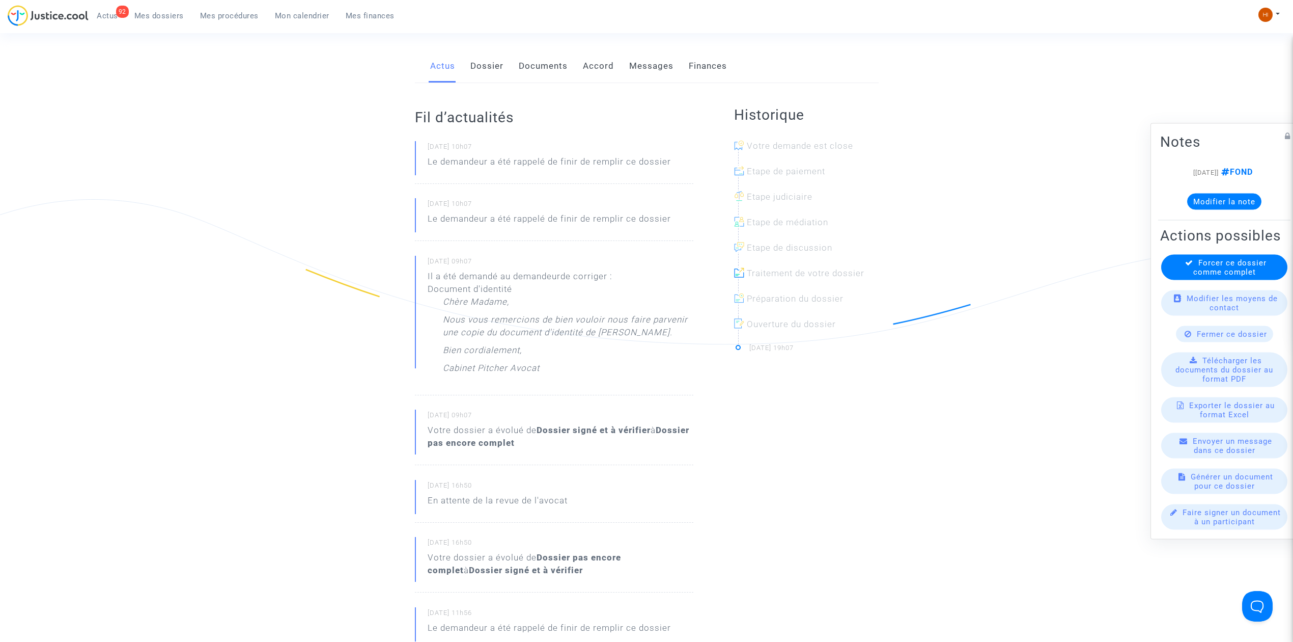
scroll to position [204, 0]
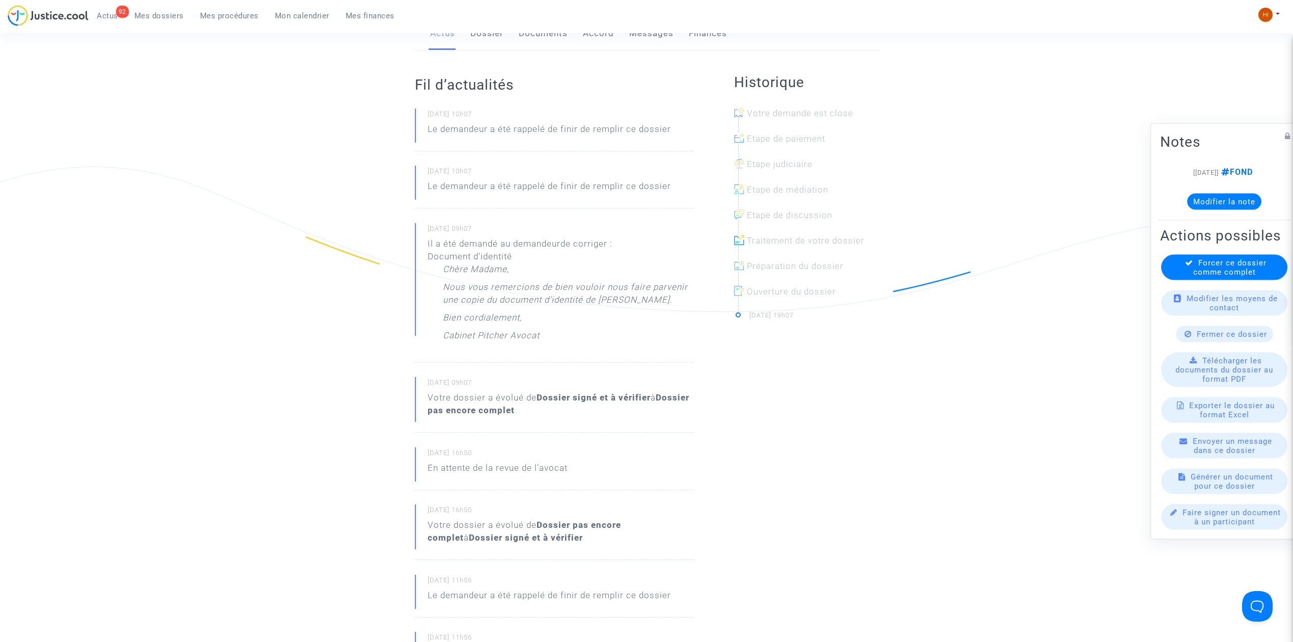
click at [534, 41] on link "Documents" at bounding box center [543, 34] width 49 height 34
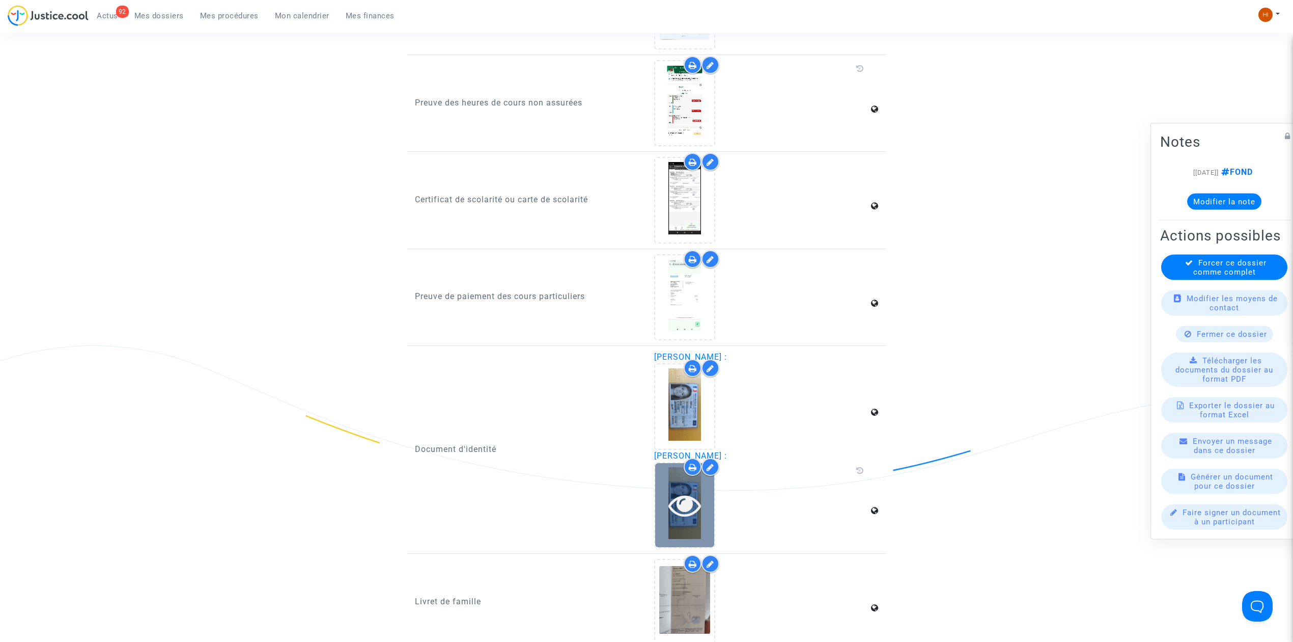
scroll to position [746, 0]
click at [678, 493] on icon at bounding box center [685, 502] width 33 height 33
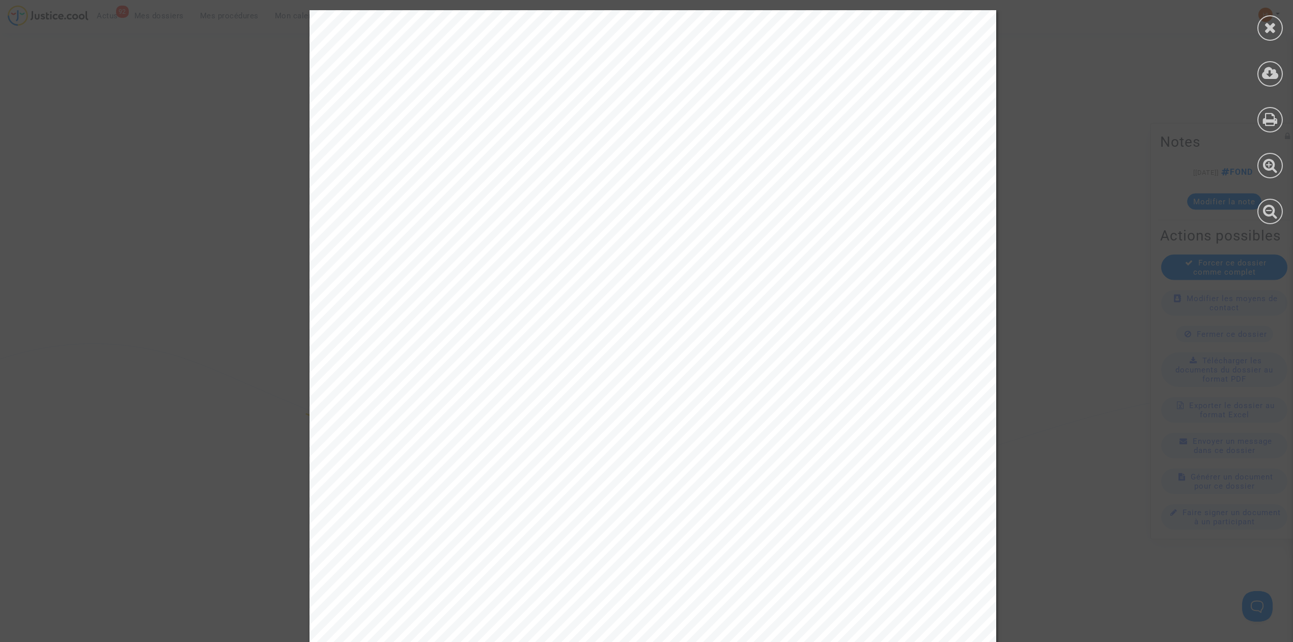
click at [1253, 33] on div at bounding box center [1270, 117] width 46 height 234
click at [1270, 29] on icon at bounding box center [1270, 27] width 13 height 15
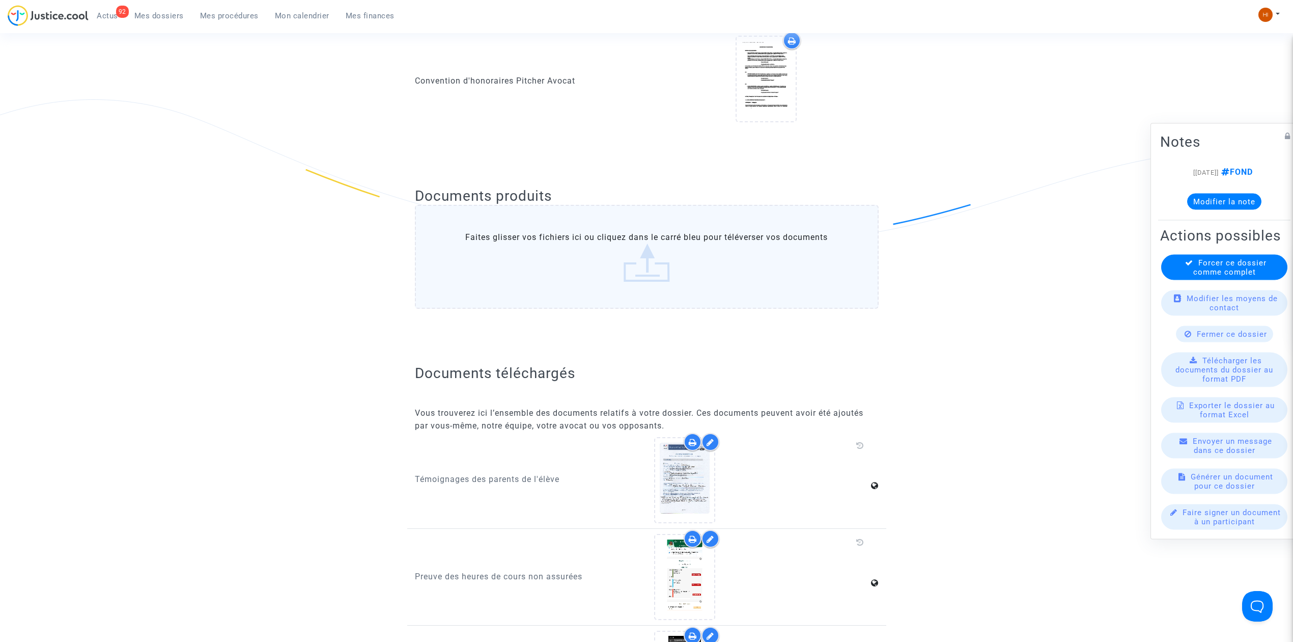
scroll to position [68, 0]
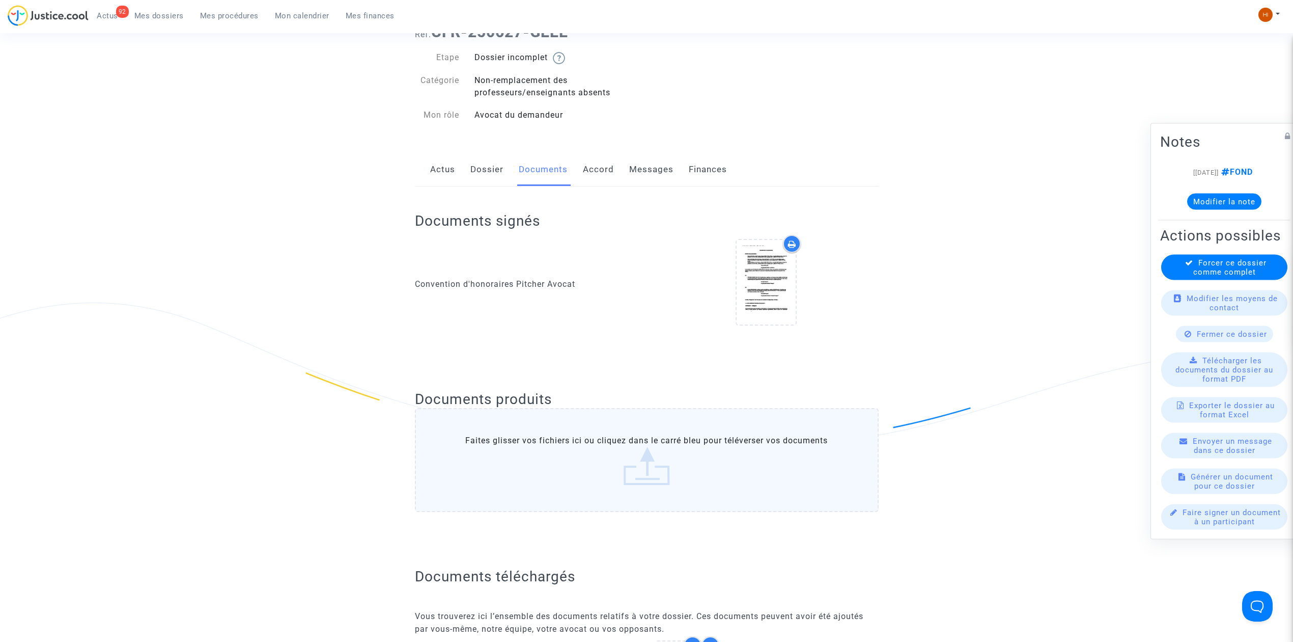
click at [481, 185] on link "Dossier" at bounding box center [486, 170] width 33 height 34
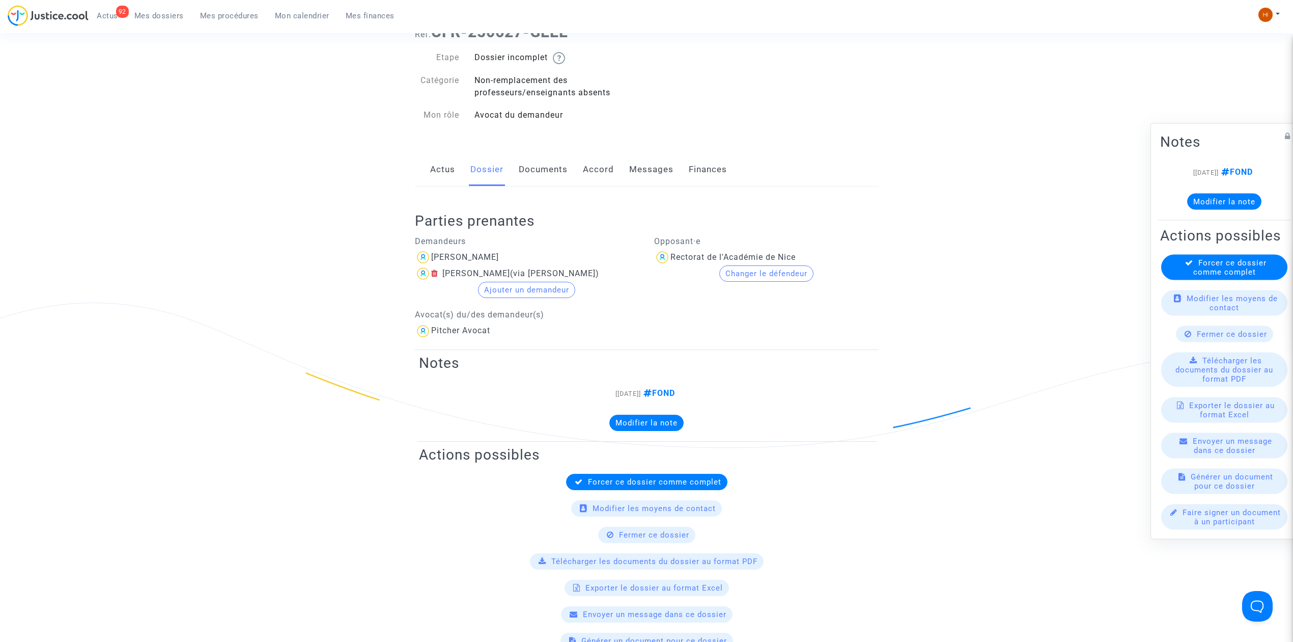
click at [524, 167] on link "Documents" at bounding box center [543, 170] width 49 height 34
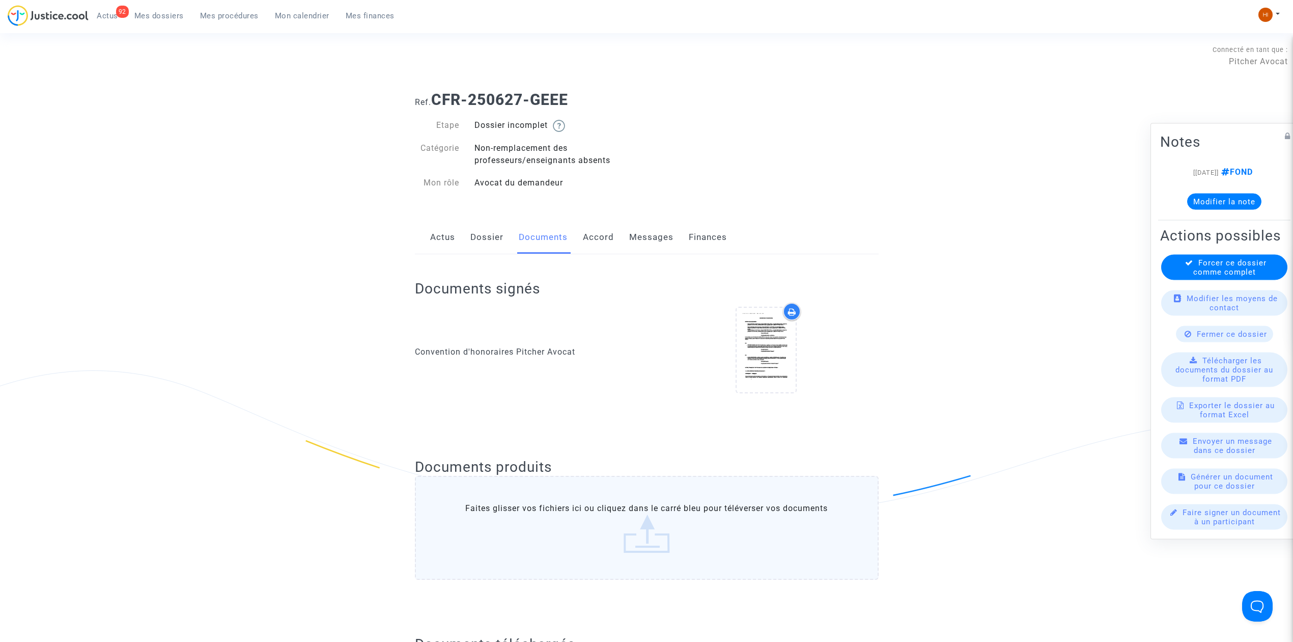
click at [488, 168] on div "Etape Dossier incomplet Catégorie Non-remplacement des professeurs/enseignants …" at bounding box center [527, 154] width 225 height 70
click at [442, 230] on link "Actus" at bounding box center [442, 237] width 25 height 34
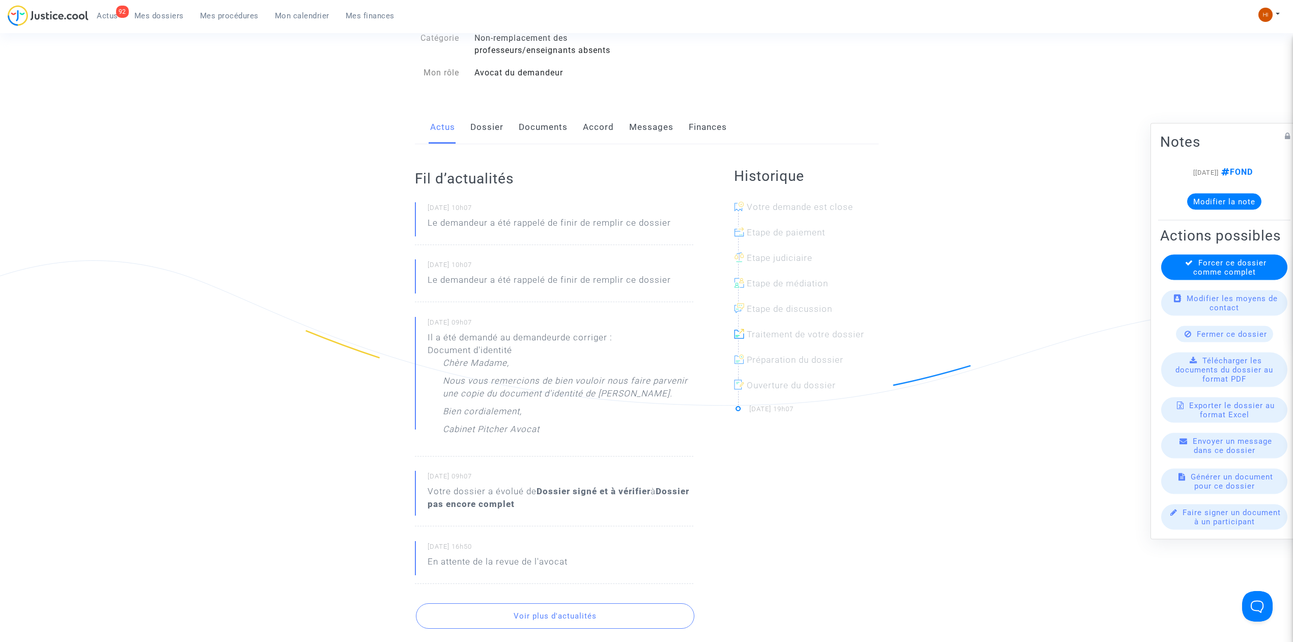
scroll to position [135, 0]
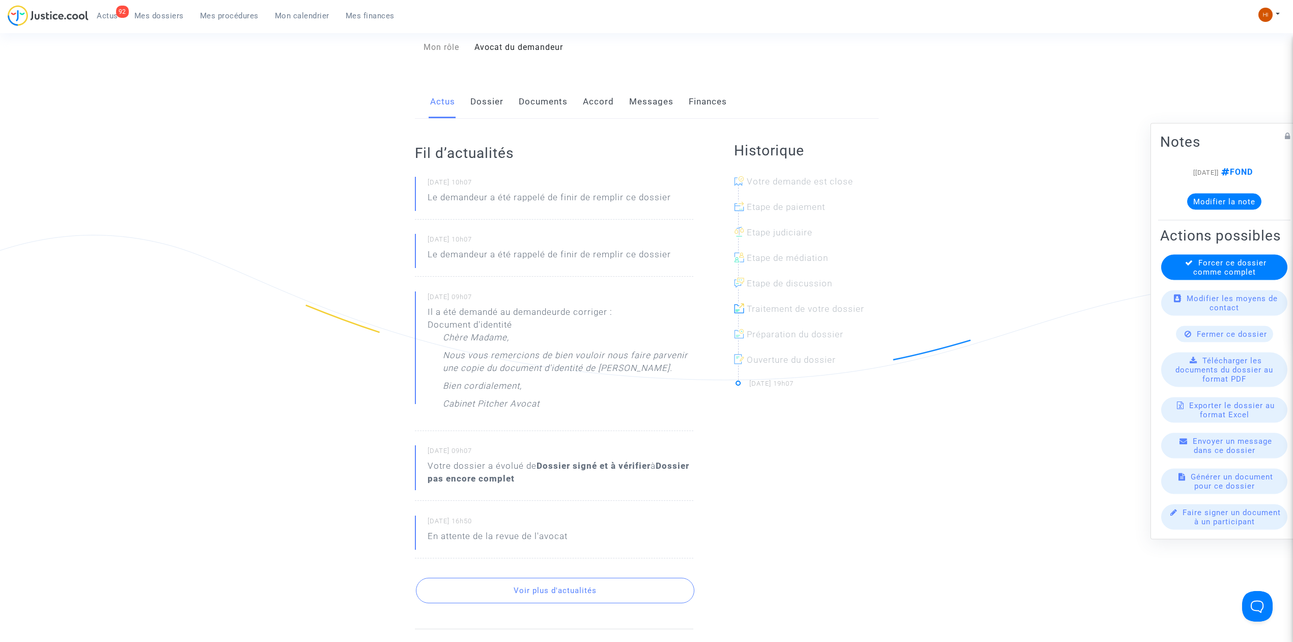
drag, startPoint x: 436, startPoint y: 325, endPoint x: 476, endPoint y: 408, distance: 92.0
click at [475, 407] on div "Il a été demandé au demandeur de corriger : Document d'identité Chère Madame, N…" at bounding box center [561, 359] width 266 height 109
click at [511, 415] on p "Cabinet Pitcher Avocat" at bounding box center [491, 406] width 97 height 18
drag, startPoint x: 536, startPoint y: 419, endPoint x: 424, endPoint y: 269, distance: 187.3
click at [424, 269] on div "25/08/2025 - 10h07 Le demandeur a été rappelé de finir de remplir ce dossier 20…" at bounding box center [554, 367] width 279 height 381
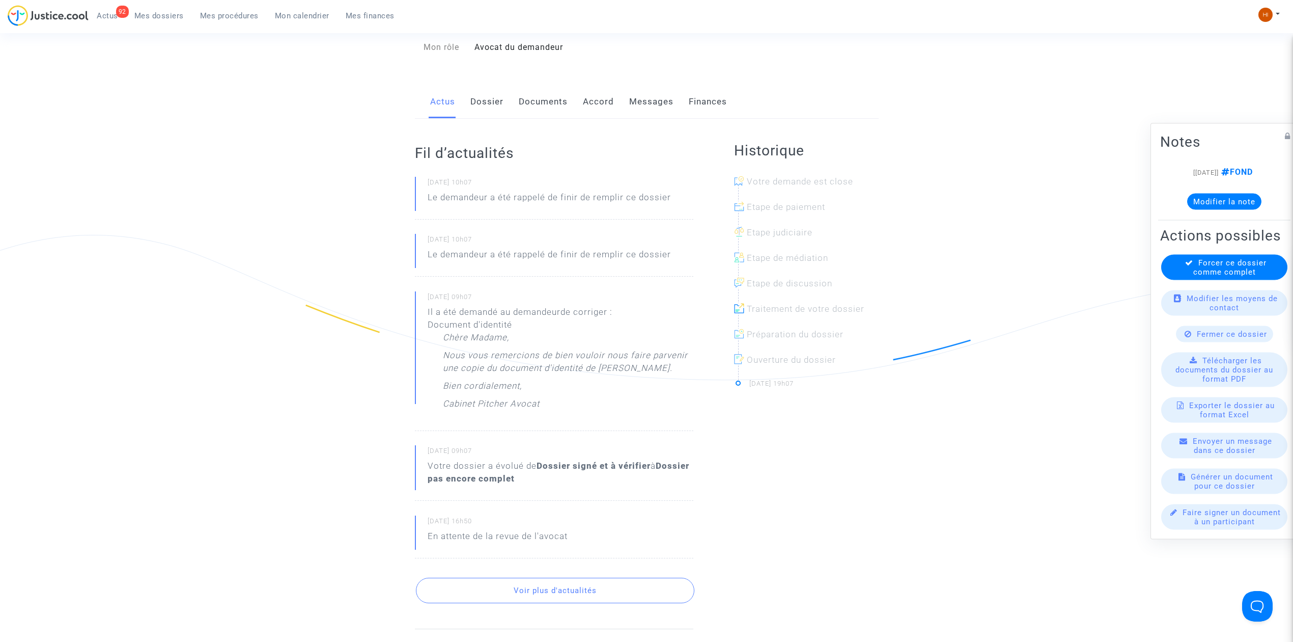
click at [424, 268] on div "20/08/2025 - 10h07 Le demandeur a été rappelé de finir de remplir ce dossier" at bounding box center [554, 255] width 279 height 43
click at [361, 284] on ng-component "Ref. CFR-250627-GEEE Etape Dossier incomplet Catégorie Non-remplacement des pro…" at bounding box center [646, 441] width 733 height 986
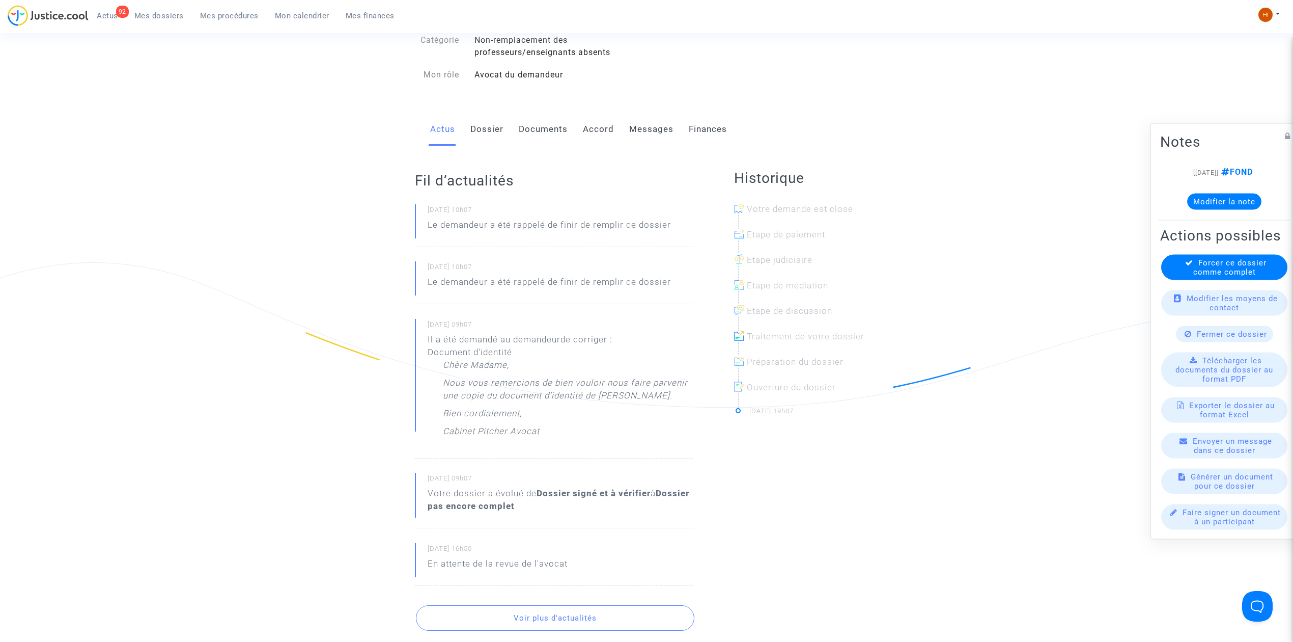
scroll to position [0, 0]
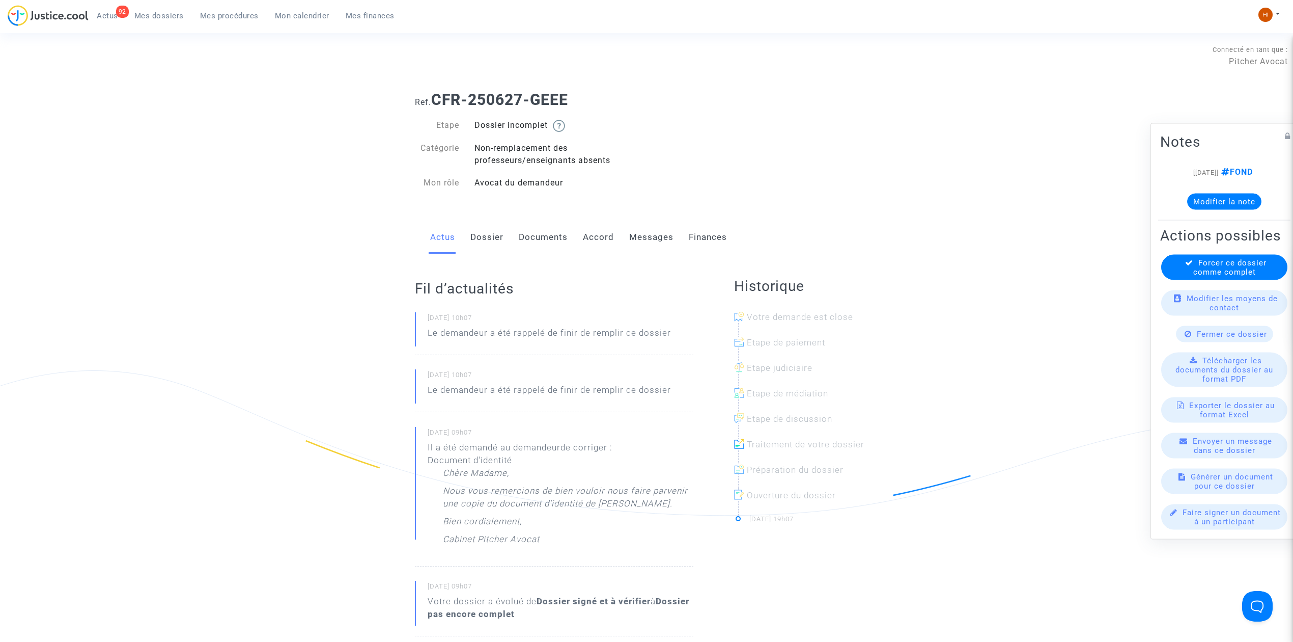
drag, startPoint x: 222, startPoint y: 30, endPoint x: 161, endPoint y: 132, distance: 119.4
click at [222, 30] on div "92 Actus Mes dossiers Mes procédures Mon calendrier Mes finances" at bounding box center [205, 19] width 395 height 28
click at [227, 18] on span "Mes procédures" at bounding box center [229, 15] width 59 height 9
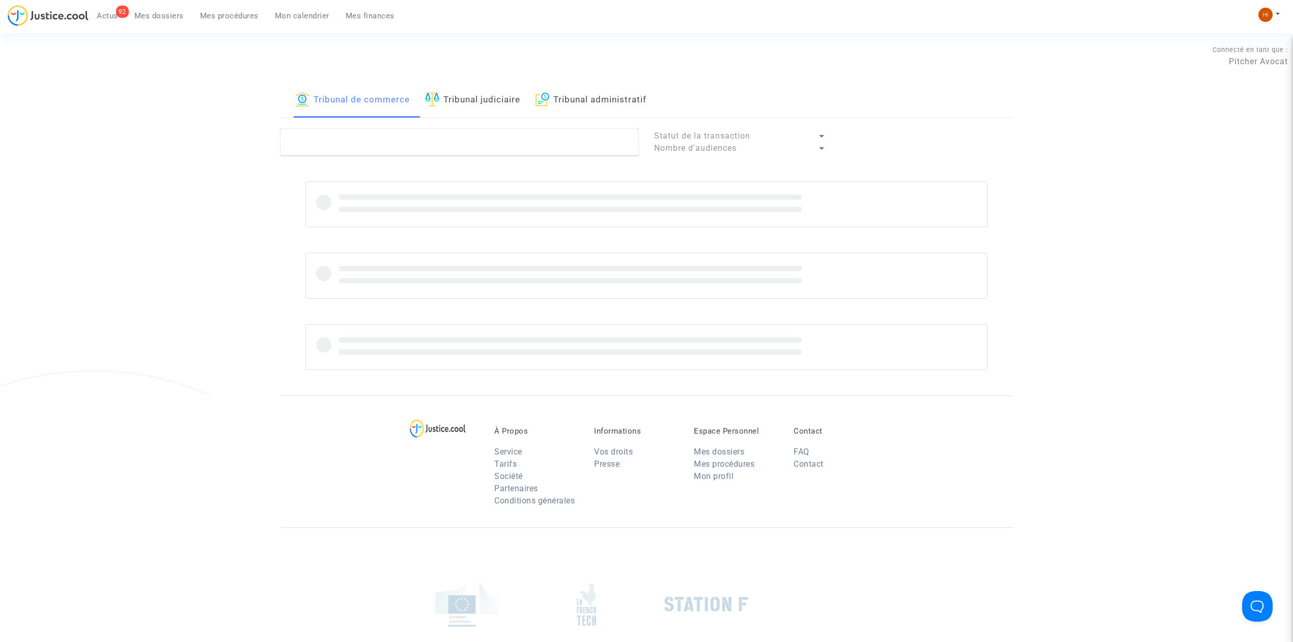
click at [515, 111] on link "Tribunal judiciaire" at bounding box center [472, 100] width 95 height 35
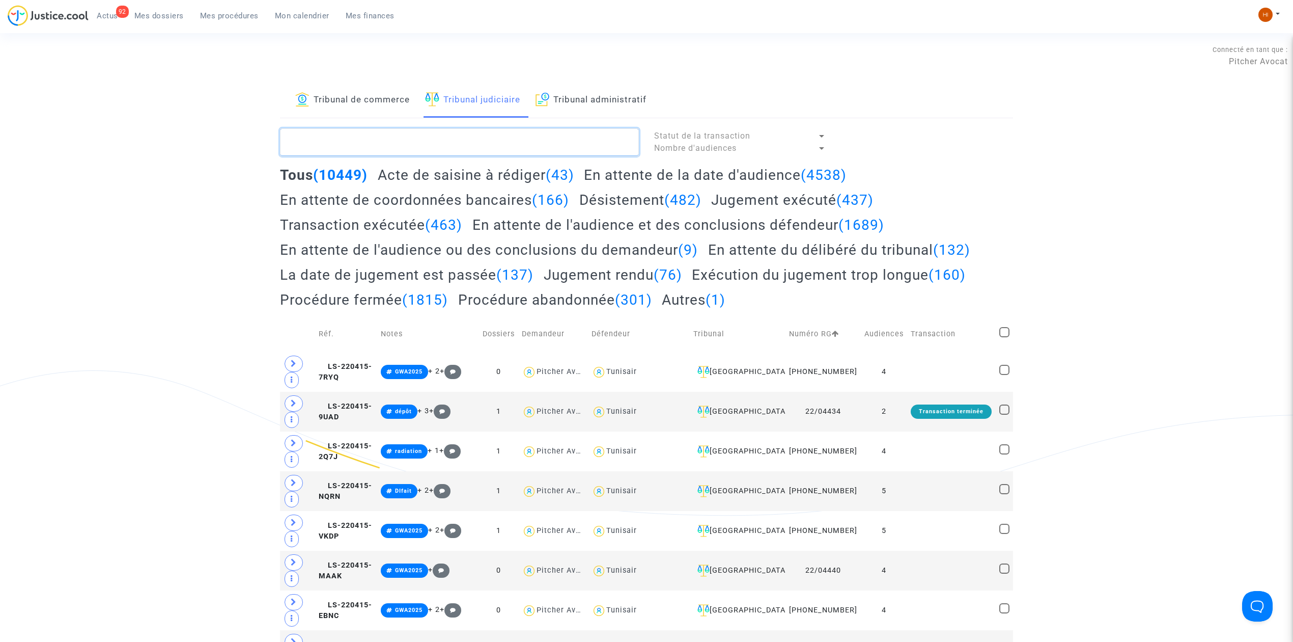
click at [511, 135] on textarea at bounding box center [459, 141] width 359 height 27
paste textarea "Nadège ROY"
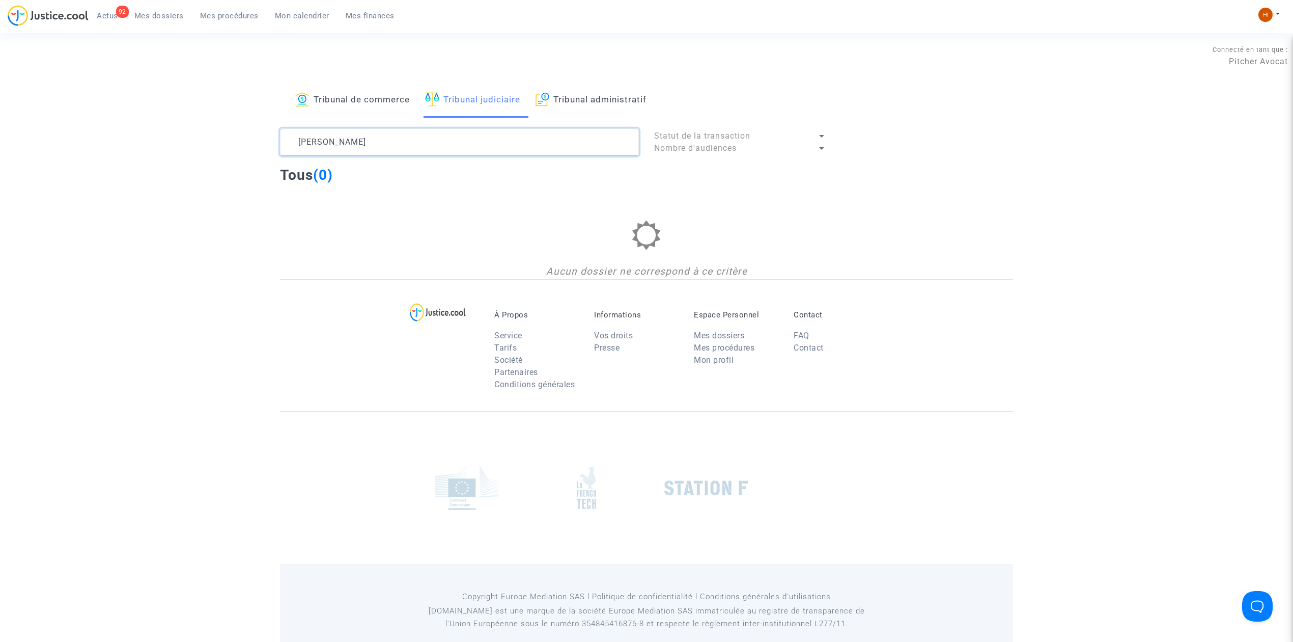
drag, startPoint x: 326, startPoint y: 143, endPoint x: 226, endPoint y: 140, distance: 100.4
click at [239, 140] on div "Tribunal de commerce Tribunal judiciaire Tribunal administratif Nadège ROY Stat…" at bounding box center [646, 181] width 1293 height 196
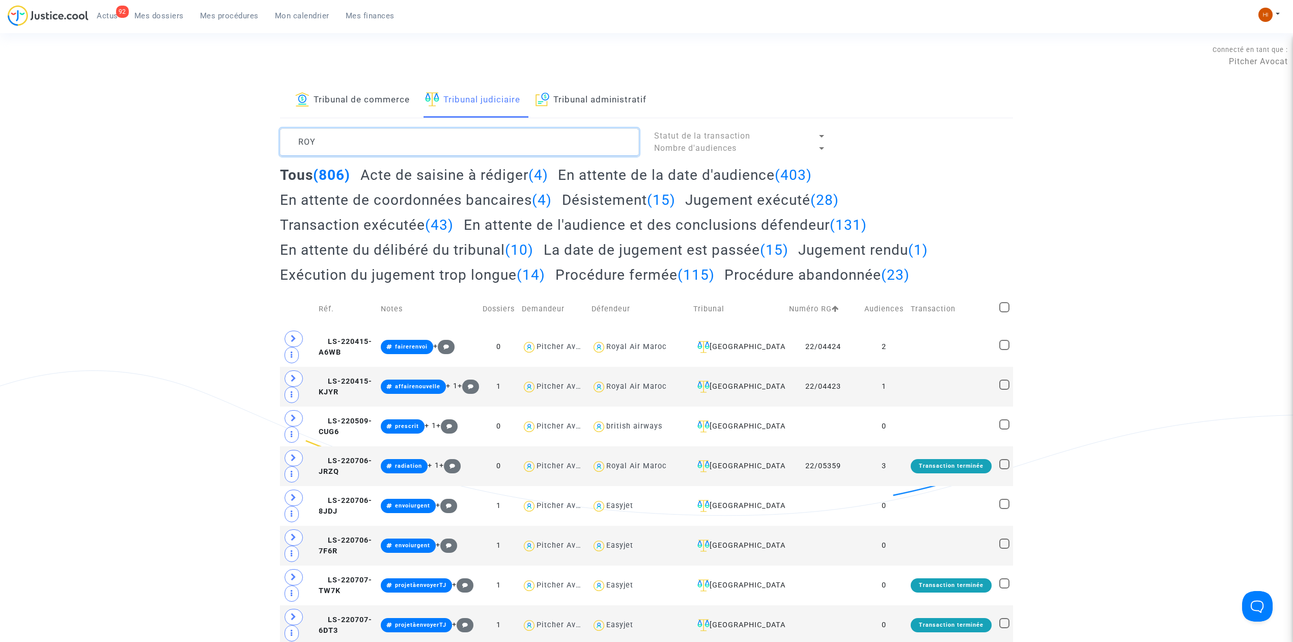
click at [478, 149] on textarea at bounding box center [459, 141] width 359 height 27
paste textarea "CFR-230922-EKFB"
click at [477, 149] on textarea at bounding box center [459, 141] width 359 height 27
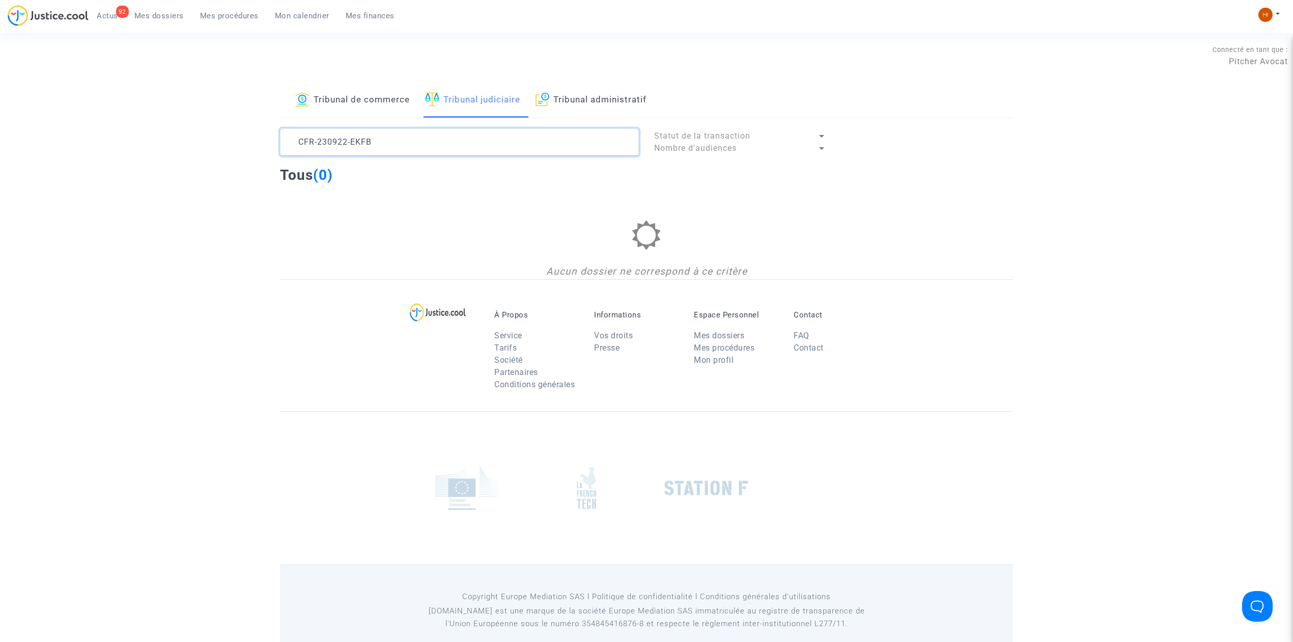
type textarea "CFR-230922-EKFB"
click at [153, 15] on span "Mes dossiers" at bounding box center [158, 15] width 49 height 9
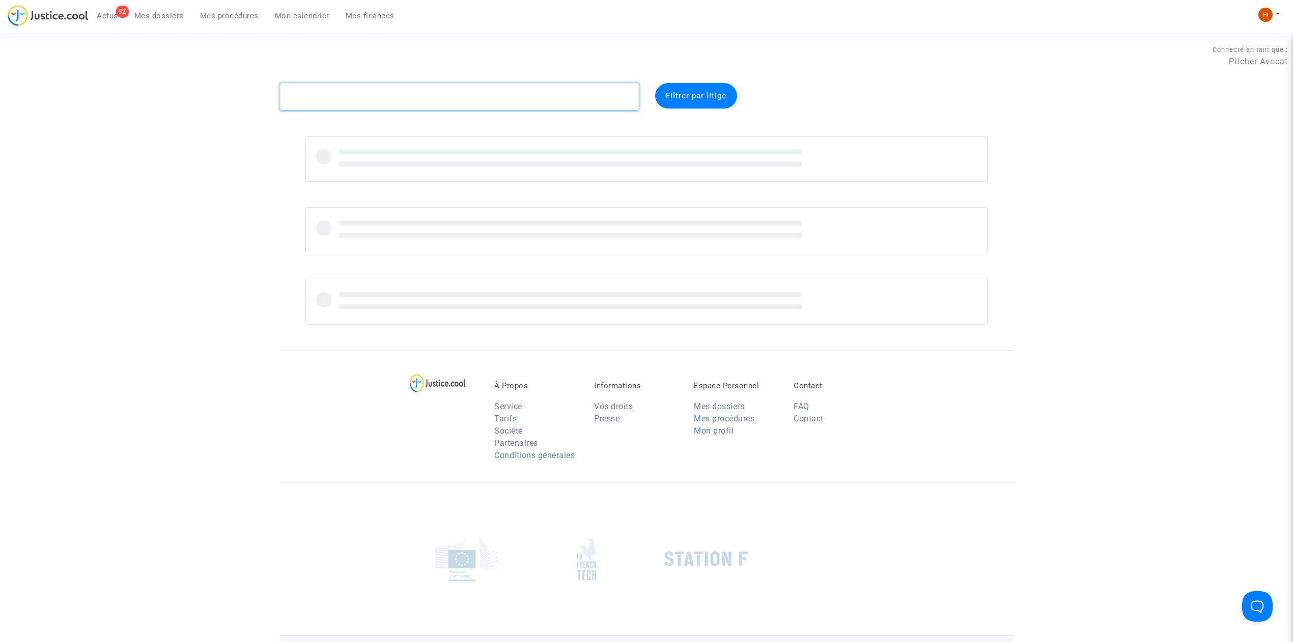
click at [337, 90] on textarea at bounding box center [459, 96] width 359 height 27
paste textarea "CFR-230922-EKFB"
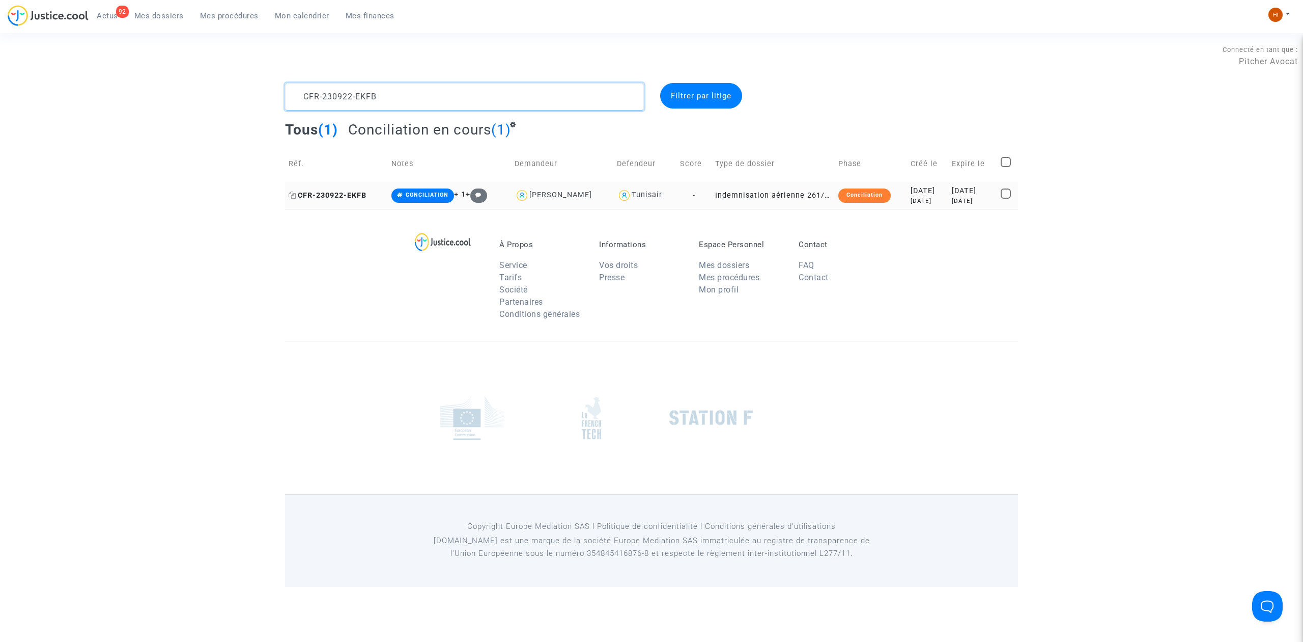
type textarea "CFR-230922-EKFB"
click at [367, 192] on span "CFR-230922-EKFB" at bounding box center [328, 195] width 78 height 9
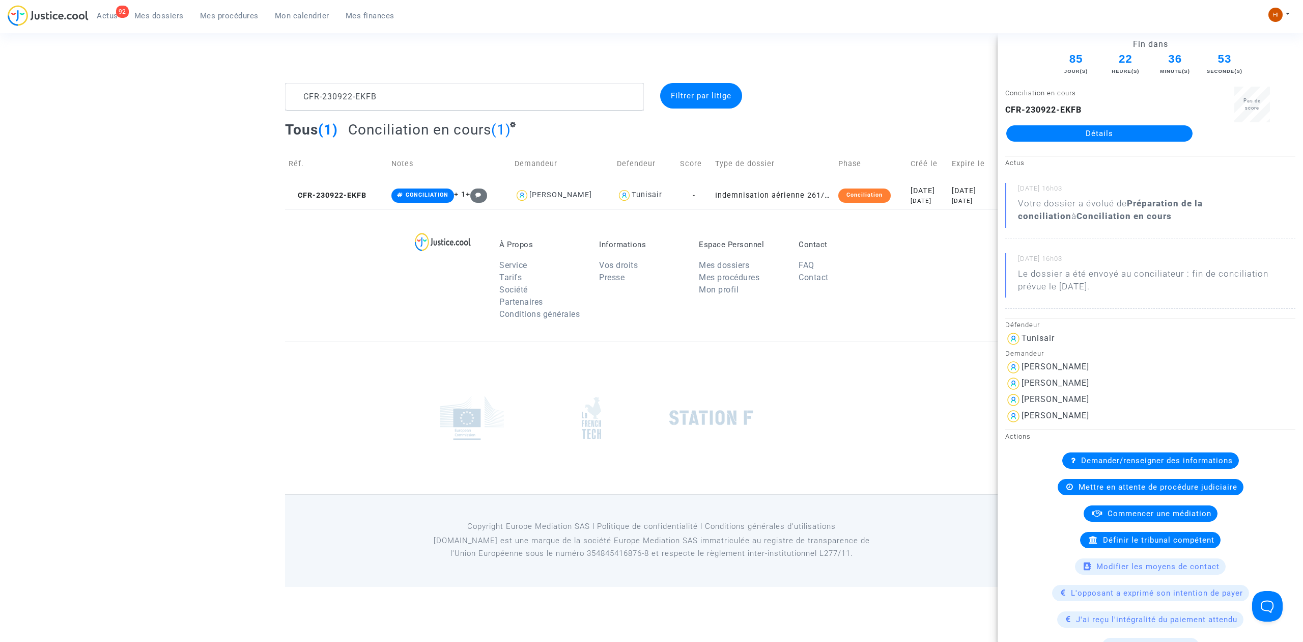
click at [1068, 121] on div "CFR-230922-EKFB Détails" at bounding box center [1100, 123] width 188 height 38
click at [1061, 135] on link "Détails" at bounding box center [1100, 133] width 186 height 16
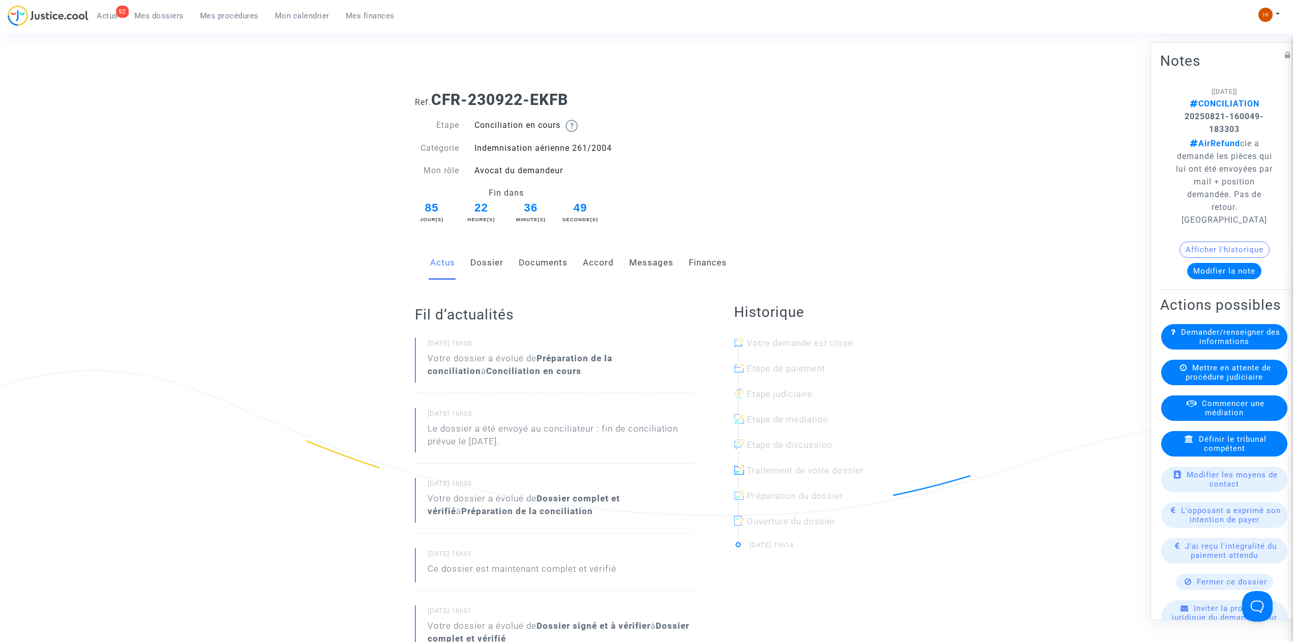
click at [502, 259] on link "Dossier" at bounding box center [486, 263] width 33 height 34
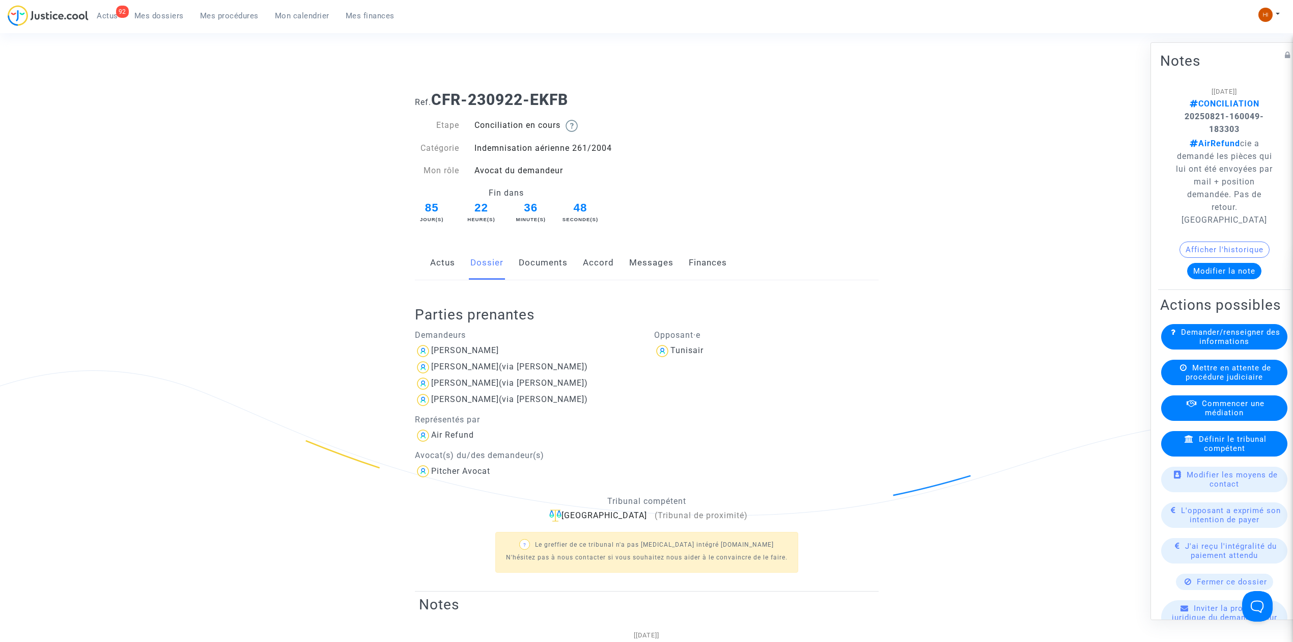
click at [524, 264] on link "Documents" at bounding box center [543, 263] width 49 height 34
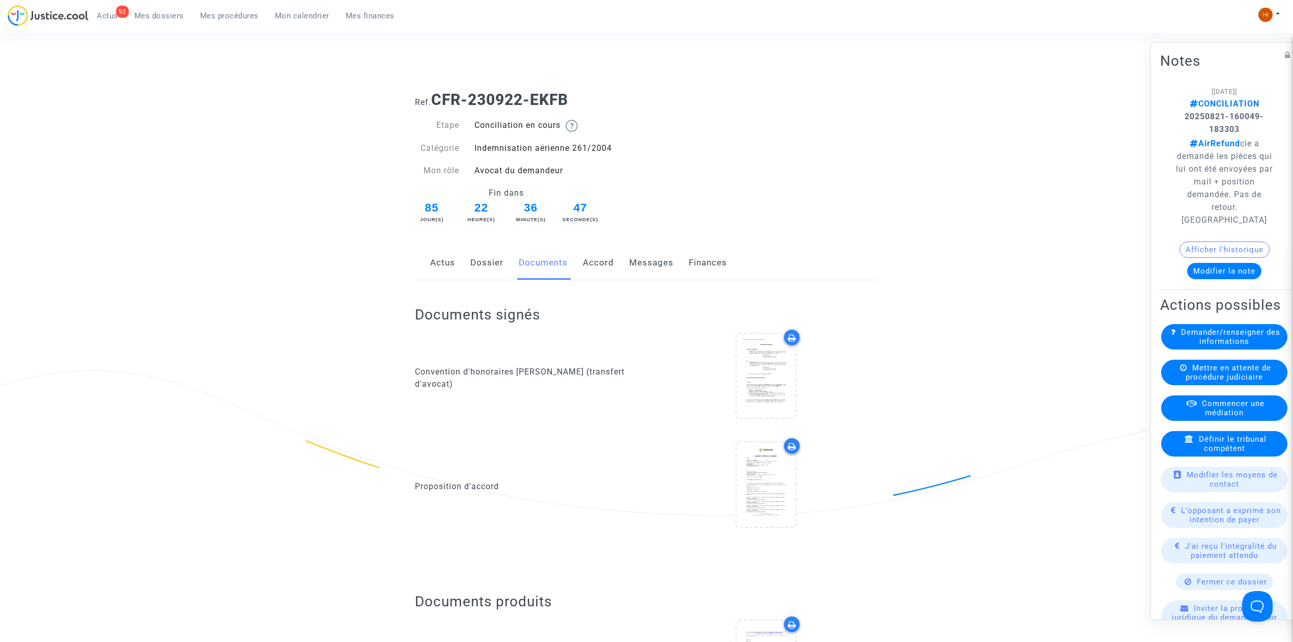
click at [499, 268] on link "Dossier" at bounding box center [486, 263] width 33 height 34
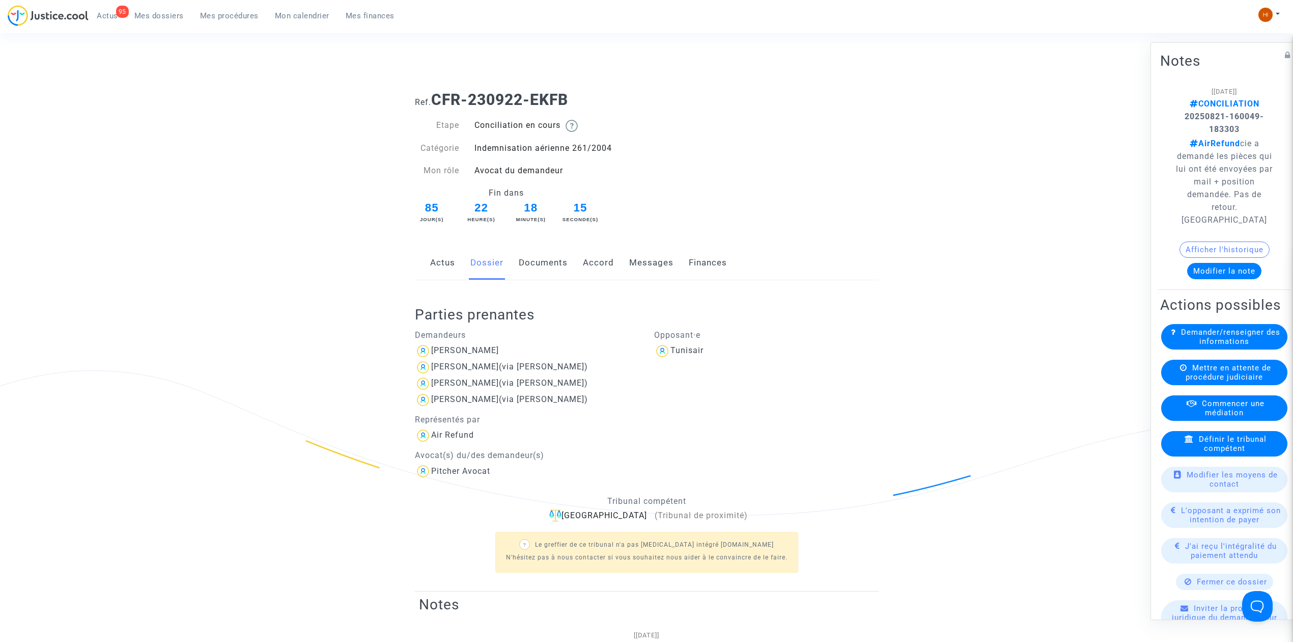
drag, startPoint x: 156, startPoint y: 14, endPoint x: 186, endPoint y: 17, distance: 30.7
click at [156, 14] on span "Mes dossiers" at bounding box center [158, 15] width 49 height 9
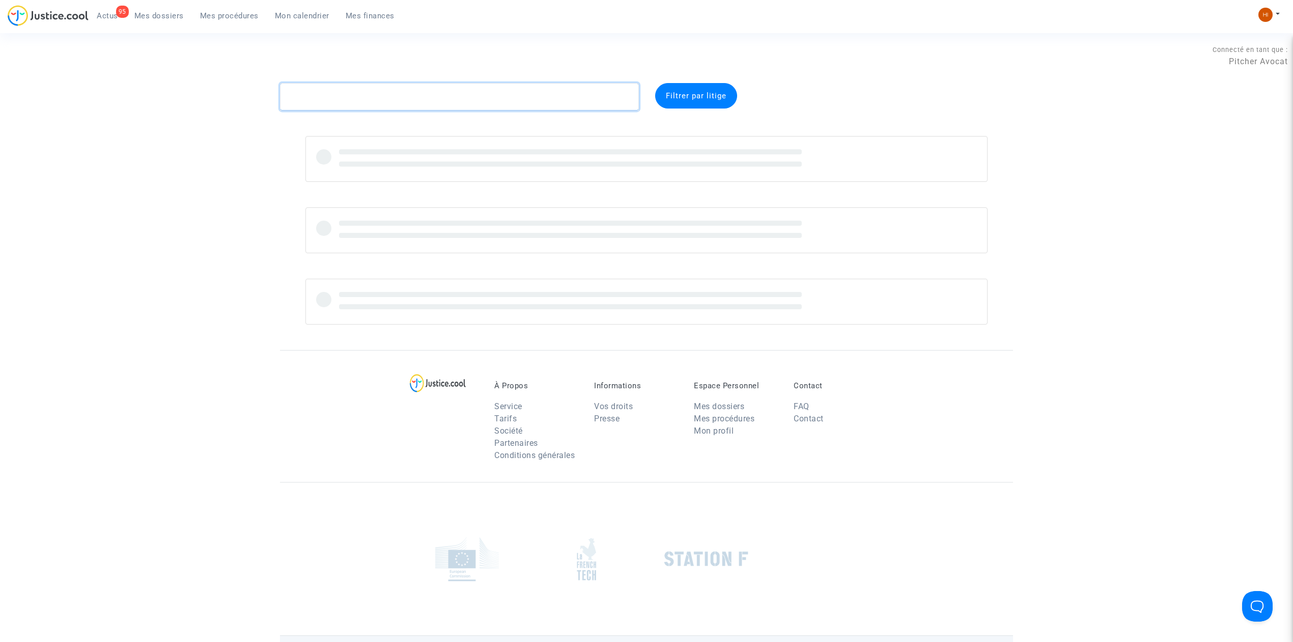
click at [356, 87] on textarea at bounding box center [459, 96] width 359 height 27
paste textarea "Jawahar"
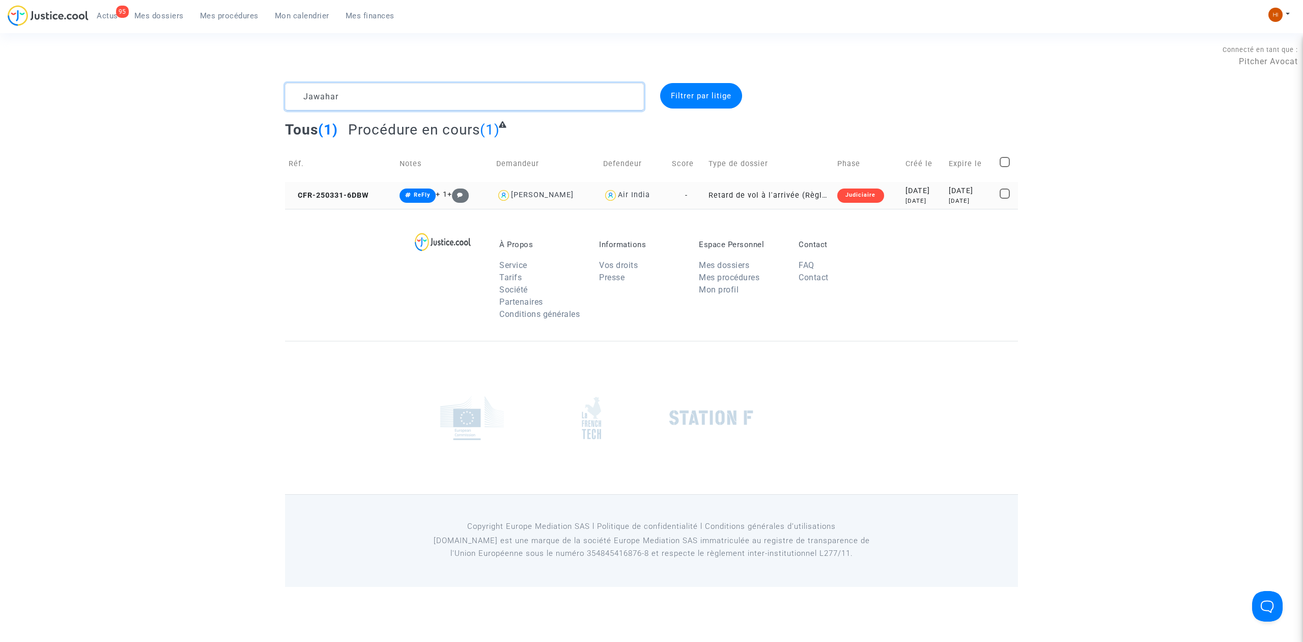
type textarea "Jawahar"
drag, startPoint x: 349, startPoint y: 188, endPoint x: 452, endPoint y: 188, distance: 103.4
click at [347, 188] on td "CFR-250331-6DBW" at bounding box center [340, 195] width 111 height 27
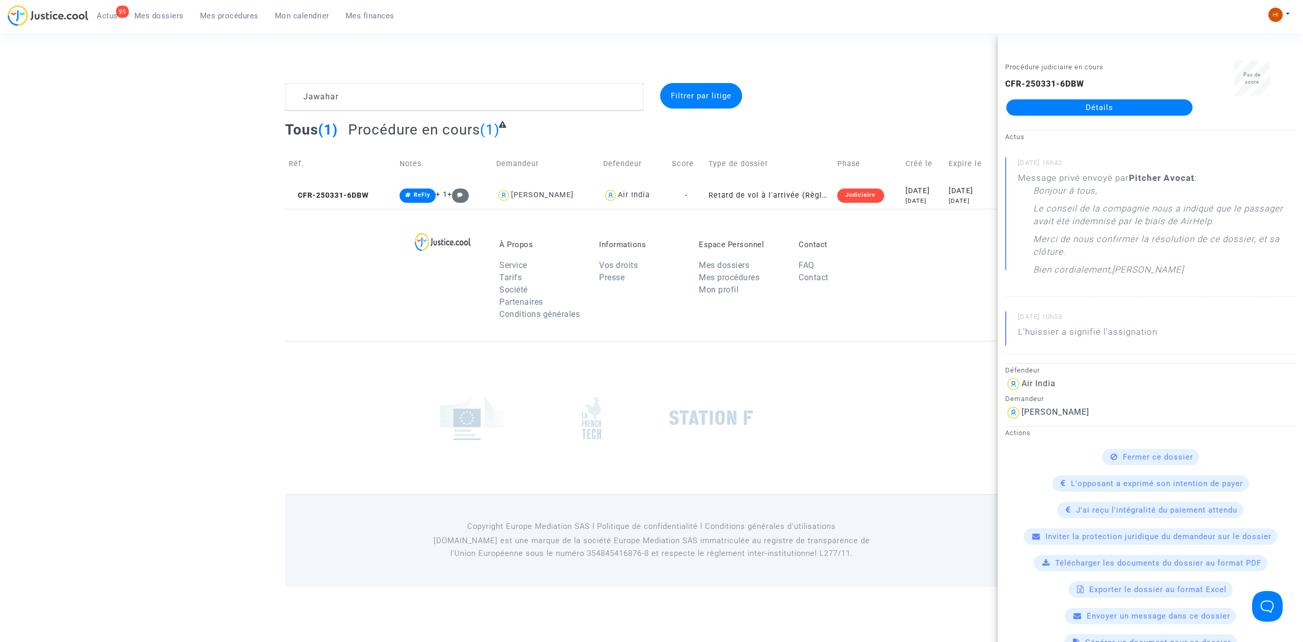
click at [1048, 98] on div "CFR-250331-6DBW Détails" at bounding box center [1100, 97] width 188 height 38
click at [1047, 105] on link "Détails" at bounding box center [1100, 107] width 186 height 16
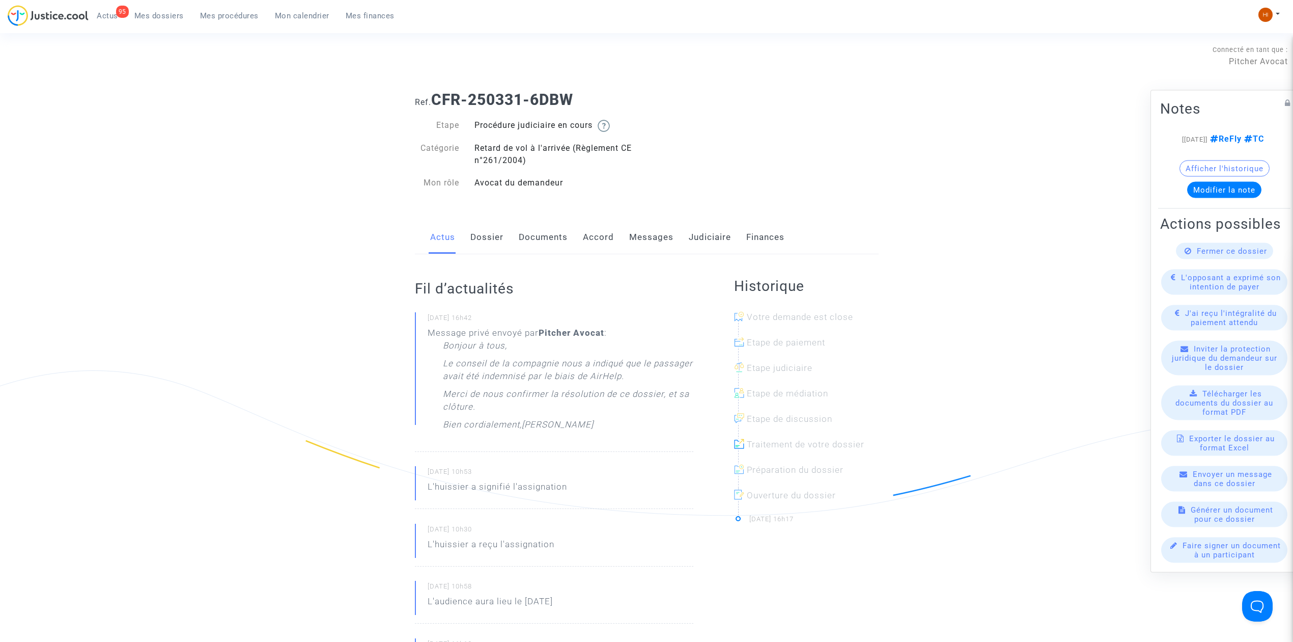
click at [701, 241] on link "Judiciaire" at bounding box center [710, 237] width 42 height 34
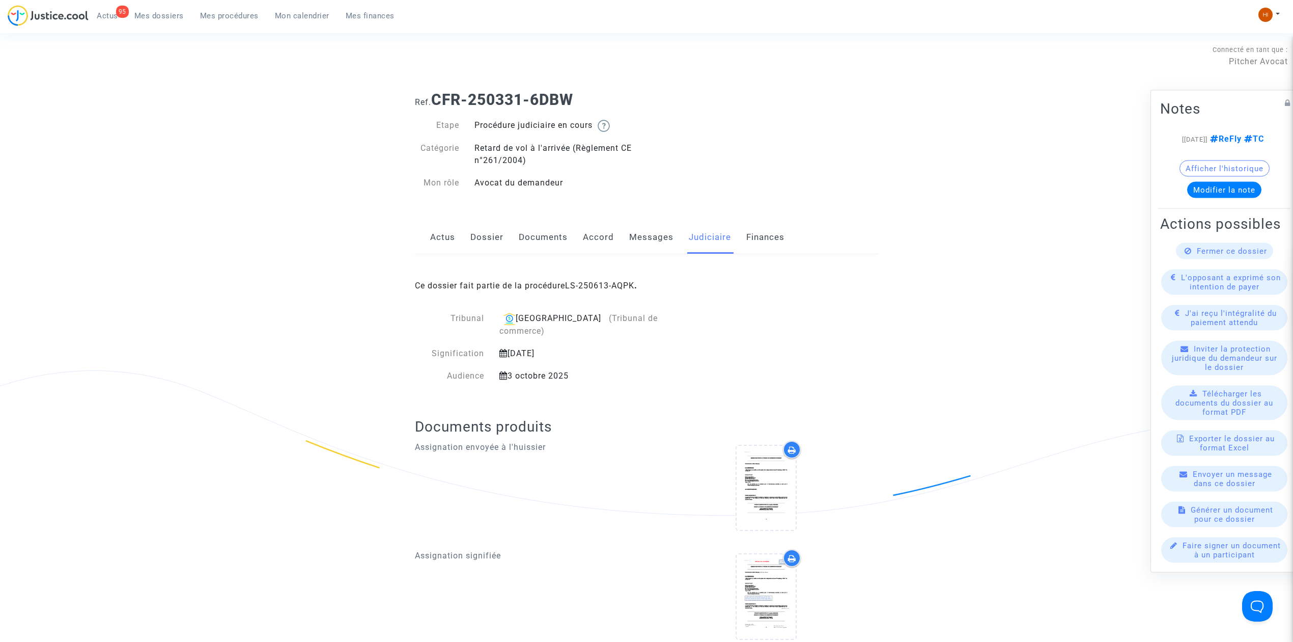
click at [614, 274] on div "Ce dossier fait partie de la procédure LS-250613-AQPK ." at bounding box center [647, 278] width 464 height 48
click at [609, 290] on link "LS-250613-AQPK" at bounding box center [599, 286] width 69 height 10
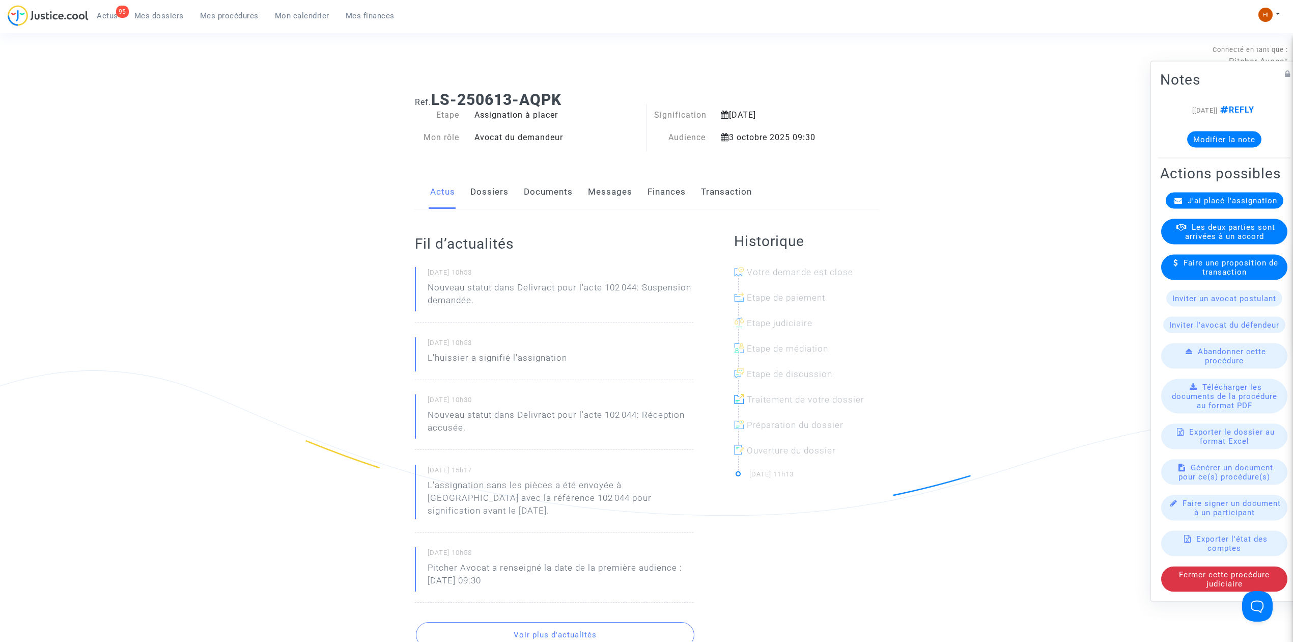
click at [475, 193] on link "Dossiers" at bounding box center [489, 192] width 38 height 34
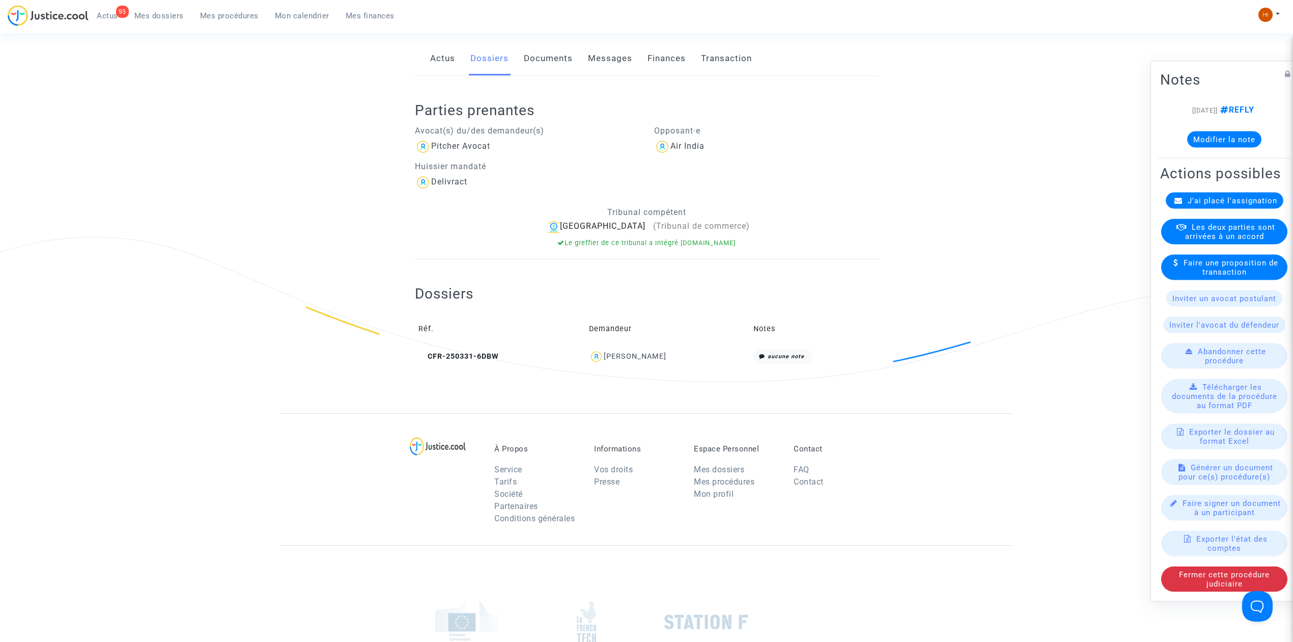
scroll to position [135, 0]
click at [216, 17] on span "Mes procédures" at bounding box center [229, 15] width 59 height 9
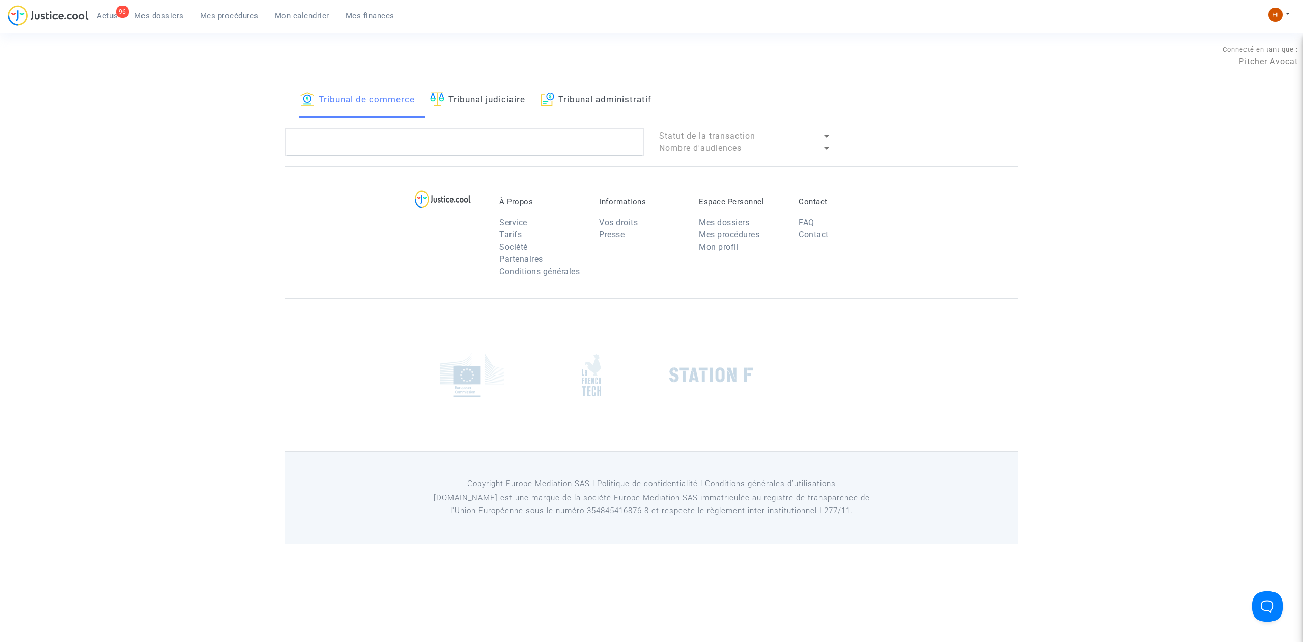
click at [164, 21] on link "Mes dossiers" at bounding box center [159, 15] width 66 height 15
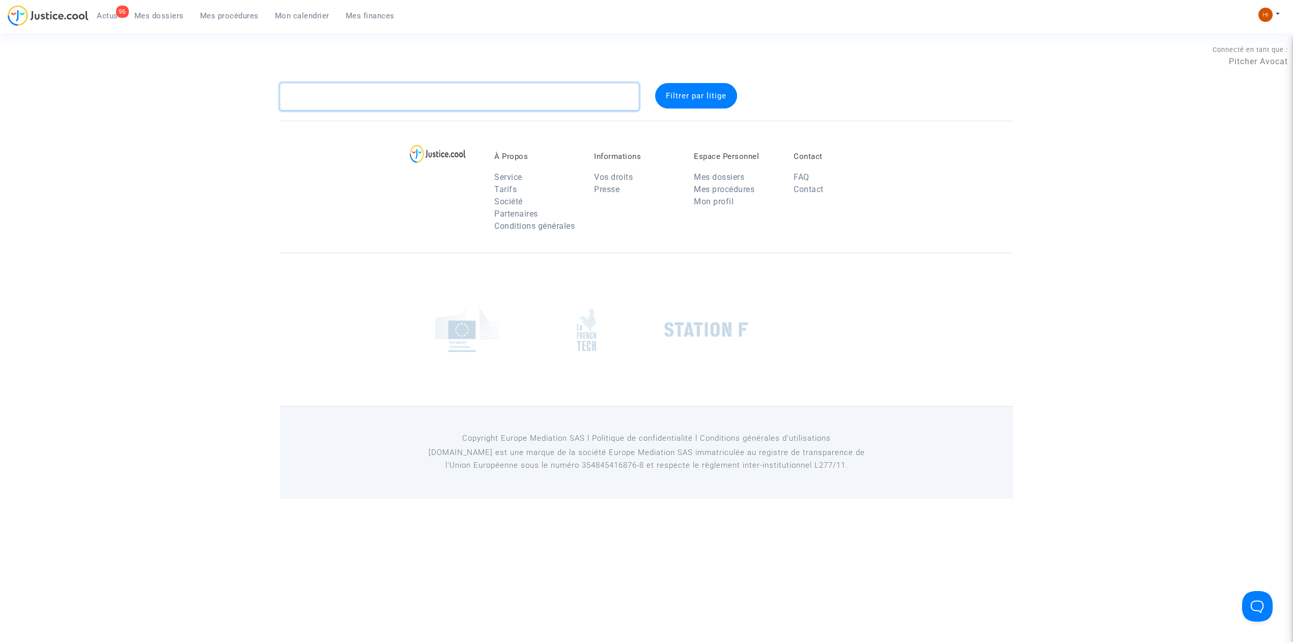
click at [413, 90] on textarea at bounding box center [459, 96] width 359 height 27
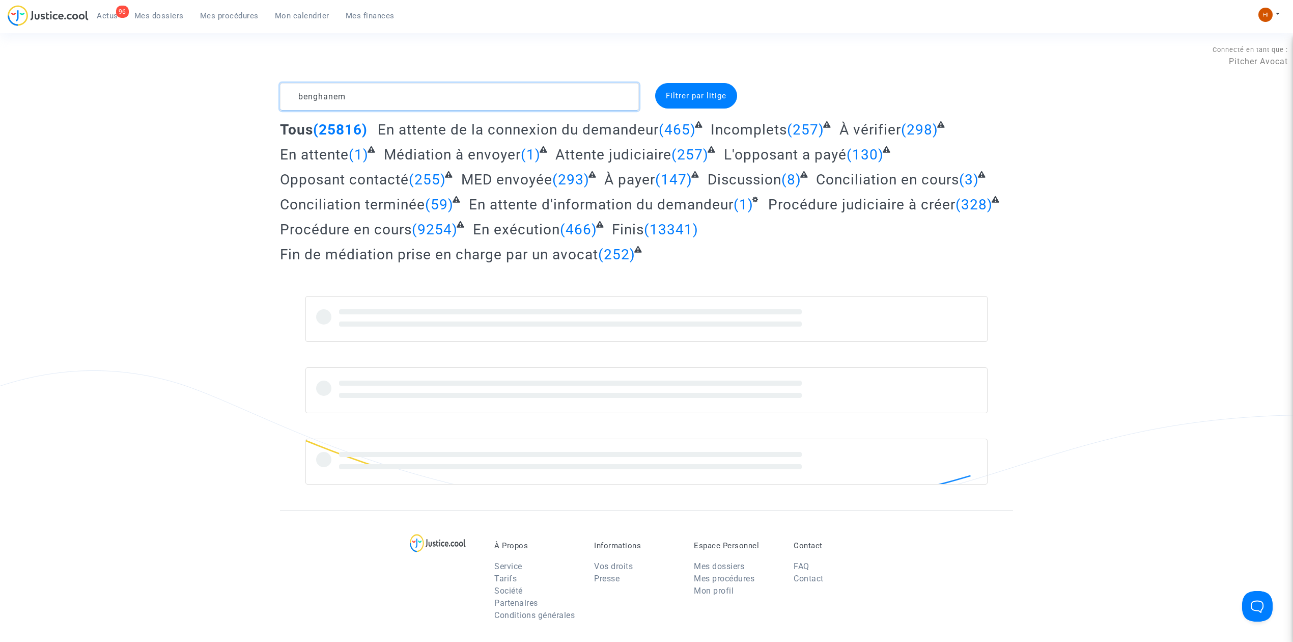
type textarea "benghanem"
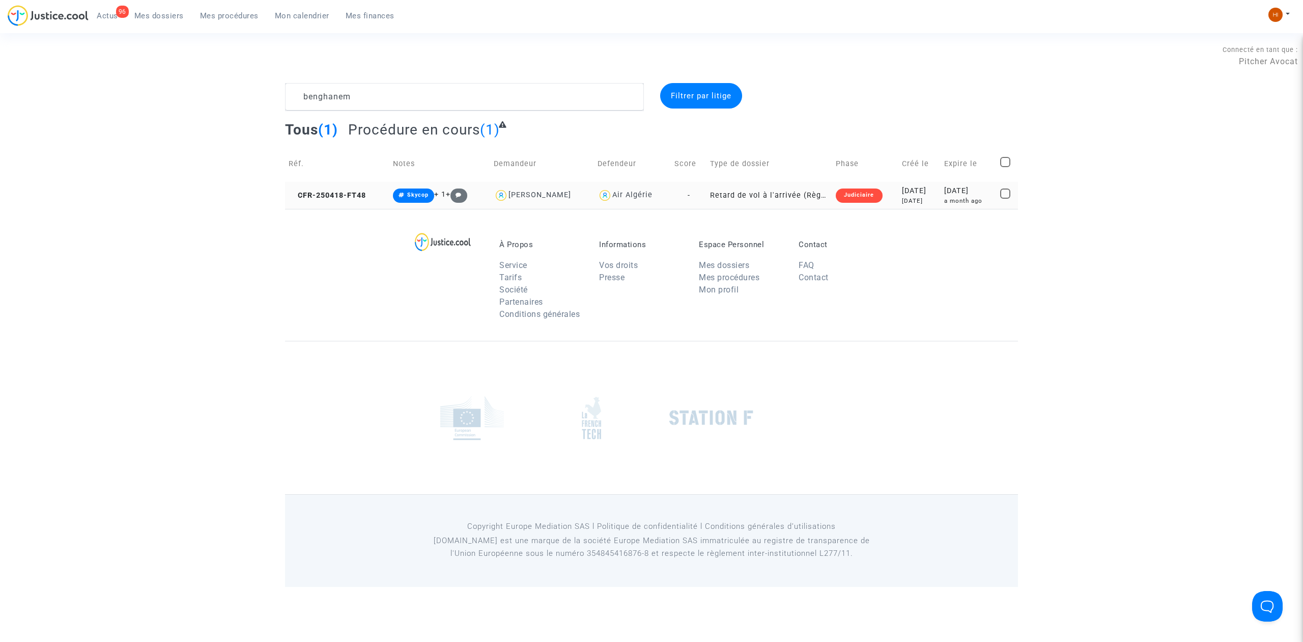
click at [345, 200] on td "CFR-250418-FT48" at bounding box center [337, 195] width 104 height 27
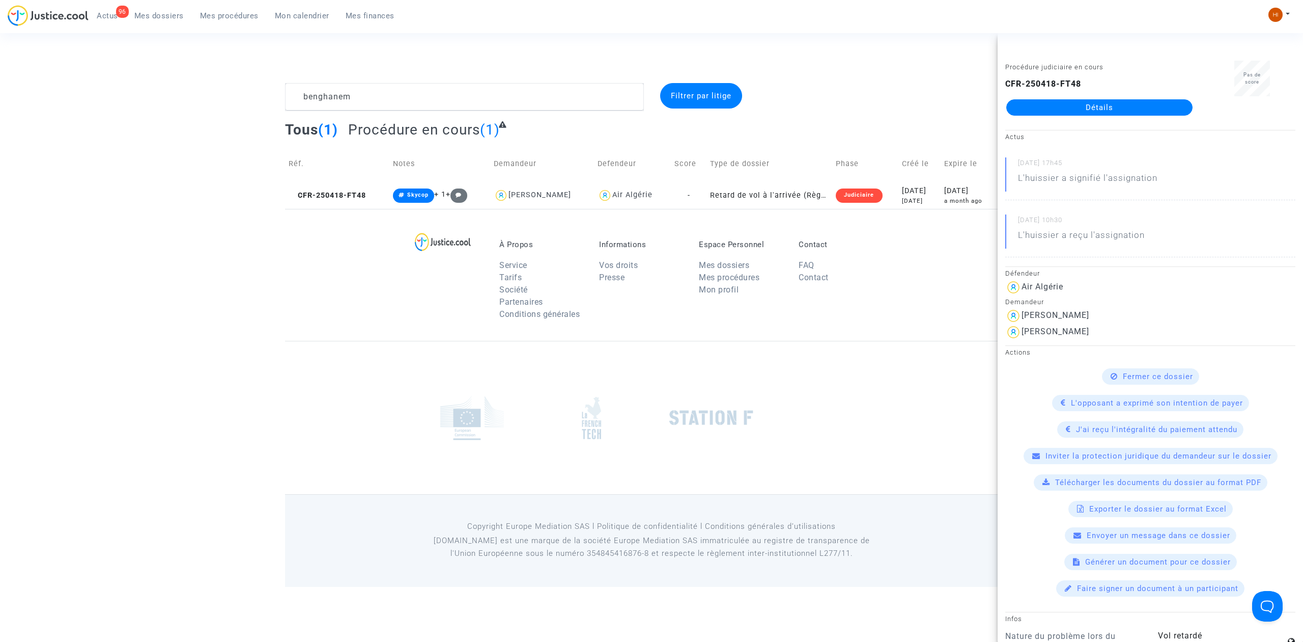
click at [1058, 108] on link "Détails" at bounding box center [1100, 107] width 186 height 16
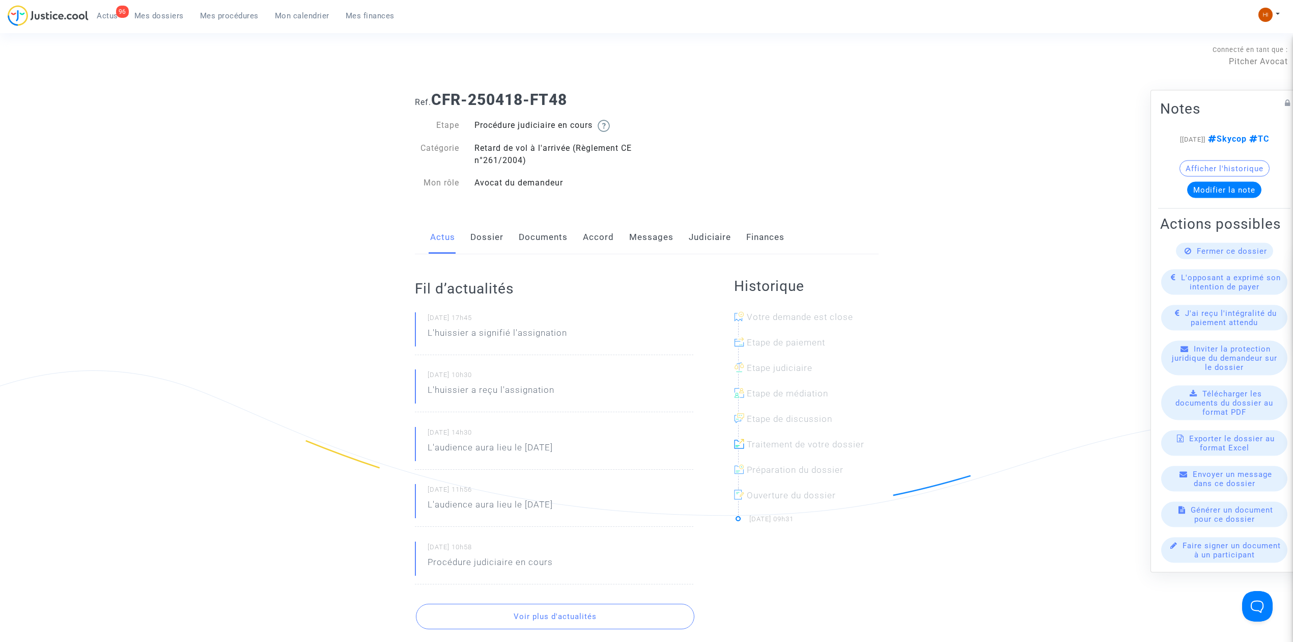
click at [728, 242] on link "Judiciaire" at bounding box center [710, 237] width 42 height 34
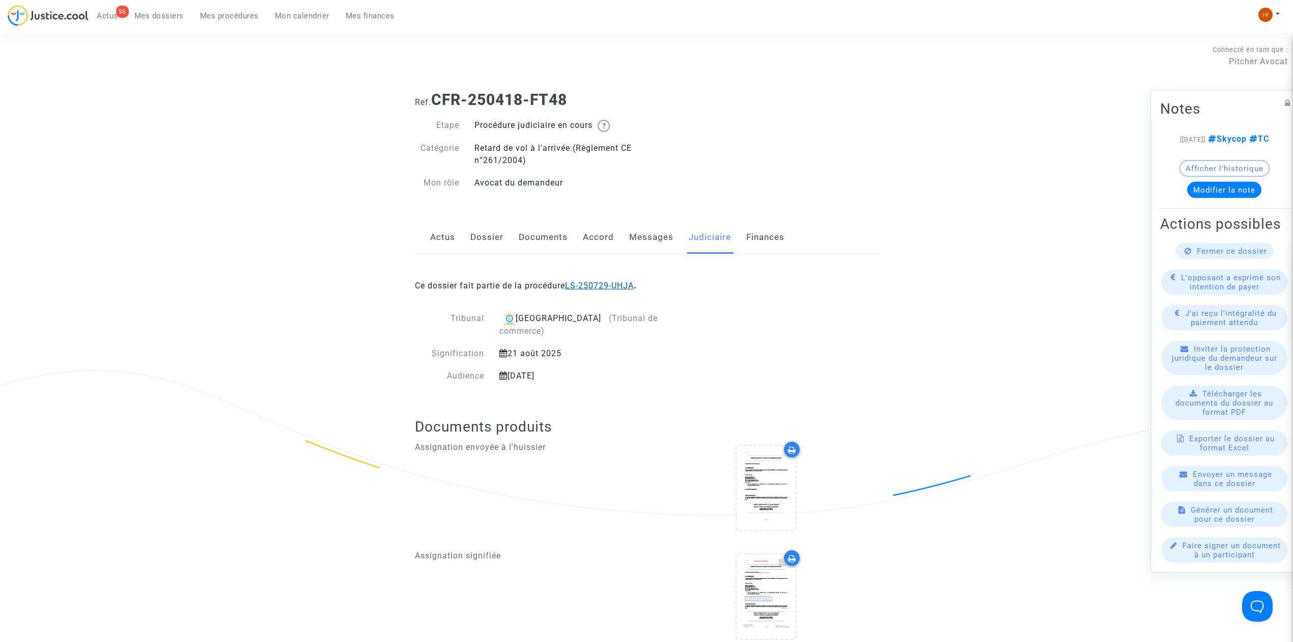
click at [618, 282] on link "LS-250729-UHJA" at bounding box center [599, 286] width 69 height 10
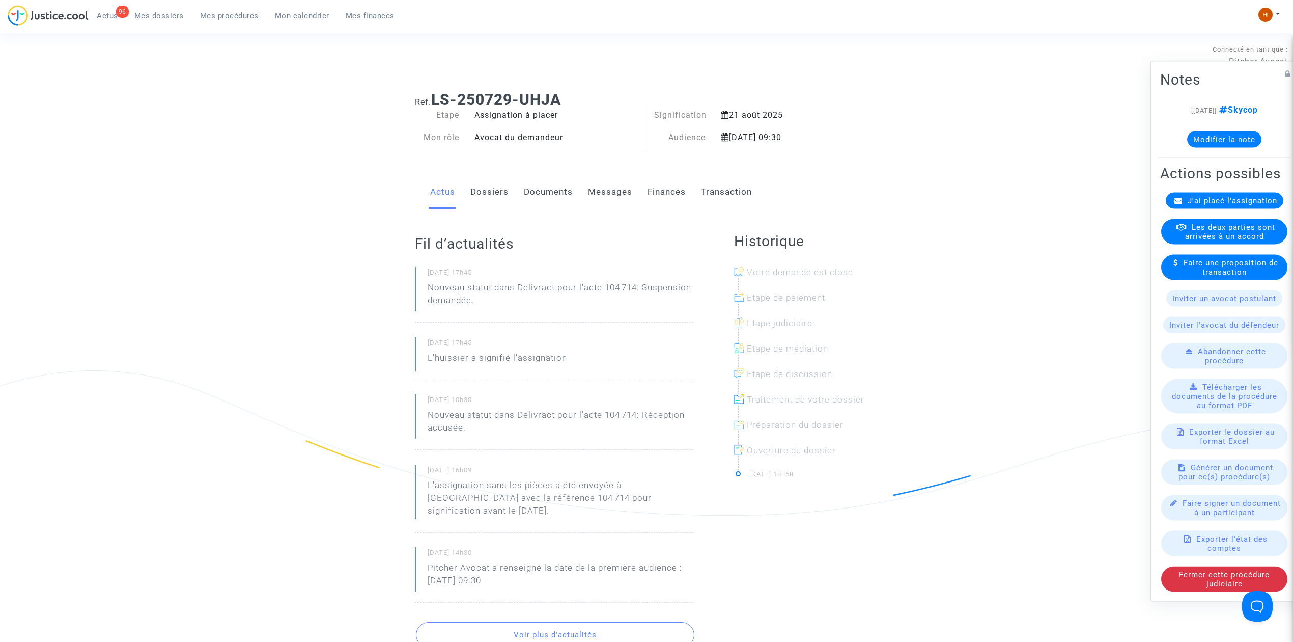
click at [550, 198] on link "Documents" at bounding box center [548, 192] width 49 height 34
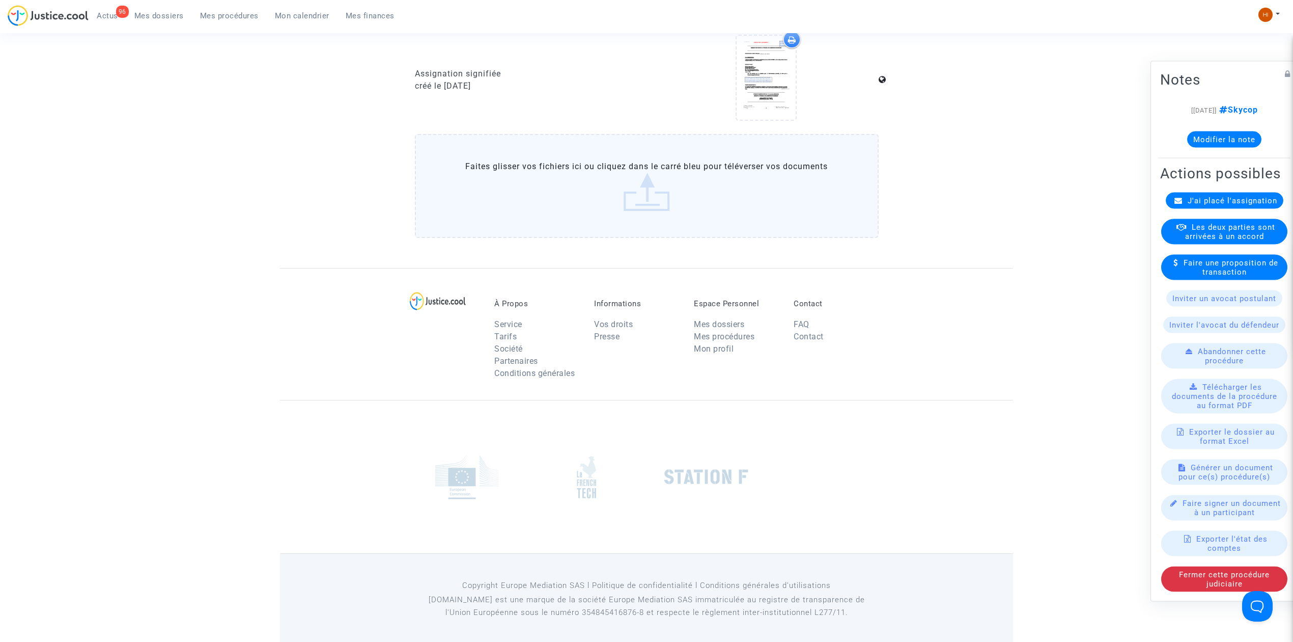
scroll to position [593, 0]
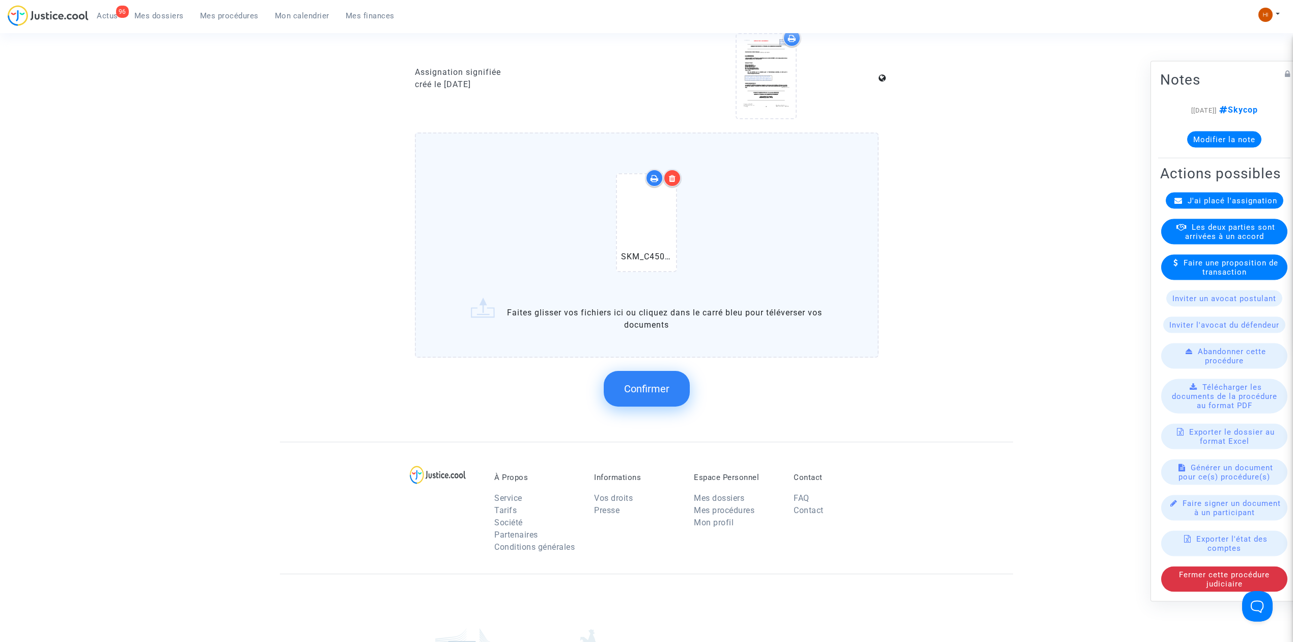
click at [672, 403] on div "Confirmer" at bounding box center [647, 388] width 464 height 54
click at [634, 388] on span "Confirmer" at bounding box center [646, 388] width 45 height 12
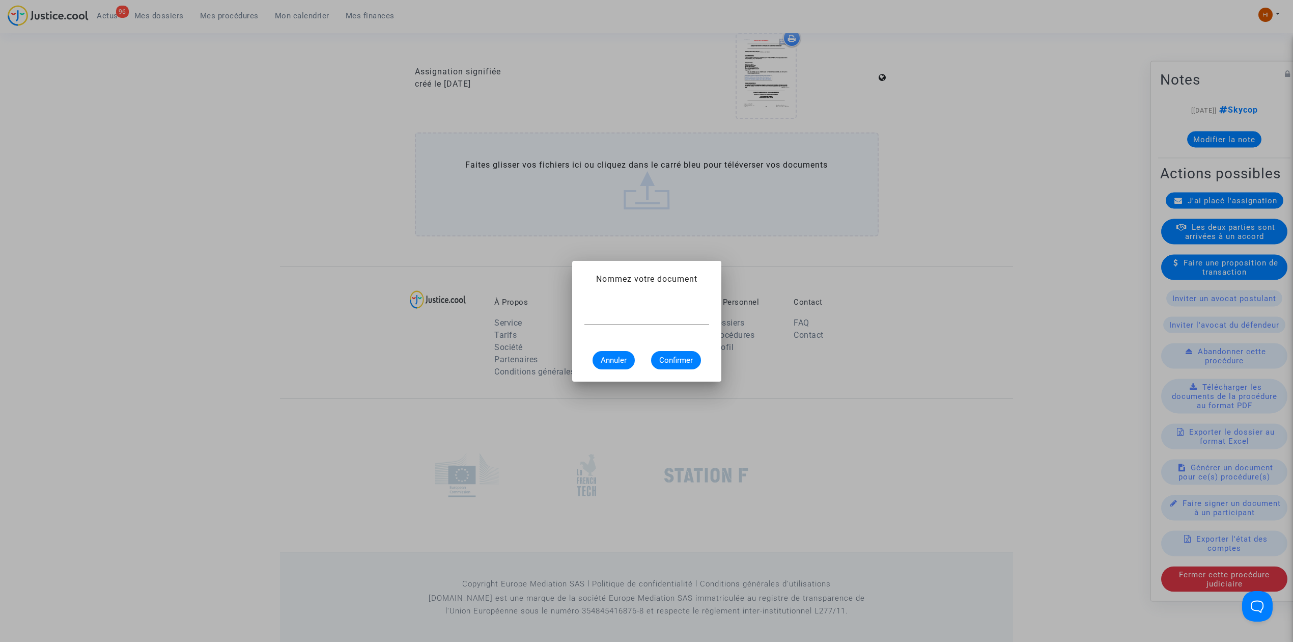
scroll to position [0, 0]
type input "p"
type input "courrier proposition d'indemnisation par la cie"
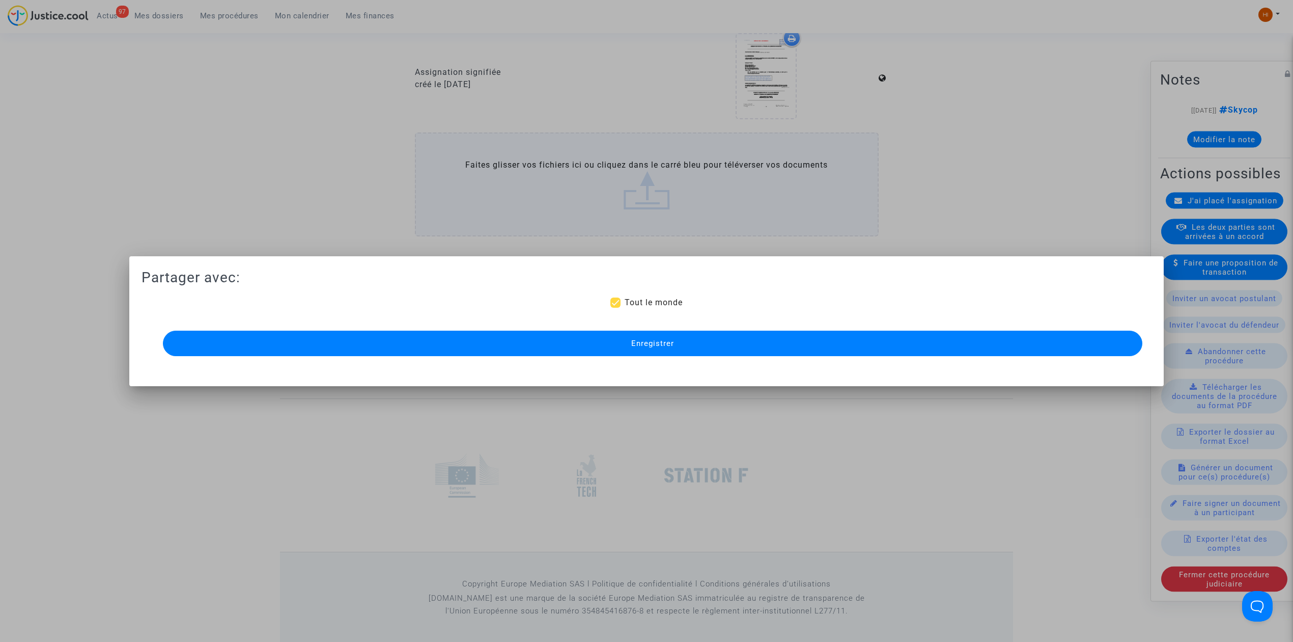
click at [669, 354] on button "Enregistrer" at bounding box center [653, 342] width 980 height 25
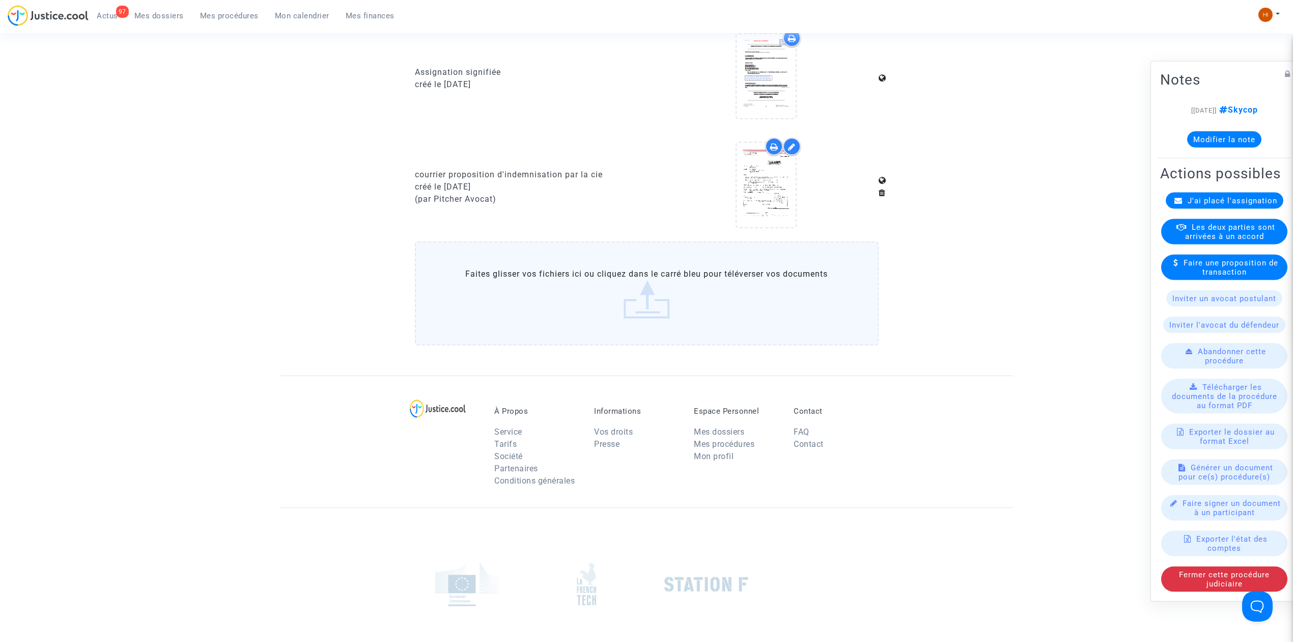
click at [1236, 131] on button "Modifier la note" at bounding box center [1224, 139] width 74 height 16
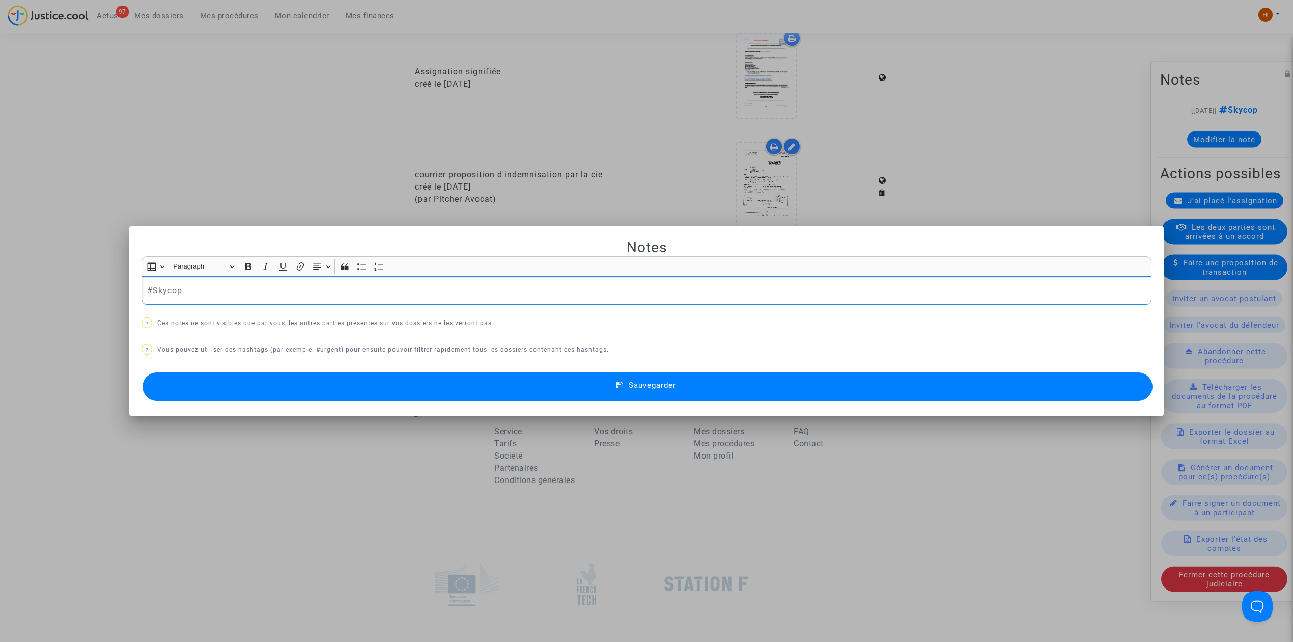
scroll to position [0, 0]
click at [210, 294] on p "#Skycop" at bounding box center [646, 290] width 999 height 13
click at [180, 289] on p "#Skycop courrier proposition d'indemnisation par la cie" at bounding box center [646, 290] width 999 height 13
click at [439, 292] on p "#Skycop courrier proposition d'indemnisation par la cie" at bounding box center [646, 290] width 999 height 13
drag, startPoint x: 211, startPoint y: 291, endPoint x: 180, endPoint y: 289, distance: 31.1
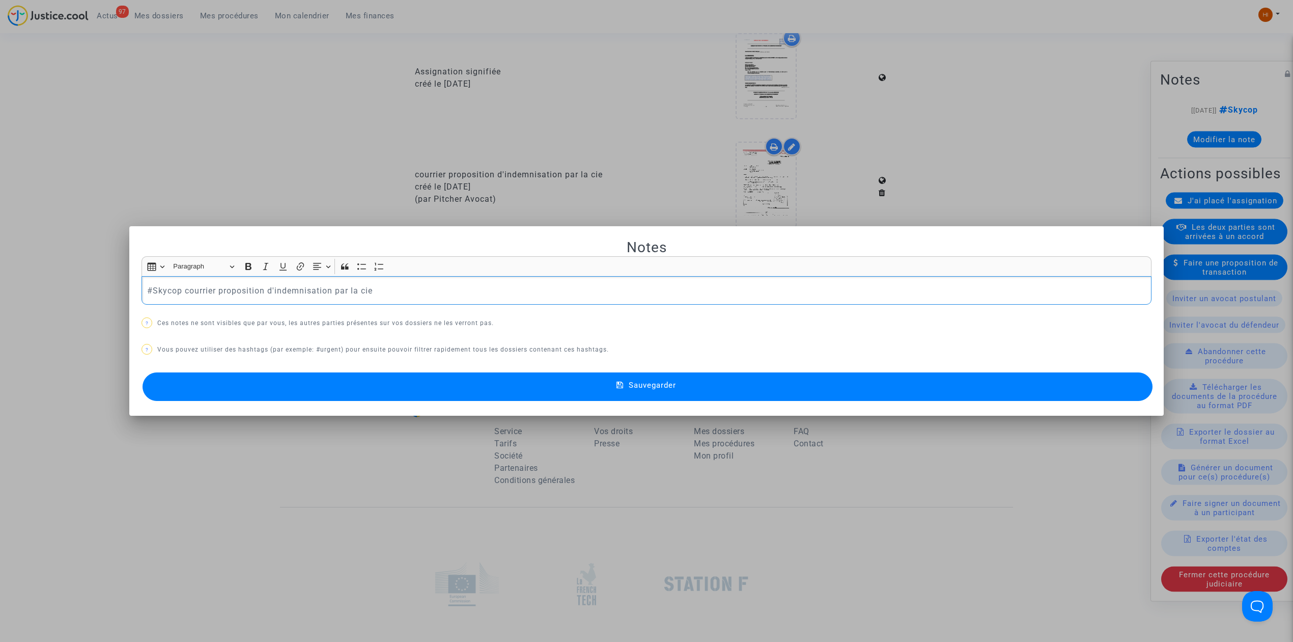
click at [180, 289] on p "#Skycop courrier proposition d'indemnisation par la cie" at bounding box center [646, 290] width 999 height 13
drag, startPoint x: 335, startPoint y: 289, endPoint x: 176, endPoint y: 289, distance: 158.9
click at [176, 289] on p "#Skycop proposition d'indemnisation par la cie" at bounding box center [646, 290] width 999 height 13
click at [616, 394] on button "Sauvegarder" at bounding box center [648, 386] width 1010 height 29
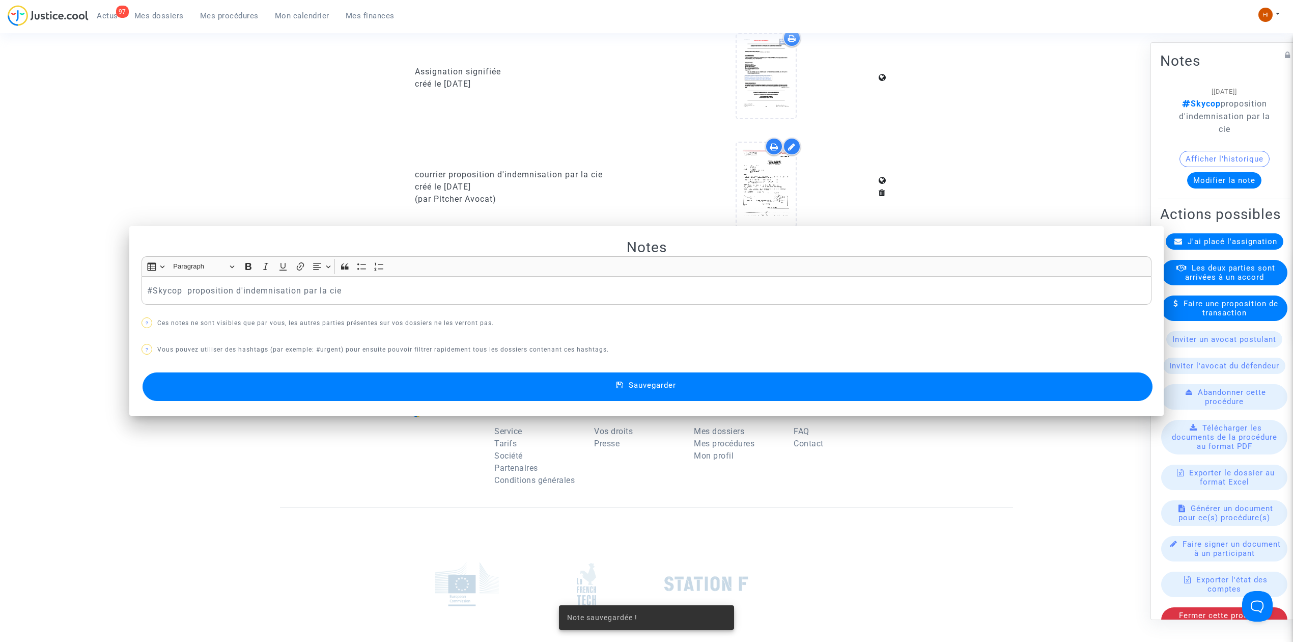
scroll to position [593, 0]
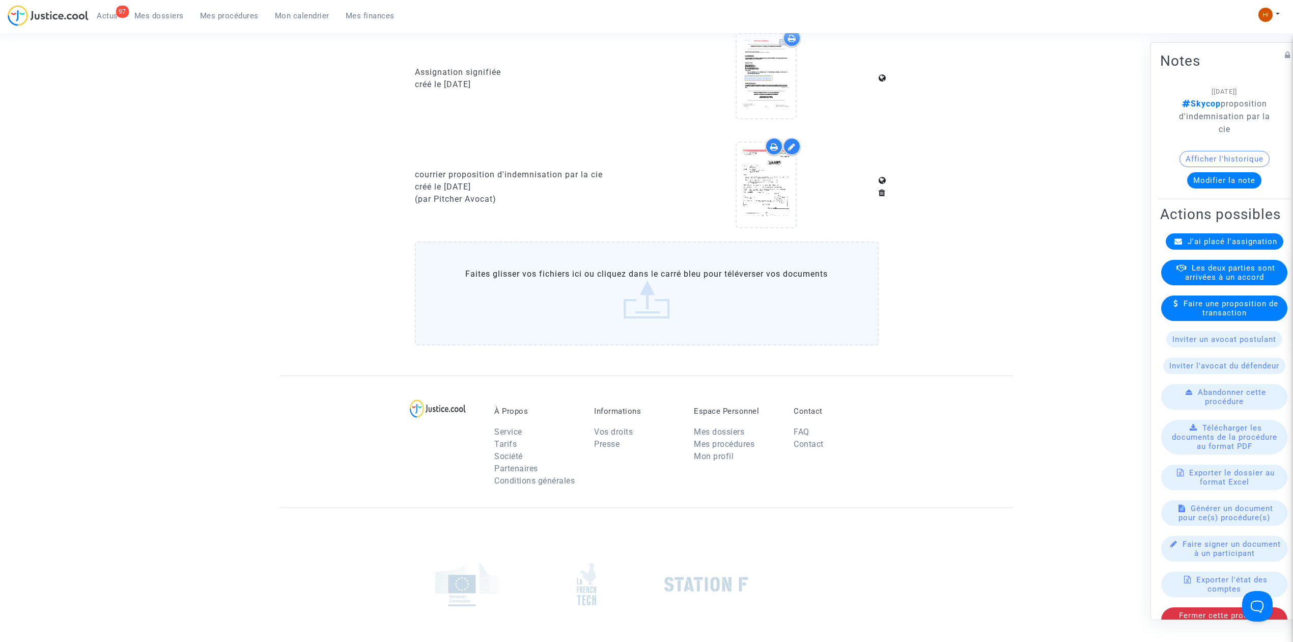
click at [223, 17] on span "Mes procédures" at bounding box center [229, 15] width 59 height 9
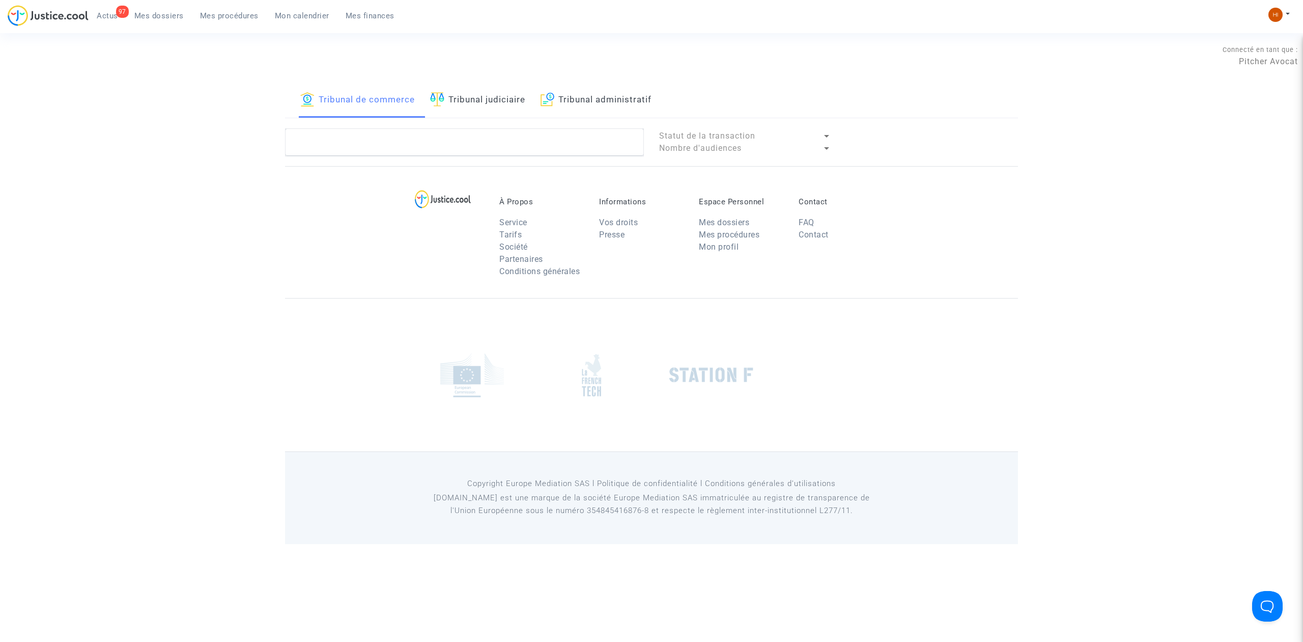
click at [477, 100] on link "Tribunal judiciaire" at bounding box center [477, 100] width 95 height 35
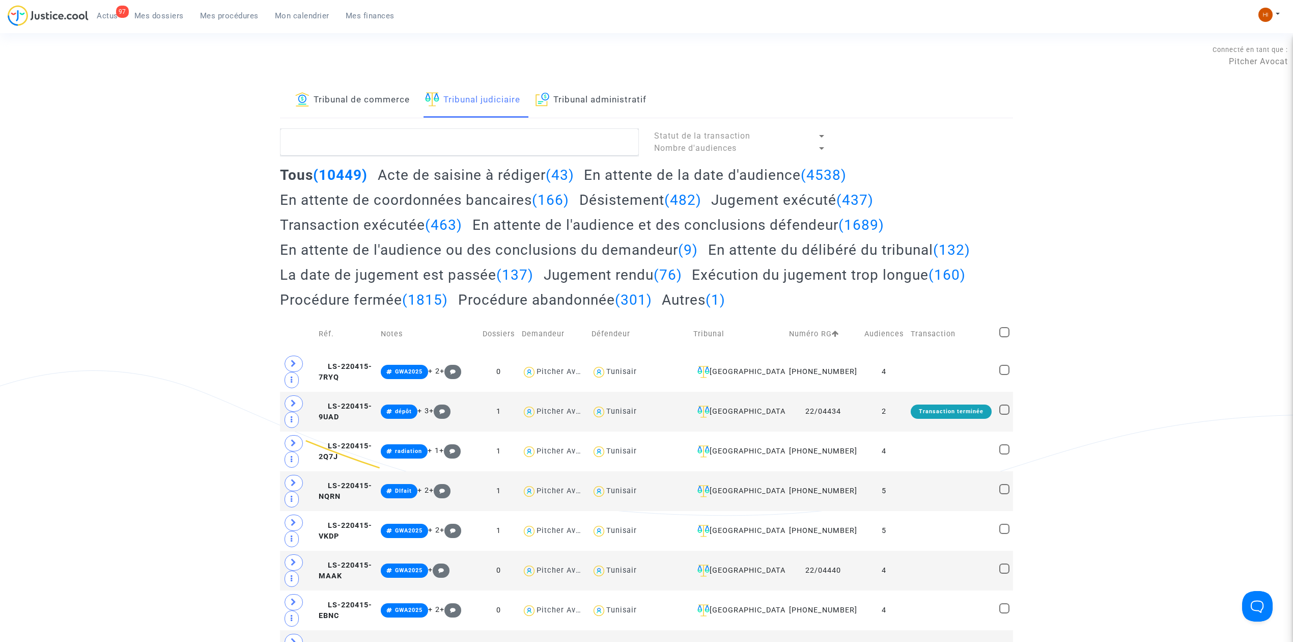
click at [393, 107] on link "Tribunal de commerce" at bounding box center [352, 100] width 115 height 35
click at [379, 155] on textarea at bounding box center [459, 141] width 359 height 27
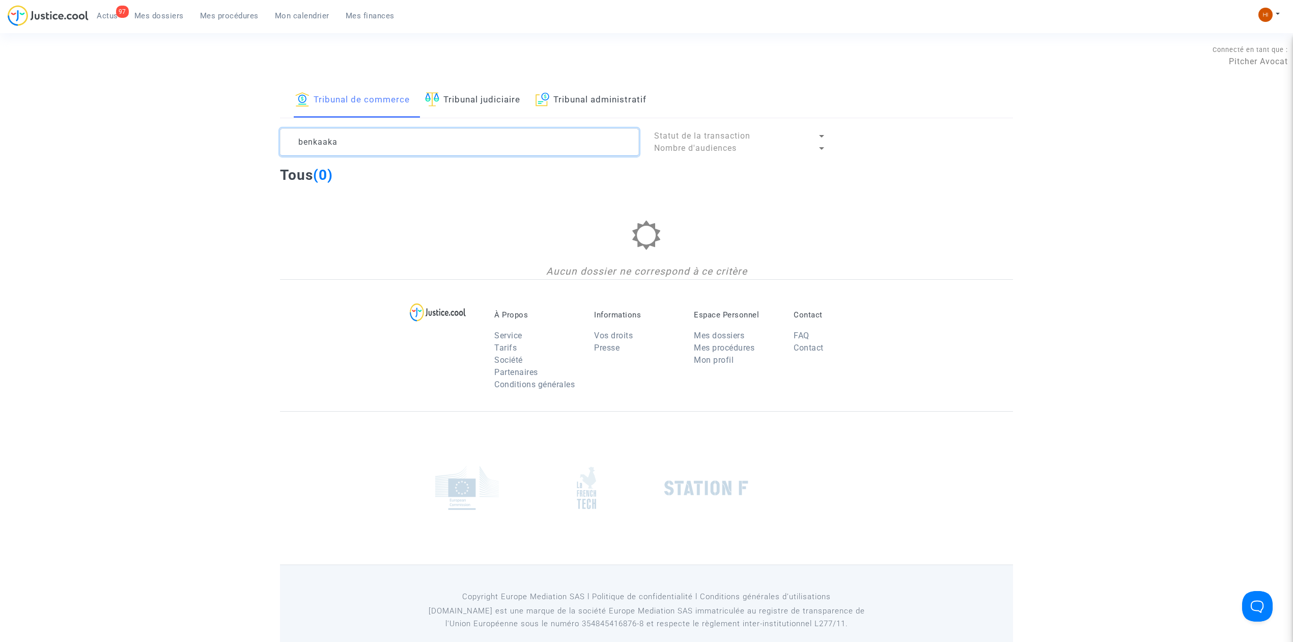
type textarea "benkaakaa"
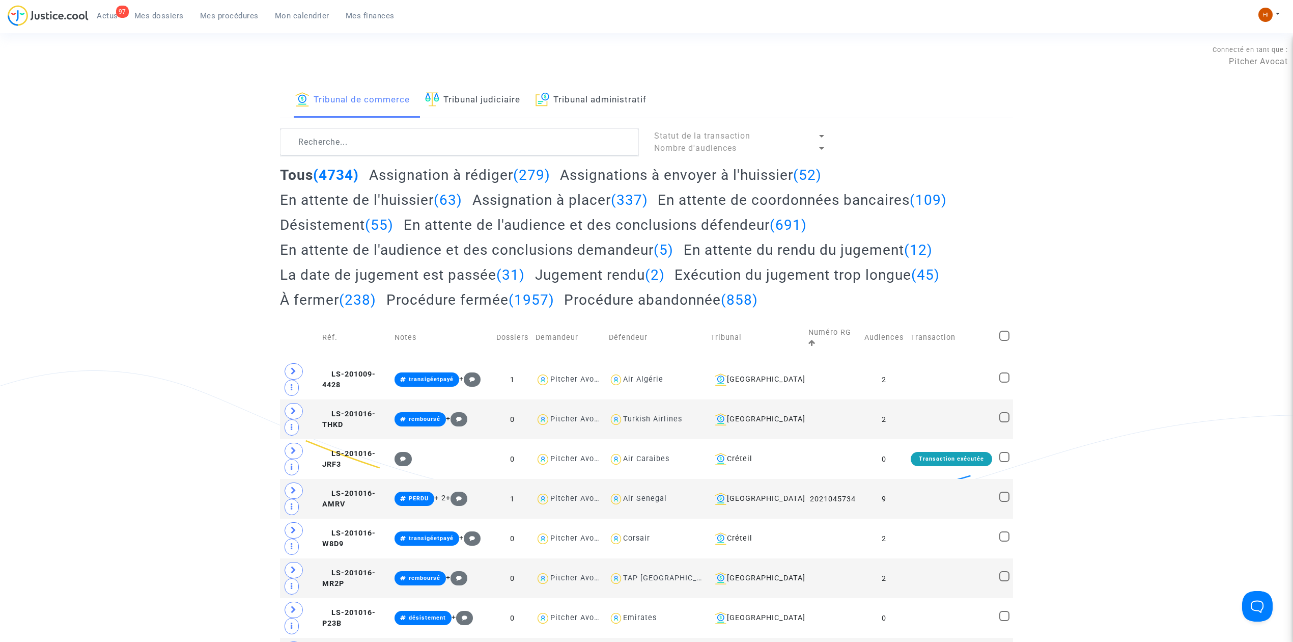
click at [159, 16] on span "Mes dossiers" at bounding box center [158, 15] width 49 height 9
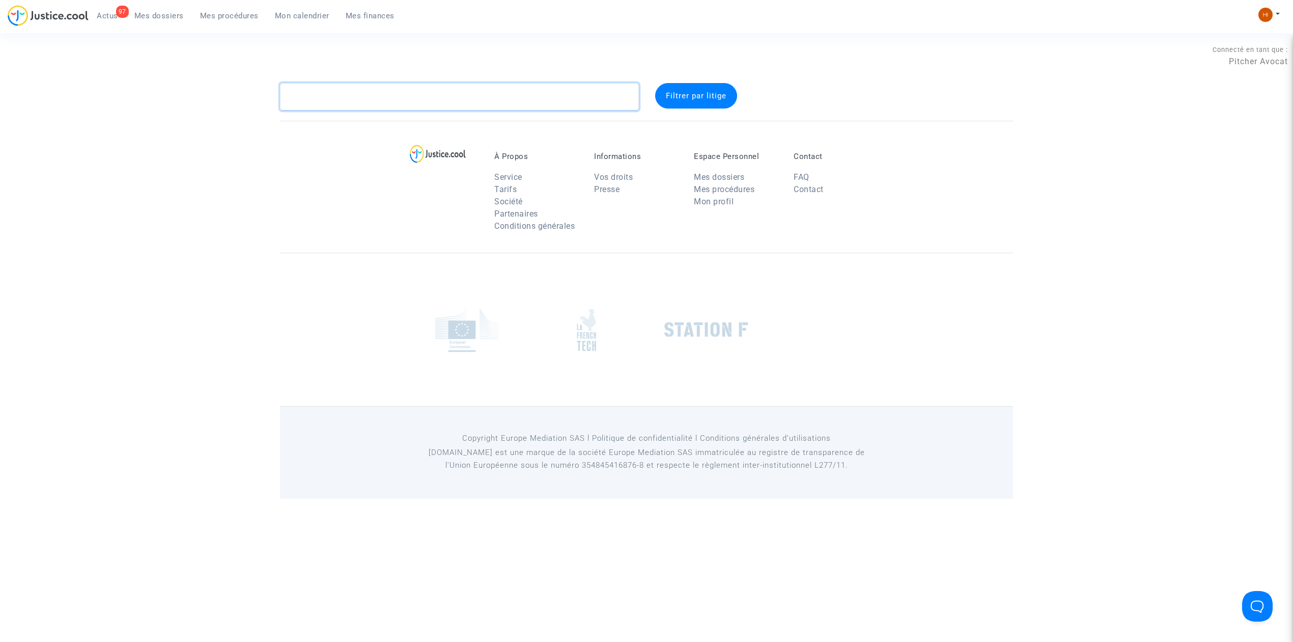
click at [416, 106] on textarea at bounding box center [459, 96] width 359 height 27
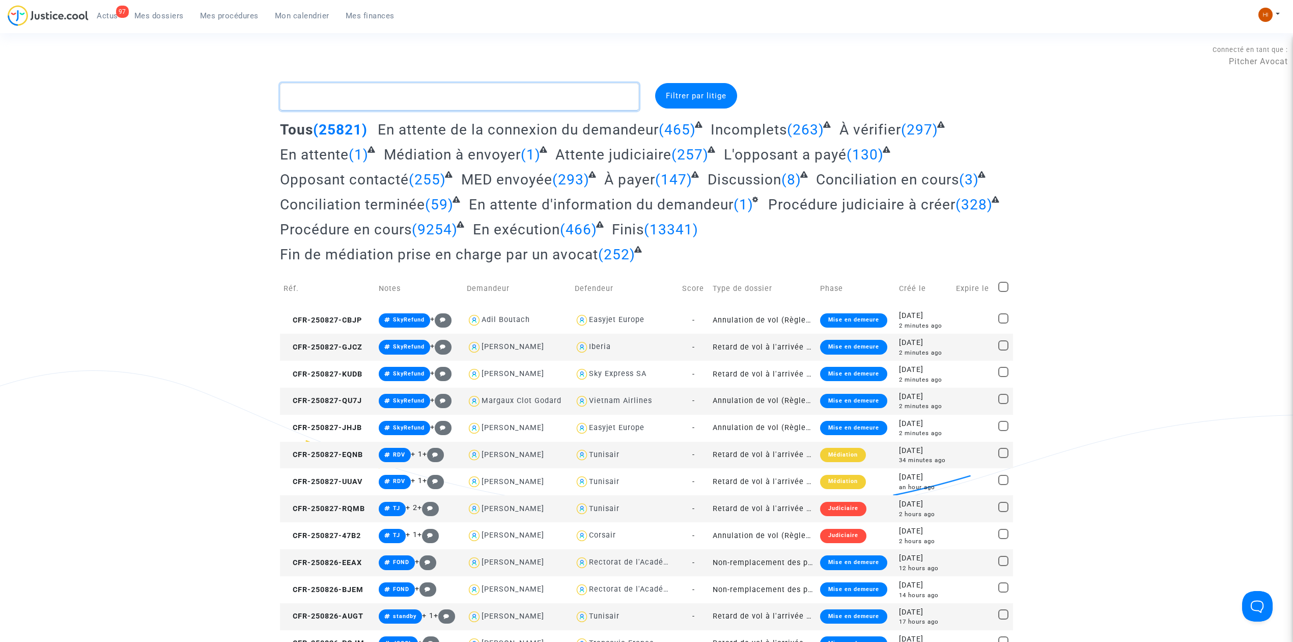
paste textarea "benkaakaa"
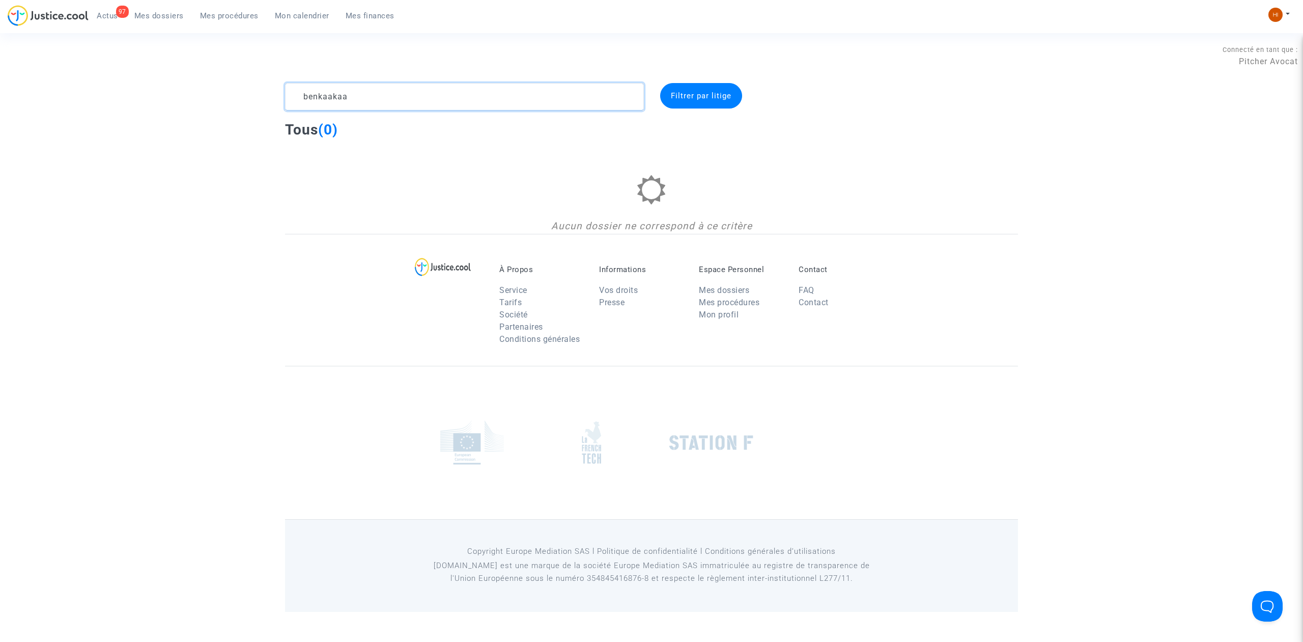
drag, startPoint x: 396, startPoint y: 100, endPoint x: 295, endPoint y: 86, distance: 101.4
click at [295, 86] on textarea at bounding box center [464, 96] width 359 height 27
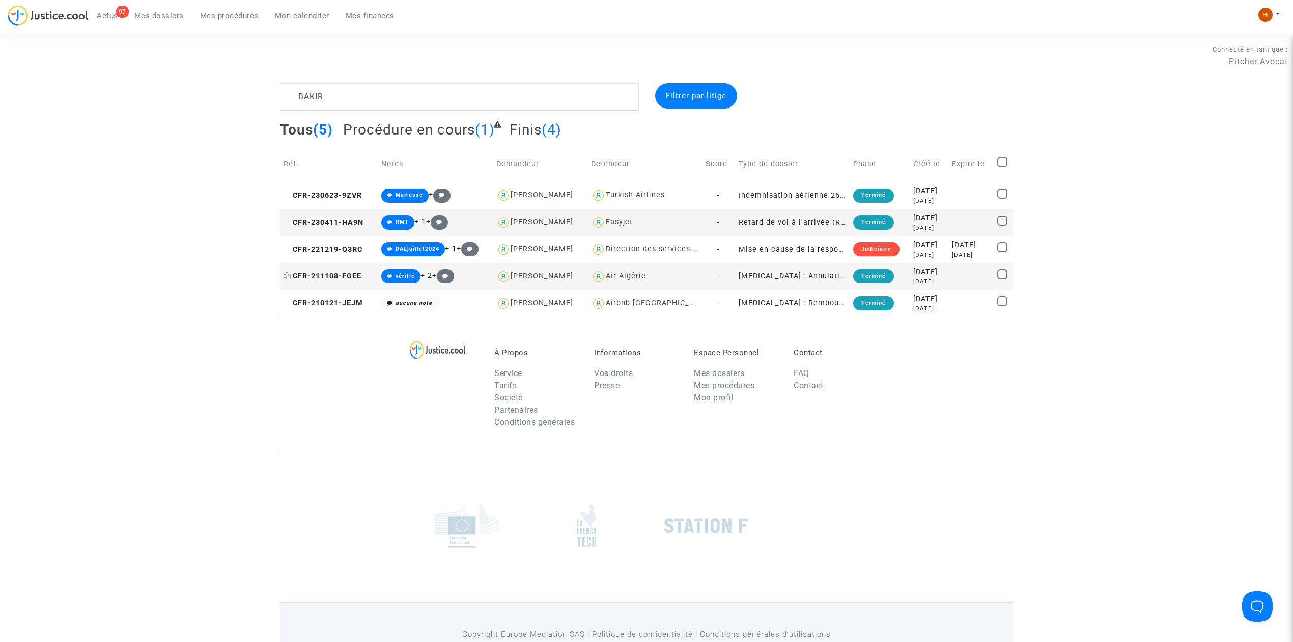
click at [328, 271] on span "CFR-211108-FGEE" at bounding box center [323, 275] width 78 height 9
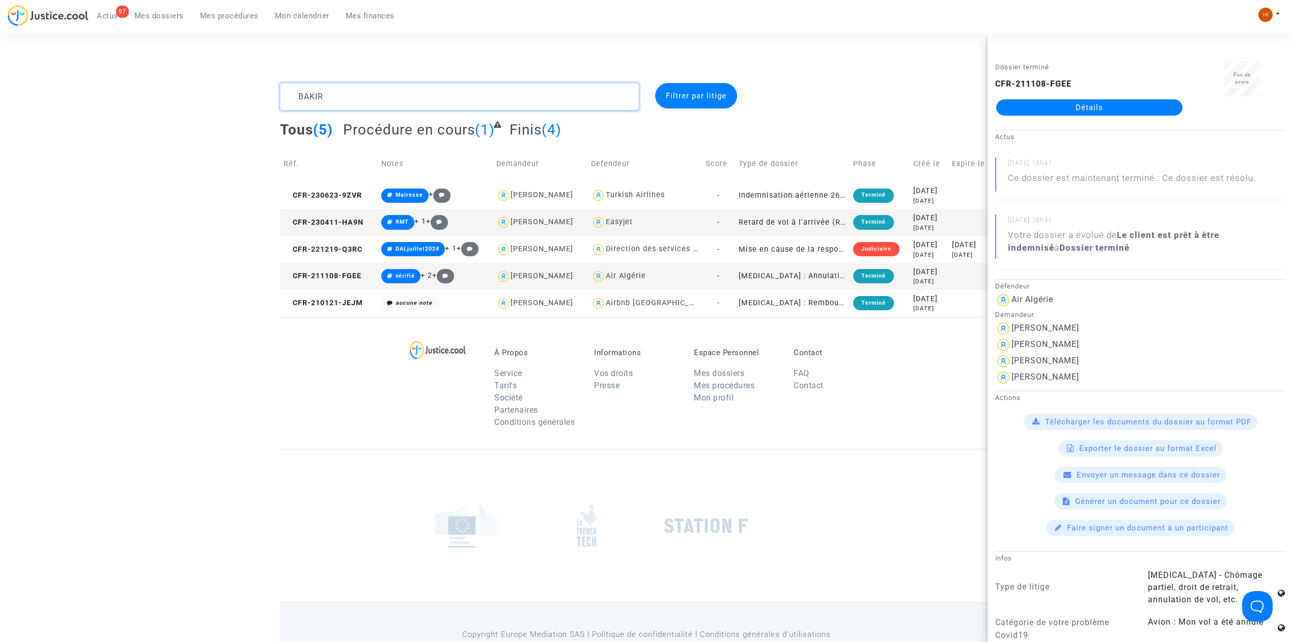
click at [459, 92] on textarea at bounding box center [459, 96] width 359 height 27
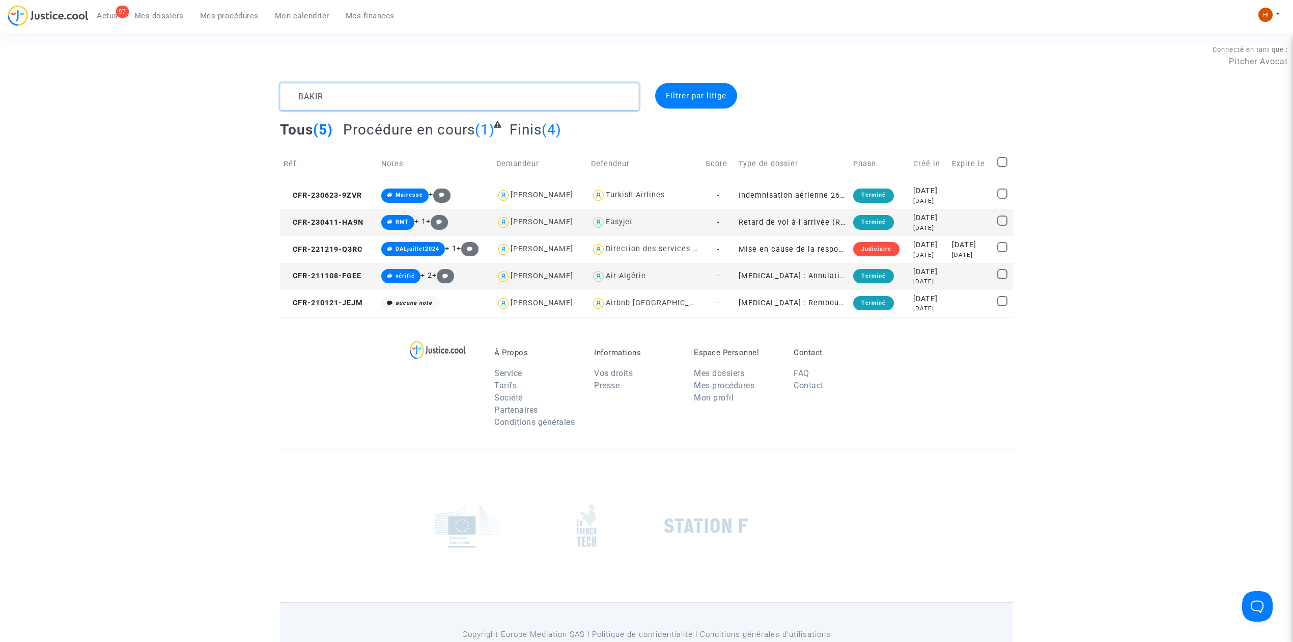
click at [459, 92] on textarea at bounding box center [459, 96] width 359 height 27
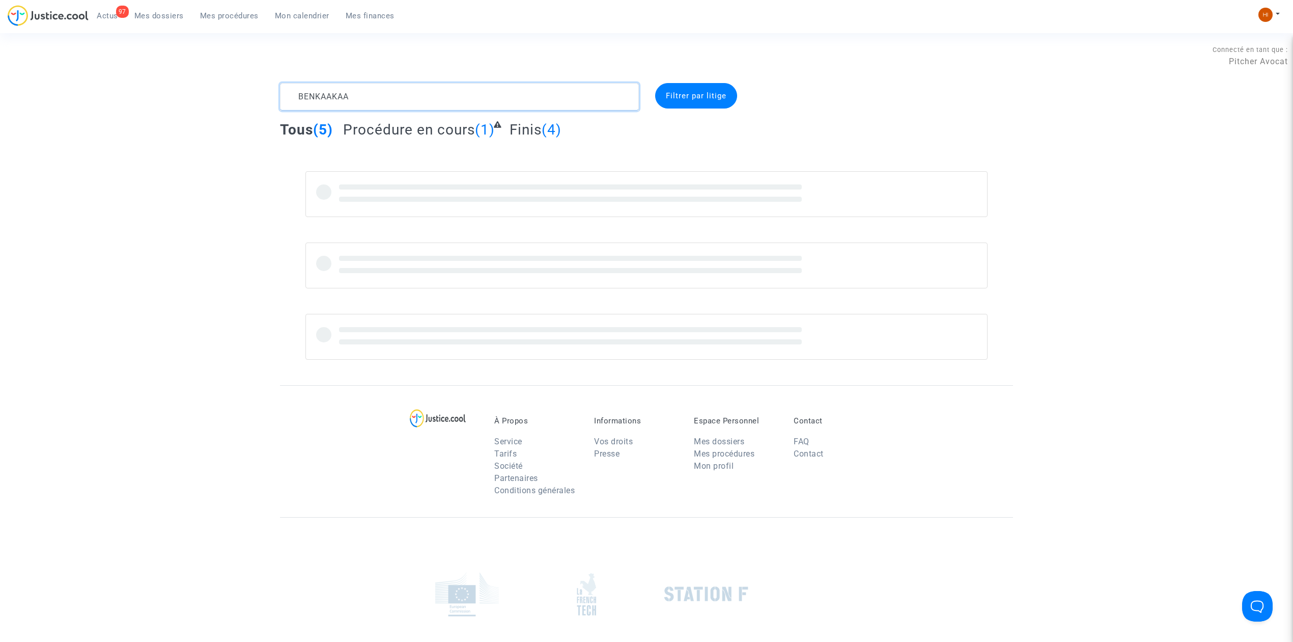
type textarea "BENKAAKAA"
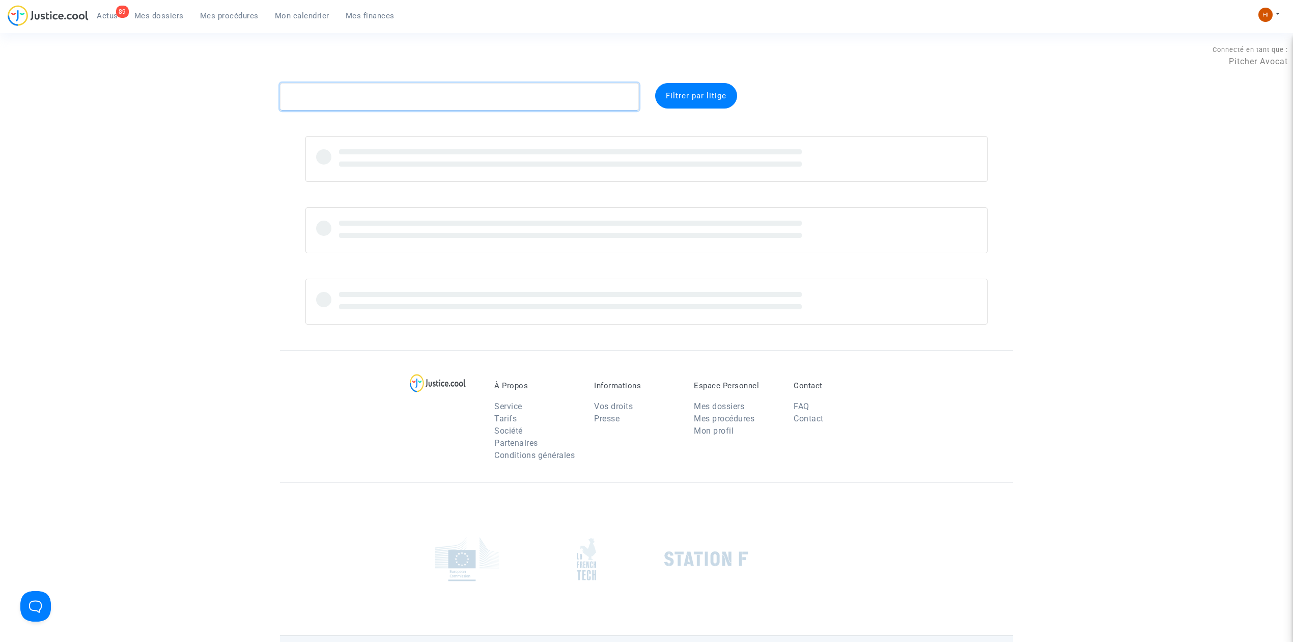
click at [328, 93] on textarea at bounding box center [459, 96] width 359 height 27
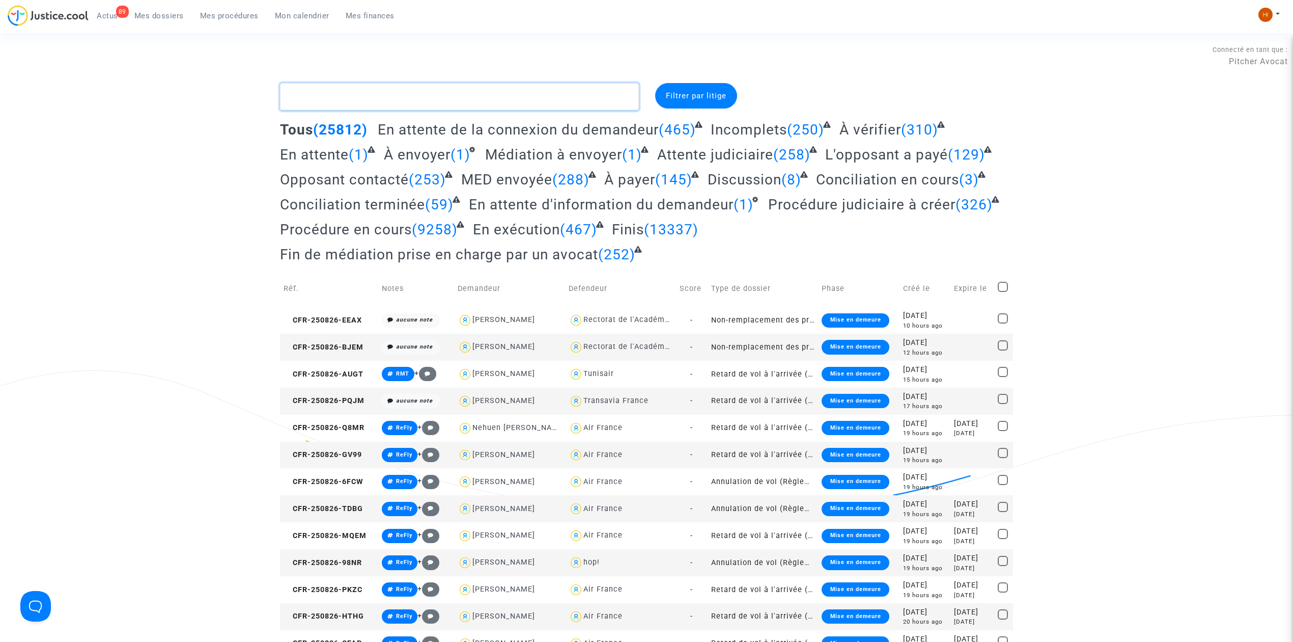
click at [324, 94] on textarea at bounding box center [459, 96] width 359 height 27
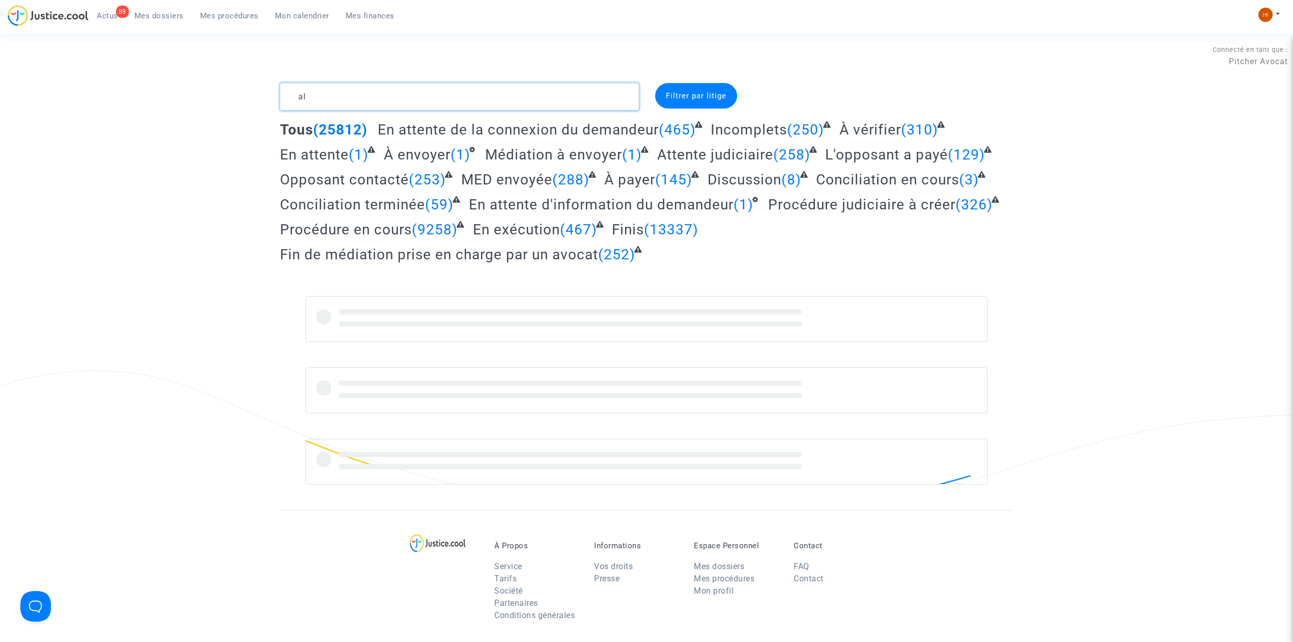
type textarea "a"
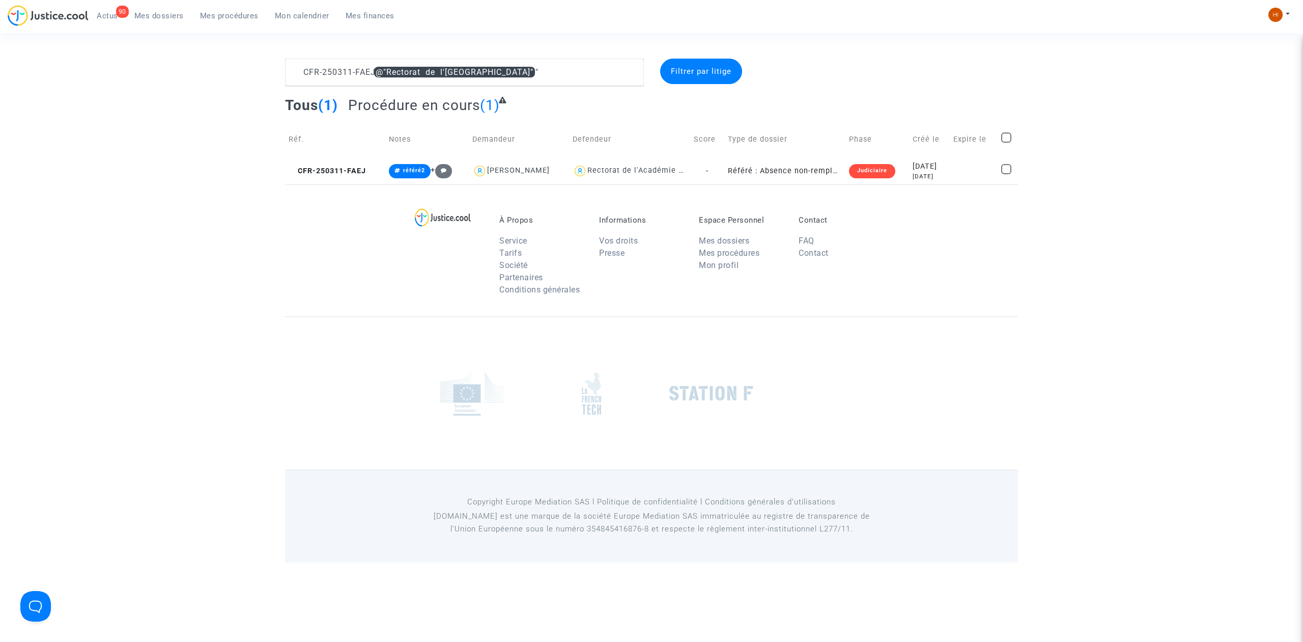
drag, startPoint x: 216, startPoint y: 16, endPoint x: 286, endPoint y: 23, distance: 70.1
click at [216, 16] on span "Mes procédures" at bounding box center [229, 15] width 59 height 9
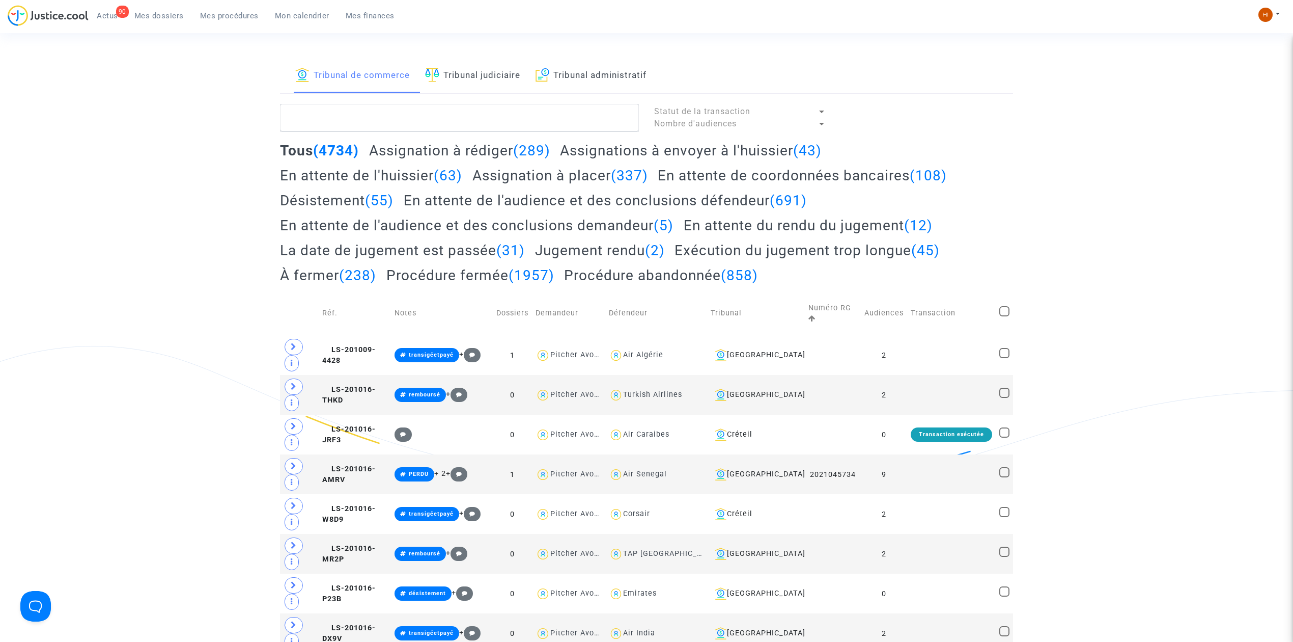
click at [495, 71] on link "Tribunal judiciaire" at bounding box center [472, 76] width 95 height 35
click at [345, 80] on link "Tribunal de commerce" at bounding box center [352, 76] width 115 height 35
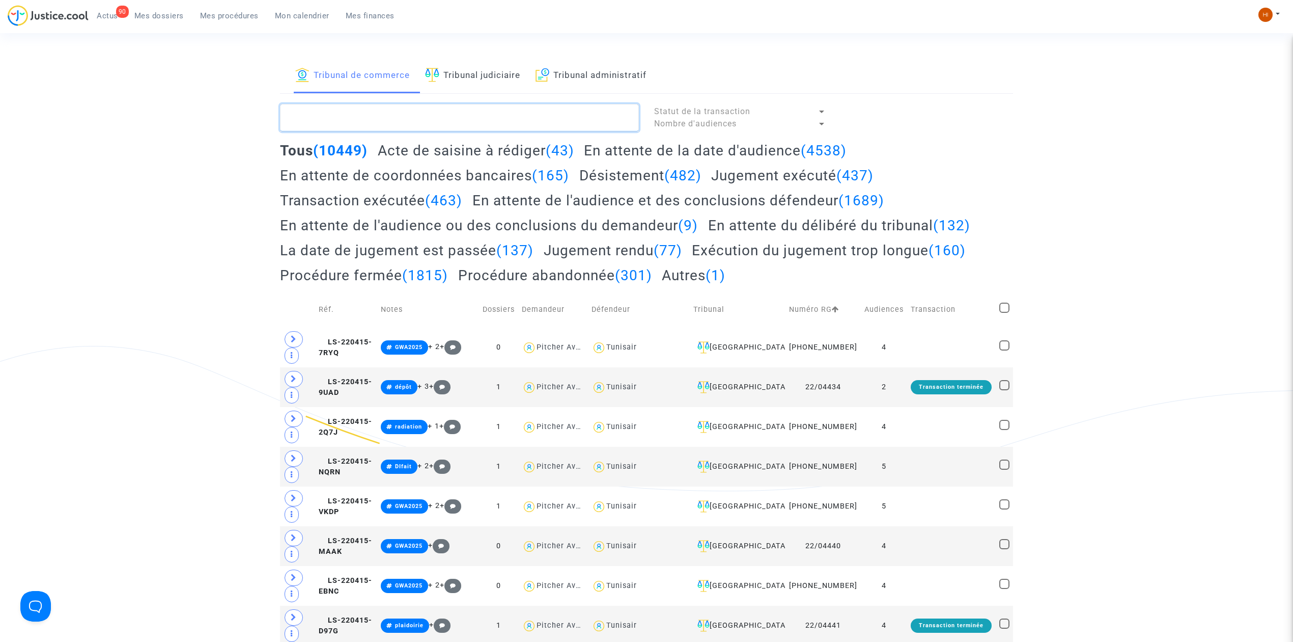
click at [359, 112] on textarea at bounding box center [459, 117] width 359 height 27
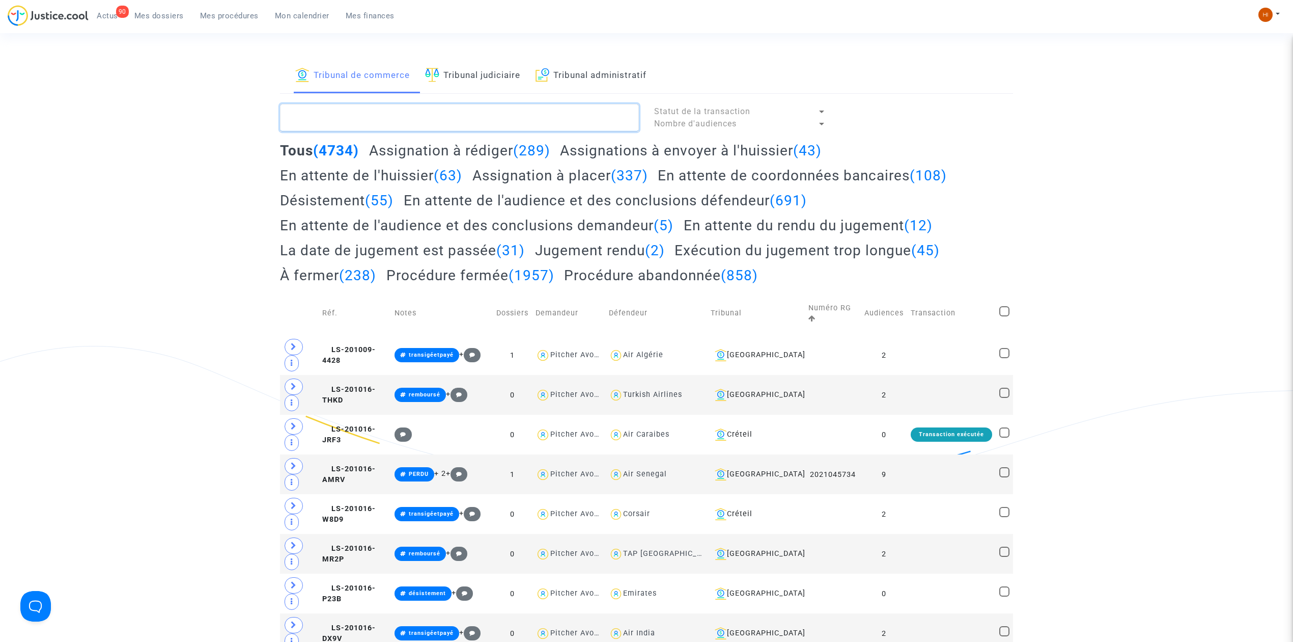
paste textarea "FR-241018-ANZQ"
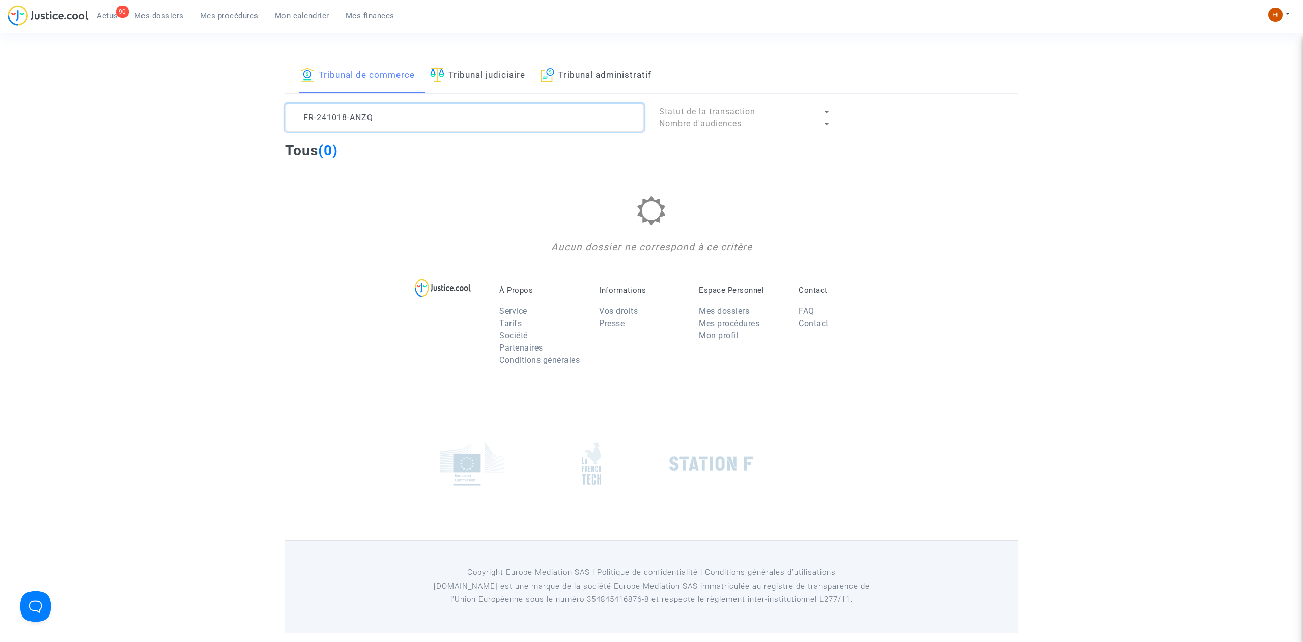
type textarea "FR-241018-ANZQ"
click at [141, 16] on span "Mes dossiers" at bounding box center [158, 15] width 49 height 9
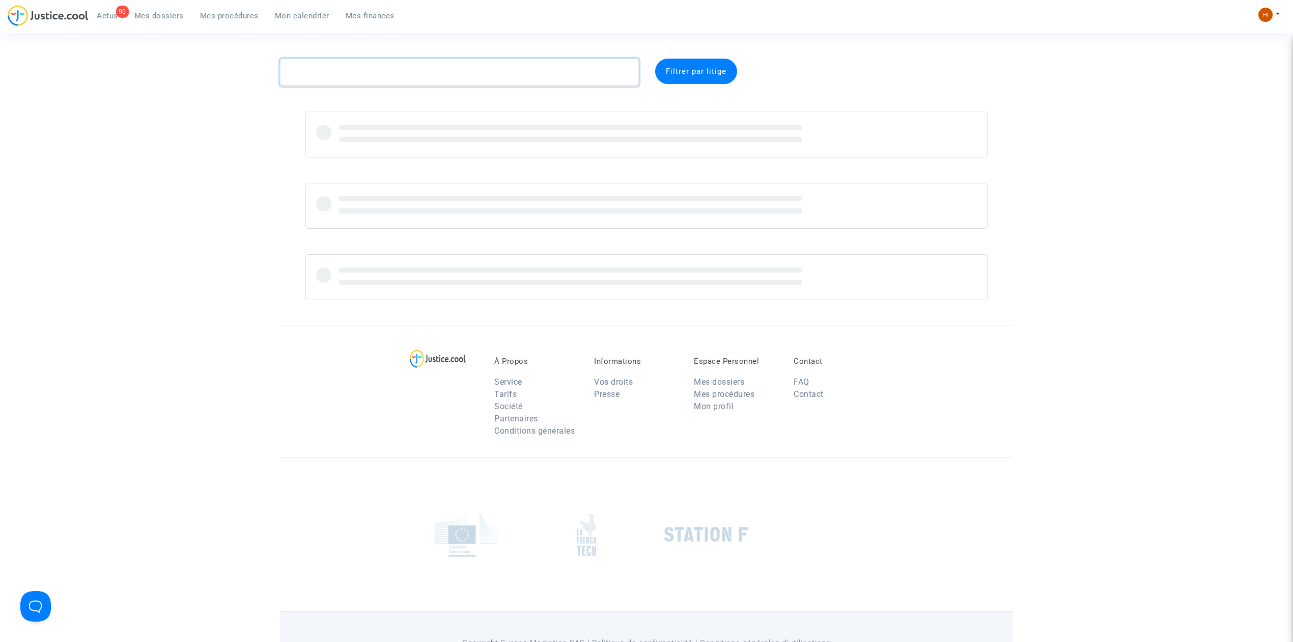
click at [358, 75] on textarea at bounding box center [459, 72] width 359 height 27
paste textarea "FR-241018-ANZQ"
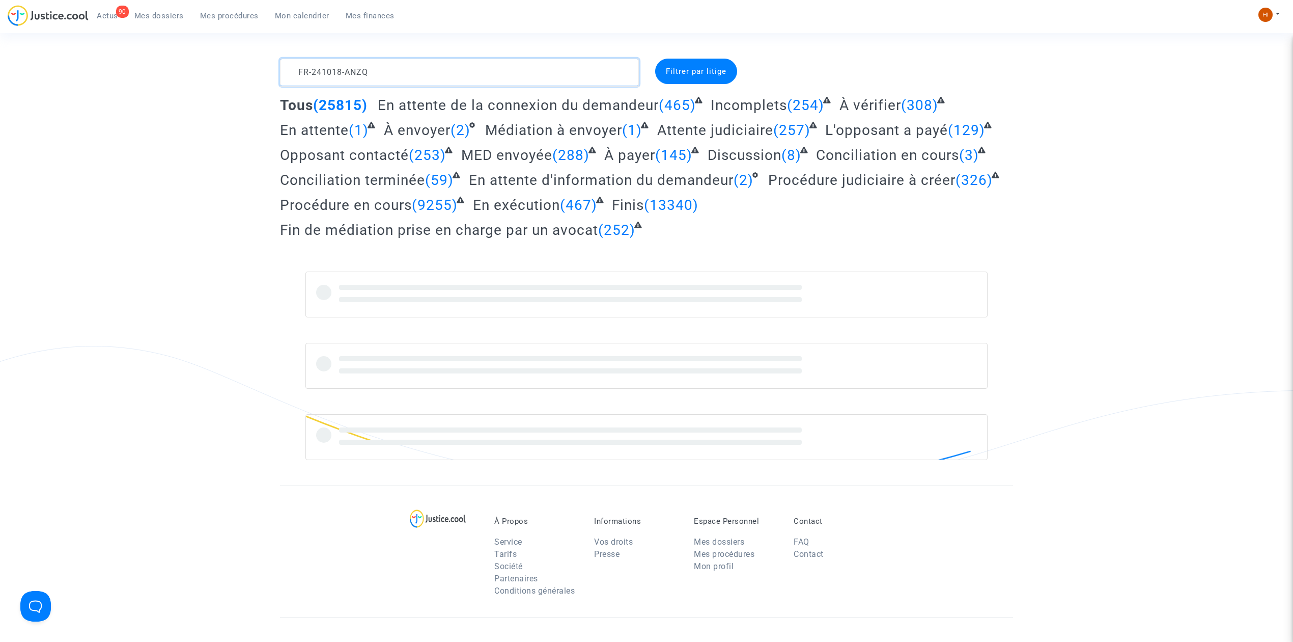
click at [298, 72] on textarea at bounding box center [459, 72] width 359 height 27
type textarea "CFR-241018-ANZQ"
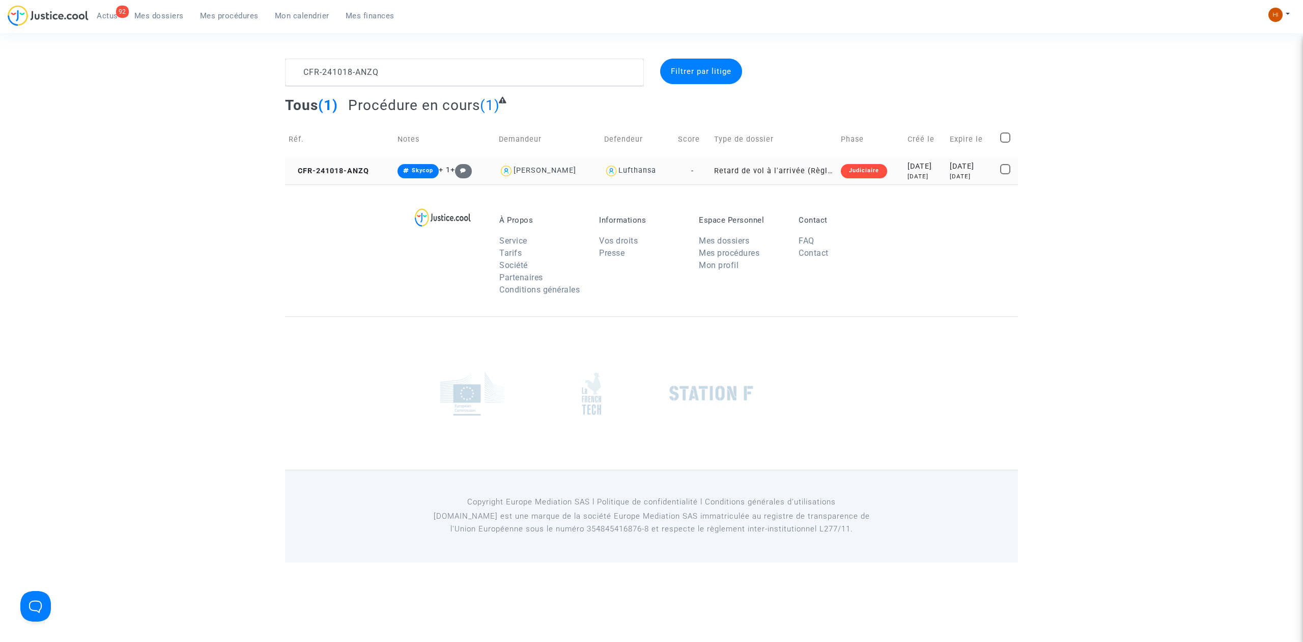
click at [354, 158] on td "CFR-241018-ANZQ" at bounding box center [339, 170] width 109 height 27
click at [355, 161] on td "CFR-241018-ANZQ" at bounding box center [339, 170] width 109 height 27
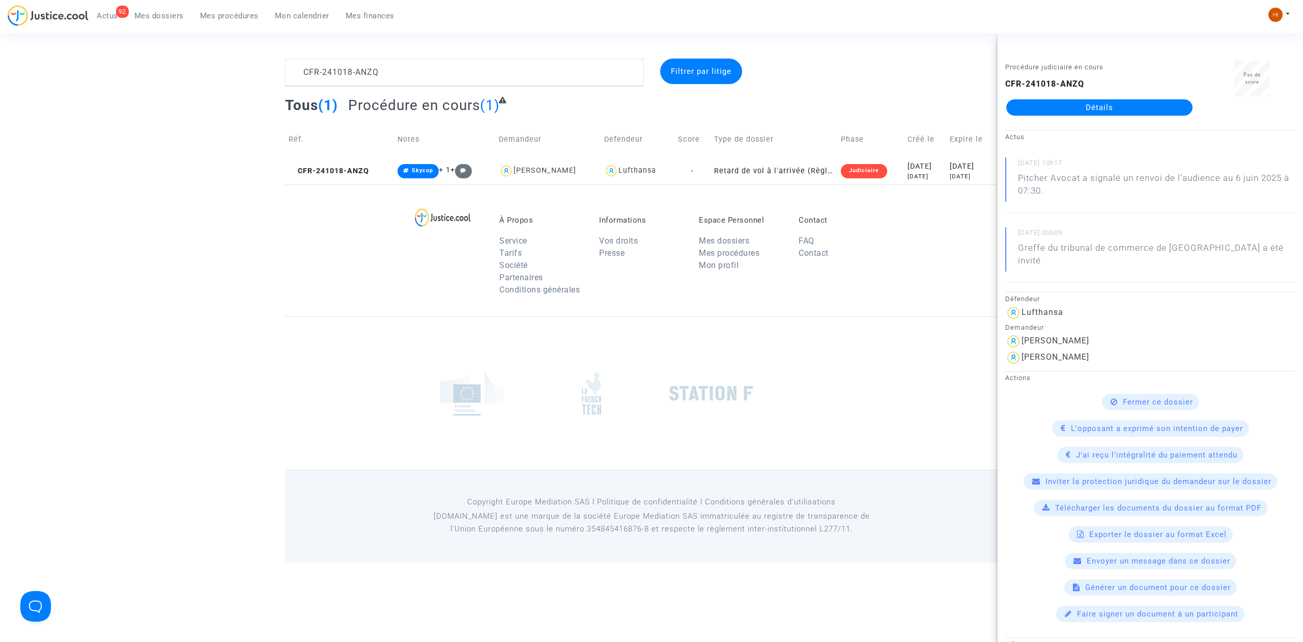
drag, startPoint x: 1104, startPoint y: 107, endPoint x: 1097, endPoint y: 115, distance: 10.8
click at [1104, 107] on link "Détails" at bounding box center [1100, 107] width 186 height 16
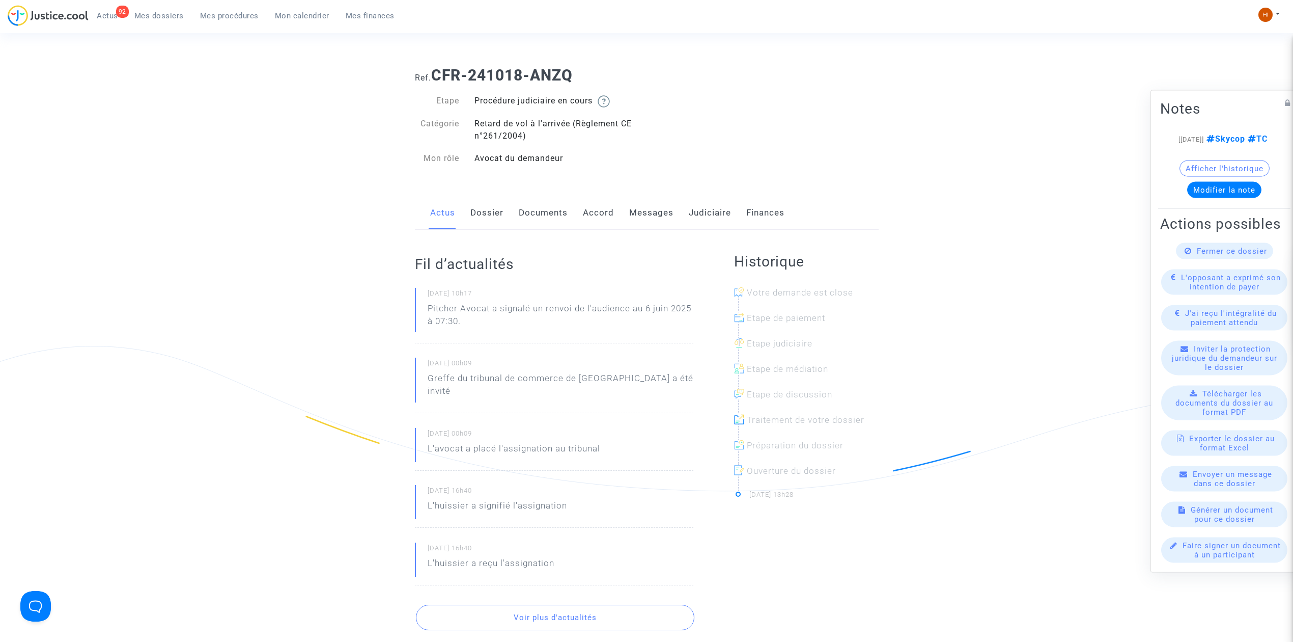
click at [695, 208] on link "Judiciaire" at bounding box center [710, 213] width 42 height 34
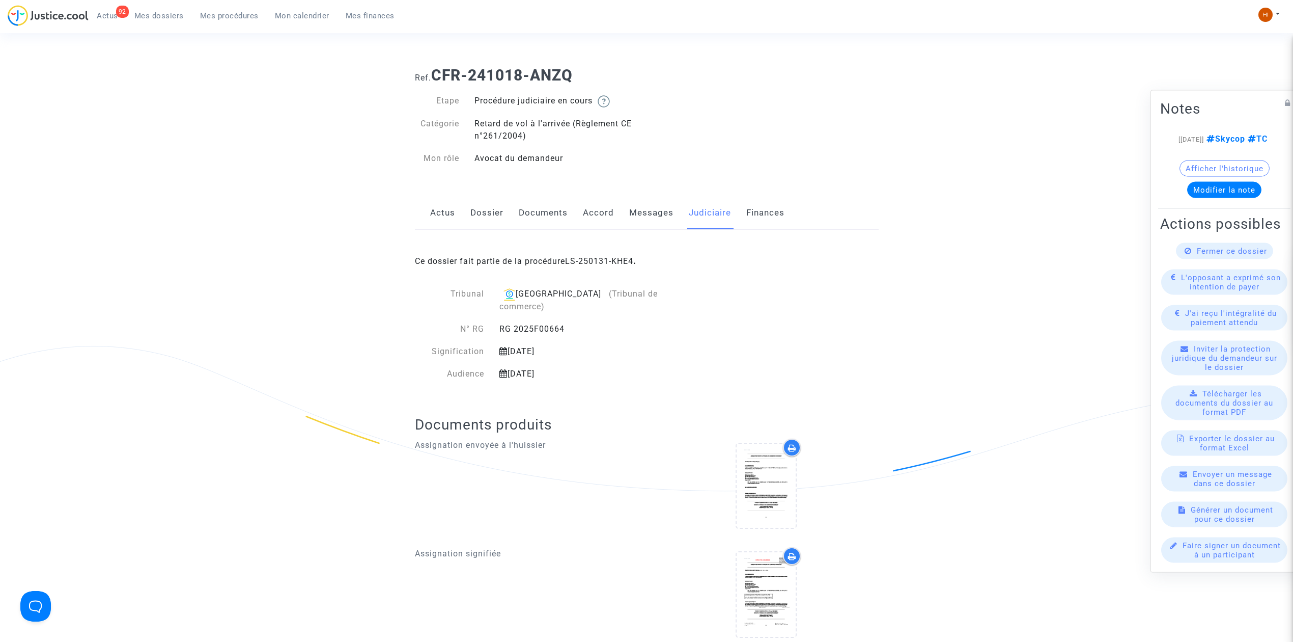
drag, startPoint x: 579, startPoint y: 319, endPoint x: 514, endPoint y: 314, distance: 64.9
click at [514, 323] on div "RG 2025F00664" at bounding box center [595, 329] width 206 height 12
copy div "2025F00664"
click at [609, 258] on link "LS-250131-KHE4" at bounding box center [599, 261] width 68 height 10
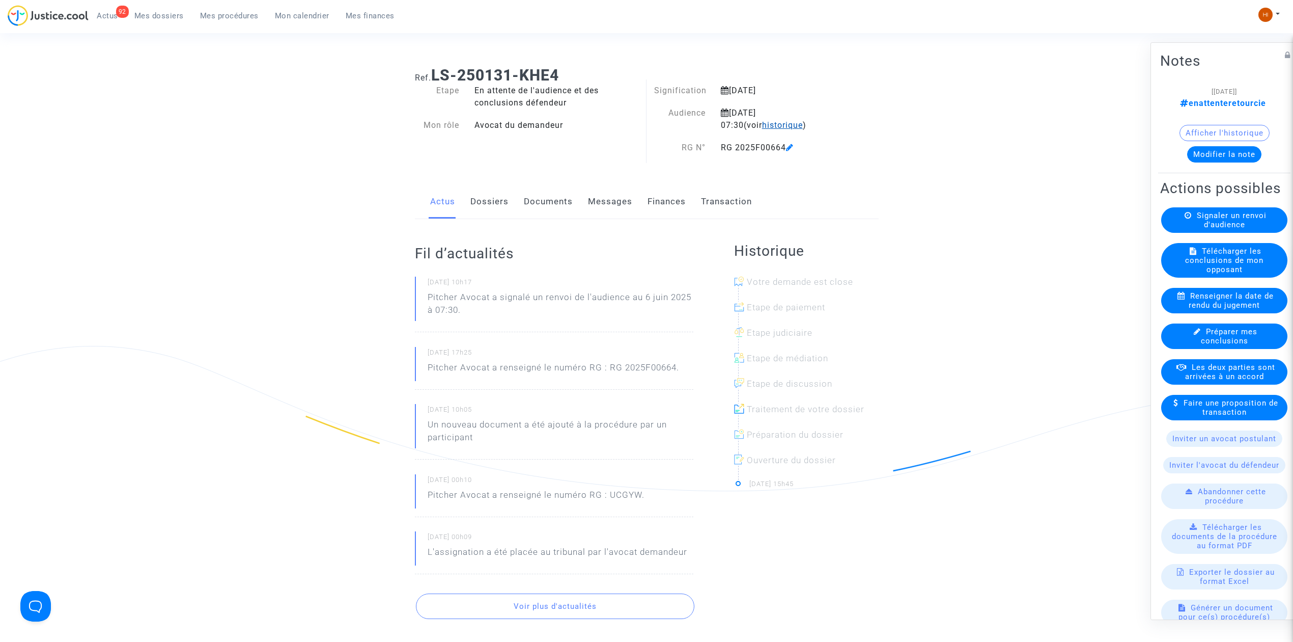
click at [762, 129] on span "historique" at bounding box center [782, 125] width 41 height 10
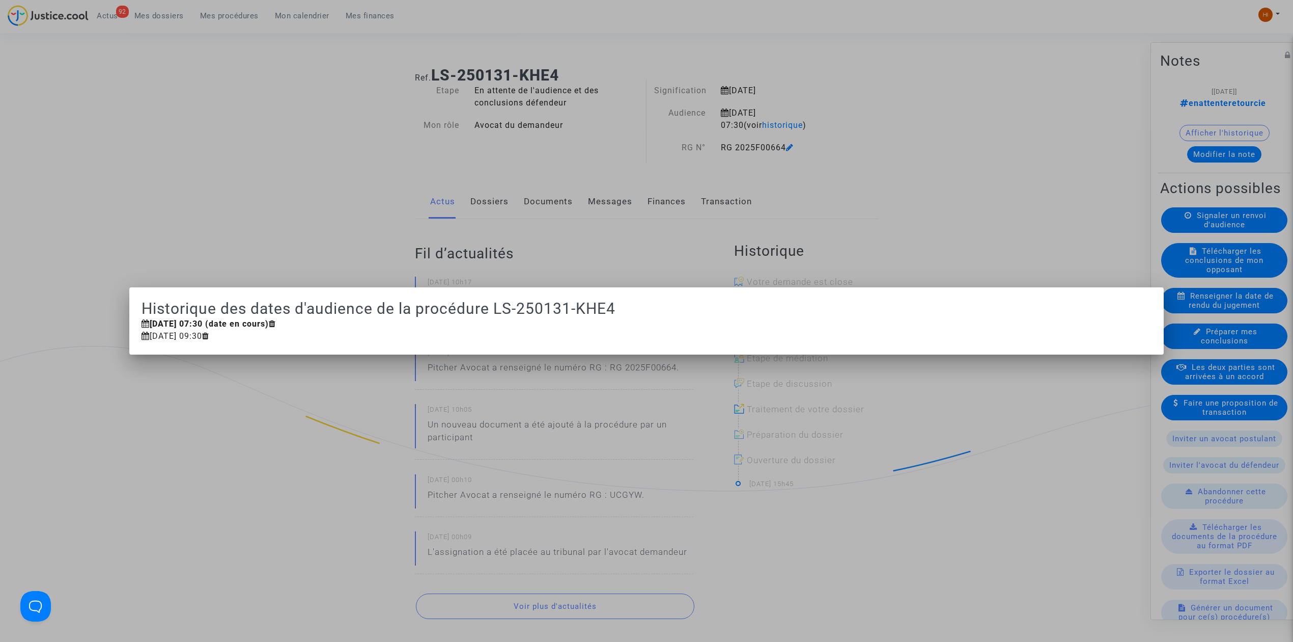
click at [392, 136] on div at bounding box center [646, 321] width 1293 height 642
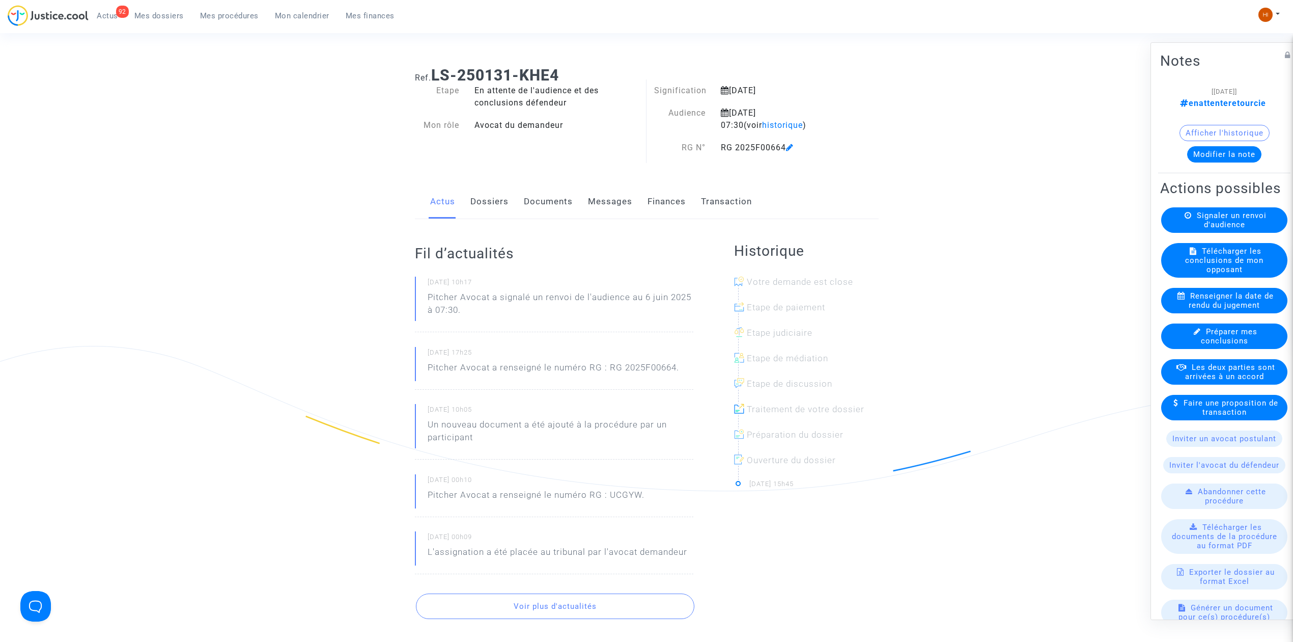
click at [1227, 229] on span "Signaler un renvoi d'audience" at bounding box center [1232, 220] width 70 height 18
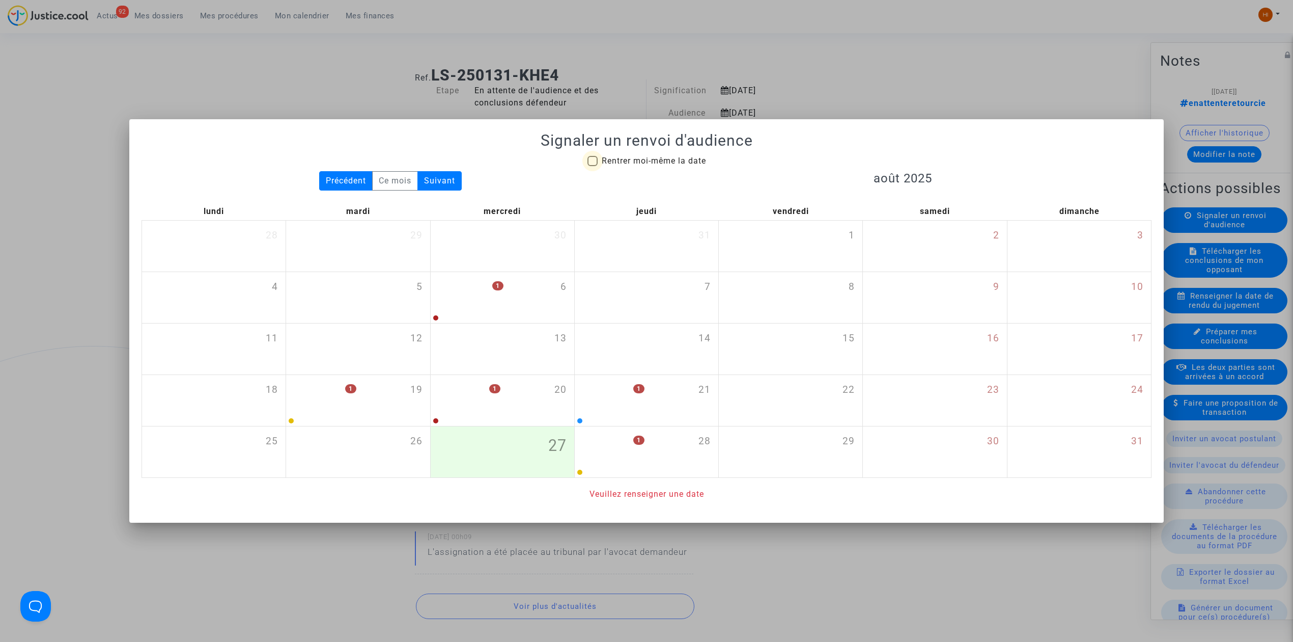
click at [609, 159] on span "Rentrer moi-même la date" at bounding box center [654, 161] width 104 height 10
click at [593, 166] on input "Rentrer moi-même la date" at bounding box center [592, 166] width 1 height 1
checkbox input "true"
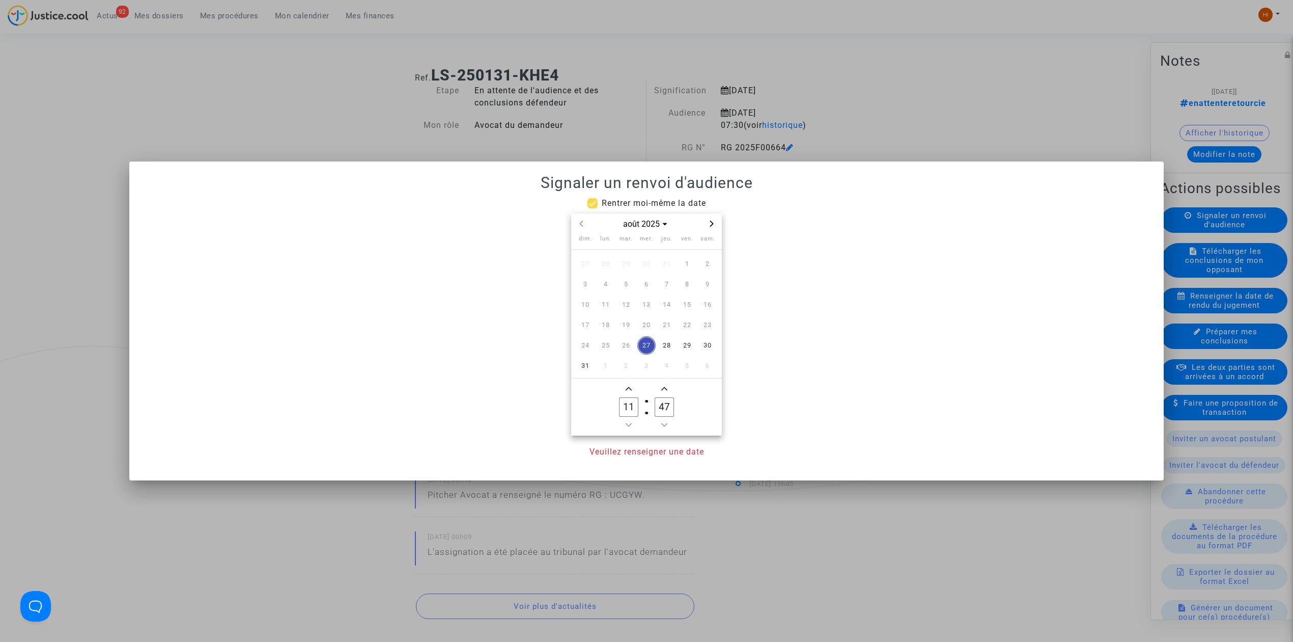
click at [713, 227] on span "Next month" at bounding box center [712, 223] width 12 height 12
click at [577, 220] on span "Previous month" at bounding box center [581, 223] width 12 height 12
click at [682, 307] on span "19" at bounding box center [687, 304] width 18 height 18
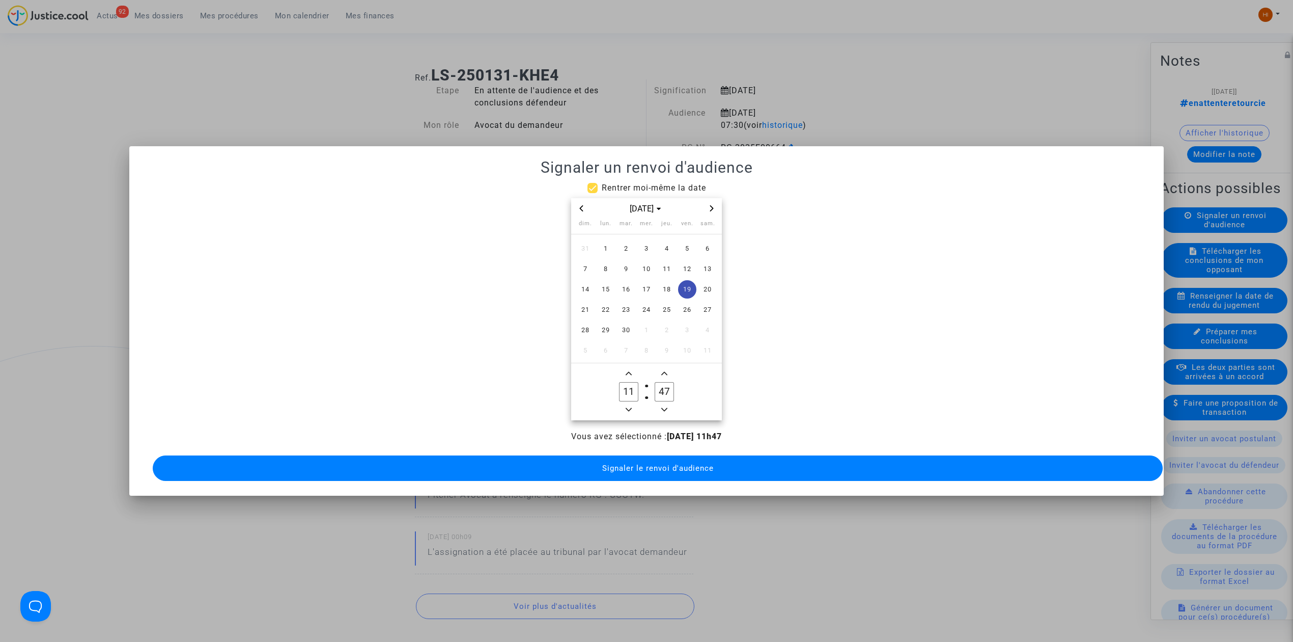
click at [626, 406] on icon "Minus a hour" at bounding box center [629, 409] width 6 height 6
type input "09"
drag, startPoint x: 664, startPoint y: 386, endPoint x: 656, endPoint y: 385, distance: 7.7
click at [656, 385] on input "47" at bounding box center [664, 391] width 19 height 19
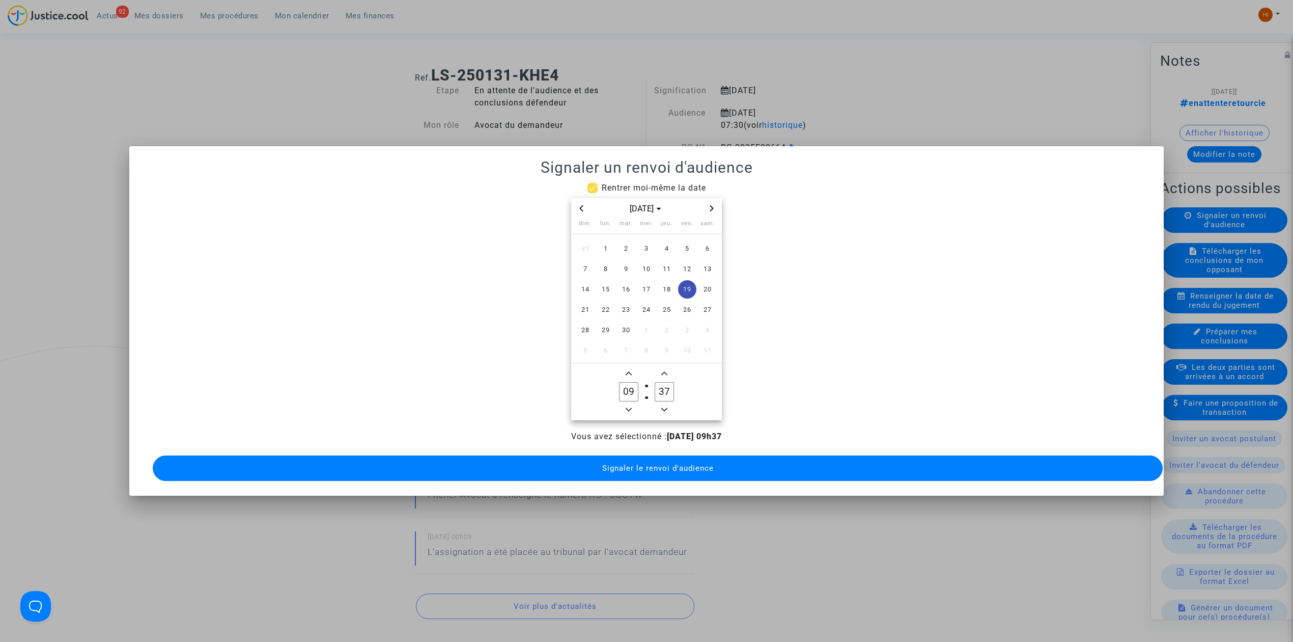
click at [664, 387] on input "37" at bounding box center [664, 391] width 19 height 19
type input "30"
click at [656, 457] on button "Signaler le renvoi d'audience" at bounding box center [658, 467] width 1010 height 25
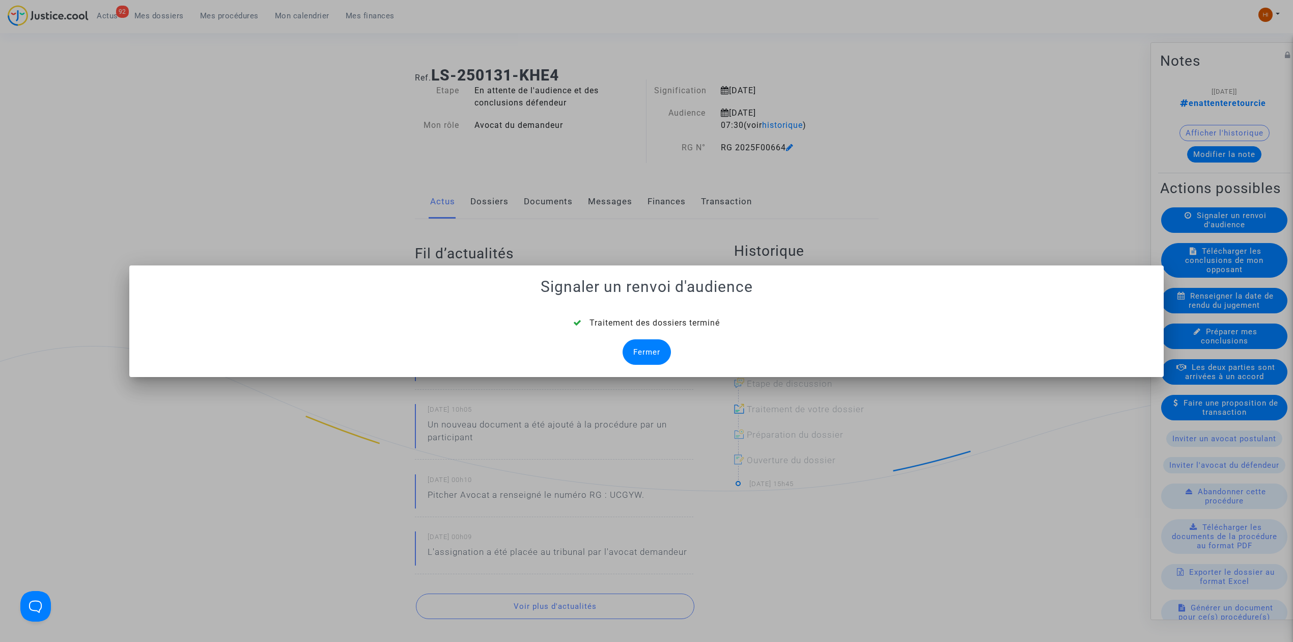
click at [664, 359] on div "Fermer" at bounding box center [647, 351] width 48 height 25
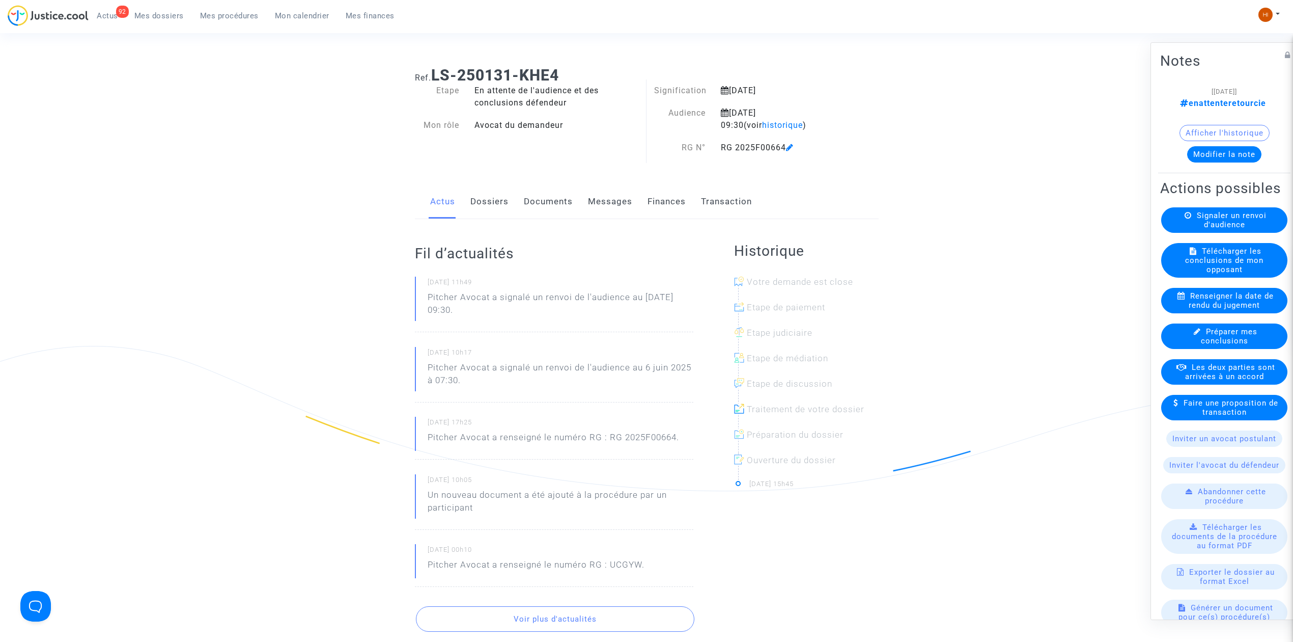
drag, startPoint x: 164, startPoint y: 15, endPoint x: 172, endPoint y: 24, distance: 12.3
click at [164, 16] on span "Mes dossiers" at bounding box center [158, 15] width 49 height 9
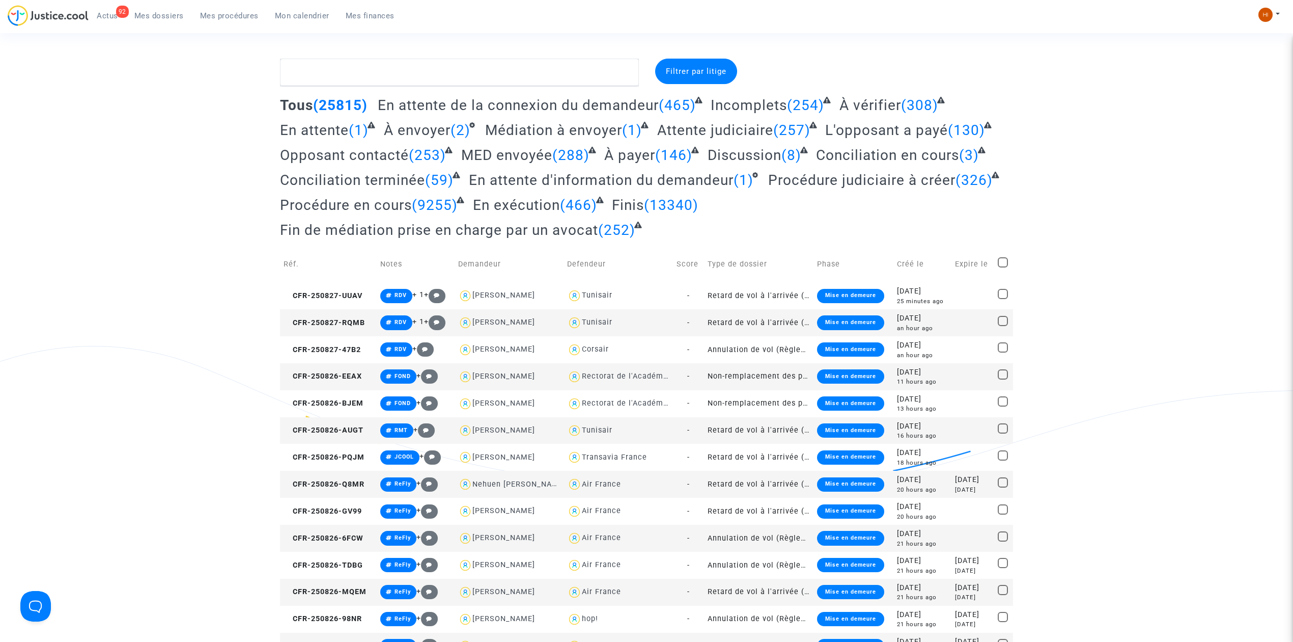
click at [230, 21] on link "Mes procédures" at bounding box center [229, 15] width 75 height 15
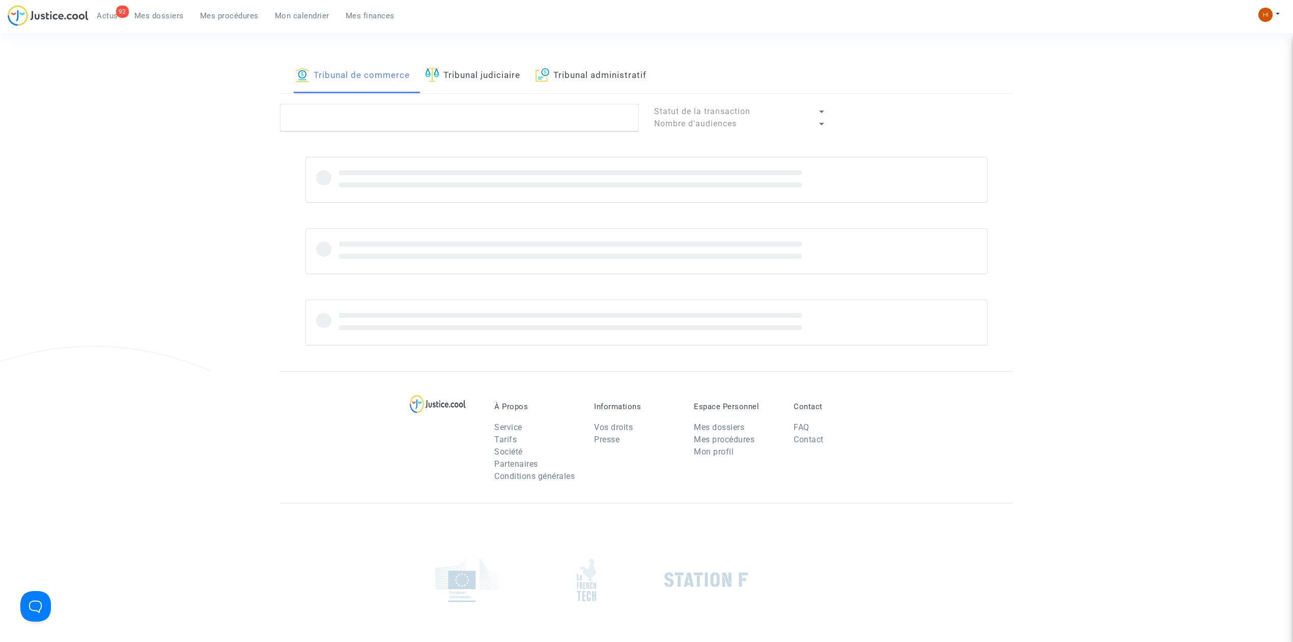
click at [467, 70] on link "Tribunal judiciaire" at bounding box center [472, 76] width 95 height 35
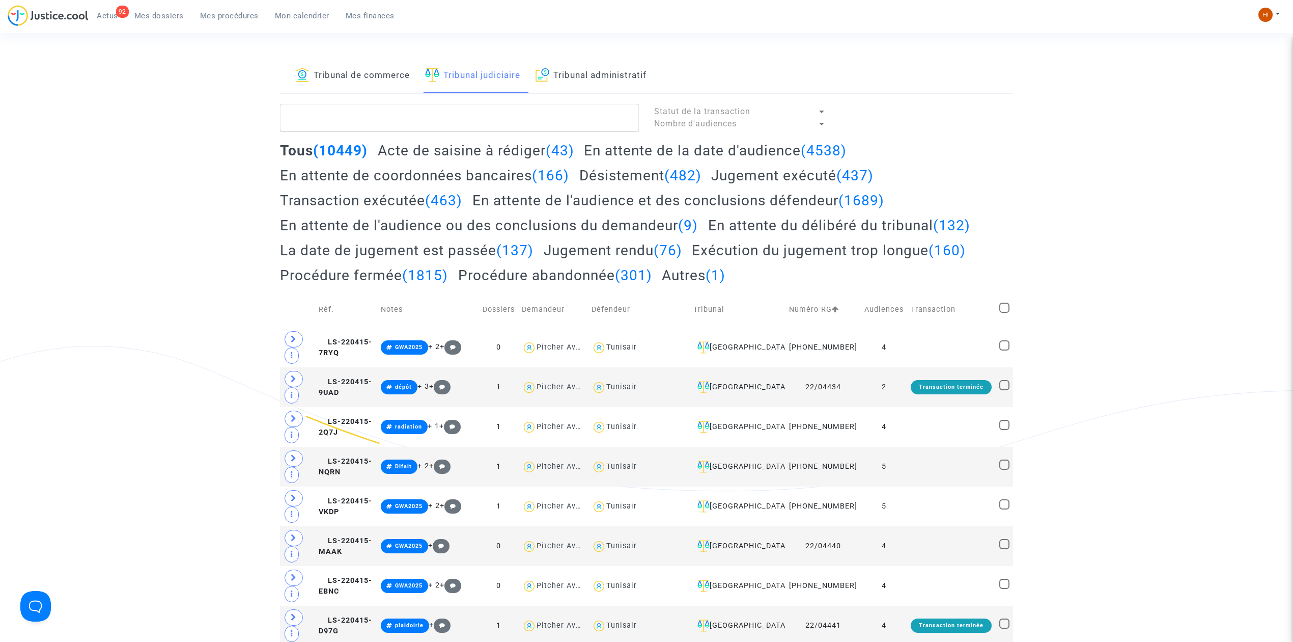
click at [444, 124] on textarea at bounding box center [459, 117] width 359 height 27
paste textarea "Marjorie Henault"
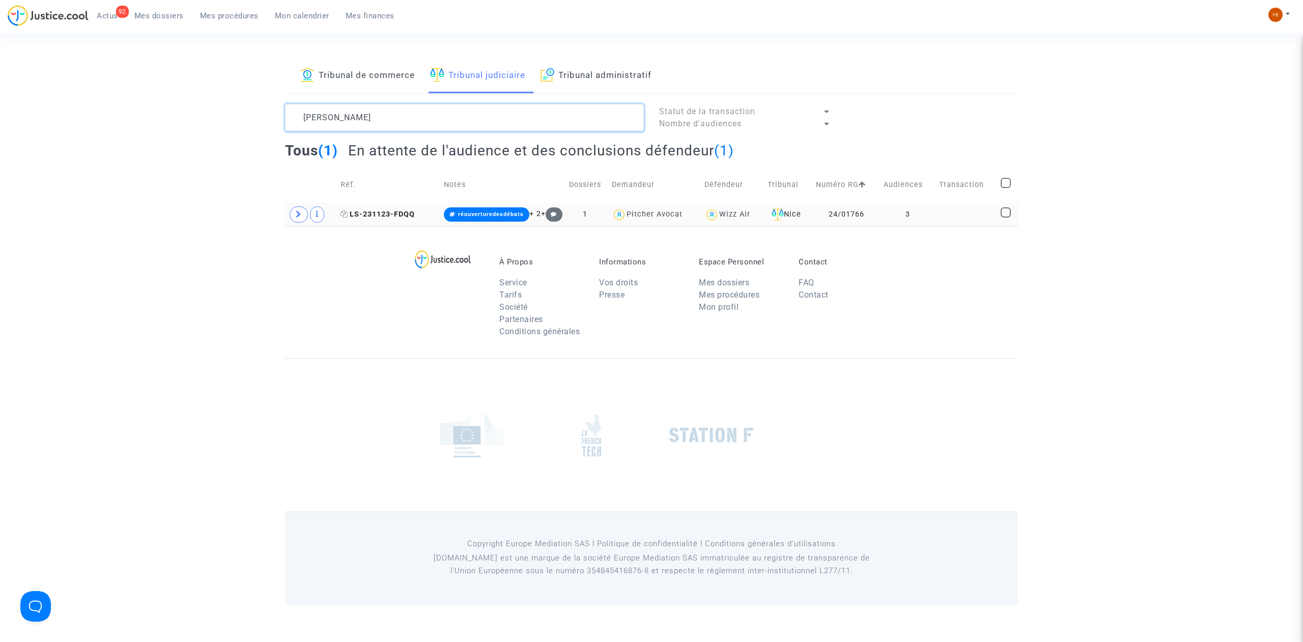
type textarea "Marjorie Henault"
click at [385, 214] on span "LS-231123-FDQQ" at bounding box center [378, 214] width 74 height 9
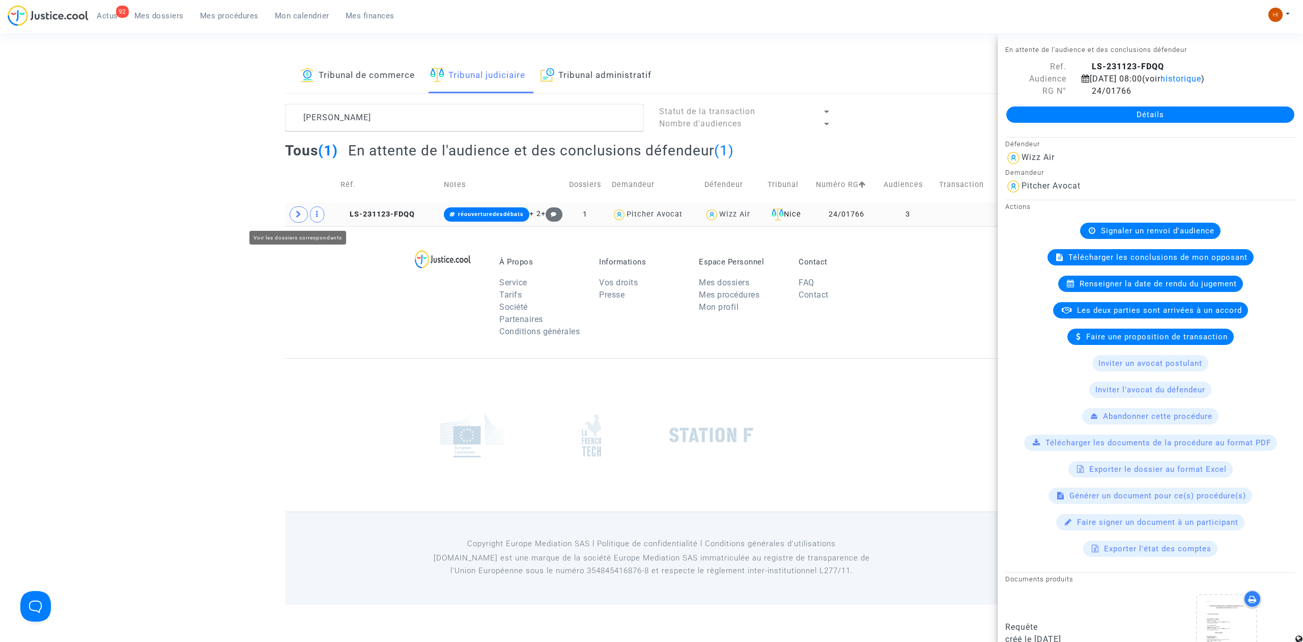
click at [294, 213] on span at bounding box center [299, 214] width 18 height 16
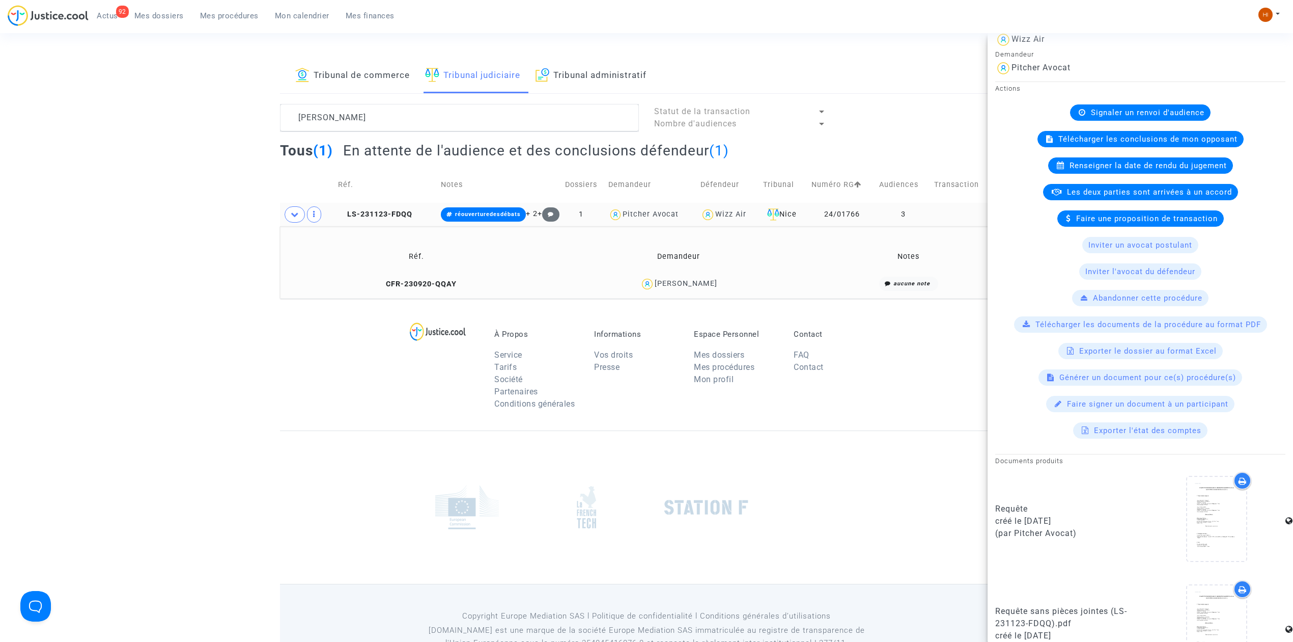
scroll to position [339, 0]
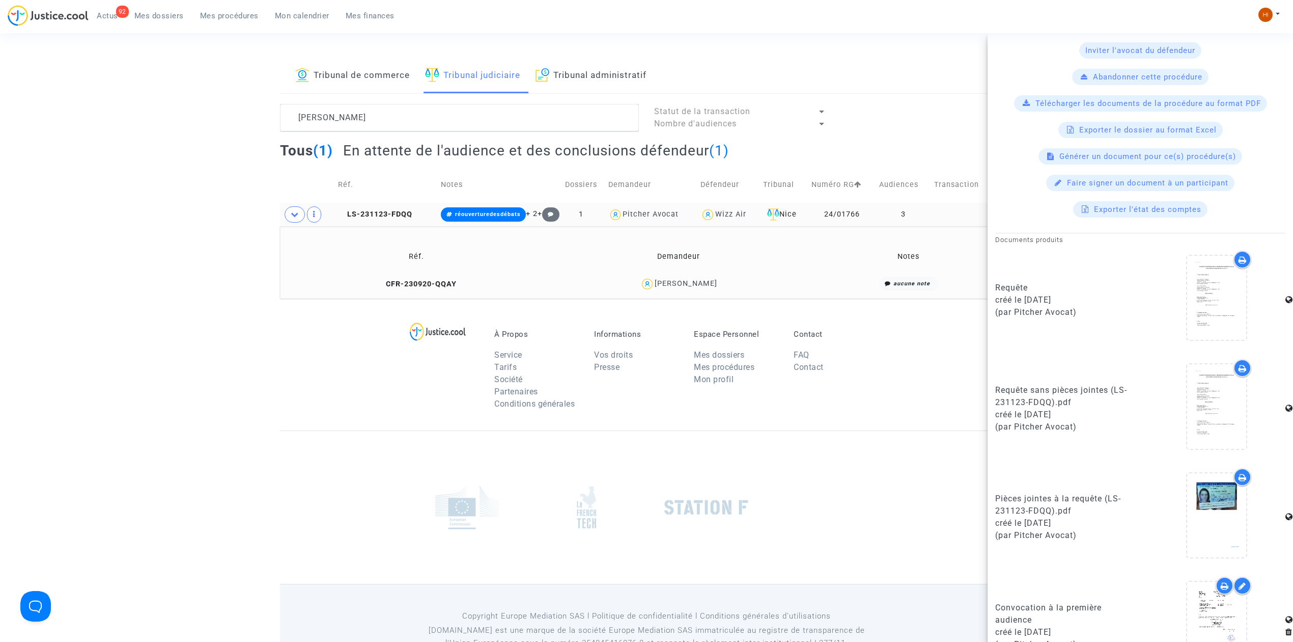
click at [434, 291] on td "CFR-230920-QQAY" at bounding box center [417, 284] width 266 height 22
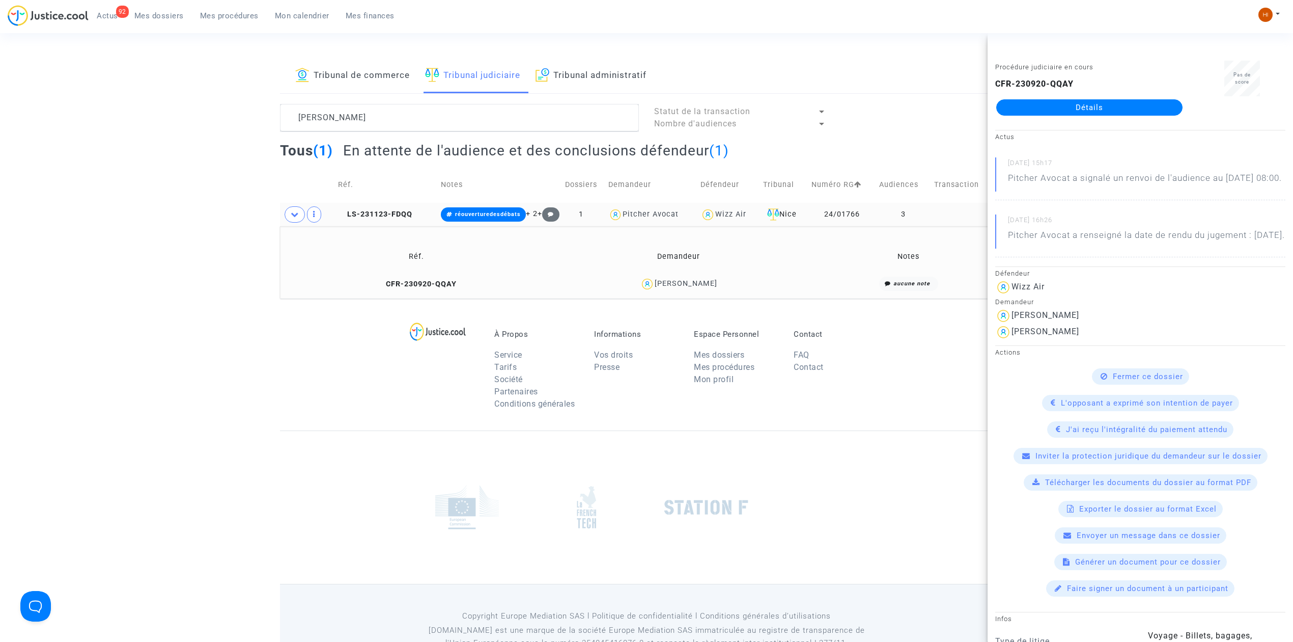
click at [1073, 110] on link "Détails" at bounding box center [1089, 107] width 186 height 16
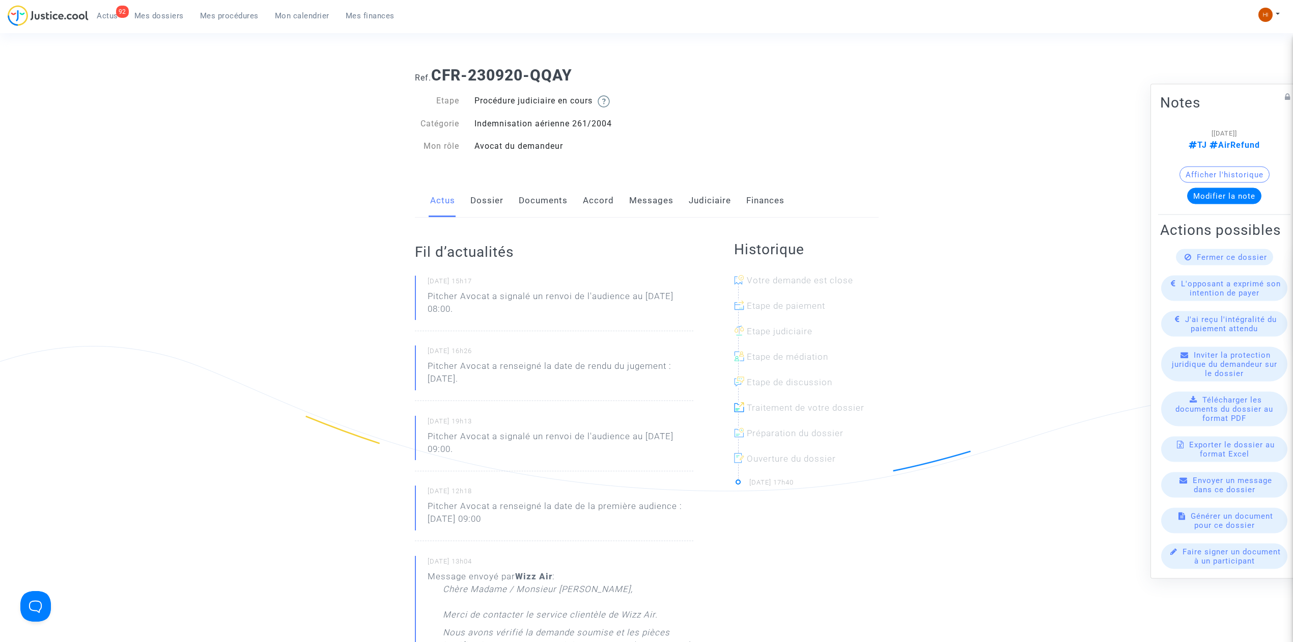
drag, startPoint x: 653, startPoint y: 202, endPoint x: 650, endPoint y: 207, distance: 5.2
click at [652, 202] on link "Messages" at bounding box center [651, 201] width 44 height 34
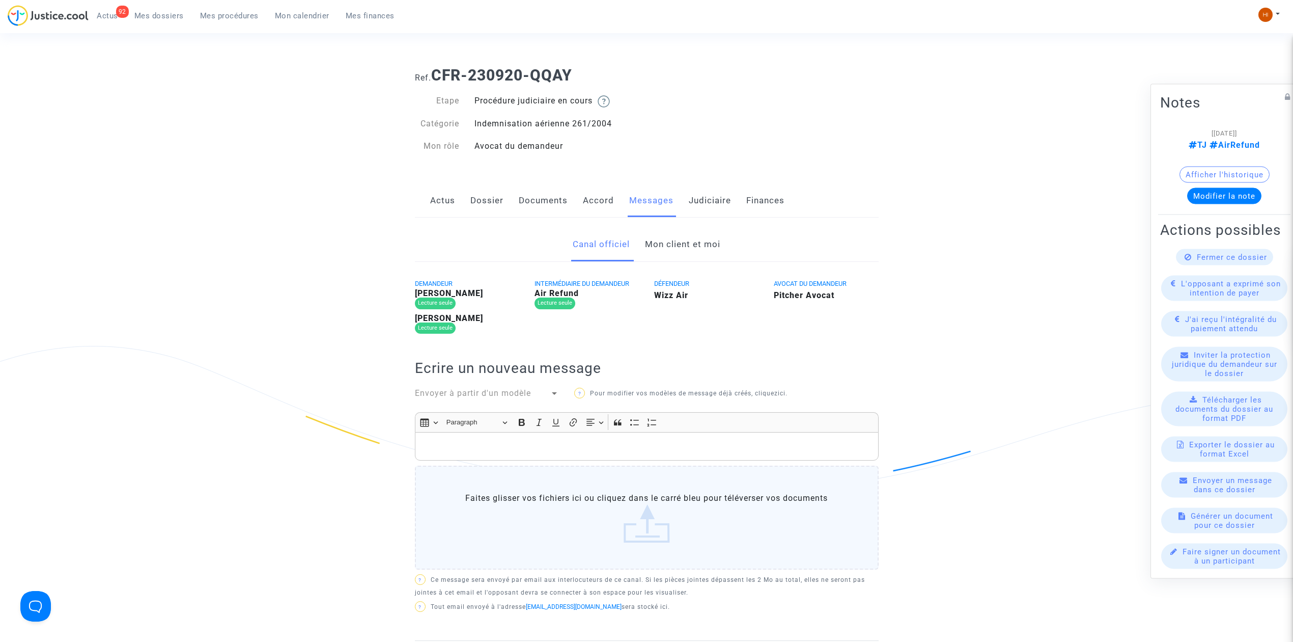
click at [685, 247] on link "Mon client et moi" at bounding box center [682, 245] width 75 height 34
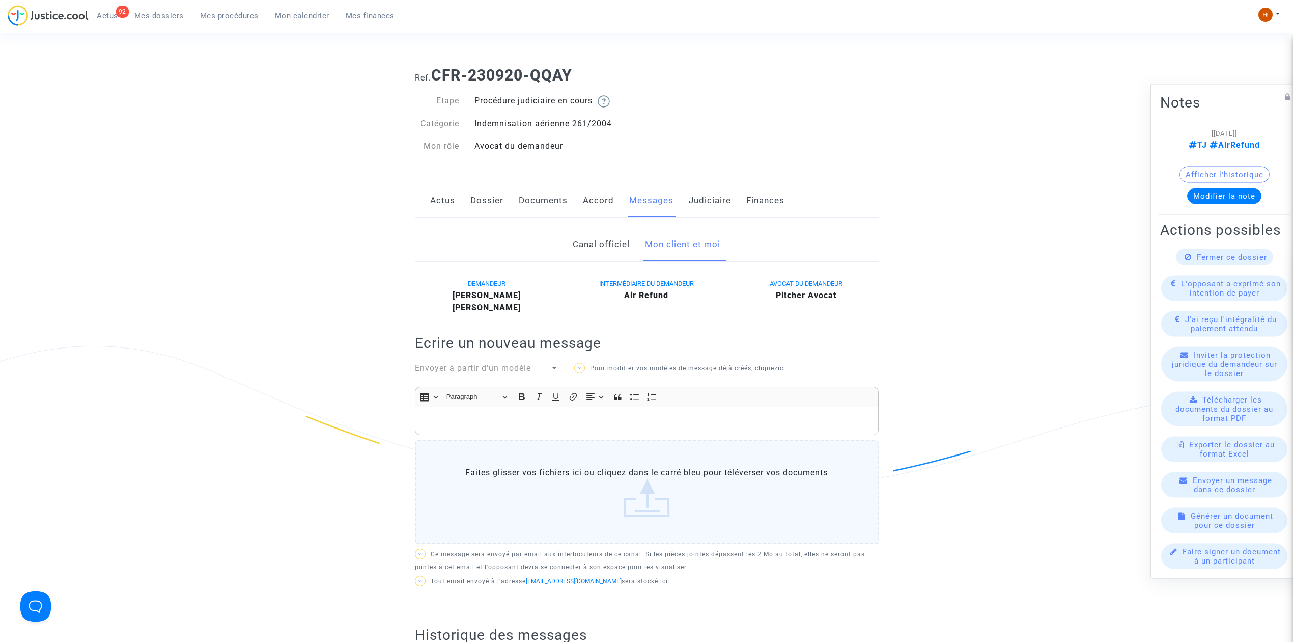
click at [164, 13] on span "Mes dossiers" at bounding box center [158, 15] width 49 height 9
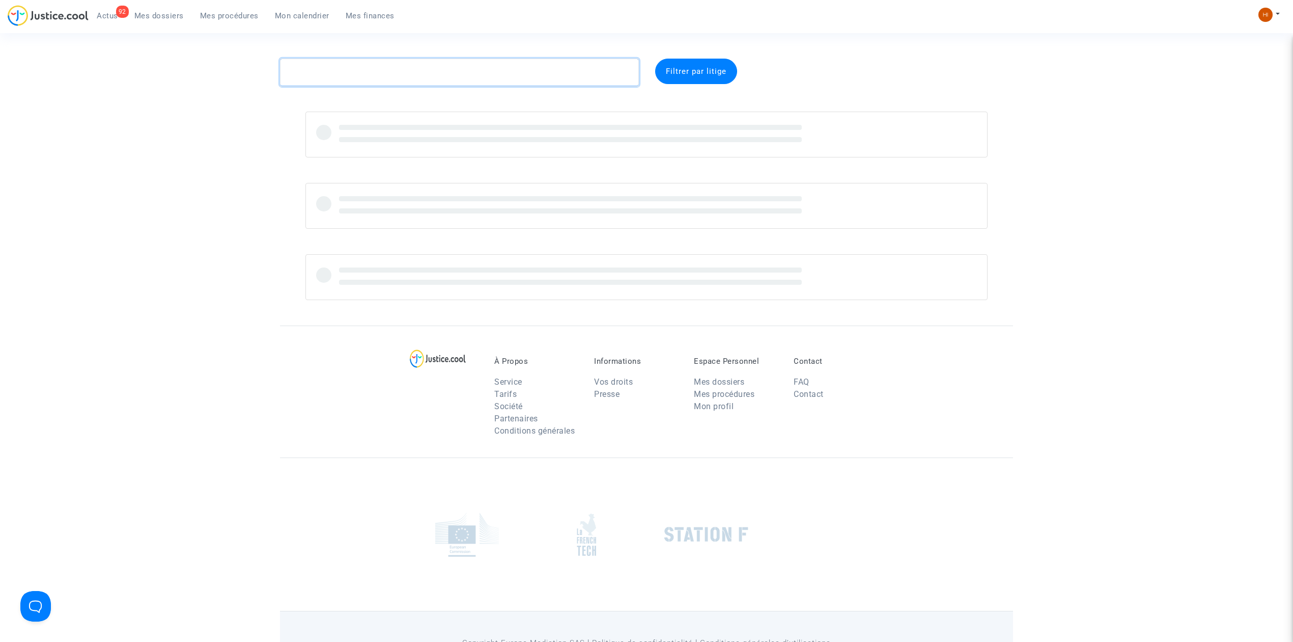
click at [453, 66] on textarea at bounding box center [459, 72] width 359 height 27
paste textarea "CFR 231004 RNFJ"
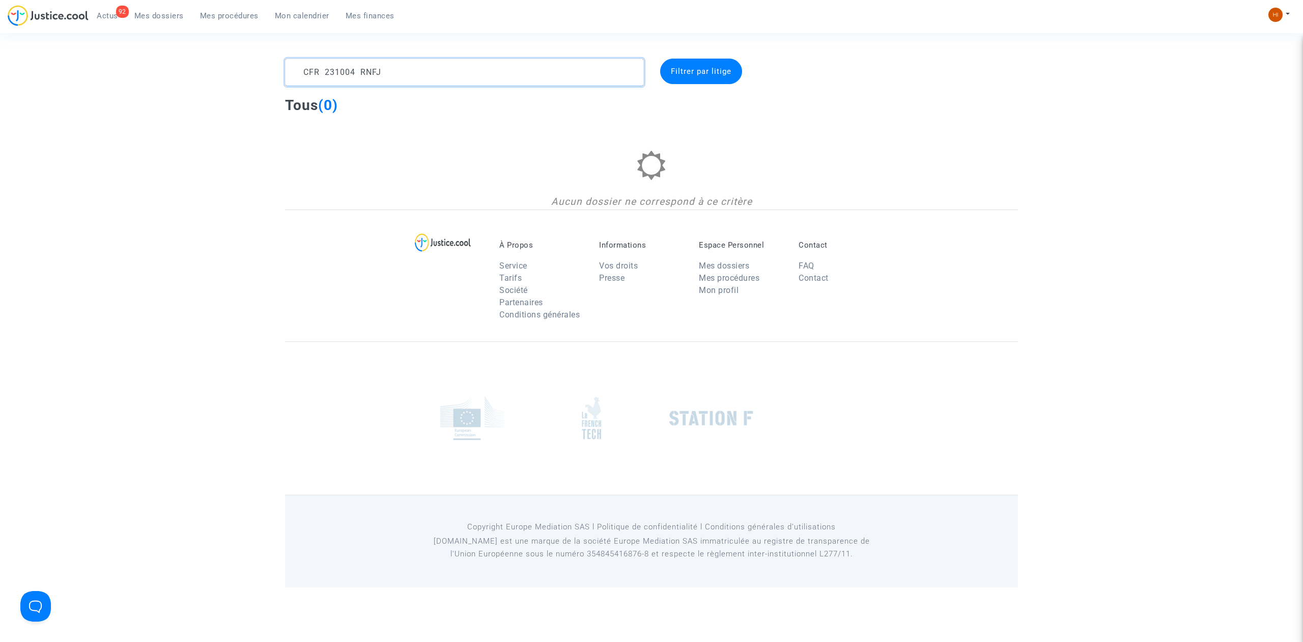
drag, startPoint x: 360, startPoint y: 73, endPoint x: 238, endPoint y: 74, distance: 122.2
click at [241, 73] on div "CFR 231004 RNFJ Filtrer par litige Tous (0) Aucun dossier ne correspond à ce cr…" at bounding box center [651, 134] width 1303 height 151
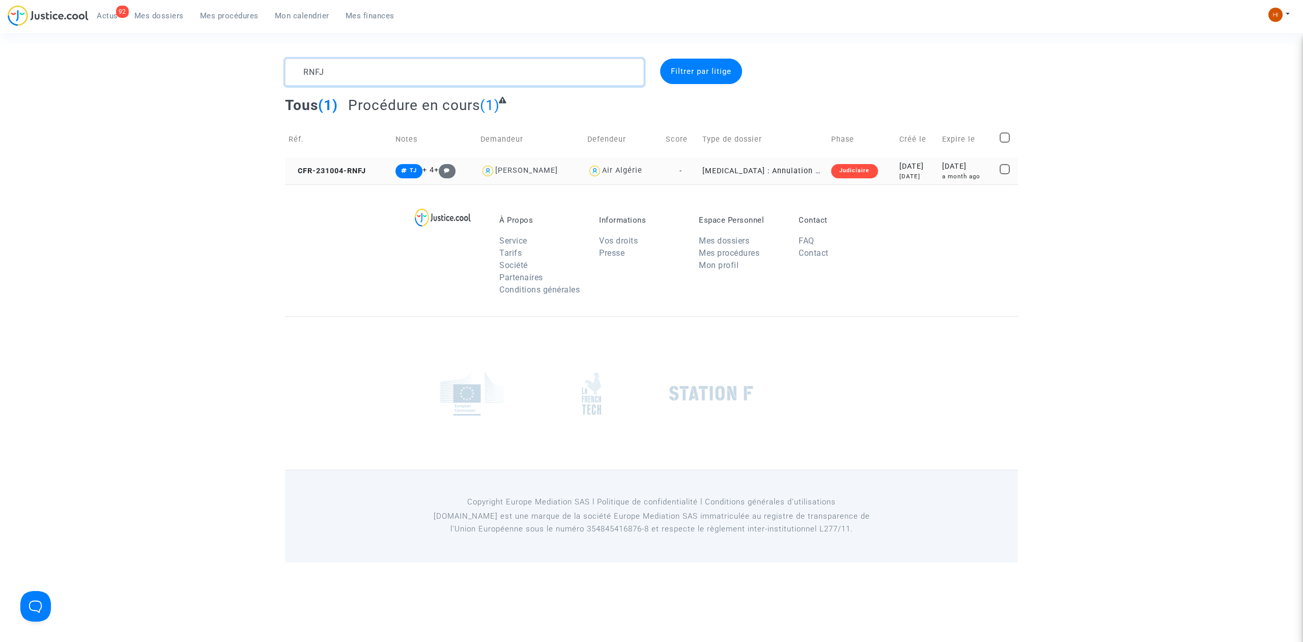
type textarea "RNFJ"
click at [366, 167] on copy "CFR-231004-RNFJ" at bounding box center [327, 170] width 77 height 9
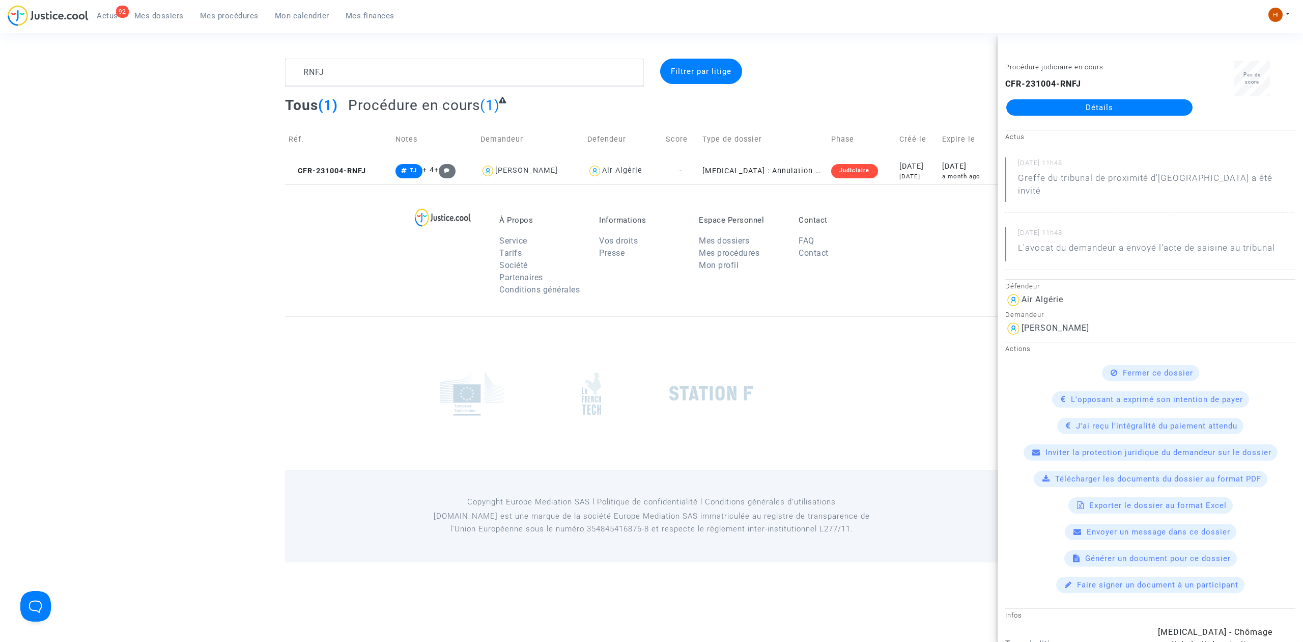
click at [1062, 119] on div "Procédure judiciaire en cours CFR-231004-RNFJ Détails" at bounding box center [1100, 93] width 204 height 64
click at [1058, 108] on link "Détails" at bounding box center [1100, 107] width 186 height 16
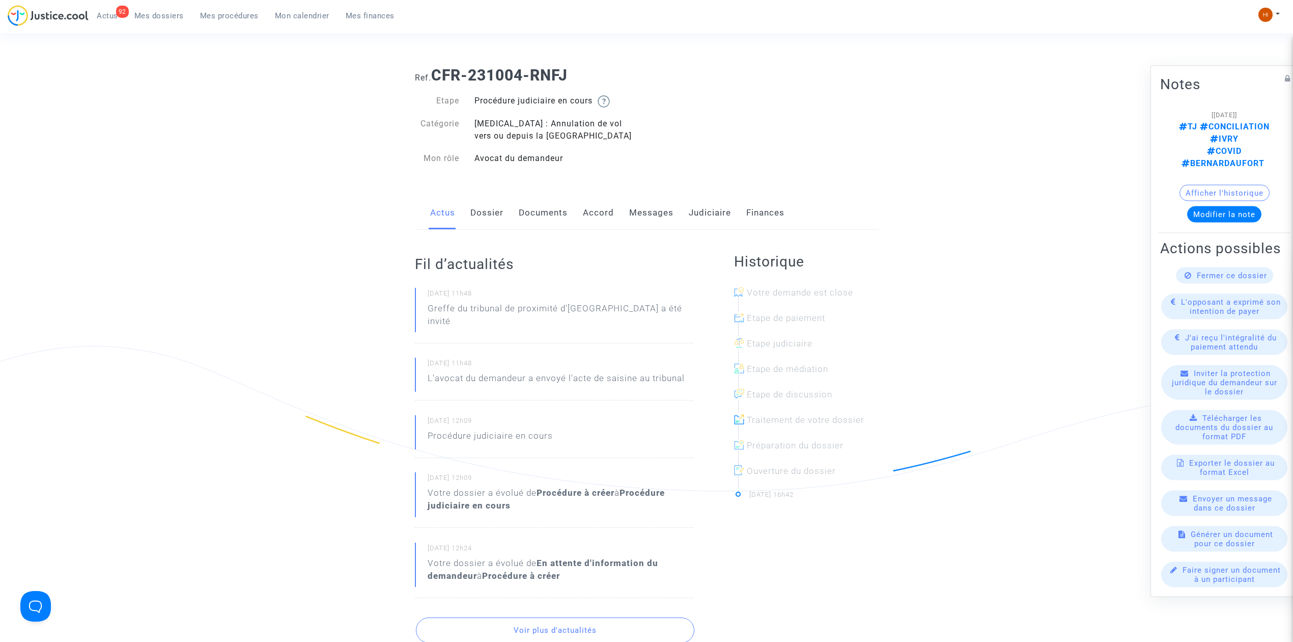
click at [723, 210] on link "Judiciaire" at bounding box center [710, 213] width 42 height 34
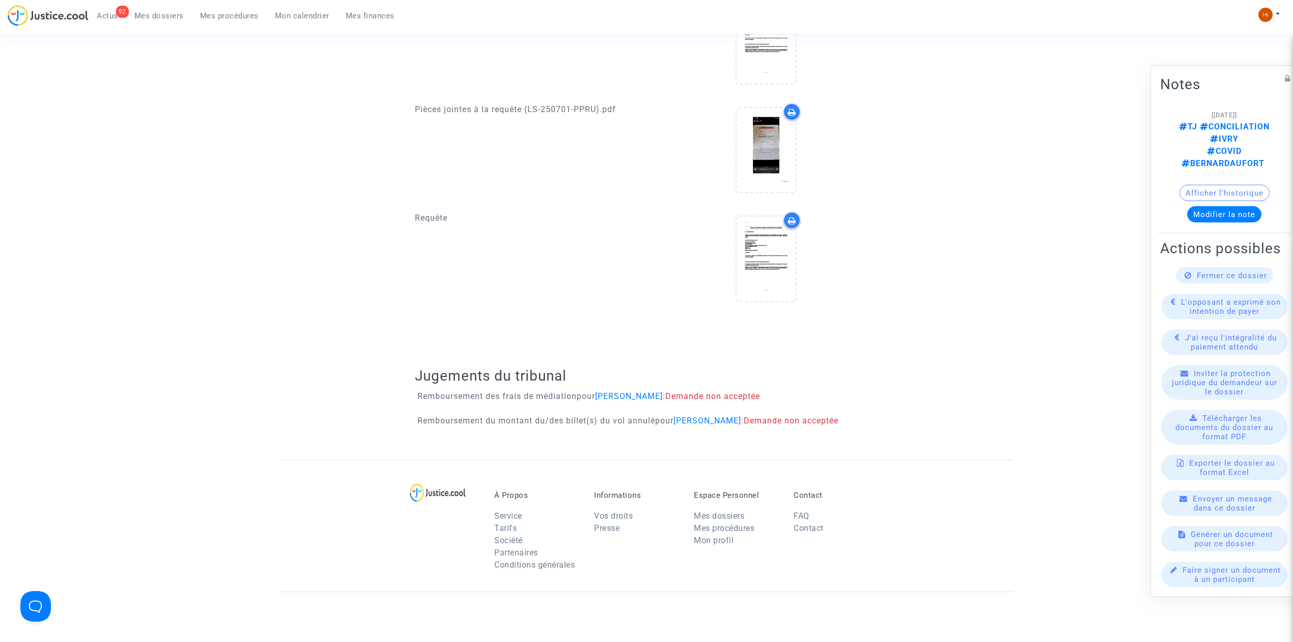
scroll to position [475, 0]
click at [776, 254] on icon at bounding box center [766, 257] width 33 height 33
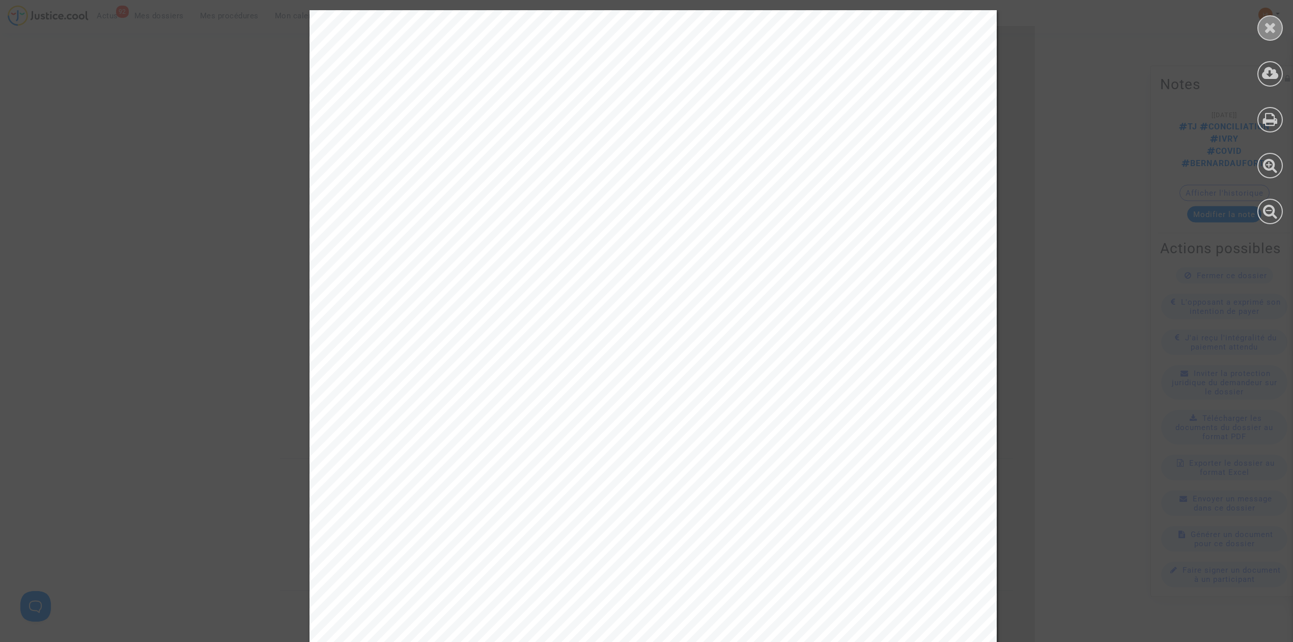
click at [1267, 30] on icon at bounding box center [1270, 27] width 13 height 15
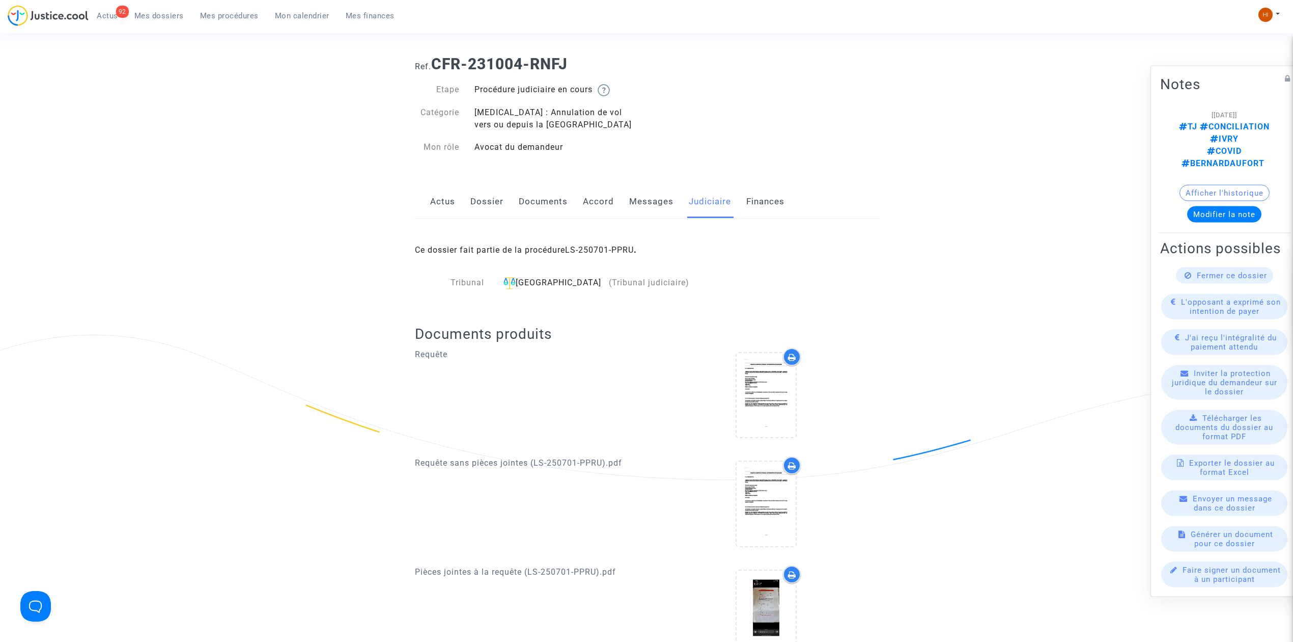
scroll to position [0, 0]
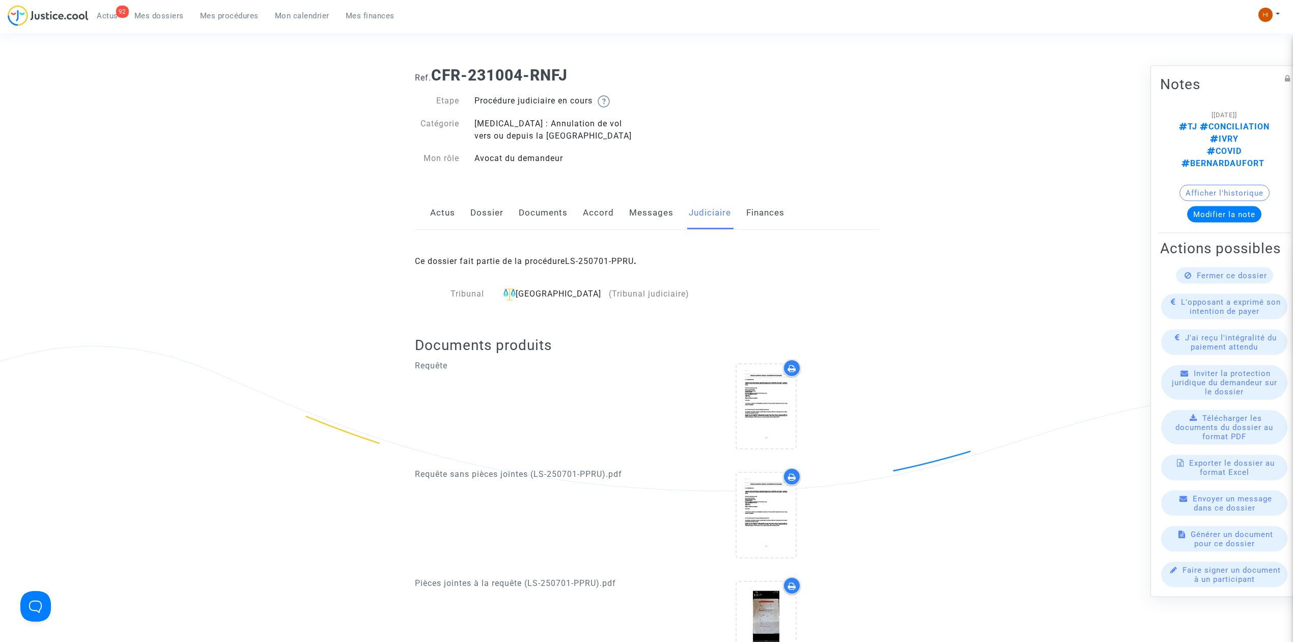
click at [536, 210] on link "Documents" at bounding box center [543, 213] width 49 height 34
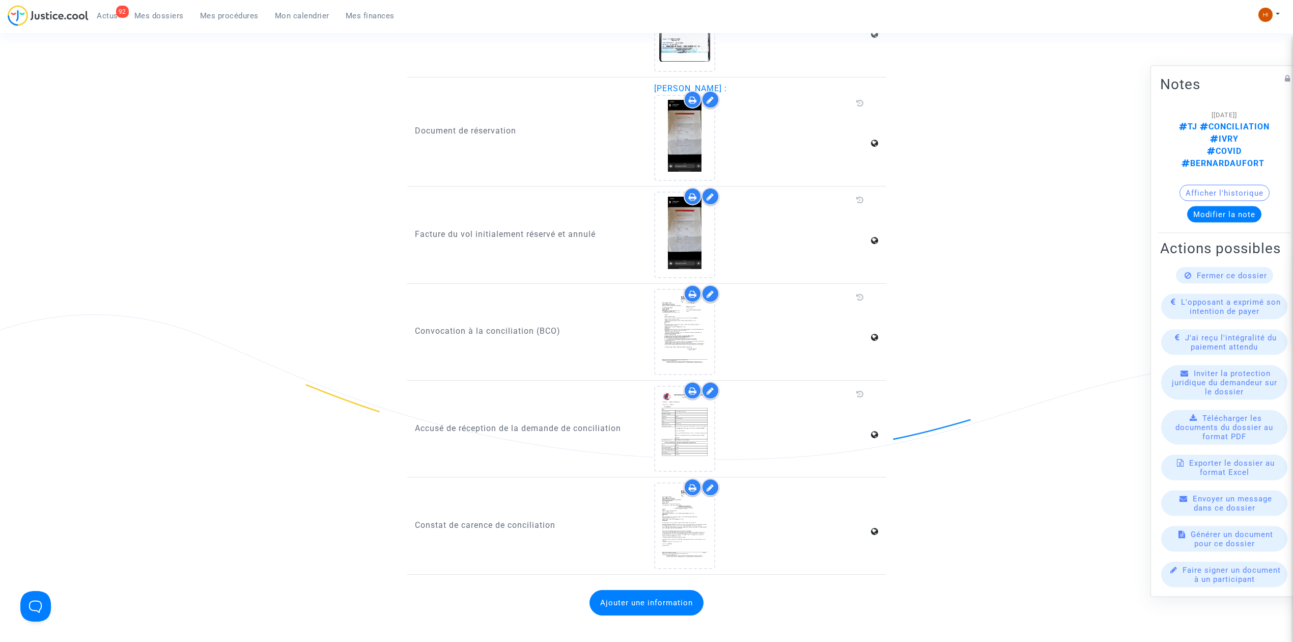
scroll to position [1629, 0]
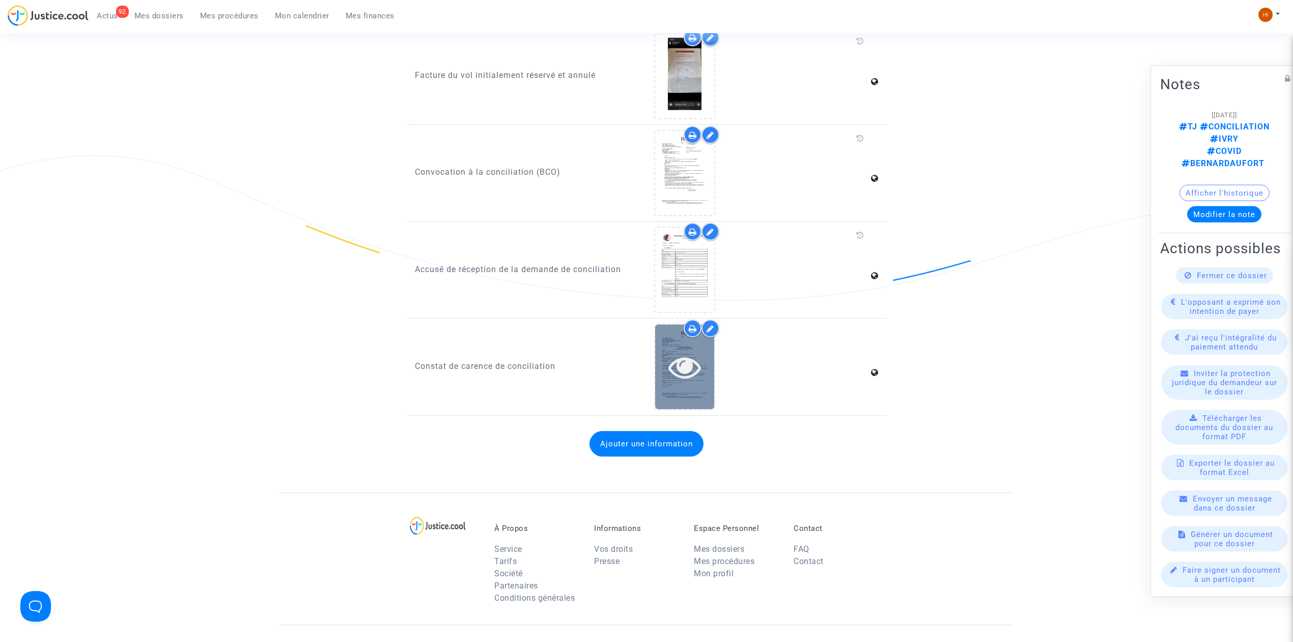
click at [686, 358] on icon at bounding box center [685, 366] width 33 height 33
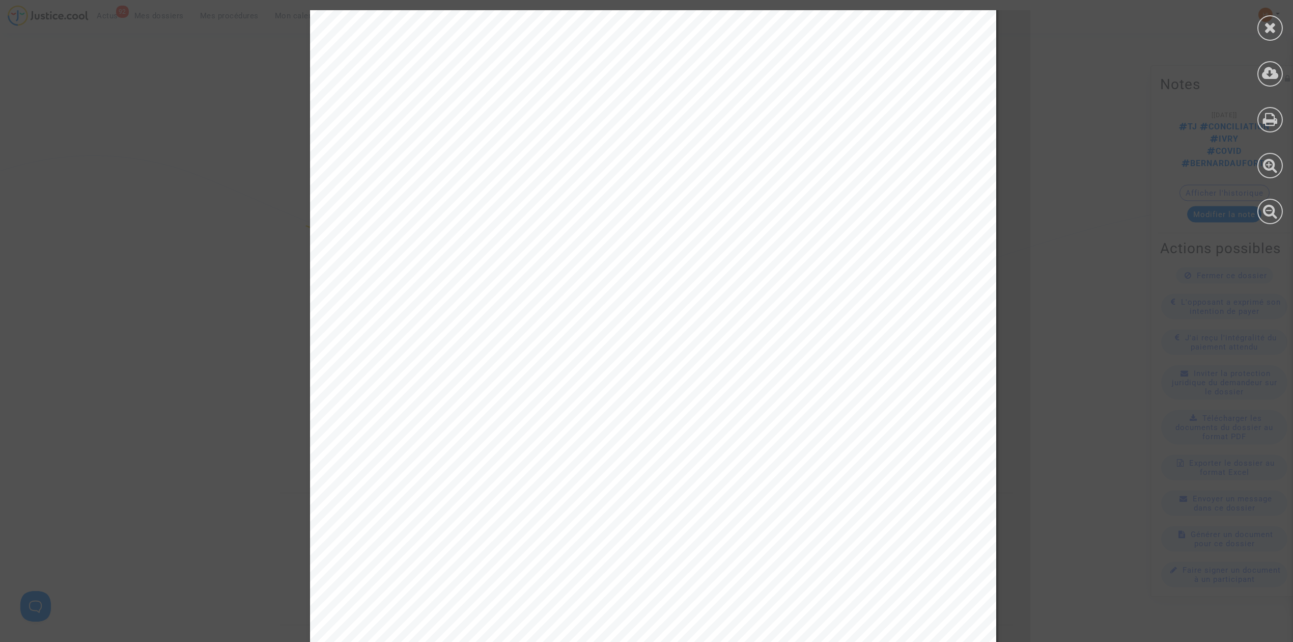
scroll to position [0, 0]
click at [1283, 19] on div at bounding box center [1270, 117] width 46 height 234
click at [1271, 29] on icon at bounding box center [1270, 27] width 13 height 15
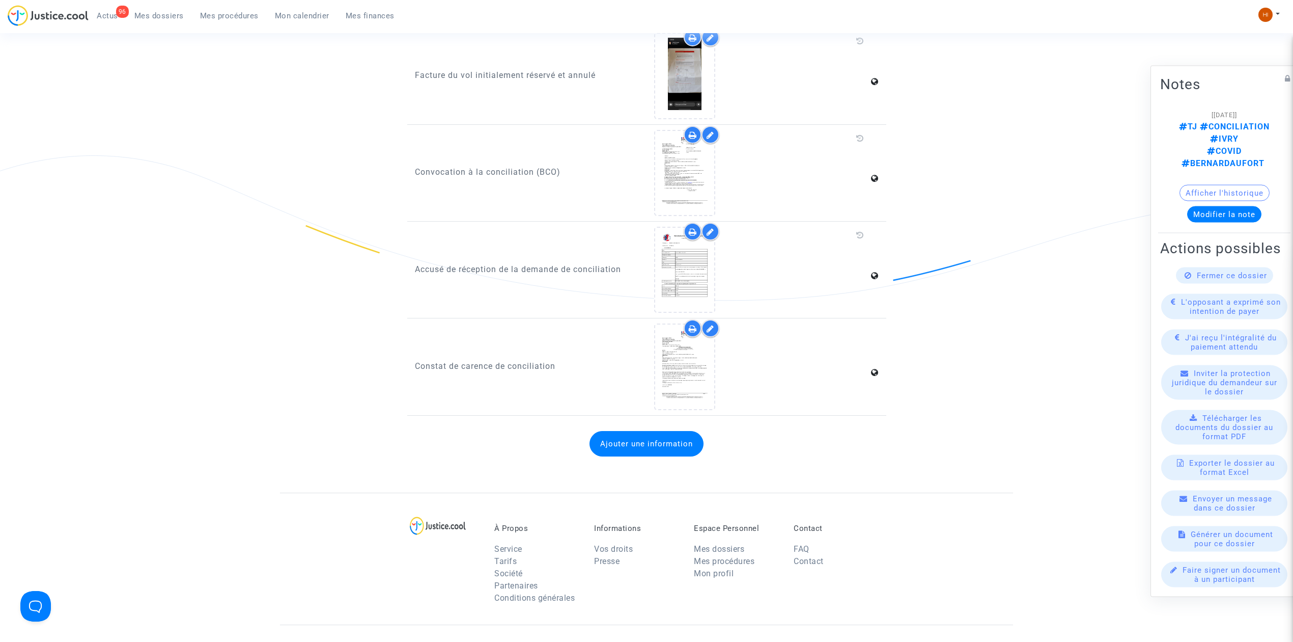
click at [170, 21] on link "Mes dossiers" at bounding box center [159, 15] width 66 height 15
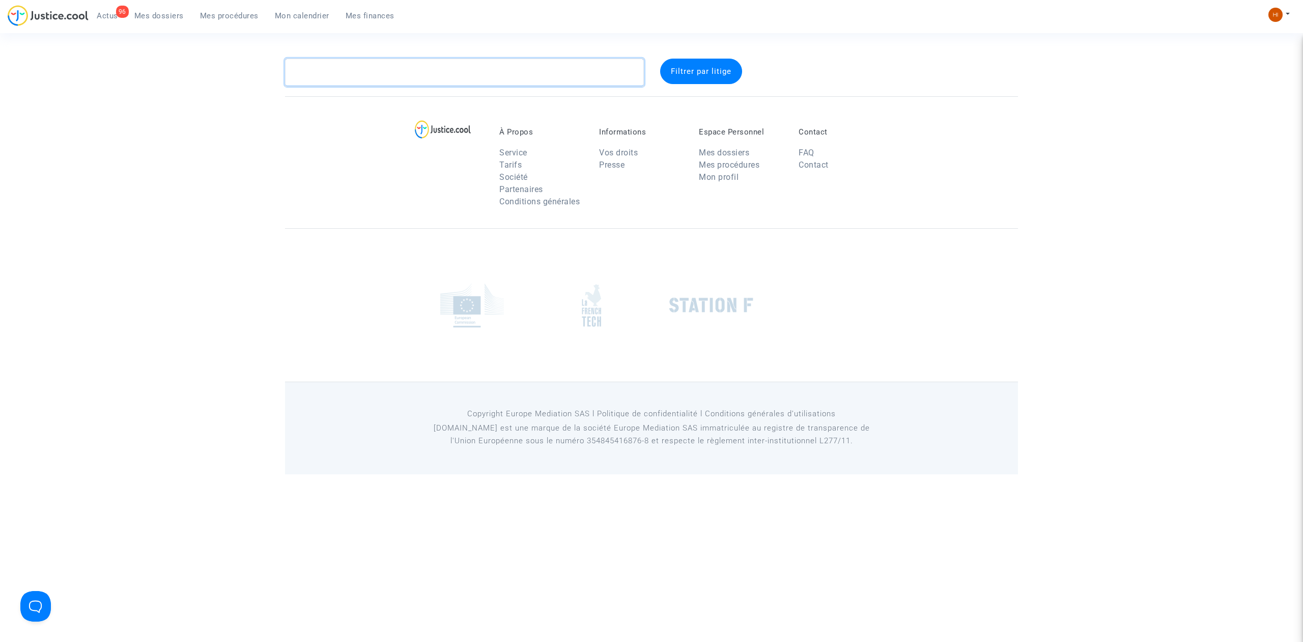
click at [359, 82] on textarea at bounding box center [464, 72] width 359 height 27
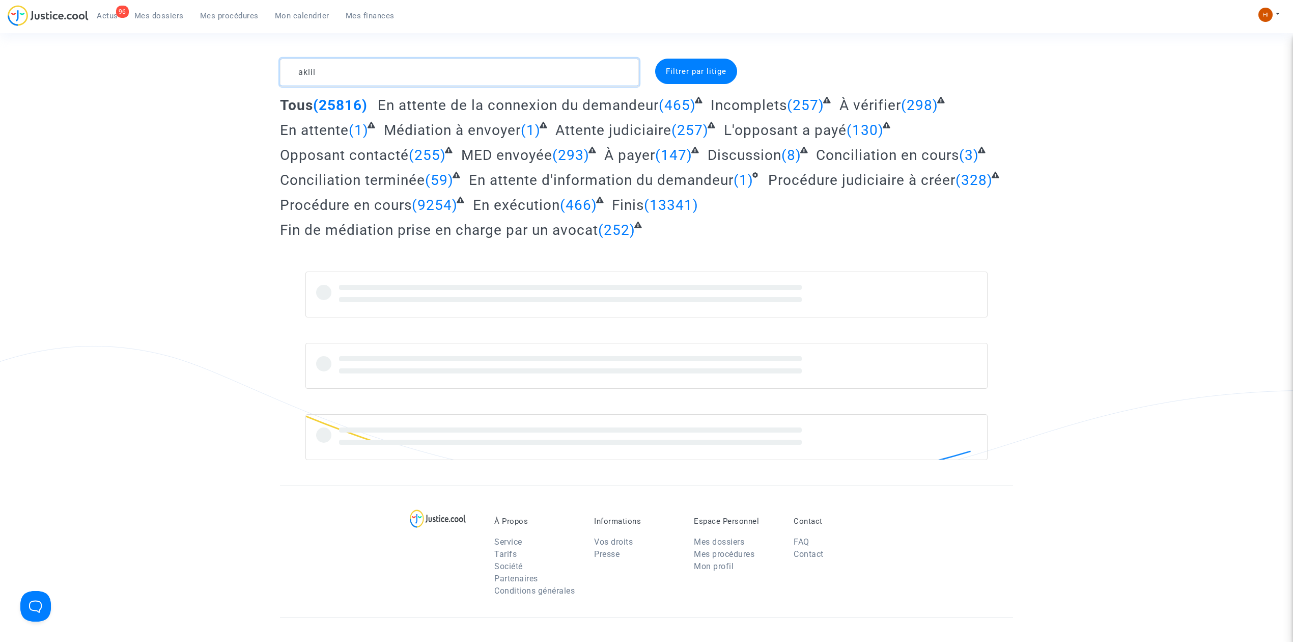
type textarea "aklil"
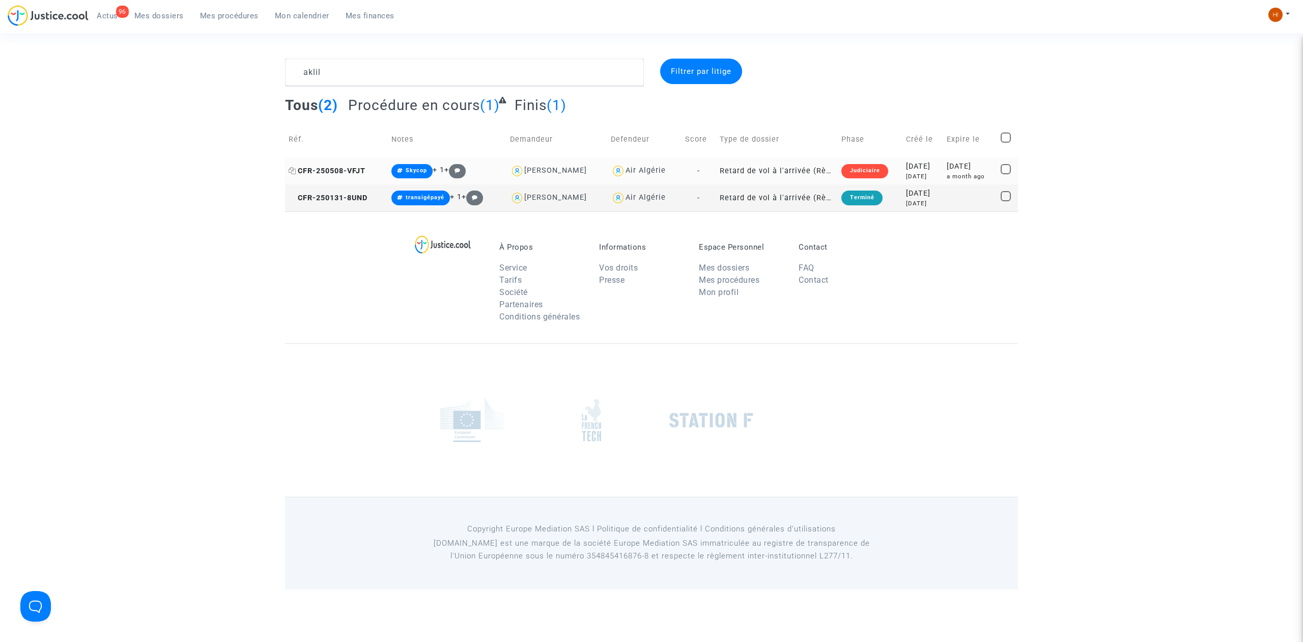
click at [347, 170] on span "CFR-250508-VFJT" at bounding box center [327, 170] width 77 height 9
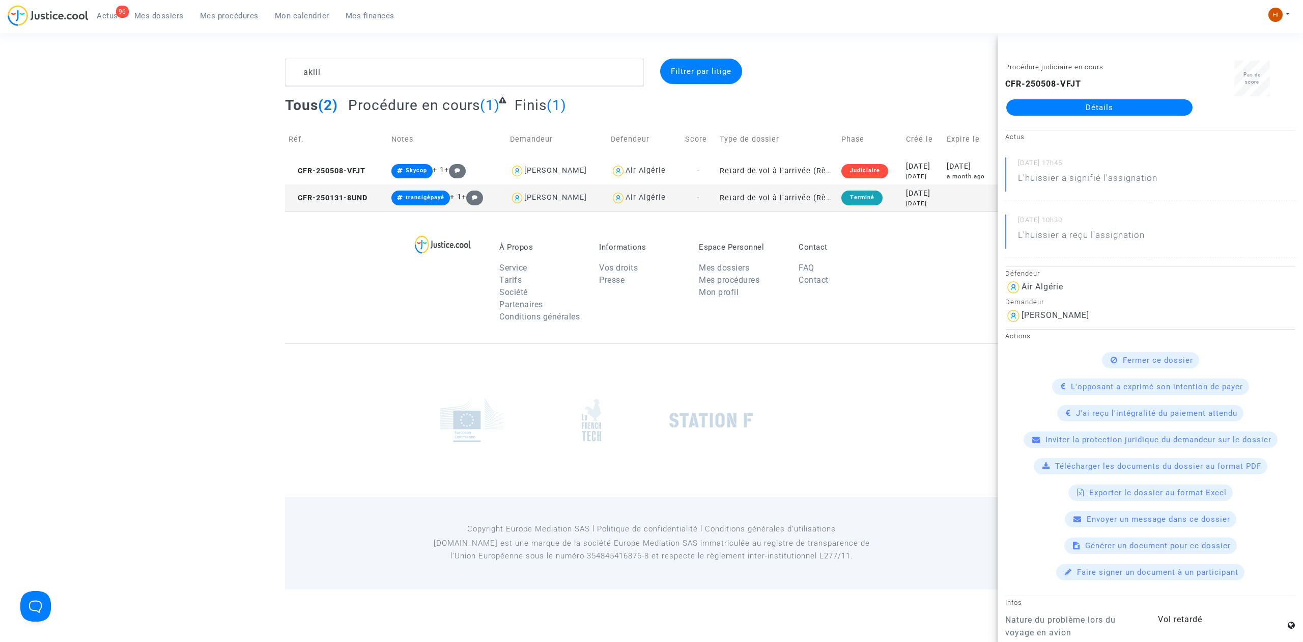
click at [1042, 113] on link "Détails" at bounding box center [1100, 107] width 186 height 16
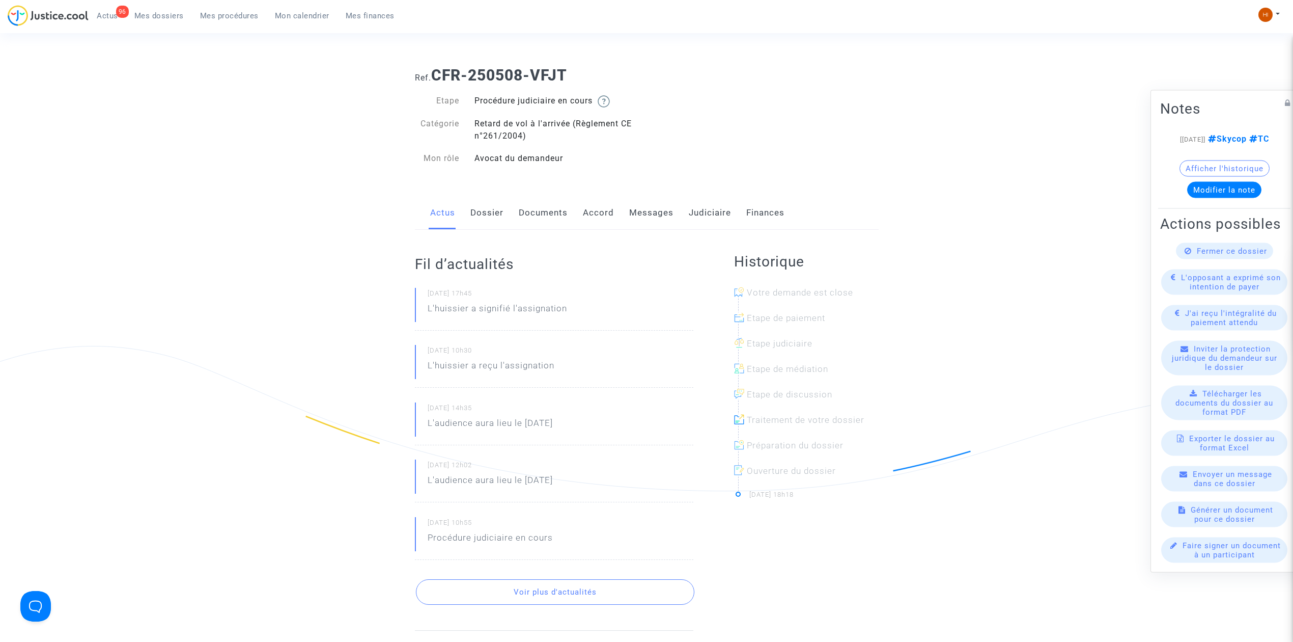
click at [695, 209] on link "Judiciaire" at bounding box center [710, 213] width 42 height 34
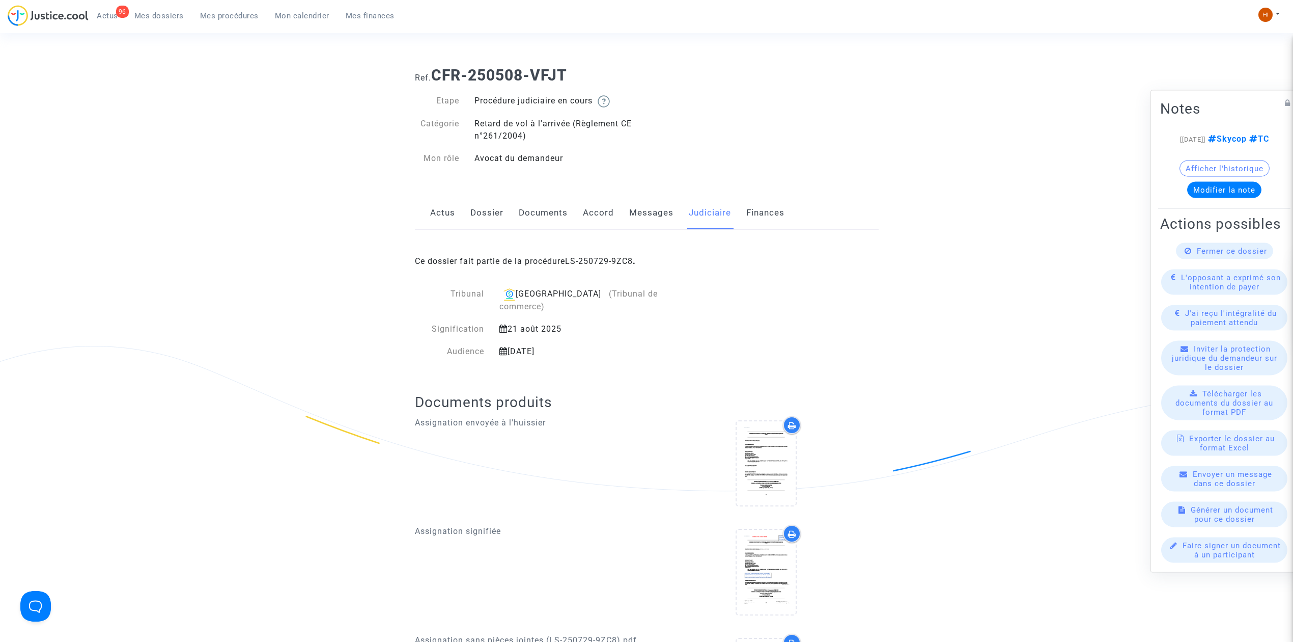
click at [593, 256] on div "Ce dossier fait partie de la procédure LS-250729-9ZC8 ." at bounding box center [647, 254] width 464 height 48
click at [593, 255] on div "Ce dossier fait partie de la procédure LS-250729-9ZC8 ." at bounding box center [647, 254] width 464 height 48
click at [593, 265] on link "LS-250729-9ZC8" at bounding box center [599, 261] width 68 height 10
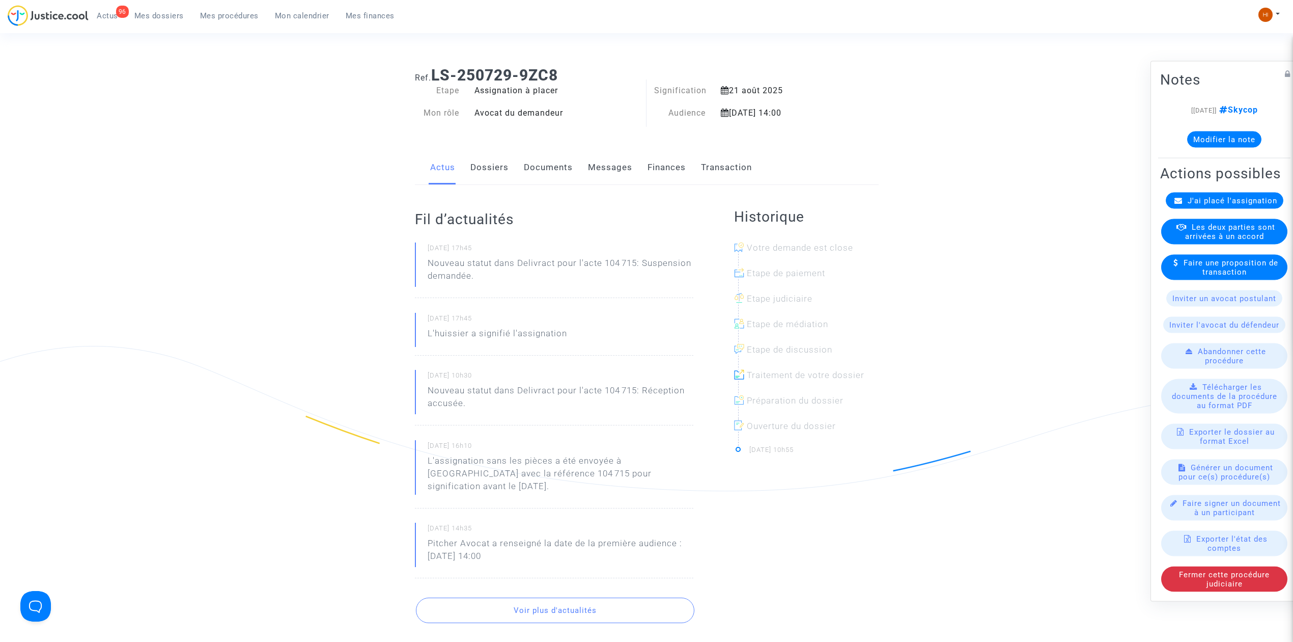
click at [534, 173] on link "Documents" at bounding box center [548, 168] width 49 height 34
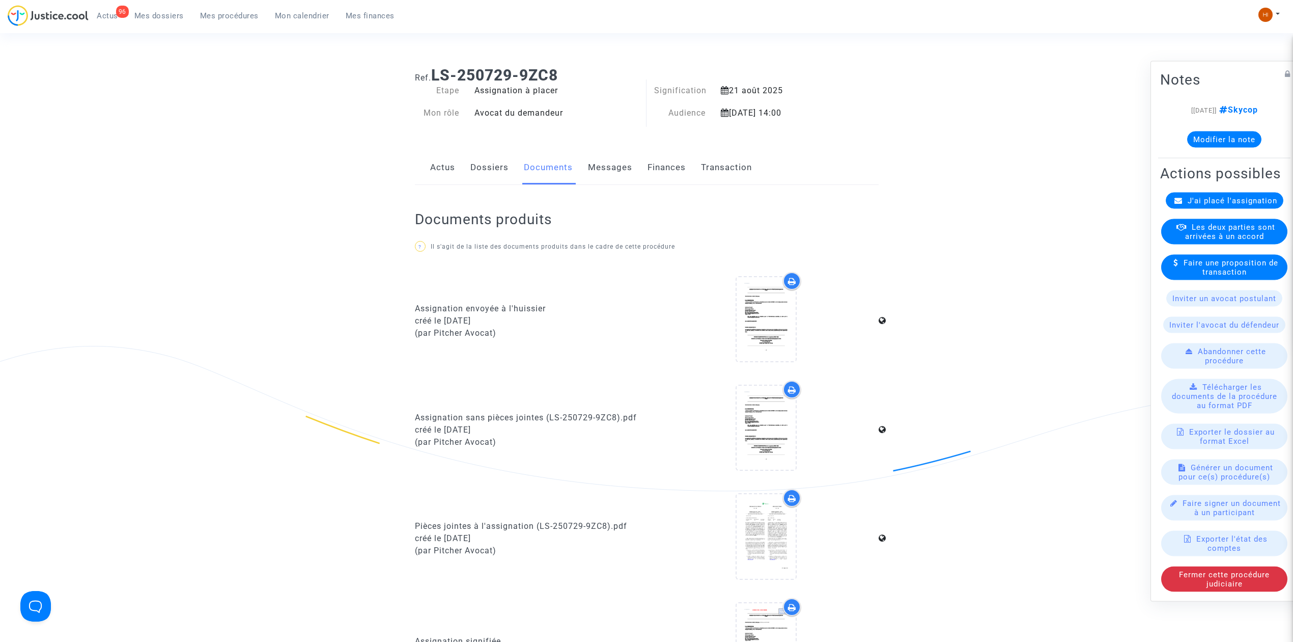
scroll to position [407, 0]
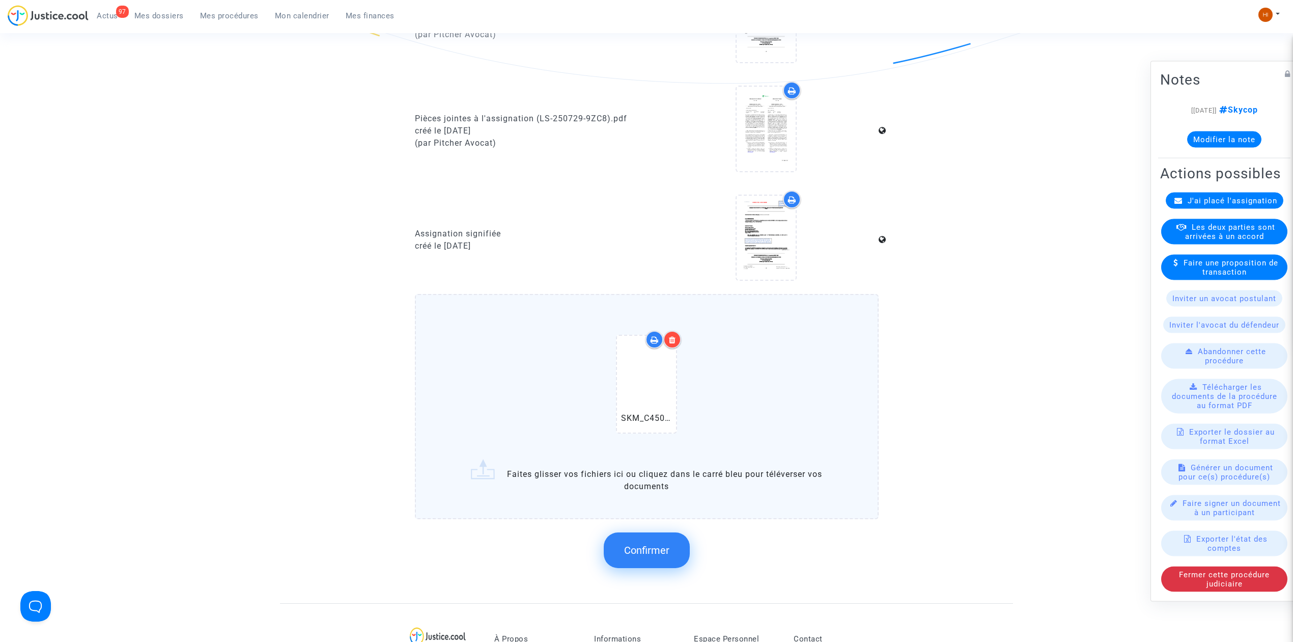
click at [644, 538] on button "Confirmer" at bounding box center [647, 550] width 86 height 36
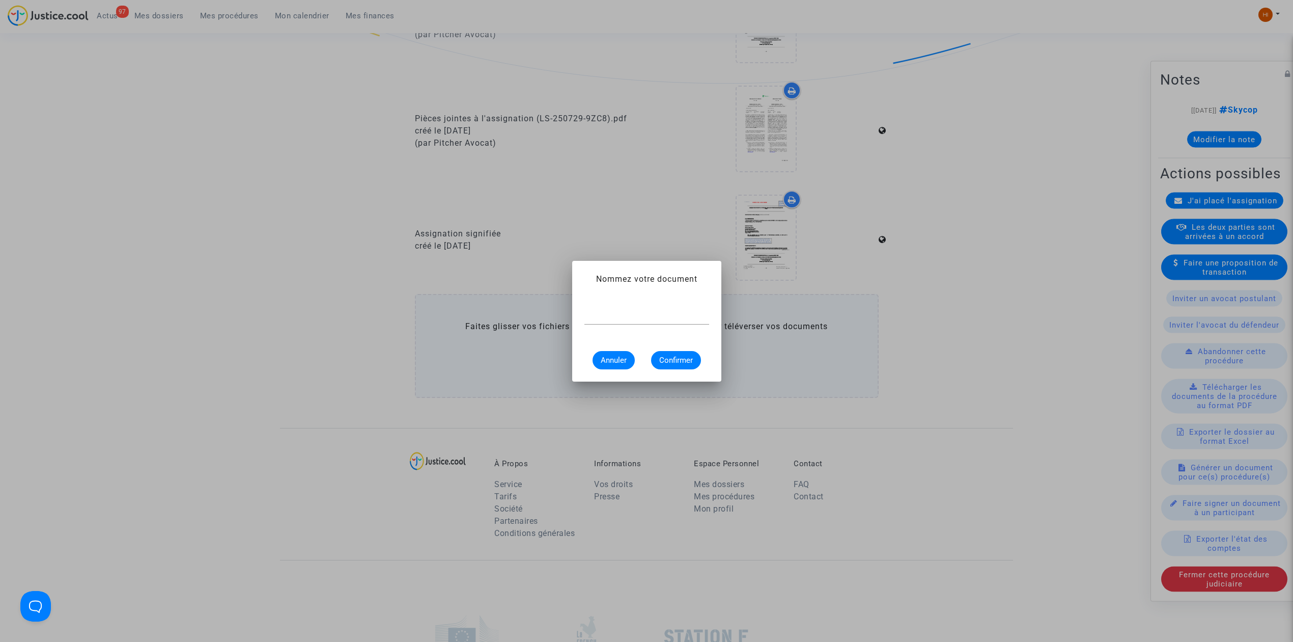
scroll to position [0, 0]
paste input "courrier proposition d'indemnisation par la cie"
type input "courrier proposition d'indemnisation par la cie"
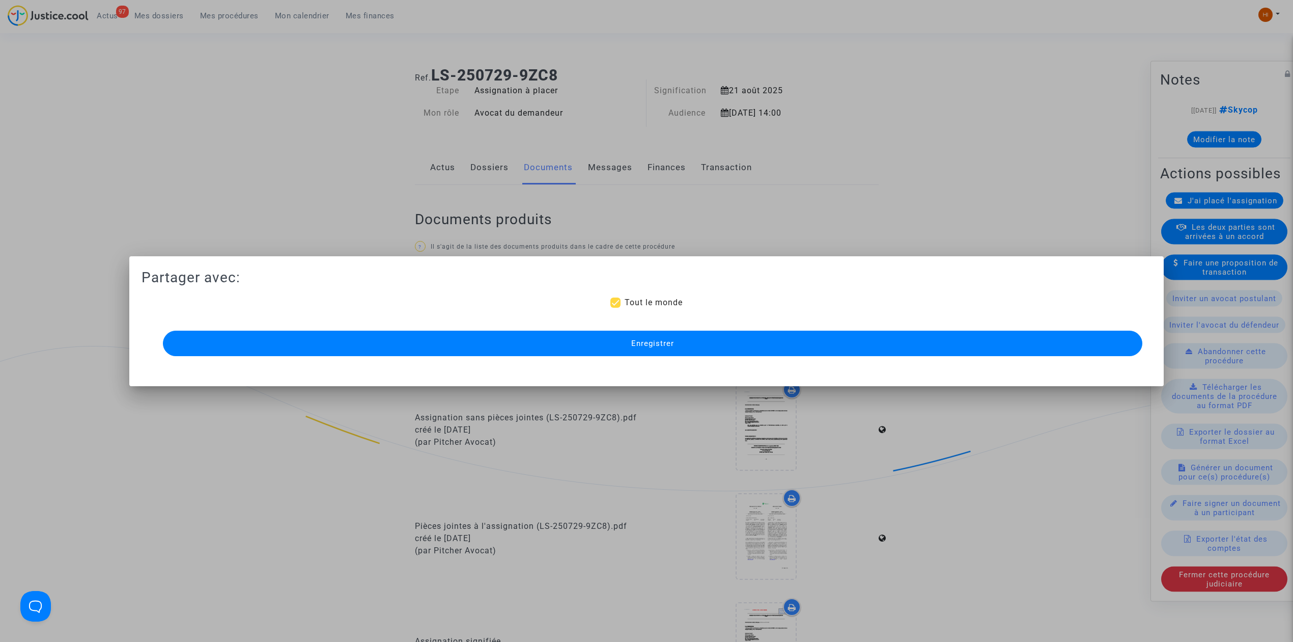
scroll to position [407, 0]
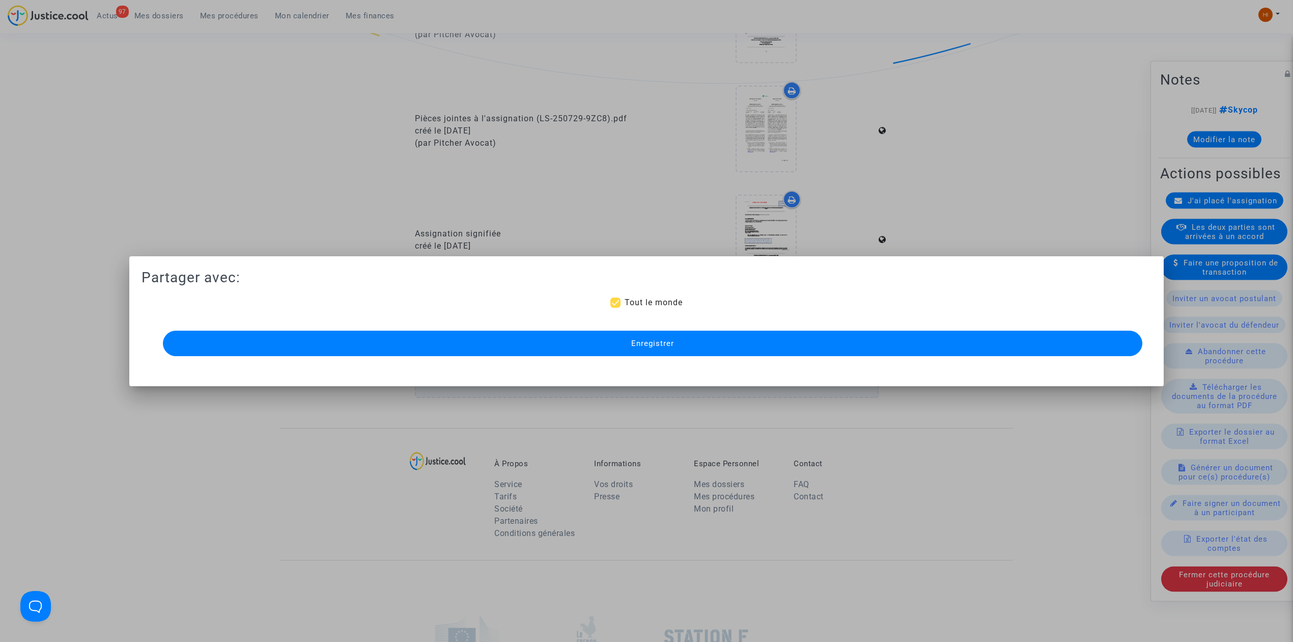
click at [478, 352] on button "Enregistrer" at bounding box center [653, 342] width 980 height 25
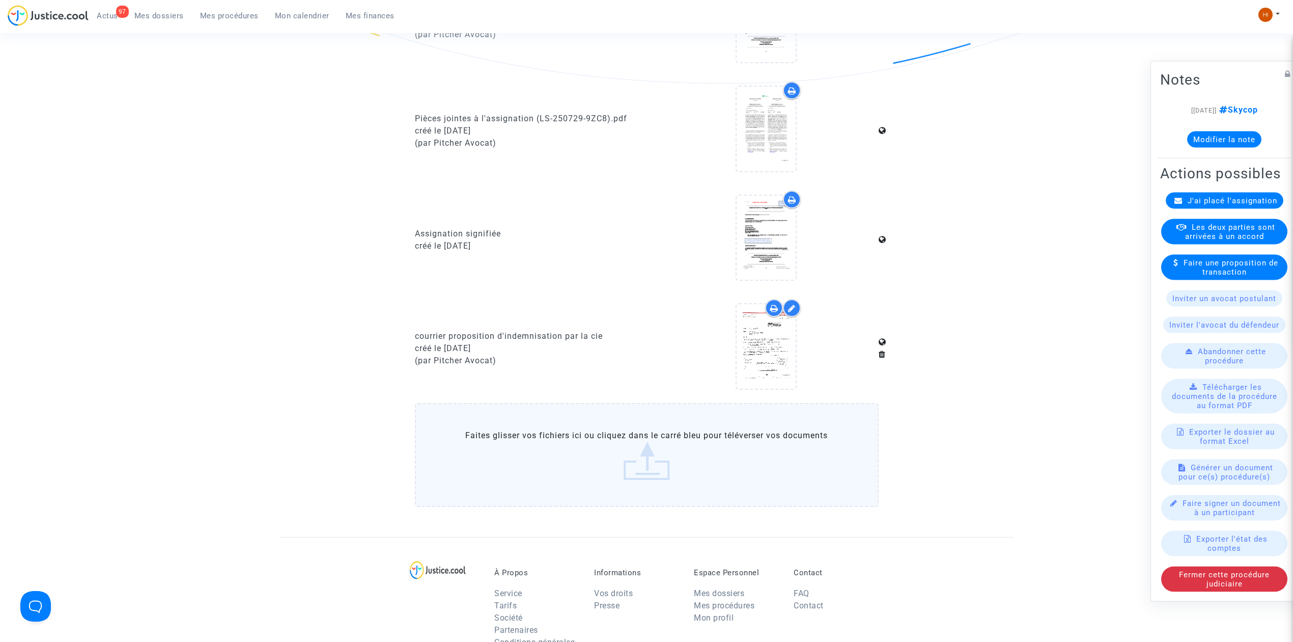
click at [1220, 131] on button "Modifier la note" at bounding box center [1224, 139] width 74 height 16
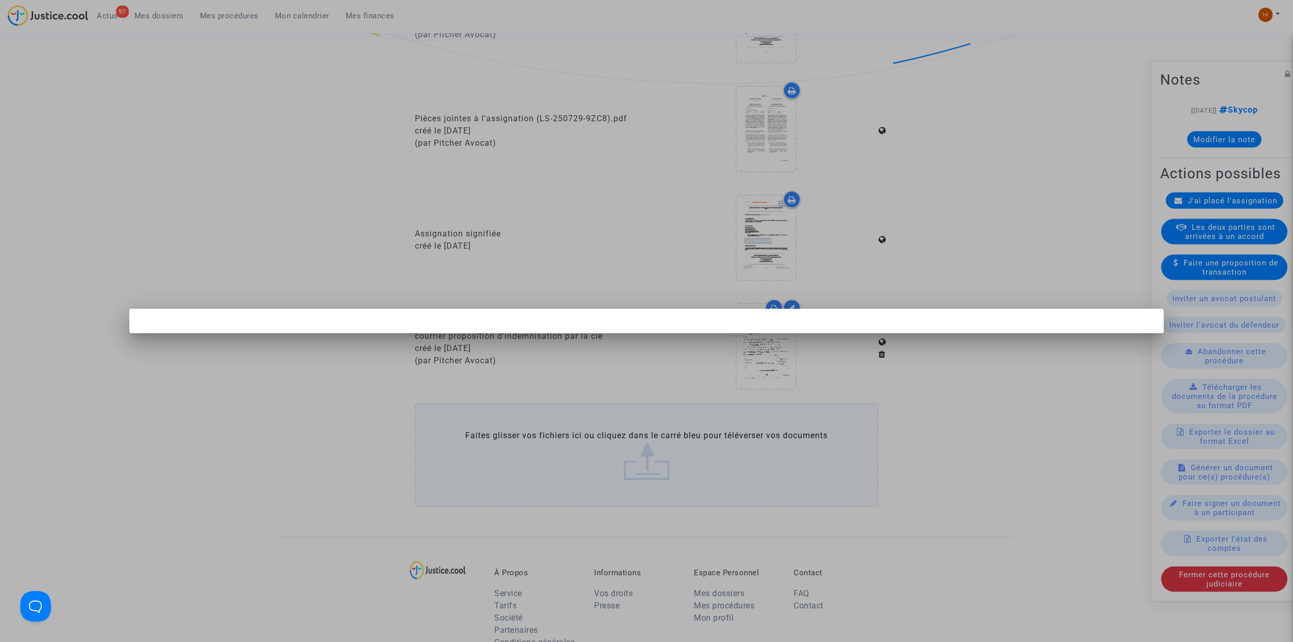
scroll to position [0, 0]
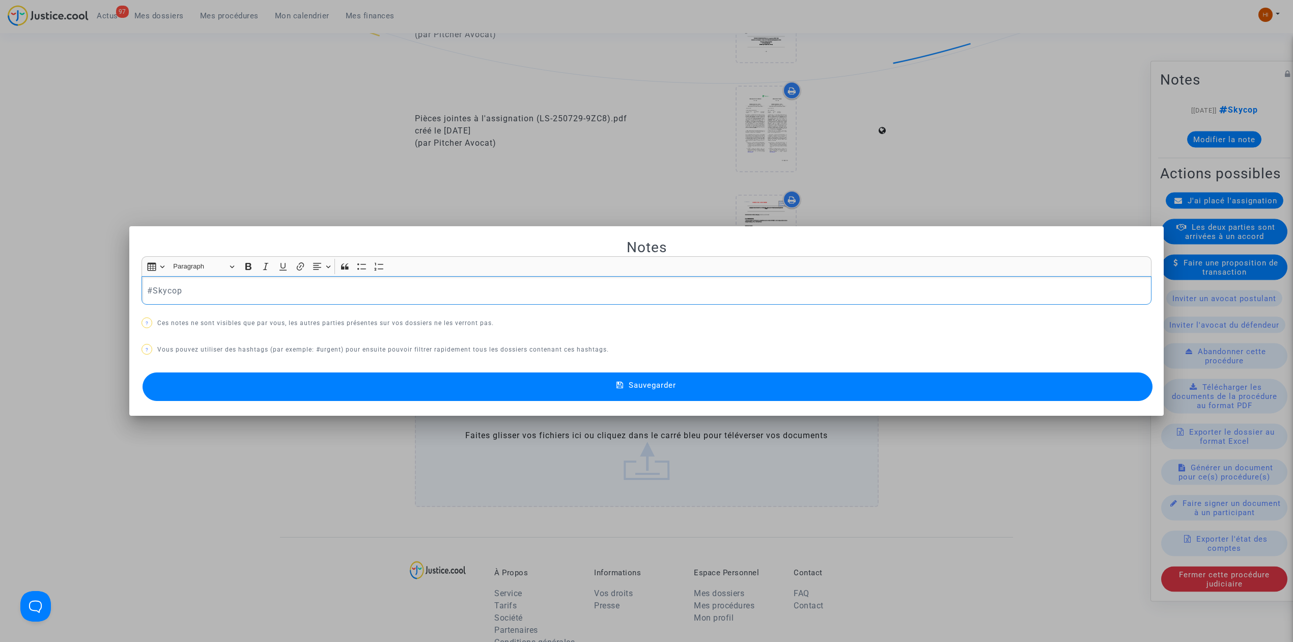
click at [341, 288] on p "#Skycop" at bounding box center [646, 290] width 999 height 13
click at [363, 383] on button "Sauvegarder" at bounding box center [648, 386] width 1010 height 29
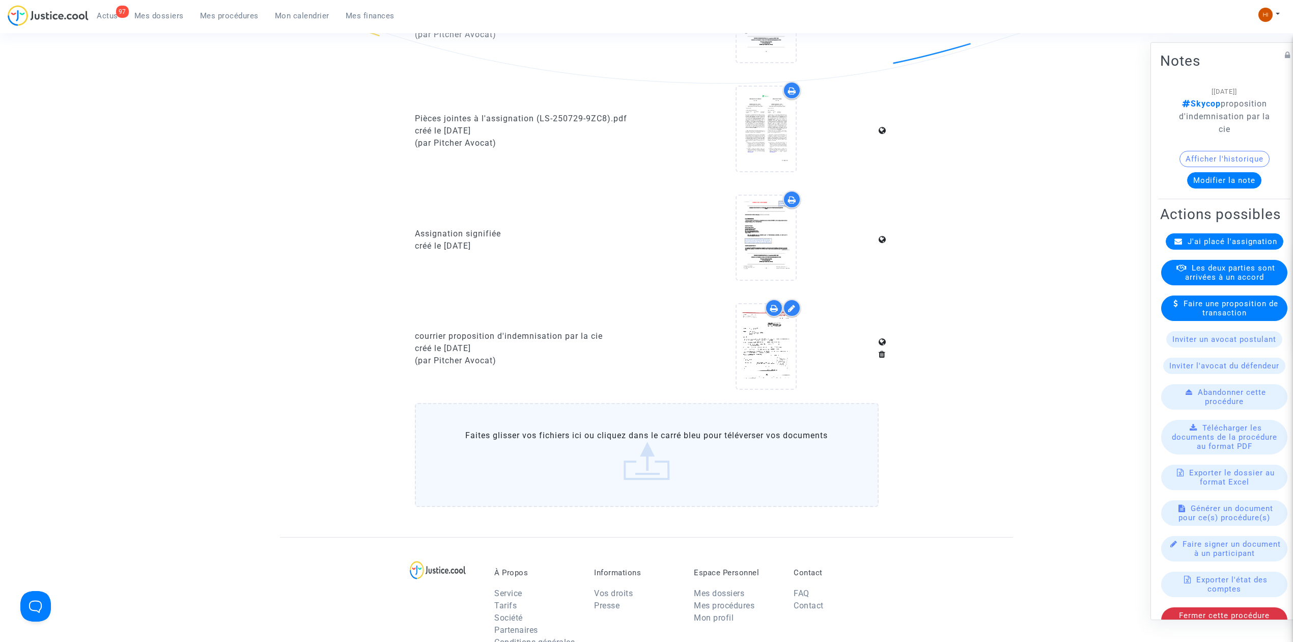
click at [159, 19] on span "Mes dossiers" at bounding box center [158, 15] width 49 height 9
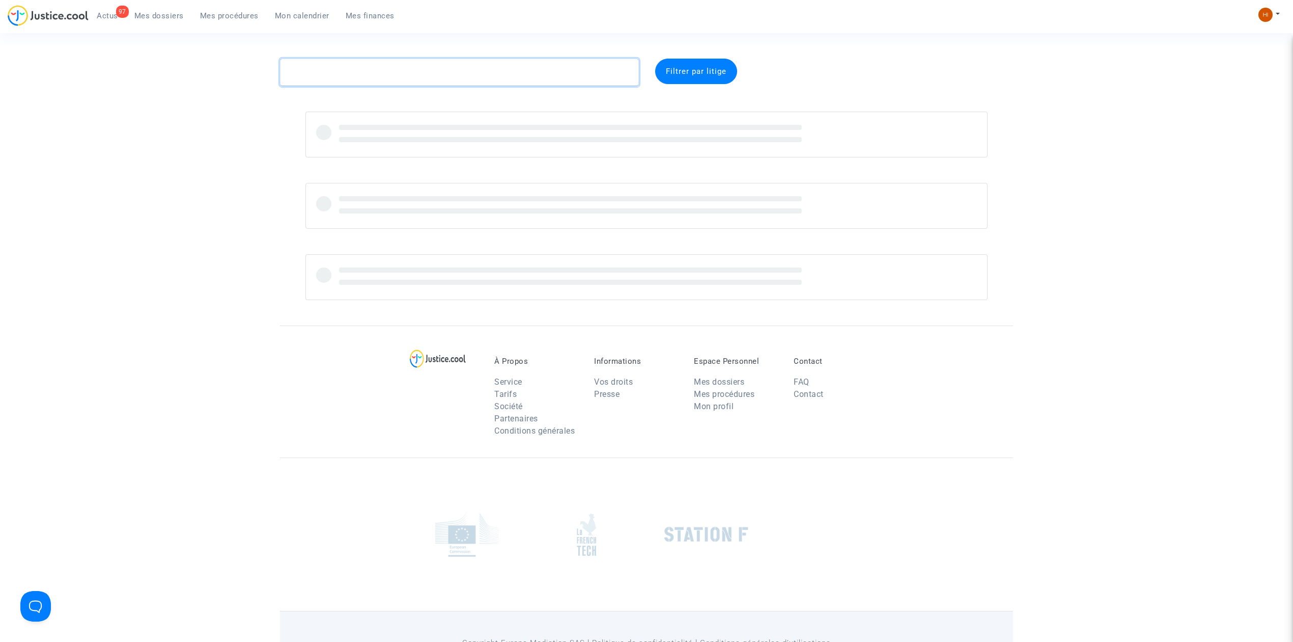
click at [373, 70] on textarea at bounding box center [459, 72] width 359 height 27
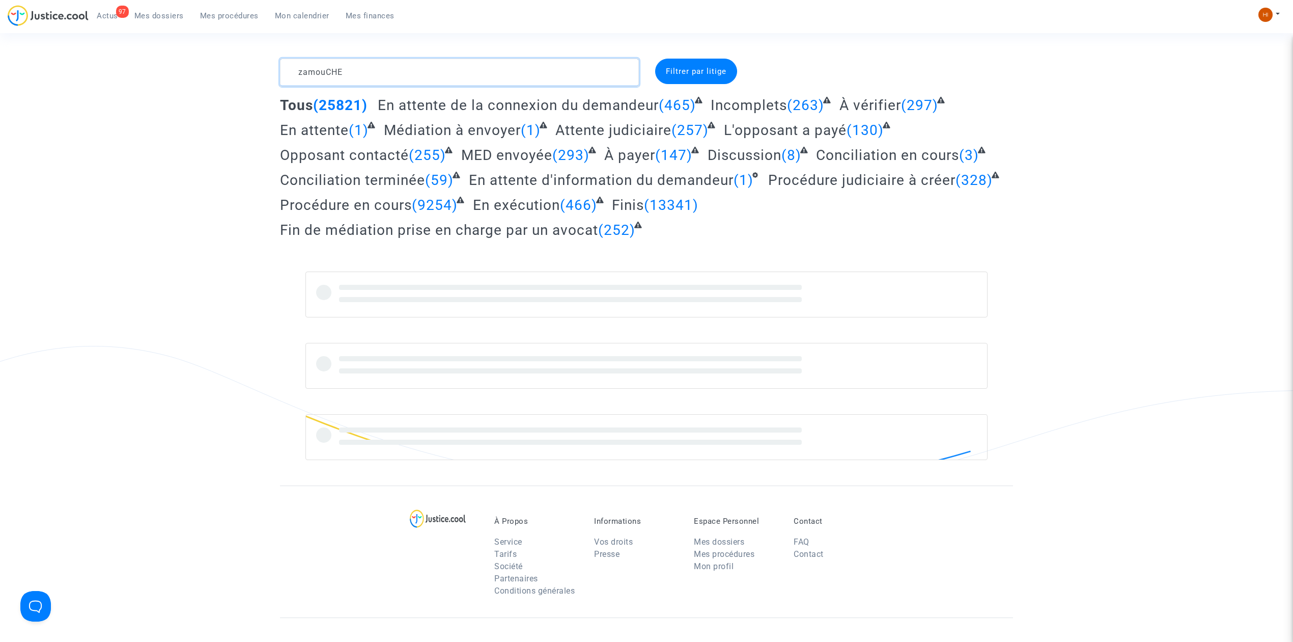
type textarea "zamouCHE"
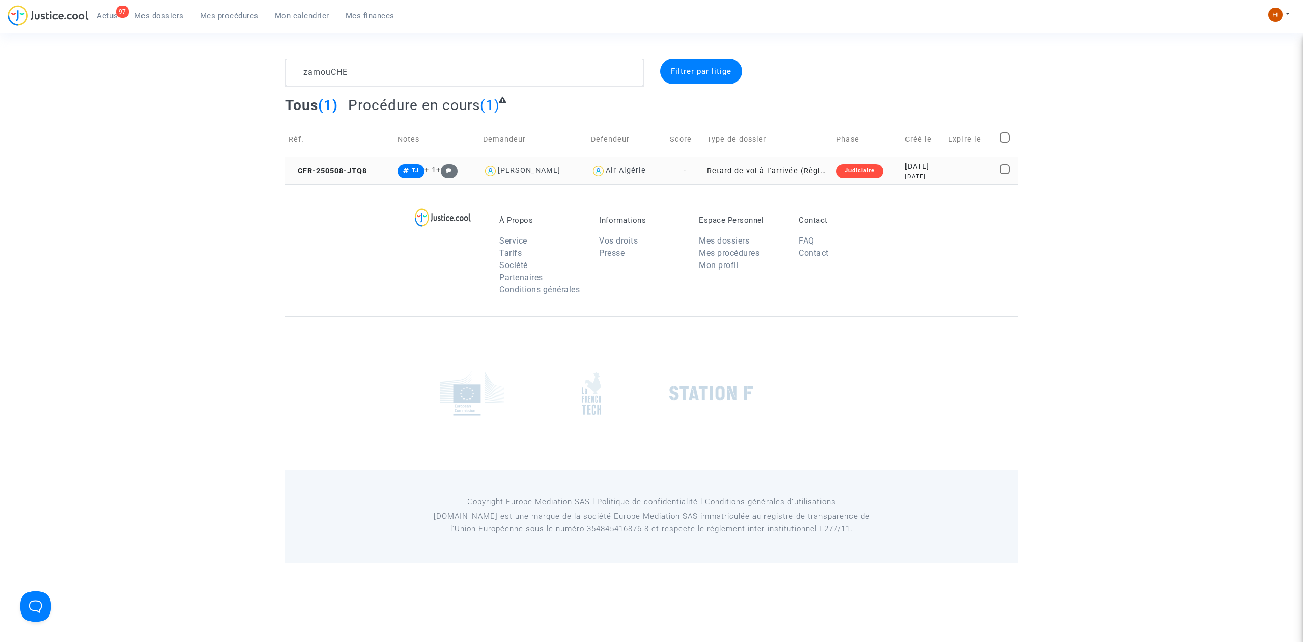
click at [341, 165] on td "CFR-250508-JTQ8" at bounding box center [339, 170] width 109 height 27
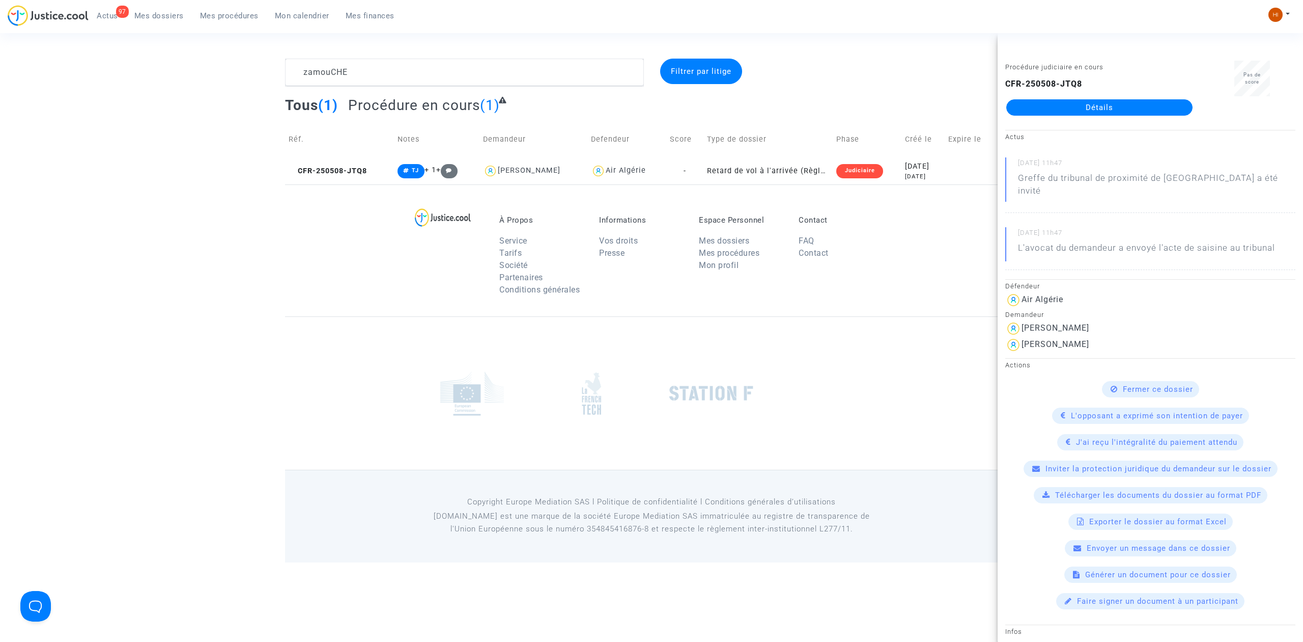
click at [1114, 94] on div "CFR-250508-JTQ8 Détails" at bounding box center [1100, 97] width 188 height 38
click at [1174, 104] on link "Détails" at bounding box center [1100, 107] width 186 height 16
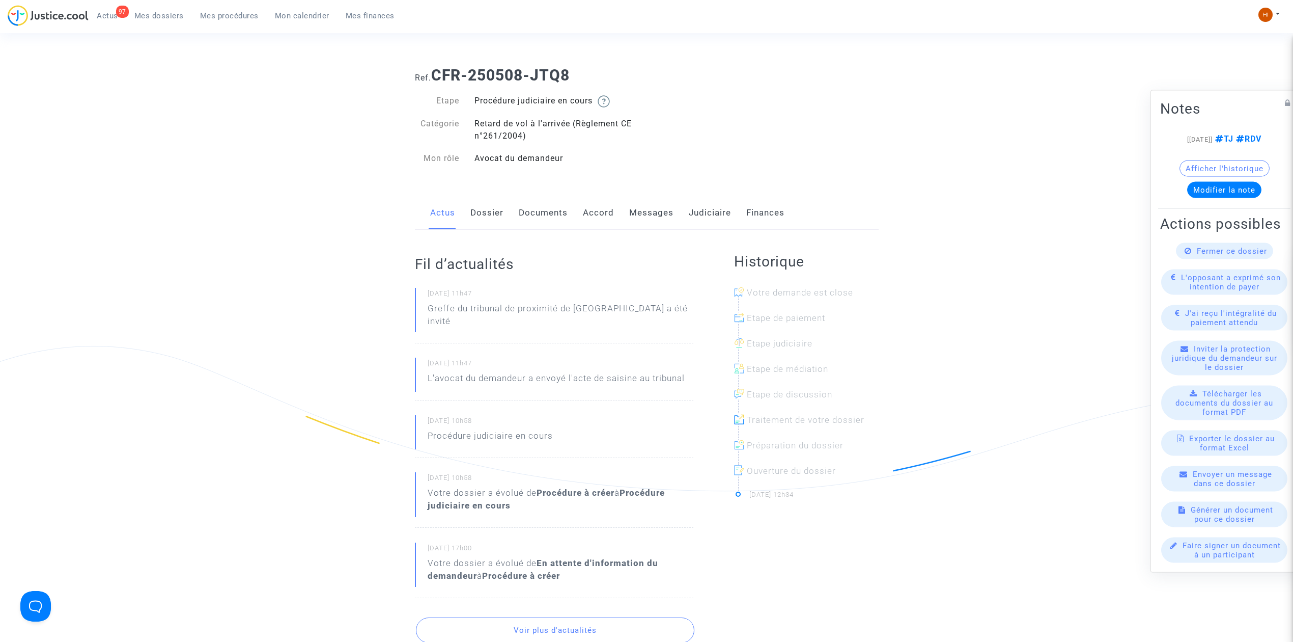
click at [697, 211] on link "Judiciaire" at bounding box center [710, 213] width 42 height 34
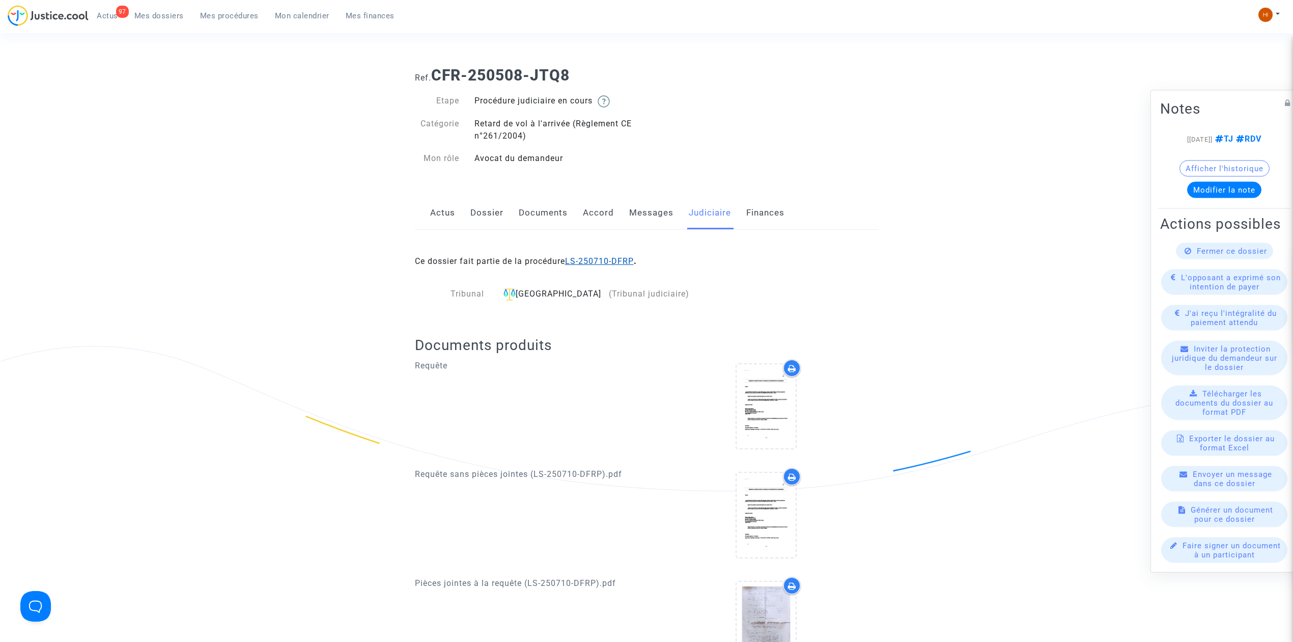
click at [622, 265] on link "LS-250710-DFRP" at bounding box center [599, 261] width 69 height 10
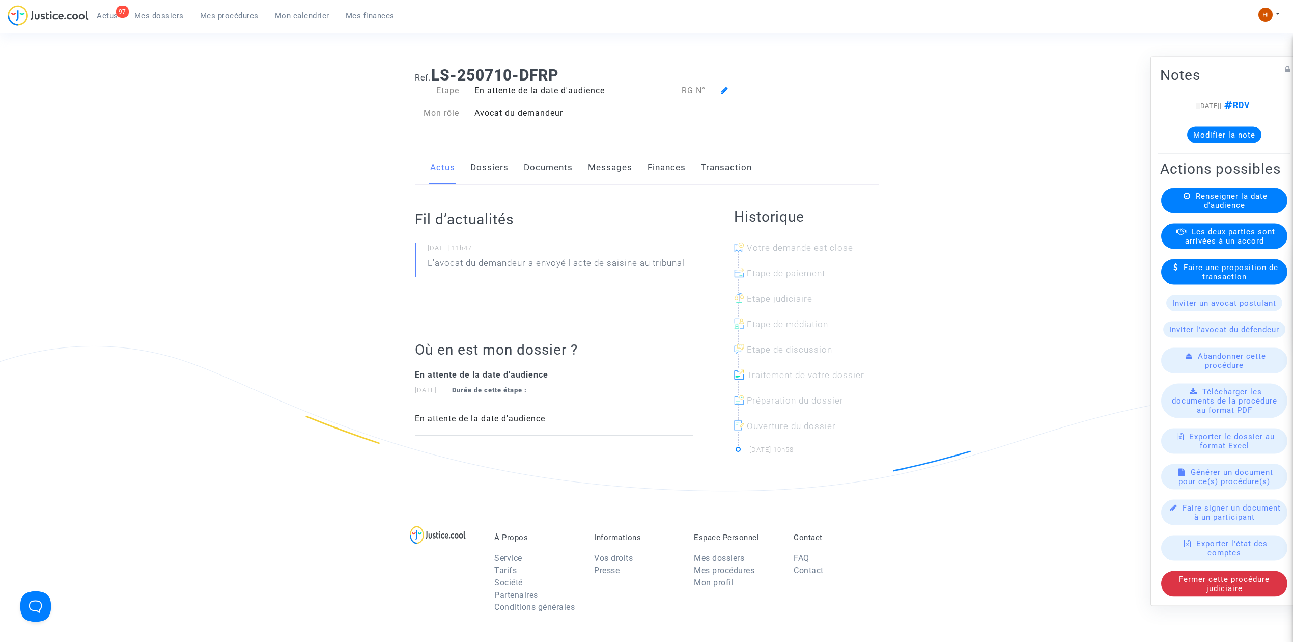
click at [507, 175] on link "Dossiers" at bounding box center [489, 168] width 38 height 34
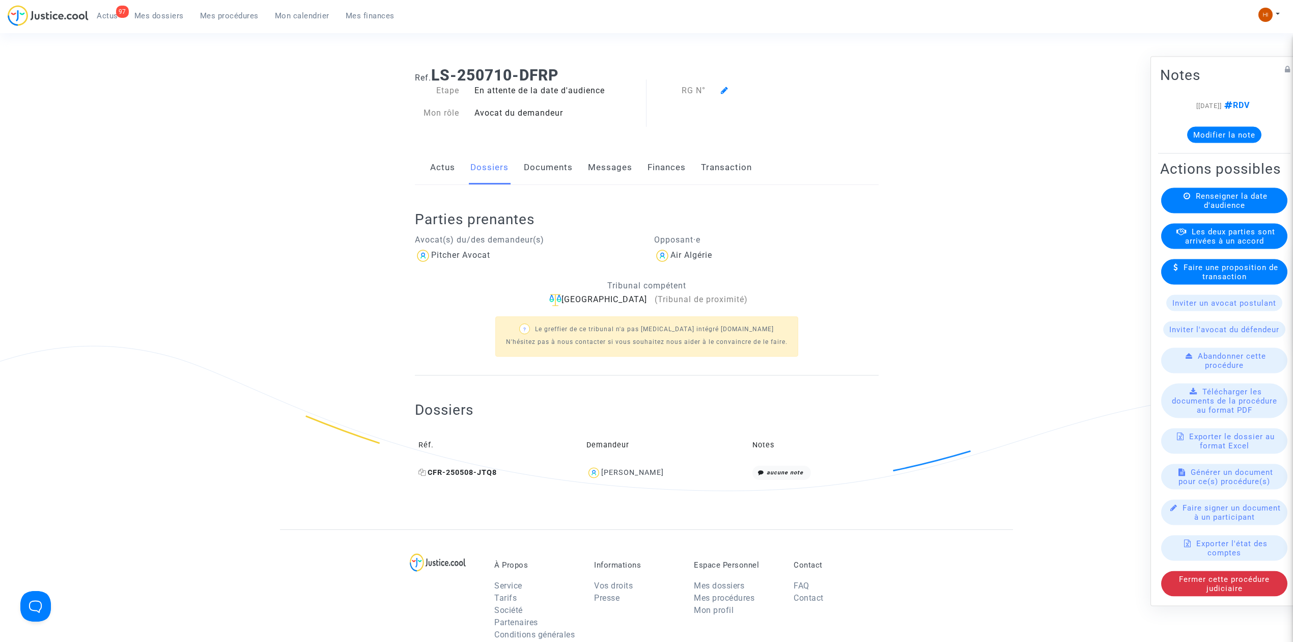
click at [482, 475] on span "CFR-250508-JTQ8" at bounding box center [458, 472] width 78 height 9
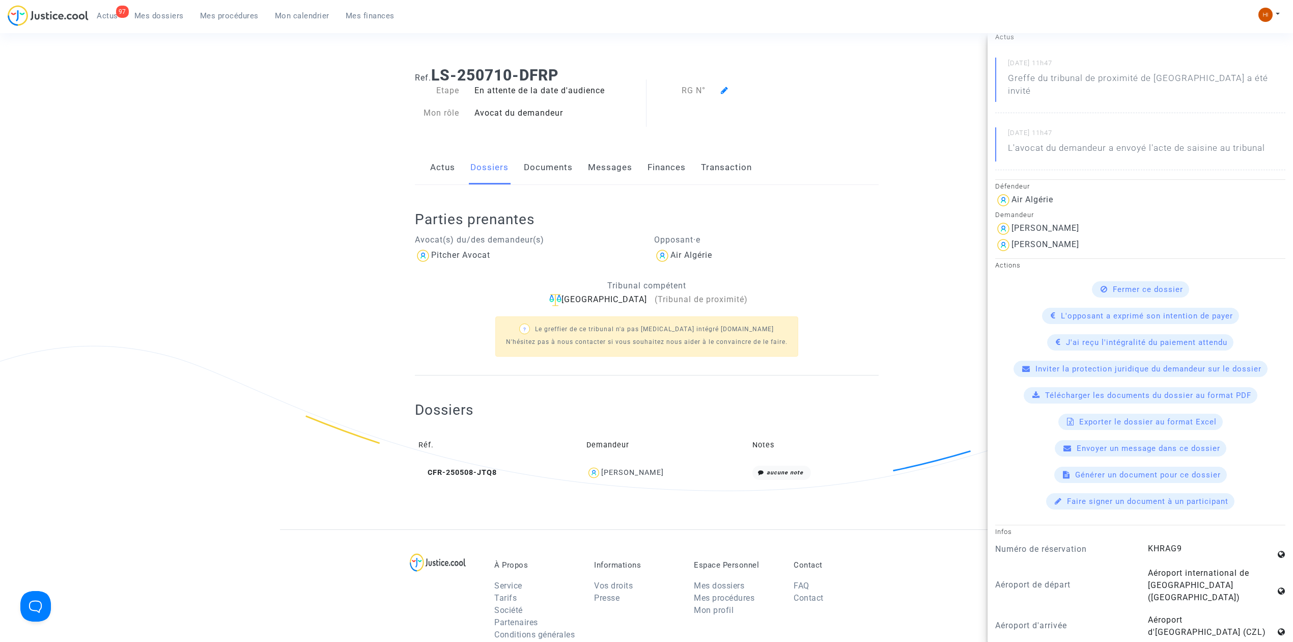
scroll to position [339, 0]
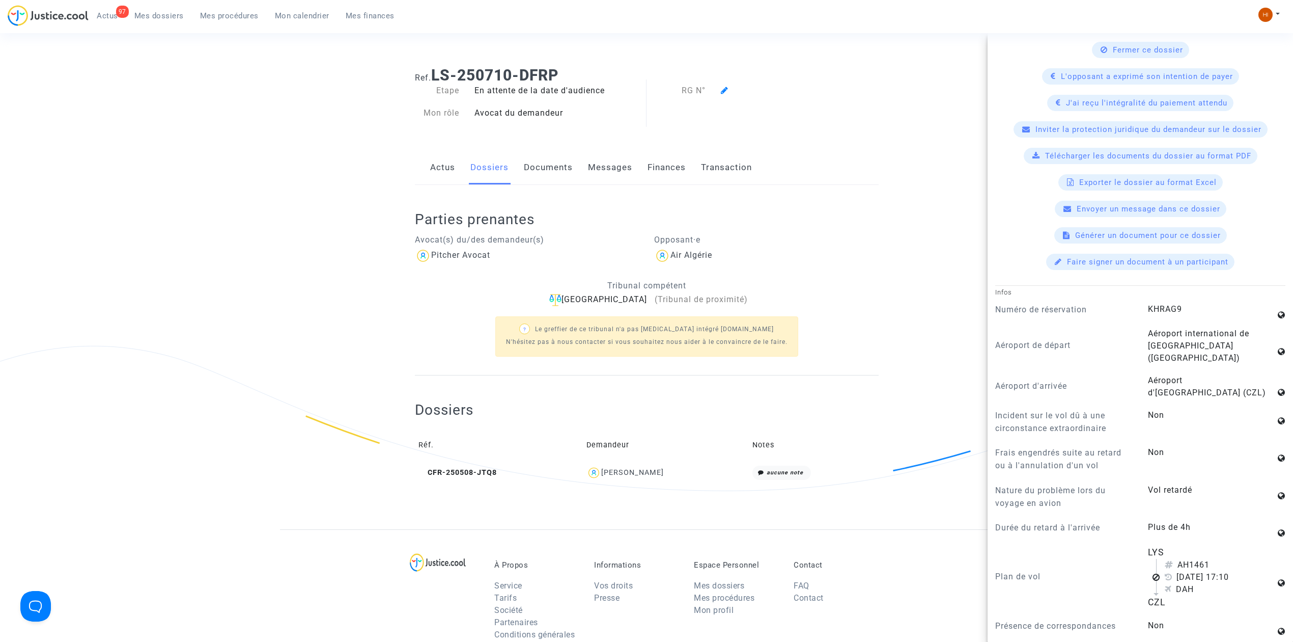
click at [554, 174] on link "Documents" at bounding box center [548, 168] width 49 height 34
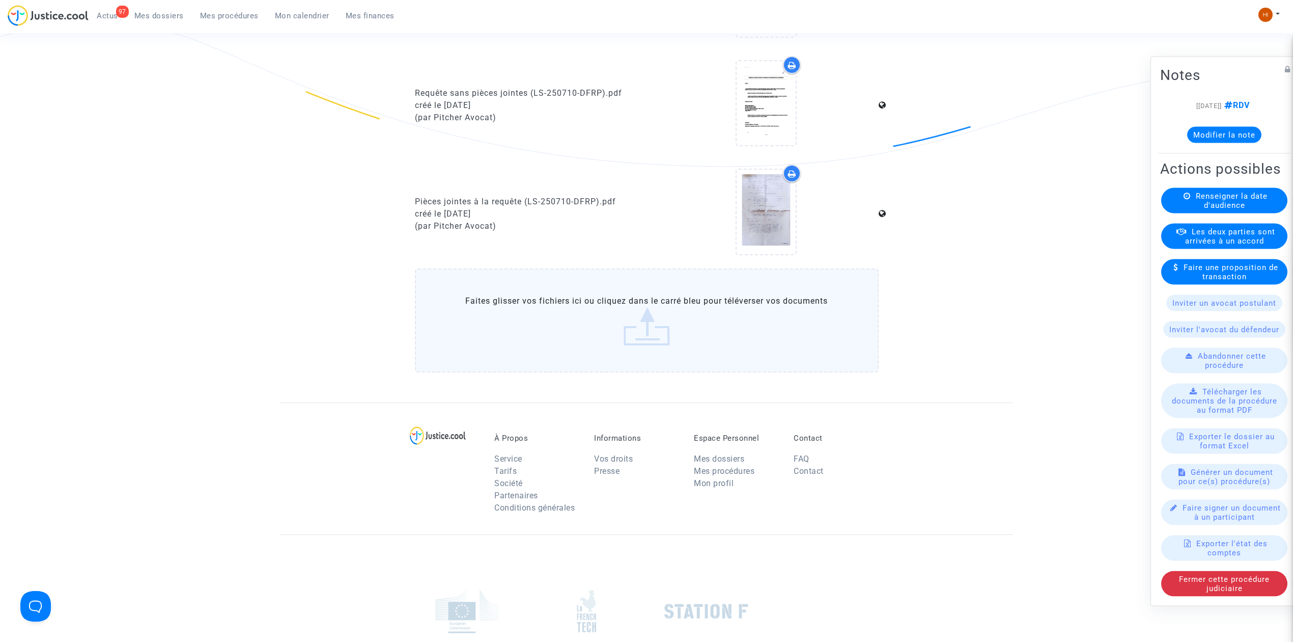
scroll to position [339, 0]
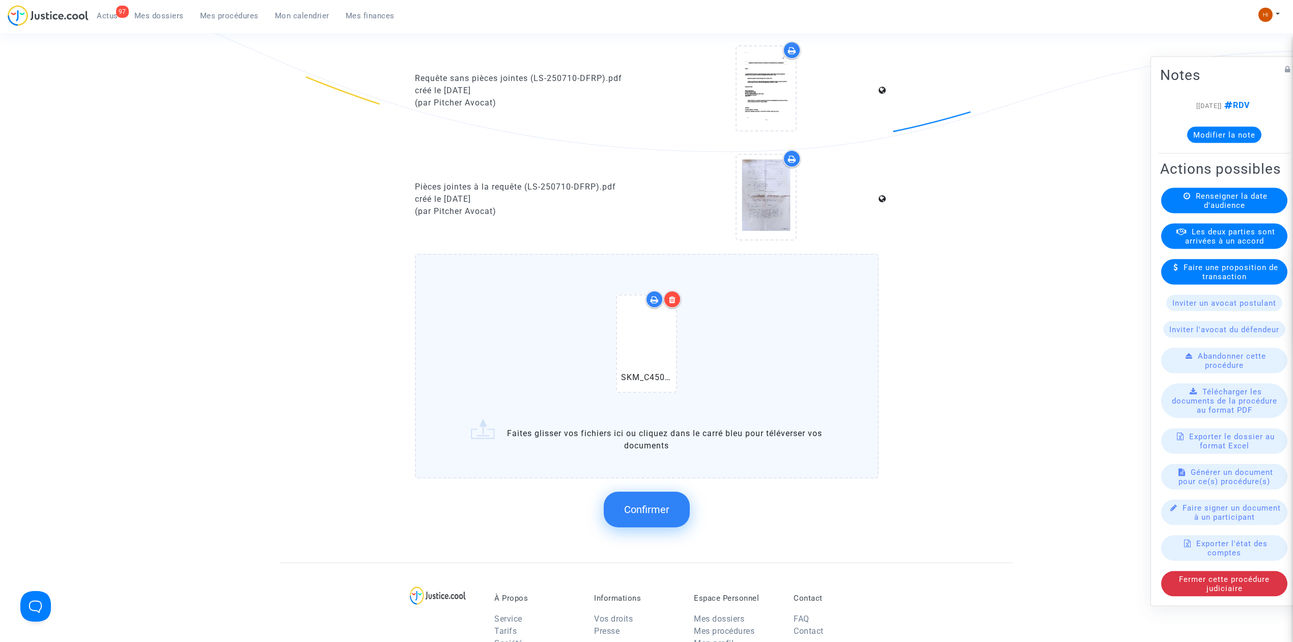
click at [670, 495] on button "Confirmer" at bounding box center [647, 509] width 86 height 36
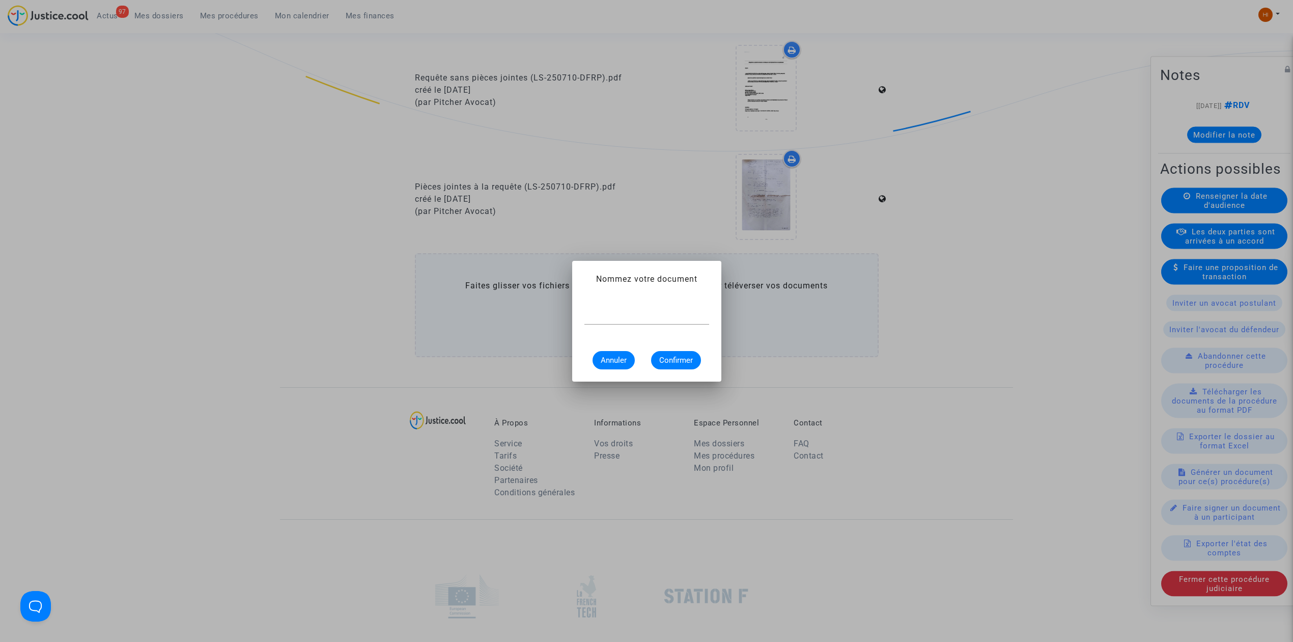
scroll to position [0, 0]
paste input "benkaakaa"
drag, startPoint x: 653, startPoint y: 316, endPoint x: 540, endPoint y: 318, distance: 113.0
click at [540, 318] on div "Nommez votre document benkaakaa Annuler Confirmer" at bounding box center [646, 321] width 1293 height 642
type input "C"
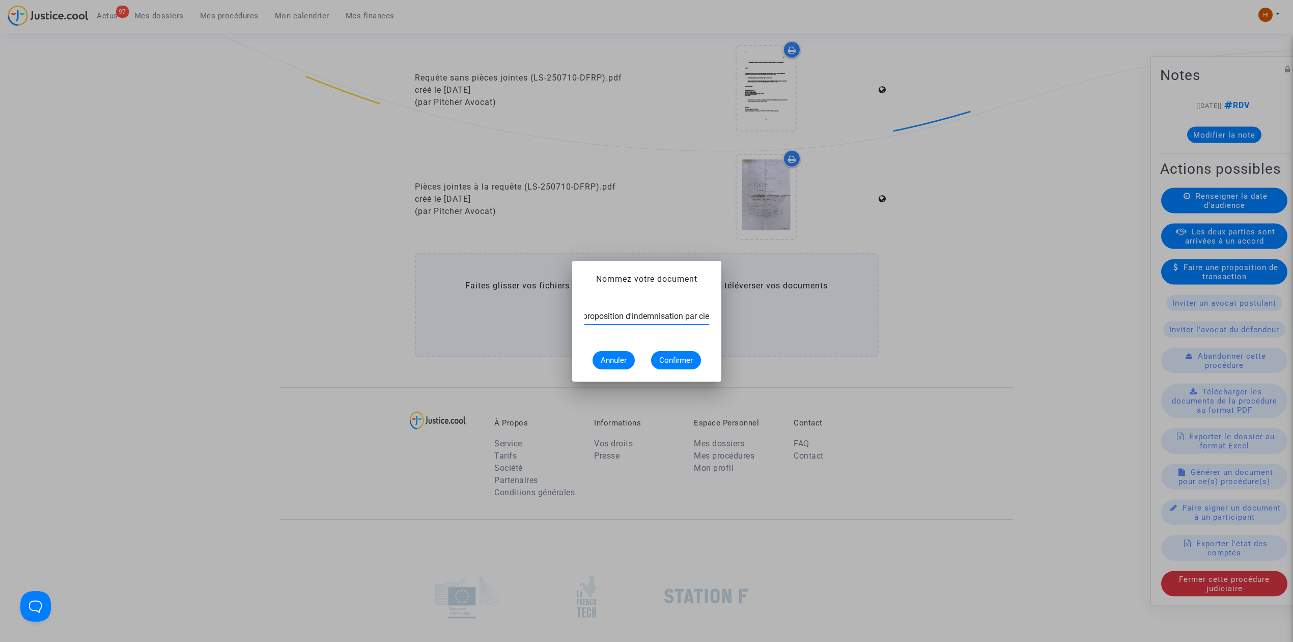
scroll to position [0, 34]
type input "courrier proposition d'indemnisation par cie"
click at [691, 365] on button "Confirmer" at bounding box center [676, 360] width 50 height 18
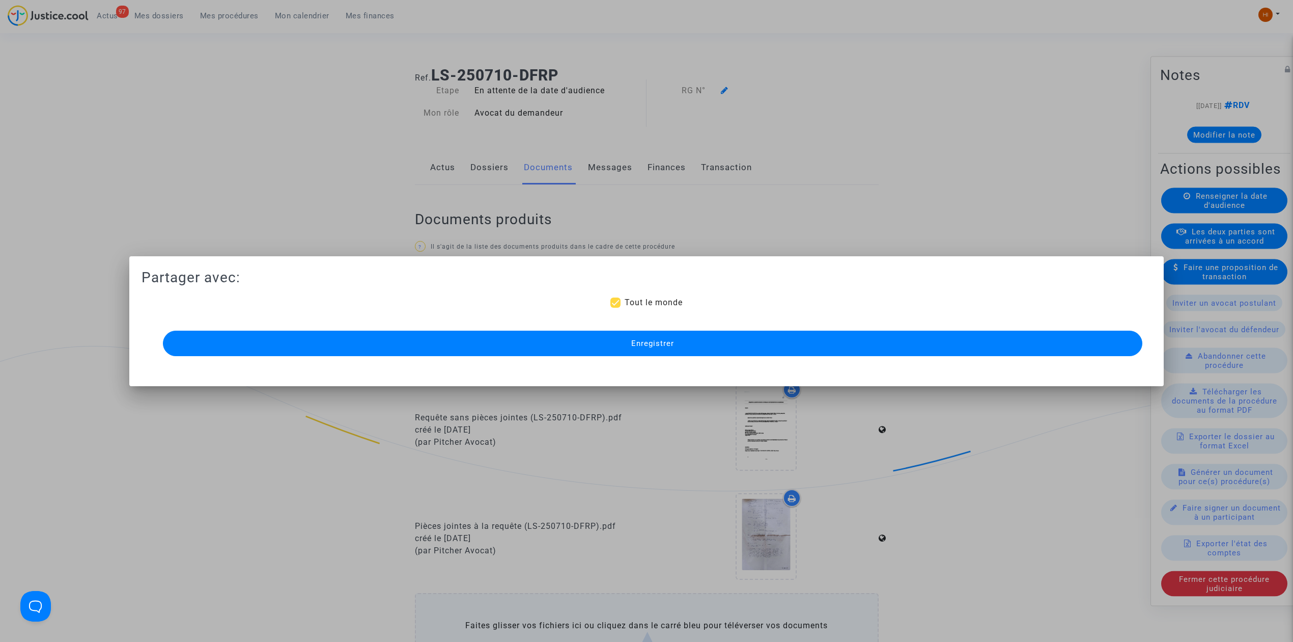
scroll to position [339, 0]
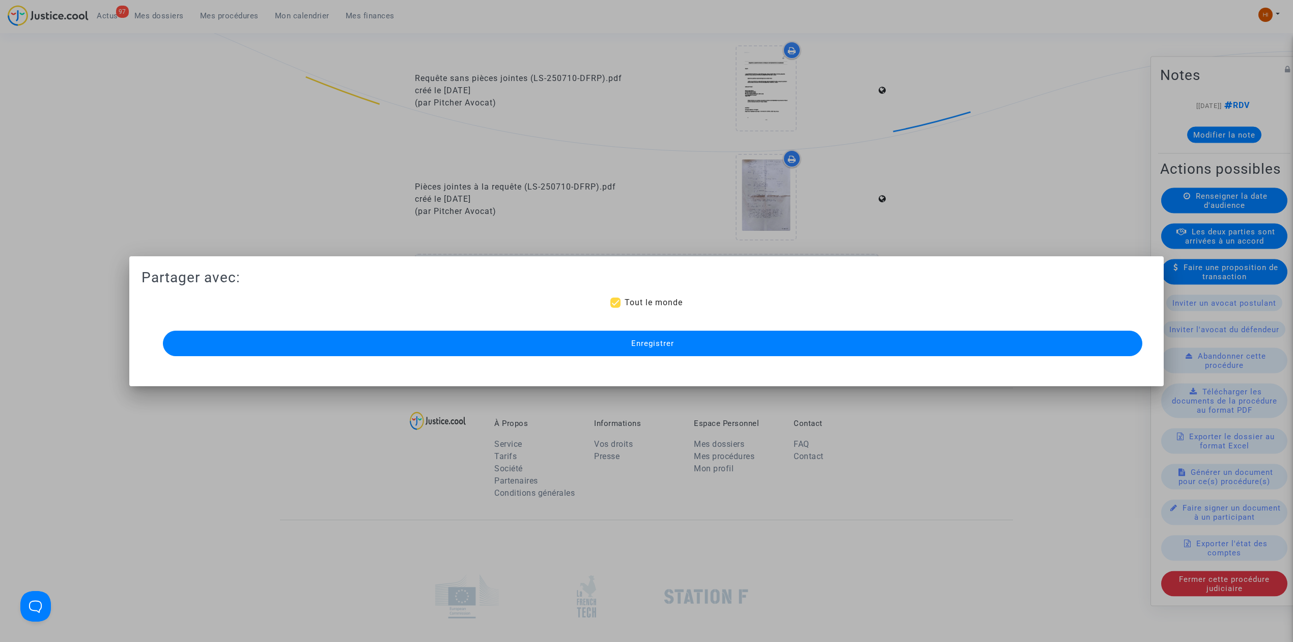
click at [991, 335] on button "Enregistrer" at bounding box center [653, 342] width 980 height 25
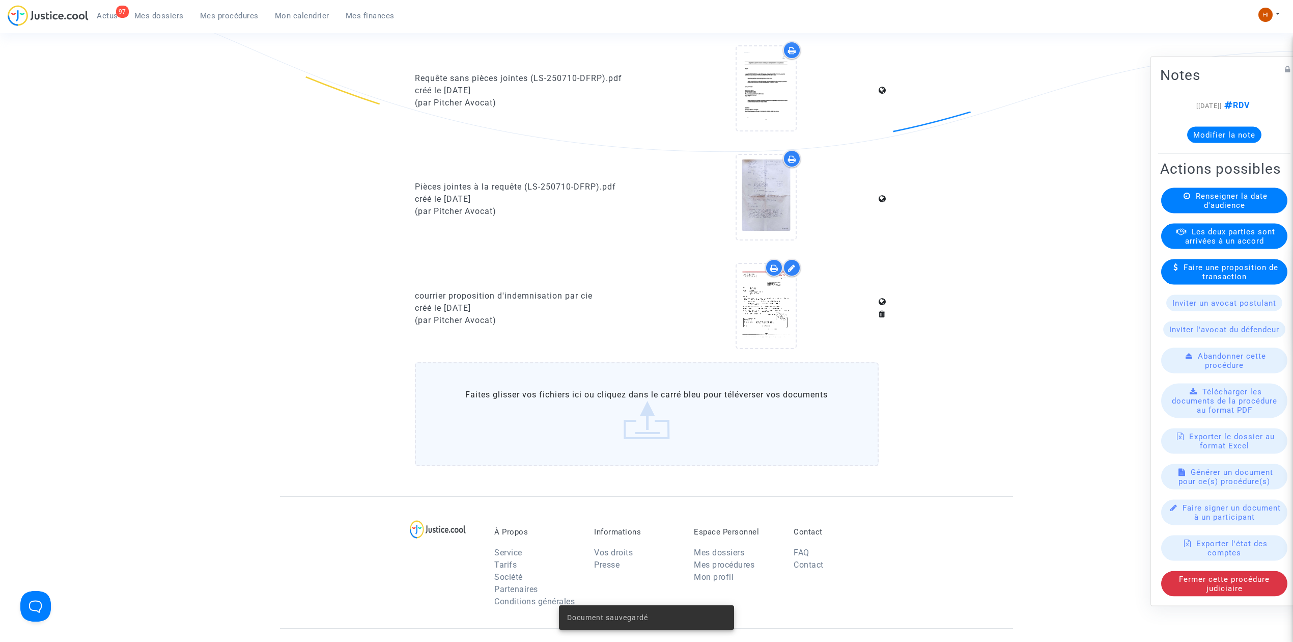
click at [1225, 127] on button "Modifier la note" at bounding box center [1224, 135] width 74 height 16
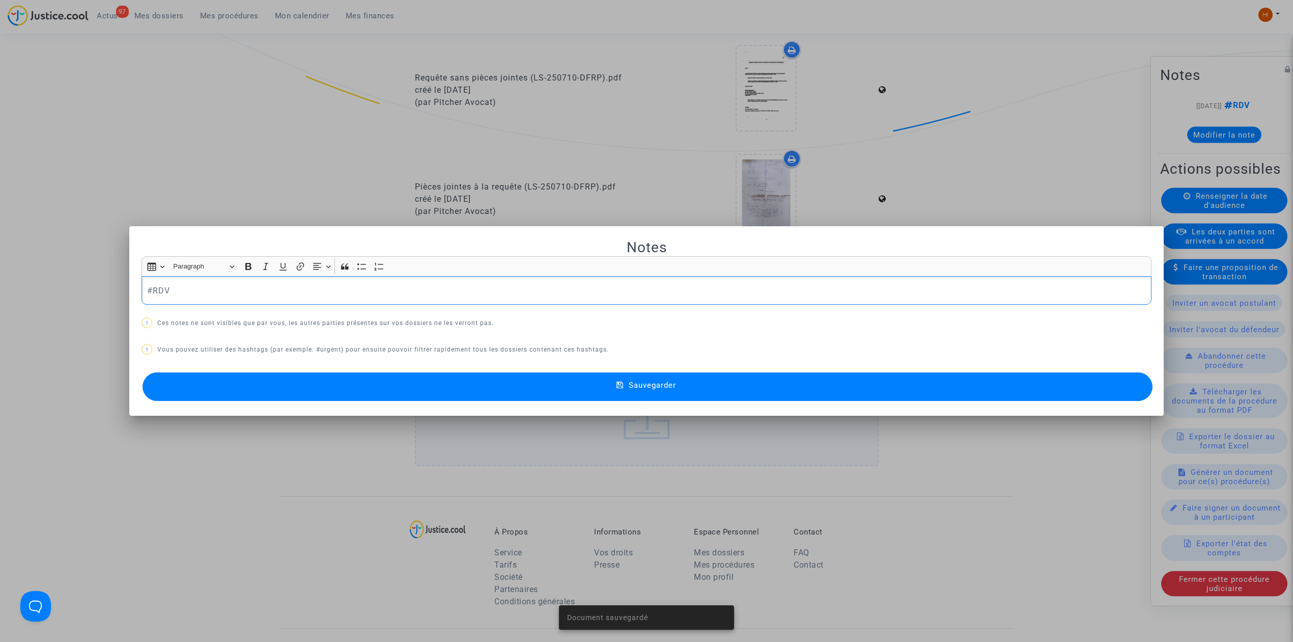
scroll to position [0, 0]
click at [579, 292] on p "#RDV" at bounding box center [646, 290] width 999 height 13
click at [361, 402] on div "Sauvegarder" at bounding box center [647, 387] width 1010 height 34
drag, startPoint x: 373, startPoint y: 295, endPoint x: 170, endPoint y: 291, distance: 203.7
click at [170, 291] on p "#RDV courrier proposition d'indemnisation par cie" at bounding box center [646, 290] width 999 height 13
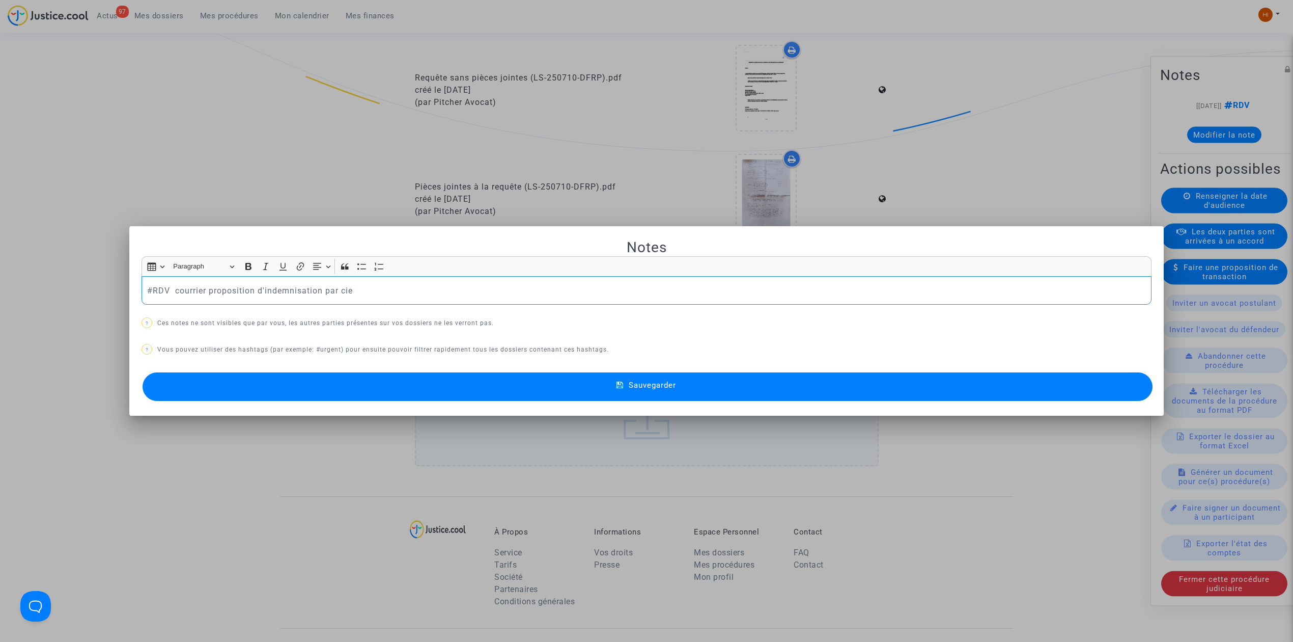
click at [358, 392] on button "Sauvegarder" at bounding box center [648, 386] width 1010 height 29
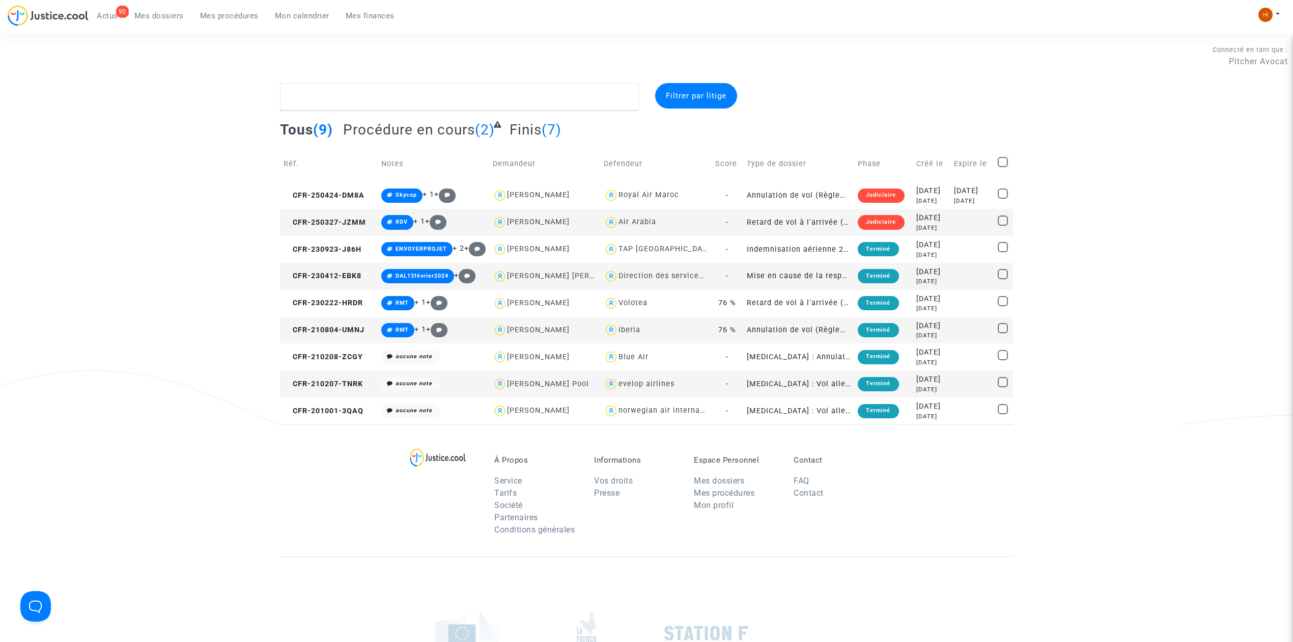
drag, startPoint x: 163, startPoint y: 12, endPoint x: 243, endPoint y: 39, distance: 84.7
click at [163, 12] on span "Mes dossiers" at bounding box center [158, 15] width 49 height 9
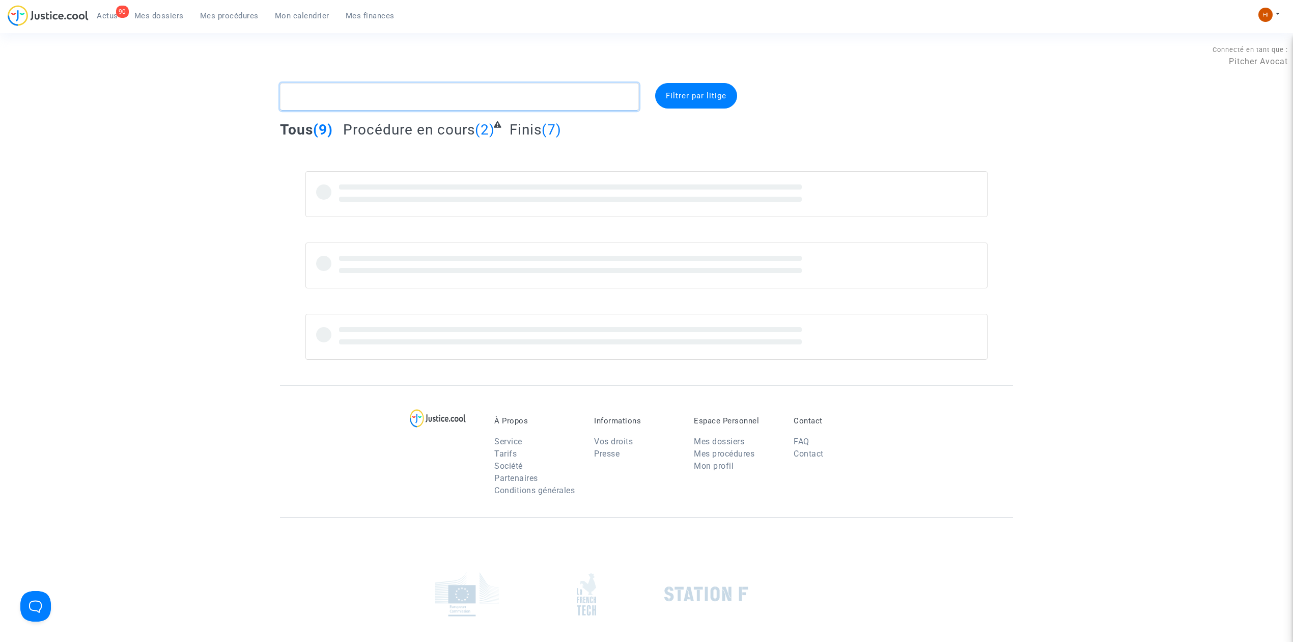
click at [312, 94] on textarea at bounding box center [459, 96] width 359 height 27
type textarea "C"
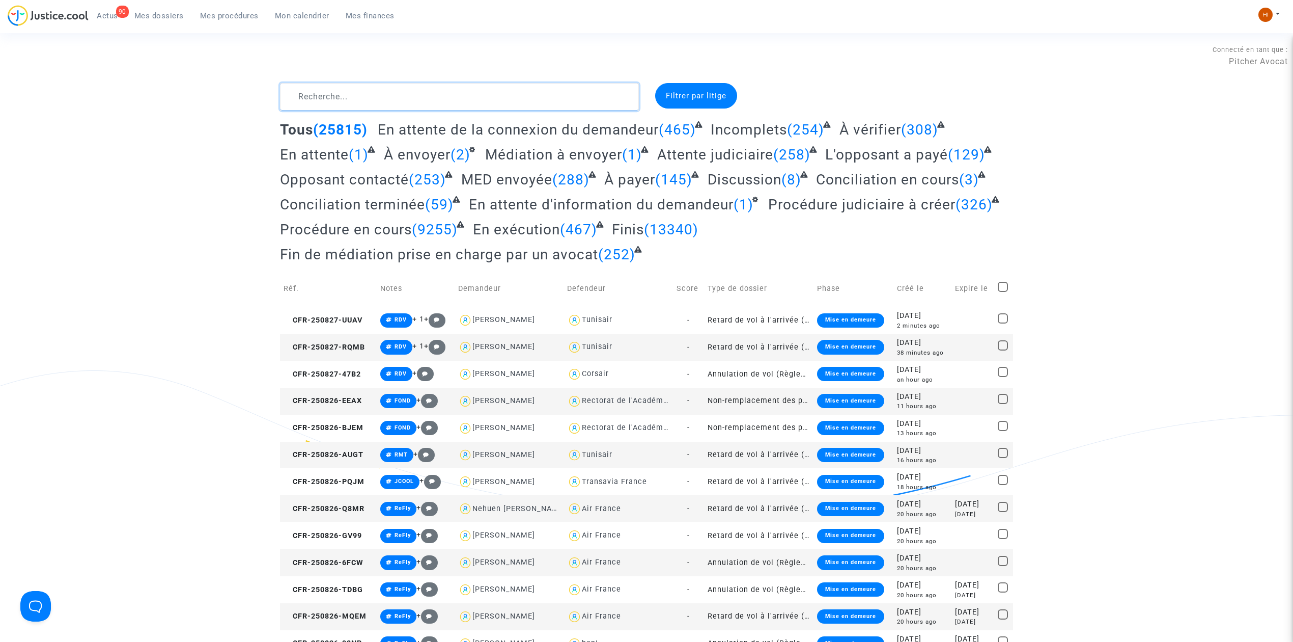
click at [367, 88] on textarea at bounding box center [459, 96] width 359 height 27
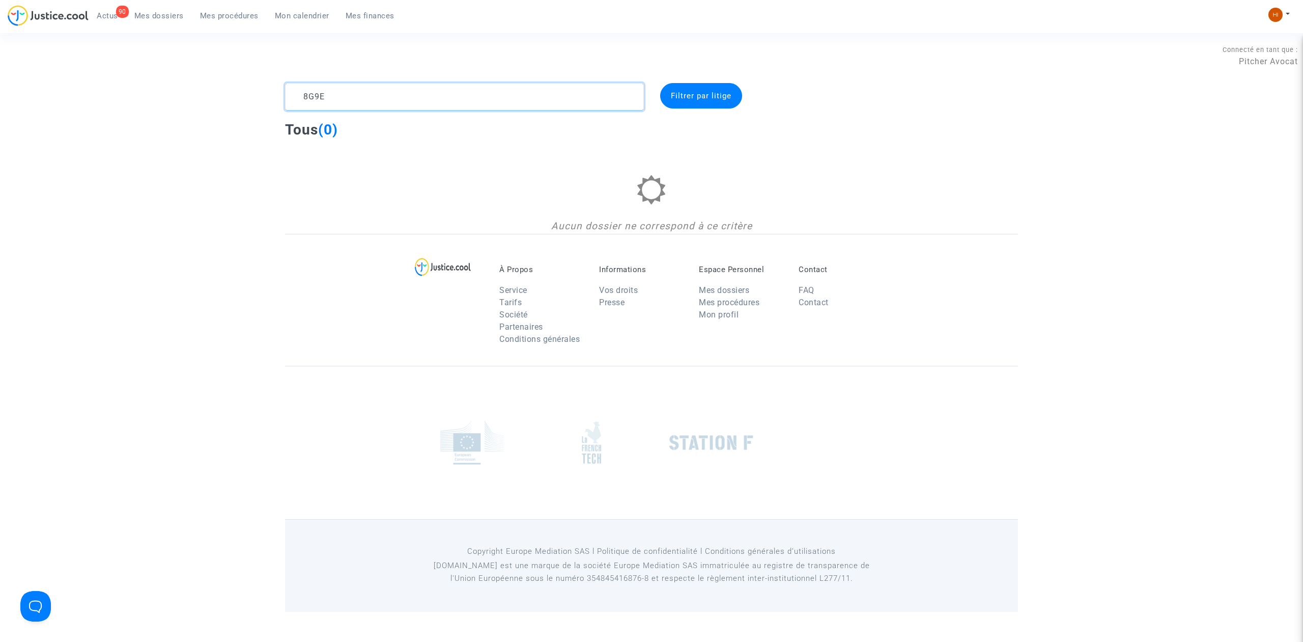
click at [315, 98] on textarea at bounding box center [464, 96] width 359 height 27
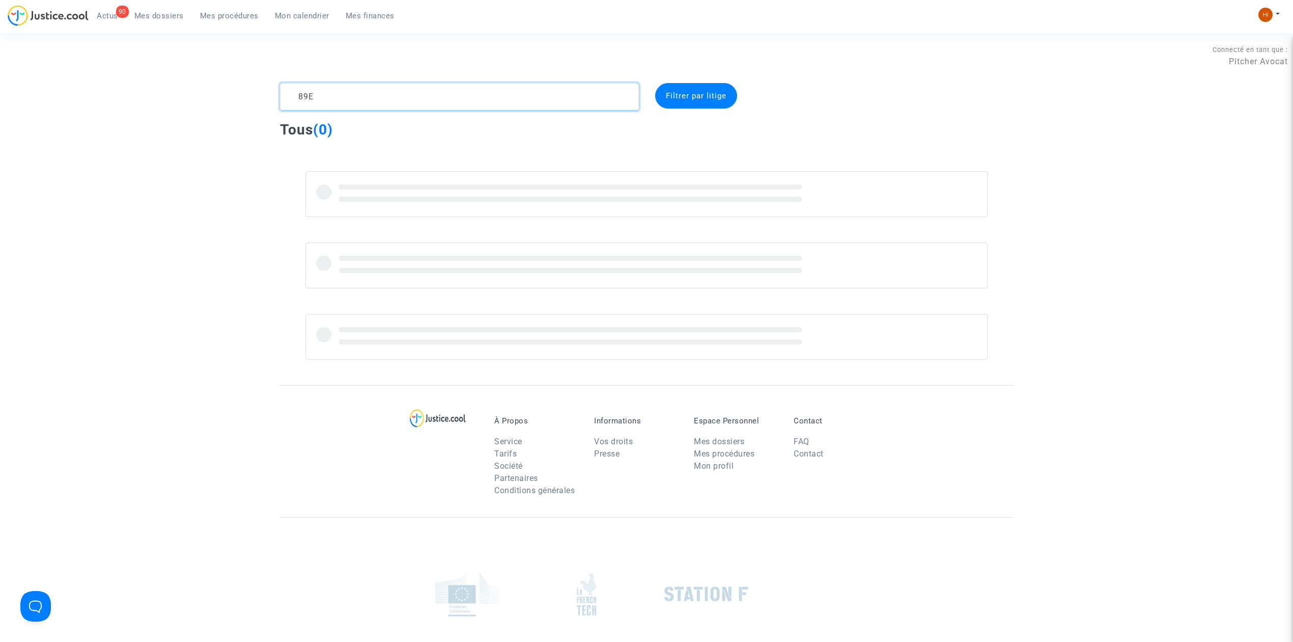
type textarea "8G9E"
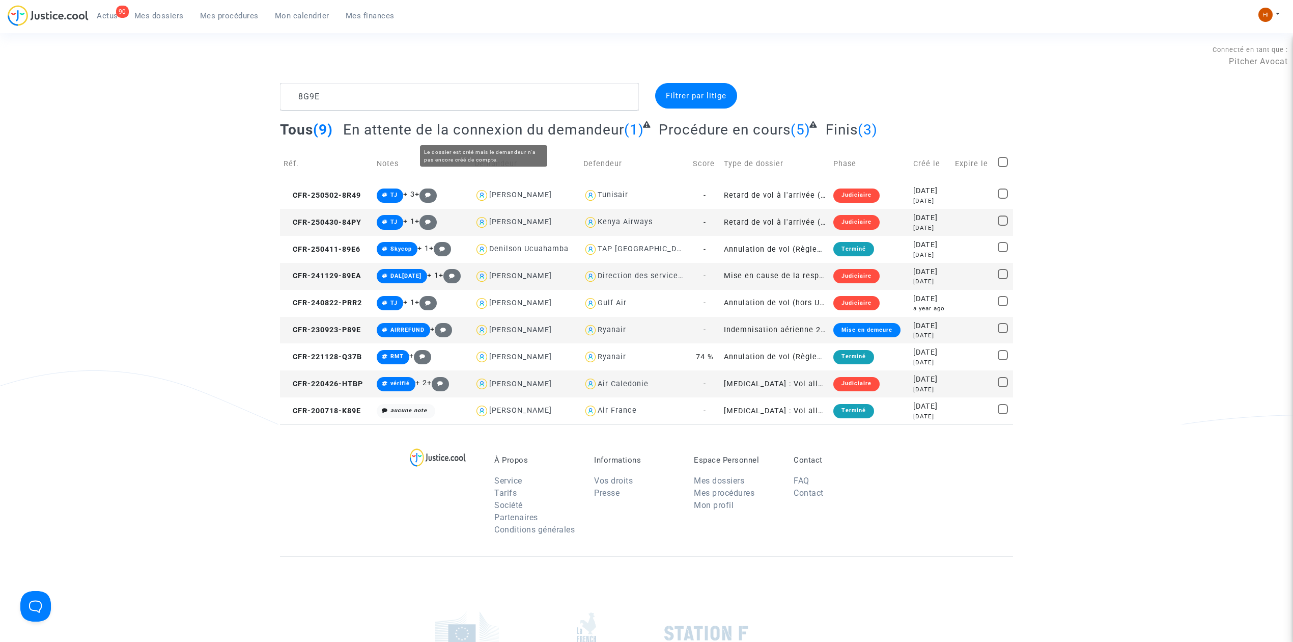
click at [541, 127] on span "En attente de la connexion du demandeur" at bounding box center [483, 129] width 281 height 17
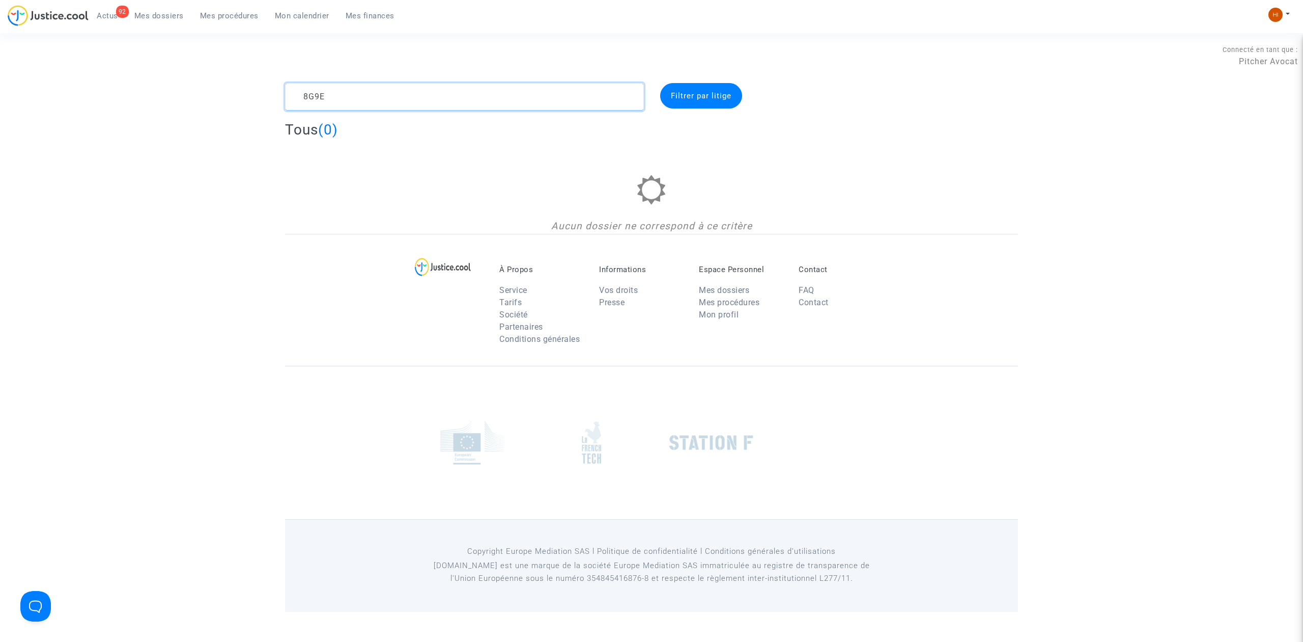
click at [363, 98] on textarea at bounding box center [464, 96] width 359 height 27
click at [275, 15] on span "Mon calendrier" at bounding box center [302, 15] width 54 height 9
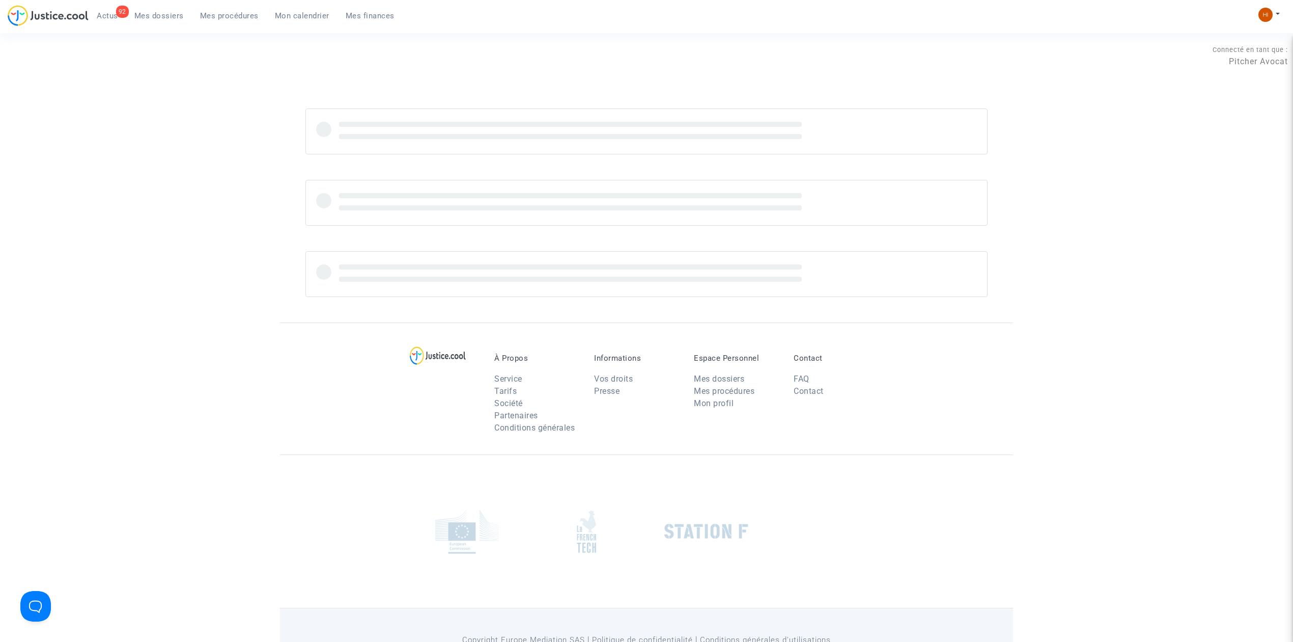
click at [300, 15] on span "Mon calendrier" at bounding box center [302, 15] width 54 height 9
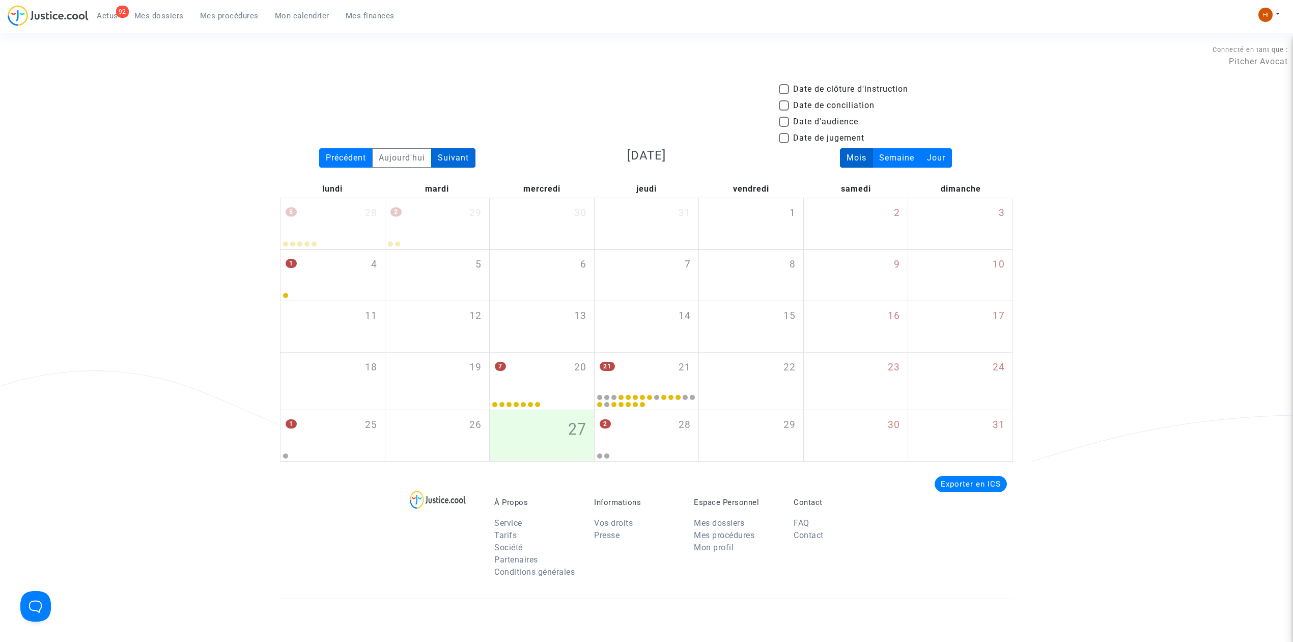
click at [457, 153] on div "Suivant" at bounding box center [453, 157] width 44 height 19
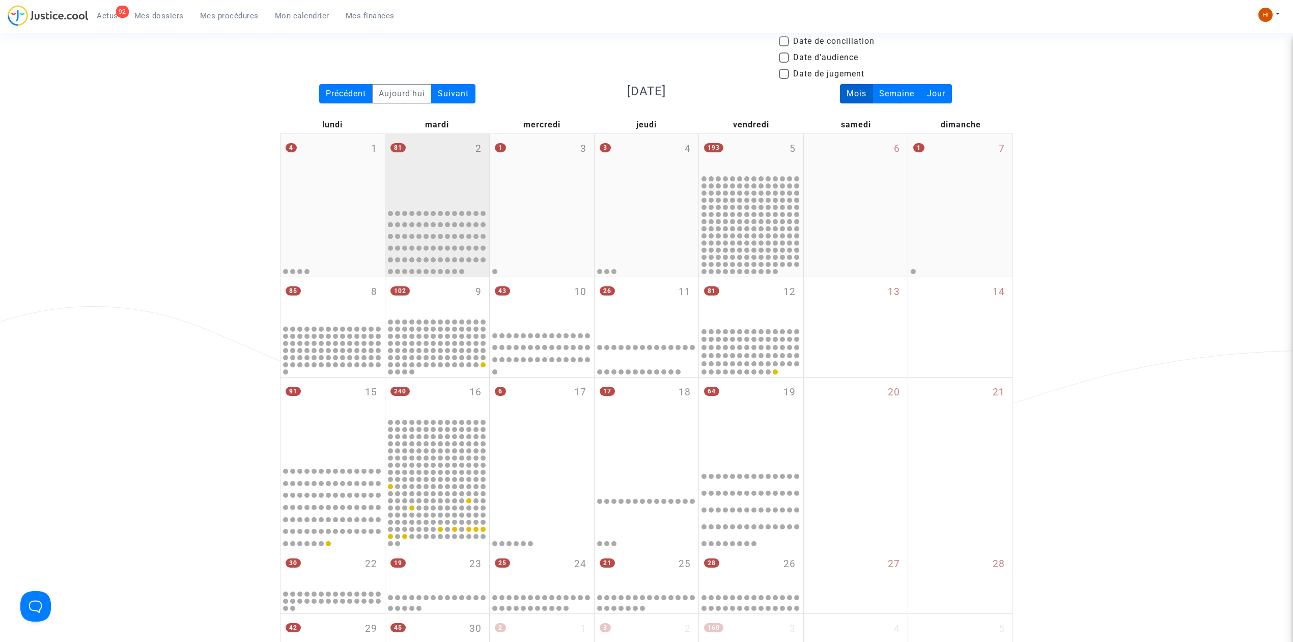
scroll to position [271, 0]
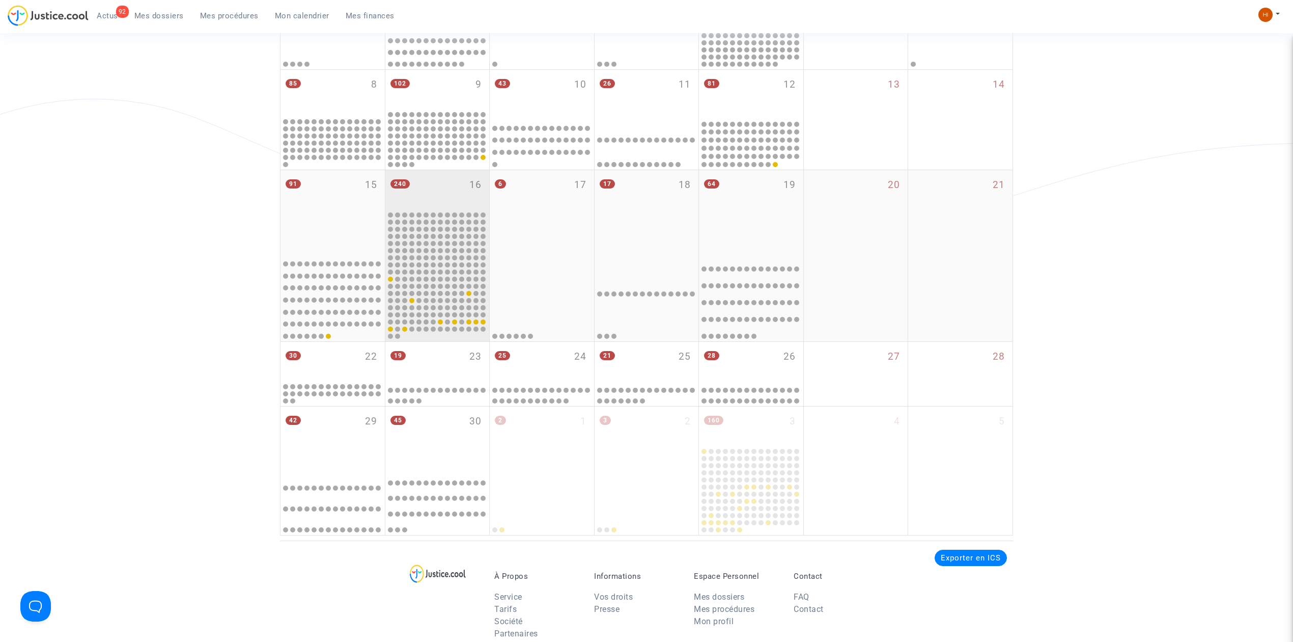
click at [468, 185] on div "240 16" at bounding box center [437, 190] width 104 height 40
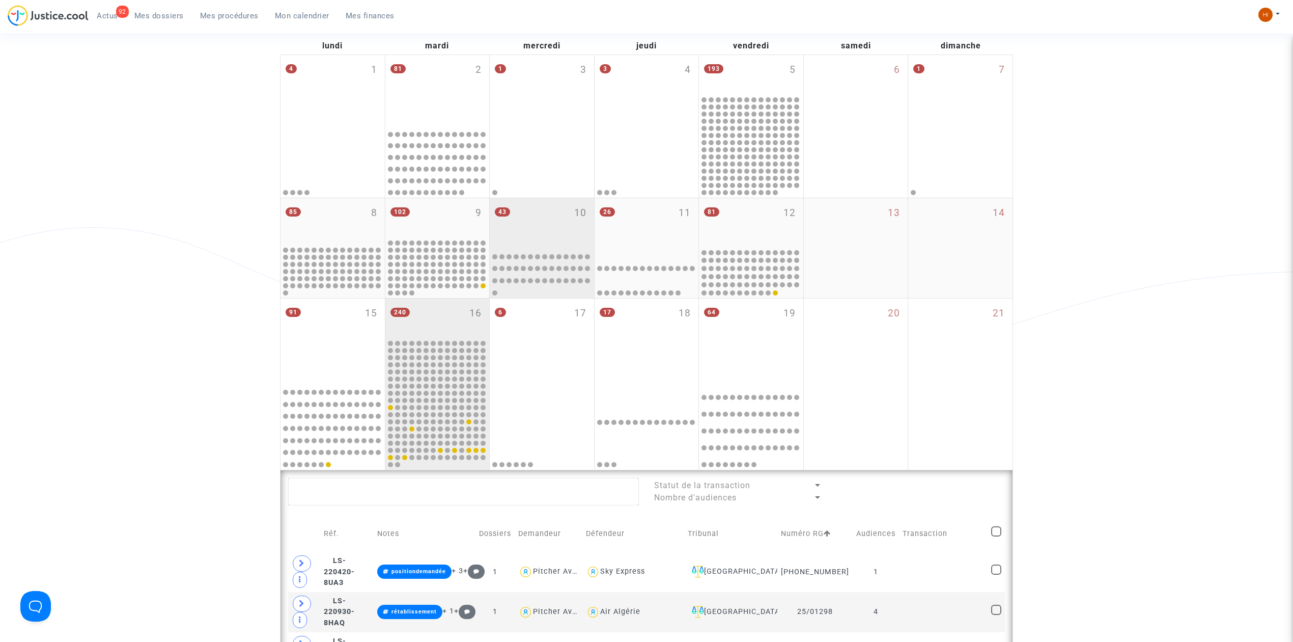
scroll to position [135, 0]
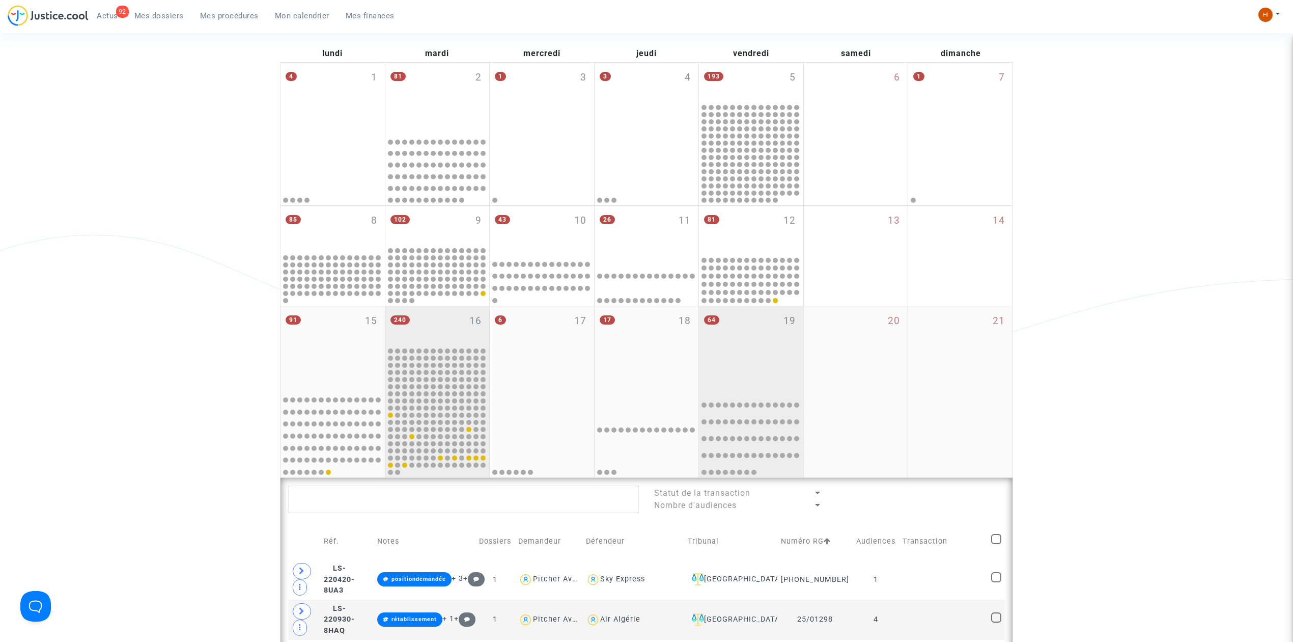
drag, startPoint x: 455, startPoint y: 324, endPoint x: 713, endPoint y: 373, distance: 263.2
click at [455, 323] on div "240 16" at bounding box center [437, 326] width 104 height 40
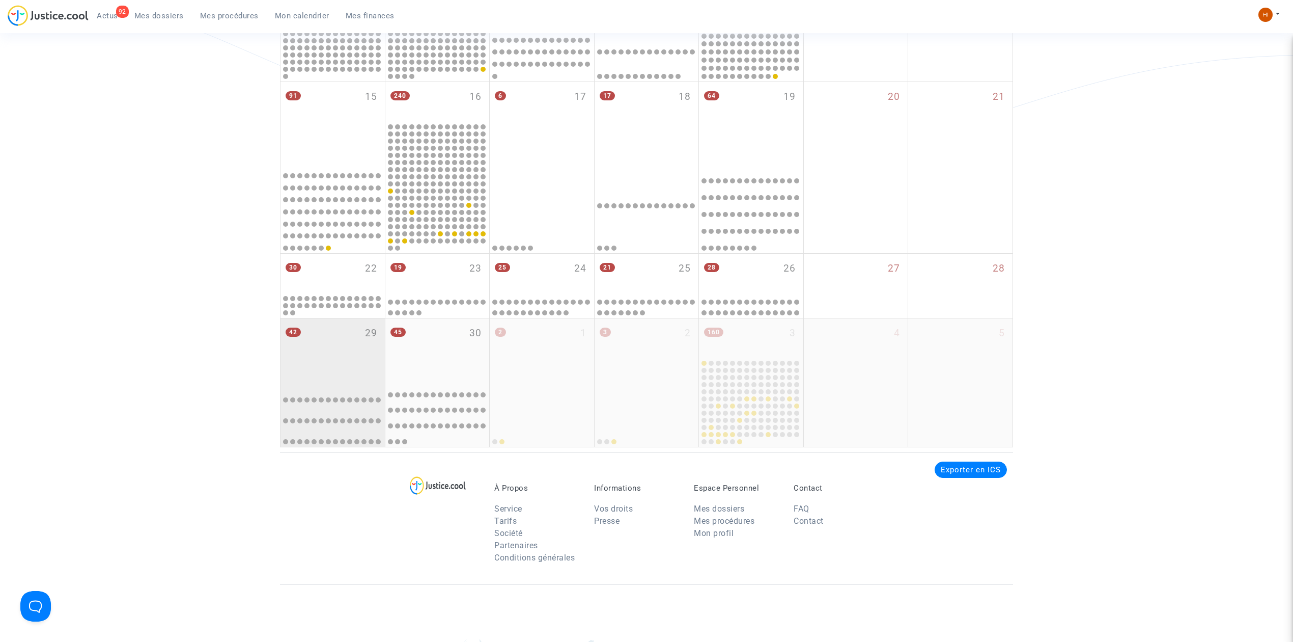
scroll to position [407, 0]
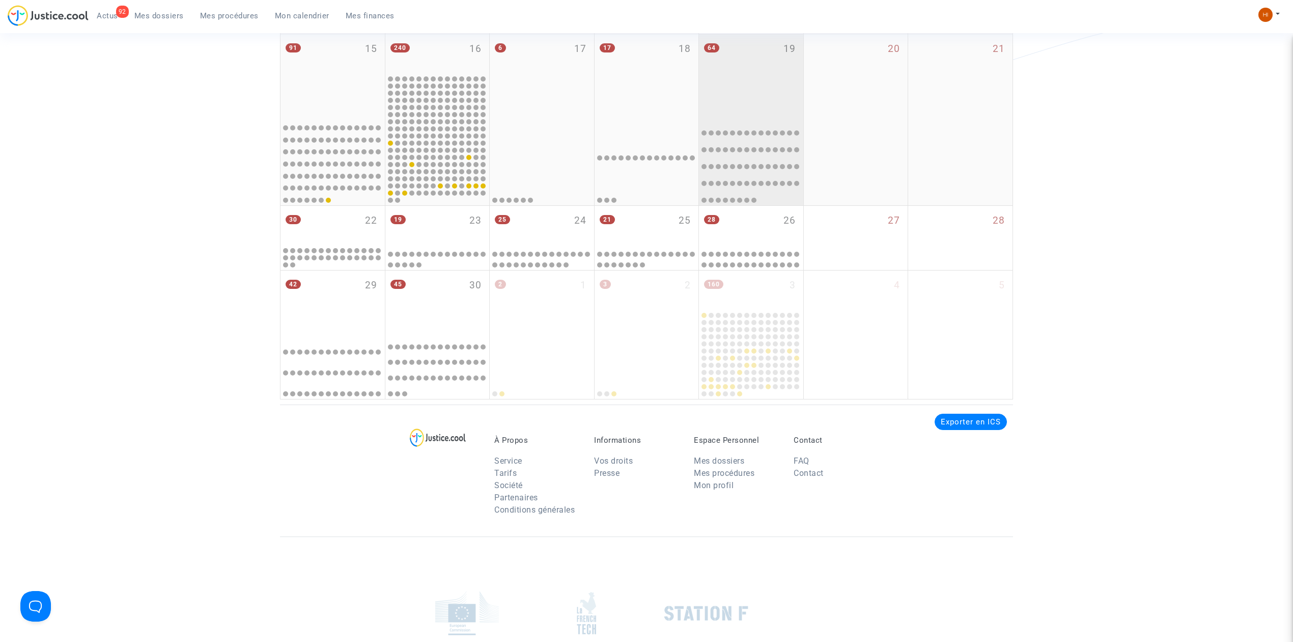
click at [765, 80] on div "64 19" at bounding box center [751, 76] width 104 height 84
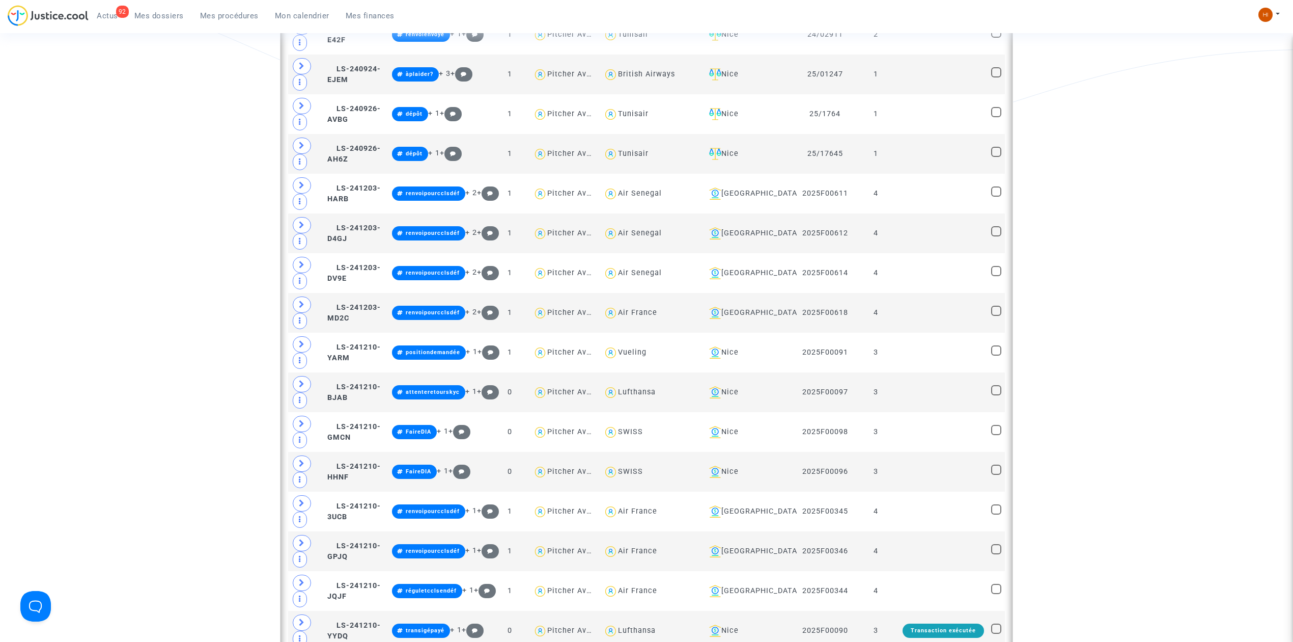
scroll to position [1086, 0]
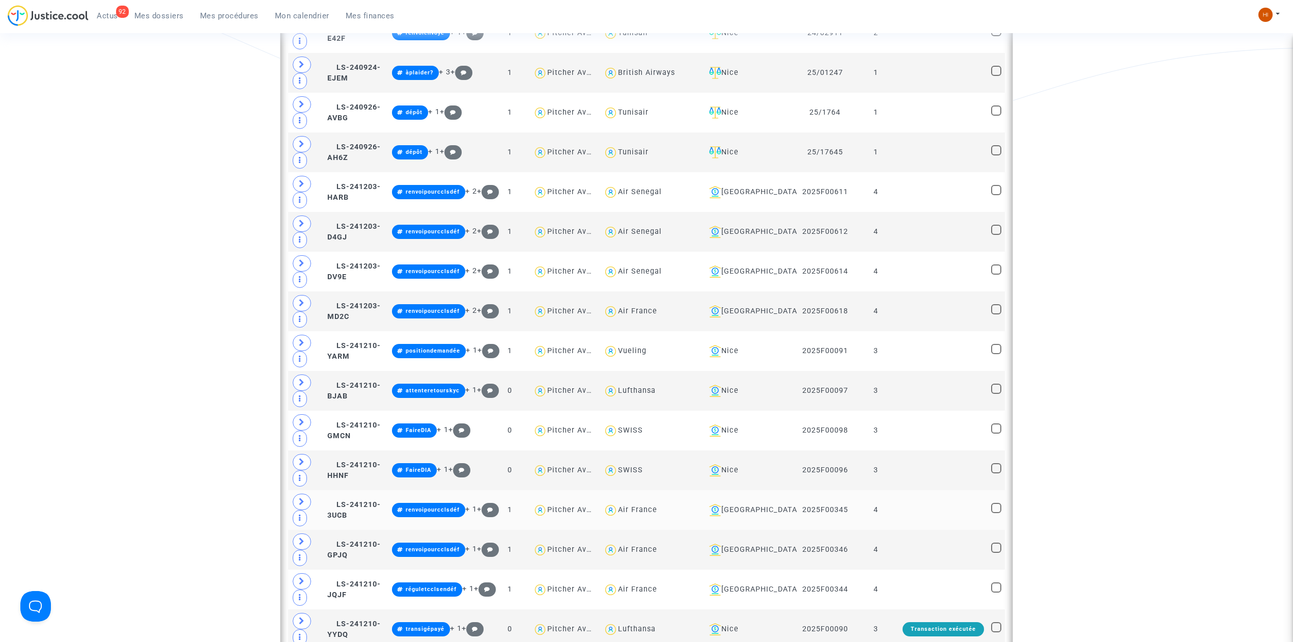
click at [909, 490] on td at bounding box center [943, 510] width 89 height 40
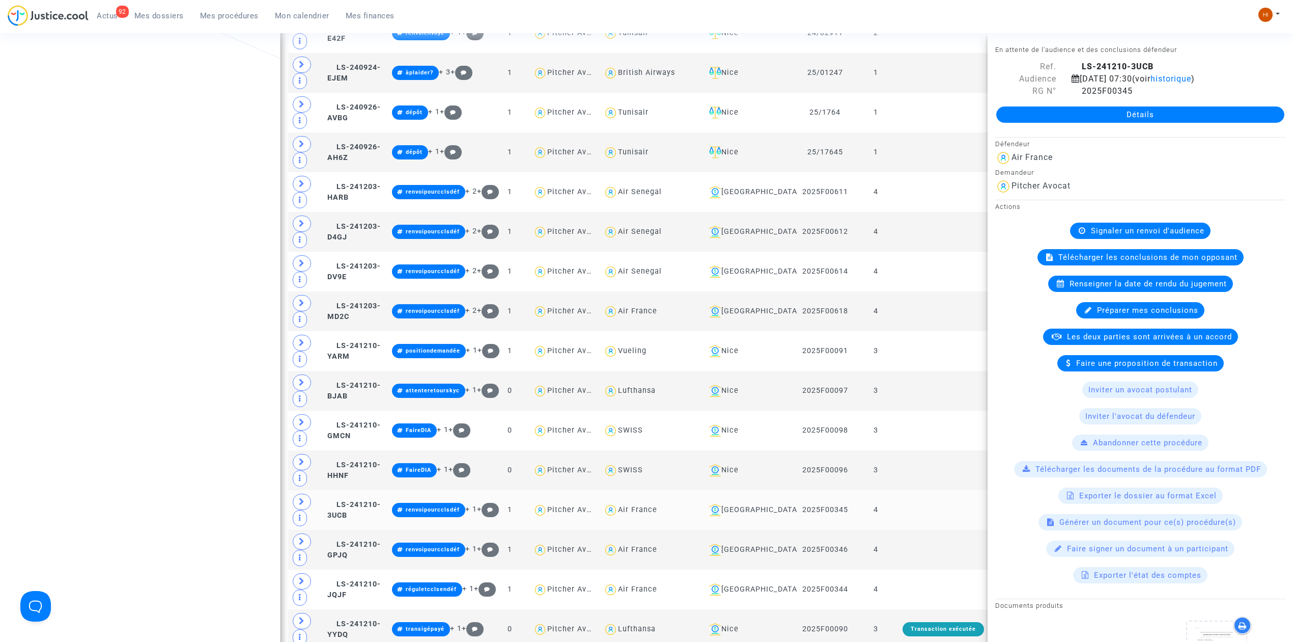
click at [909, 490] on td at bounding box center [943, 510] width 89 height 40
click at [282, 7] on ul "92 Actus Mes dossiers Mes procédures Mon calendrier Mes finances" at bounding box center [246, 14] width 314 height 18
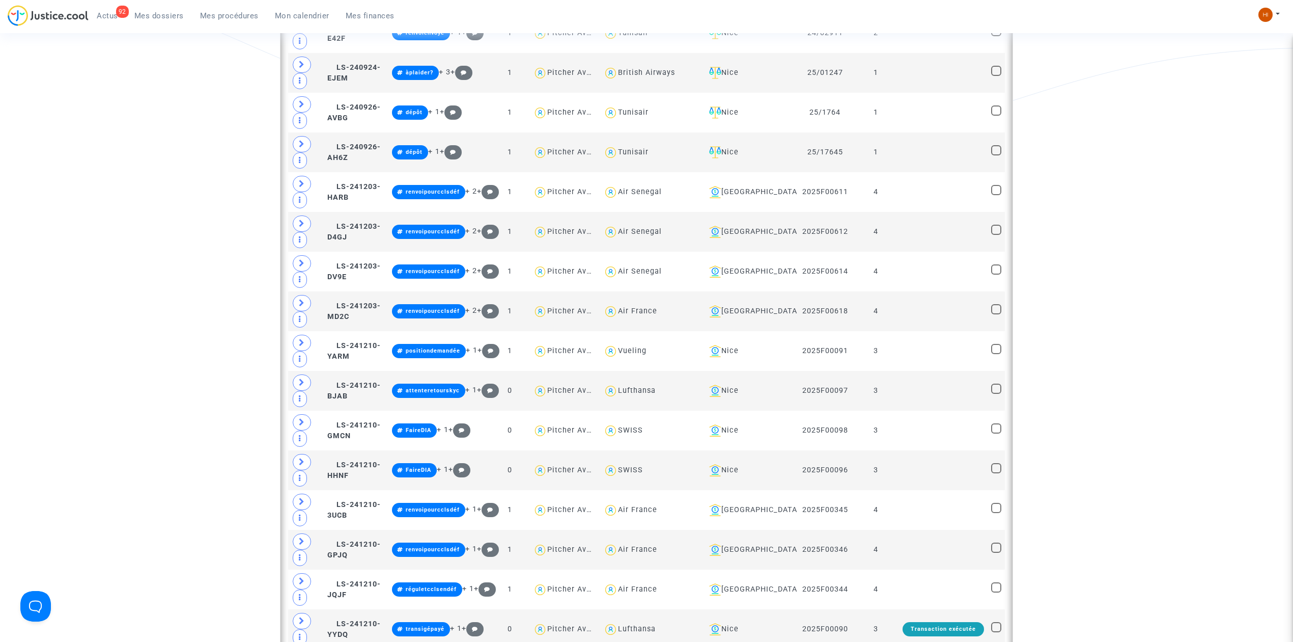
click at [286, 13] on span "Mon calendrier" at bounding box center [302, 15] width 54 height 9
click at [278, 15] on span "Mon calendrier" at bounding box center [302, 15] width 54 height 9
click at [237, 15] on span "Mes procédures" at bounding box center [229, 15] width 59 height 9
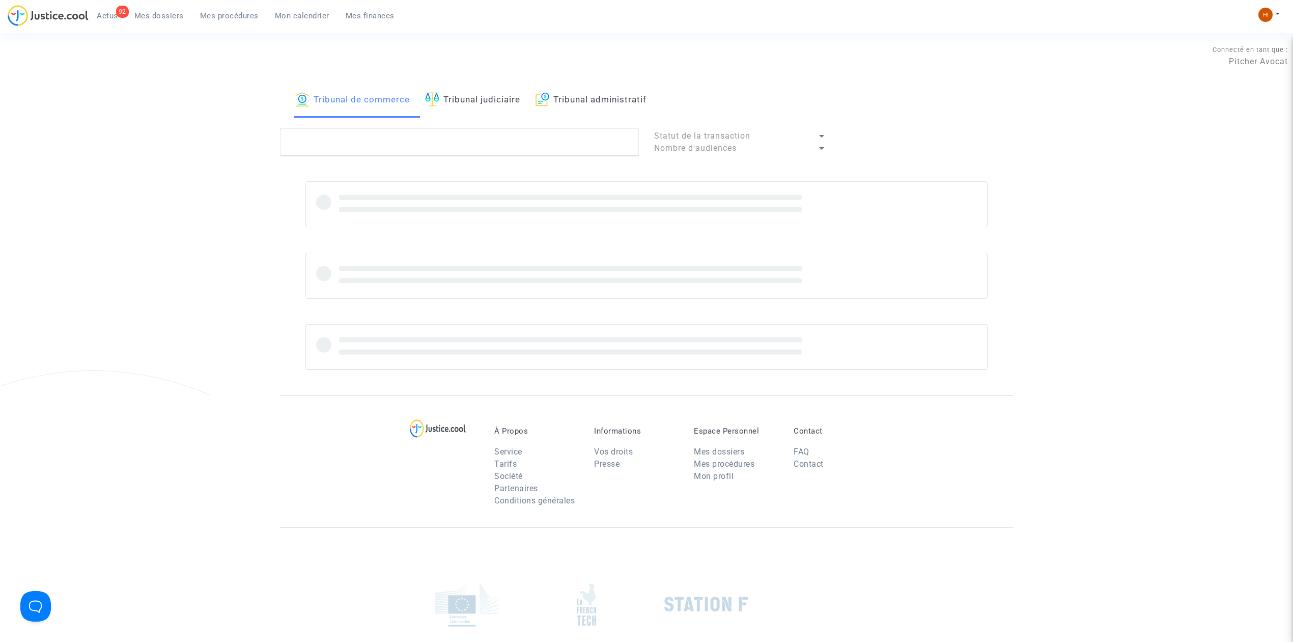
click at [311, 20] on link "Mon calendrier" at bounding box center [302, 15] width 71 height 15
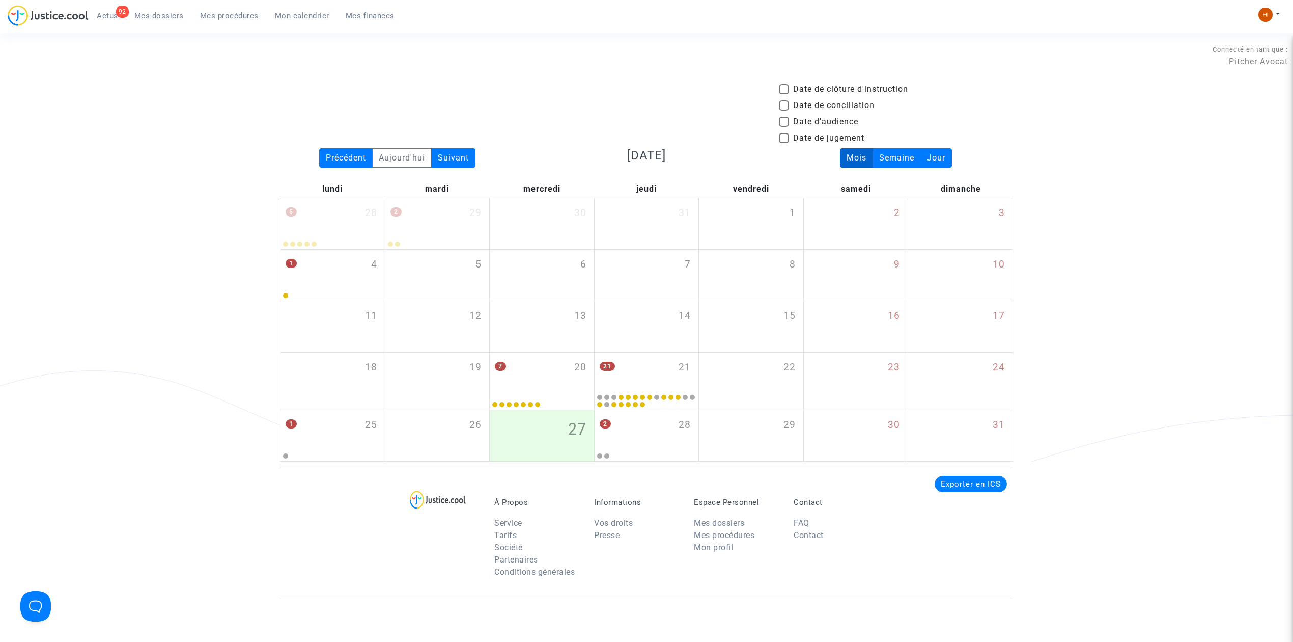
click at [833, 97] on mat-checkbox "Date de clôture d'instruction" at bounding box center [843, 91] width 129 height 16
click at [826, 103] on span "Date de conciliation" at bounding box center [833, 105] width 81 height 12
click at [784, 110] on input "Date de conciliation" at bounding box center [784, 110] width 1 height 1
checkbox input "true"
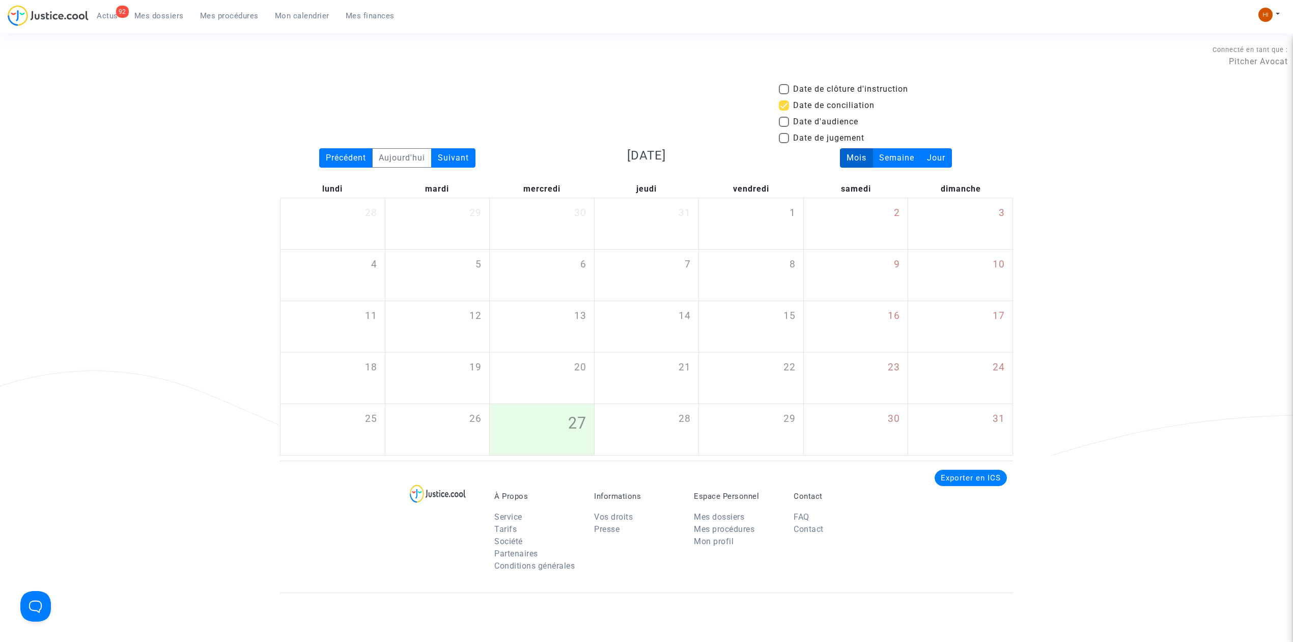
click at [231, 13] on span "Mes procédures" at bounding box center [229, 15] width 59 height 9
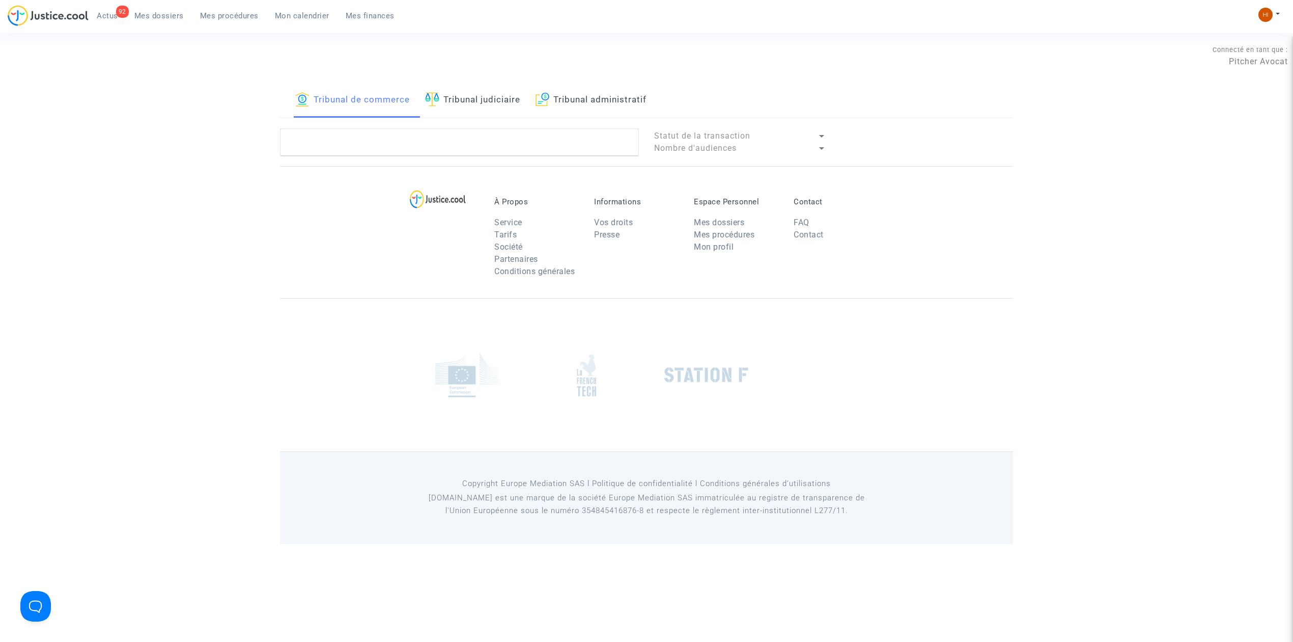
click at [480, 92] on link "Tribunal judiciaire" at bounding box center [472, 100] width 95 height 35
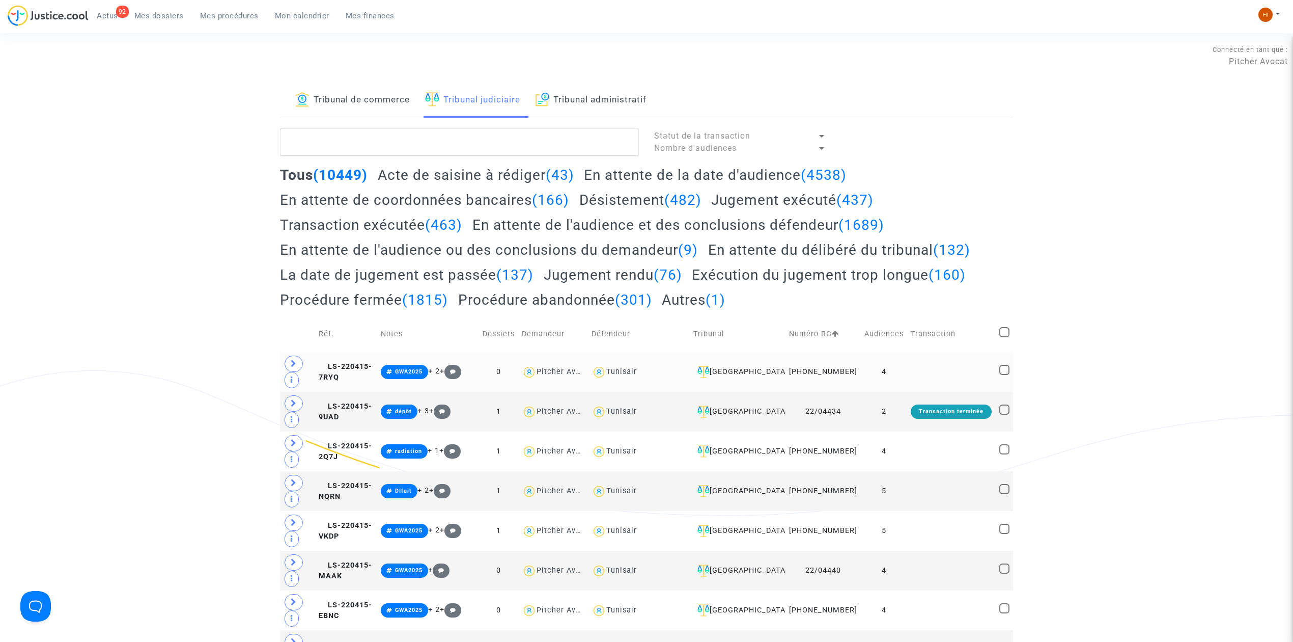
click at [890, 384] on td "4" at bounding box center [884, 372] width 46 height 40
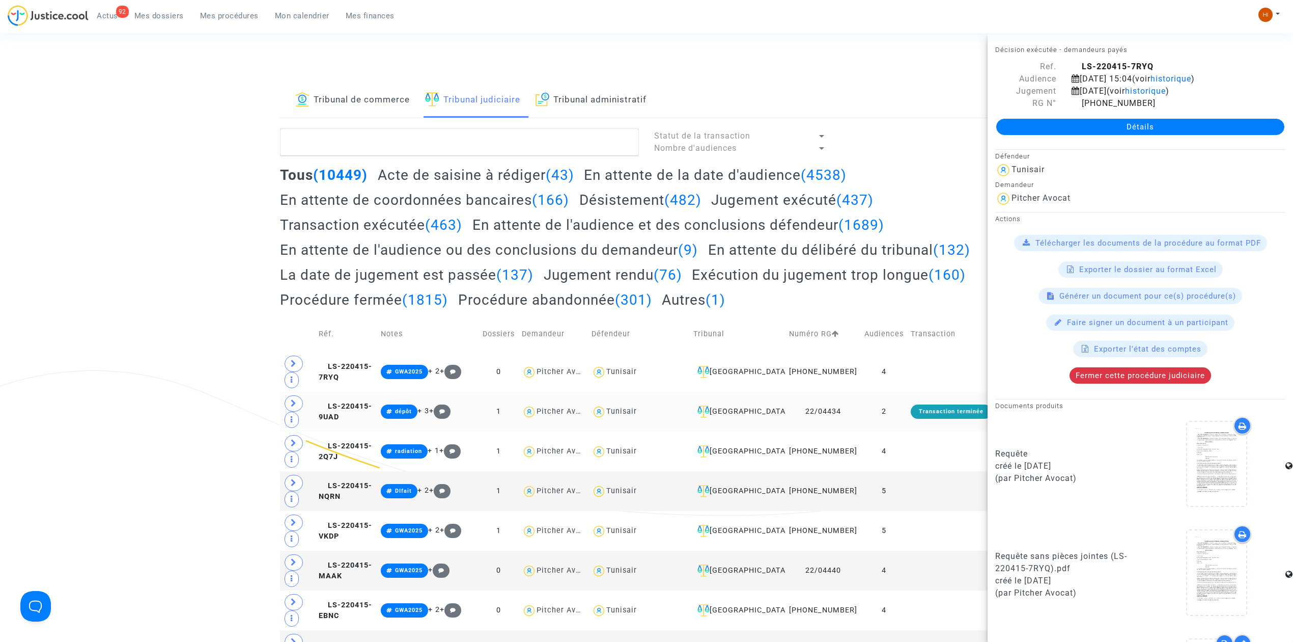
click at [903, 416] on td "2" at bounding box center [884, 412] width 46 height 40
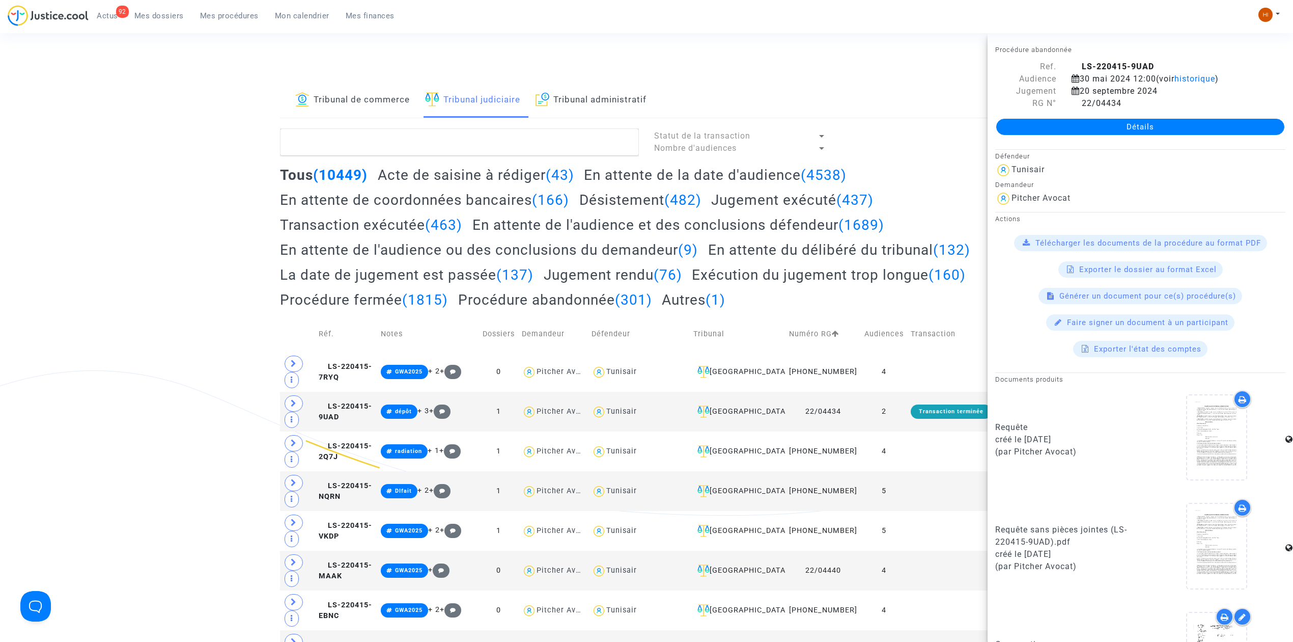
click at [377, 104] on link "Tribunal de commerce" at bounding box center [352, 100] width 115 height 35
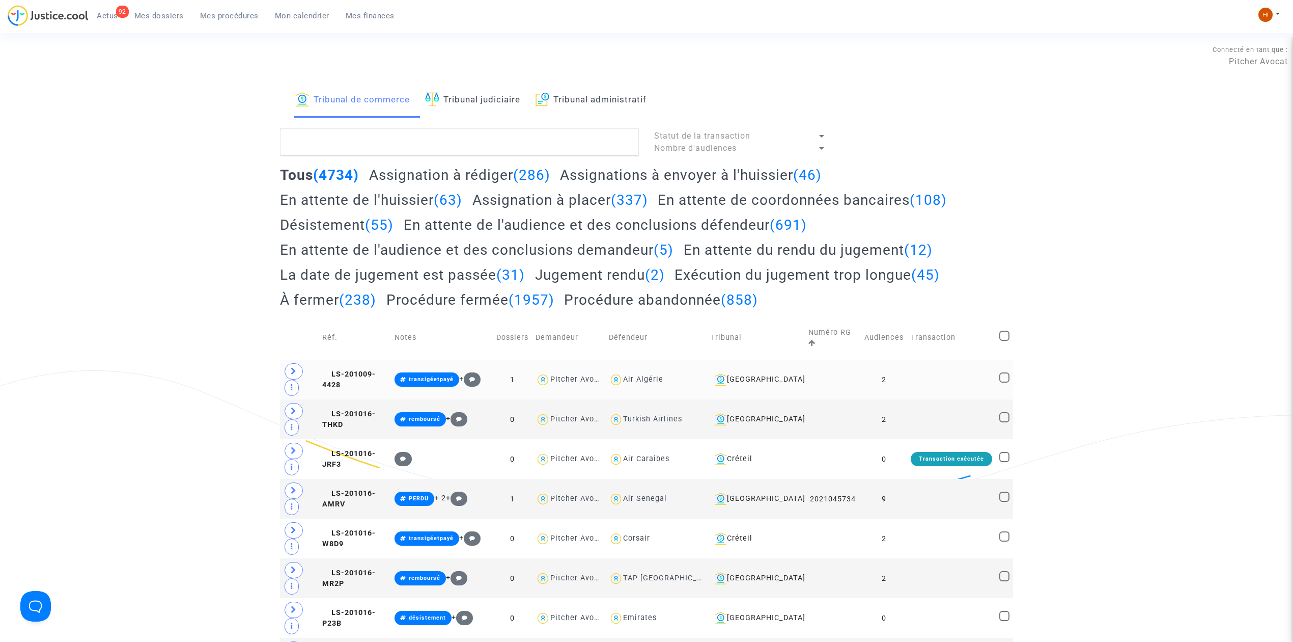
click at [363, 363] on td "LS-201009-4428" at bounding box center [355, 379] width 73 height 40
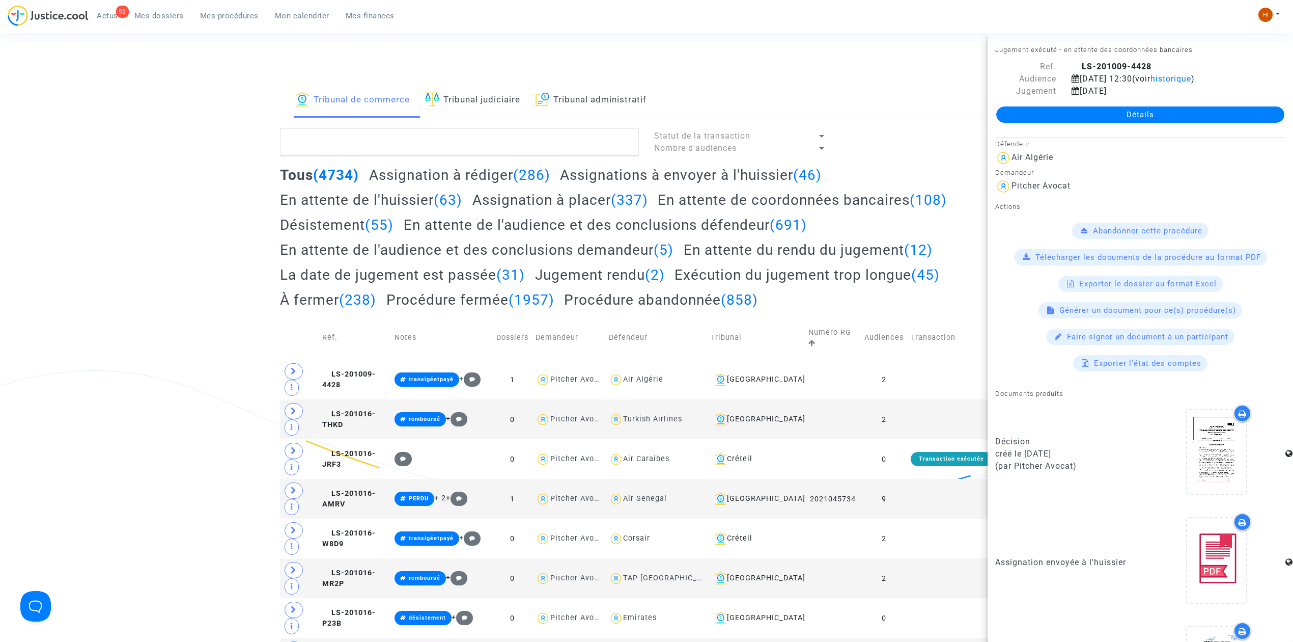
click at [1167, 114] on link "Détails" at bounding box center [1140, 114] width 288 height 16
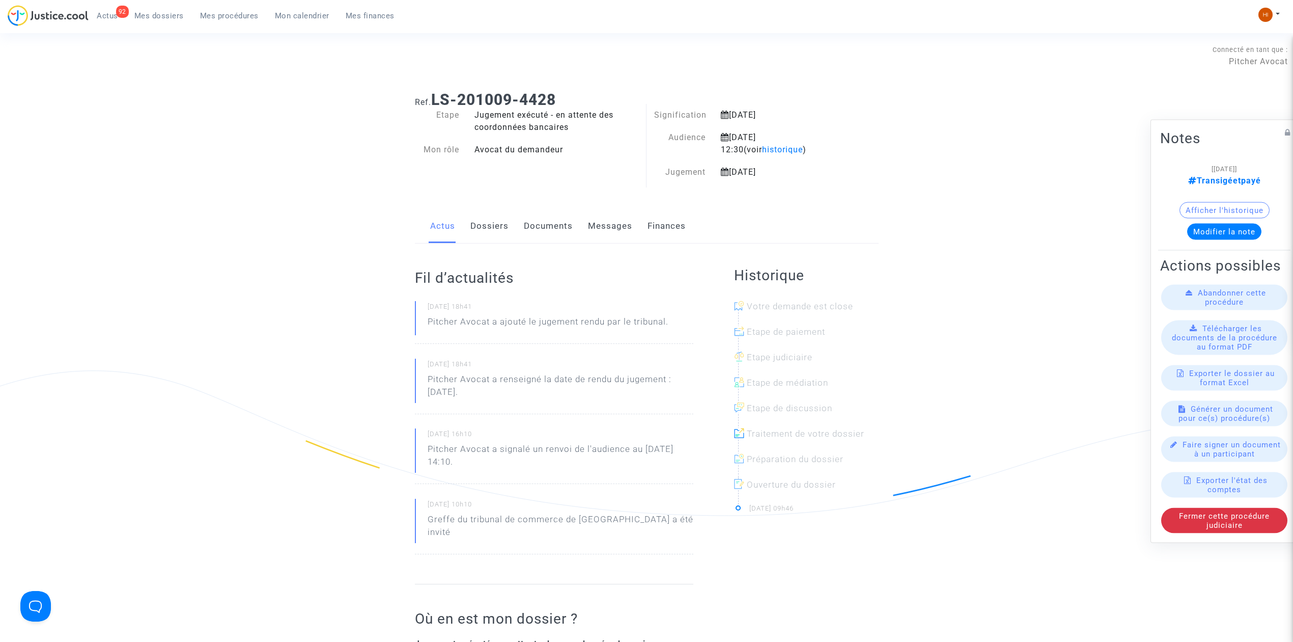
click at [236, 21] on link "Mes procédures" at bounding box center [229, 15] width 75 height 15
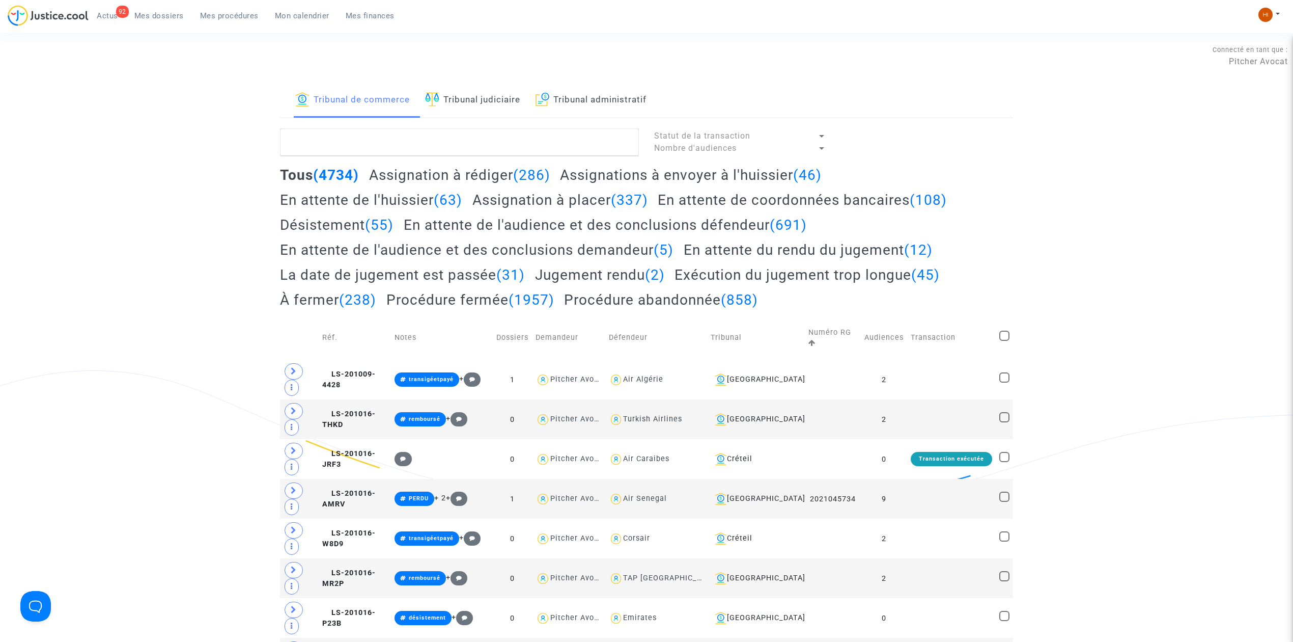
click at [457, 99] on link "Tribunal judiciaire" at bounding box center [472, 100] width 95 height 35
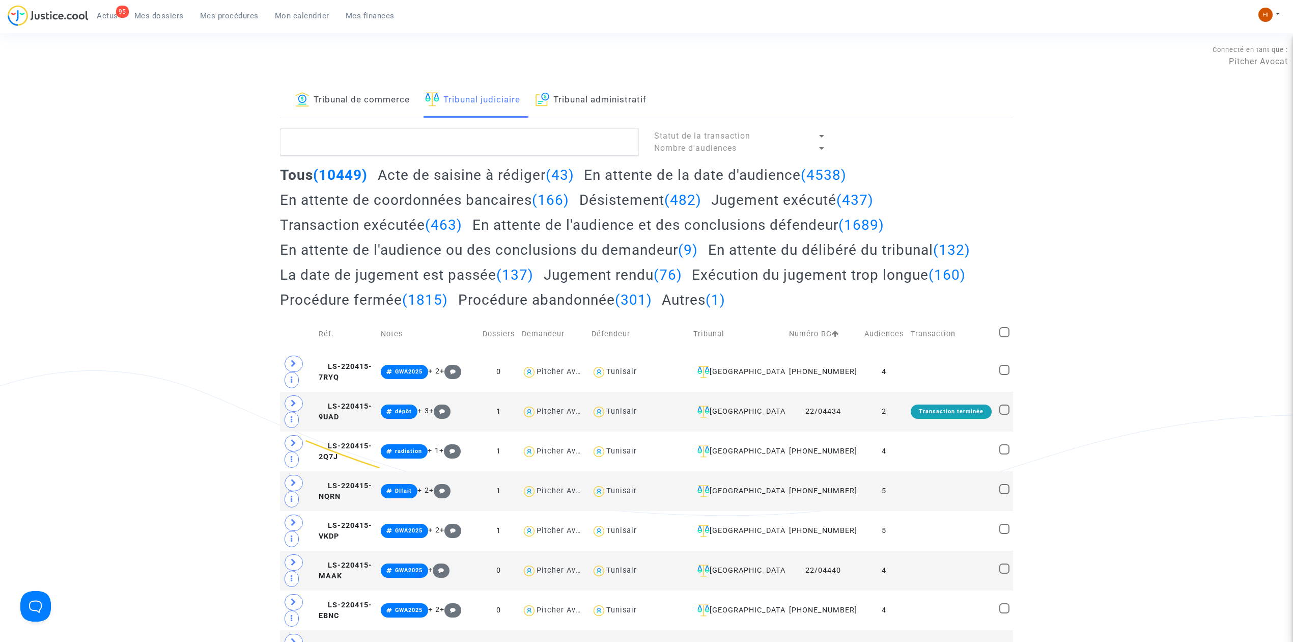
click at [382, 88] on link "Tribunal de commerce" at bounding box center [352, 100] width 115 height 35
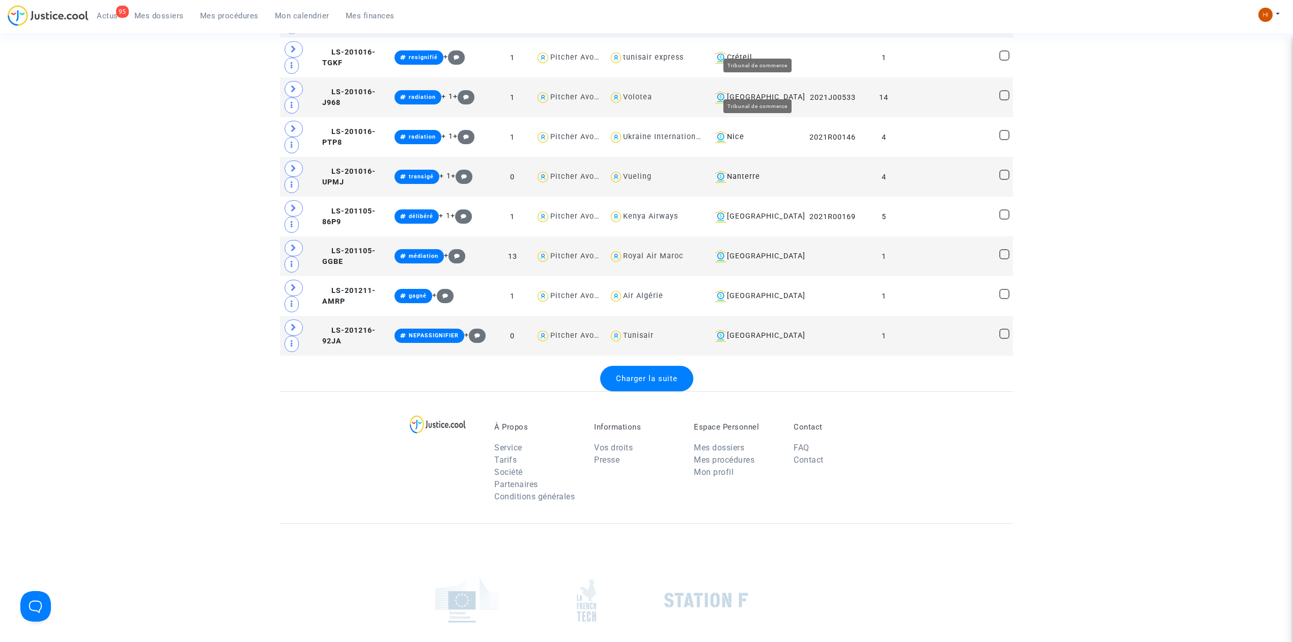
scroll to position [2153, 0]
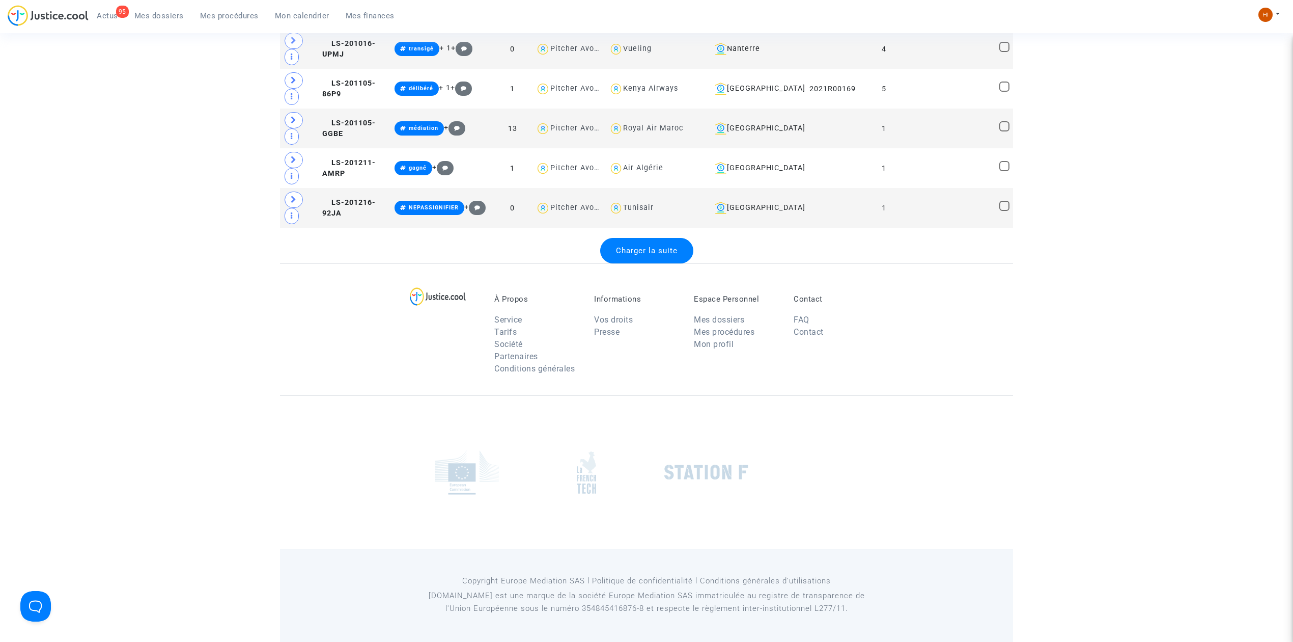
click at [660, 255] on div "Charger la suite" at bounding box center [646, 250] width 93 height 25
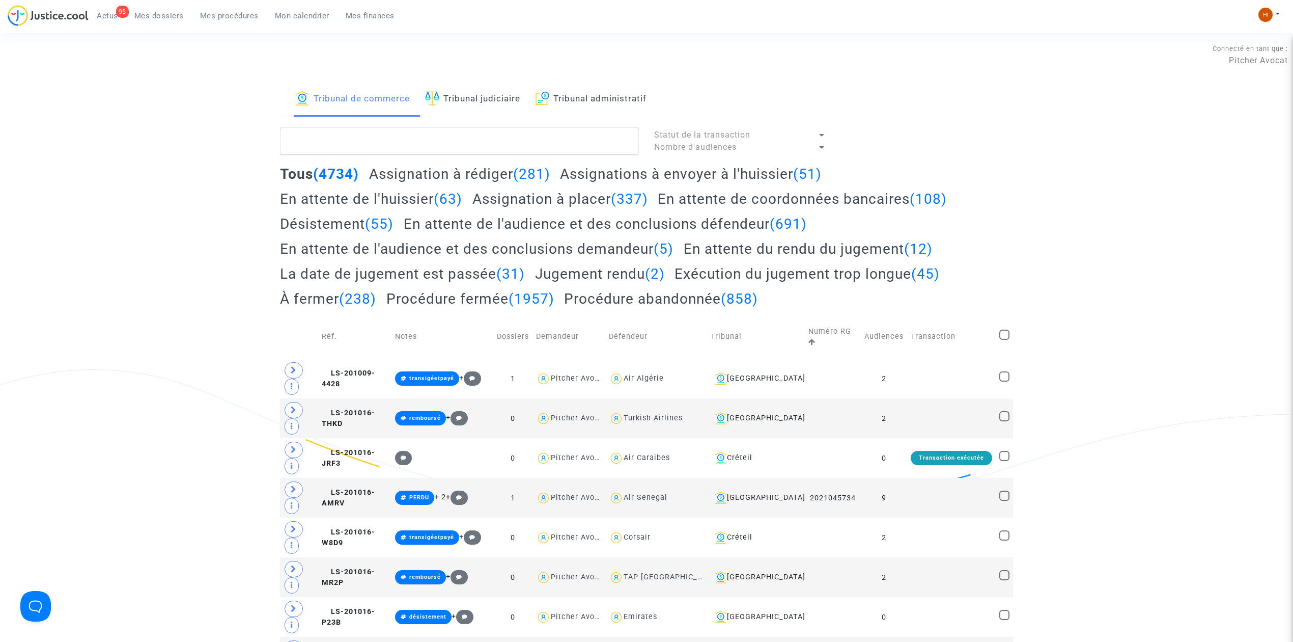
scroll to position [0, 0]
click at [576, 149] on textarea at bounding box center [459, 141] width 359 height 27
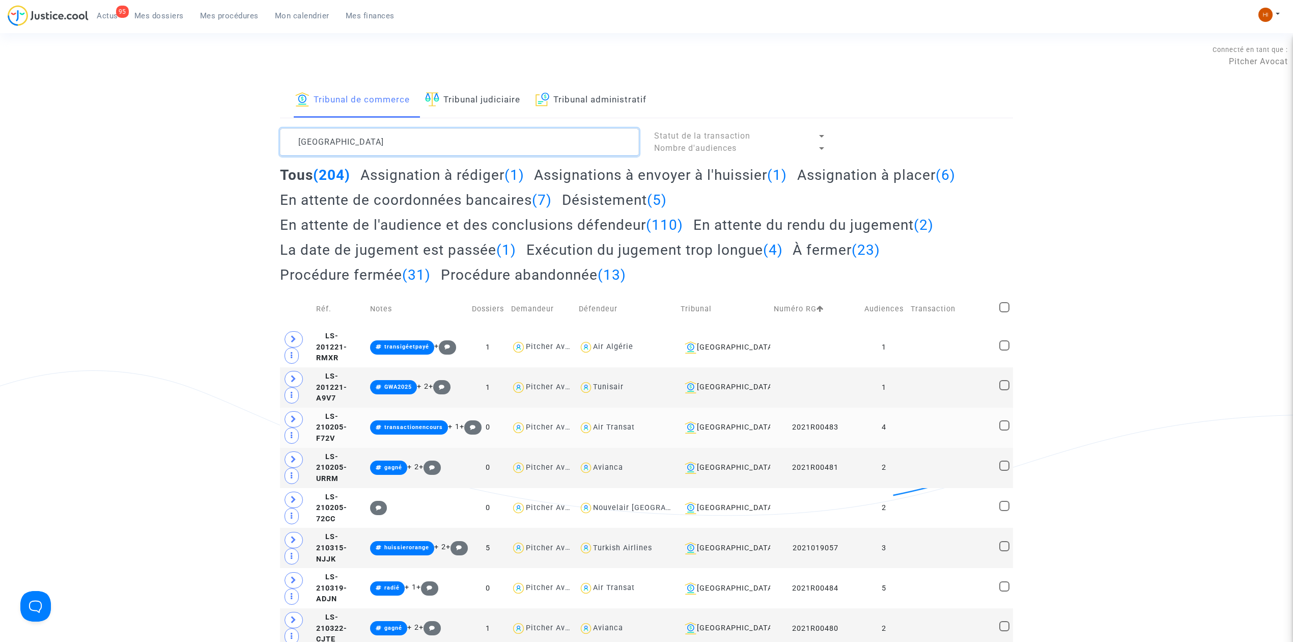
type textarea "LYON"
click at [895, 434] on td "4" at bounding box center [884, 427] width 46 height 40
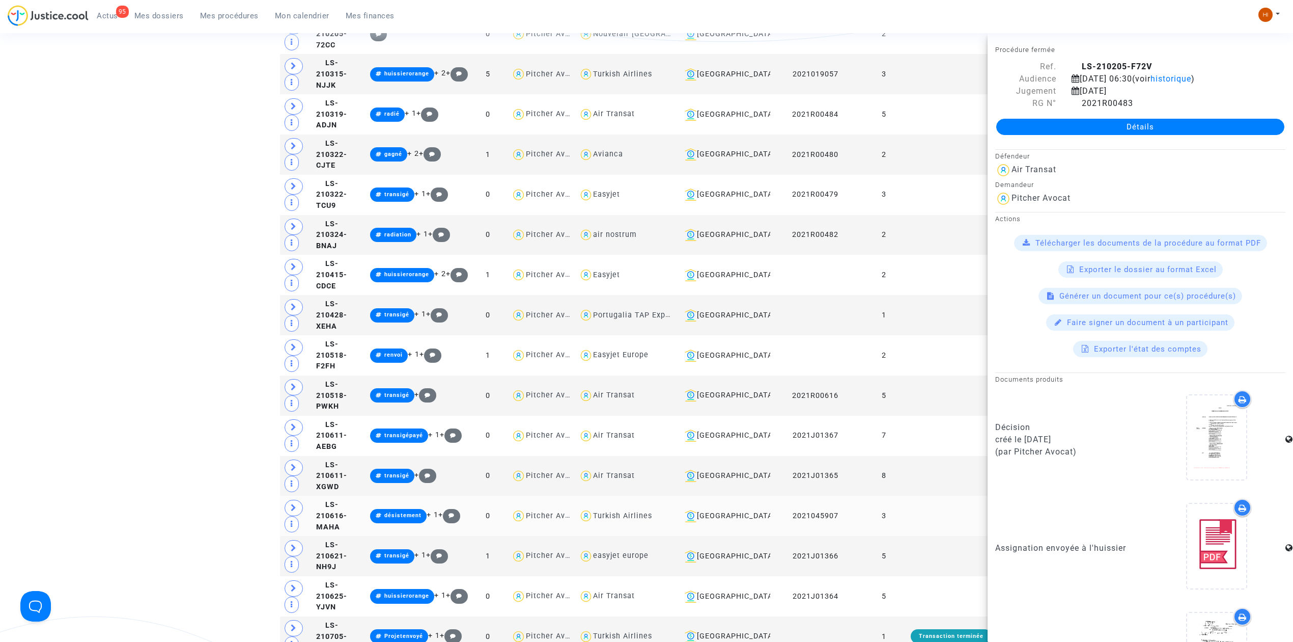
scroll to position [475, 0]
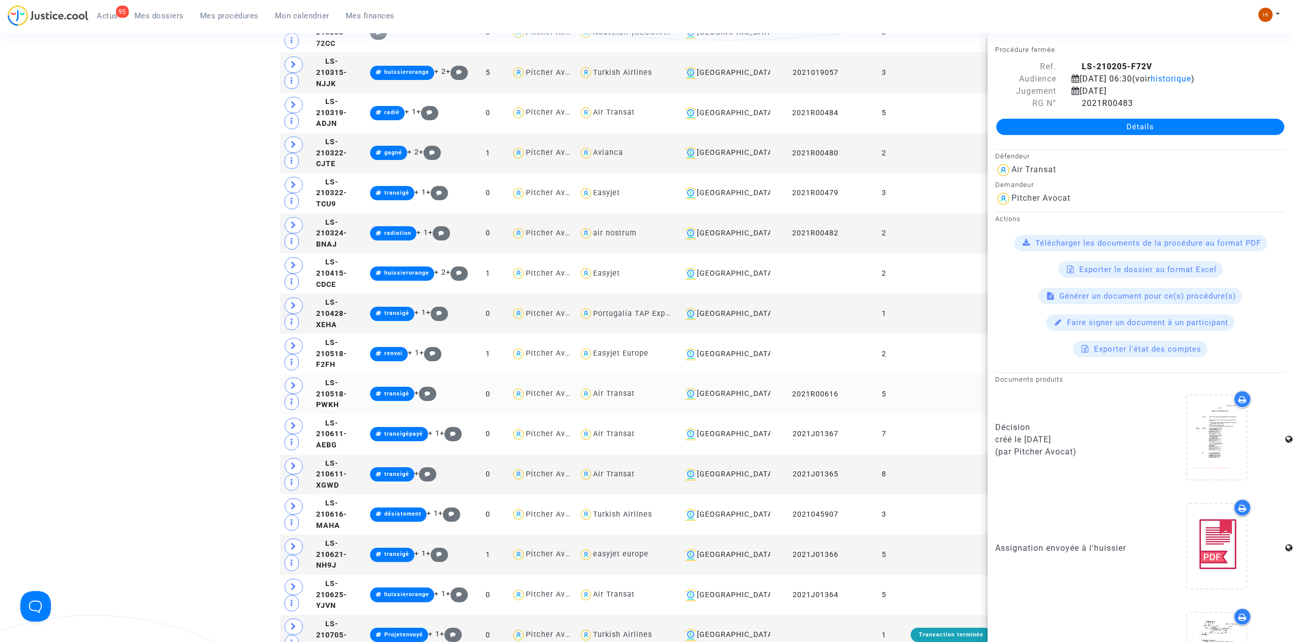
click at [930, 411] on td at bounding box center [951, 394] width 89 height 40
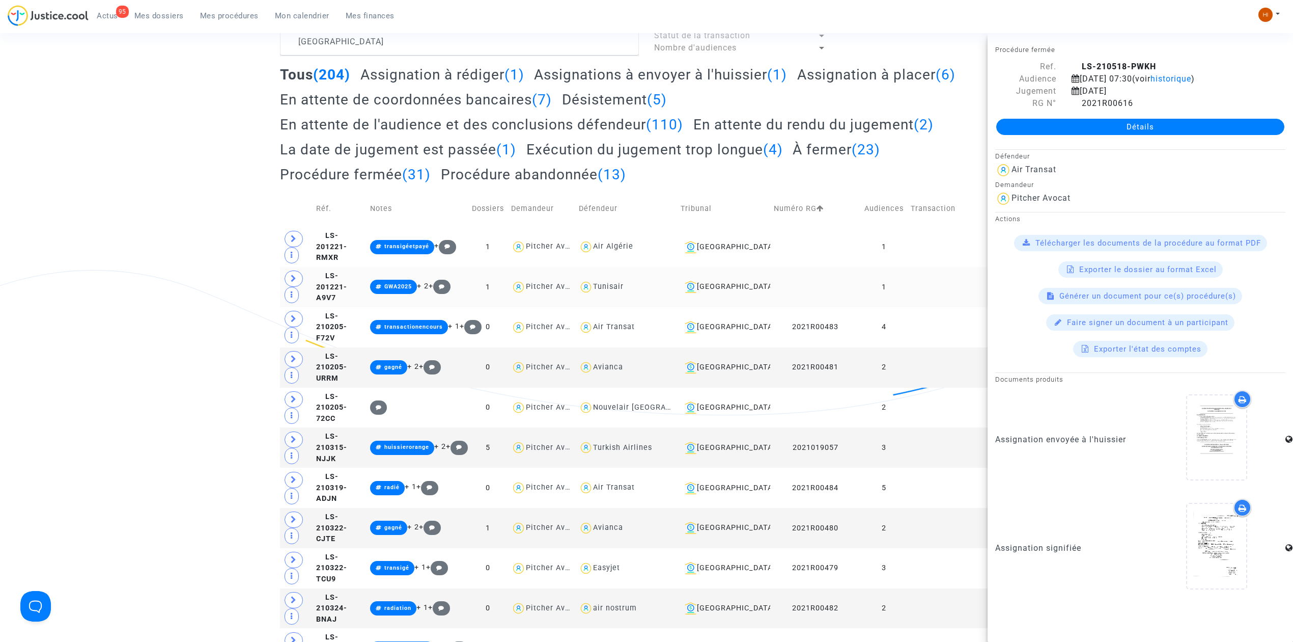
scroll to position [68, 0]
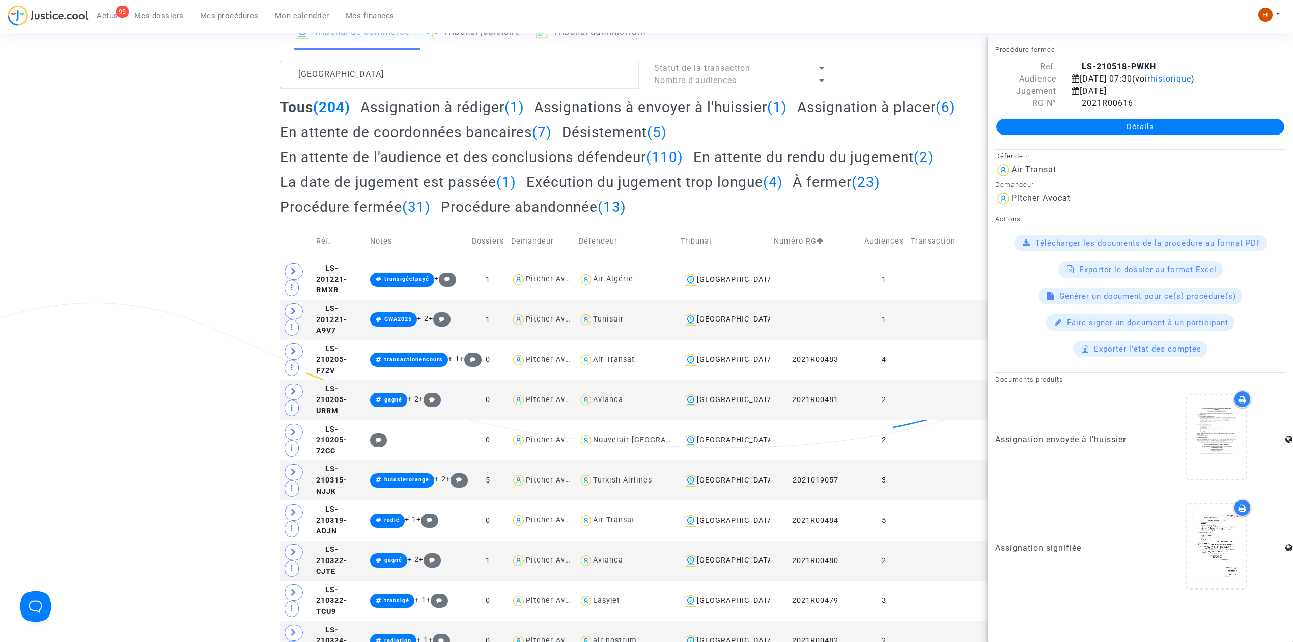
click at [442, 186] on h2 "La date de jugement est passée (1)" at bounding box center [398, 182] width 236 height 18
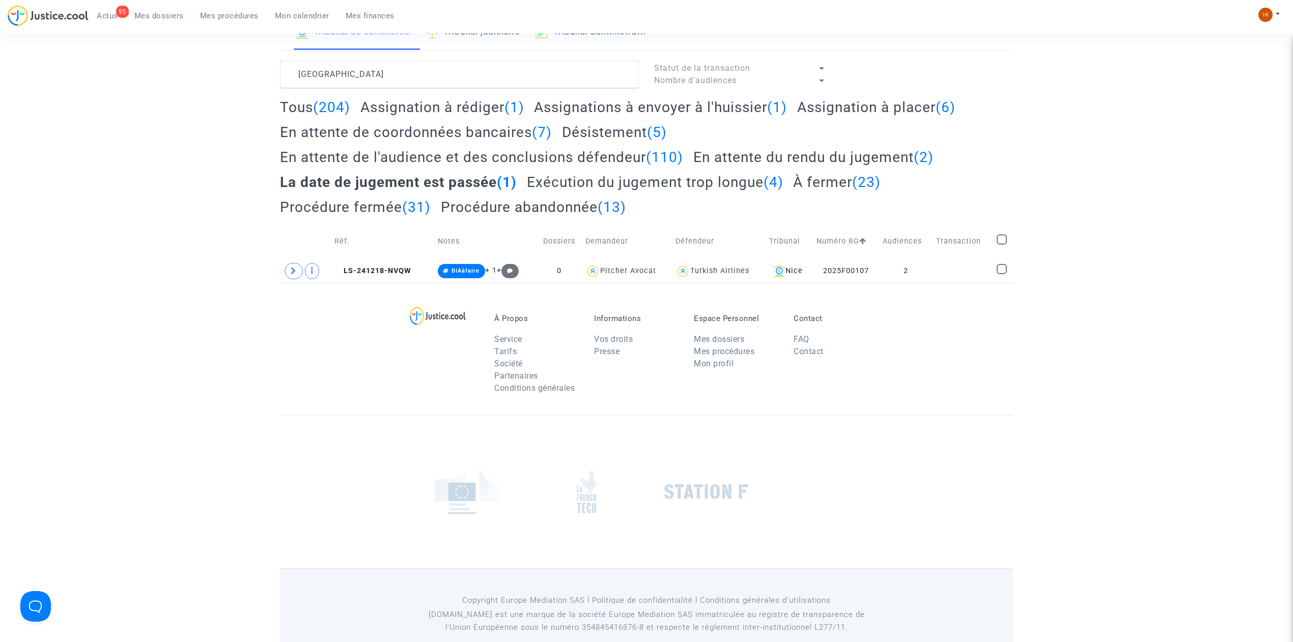
click at [817, 158] on h2 "En attente du rendu du jugement (2)" at bounding box center [813, 157] width 240 height 18
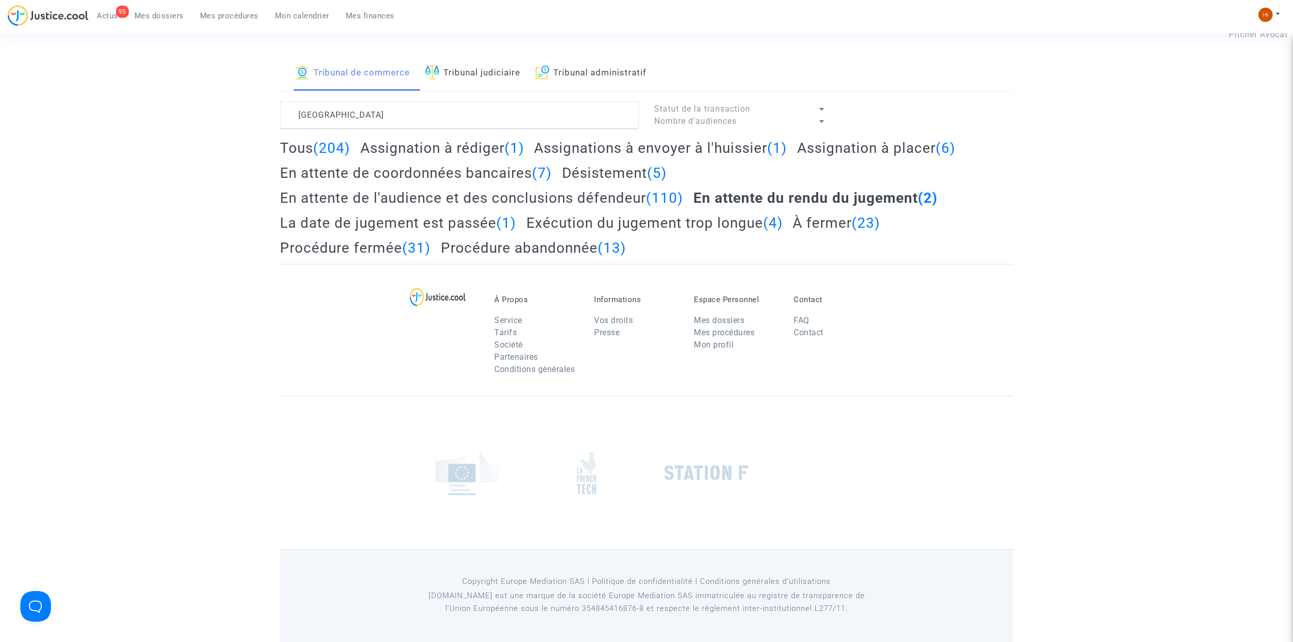
scroll to position [68, 0]
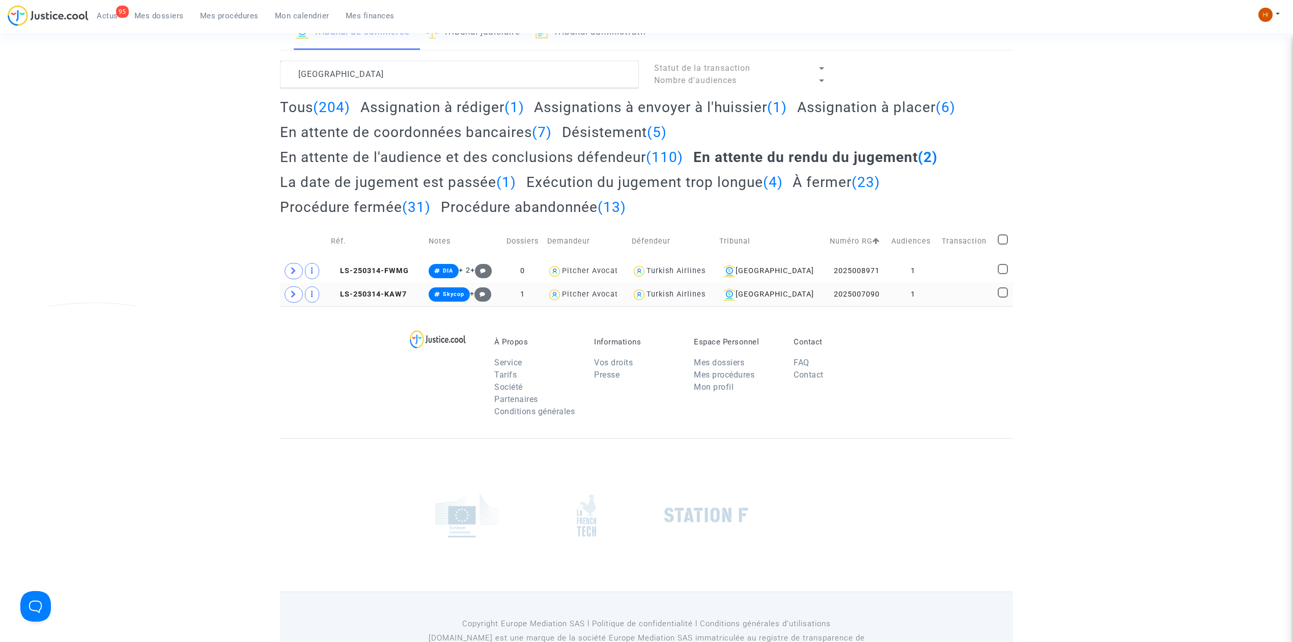
click at [951, 295] on td at bounding box center [966, 294] width 57 height 23
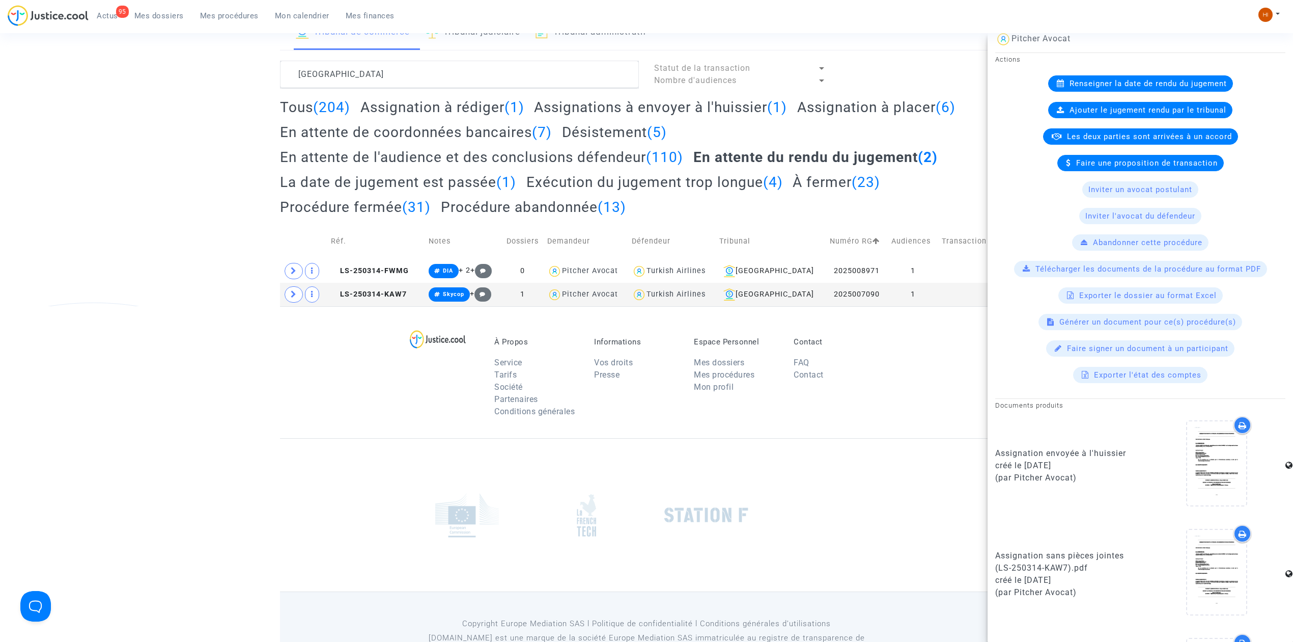
scroll to position [0, 0]
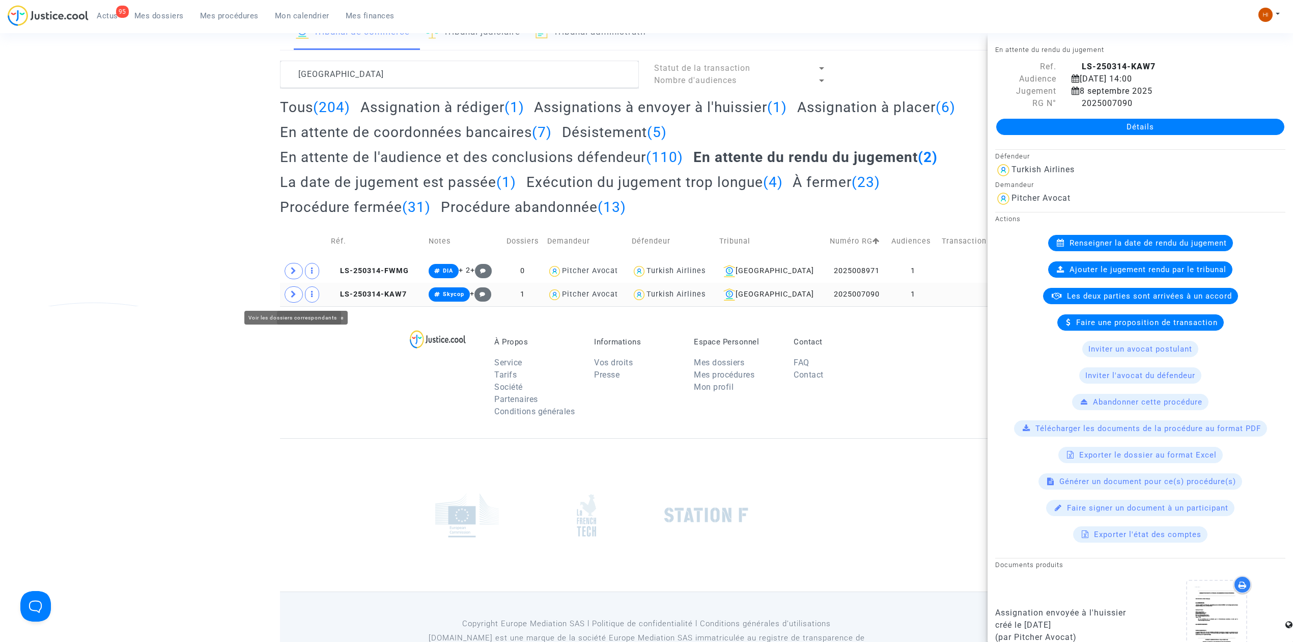
click at [299, 294] on span at bounding box center [294, 294] width 18 height 16
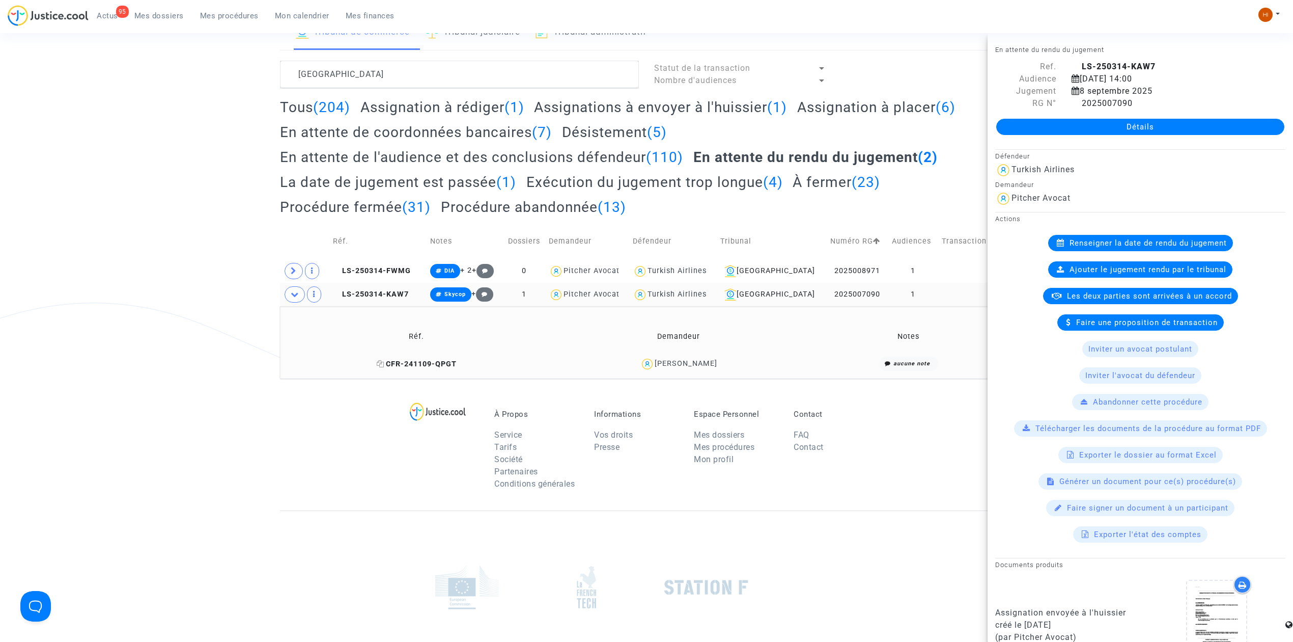
click at [439, 361] on span "CFR-241109-QPGT" at bounding box center [417, 363] width 80 height 9
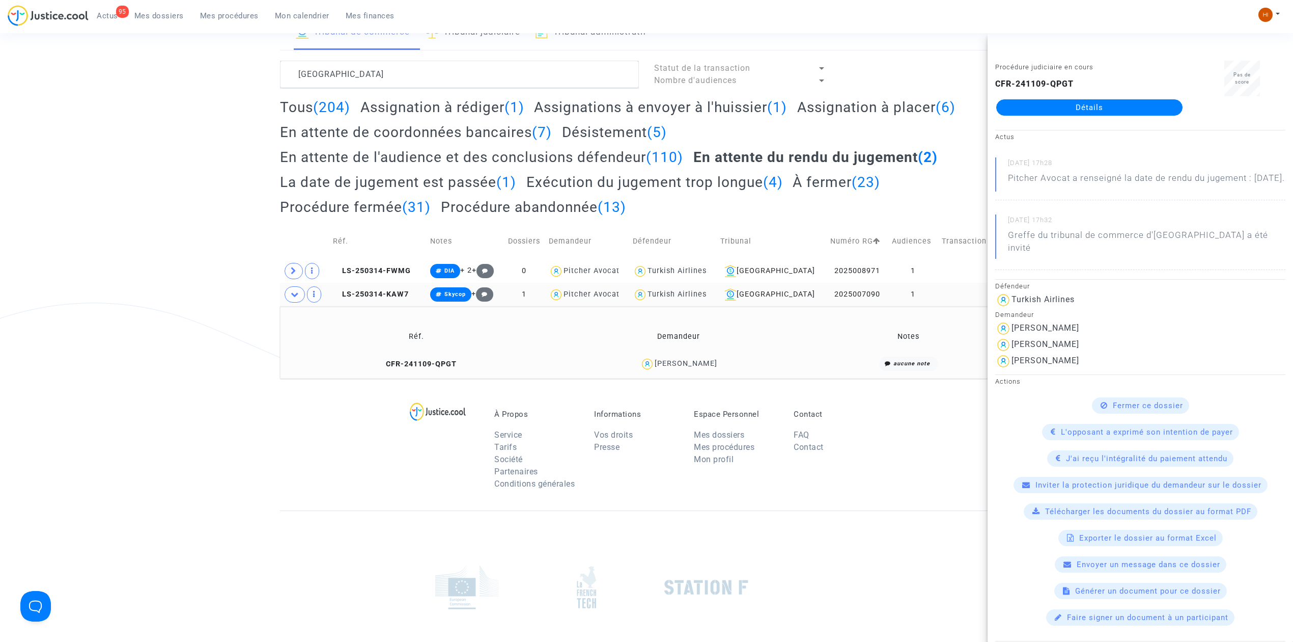
click at [1077, 104] on link "Détails" at bounding box center [1089, 107] width 186 height 16
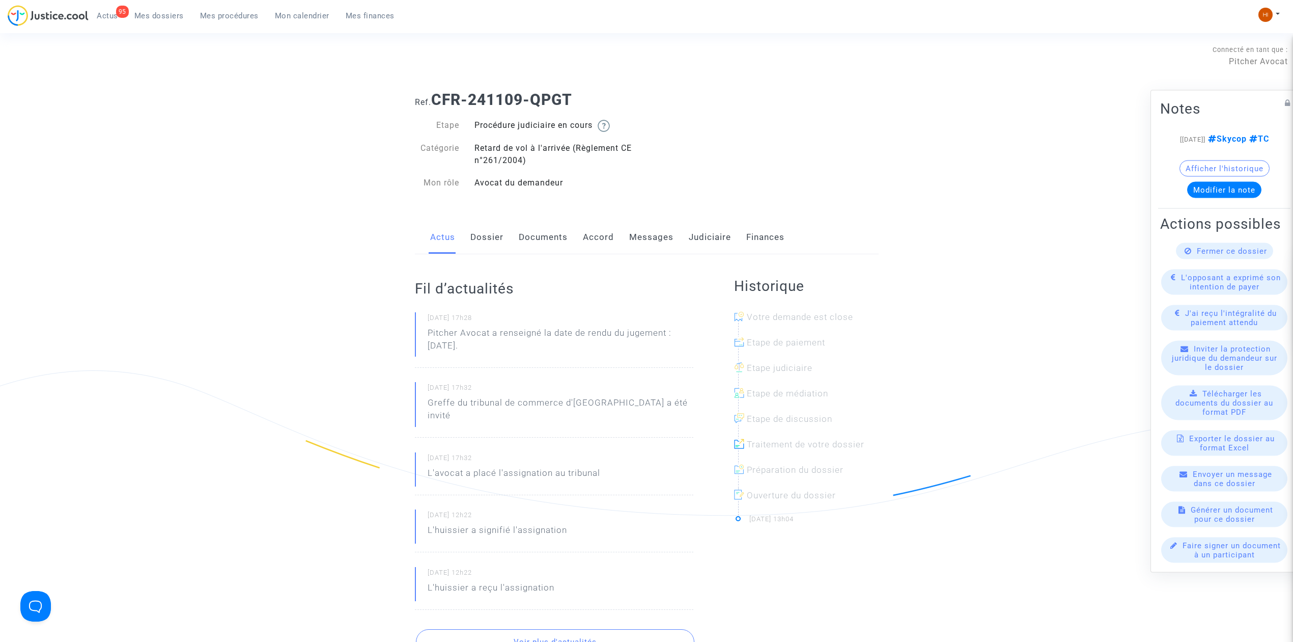
click at [479, 240] on link "Dossier" at bounding box center [486, 237] width 33 height 34
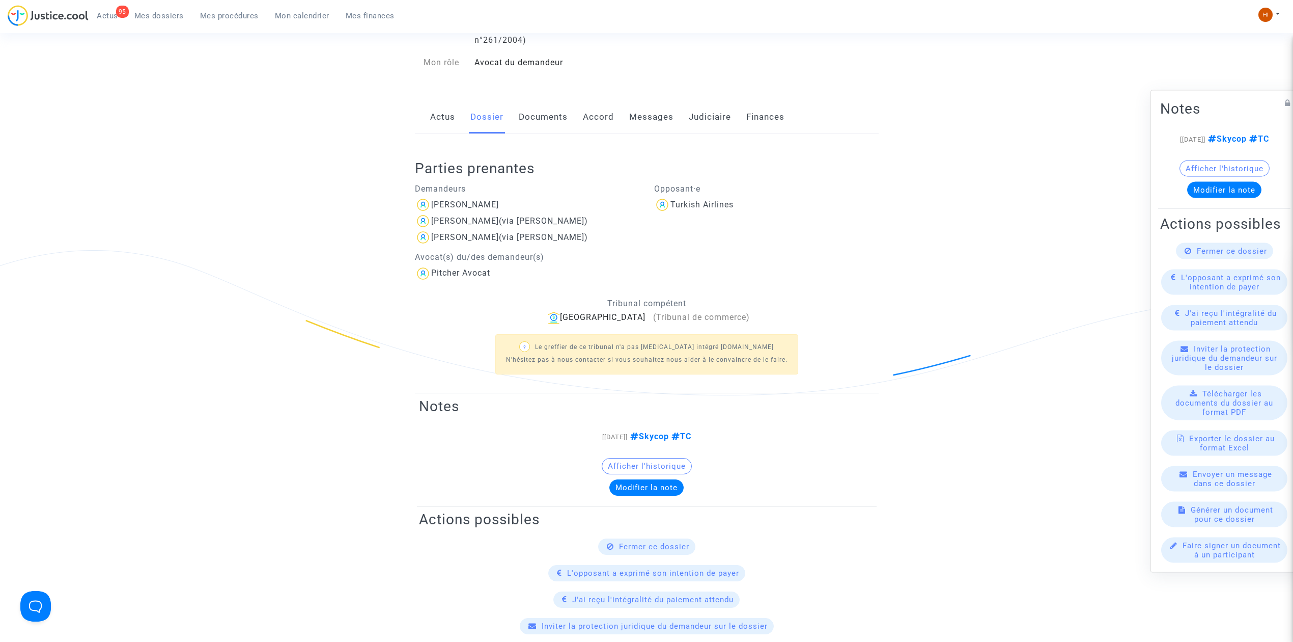
scroll to position [135, 0]
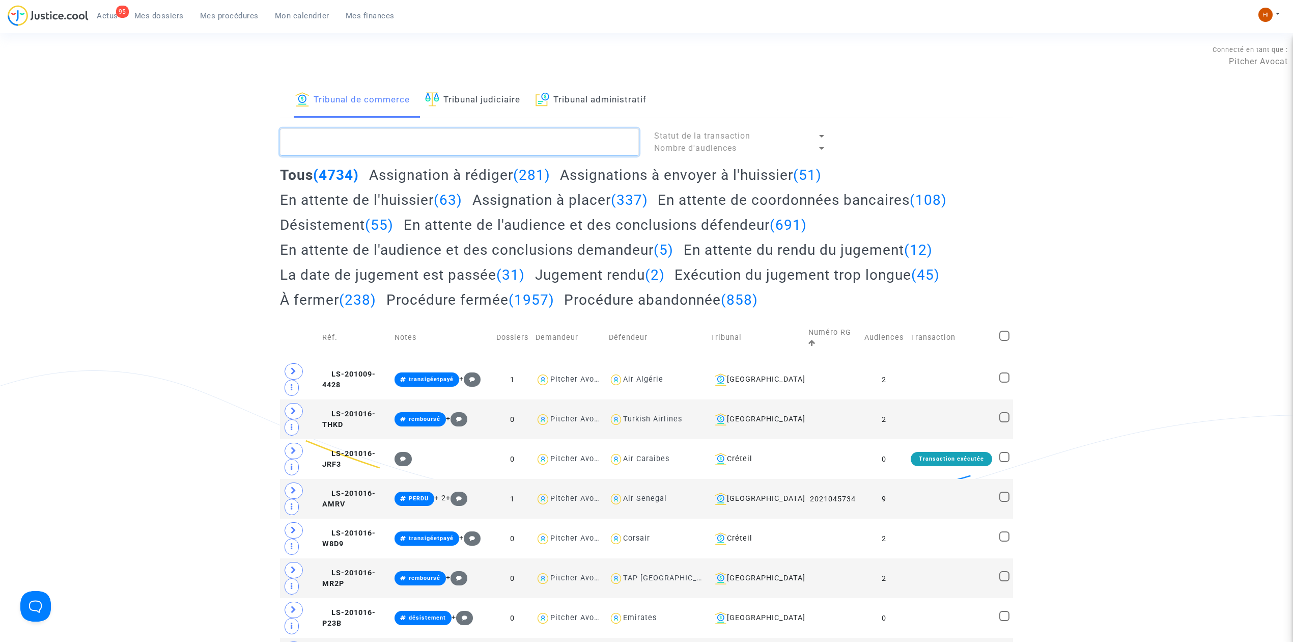
click at [438, 151] on textarea at bounding box center [459, 141] width 359 height 27
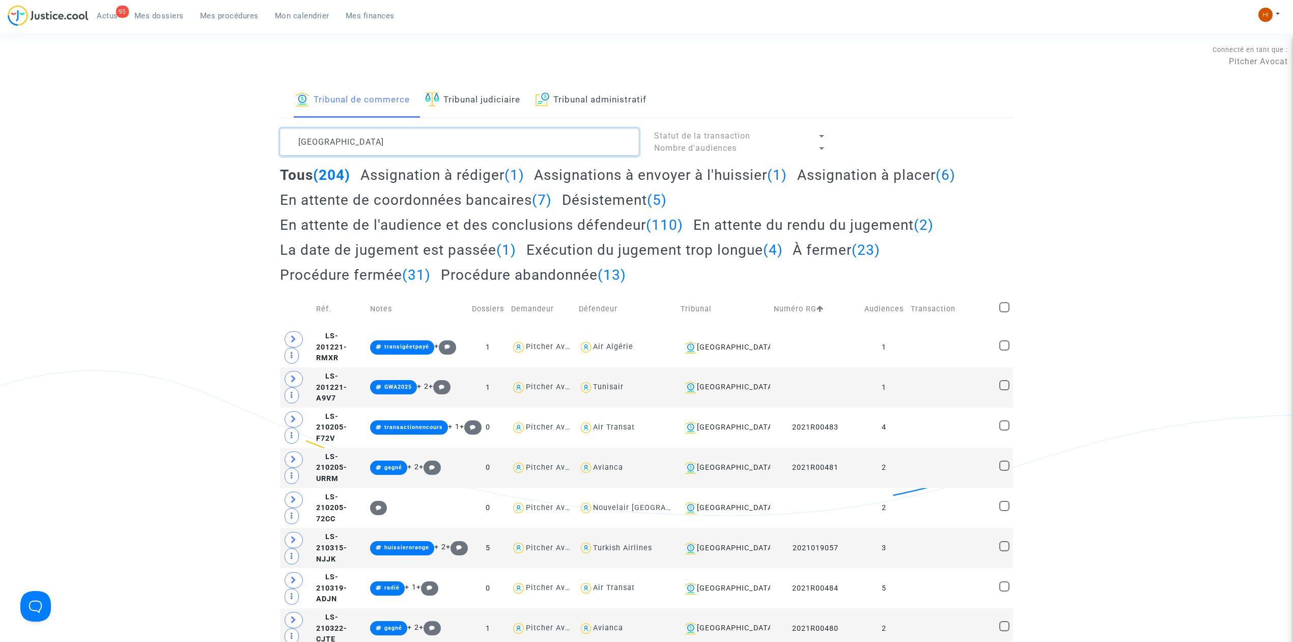
type textarea "LYON"
click at [161, 4] on nav "96 Actus Mes dossiers Mes procédures Mon calendrier Mes finances Mon profil Cha…" at bounding box center [646, 16] width 1293 height 33
click at [162, 9] on link "Mes dossiers" at bounding box center [159, 15] width 66 height 15
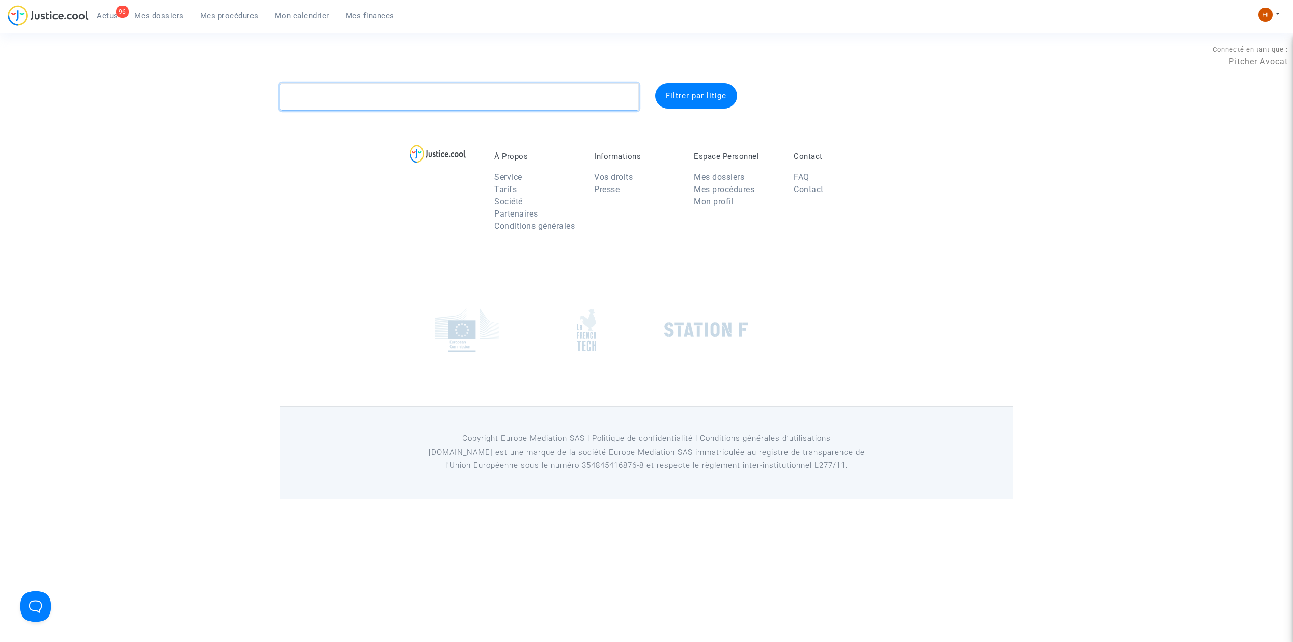
click at [348, 100] on textarea at bounding box center [459, 96] width 359 height 27
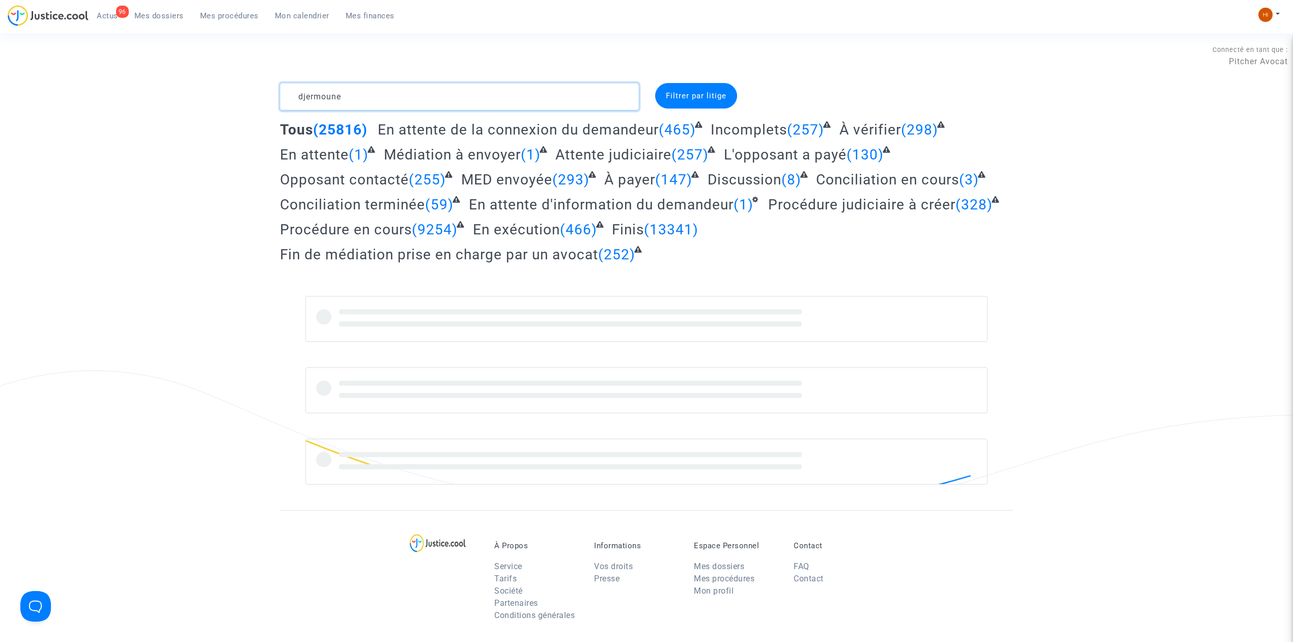
type textarea "djermoune"
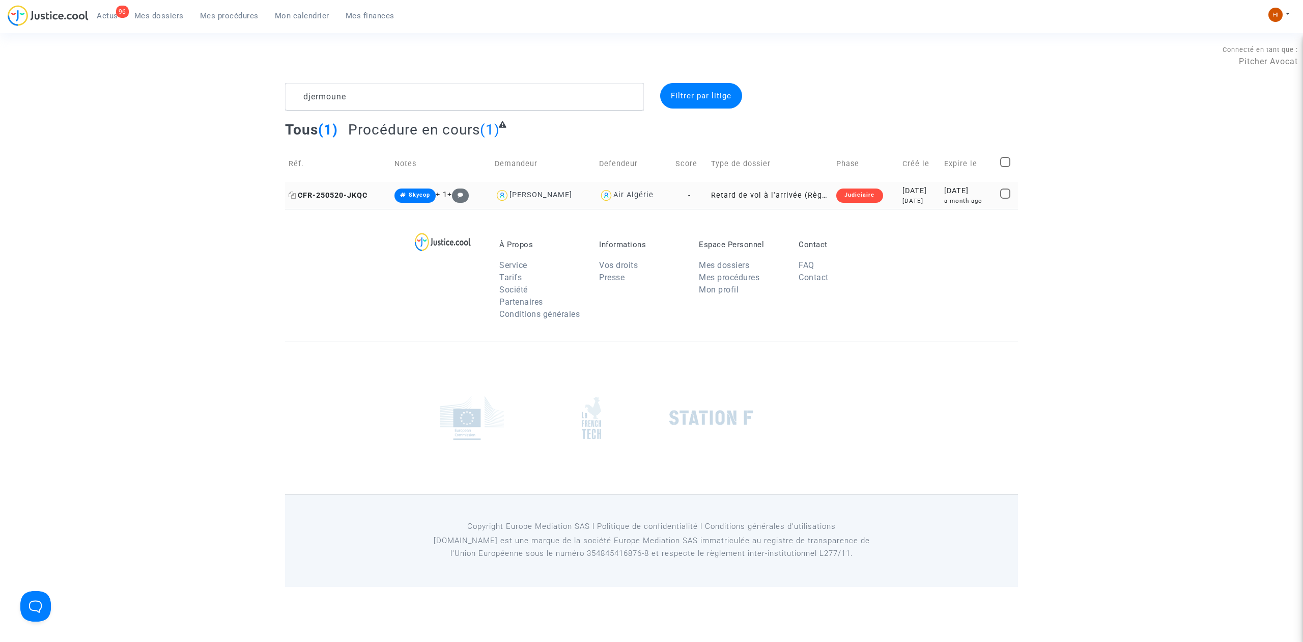
click at [326, 192] on span "CFR-250520-JKQC" at bounding box center [328, 195] width 79 height 9
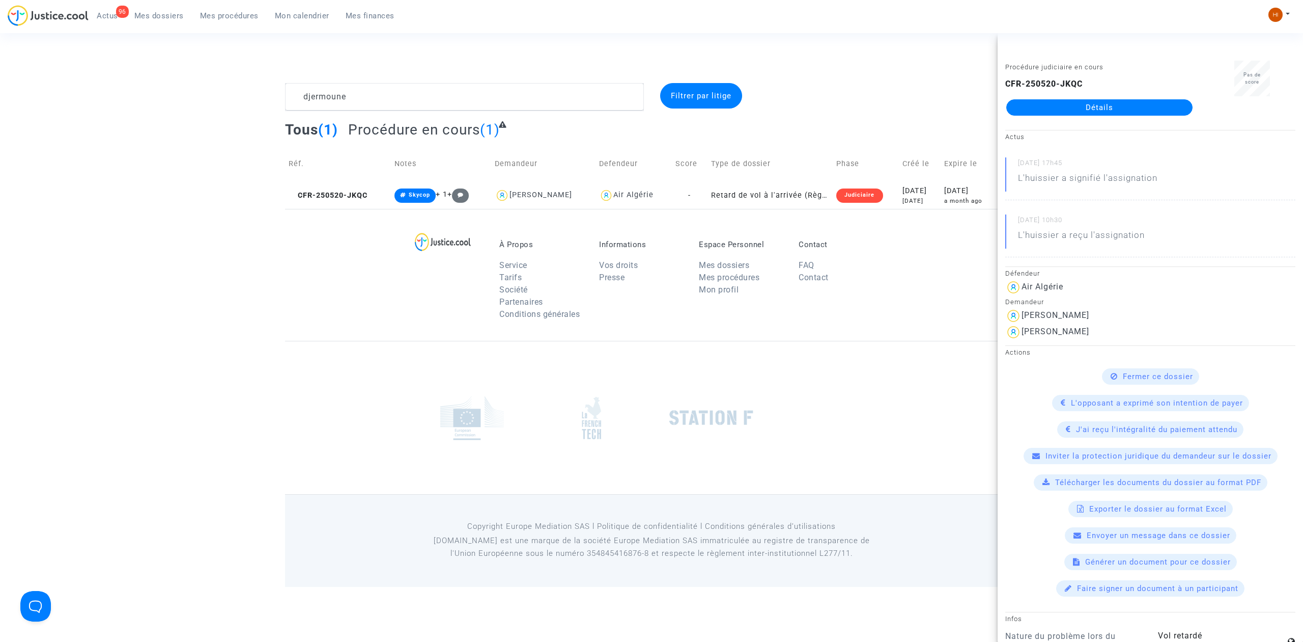
click at [1127, 102] on link "Détails" at bounding box center [1100, 107] width 186 height 16
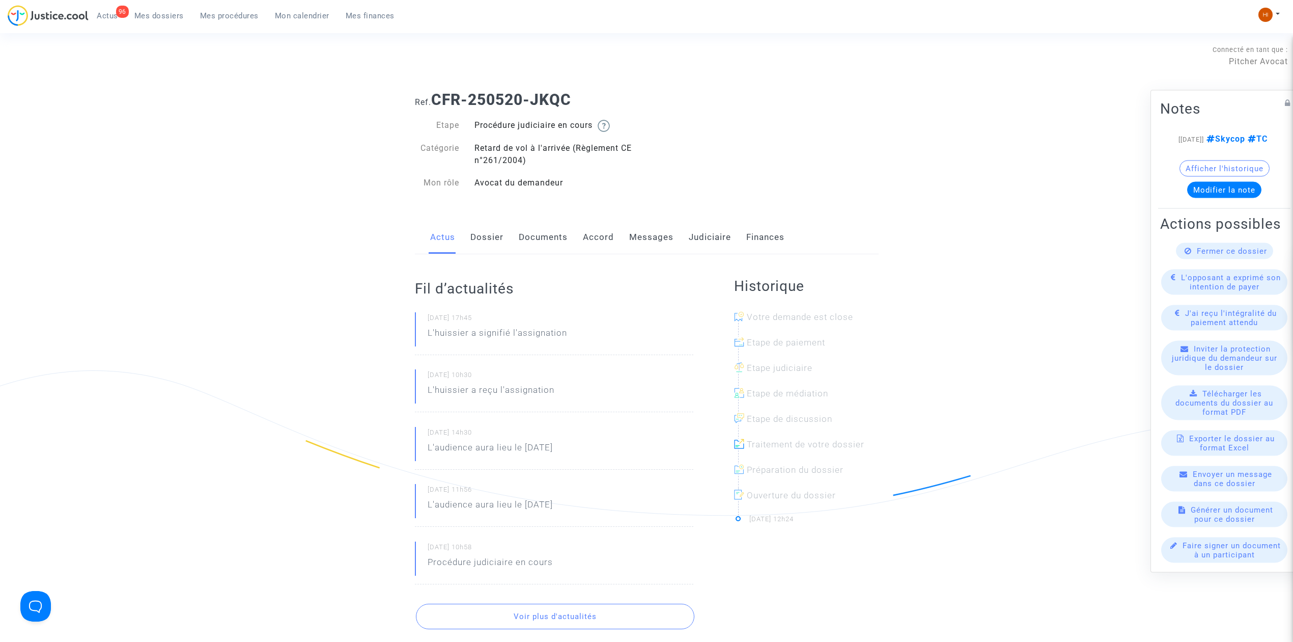
click at [687, 238] on div "Actus Dossier Documents Accord Messages Judiciaire Finances" at bounding box center [647, 237] width 464 height 34
click at [703, 237] on link "Judiciaire" at bounding box center [710, 237] width 42 height 34
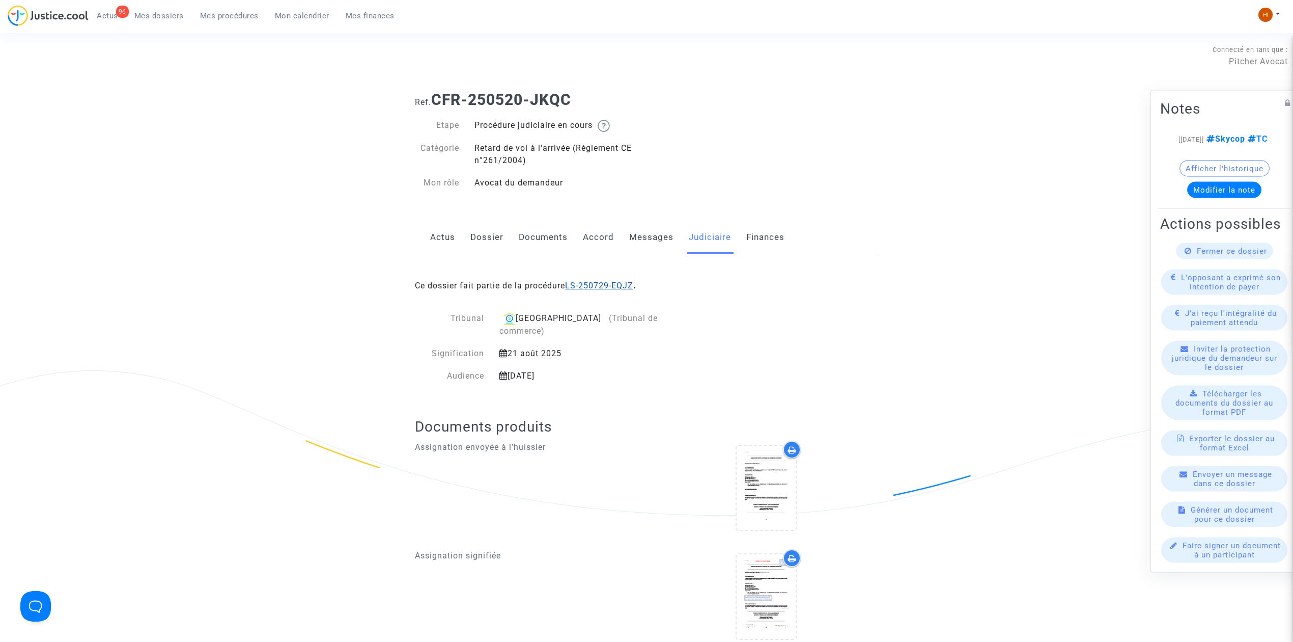
click at [622, 282] on link "LS-250729-EQJZ" at bounding box center [599, 286] width 68 height 10
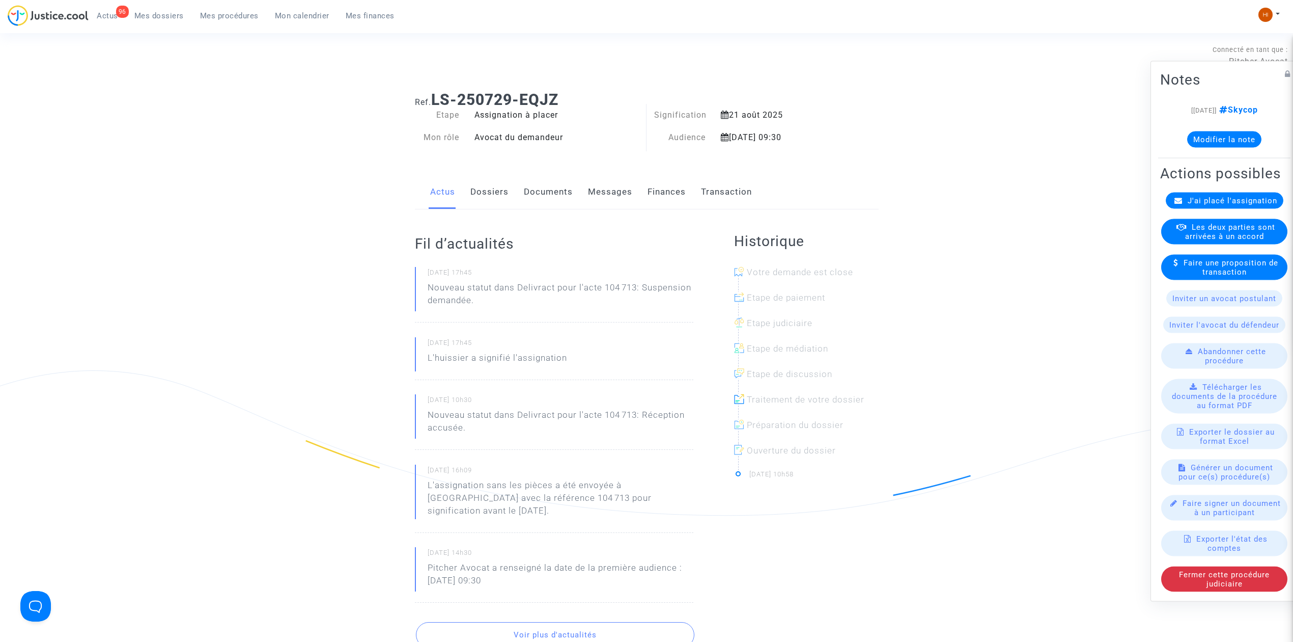
click at [546, 191] on link "Documents" at bounding box center [548, 192] width 49 height 34
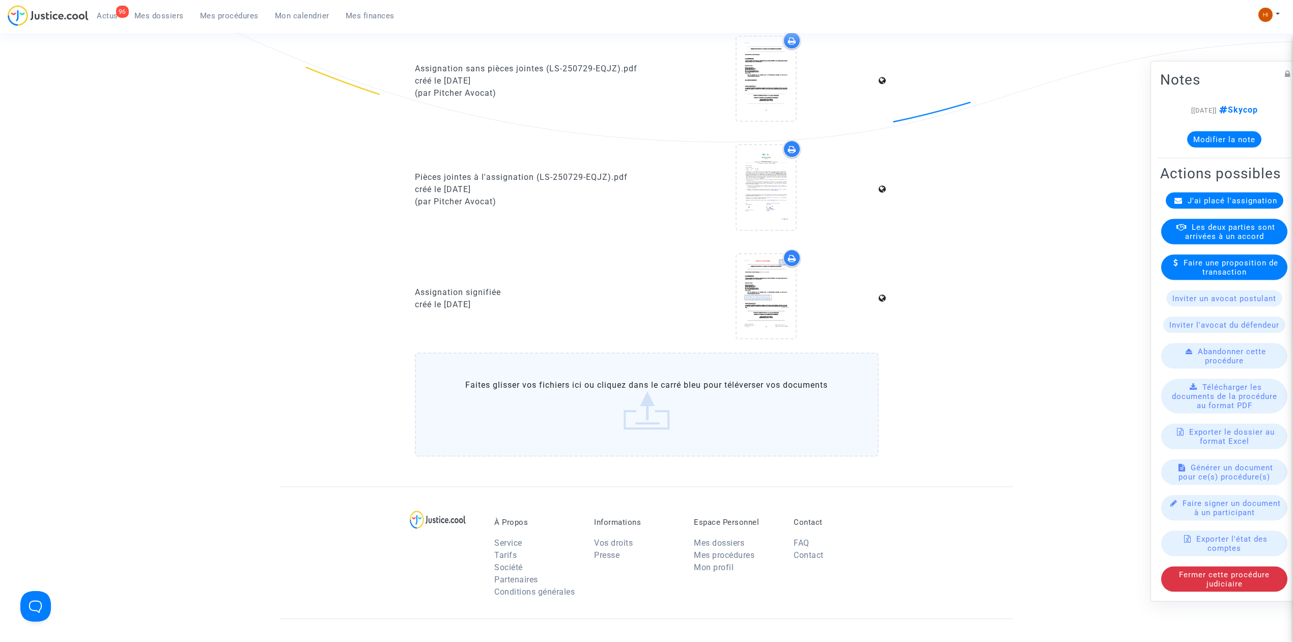
scroll to position [407, 0]
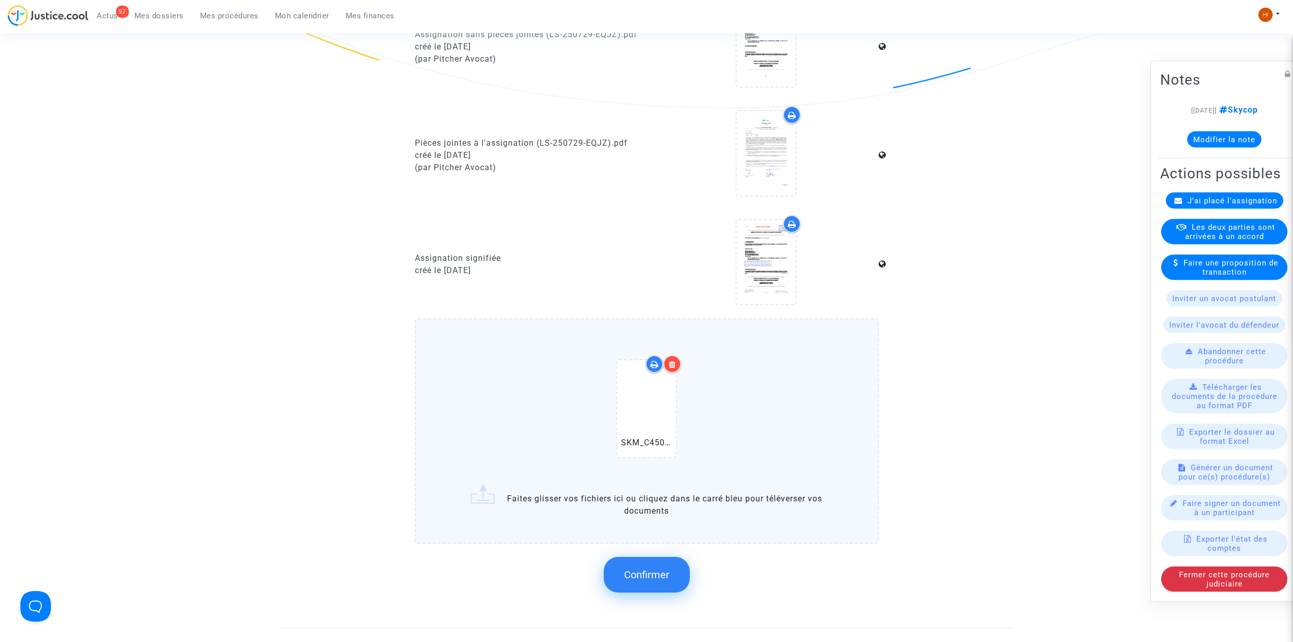
click at [672, 571] on button "Confirmer" at bounding box center [647, 575] width 86 height 36
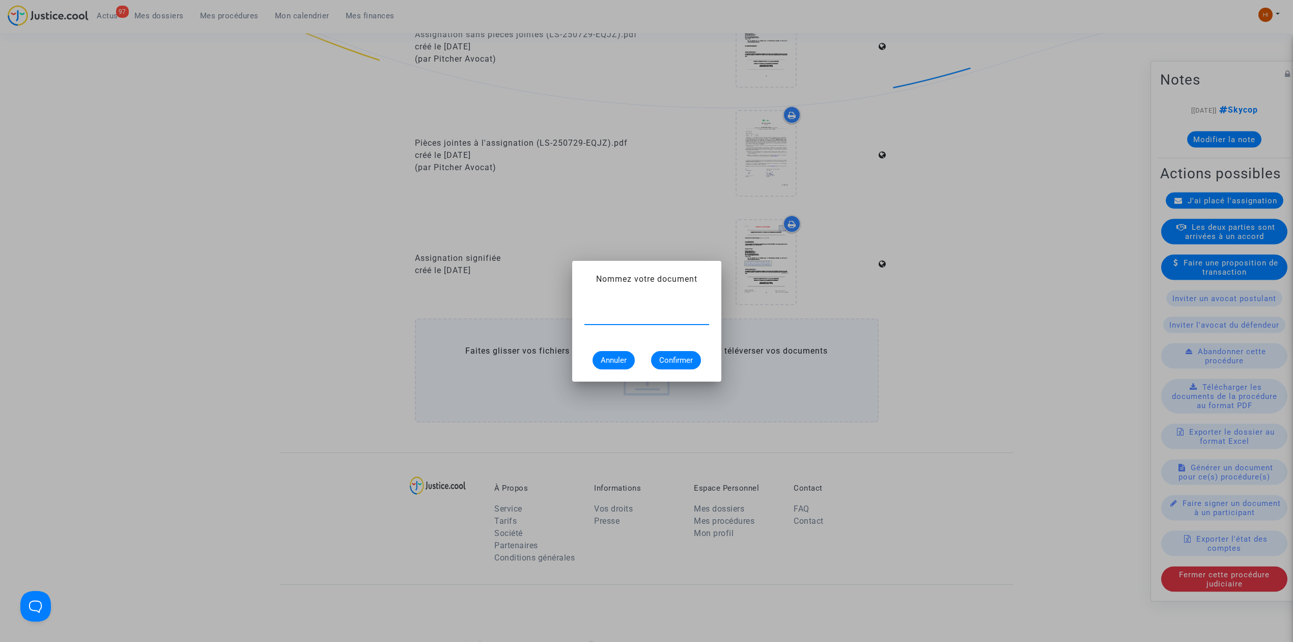
paste input "courrier proposition d'indemnisation par la cie"
type input "courrier proposition d'indemnisation par la cie"
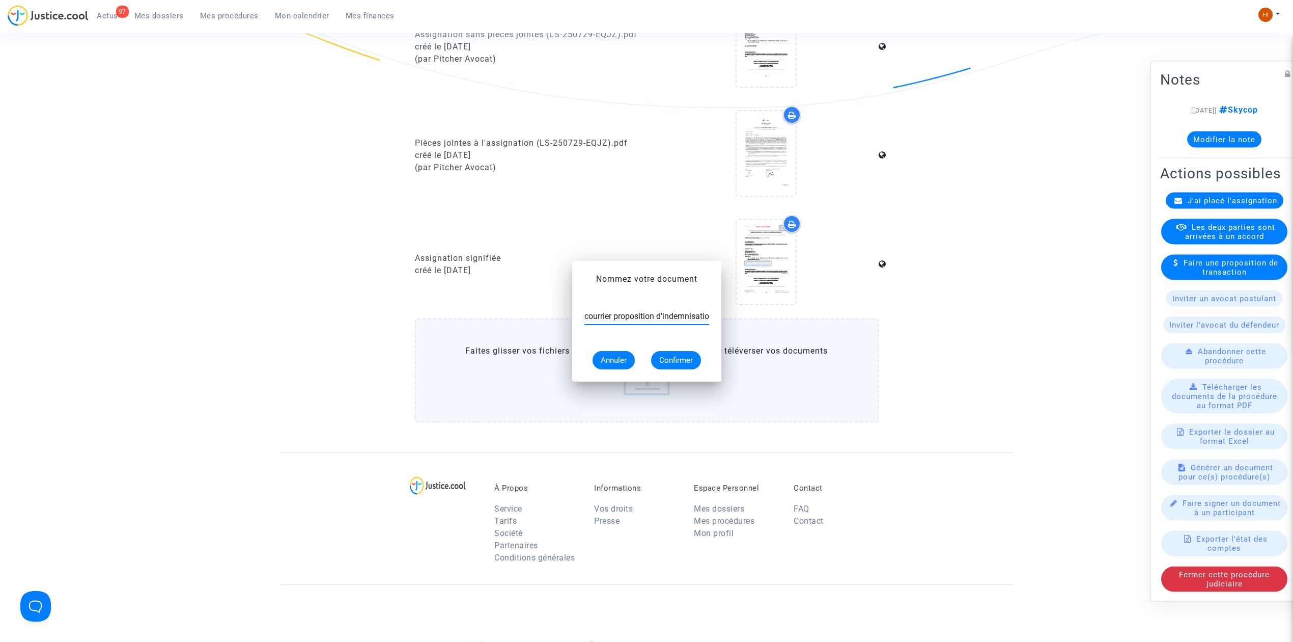
scroll to position [407, 0]
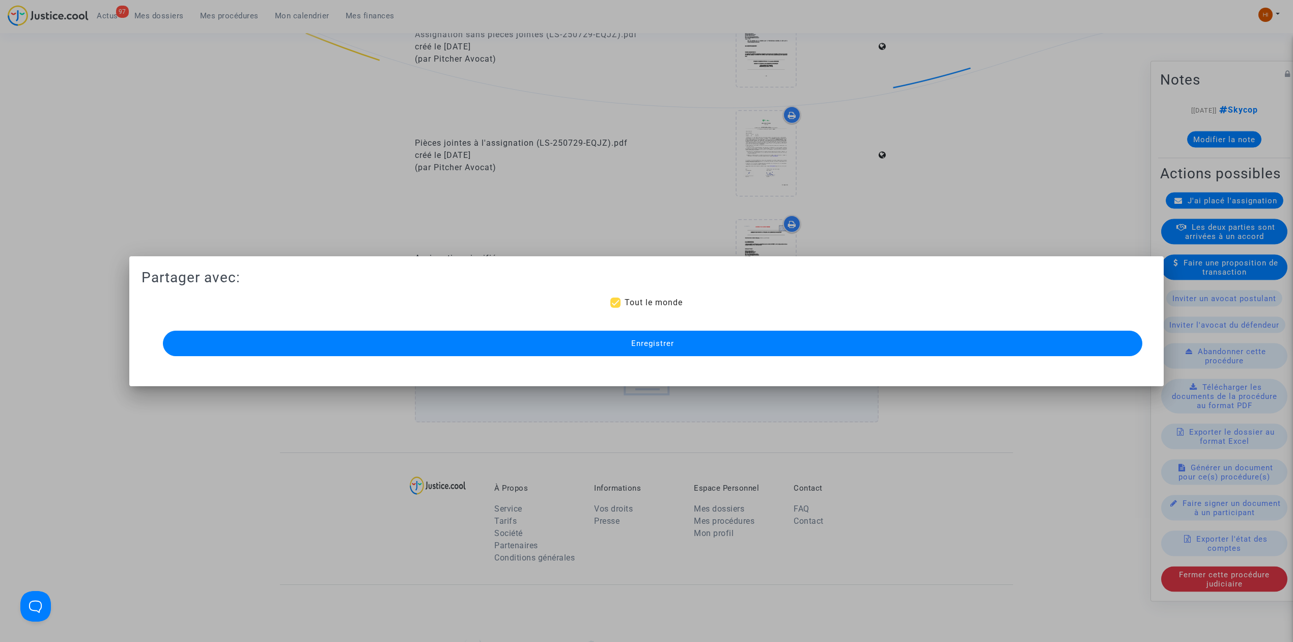
drag, startPoint x: 240, startPoint y: 345, endPoint x: 165, endPoint y: 200, distance: 163.1
click at [237, 345] on button "Enregistrer" at bounding box center [653, 342] width 980 height 25
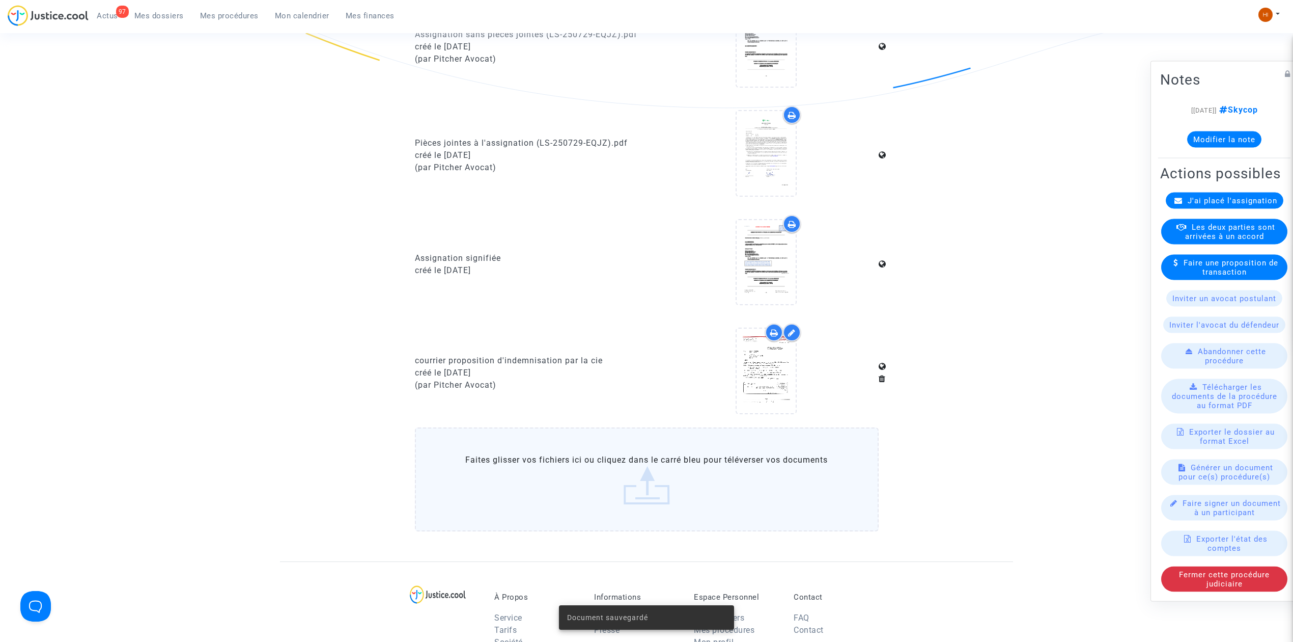
click at [1237, 131] on button "Modifier la note" at bounding box center [1224, 139] width 74 height 16
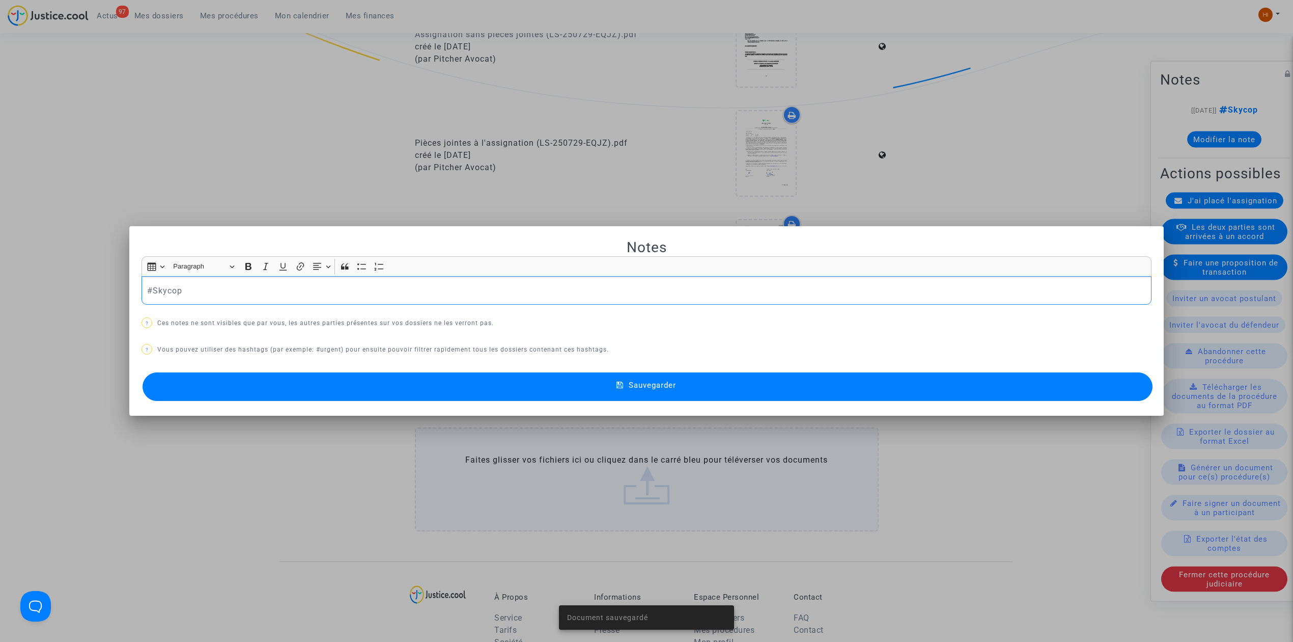
scroll to position [0, 0]
click at [466, 285] on p "#Skycop" at bounding box center [646, 290] width 999 height 13
drag, startPoint x: 371, startPoint y: 383, endPoint x: 309, endPoint y: 308, distance: 98.0
click at [371, 383] on button "Sauvegarder" at bounding box center [648, 386] width 1010 height 29
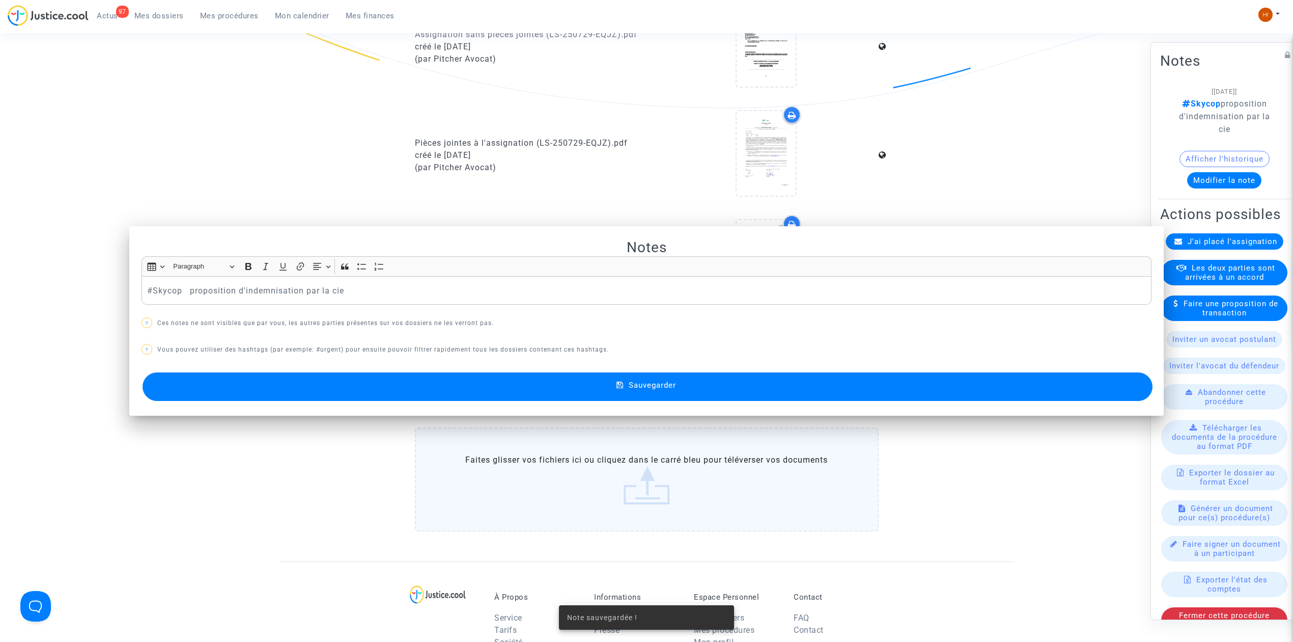
scroll to position [407, 0]
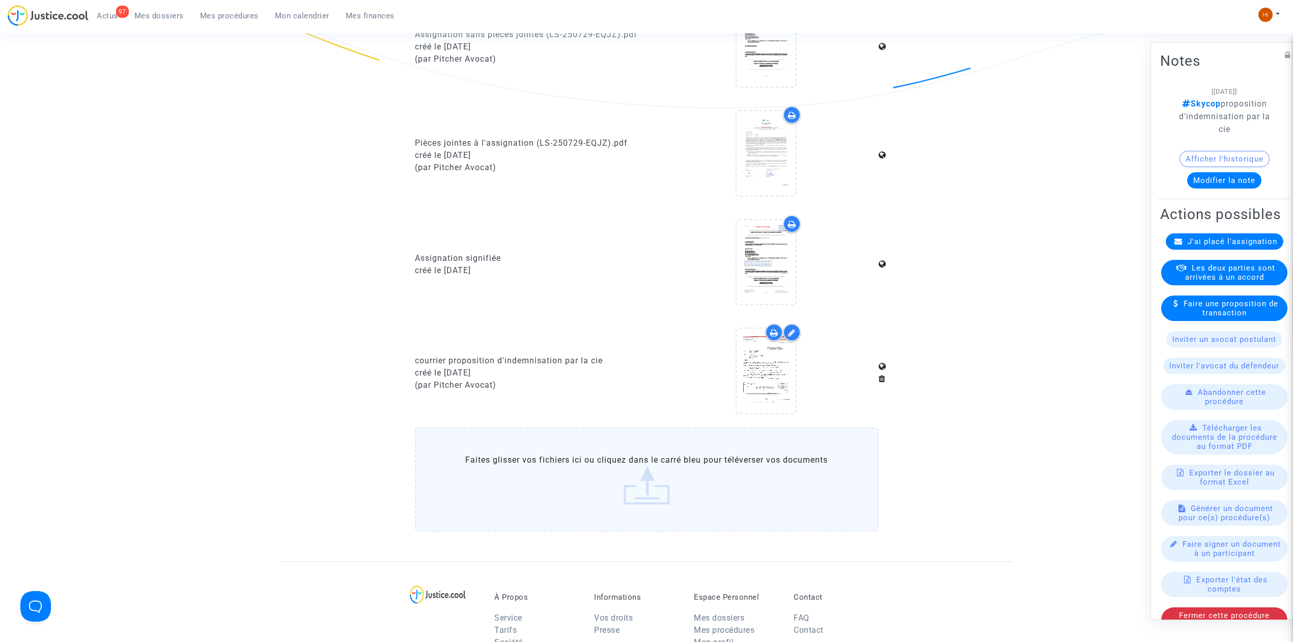
drag, startPoint x: 174, startPoint y: 13, endPoint x: 201, endPoint y: 27, distance: 30.8
click at [173, 13] on span "Mes dossiers" at bounding box center [158, 15] width 49 height 9
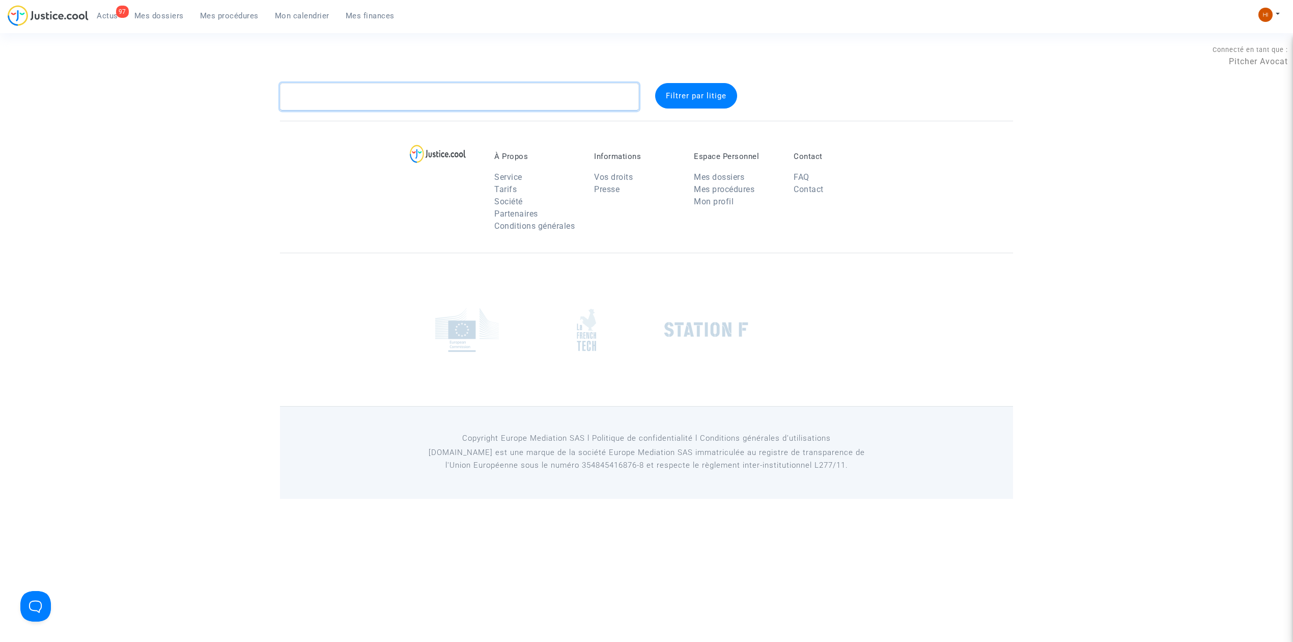
click at [381, 92] on textarea at bounding box center [459, 96] width 359 height 27
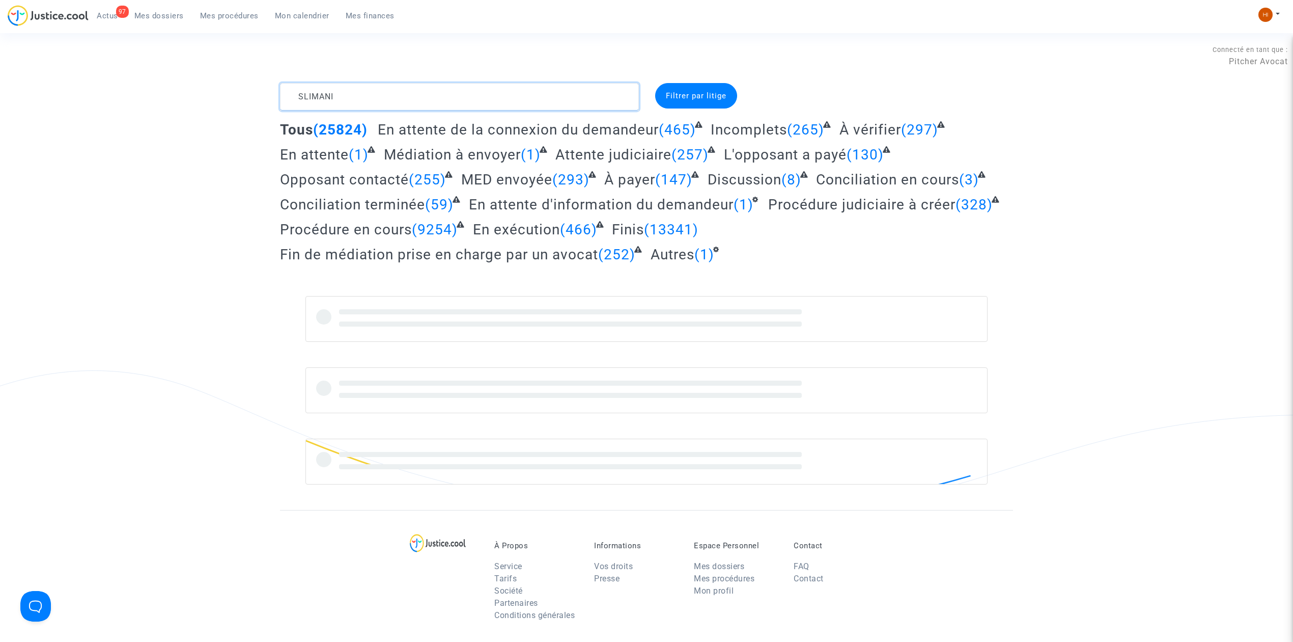
type textarea "SLIMANI"
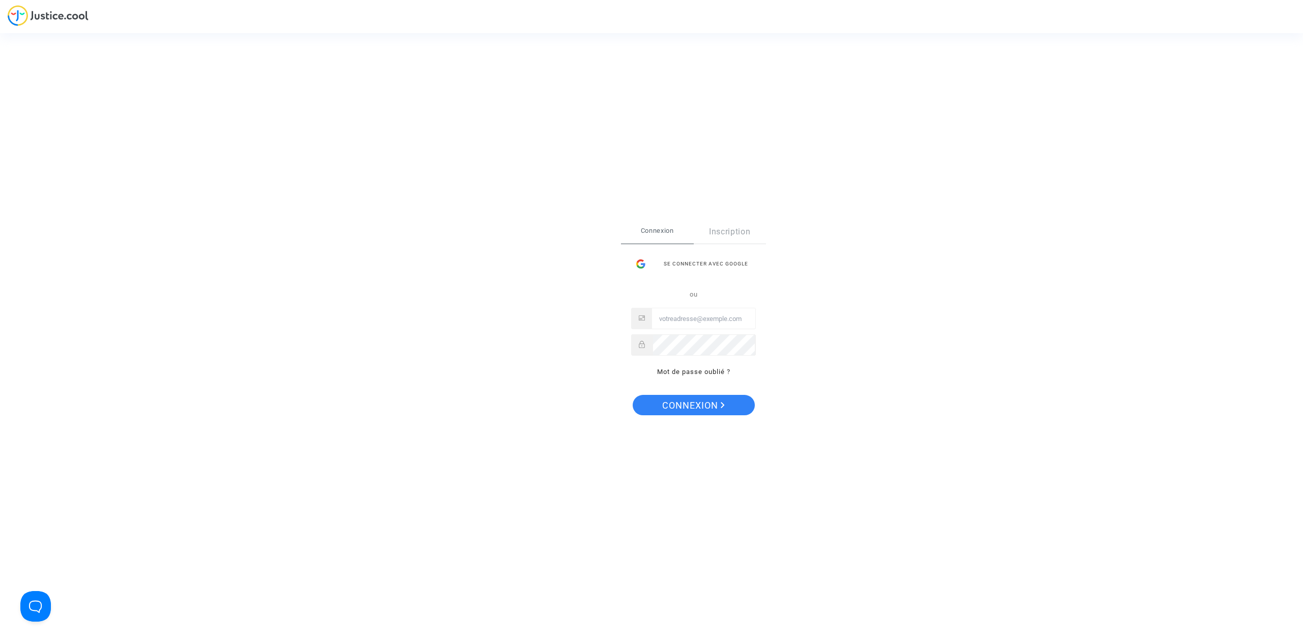
type input "[EMAIL_ADDRESS][DOMAIN_NAME]"
click at [670, 400] on span "Connexion" at bounding box center [693, 405] width 63 height 21
type input "[EMAIL_ADDRESS][DOMAIN_NAME]"
click at [675, 407] on span "Connexion" at bounding box center [693, 405] width 63 height 21
type input "[EMAIL_ADDRESS][DOMAIN_NAME]"
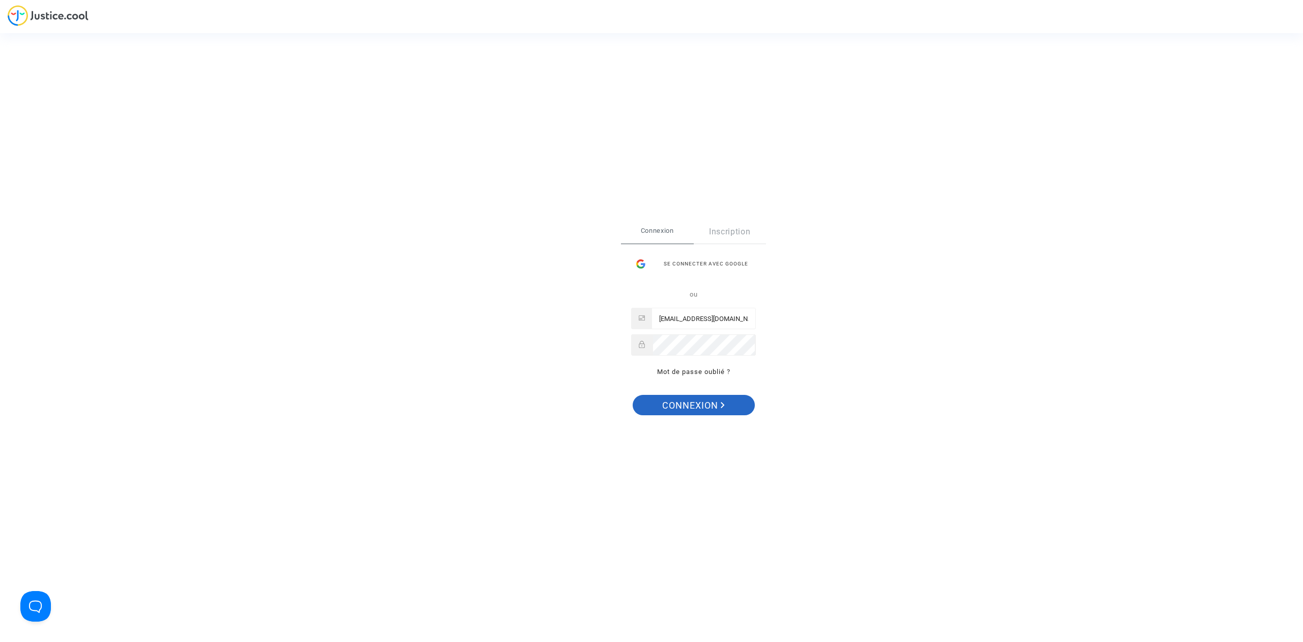
click at [645, 406] on button "Connexion" at bounding box center [694, 405] width 122 height 20
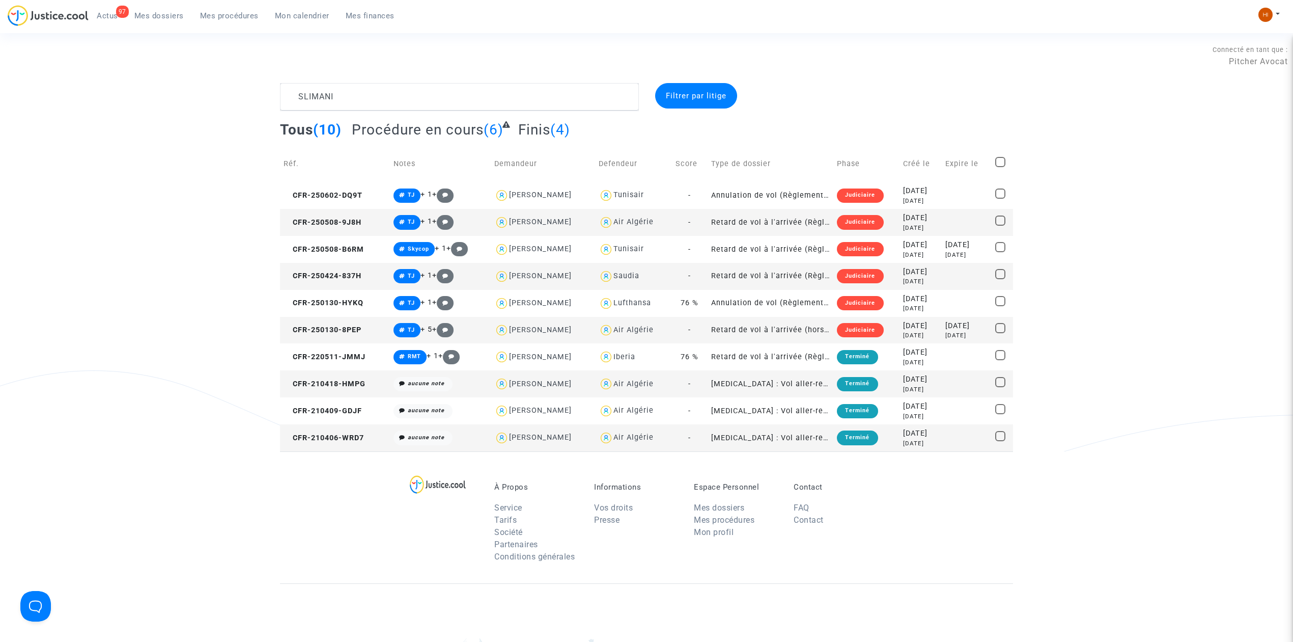
click at [531, 218] on div "[PERSON_NAME]" at bounding box center [540, 221] width 63 height 9
type textarea "SLIMANI @"[PERSON_NAME]" @"Pitcher Avocat""
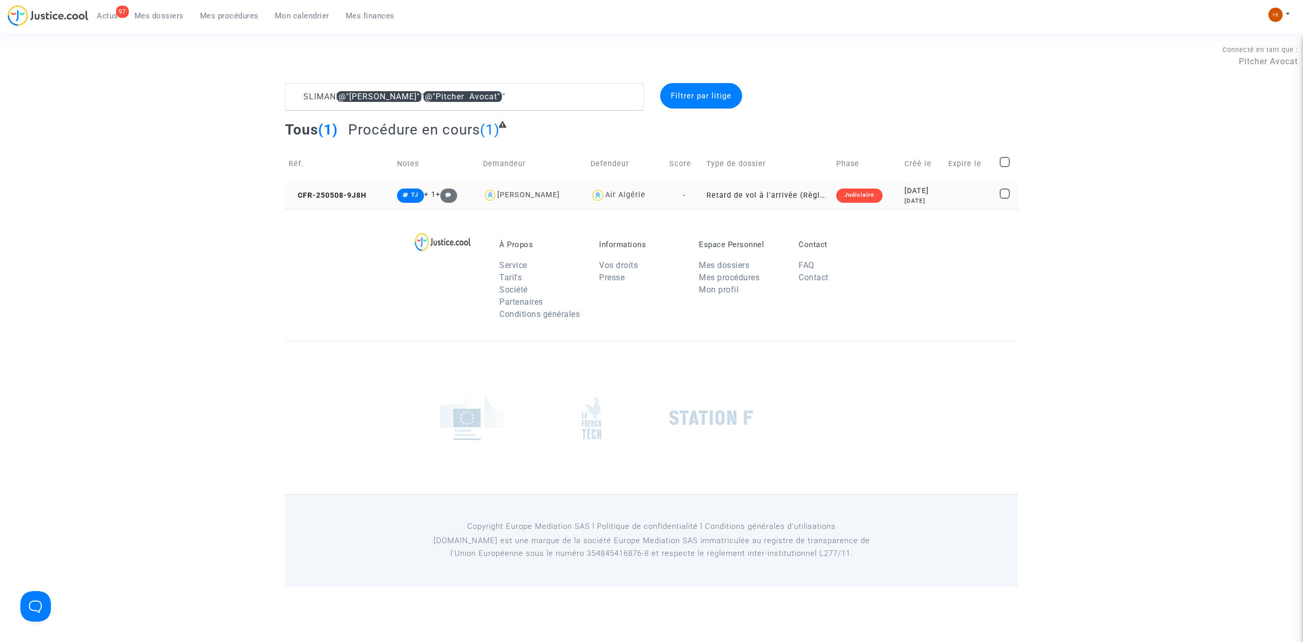
click at [369, 193] on td "CFR-250508-9J8H" at bounding box center [339, 195] width 108 height 27
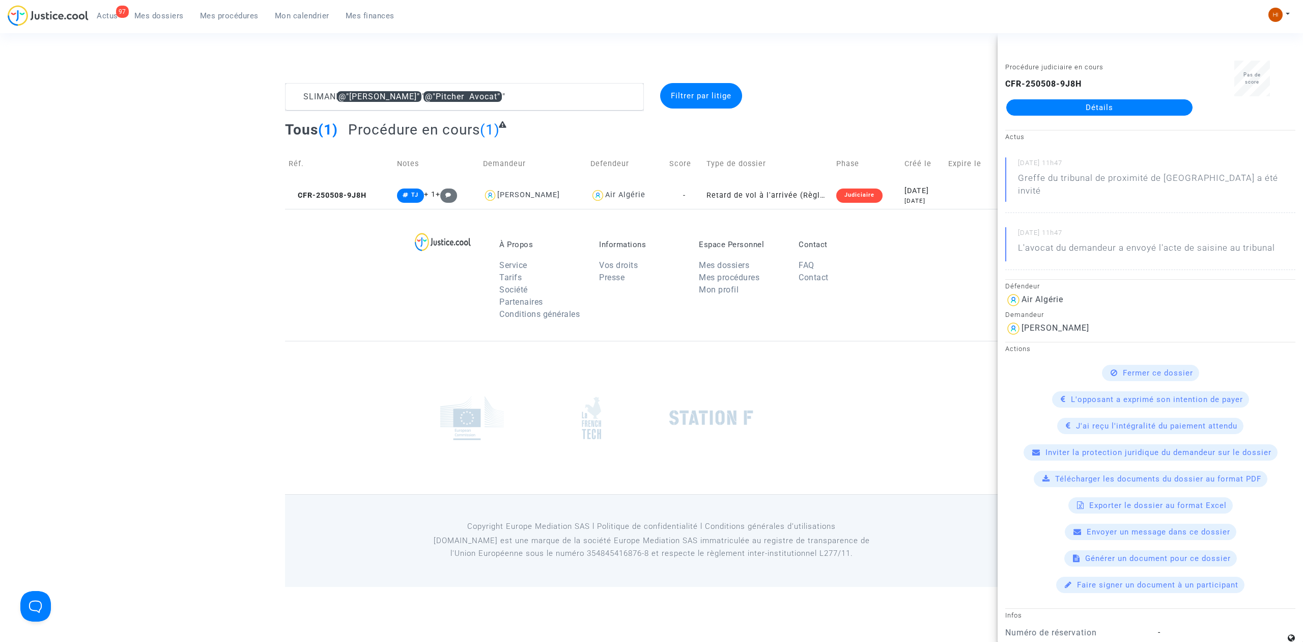
click at [1065, 118] on div "Procédure judiciaire en cours CFR-250508-9J8H Détails" at bounding box center [1100, 93] width 204 height 64
click at [1140, 117] on div "Procédure judiciaire en cours CFR-250508-9J8H Détails" at bounding box center [1100, 93] width 204 height 64
click at [1143, 104] on link "Détails" at bounding box center [1100, 107] width 186 height 16
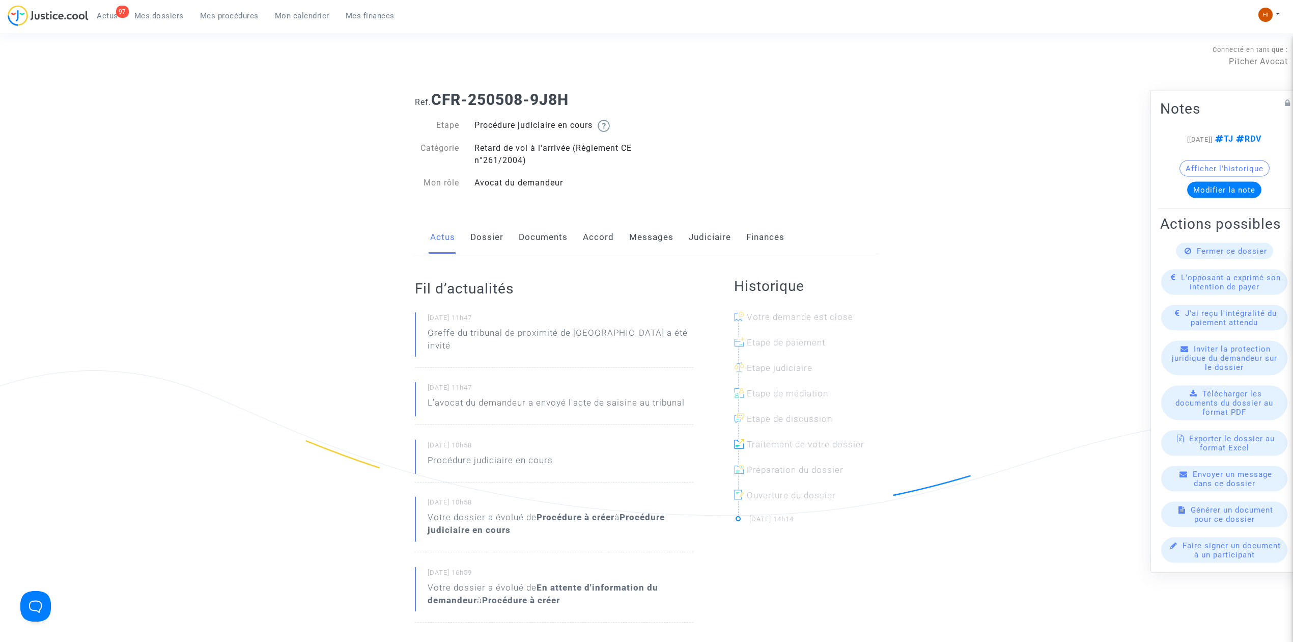
drag, startPoint x: 705, startPoint y: 239, endPoint x: 699, endPoint y: 253, distance: 14.4
click at [705, 240] on link "Judiciaire" at bounding box center [710, 237] width 42 height 34
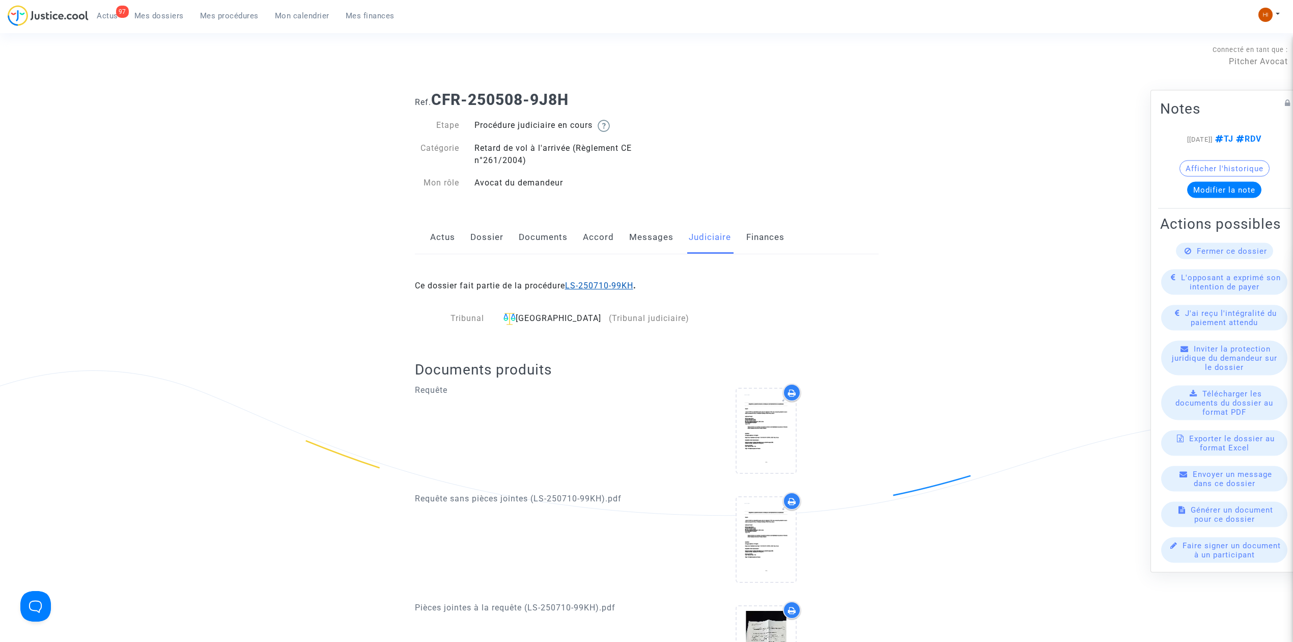
click at [611, 284] on link "LS-250710-99KH" at bounding box center [599, 286] width 68 height 10
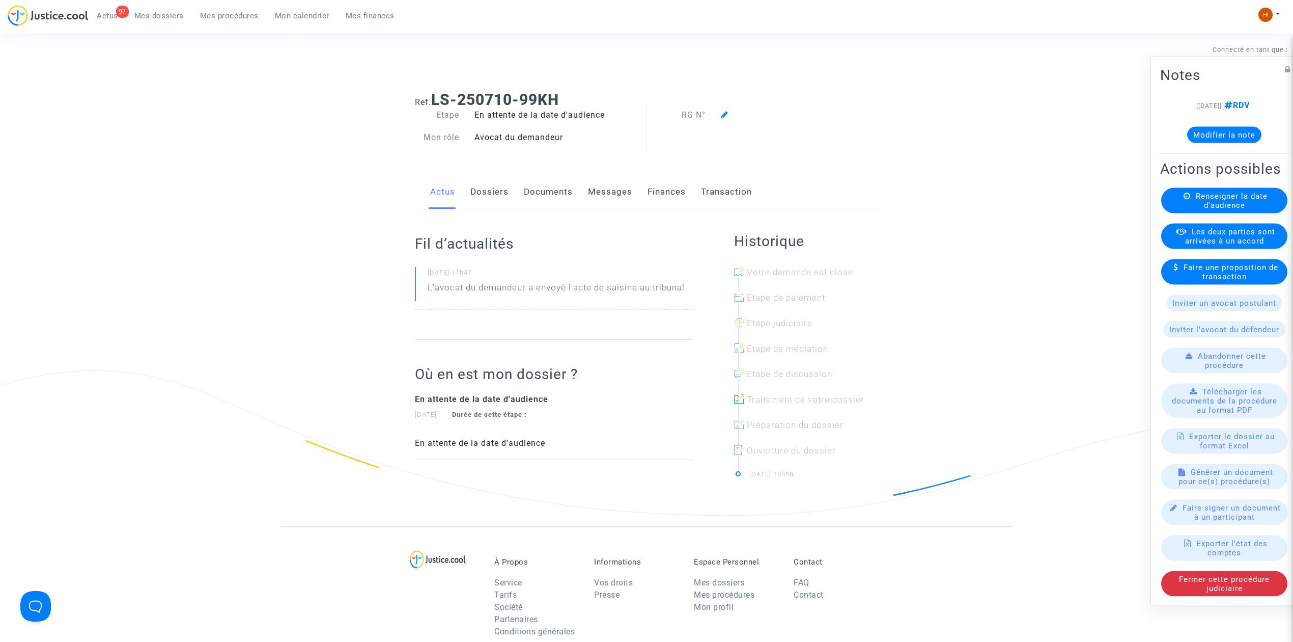
click at [1233, 128] on button "Modifier la note" at bounding box center [1224, 135] width 74 height 16
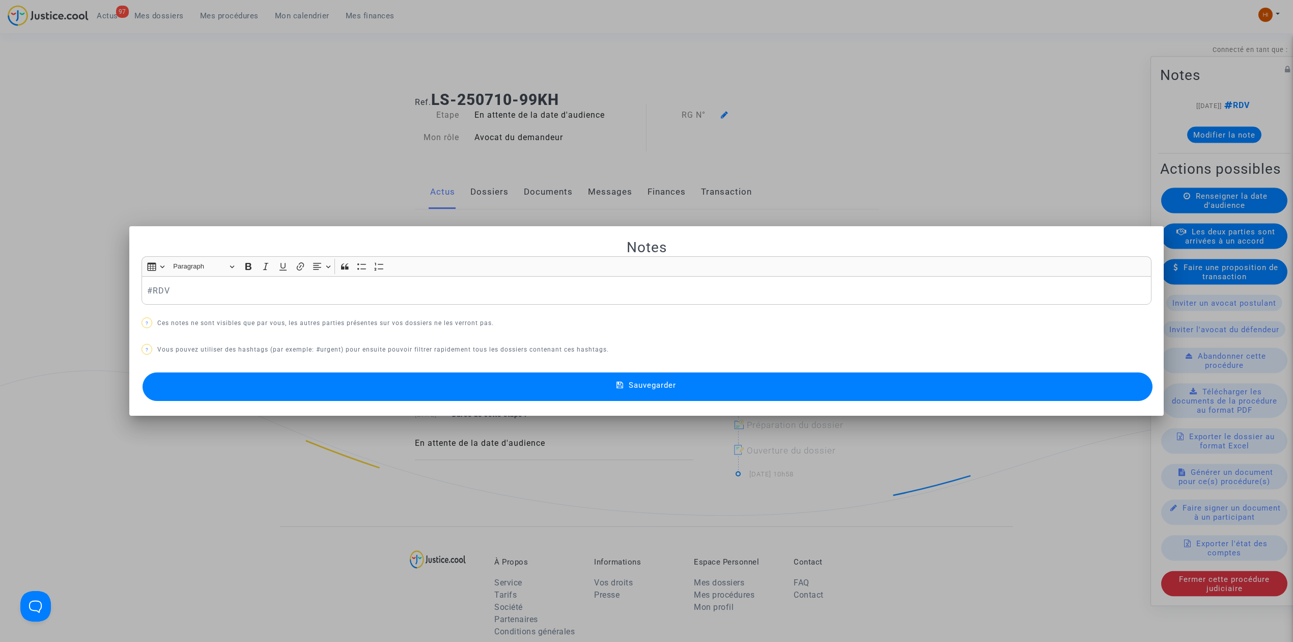
click at [490, 304] on div "Notes Rich Text Editor Insert table Insert table Heading Paragraph Paragraph He…" at bounding box center [647, 320] width 1010 height 165
click at [489, 295] on p "#RDV" at bounding box center [646, 290] width 999 height 13
click at [336, 295] on p "#RDV courrier proposition d'indemnisation par cie" at bounding box center [646, 290] width 999 height 13
drag, startPoint x: 473, startPoint y: 305, endPoint x: 222, endPoint y: 290, distance: 251.5
click at [222, 290] on div "Notes Rich Text Editor Insert table Insert table Heading Paragraph Paragraph He…" at bounding box center [647, 320] width 1010 height 165
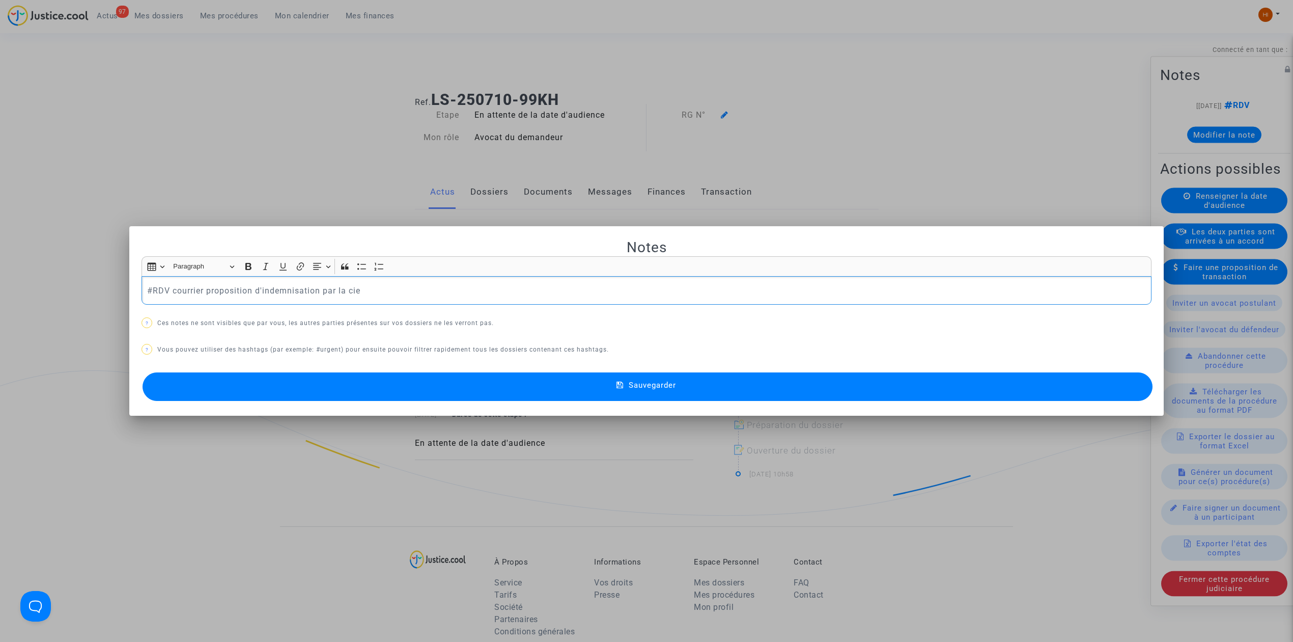
click at [169, 288] on p "#RDV courrier proposition d'indemnisation par la cie" at bounding box center [646, 290] width 999 height 13
drag, startPoint x: 196, startPoint y: 292, endPoint x: 376, endPoint y: 285, distance: 180.4
click at [376, 285] on p "#RDV courrier proposition d'indemnisation par la cie" at bounding box center [646, 290] width 999 height 13
copy p "courrier proposition d'indemnisation par la cie"
click at [396, 397] on button "Sauvegarder" at bounding box center [648, 386] width 1010 height 29
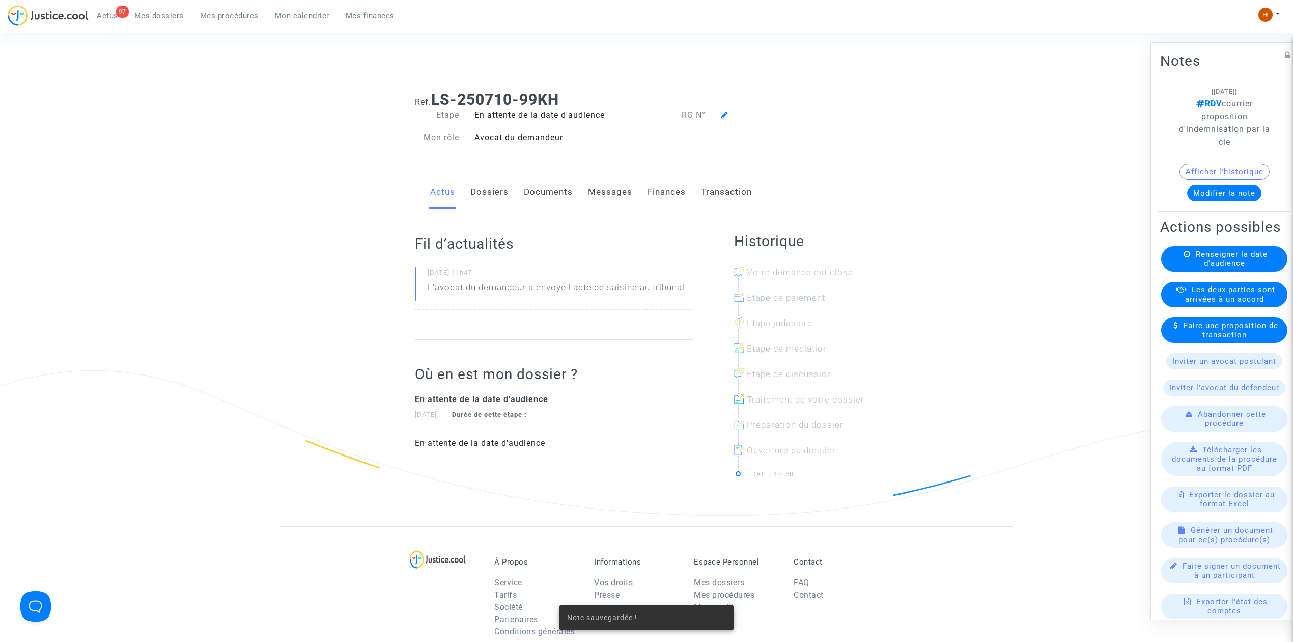
click at [548, 200] on link "Documents" at bounding box center [548, 192] width 49 height 34
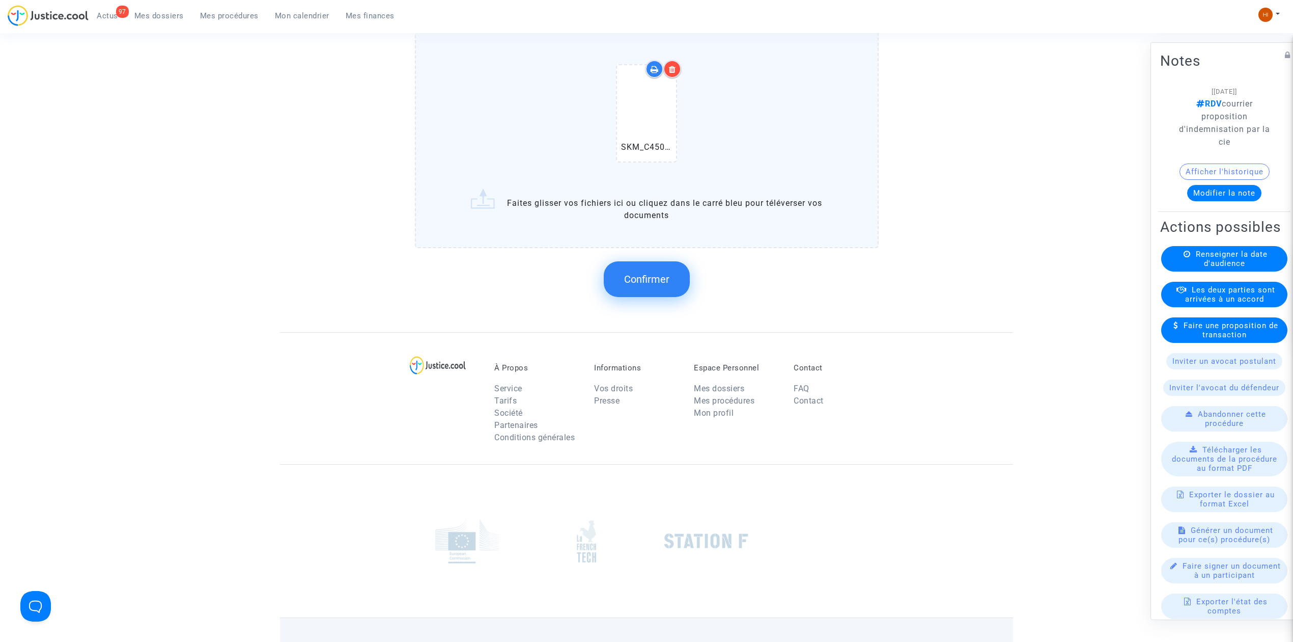
scroll to position [611, 0]
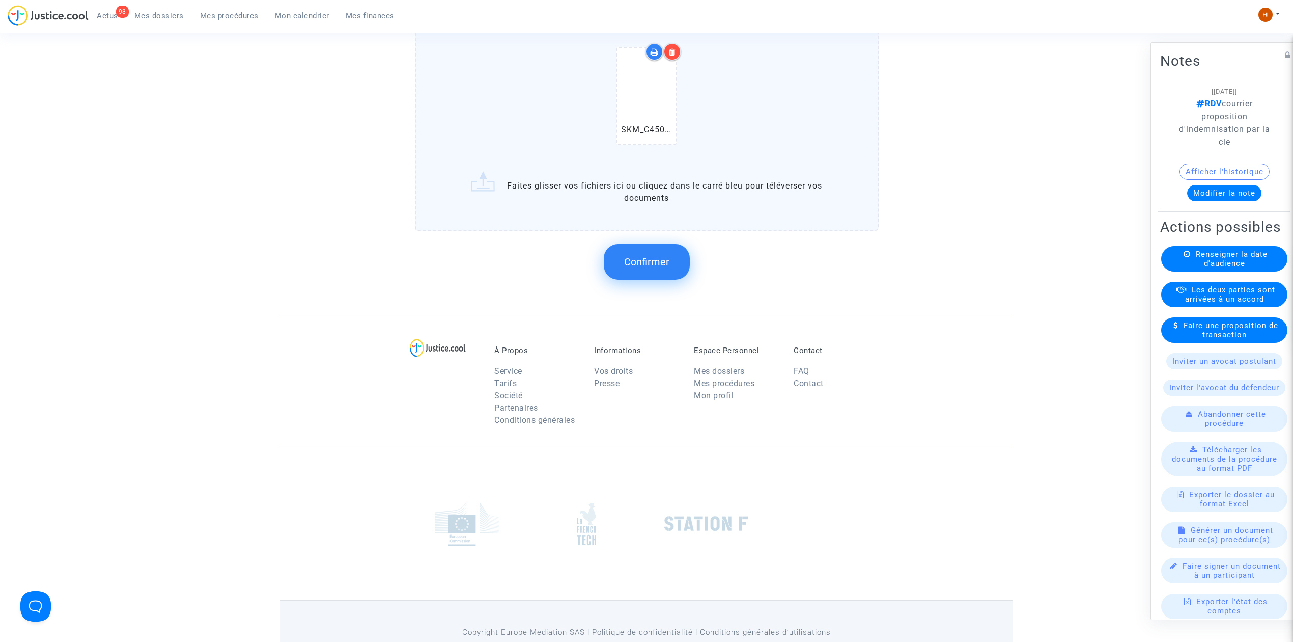
click at [685, 261] on button "Confirmer" at bounding box center [647, 262] width 86 height 36
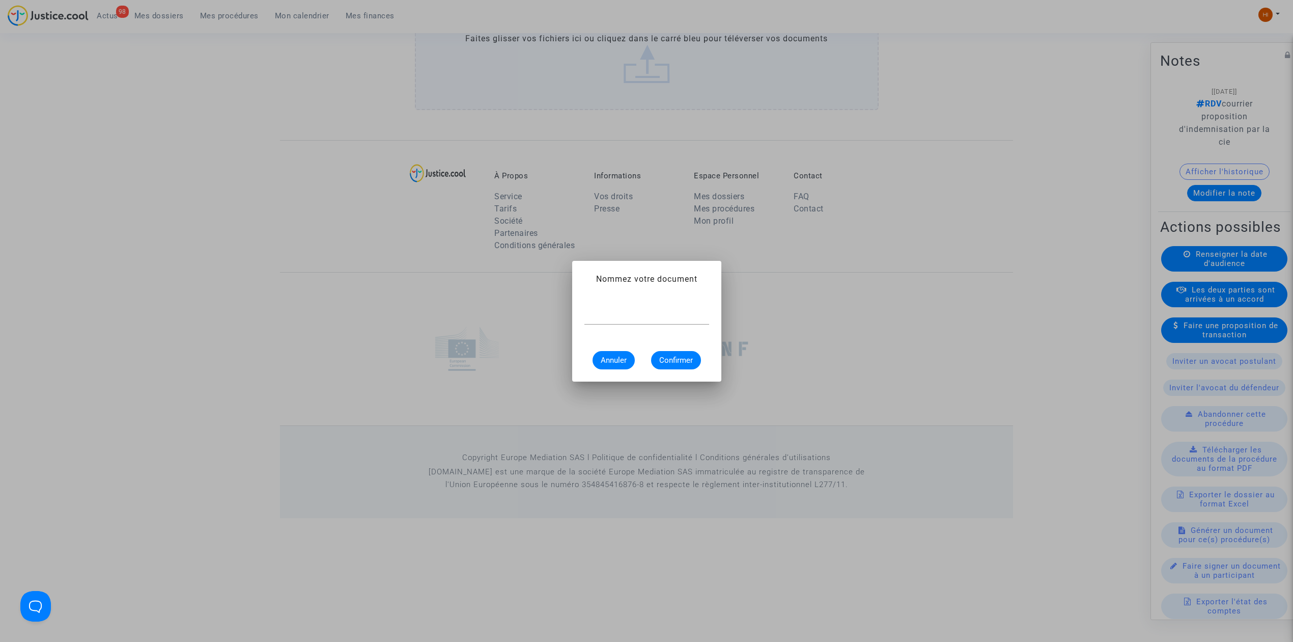
scroll to position [0, 0]
paste input "courrier proposition d'indemnisation par la cie"
type input "courrier proposition d'indemnisation par la cie"
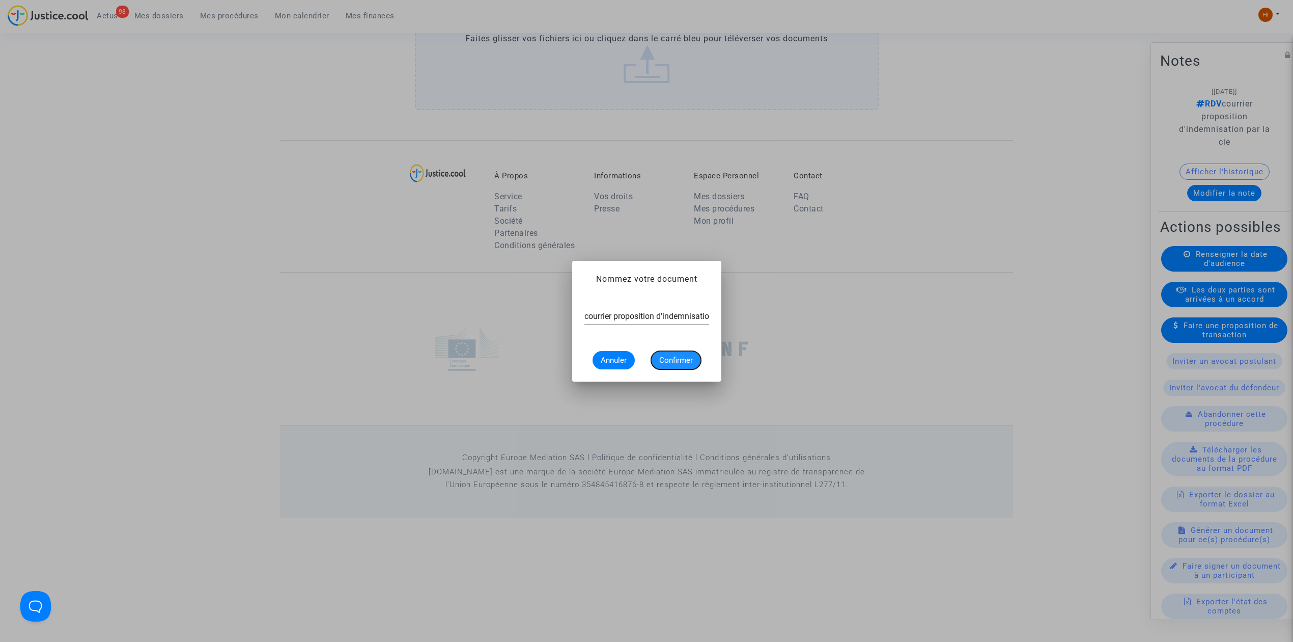
click at [686, 365] on button "Confirmer" at bounding box center [676, 360] width 50 height 18
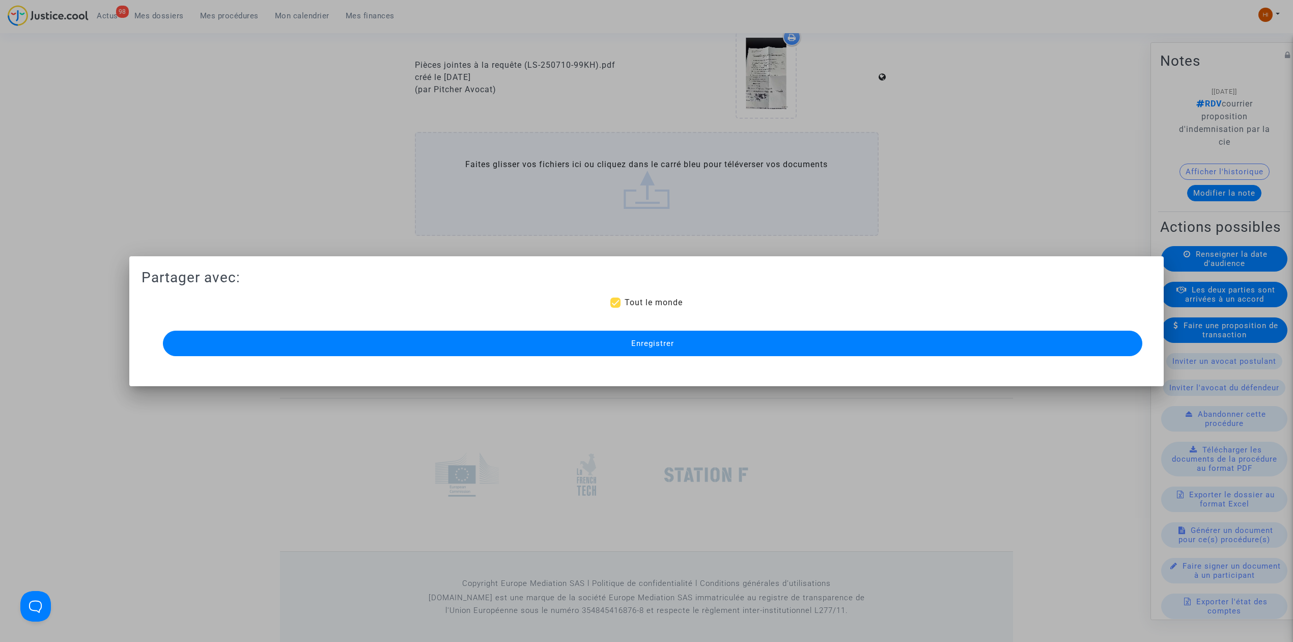
click at [388, 348] on button "Enregistrer" at bounding box center [653, 342] width 980 height 25
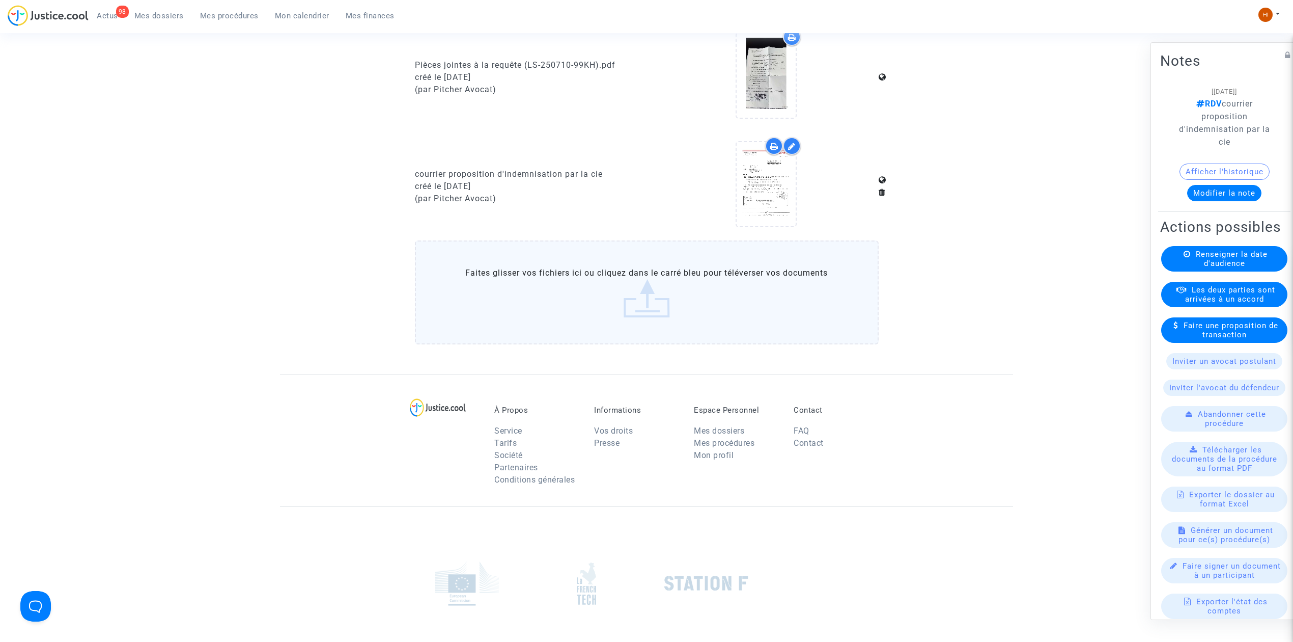
drag, startPoint x: 1218, startPoint y: 106, endPoint x: 1231, endPoint y: 139, distance: 35.5
click at [1231, 139] on span "RDV courrier proposition d'indemnisation par la cie" at bounding box center [1224, 123] width 91 height 48
copy span "courrier proposition d'indemnisation par la cie"
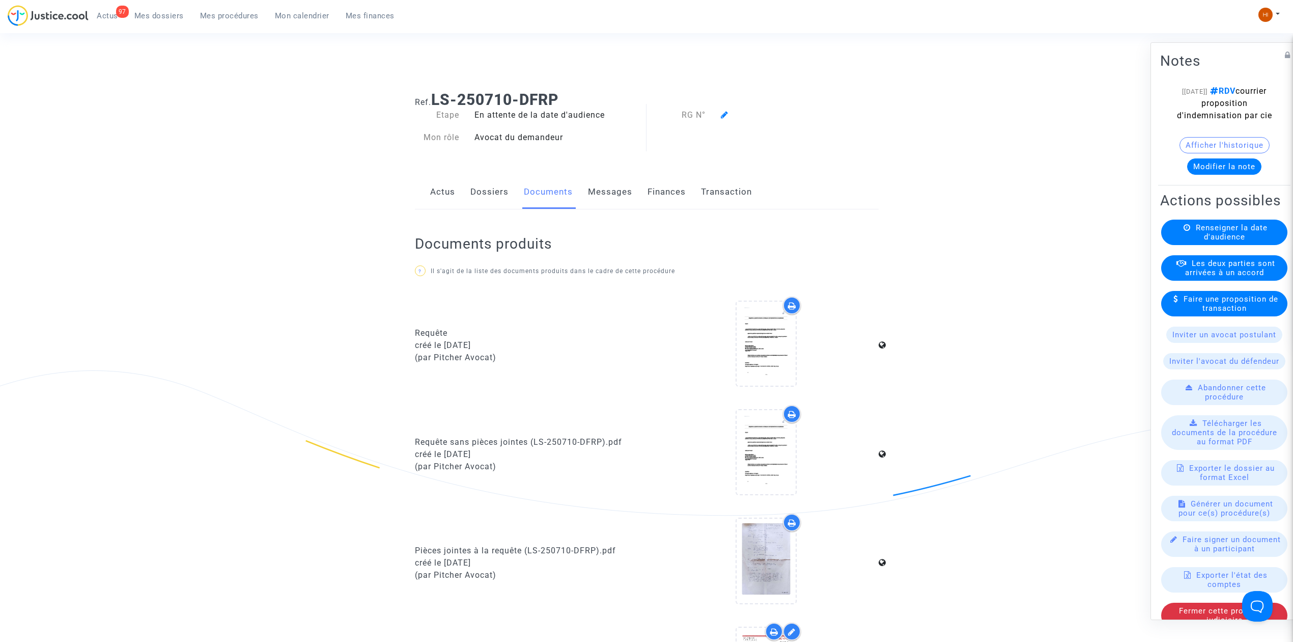
click at [1222, 175] on button "Modifier la note" at bounding box center [1224, 166] width 74 height 16
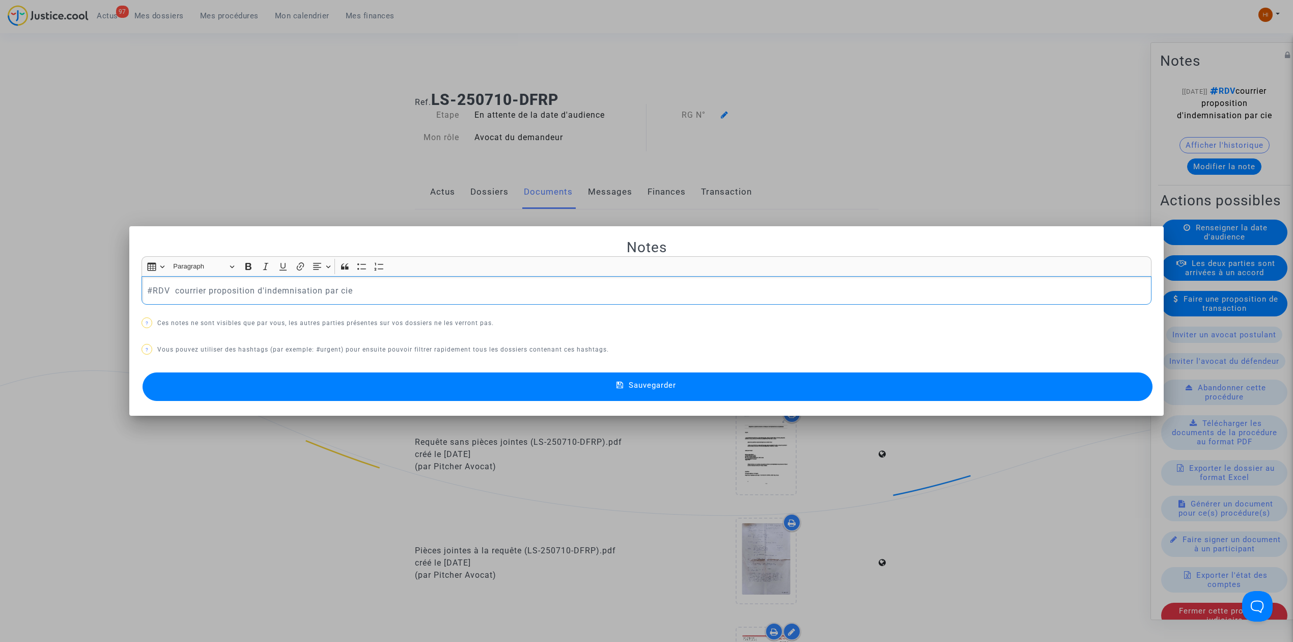
click at [338, 292] on p "#RDV courrier proposition d'indemnisation par cie" at bounding box center [646, 290] width 999 height 13
click at [398, 396] on button "Sauvegarder" at bounding box center [648, 386] width 1010 height 29
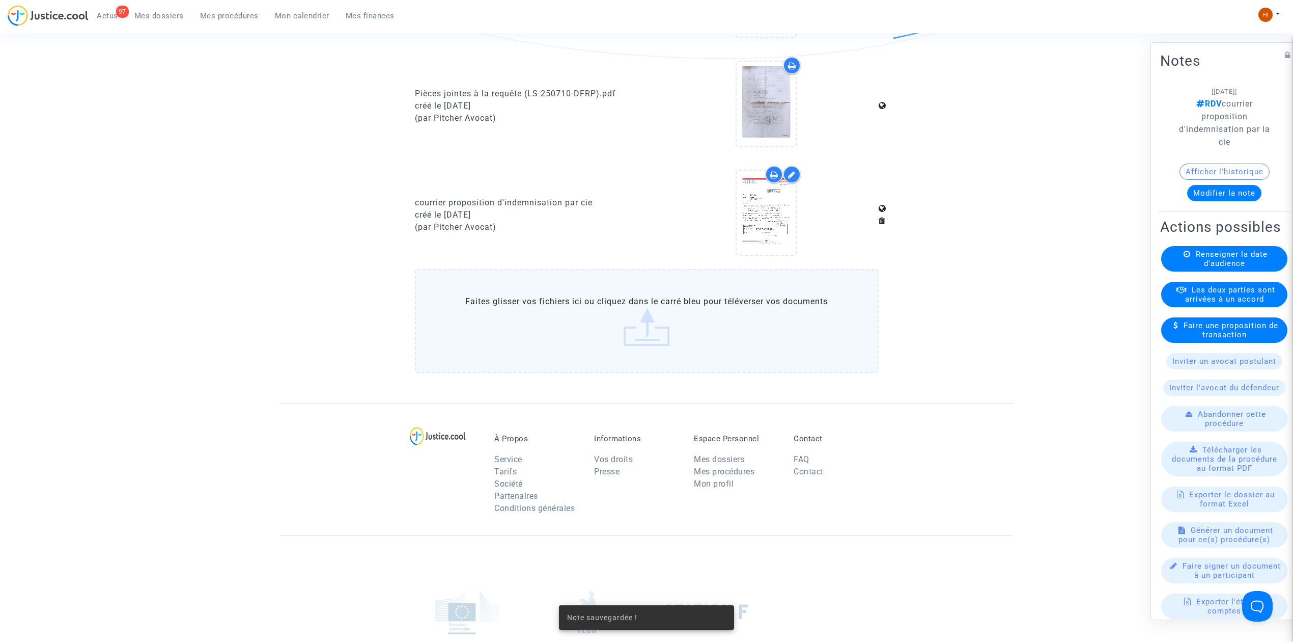
scroll to position [475, 0]
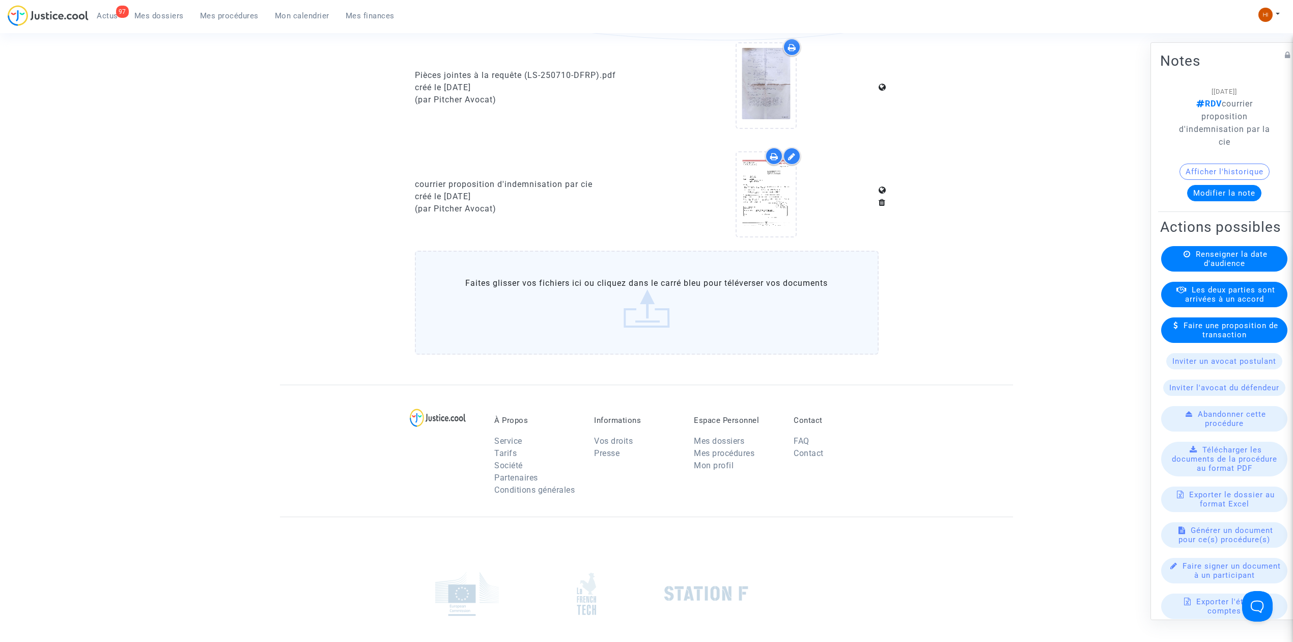
click at [1237, 188] on button "Modifier la note" at bounding box center [1224, 193] width 74 height 16
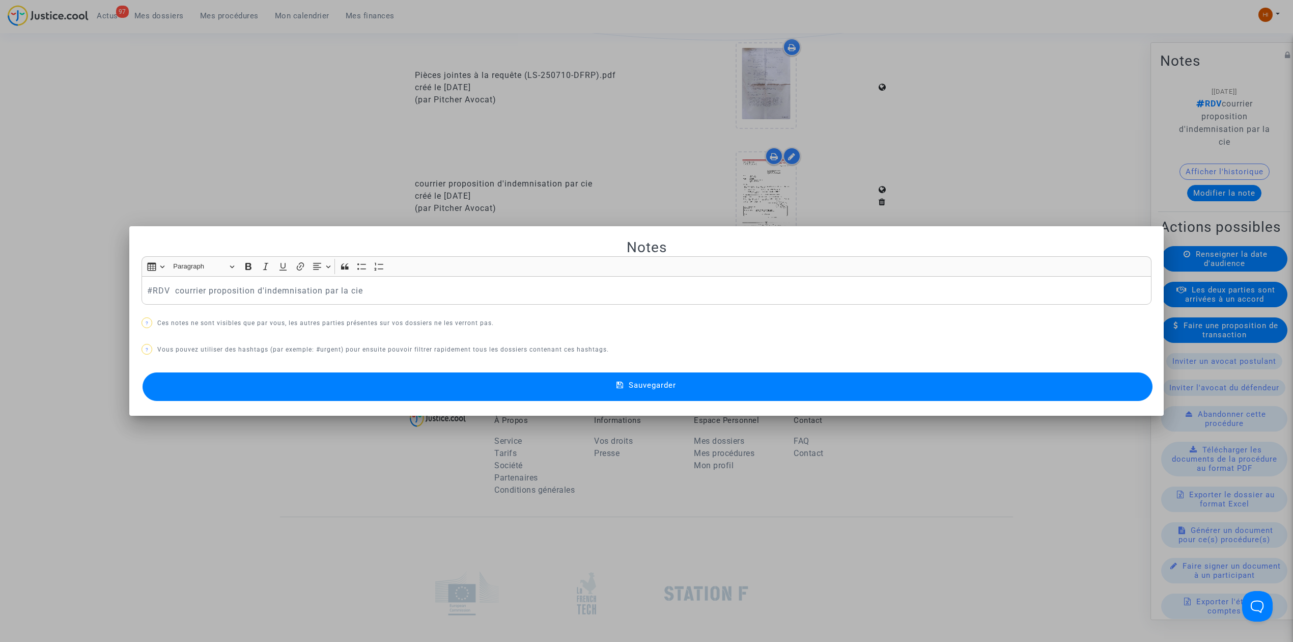
scroll to position [0, 0]
click at [499, 381] on button "Sauvegarder" at bounding box center [648, 386] width 1010 height 29
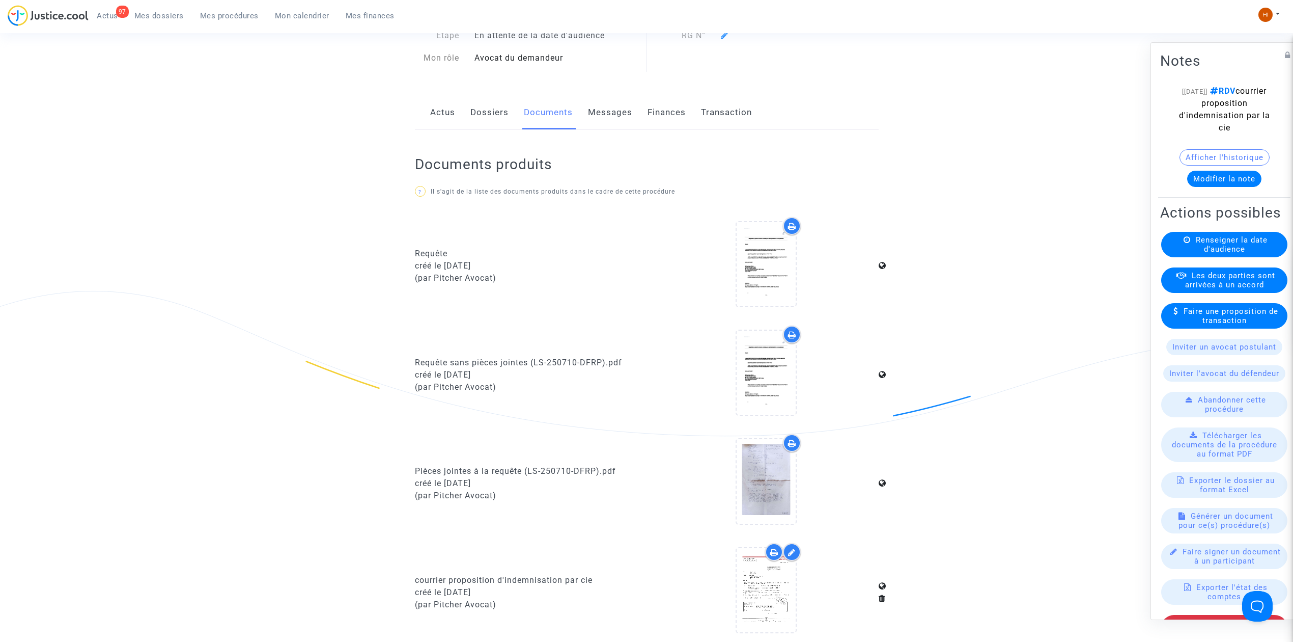
scroll to position [68, 0]
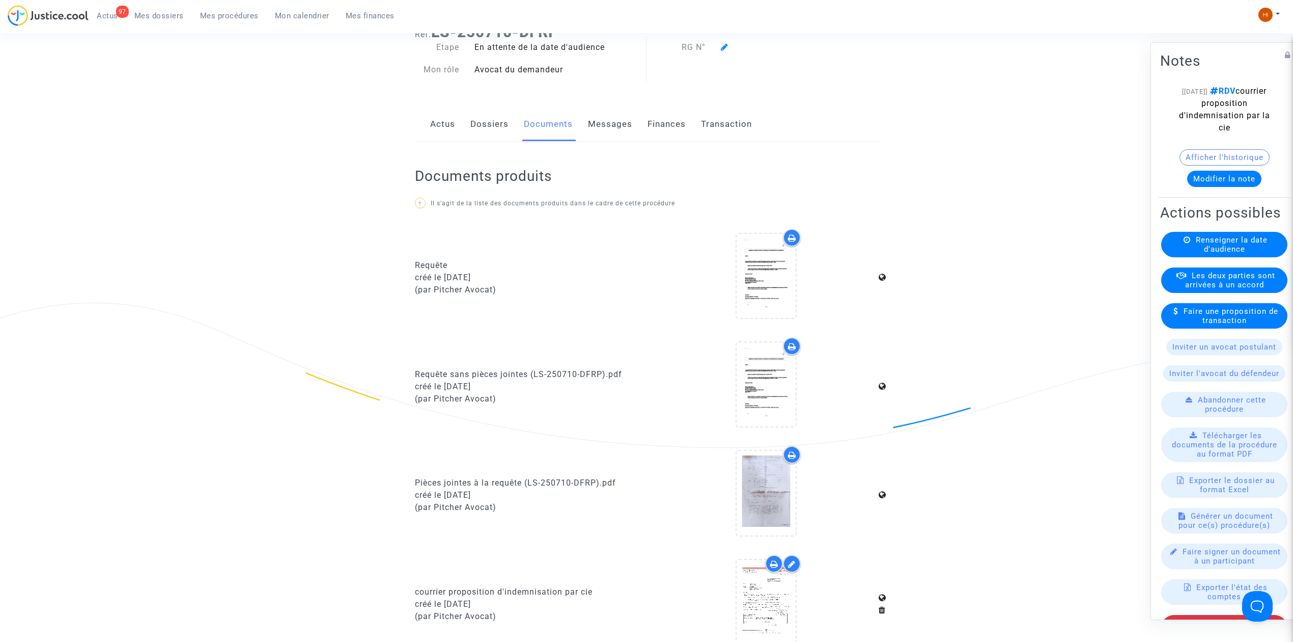
click at [203, 11] on span "Mes procédures" at bounding box center [229, 15] width 59 height 9
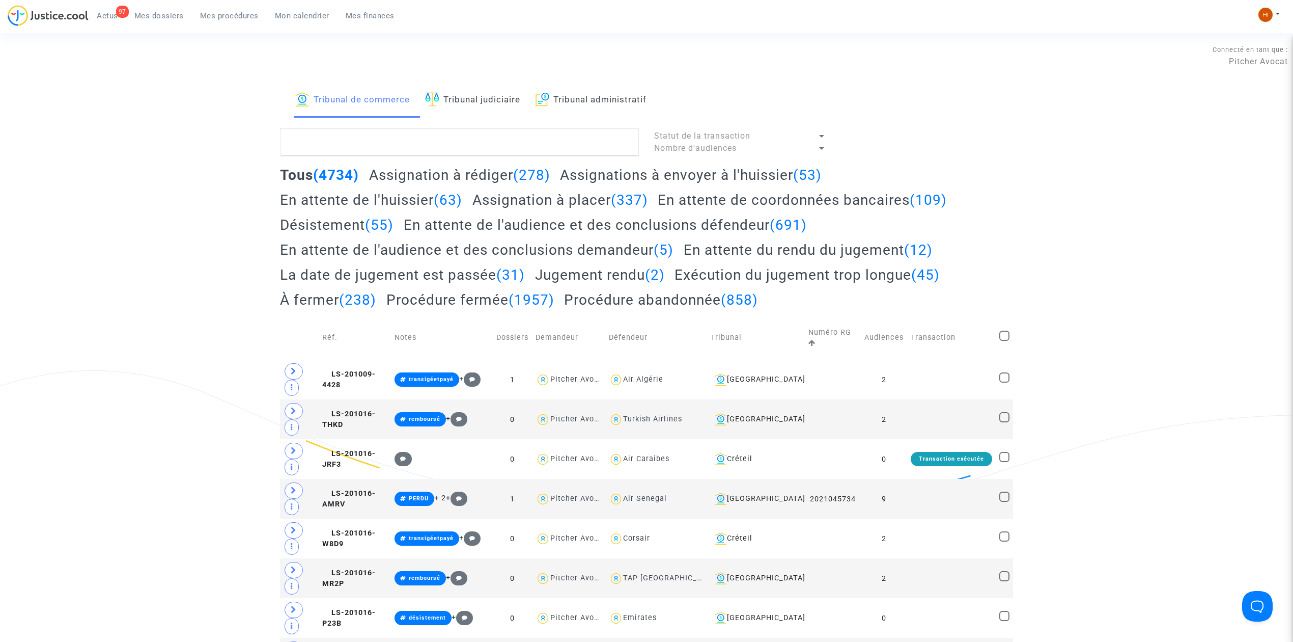
click at [157, 14] on span "Mes dossiers" at bounding box center [158, 15] width 49 height 9
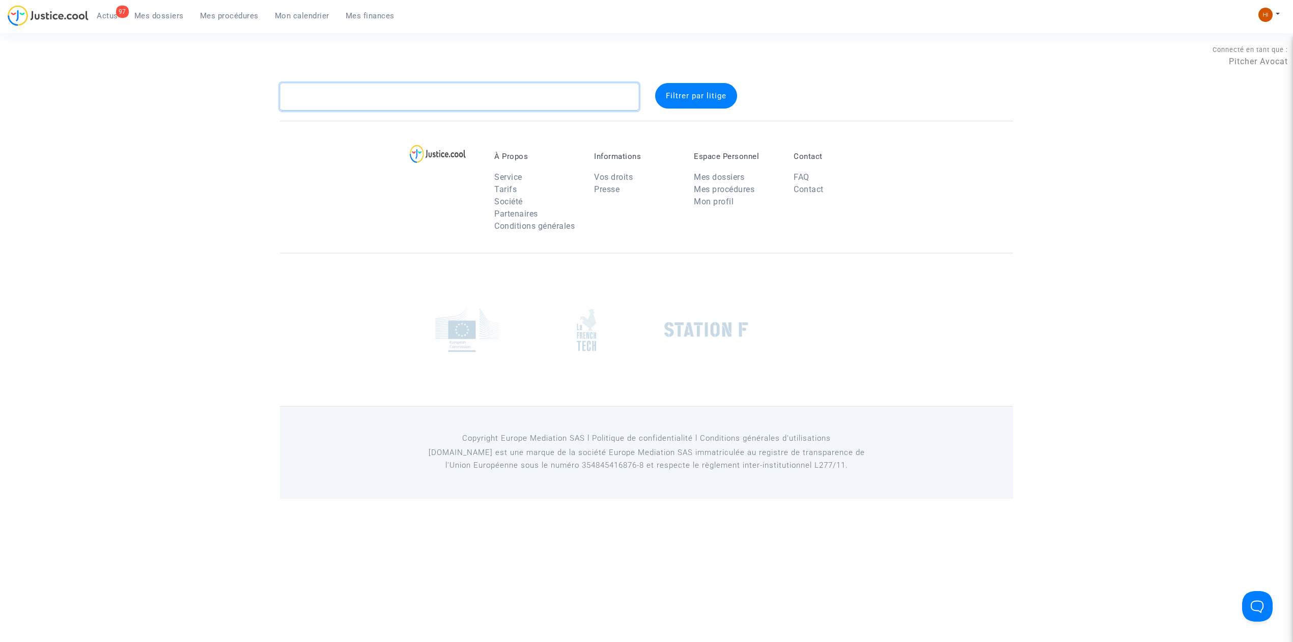
click at [403, 103] on textarea at bounding box center [459, 96] width 359 height 27
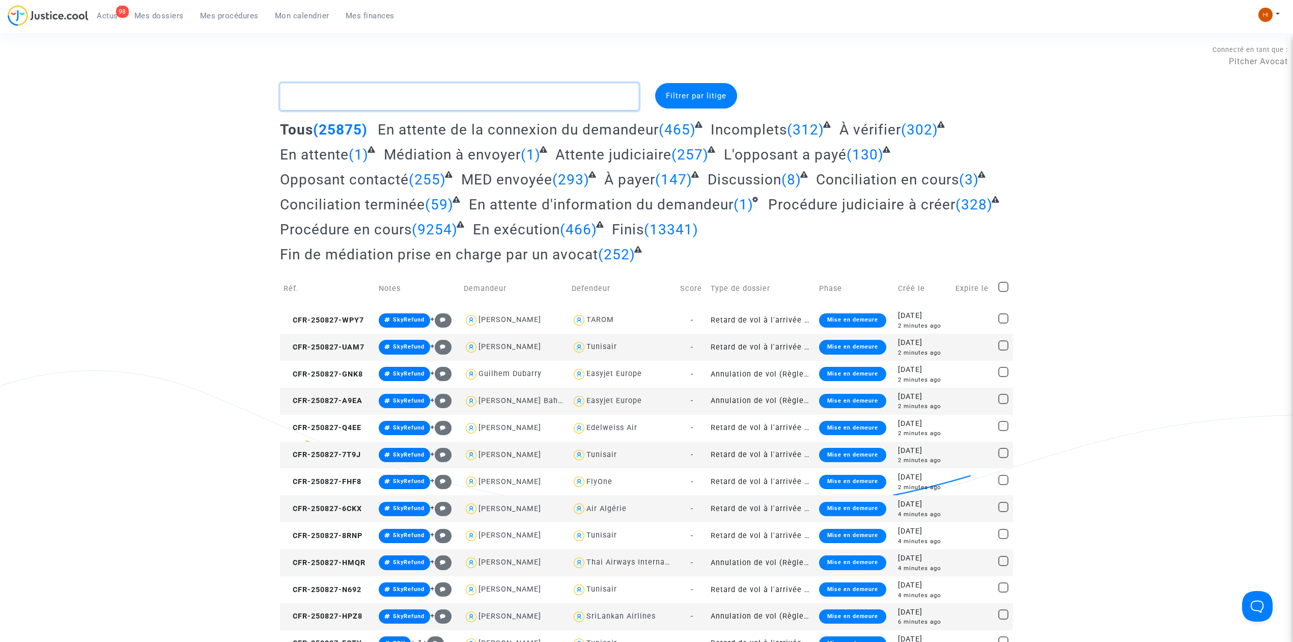
click at [392, 89] on textarea at bounding box center [459, 96] width 359 height 27
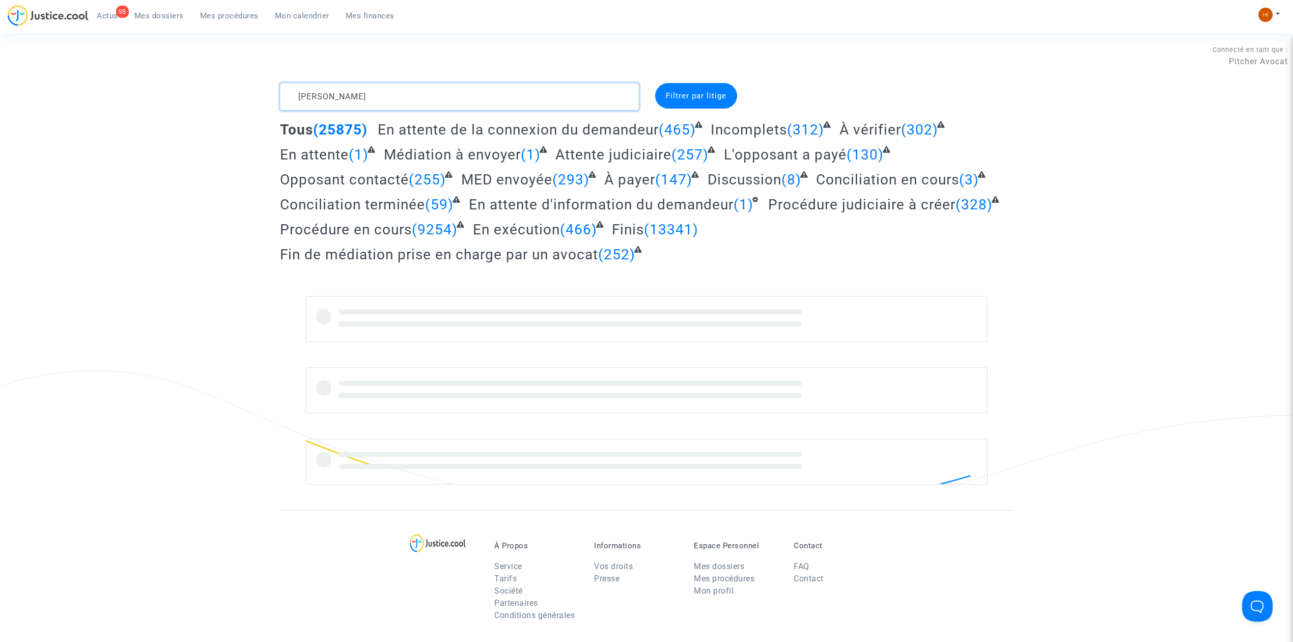
type textarea "salhi ramdane"
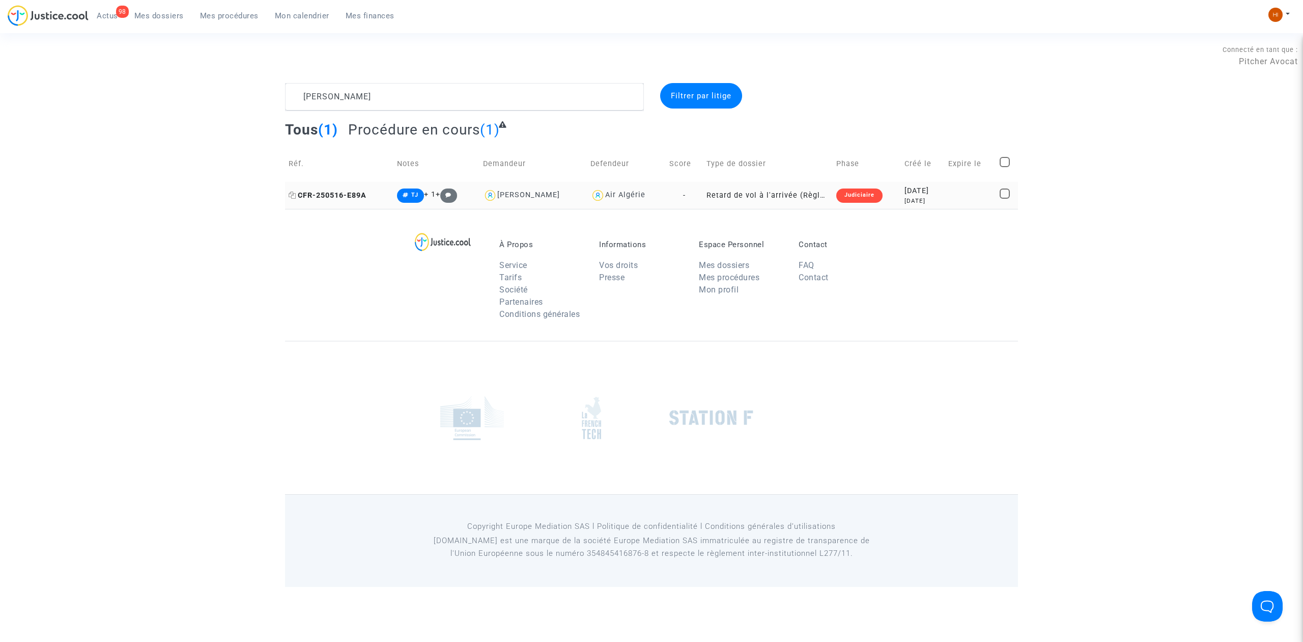
click at [349, 196] on span "CFR-250516-E89A" at bounding box center [328, 195] width 78 height 9
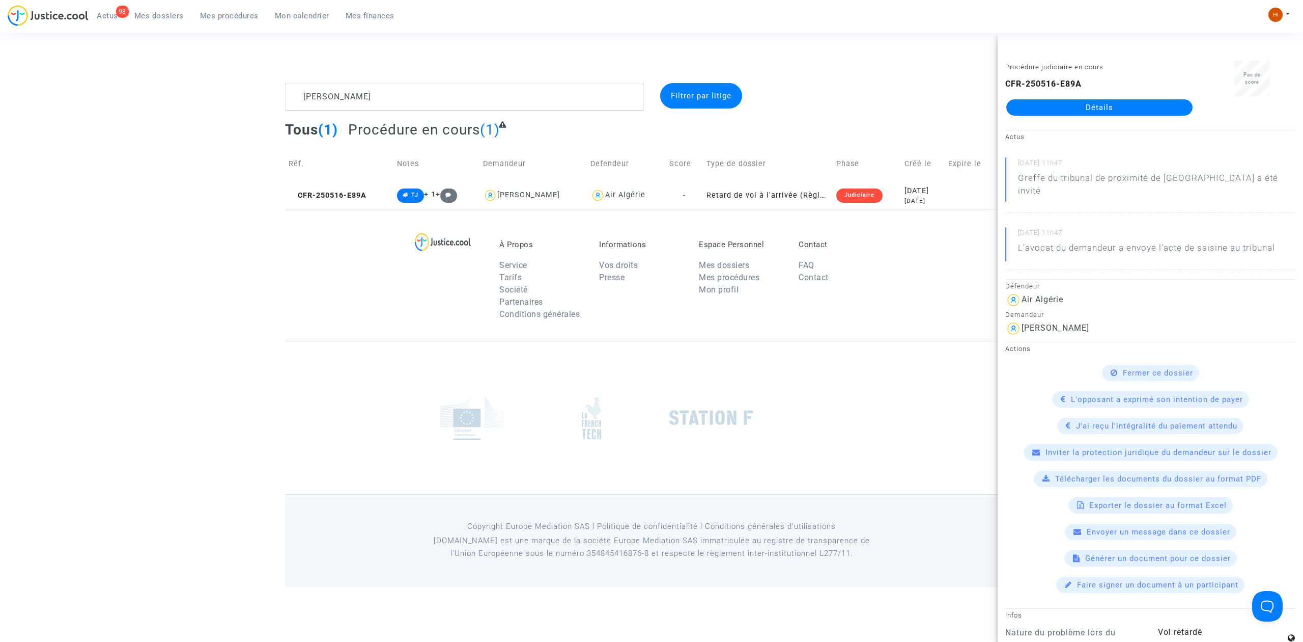
click at [1103, 109] on link "Détails" at bounding box center [1100, 107] width 186 height 16
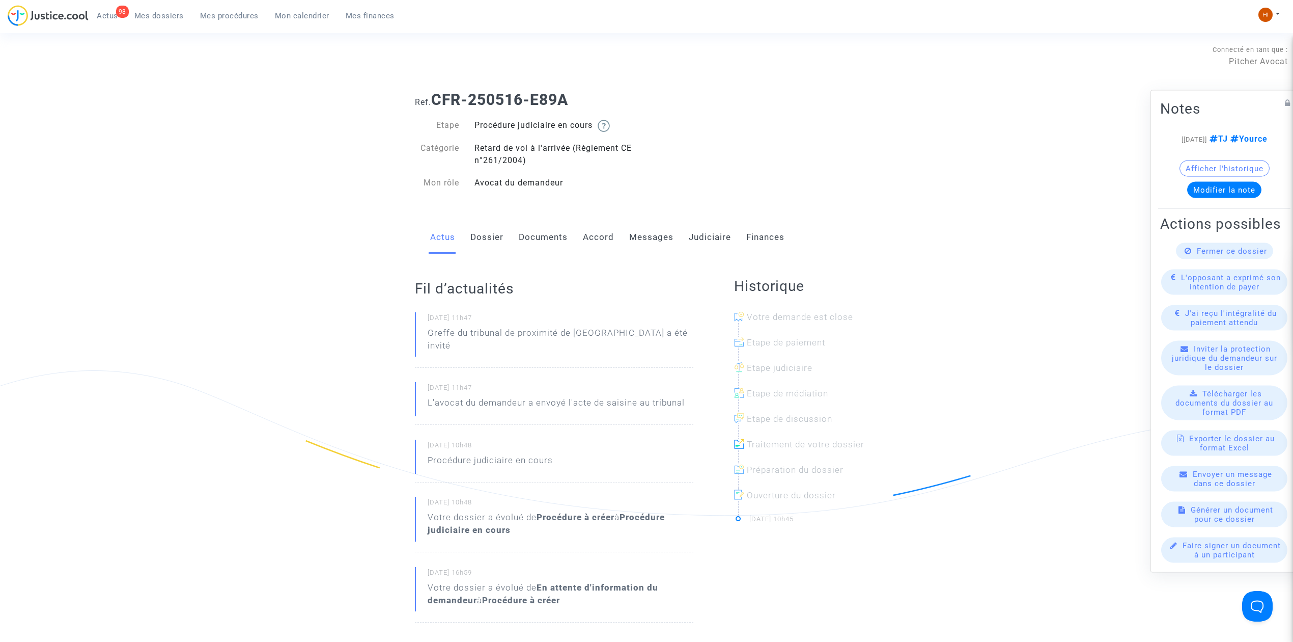
click at [707, 239] on link "Judiciaire" at bounding box center [710, 237] width 42 height 34
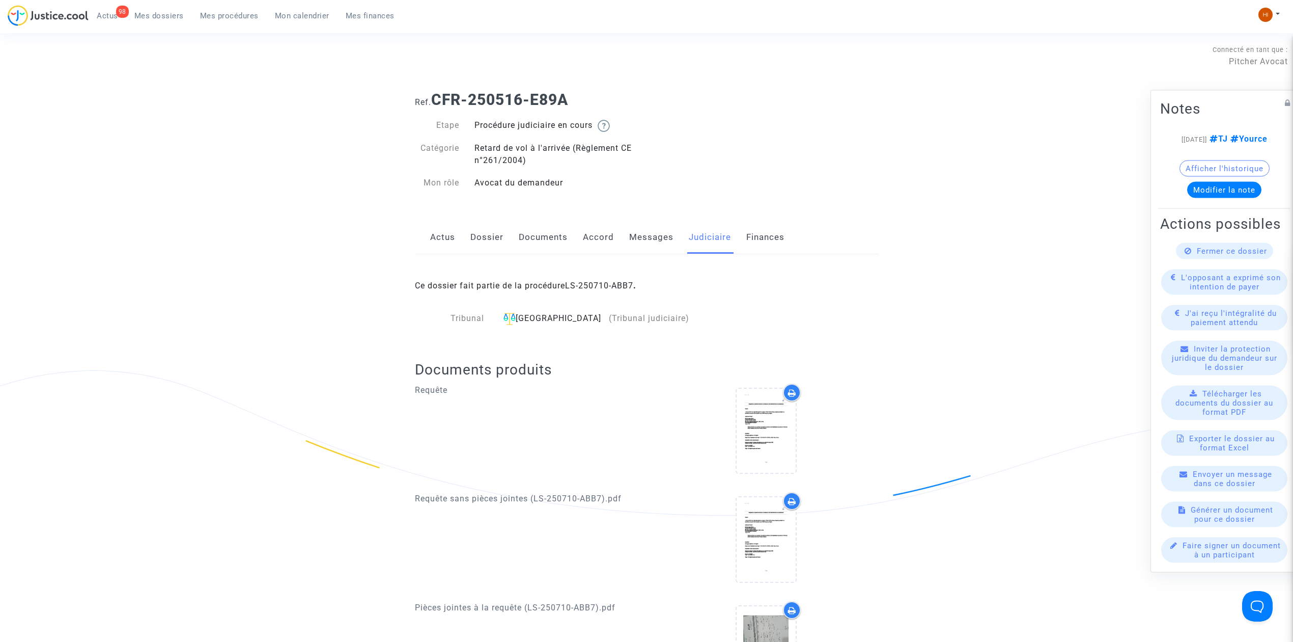
click at [620, 281] on link "LS-250710-ABB7" at bounding box center [599, 286] width 68 height 10
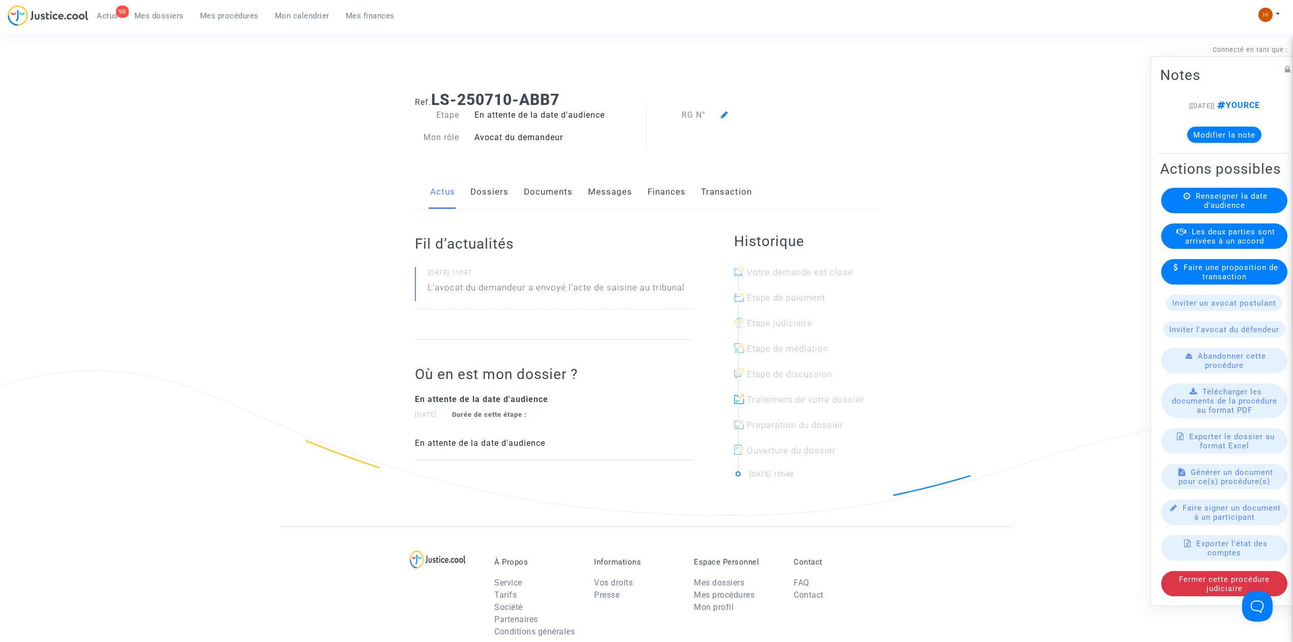
click at [1204, 127] on button "Modifier la note" at bounding box center [1224, 135] width 74 height 16
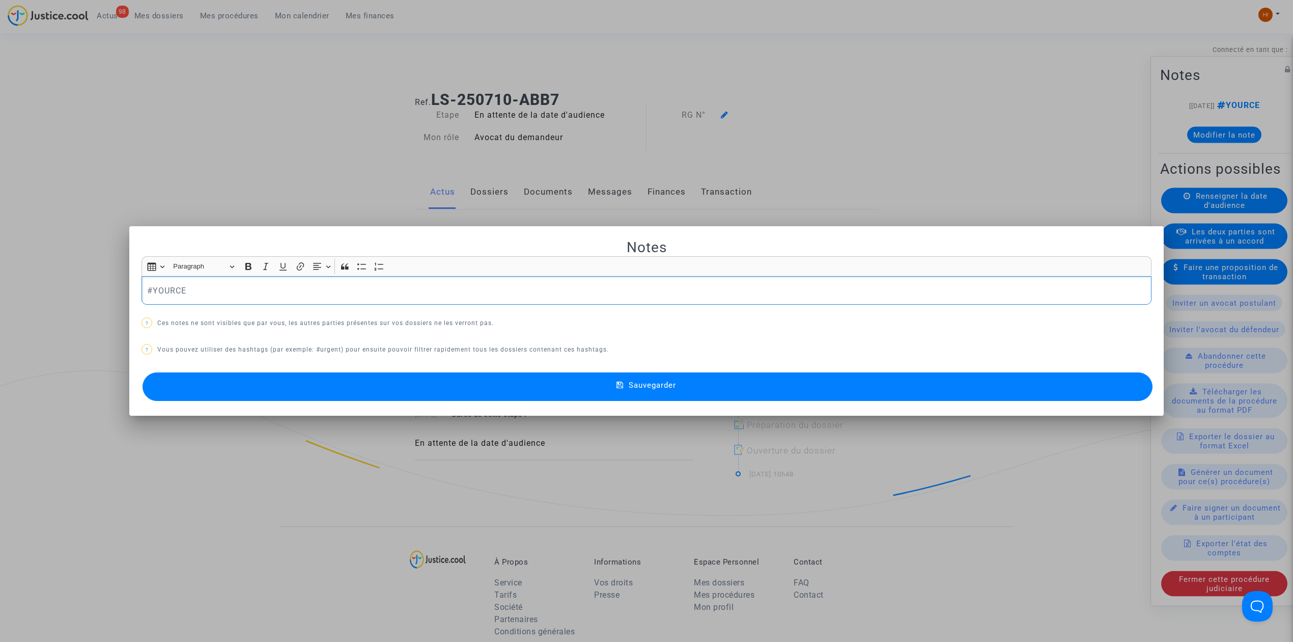
click at [564, 301] on div "#YOURCE" at bounding box center [647, 290] width 1010 height 29
click at [581, 392] on button "Sauvegarder" at bounding box center [648, 386] width 1010 height 29
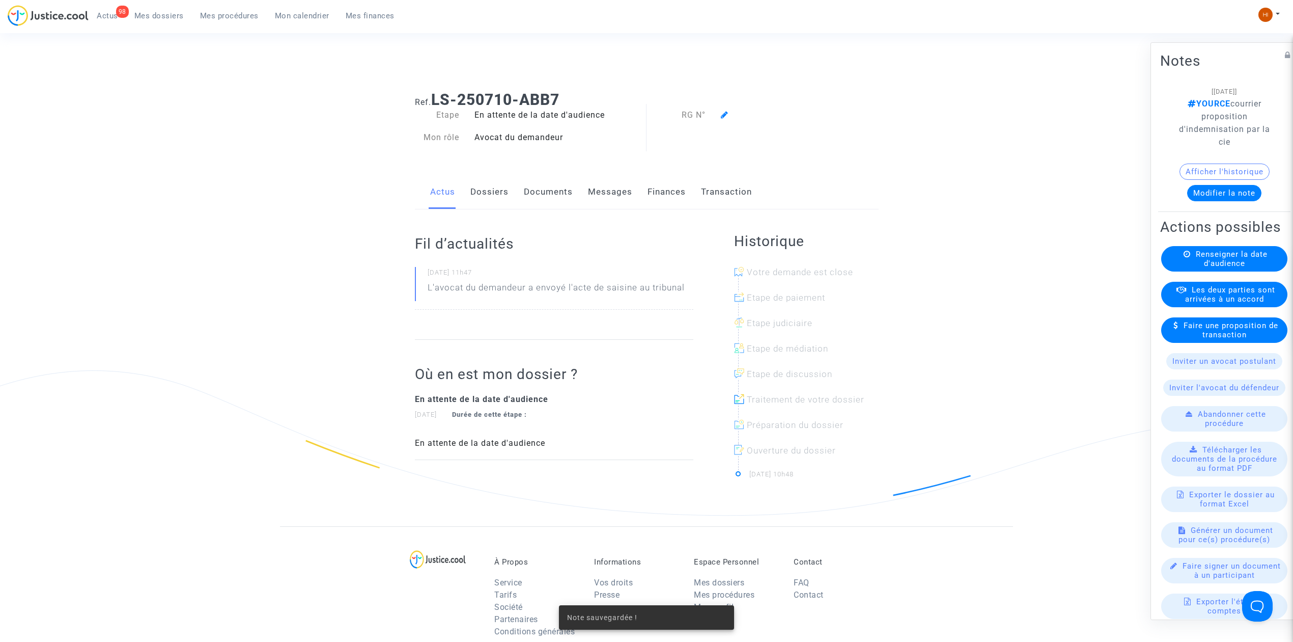
click at [530, 196] on link "Documents" at bounding box center [548, 192] width 49 height 34
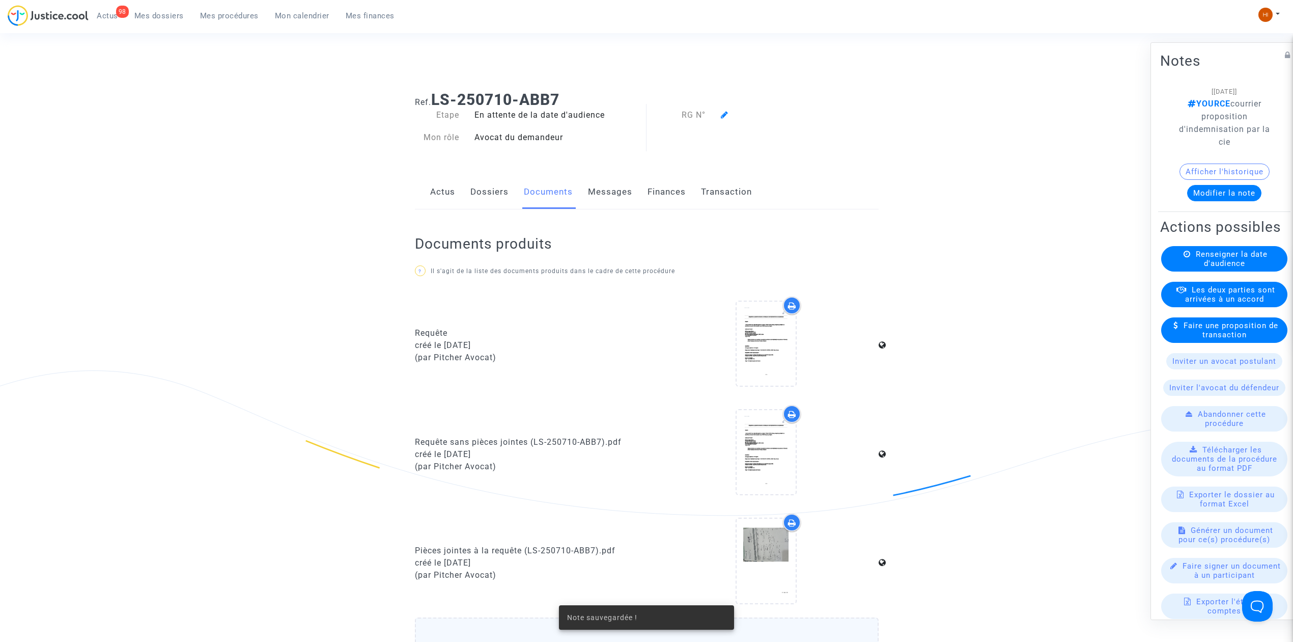
click at [495, 201] on link "Dossiers" at bounding box center [489, 192] width 38 height 34
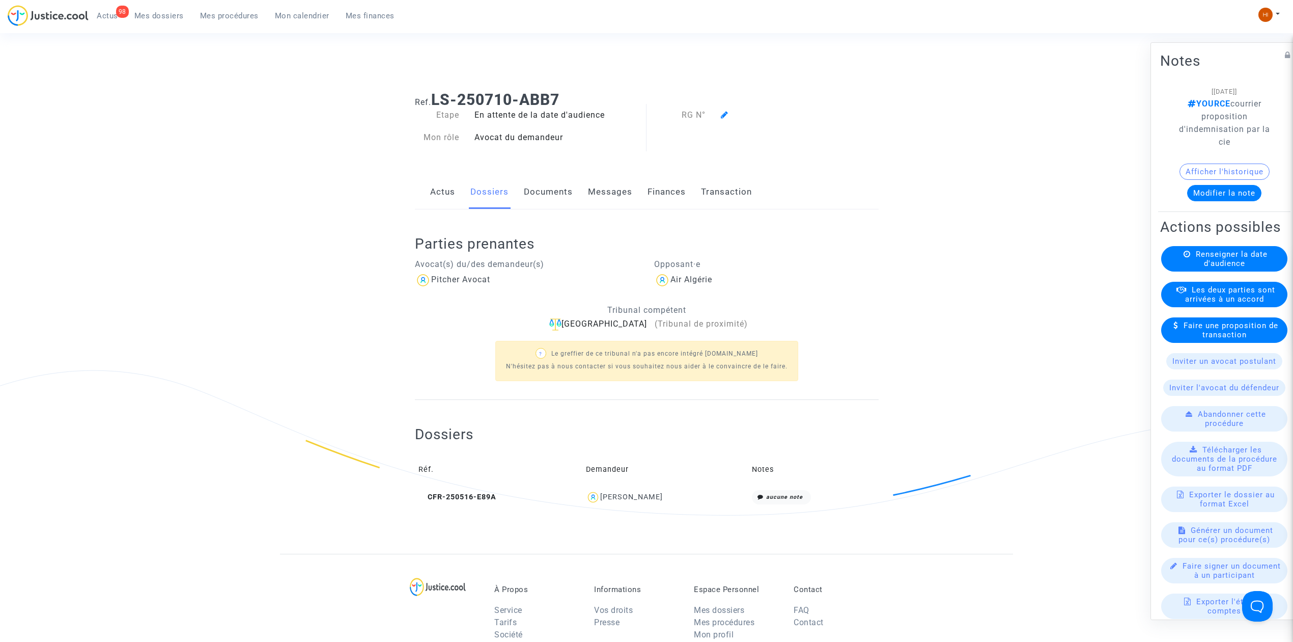
click at [536, 190] on link "Documents" at bounding box center [548, 192] width 49 height 34
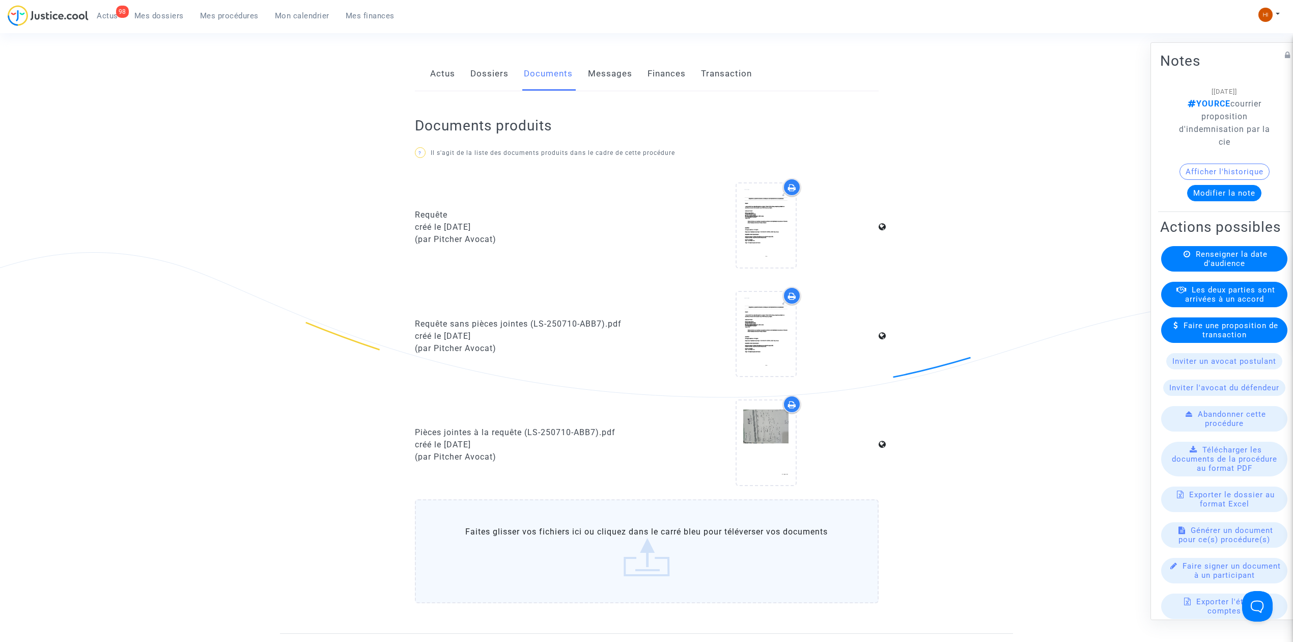
scroll to position [407, 0]
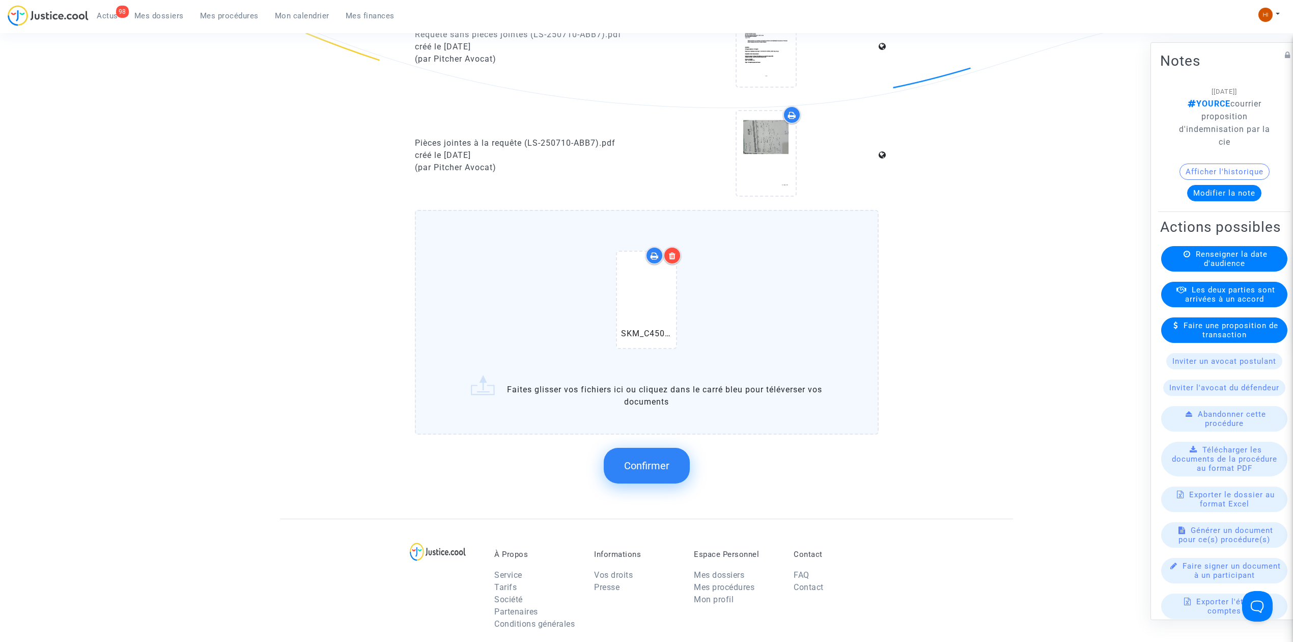
click at [666, 468] on button "Confirmer" at bounding box center [647, 466] width 86 height 36
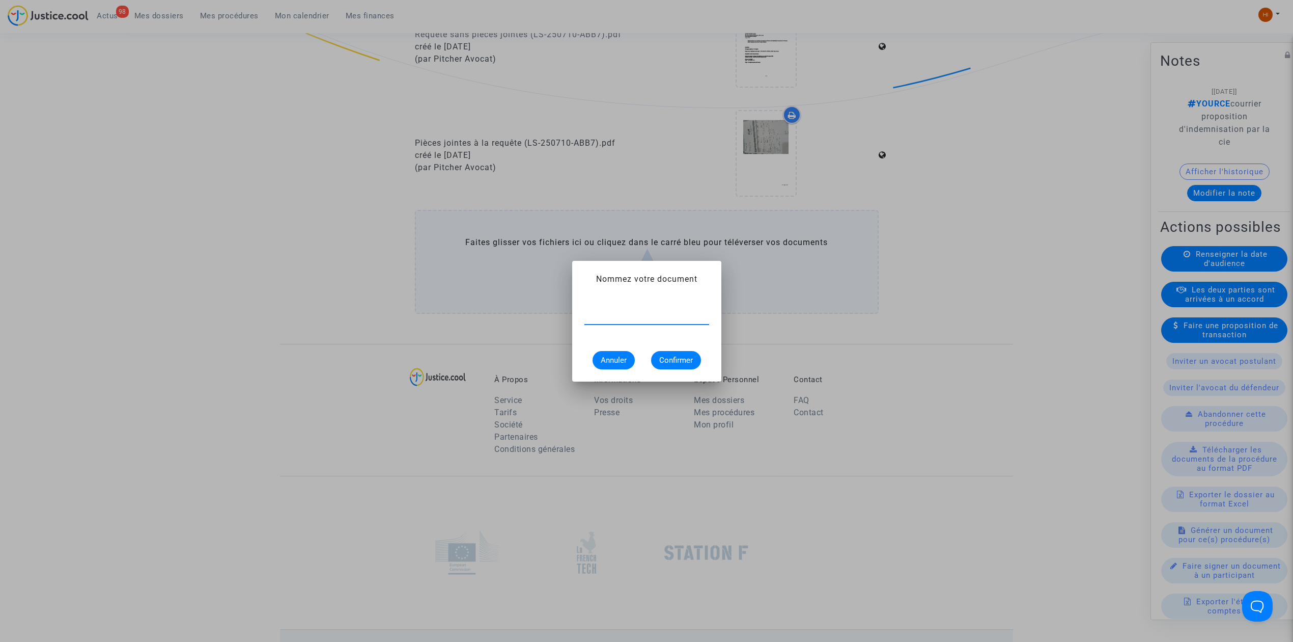
paste input "courrier proposition d'indemnisation par la cie"
type input "courrier proposition d'indemnisation par la cie"
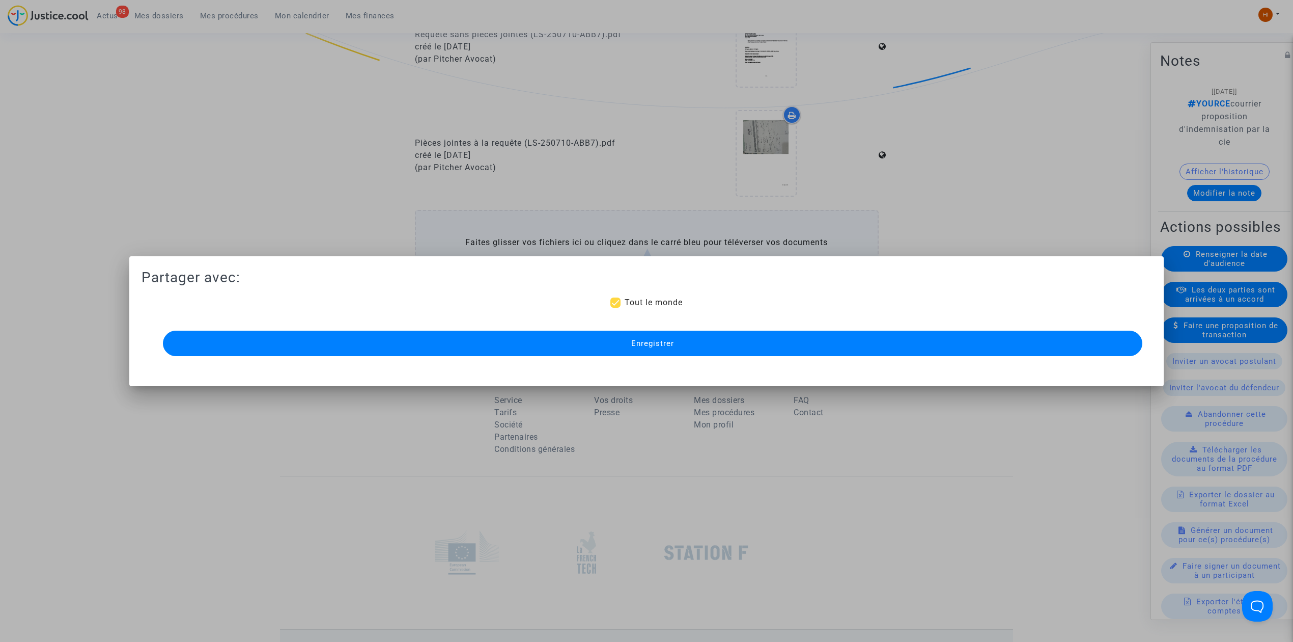
click at [409, 355] on button "Enregistrer" at bounding box center [653, 342] width 980 height 25
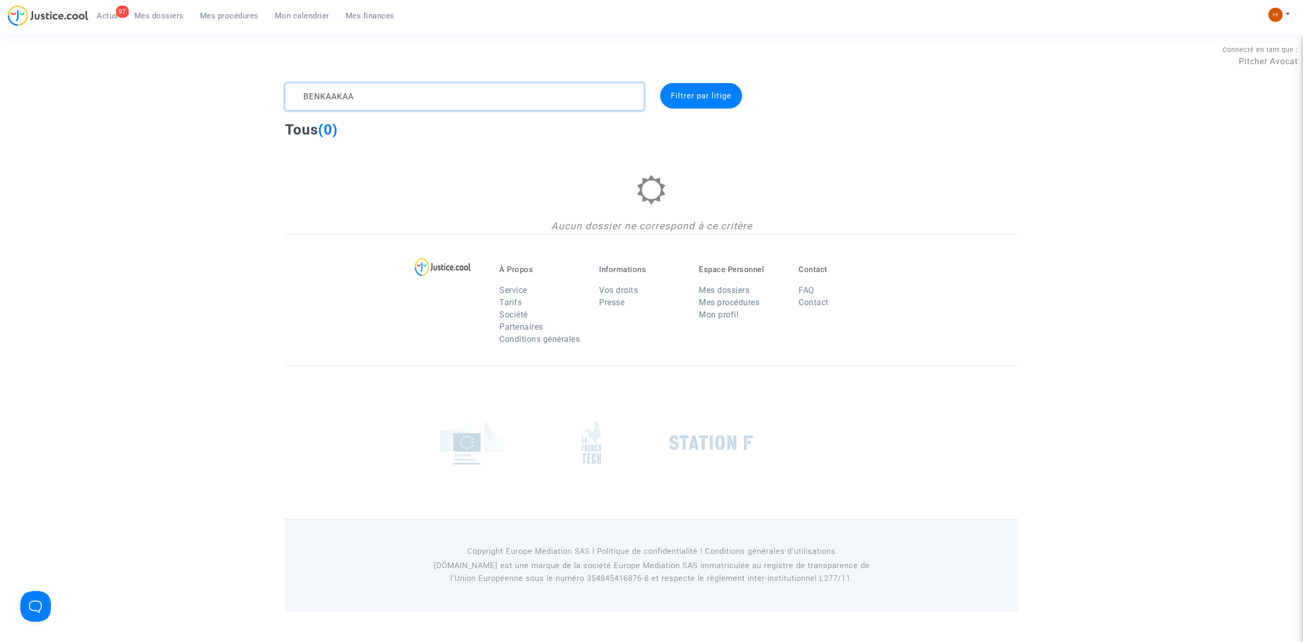
click at [372, 103] on textarea at bounding box center [464, 96] width 359 height 27
drag, startPoint x: 343, startPoint y: 95, endPoint x: 224, endPoint y: 88, distance: 118.8
click at [224, 88] on div "[PERSON_NAME] Filtrer par litige Tous (0) Aucun dossier ne correspond à ce crit…" at bounding box center [651, 158] width 1303 height 151
click at [400, 90] on textarea at bounding box center [464, 96] width 359 height 27
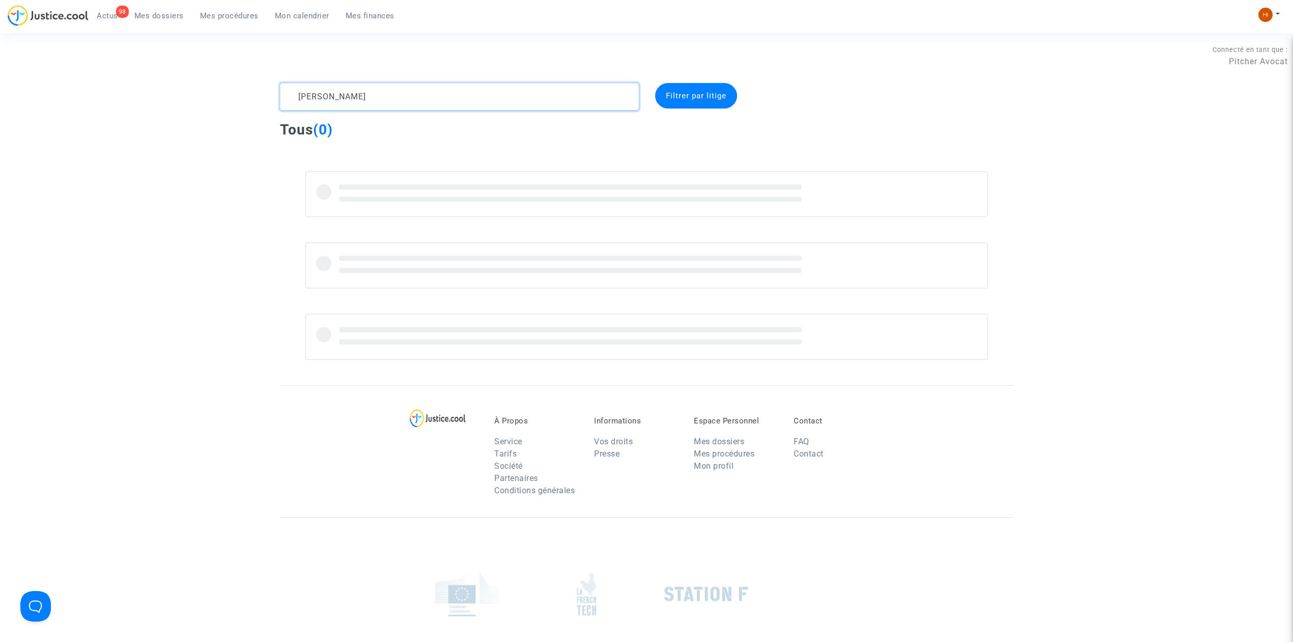
click at [306, 98] on textarea at bounding box center [459, 96] width 359 height 27
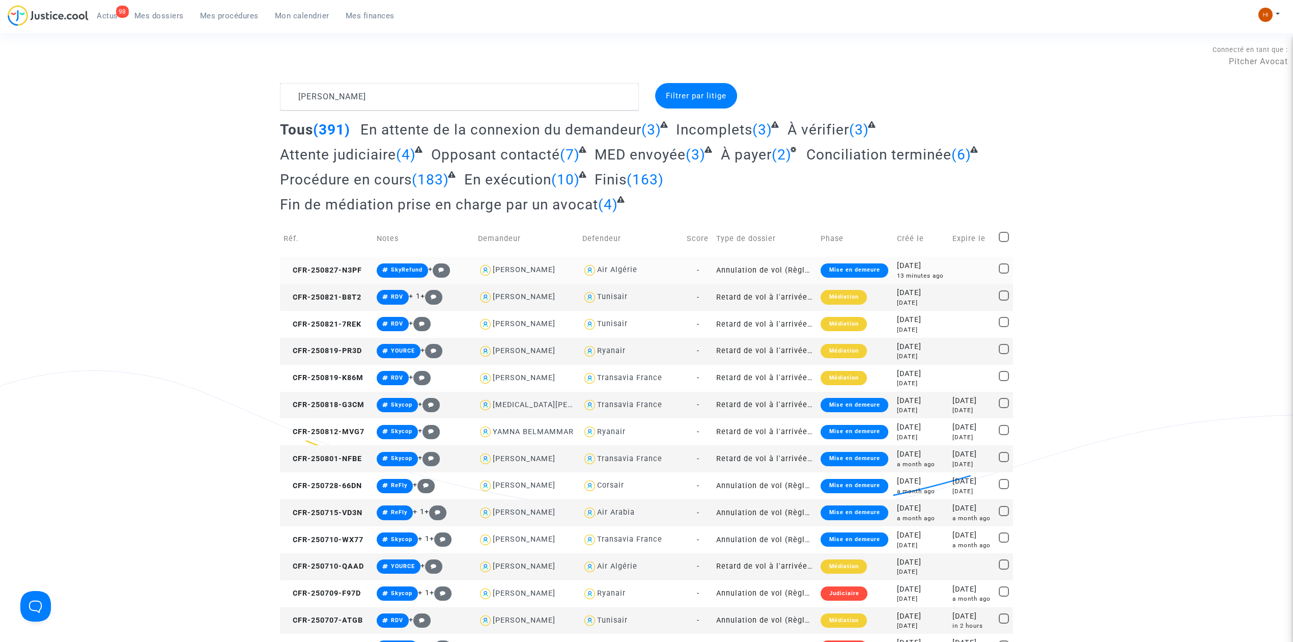
click at [626, 271] on div "Air Algérie" at bounding box center [617, 269] width 40 height 9
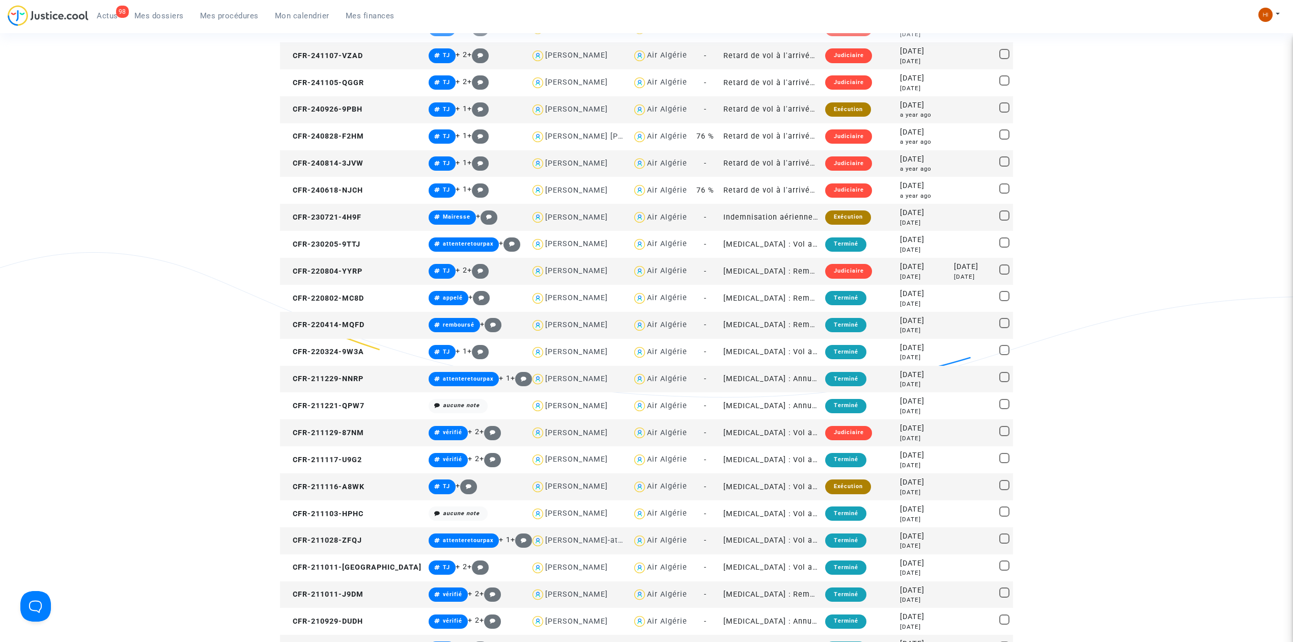
scroll to position [950, 0]
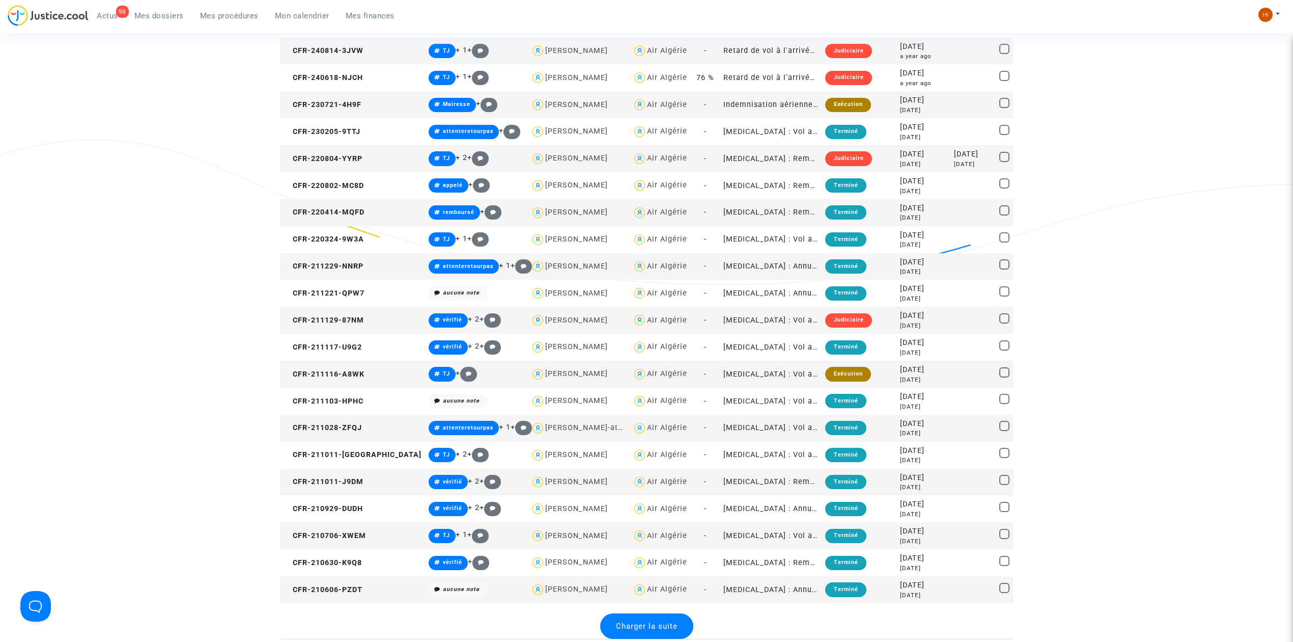
click at [305, 206] on td "CFR-220414-MQFD" at bounding box center [352, 212] width 145 height 27
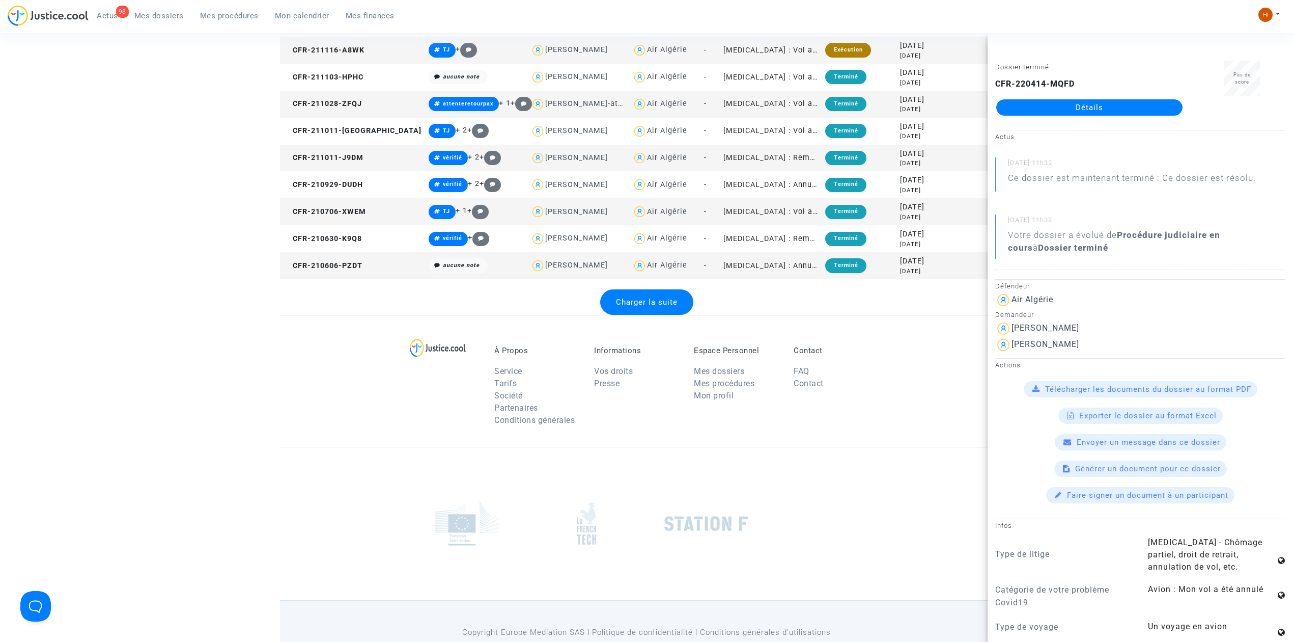
scroll to position [1290, 0]
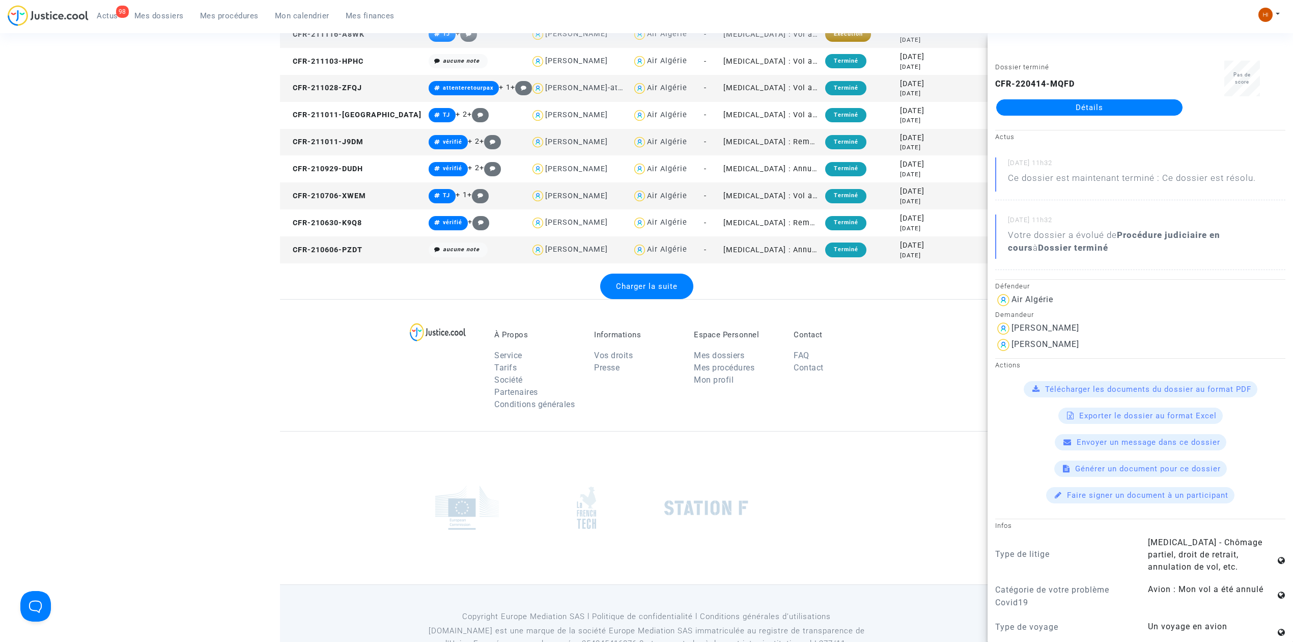
click at [654, 274] on div "Charger la suite" at bounding box center [646, 285] width 93 height 25
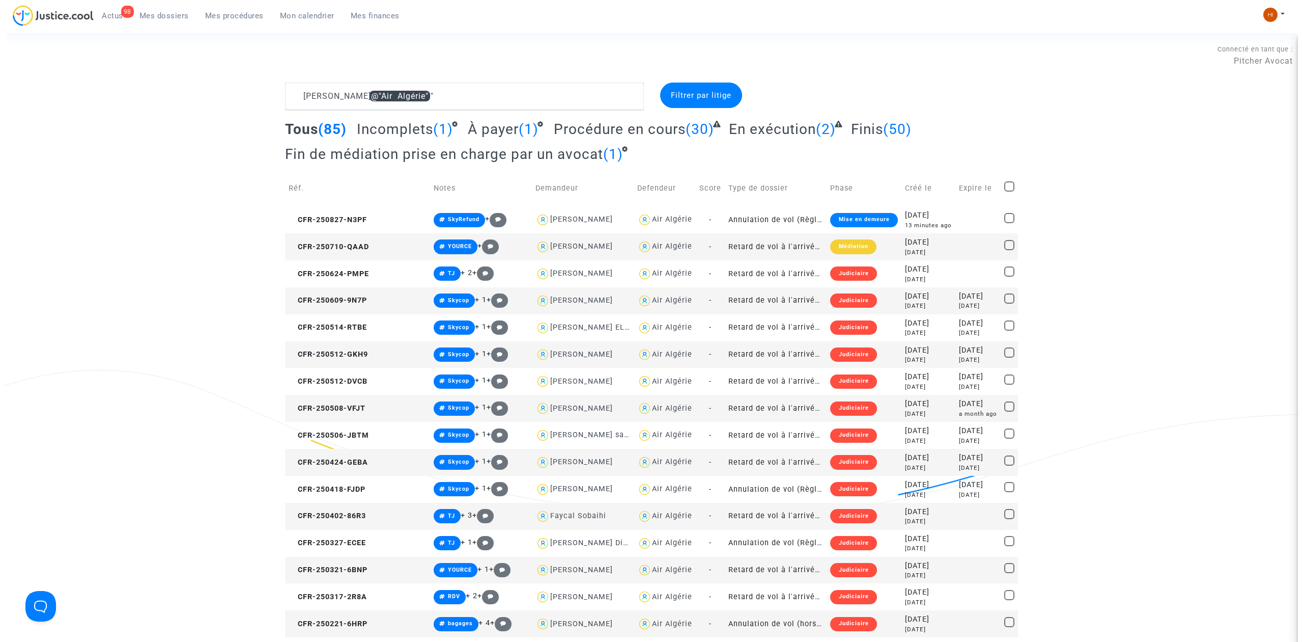
scroll to position [0, 0]
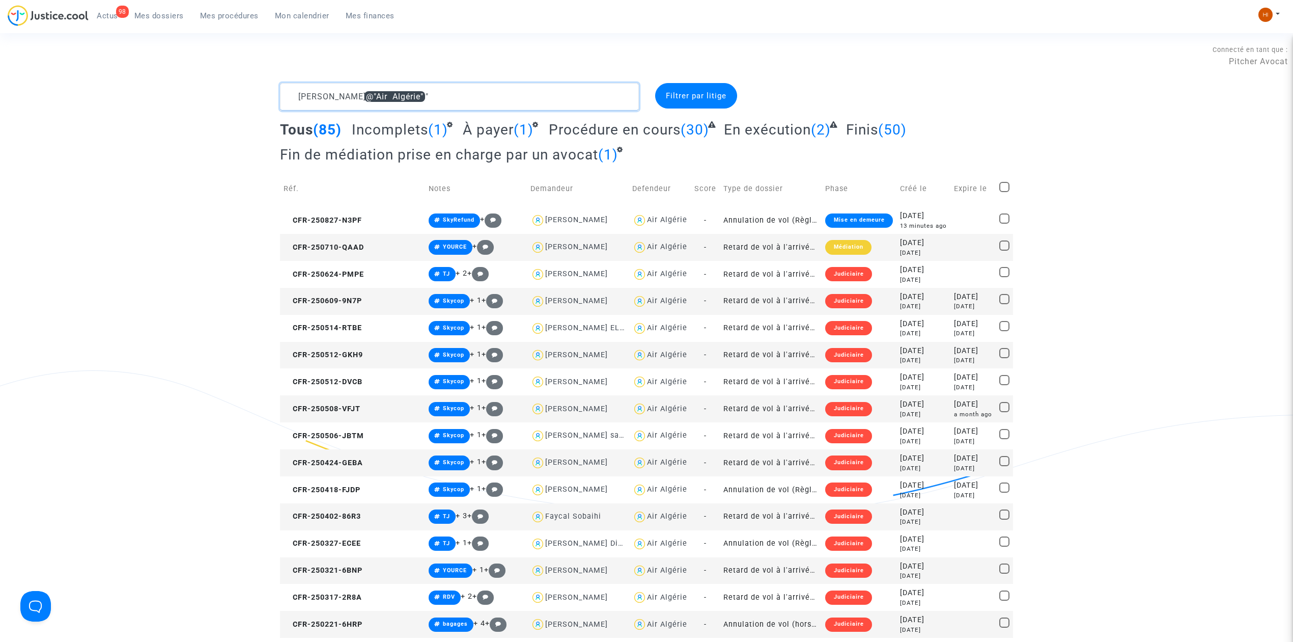
drag, startPoint x: 459, startPoint y: 103, endPoint x: 34, endPoint y: 113, distance: 425.3
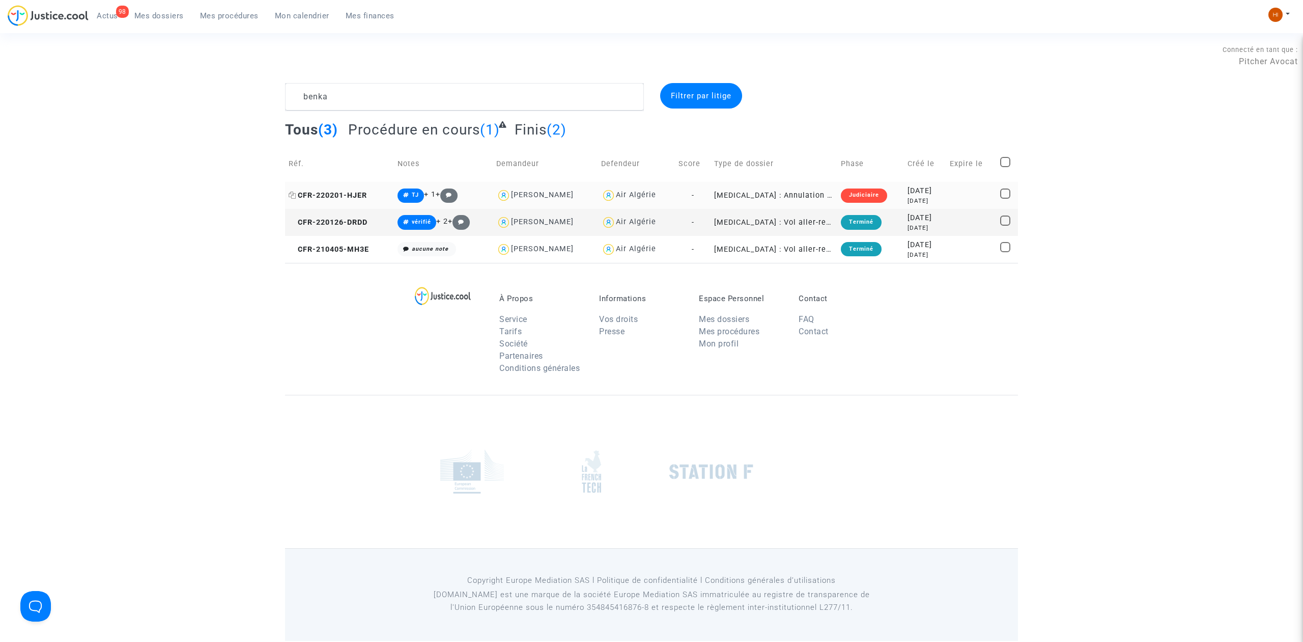
click at [321, 194] on span "CFR-220201-HJER" at bounding box center [328, 195] width 78 height 9
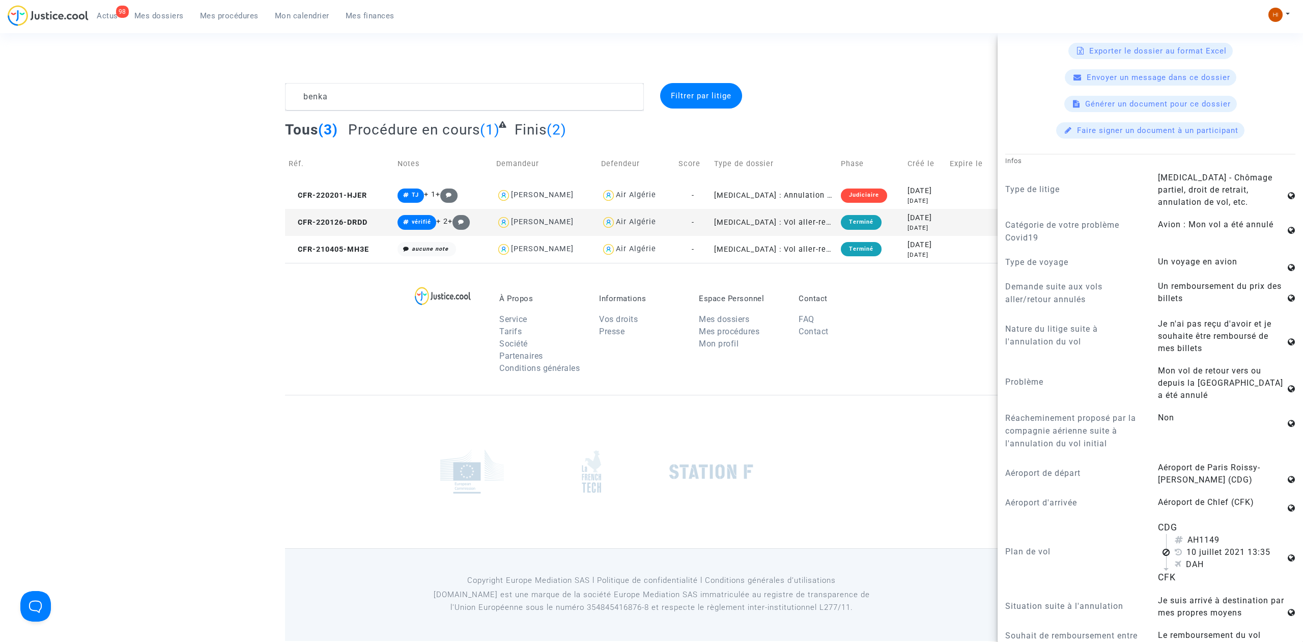
scroll to position [543, 0]
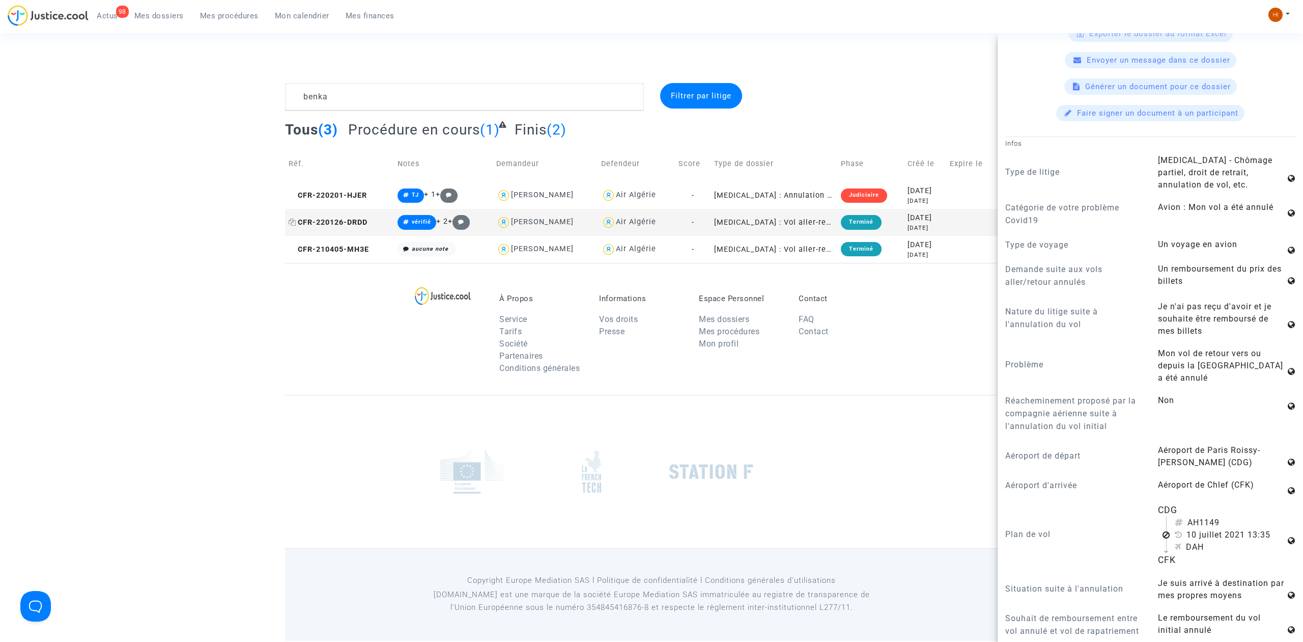
click at [357, 220] on span "CFR-220126-DRDD" at bounding box center [328, 222] width 79 height 9
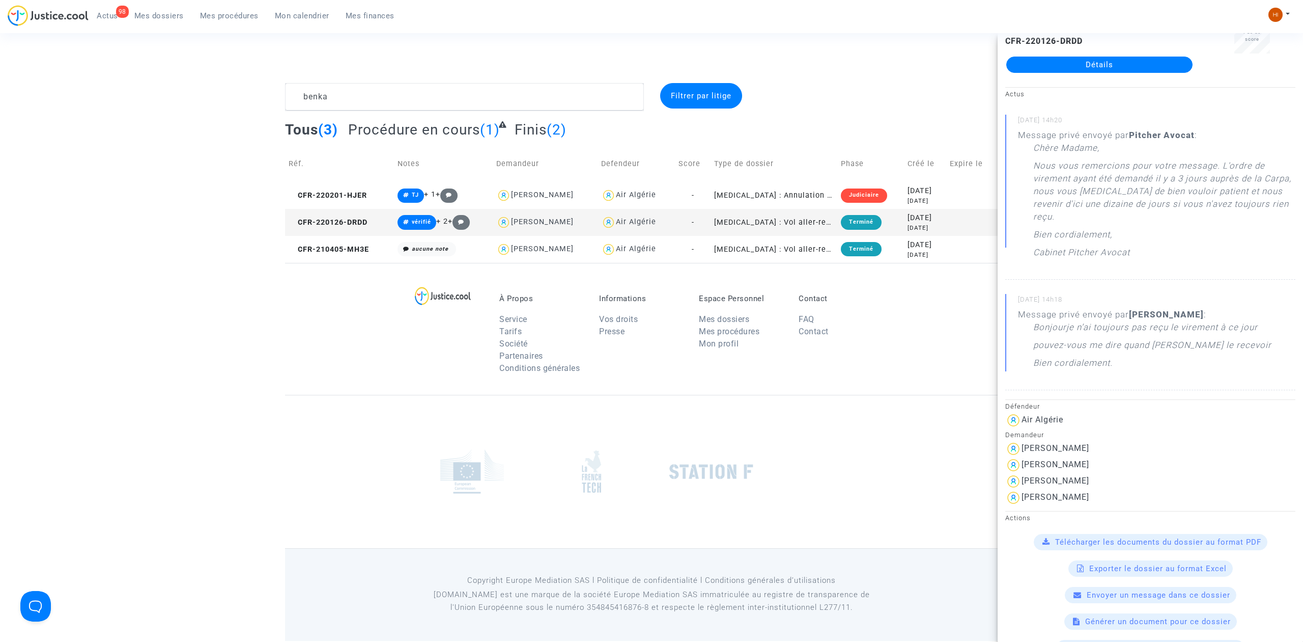
scroll to position [204, 0]
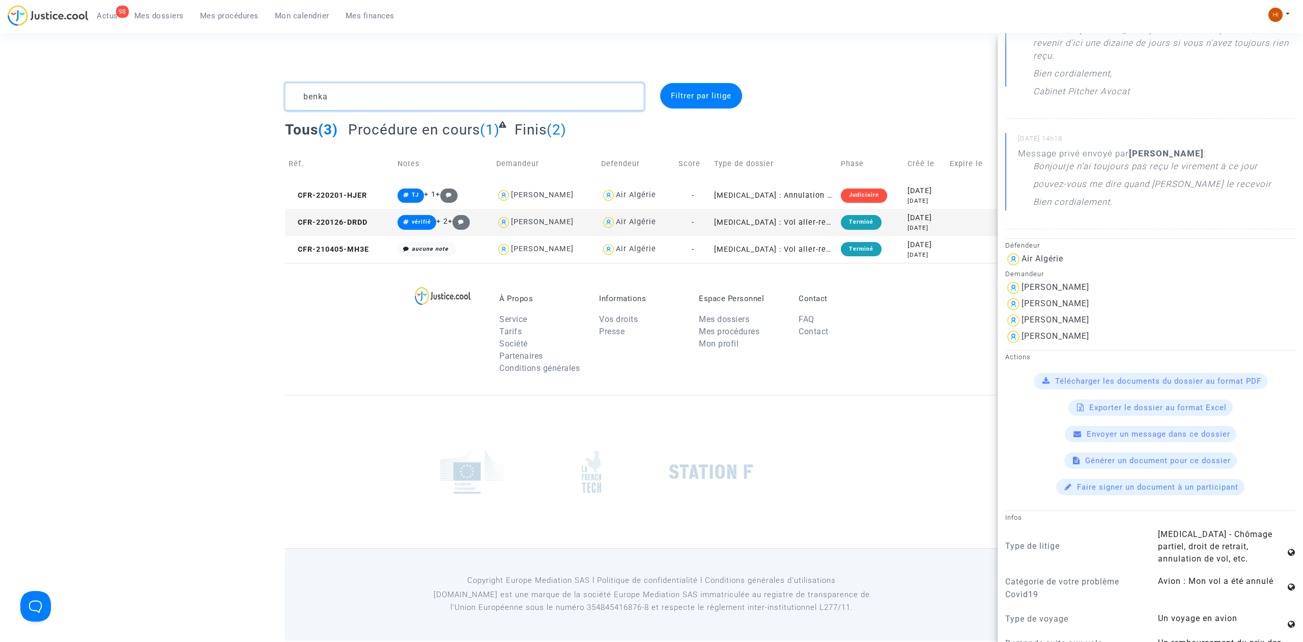
click at [394, 102] on textarea at bounding box center [464, 96] width 359 height 27
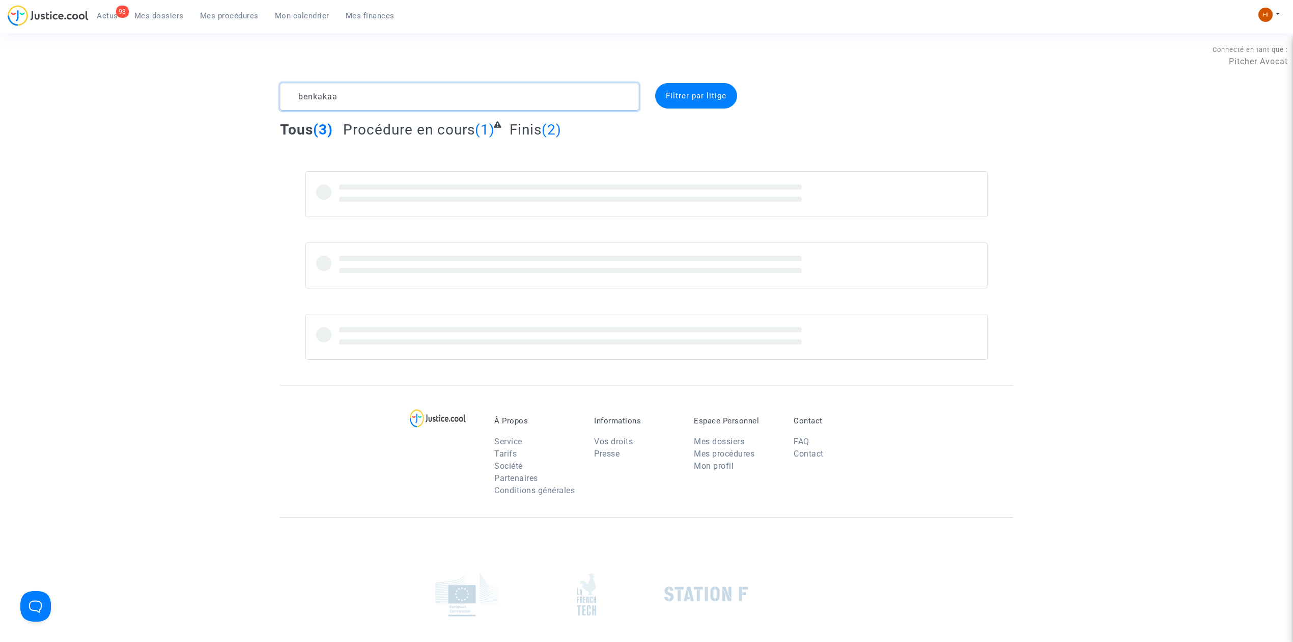
type textarea "benkakaa"
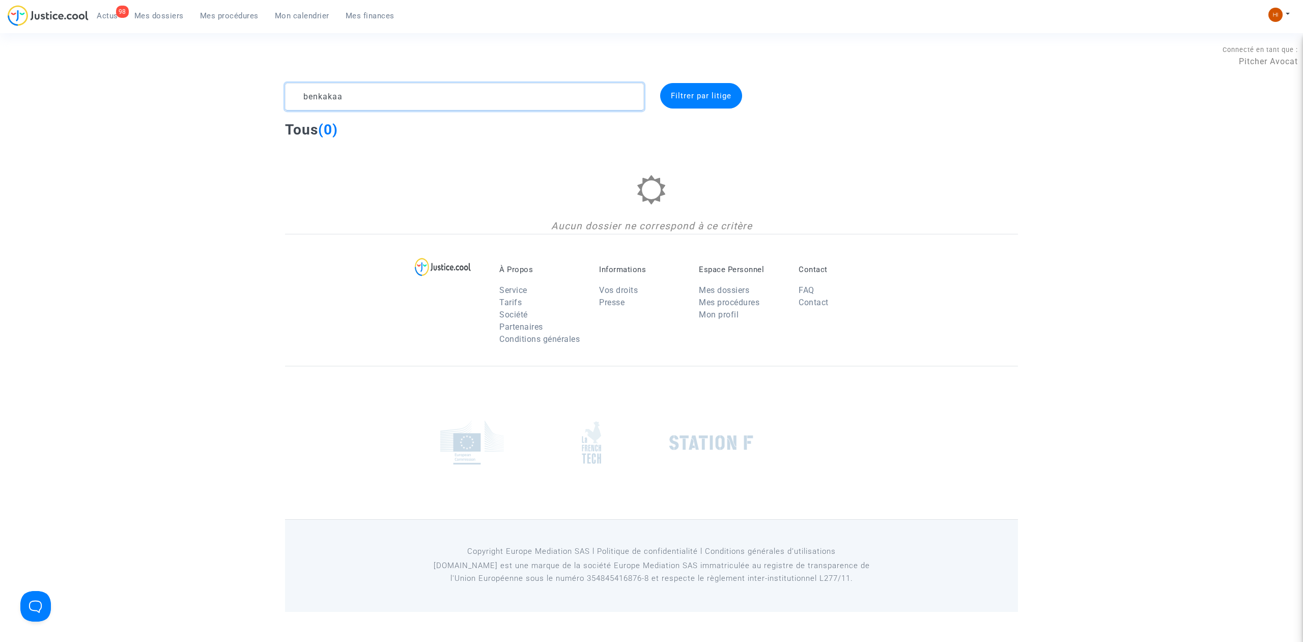
click at [358, 94] on textarea at bounding box center [464, 96] width 359 height 27
click at [330, 96] on textarea at bounding box center [464, 96] width 359 height 27
